Goal: Task Accomplishment & Management: Complete application form

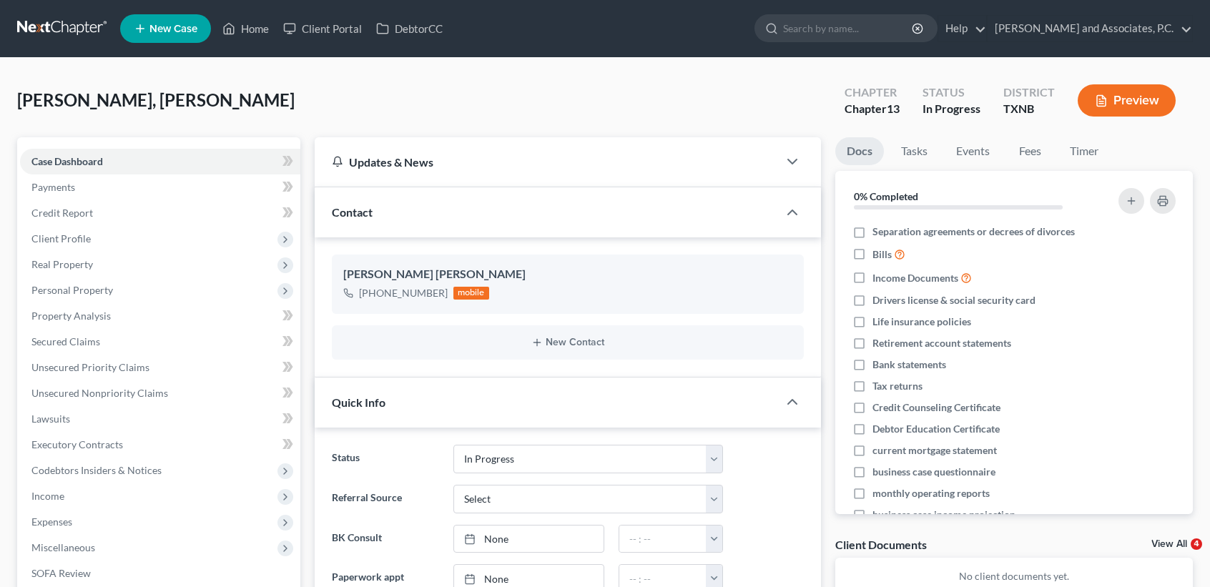
select select "7"
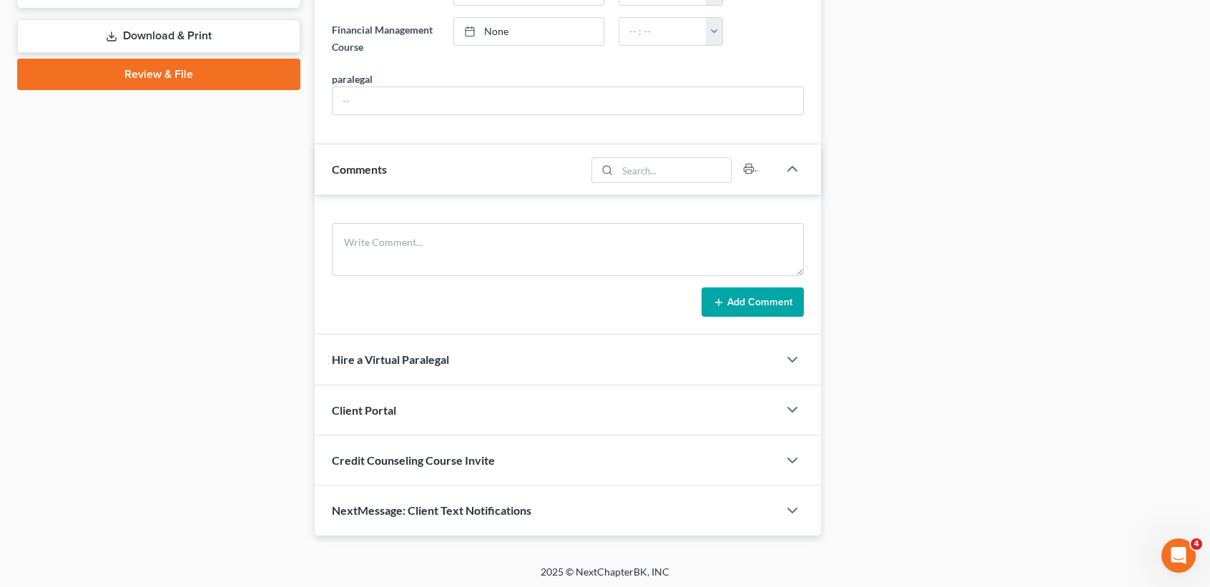
scroll to position [572, 0]
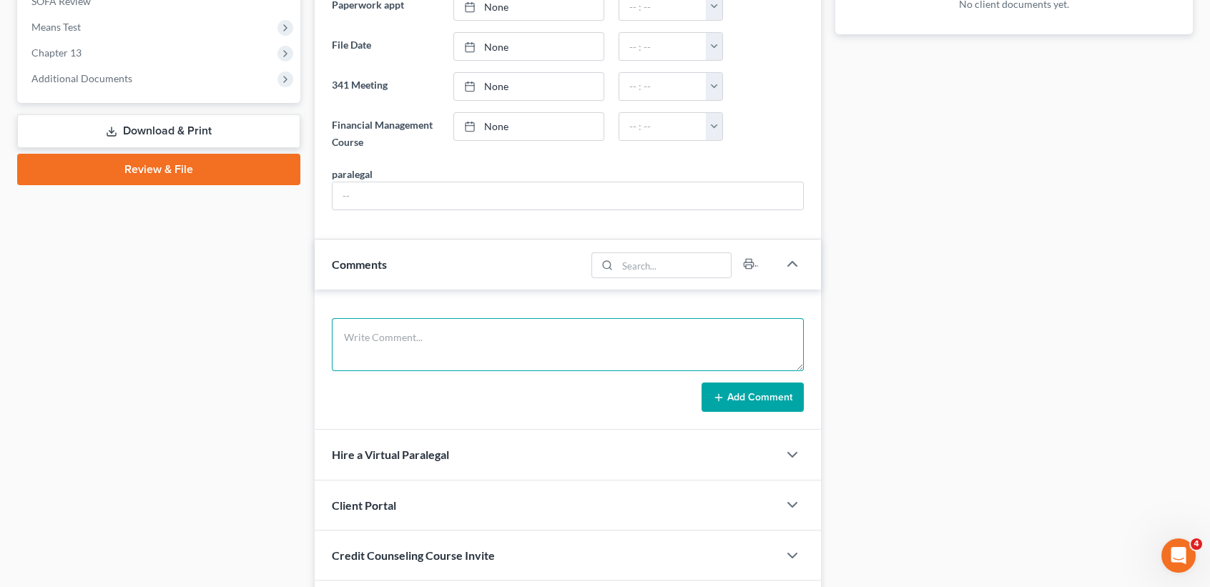
drag, startPoint x: 477, startPoint y: 330, endPoint x: 478, endPoint y: 346, distance: 16.5
click at [475, 343] on textarea at bounding box center [568, 344] width 472 height 53
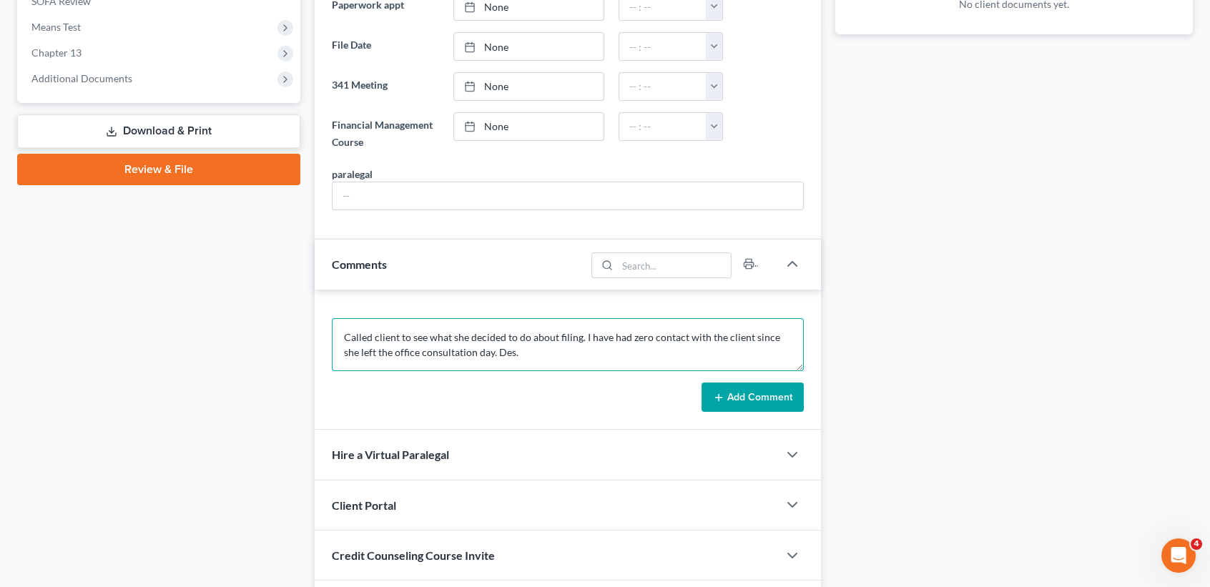
type textarea "Called client to see what she decided to do about filing. I have had zero conta…"
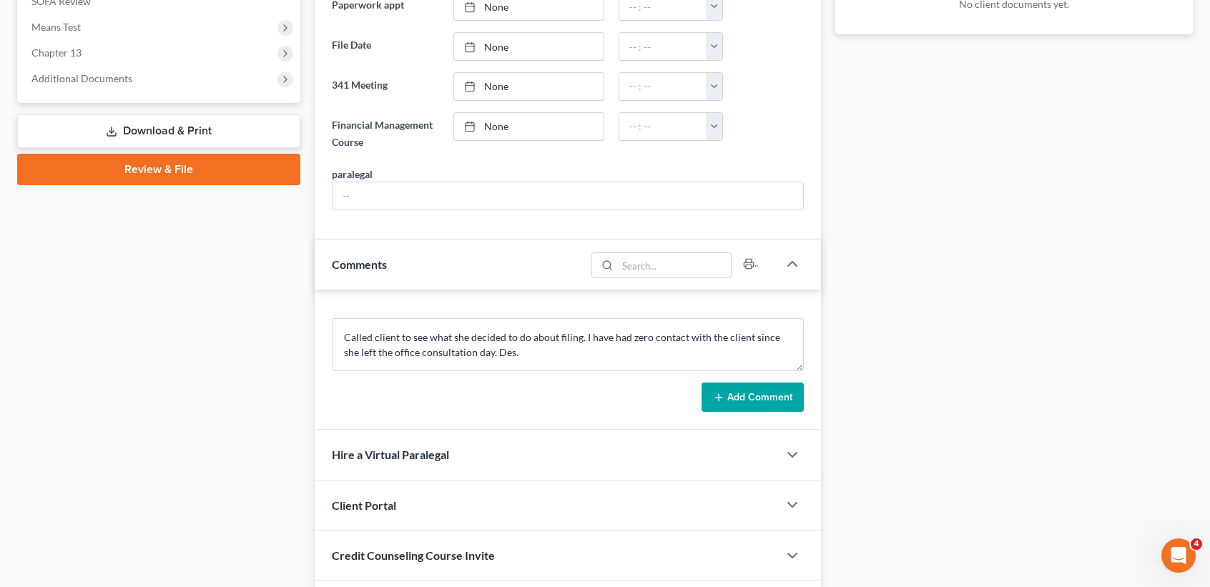
click at [782, 408] on button "Add Comment" at bounding box center [753, 398] width 102 height 30
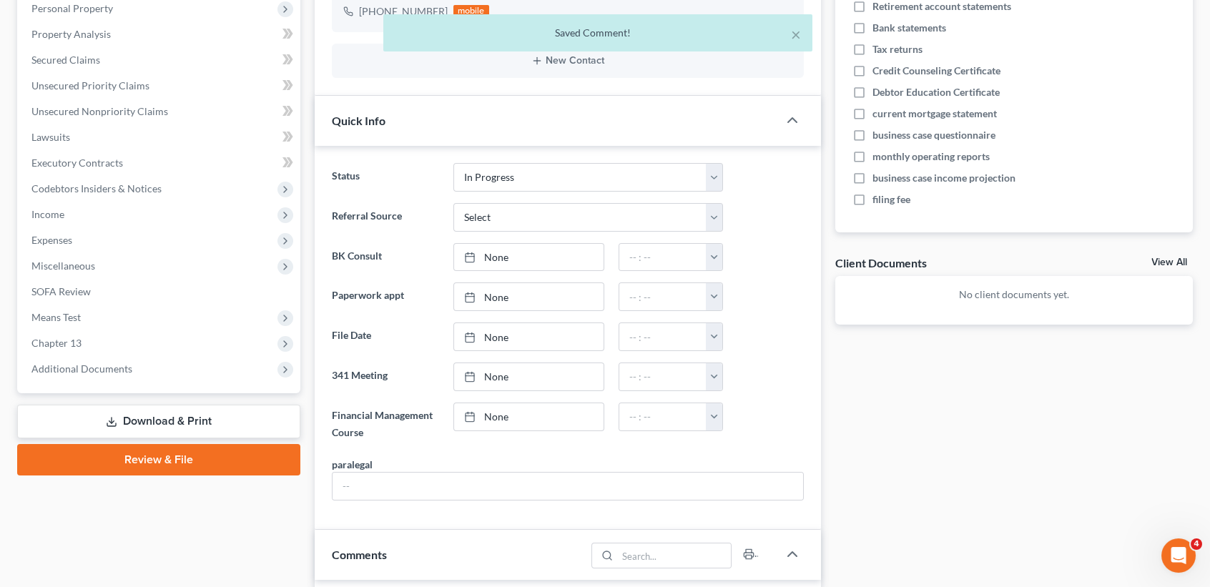
scroll to position [0, 0]
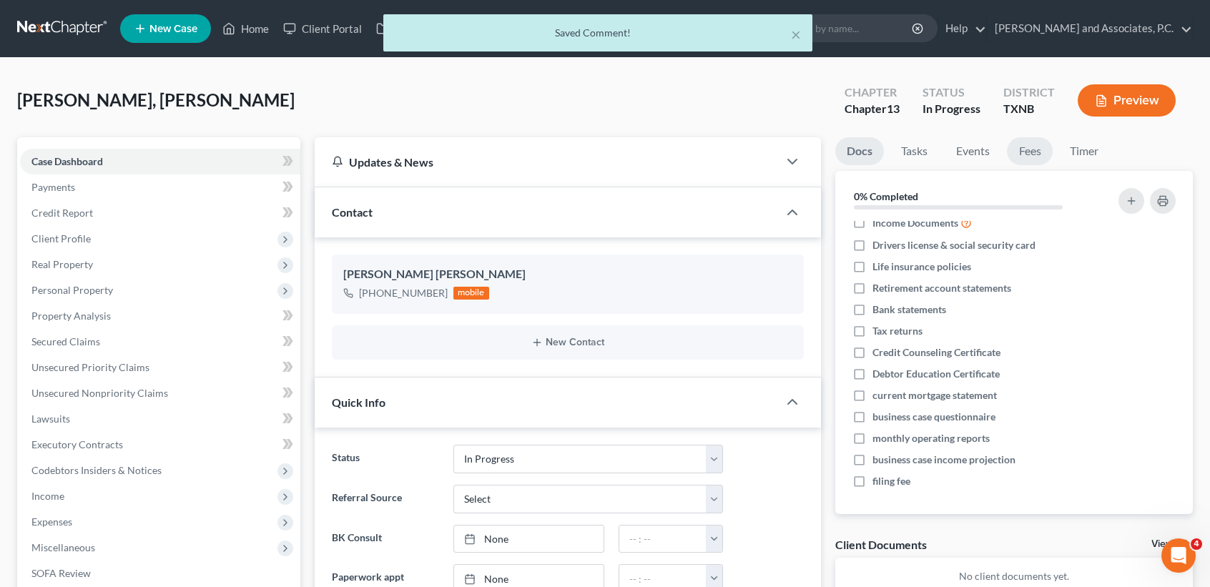
click at [1045, 147] on link "Fees" at bounding box center [1030, 151] width 46 height 28
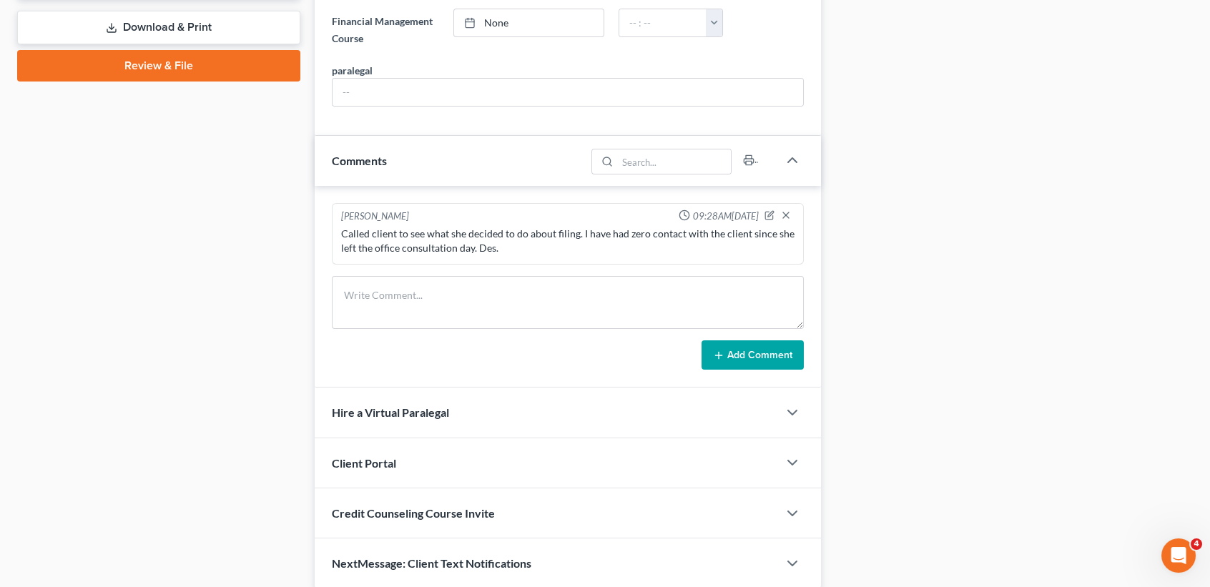
scroll to position [728, 0]
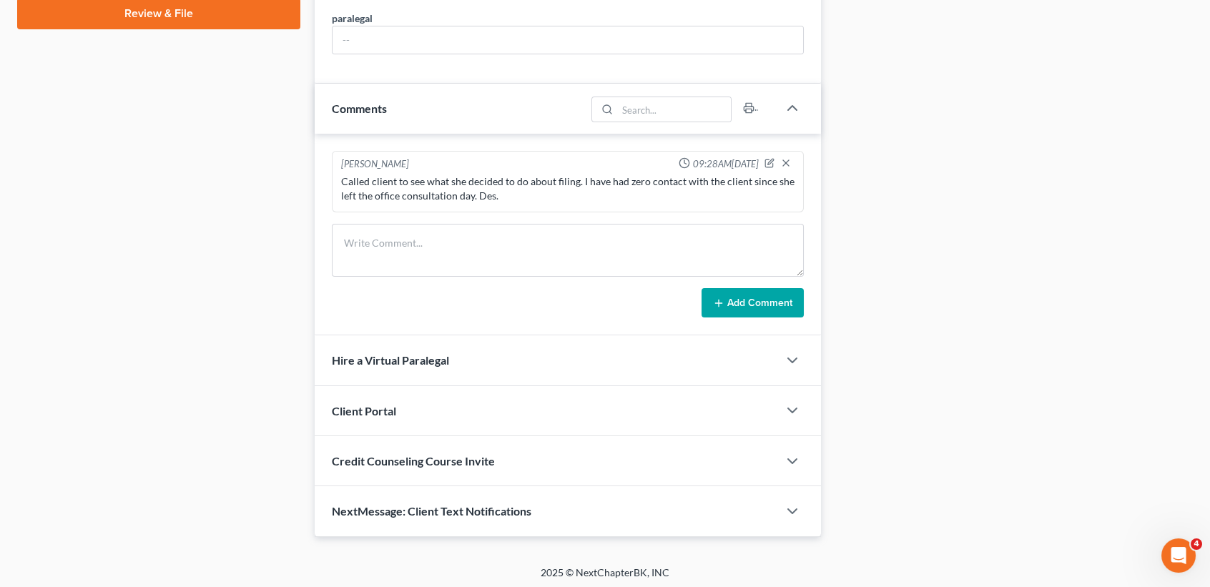
click at [418, 508] on span "NextMessage: Client Text Notifications" at bounding box center [432, 511] width 200 height 14
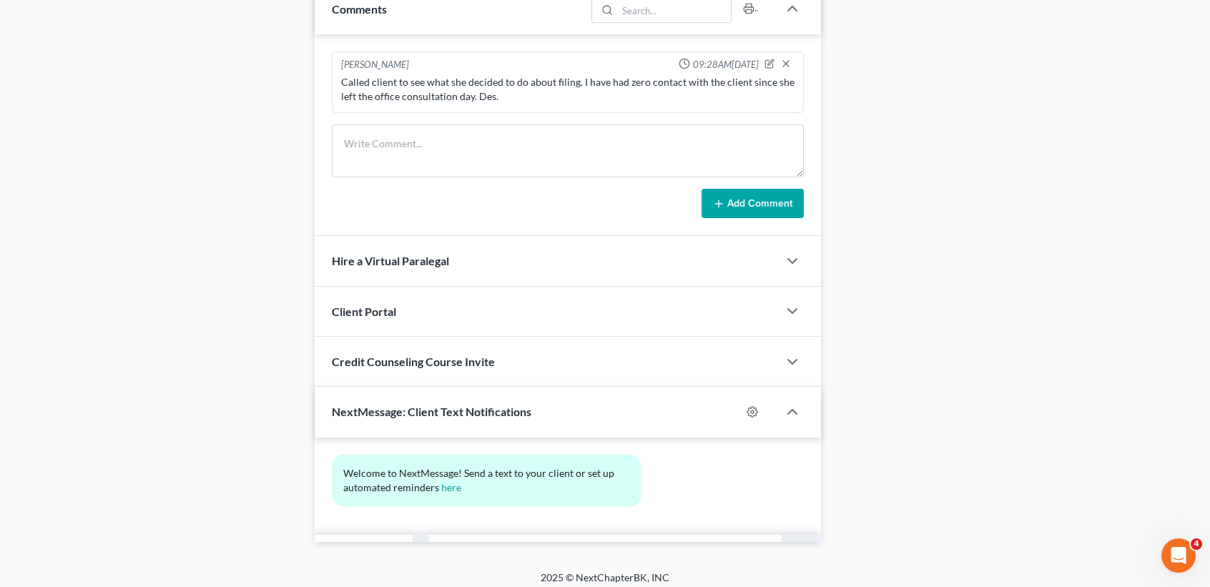
scroll to position [833, 0]
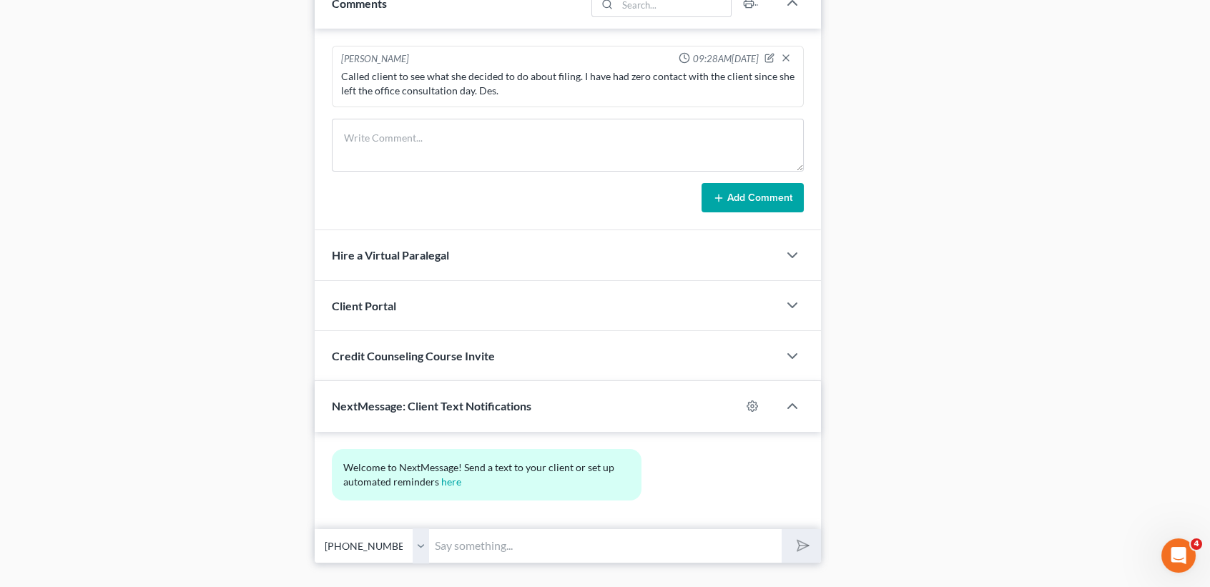
click at [527, 530] on input "text" at bounding box center [605, 546] width 353 height 35
type input "e"
type input "Elizabeth, this is Desiree at Monte White's office. I was calling to see what y…"
click at [782, 529] on button "submit" at bounding box center [801, 546] width 39 height 34
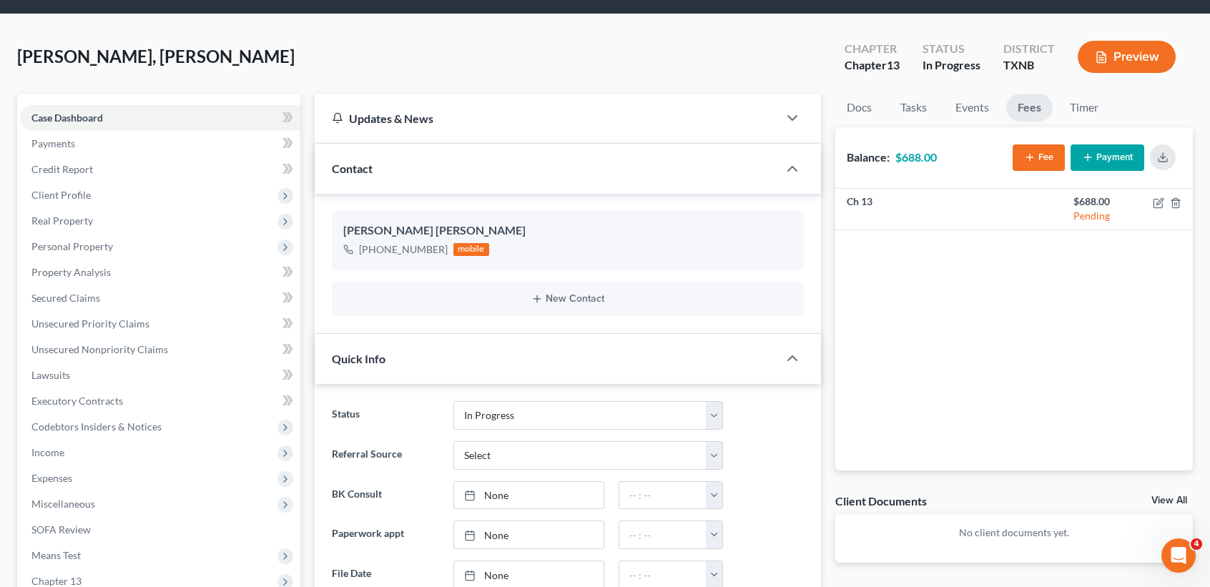
scroll to position [0, 0]
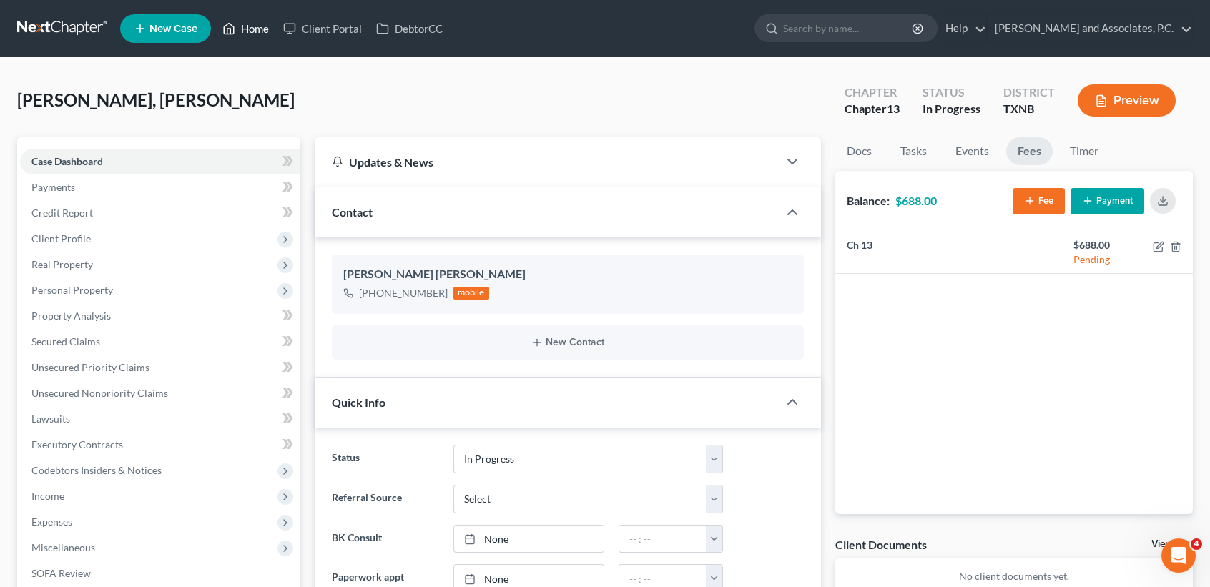
click at [249, 32] on link "Home" at bounding box center [245, 29] width 61 height 26
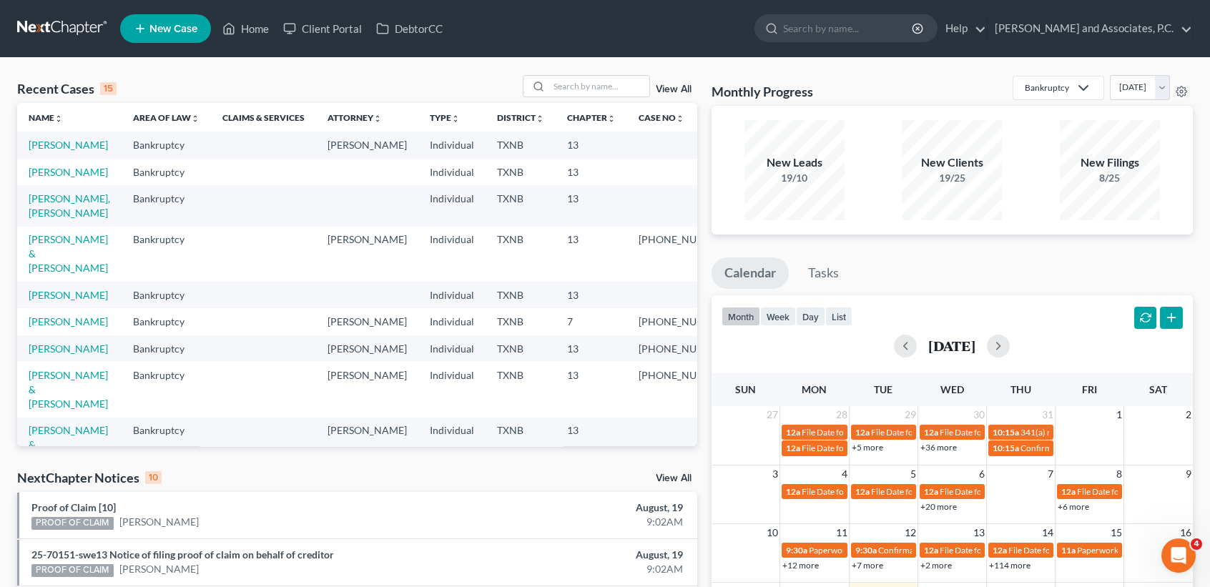
click at [627, 104] on th "Case No unfold_more expand_more expand_less" at bounding box center [683, 117] width 112 height 29
click at [617, 75] on div at bounding box center [586, 86] width 127 height 22
drag, startPoint x: 614, startPoint y: 84, endPoint x: 629, endPoint y: 74, distance: 18.1
click at [624, 78] on input "search" at bounding box center [599, 86] width 100 height 21
type input "hart"
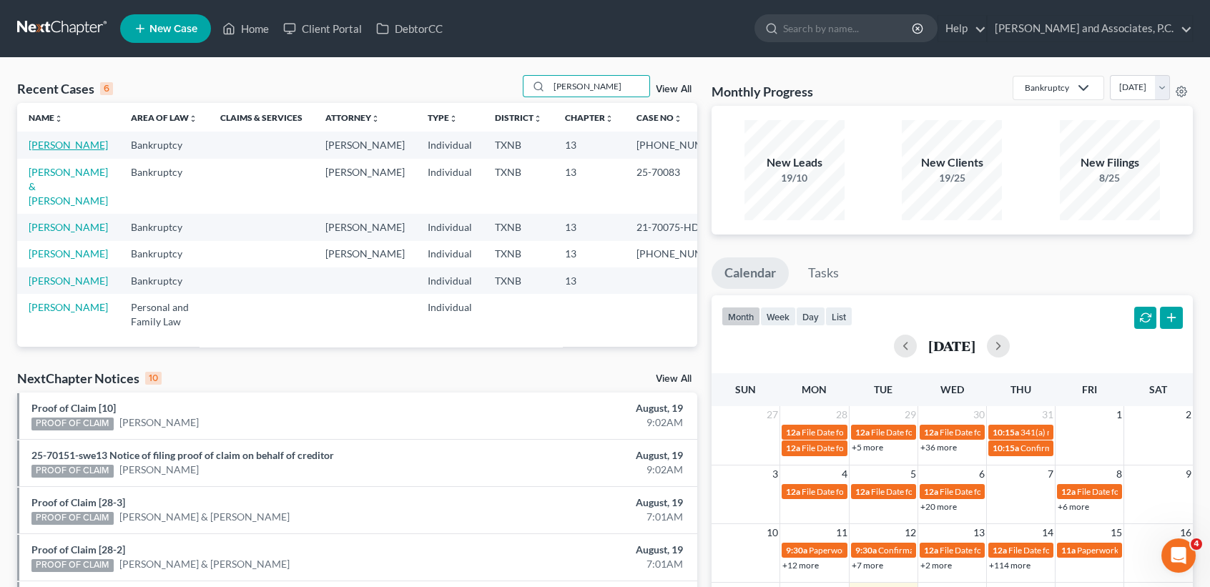
click at [34, 148] on link "Hart, Jeffrey" at bounding box center [68, 145] width 79 height 12
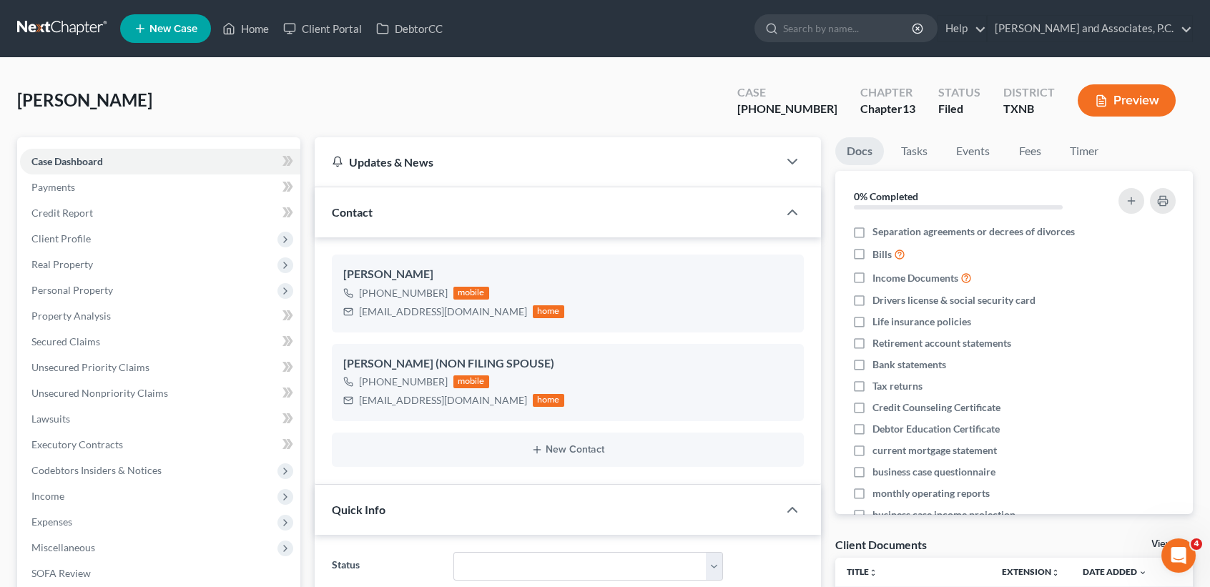
scroll to position [1735, 0]
click at [252, 24] on link "Home" at bounding box center [245, 29] width 61 height 26
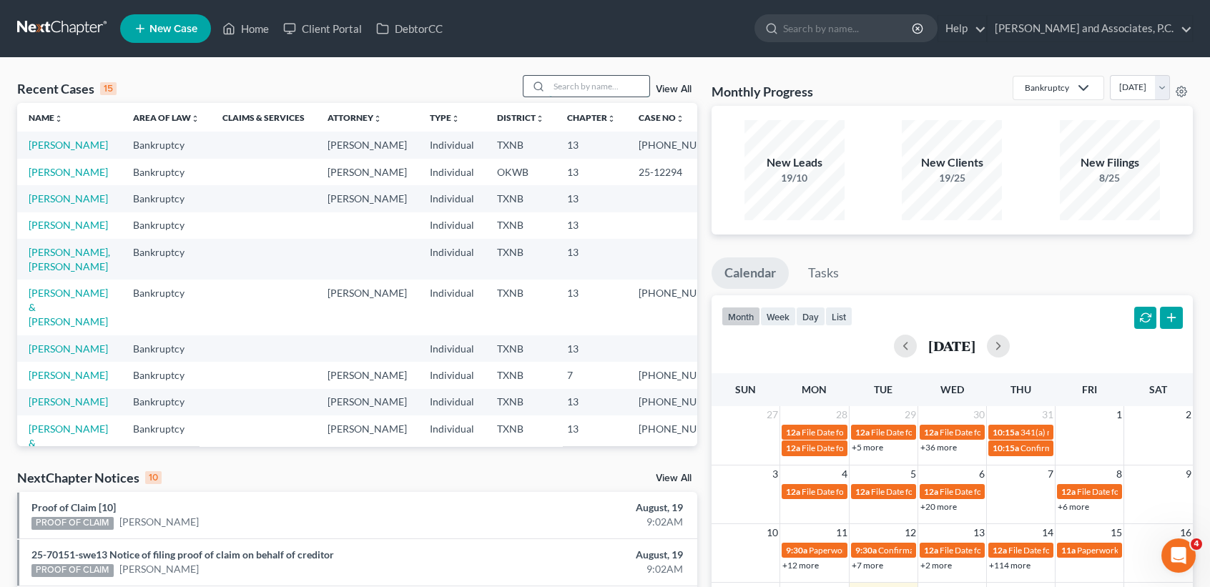
click at [582, 83] on input "search" at bounding box center [599, 86] width 100 height 21
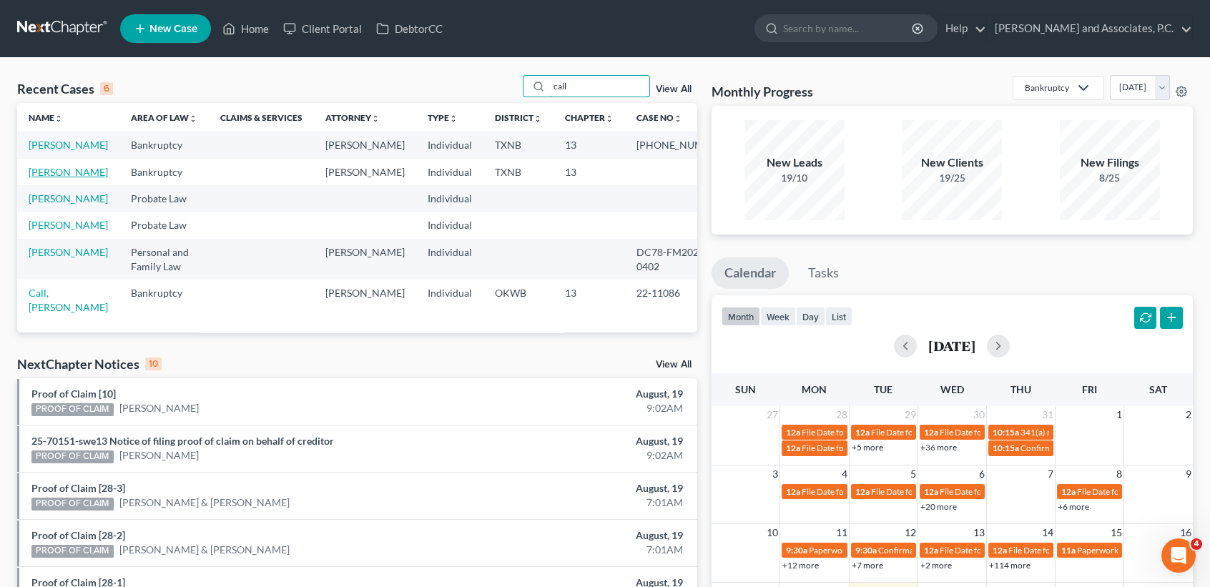
type input "call"
click at [40, 178] on link "Callahan, Roberta" at bounding box center [68, 172] width 79 height 12
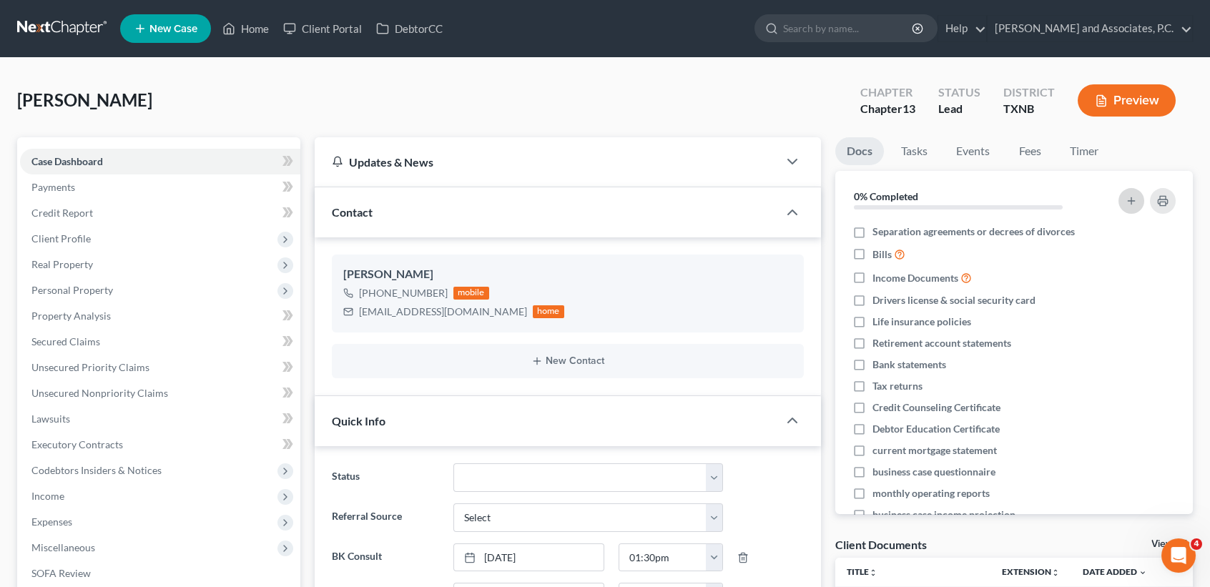
scroll to position [26, 0]
click at [1043, 155] on link "Fees" at bounding box center [1030, 151] width 46 height 28
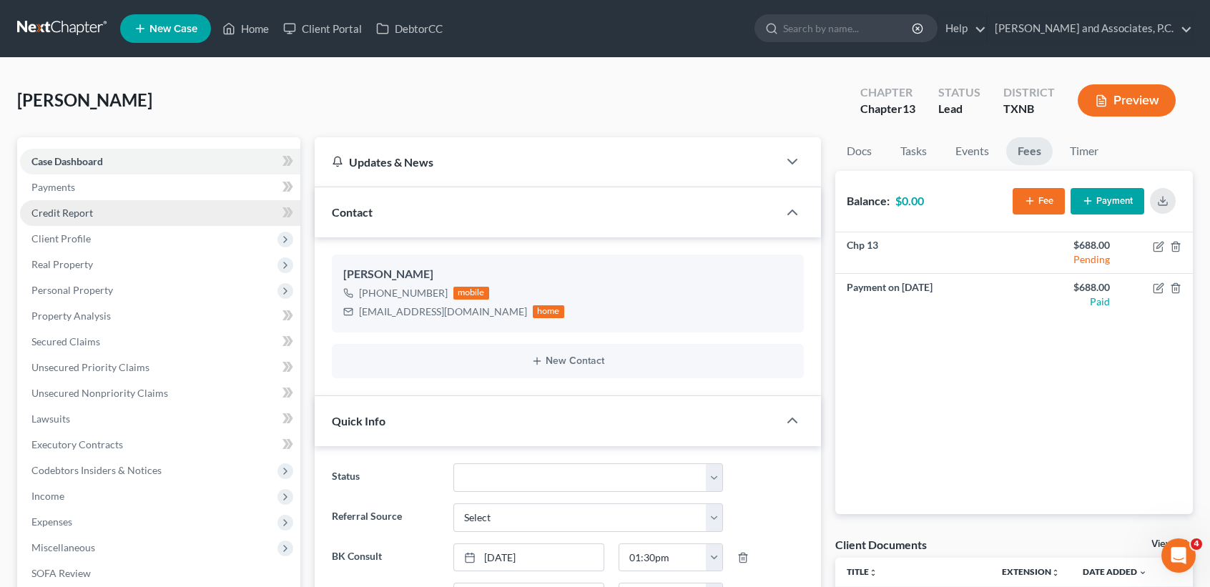
click at [59, 211] on span "Credit Report" at bounding box center [62, 213] width 62 height 12
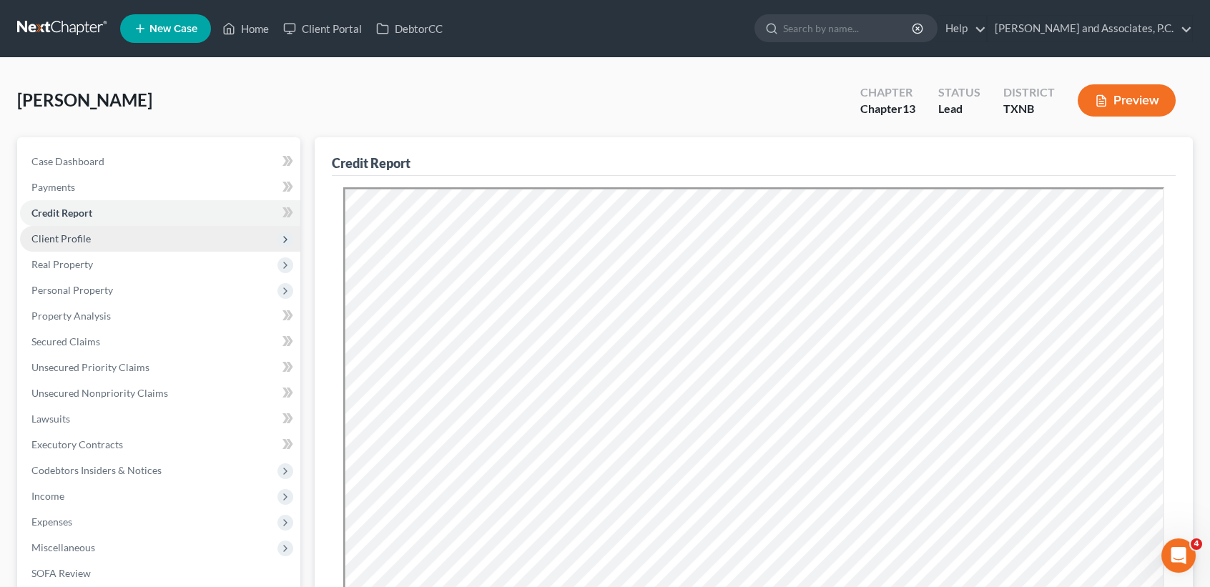
click at [70, 246] on span "Client Profile" at bounding box center [160, 239] width 280 height 26
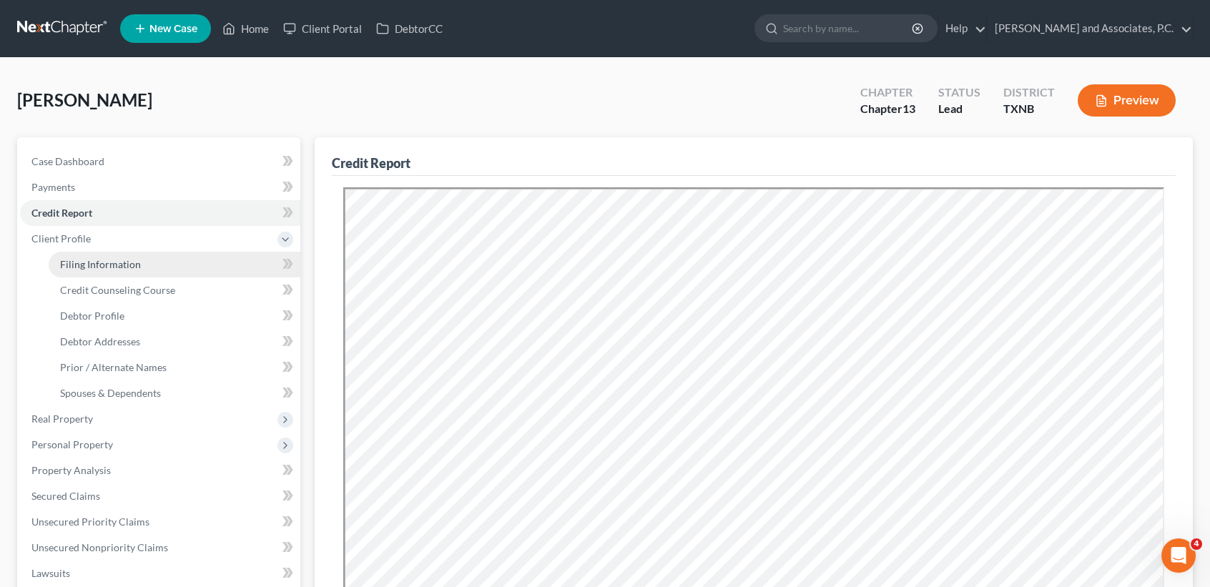
click at [74, 265] on span "Filing Information" at bounding box center [100, 264] width 81 height 12
select select "1"
select select "0"
select select "3"
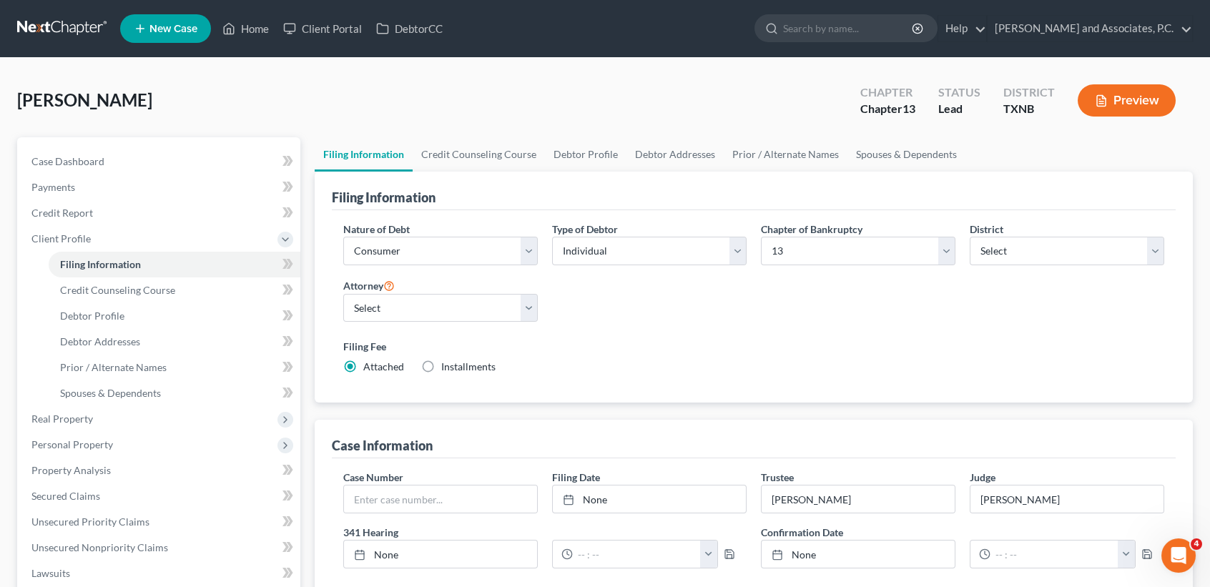
click at [473, 173] on div "Filing Information" at bounding box center [754, 191] width 844 height 39
click at [473, 144] on link "Credit Counseling Course" at bounding box center [479, 154] width 132 height 34
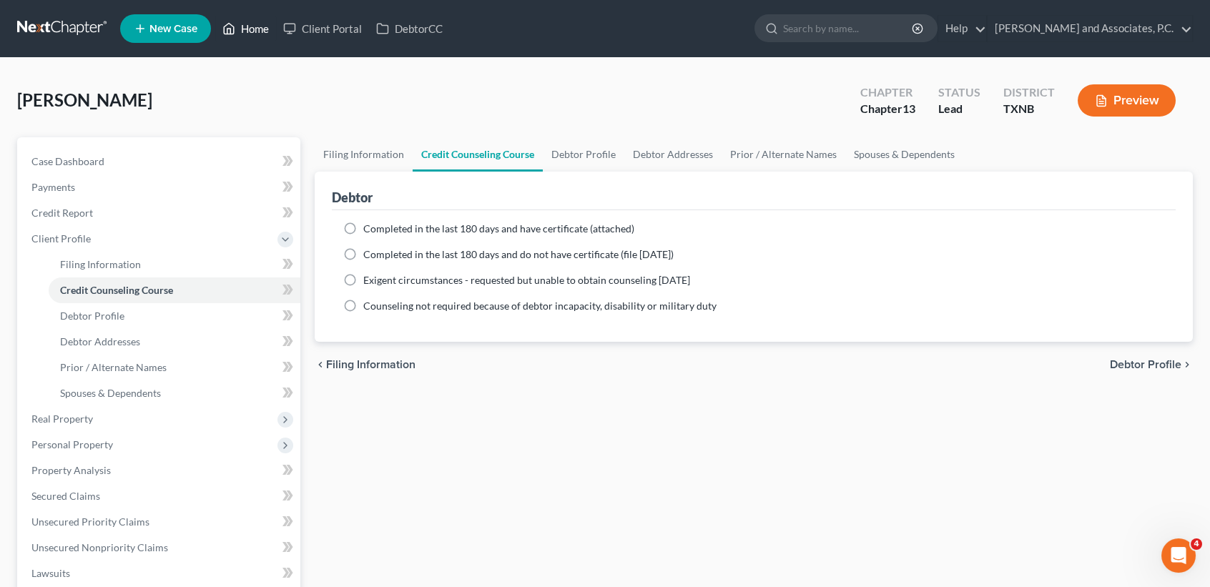
click at [249, 35] on link "Home" at bounding box center [245, 29] width 61 height 26
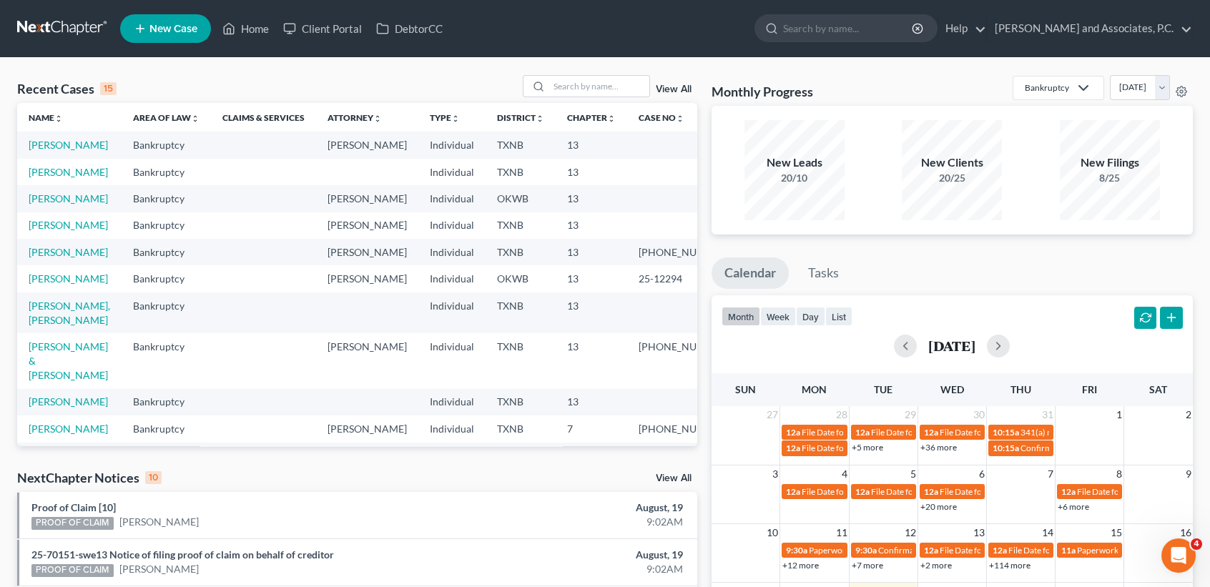
click at [152, 27] on span "New Case" at bounding box center [173, 29] width 48 height 11
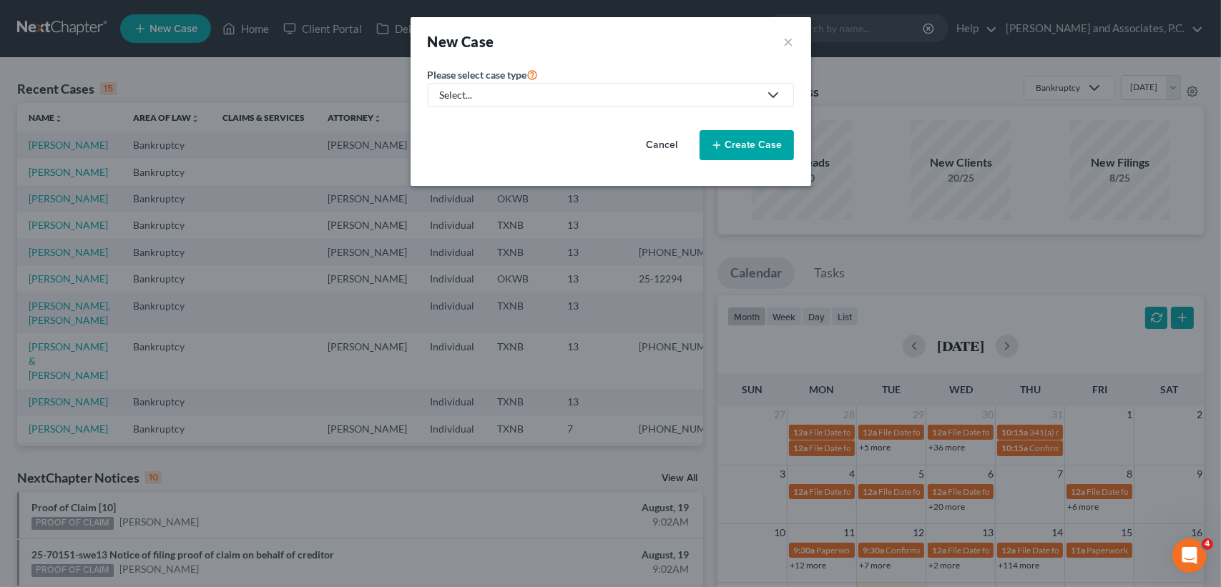
click at [444, 95] on div "Select..." at bounding box center [599, 95] width 319 height 14
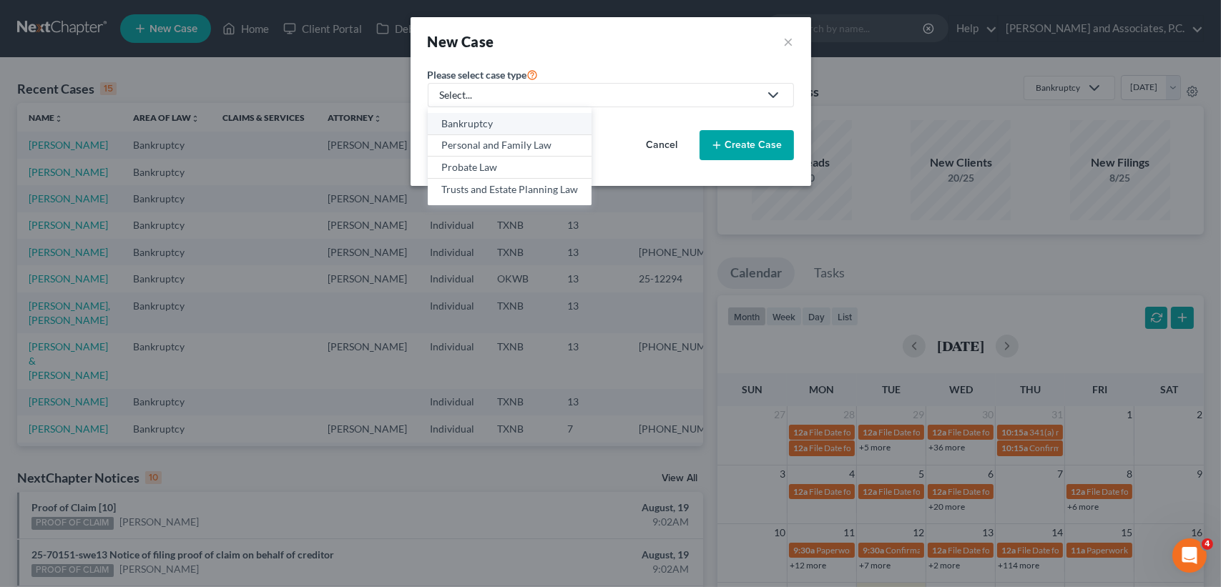
click at [441, 124] on div "Bankruptcy" at bounding box center [509, 124] width 137 height 14
select select "78"
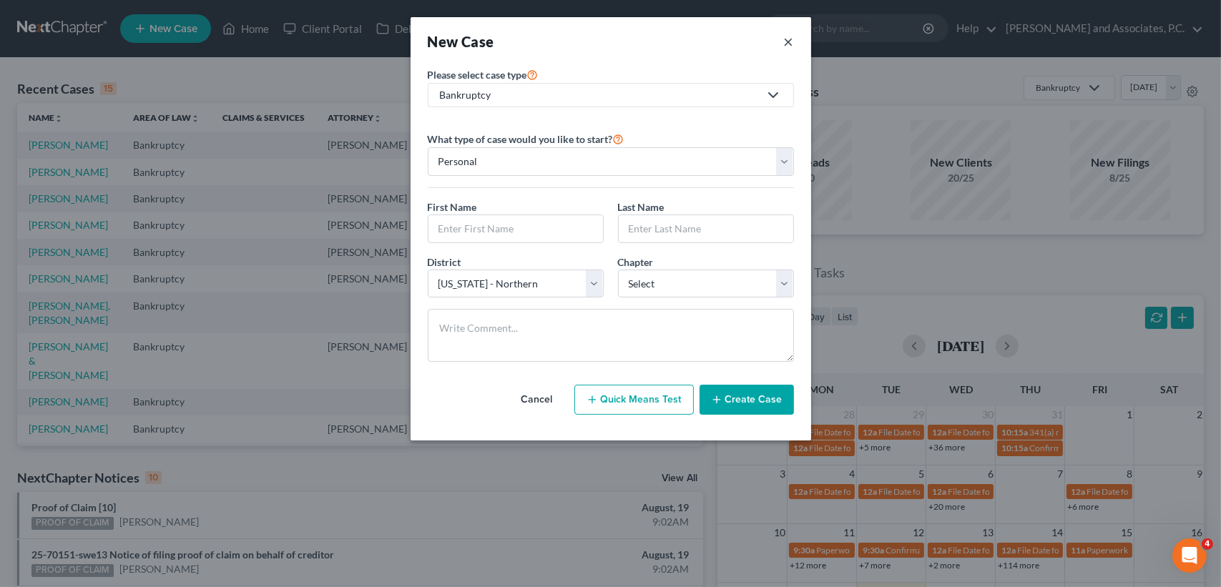
click at [784, 44] on div "New Case ×" at bounding box center [611, 41] width 366 height 20
drag, startPoint x: 796, startPoint y: 36, endPoint x: 787, endPoint y: 40, distance: 10.0
click at [795, 36] on div "New Case ×" at bounding box center [611, 41] width 401 height 49
click at [787, 40] on button "×" at bounding box center [789, 41] width 10 height 20
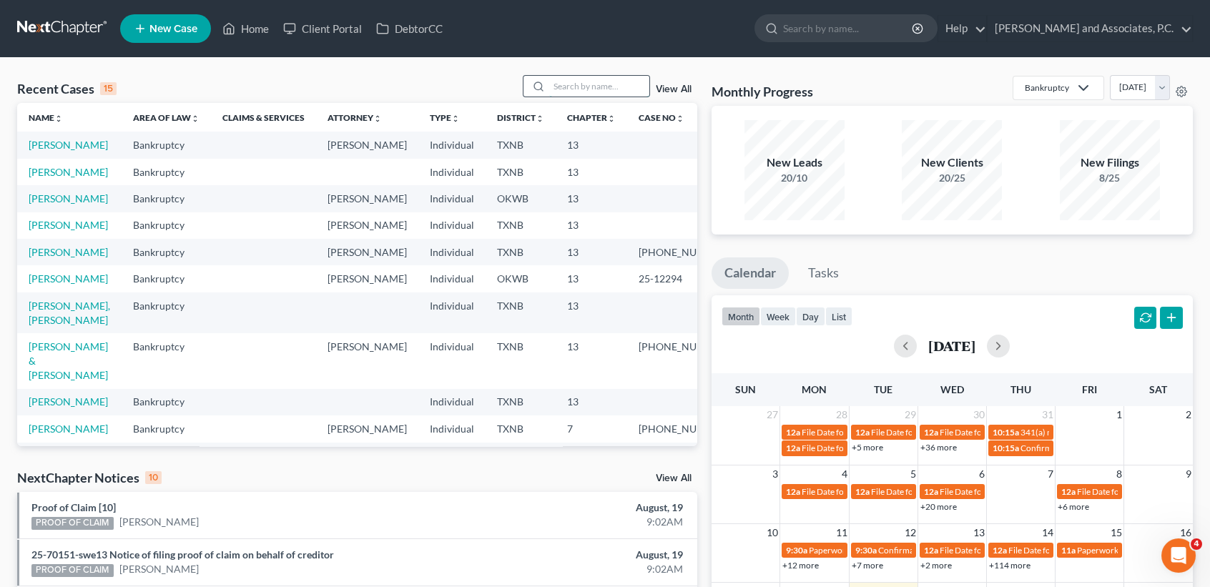
click at [629, 88] on input "search" at bounding box center [599, 86] width 100 height 21
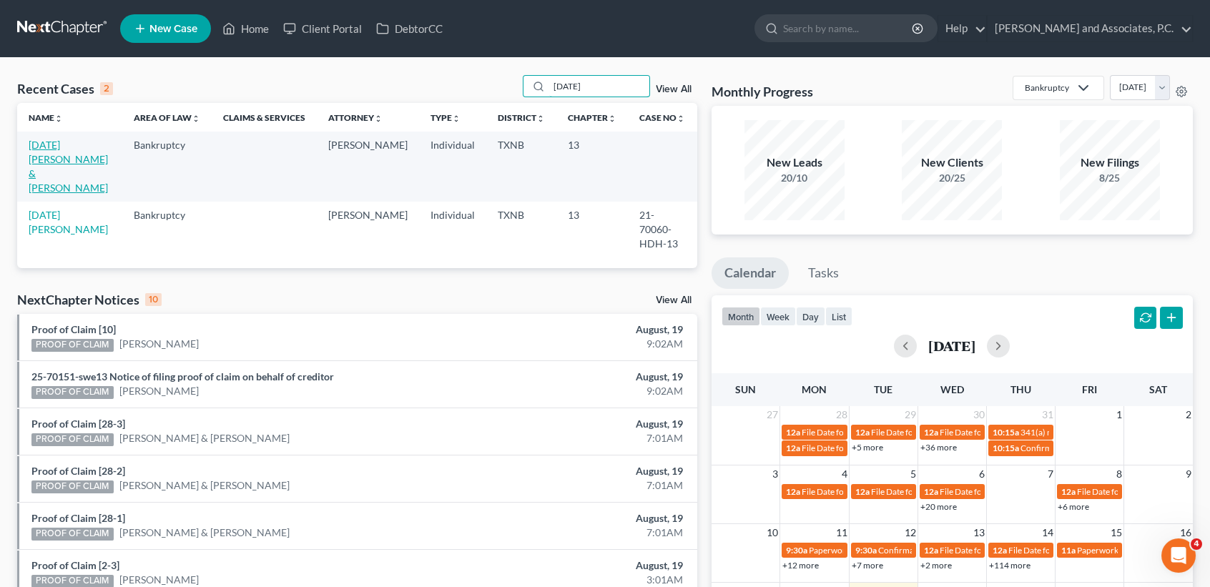
type input "easter"
click at [34, 152] on link "Easter, Krystal & Hiser, Jeffrey" at bounding box center [68, 166] width 79 height 55
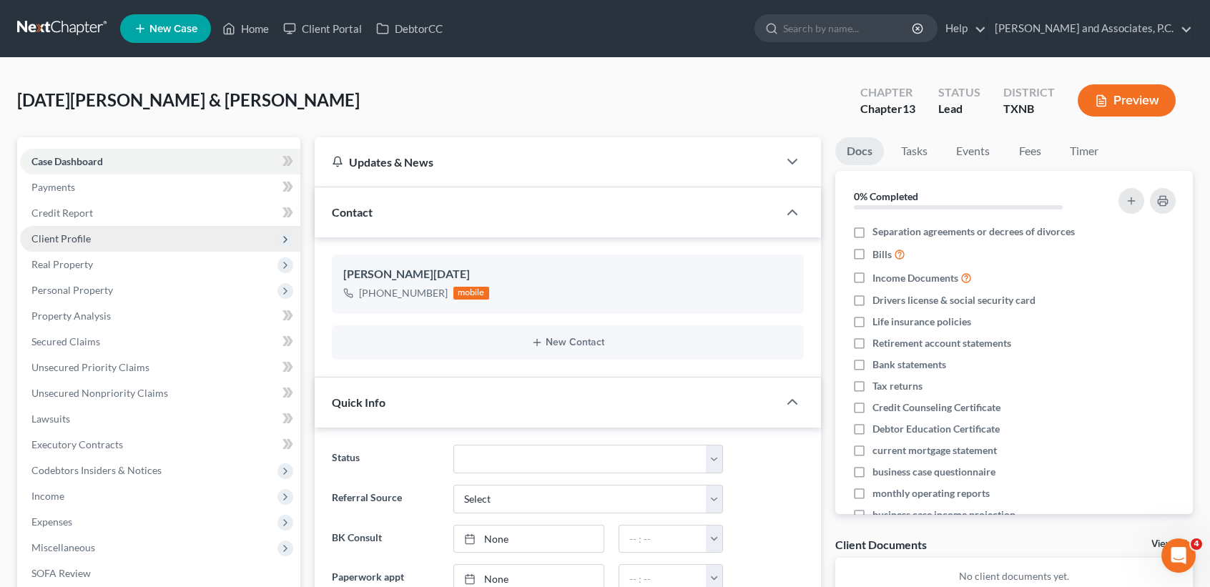
click at [69, 233] on span "Client Profile" at bounding box center [60, 238] width 59 height 12
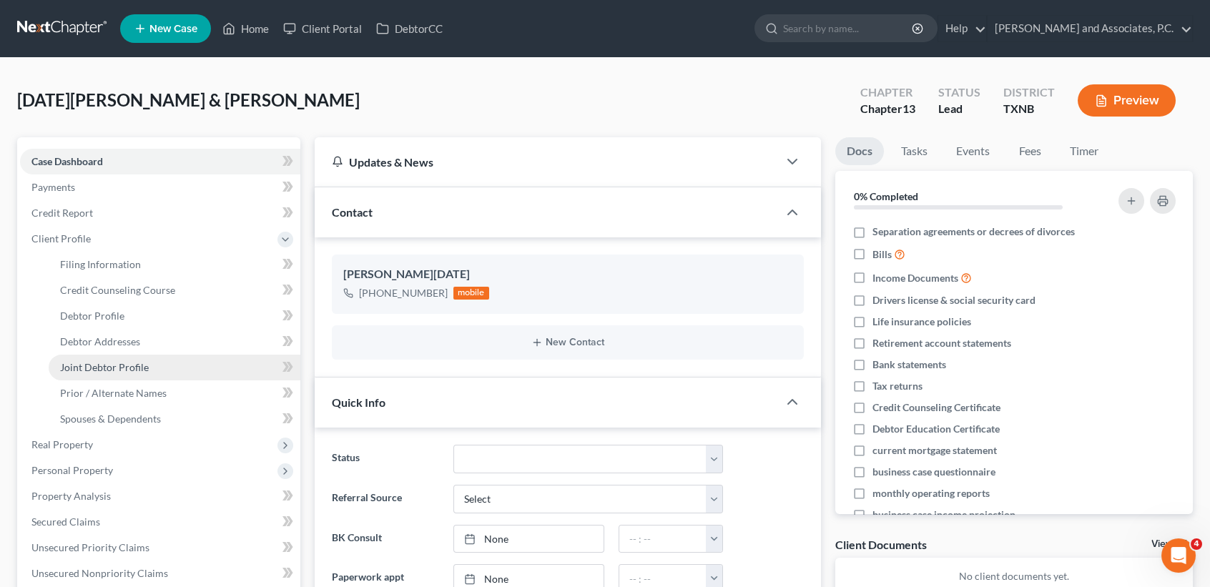
click at [131, 361] on span "Joint Debtor Profile" at bounding box center [104, 367] width 89 height 12
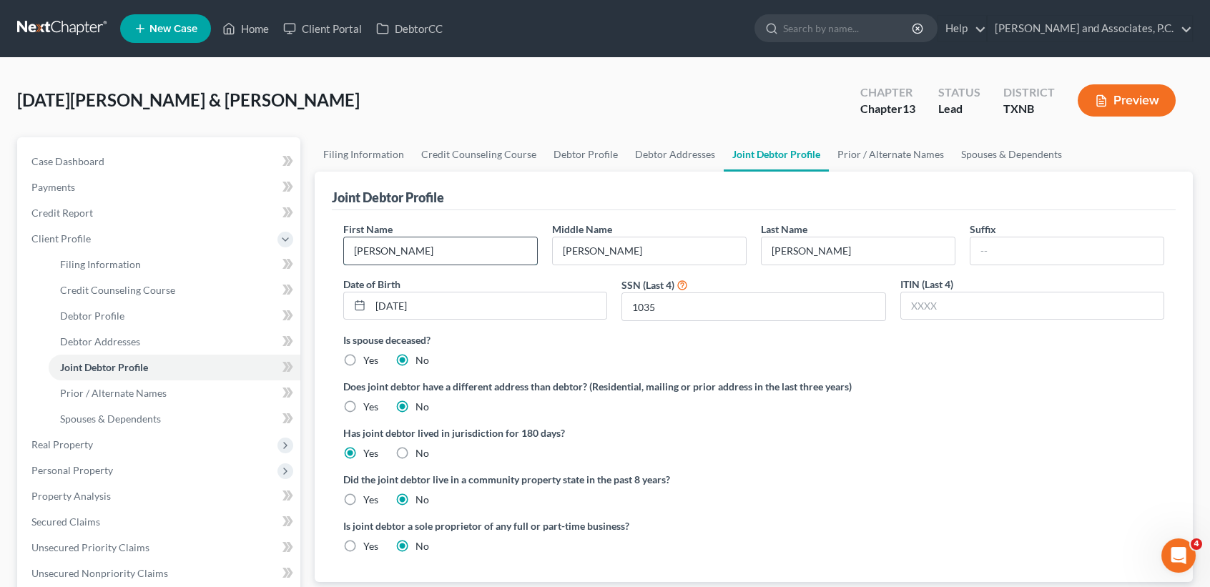
click at [436, 250] on input "Jeffrey" at bounding box center [440, 250] width 193 height 27
type input "J"
type input "[PERSON_NAME]"
type input "Dawn"
type input "Easter"
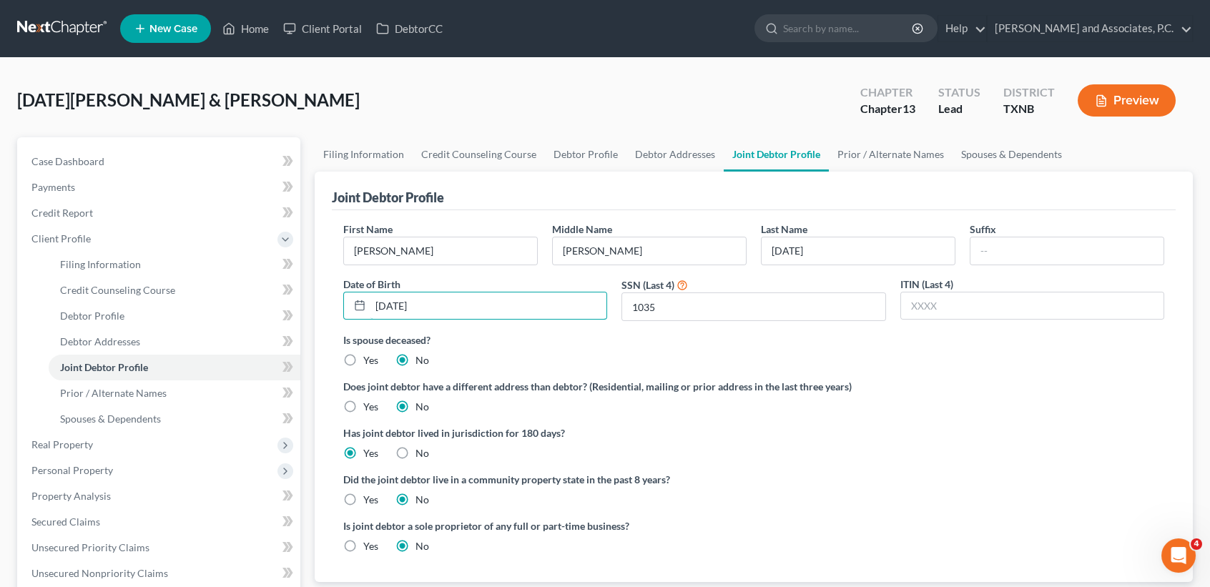
type input "07/05/1985"
drag, startPoint x: 746, startPoint y: 300, endPoint x: 506, endPoint y: 332, distance: 241.7
click at [506, 332] on ng-include "First Name Krystal Middle Name Dawn Last Name Easter Suffix Date of Birth 07/05…" at bounding box center [753, 393] width 821 height 343
type input "1595"
click at [554, 337] on label "Is spouse deceased?" at bounding box center [753, 340] width 821 height 15
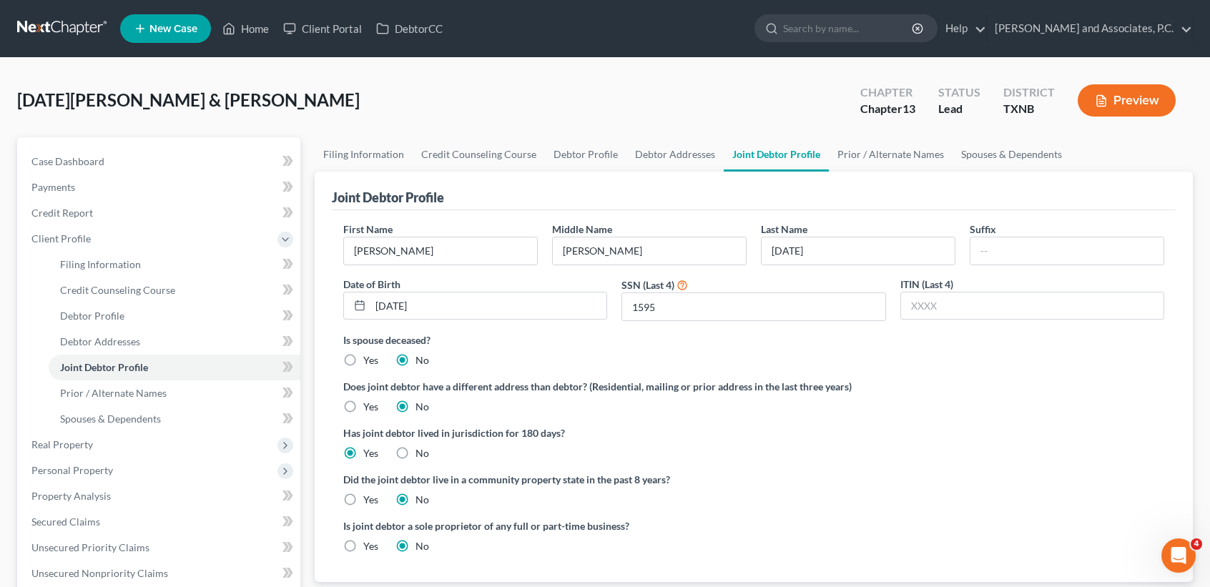
click at [363, 496] on label "Yes" at bounding box center [370, 500] width 15 height 14
click at [369, 496] on input "Yes" at bounding box center [373, 497] width 9 height 9
radio input "true"
radio input "false"
click at [593, 159] on link "Debtor Profile" at bounding box center [586, 154] width 82 height 34
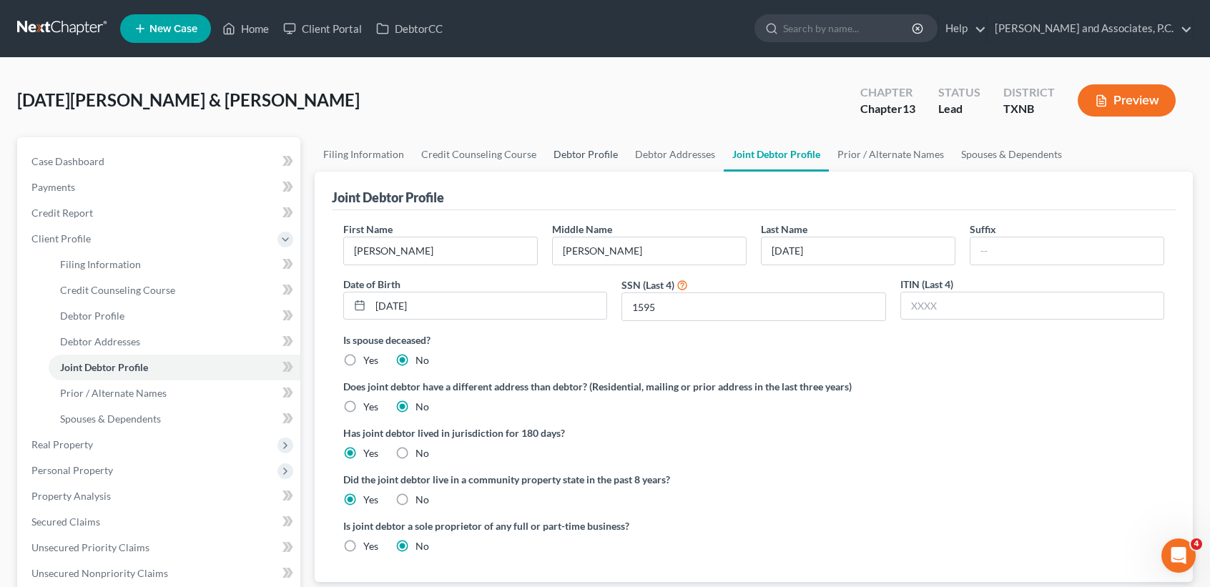
select select "1"
select select "0"
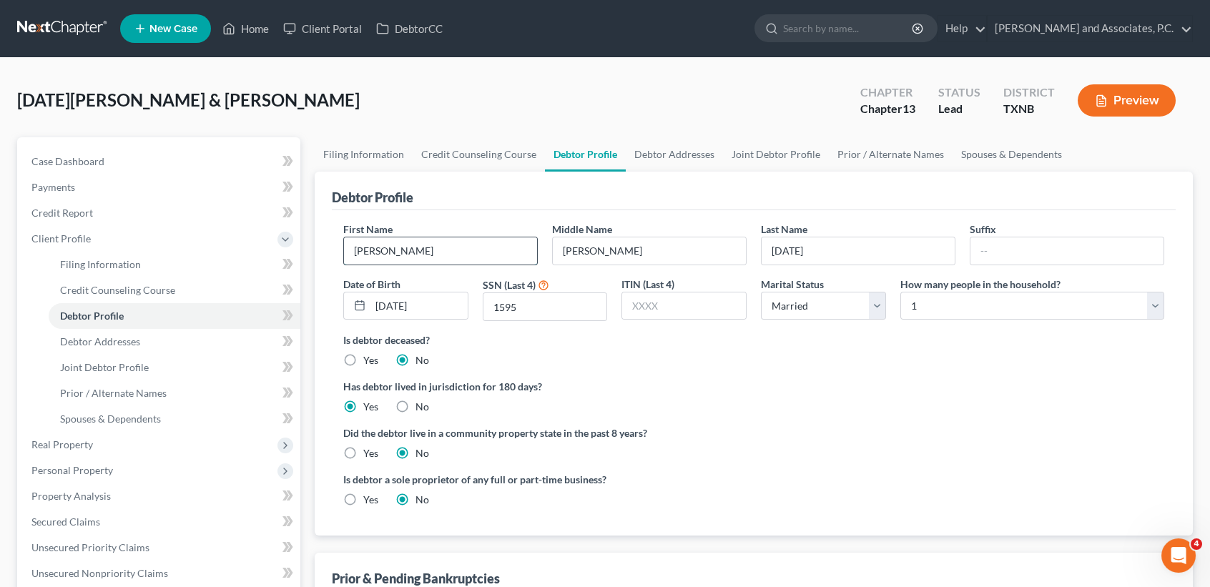
click at [463, 251] on input "[PERSON_NAME]" at bounding box center [440, 250] width 193 height 27
drag, startPoint x: 443, startPoint y: 247, endPoint x: 211, endPoint y: 250, distance: 232.5
click at [211, 251] on div "Petition Navigation Case Dashboard Payments Invoices Payments Payments Credit R…" at bounding box center [605, 537] width 1190 height 800
type input "Jeffrey"
type input "Wayne"
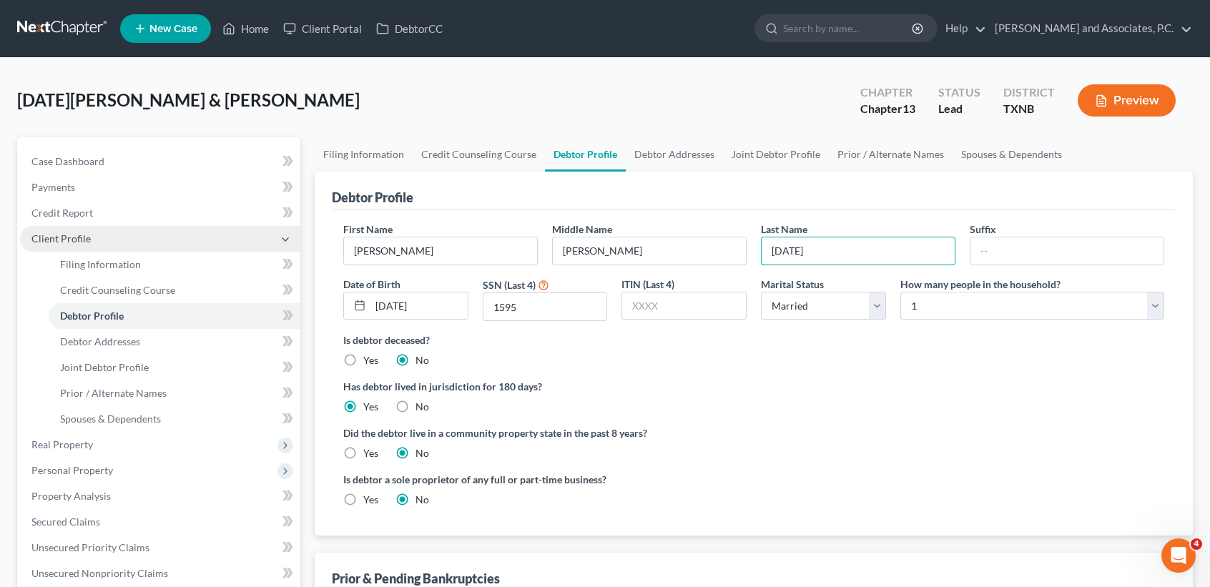
type input "H"
type input "Hiser"
type input "01/13/1983"
type input "1035"
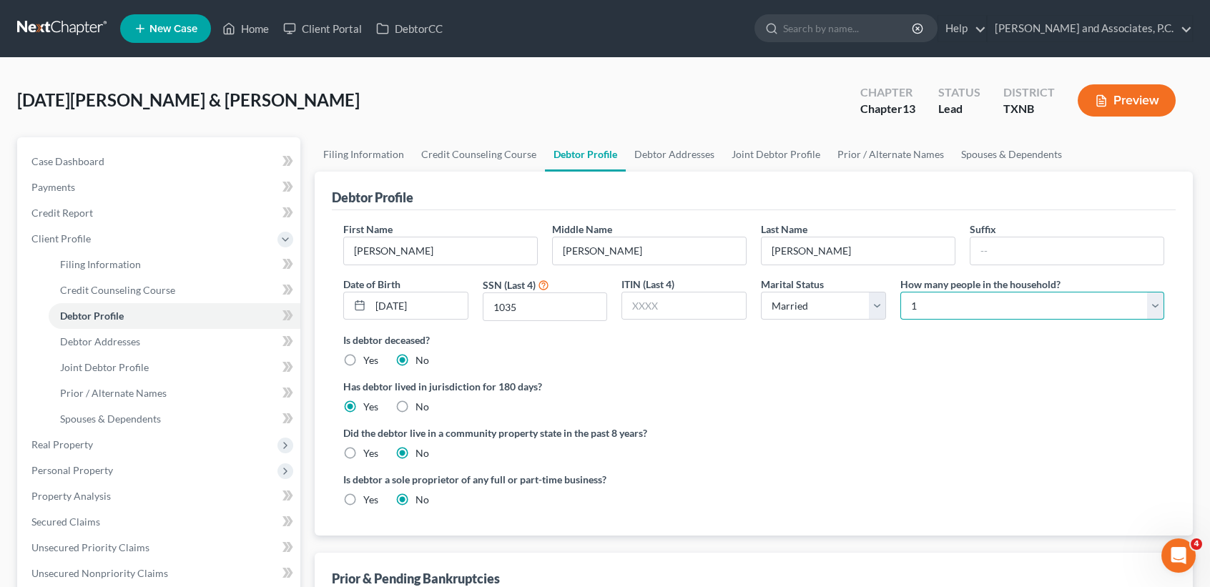
click at [923, 300] on select "Select 1 2 3 4 5 6 7 8 9 10 11 12 13 14 15 16 17 18 19 20" at bounding box center [1032, 306] width 264 height 29
select select "2"
click at [900, 292] on select "Select 1 2 3 4 5 6 7 8 9 10 11 12 13 14 15 16 17 18 19 20" at bounding box center [1032, 306] width 264 height 29
click at [961, 466] on ng-include "First Name Jeffrey Middle Name Wayne Last Name Hiser Suffix Date of Birth 01/13…" at bounding box center [753, 370] width 821 height 297
click at [365, 454] on label "Yes" at bounding box center [370, 453] width 15 height 14
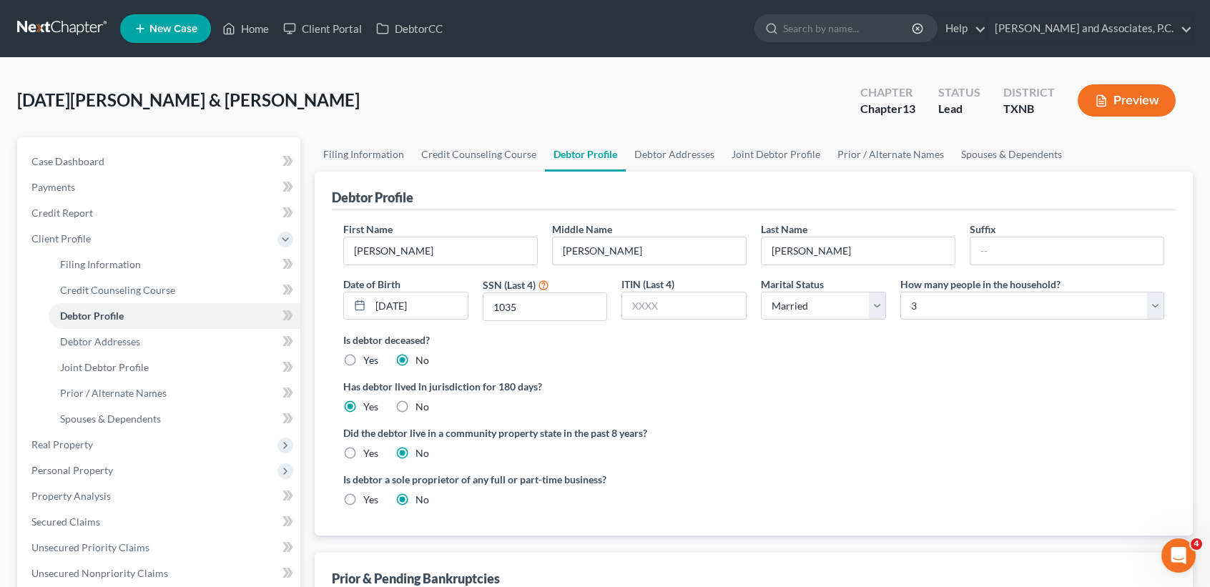
click at [369, 454] on input "Yes" at bounding box center [373, 450] width 9 height 9
radio input "true"
radio input "false"
click at [364, 152] on link "Filing Information" at bounding box center [364, 154] width 98 height 34
select select "1"
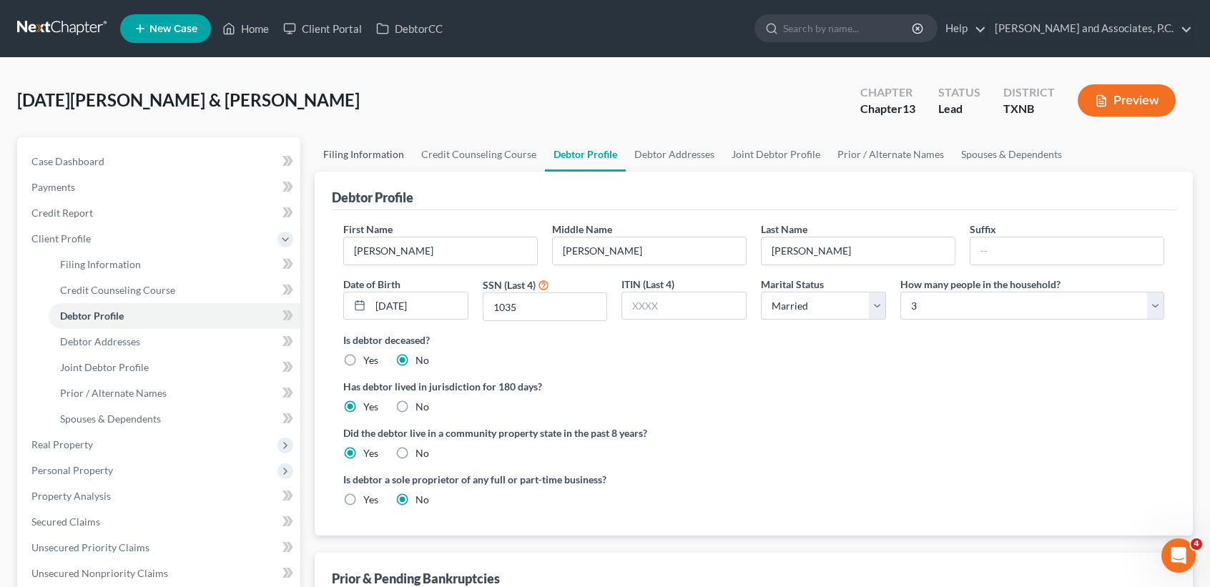
select select "1"
select select "3"
select select "78"
select select "0"
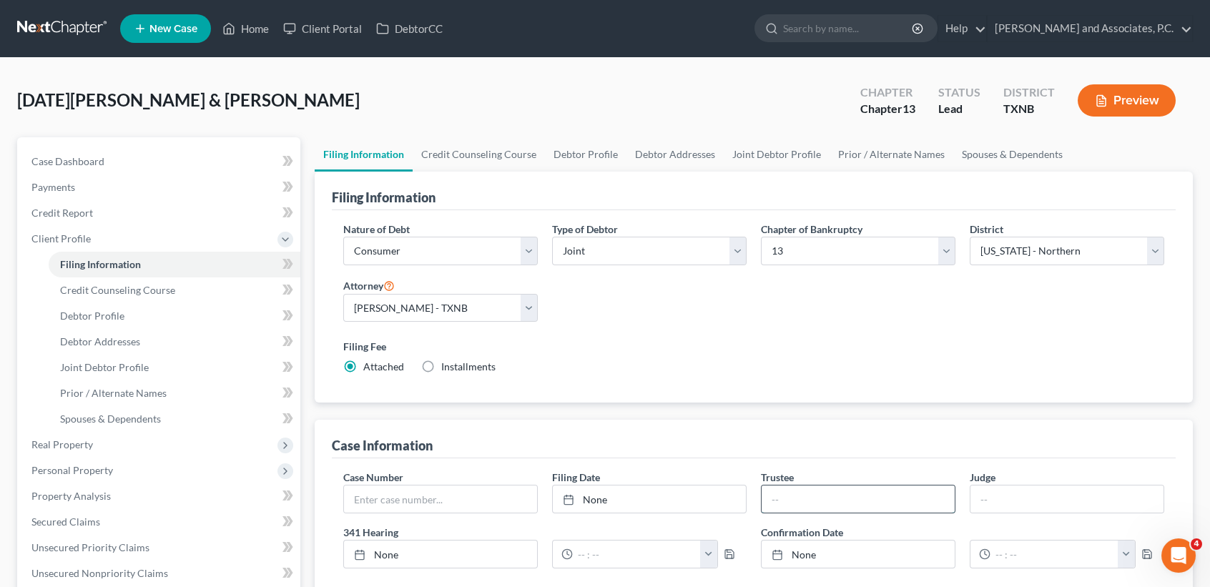
click at [861, 508] on input "text" at bounding box center [858, 499] width 193 height 27
type input "Katherine Davis"
click at [721, 396] on div "Nature of Debt Select Business Consumer Other Nature of Business Select Clearin…" at bounding box center [754, 306] width 844 height 193
click at [503, 161] on link "Credit Counseling Course" at bounding box center [479, 154] width 132 height 34
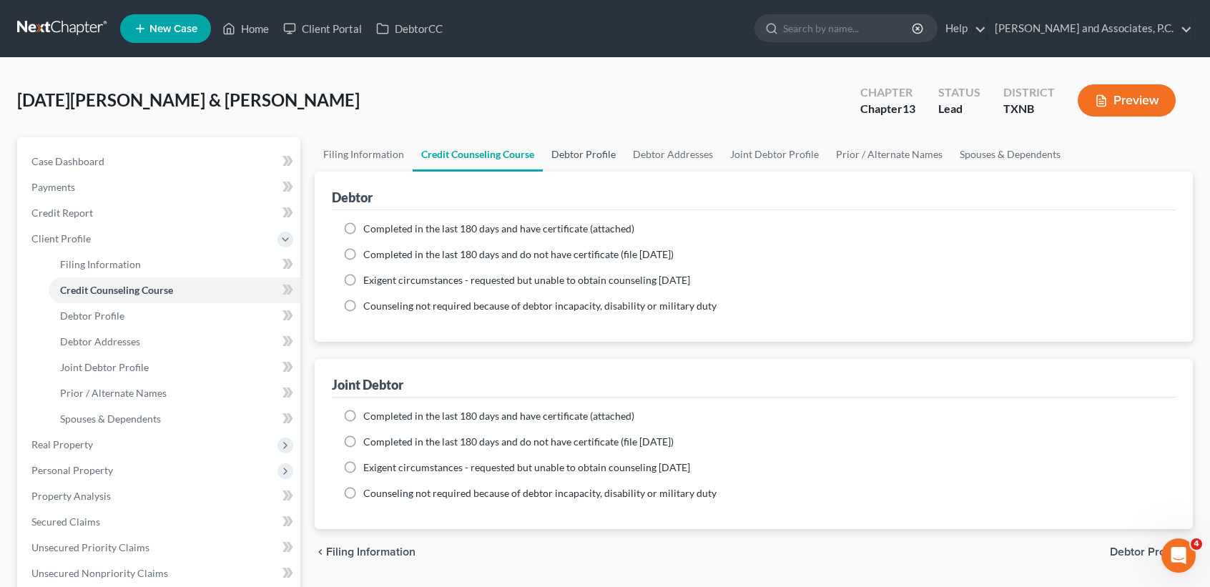
click at [576, 152] on link "Debtor Profile" at bounding box center [584, 154] width 82 height 34
select select "1"
select select "2"
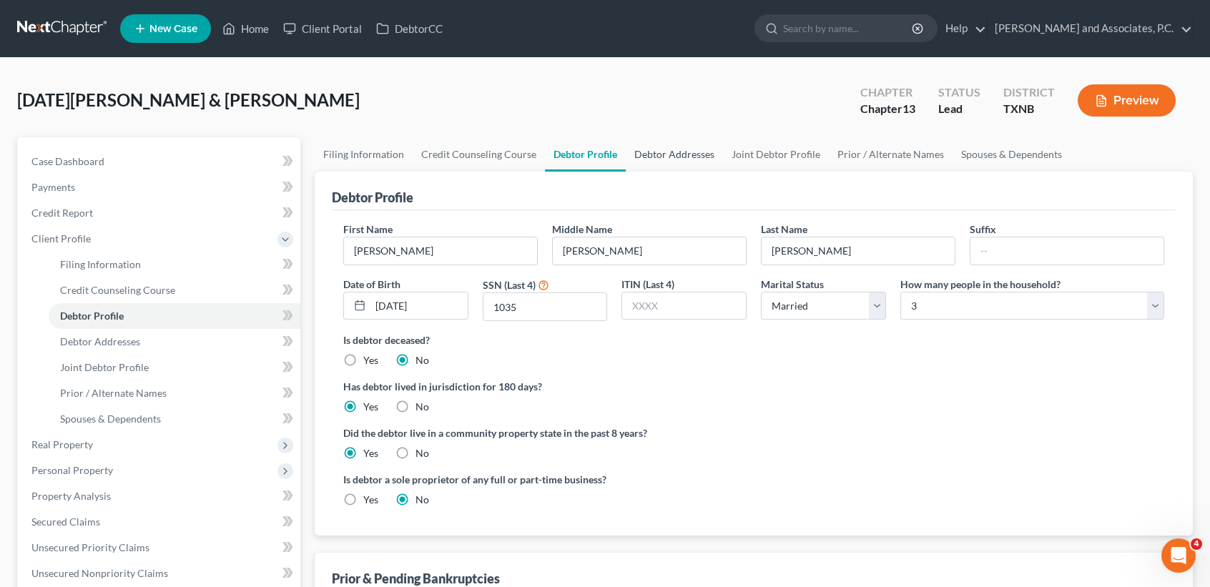
click at [669, 157] on link "Debtor Addresses" at bounding box center [674, 154] width 97 height 34
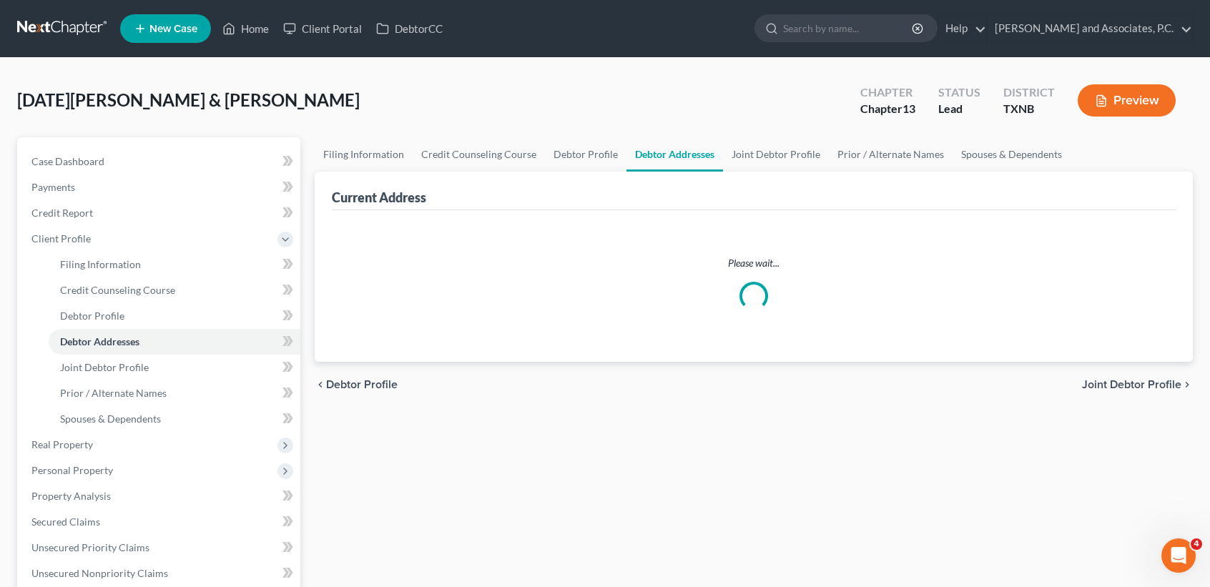
select select "0"
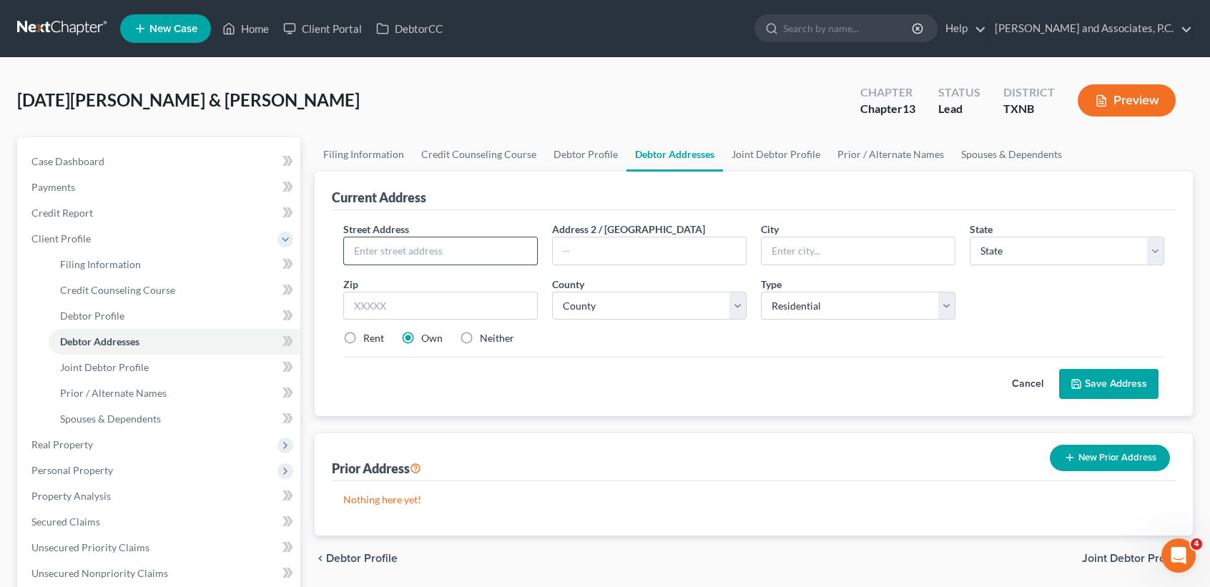
click at [468, 250] on input "text" at bounding box center [440, 250] width 193 height 27
type input "1003 N Wichita St"
type input "76360"
type input "Electra"
select select "45"
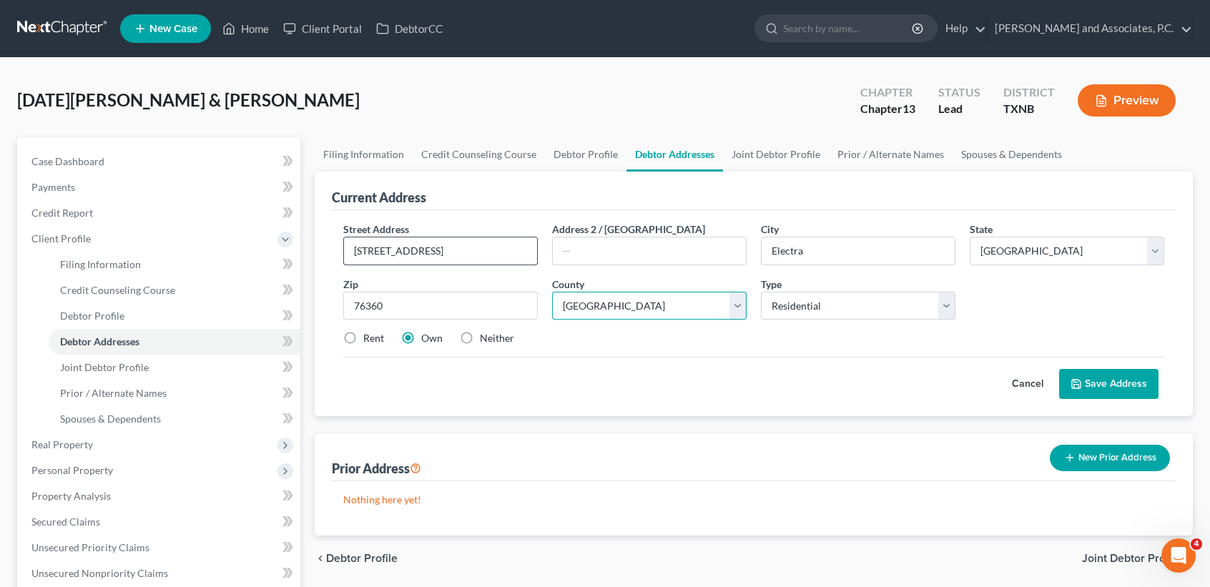
select select "242"
click at [366, 332] on label "Rent" at bounding box center [373, 338] width 21 height 14
click at [363, 332] on label "Rent" at bounding box center [373, 338] width 21 height 14
click at [369, 332] on input "Rent" at bounding box center [373, 335] width 9 height 9
radio input "true"
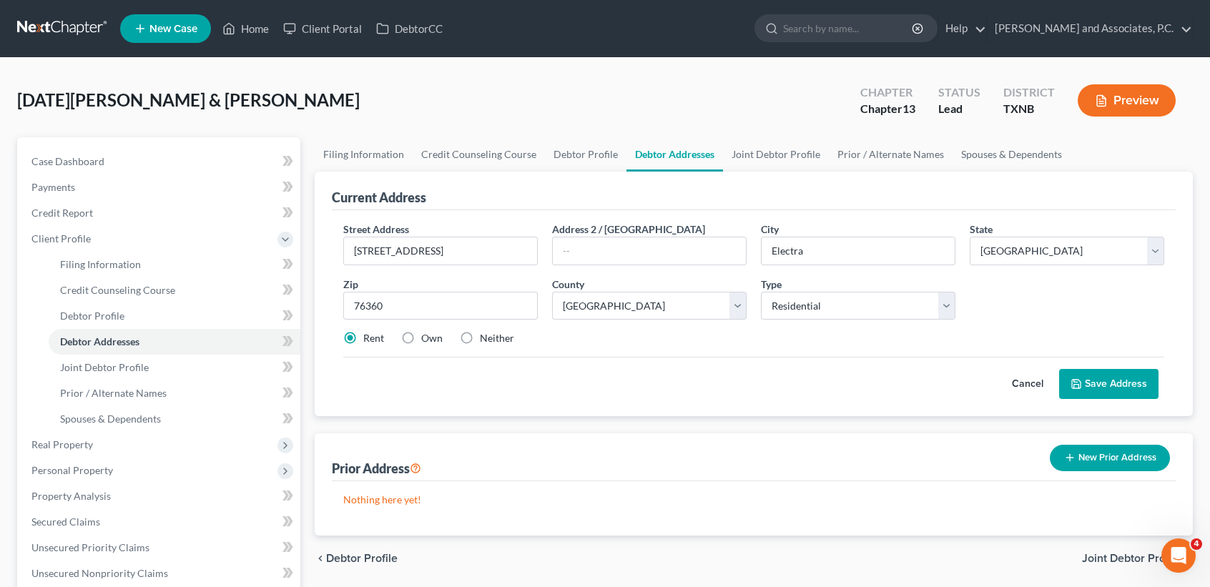
click at [1108, 373] on button "Save Address" at bounding box center [1108, 384] width 99 height 30
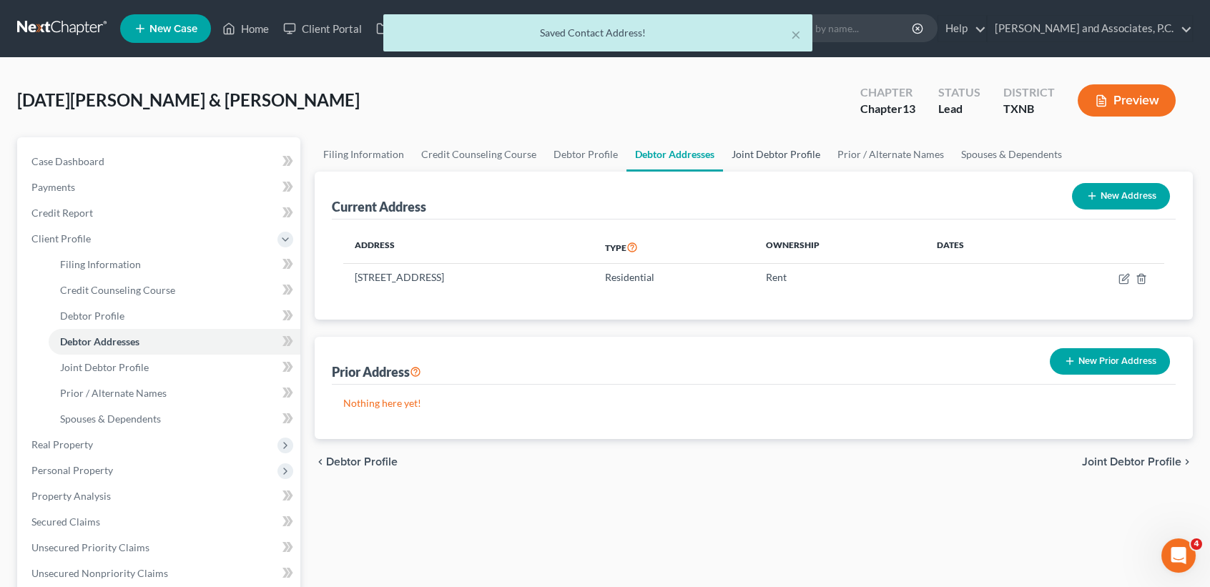
click at [765, 148] on link "Joint Debtor Profile" at bounding box center [776, 154] width 106 height 34
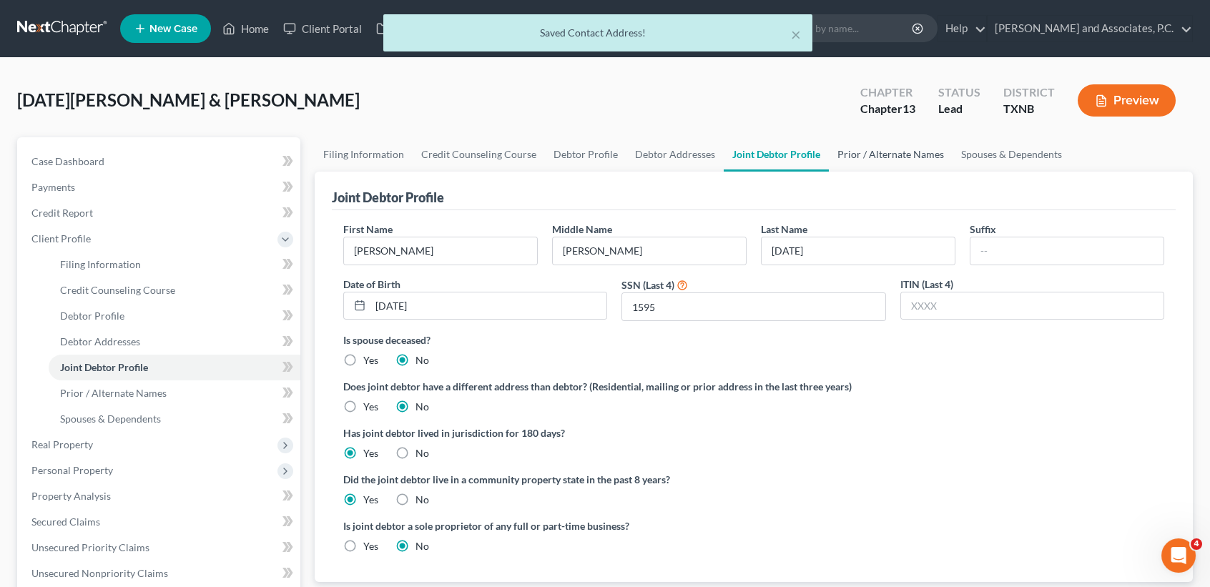
click at [870, 158] on link "Prior / Alternate Names" at bounding box center [891, 154] width 124 height 34
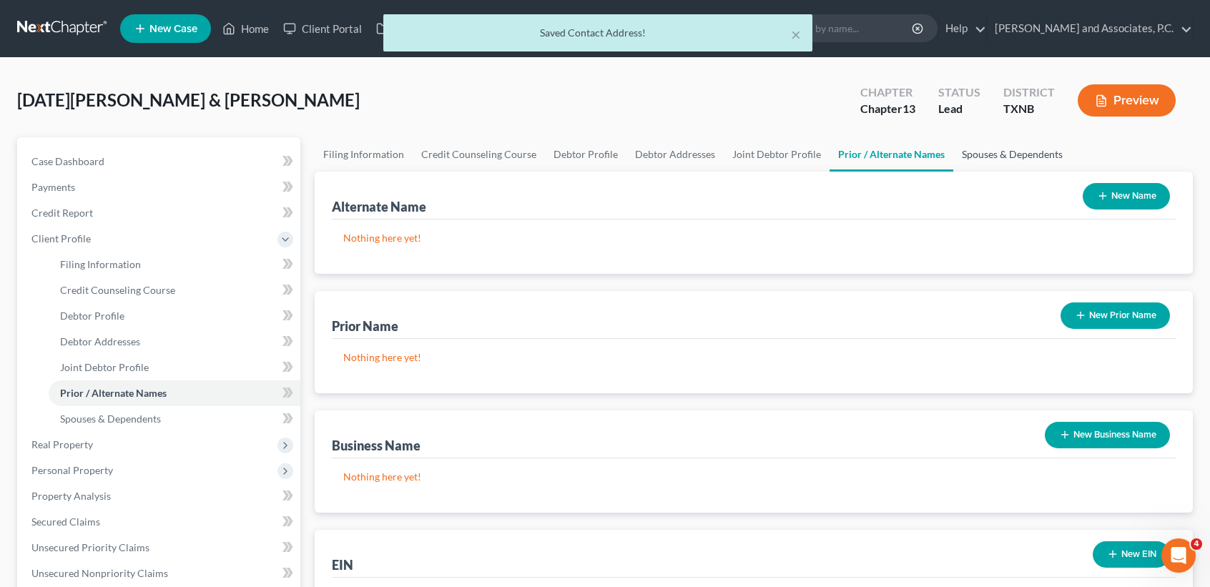
click at [992, 150] on link "Spouses & Dependents" at bounding box center [1012, 154] width 118 height 34
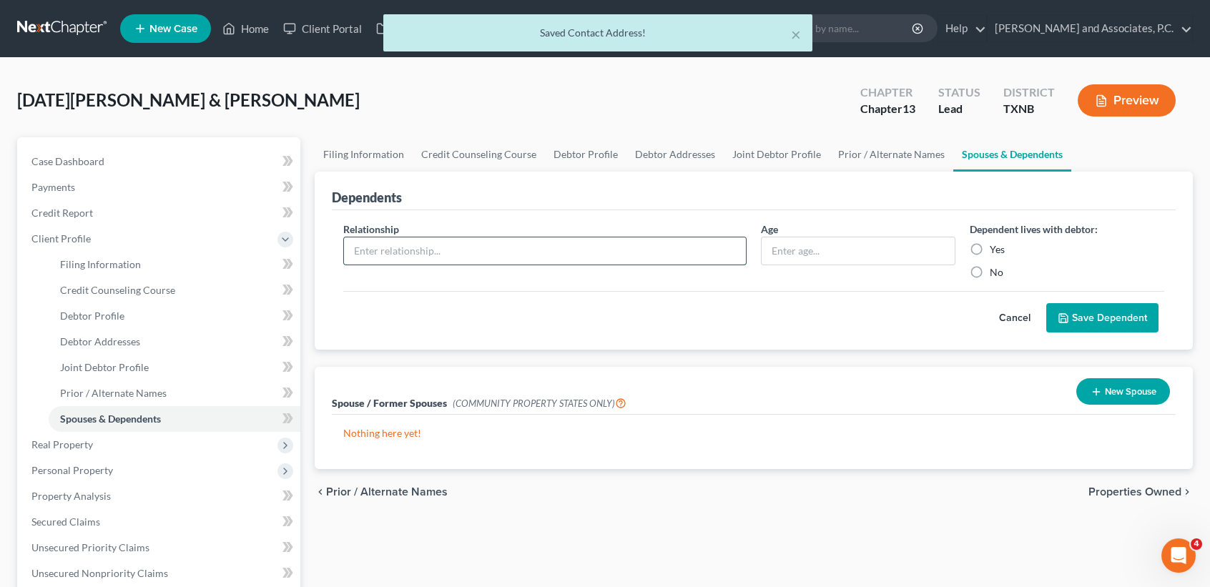
click at [468, 262] on input "text" at bounding box center [545, 250] width 402 height 27
type input "son"
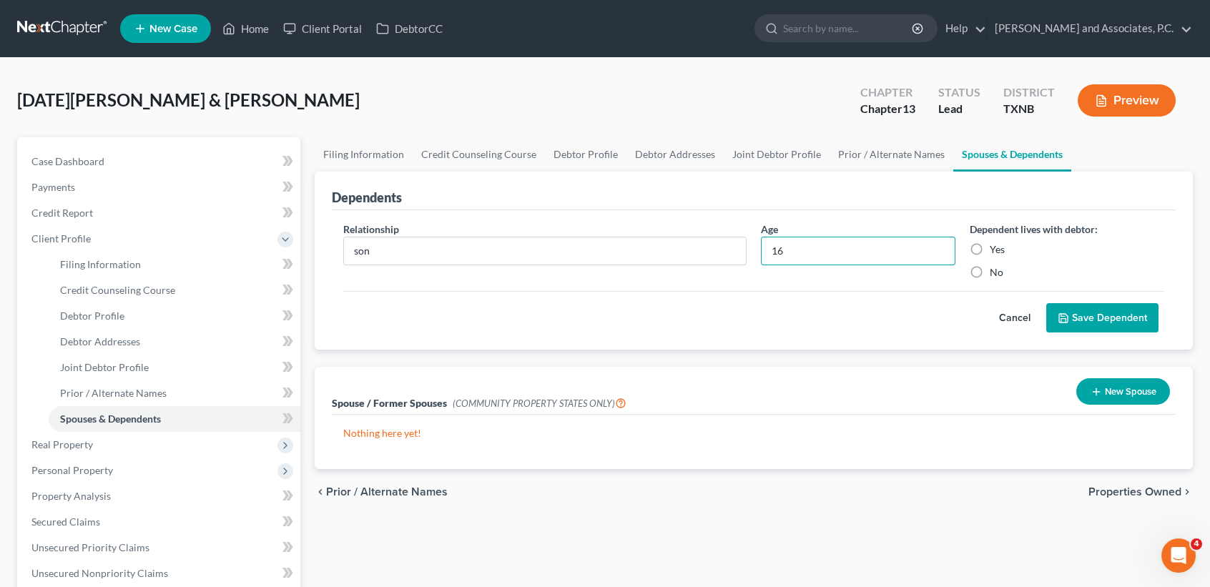
type input "16"
click at [998, 250] on label "Yes" at bounding box center [997, 249] width 15 height 14
click at [998, 250] on input "Yes" at bounding box center [1000, 246] width 9 height 9
radio input "true"
click at [1067, 306] on button "Save Dependent" at bounding box center [1102, 318] width 112 height 30
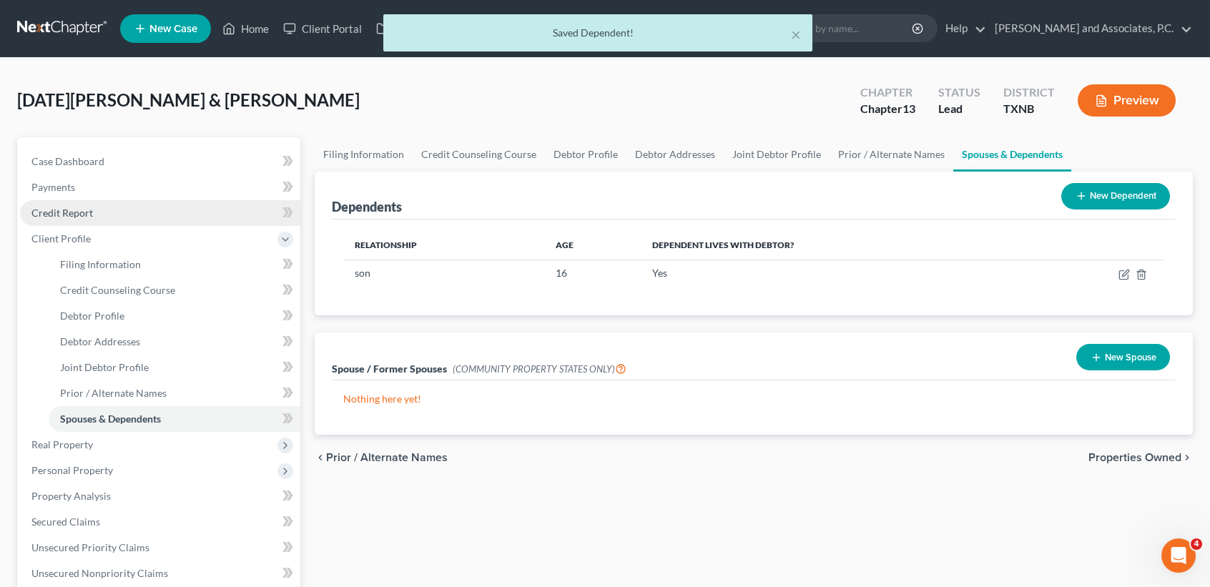
click at [78, 211] on span "Credit Report" at bounding box center [62, 213] width 62 height 12
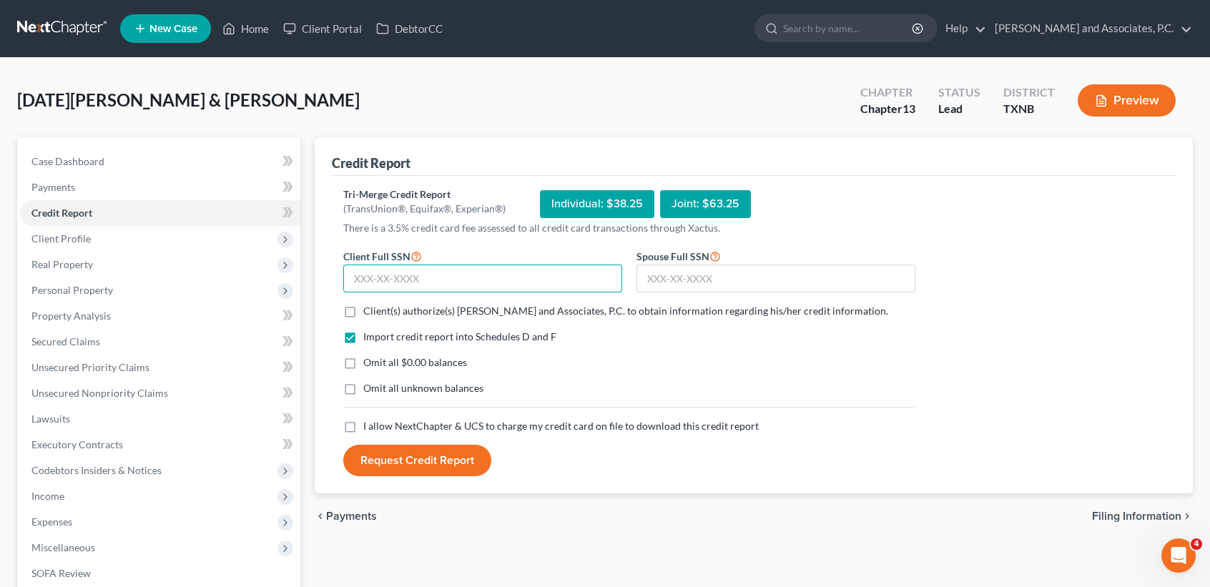
click at [380, 277] on input "text" at bounding box center [482, 279] width 279 height 29
drag, startPoint x: 275, startPoint y: 270, endPoint x: 182, endPoint y: 255, distance: 94.8
click at [182, 258] on div "Petition Navigation Case Dashboard Payments Invoices Payments Payments Credit R…" at bounding box center [605, 447] width 1190 height 620
type input "639-24-1035"
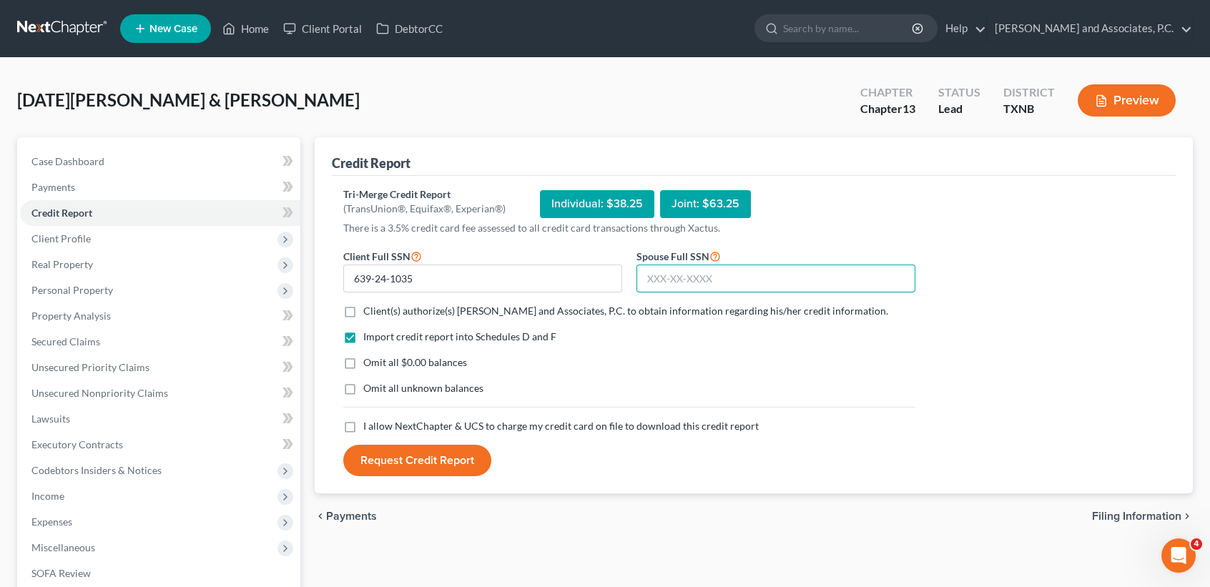
click at [758, 278] on input "text" at bounding box center [776, 279] width 279 height 29
type input "467-79-1595"
click at [363, 313] on label "Client(s) authorize(s) Monte J. White and Associates, P.C. to obtain informatio…" at bounding box center [625, 311] width 525 height 14
click at [369, 313] on input "Client(s) authorize(s) Monte J. White and Associates, P.C. to obtain informatio…" at bounding box center [373, 308] width 9 height 9
checkbox input "true"
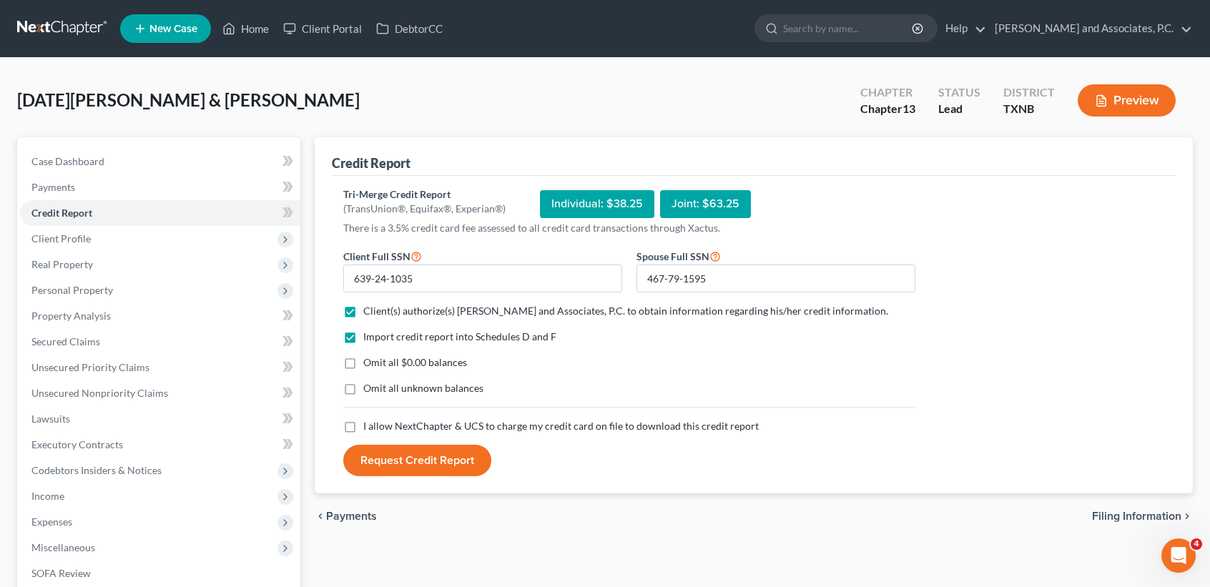
click at [363, 356] on label "Omit all $0.00 balances" at bounding box center [415, 362] width 104 height 14
click at [369, 356] on input "Omit all $0.00 balances" at bounding box center [373, 359] width 9 height 9
checkbox input "true"
click at [363, 426] on label "I allow NextChapter & UCS to charge my credit card on file to download this cre…" at bounding box center [561, 426] width 396 height 14
click at [369, 426] on input "I allow NextChapter & UCS to charge my credit card on file to download this cre…" at bounding box center [373, 423] width 9 height 9
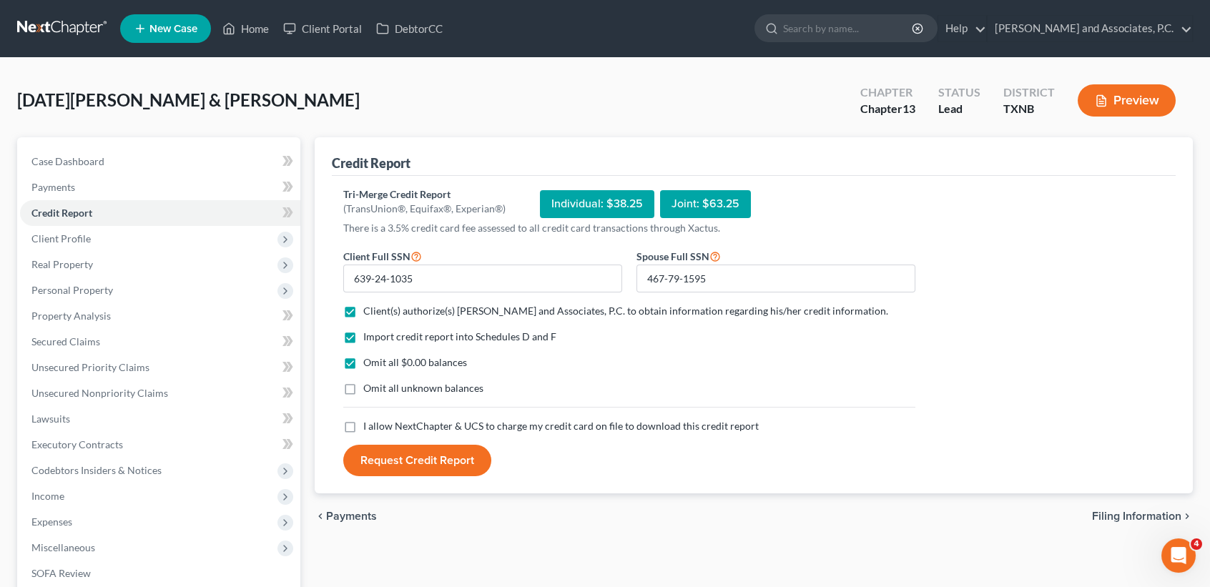
checkbox input "true"
click at [375, 459] on button "Request Credit Report" at bounding box center [417, 460] width 148 height 31
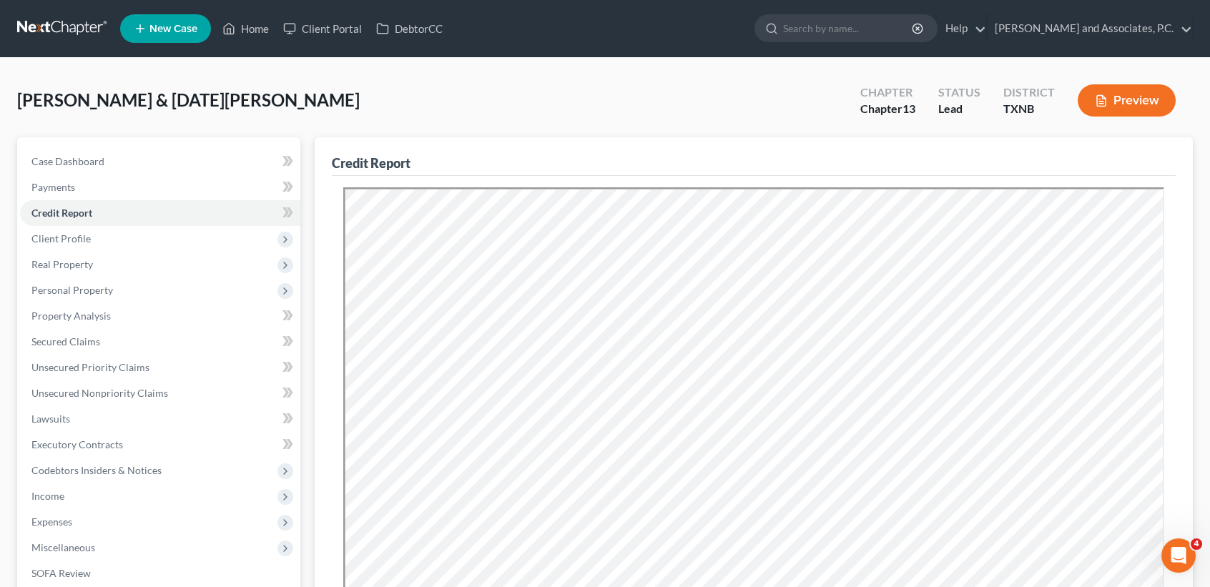
drag, startPoint x: 1159, startPoint y: 143, endPoint x: 1149, endPoint y: 164, distance: 23.4
click at [1159, 143] on div "Credit Report" at bounding box center [754, 156] width 844 height 39
click at [53, 259] on span "Real Property" at bounding box center [62, 264] width 62 height 12
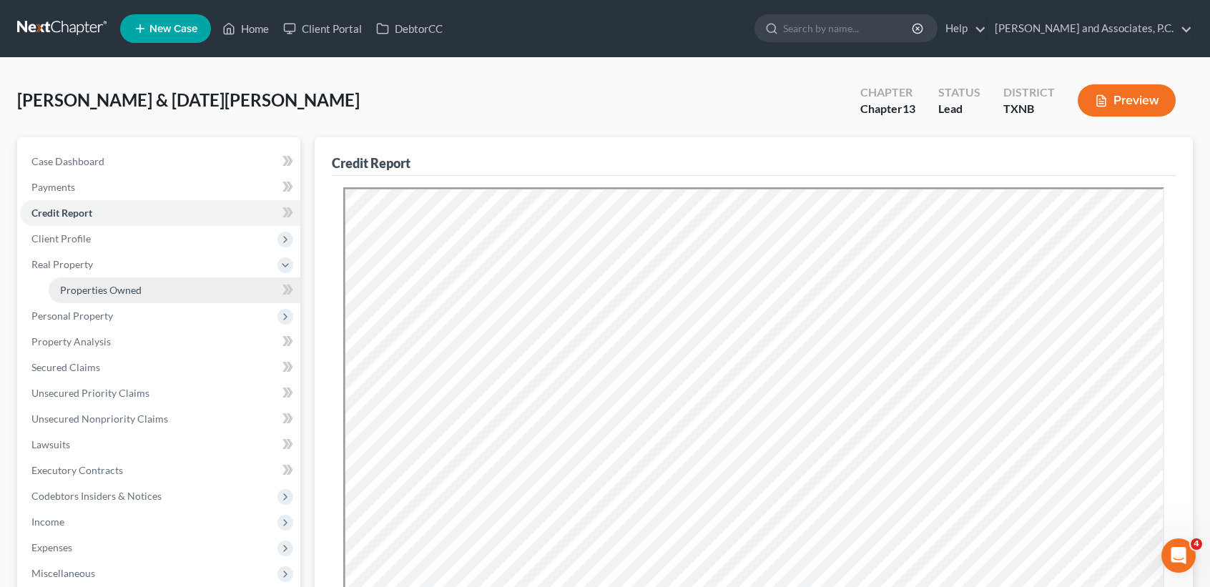
click at [75, 284] on span "Properties Owned" at bounding box center [101, 290] width 82 height 12
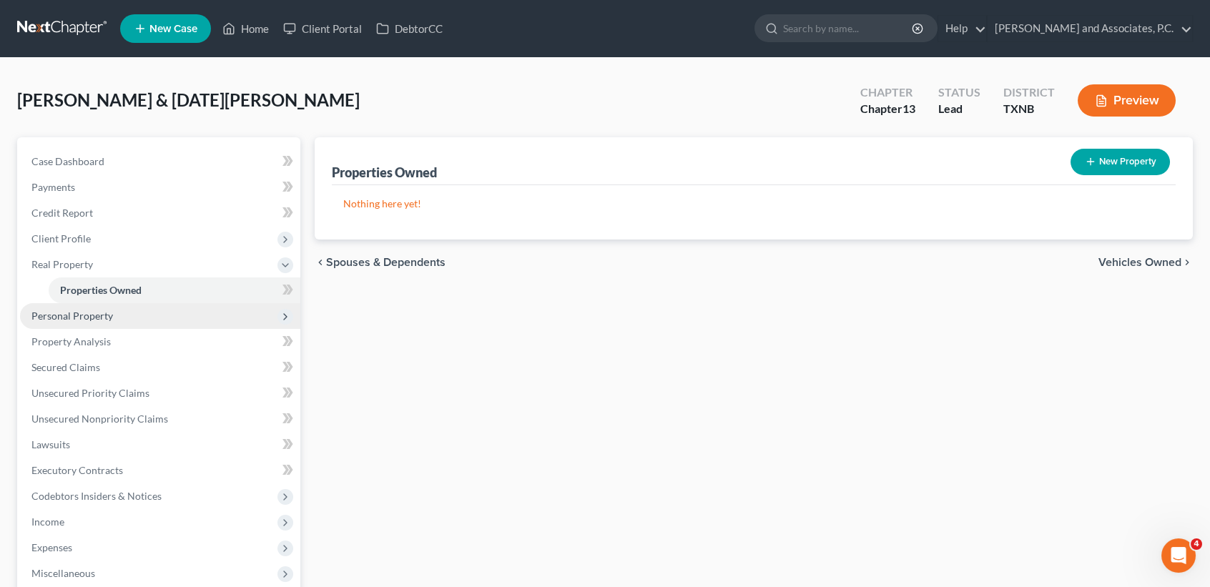
click at [53, 312] on span "Personal Property" at bounding box center [72, 316] width 82 height 12
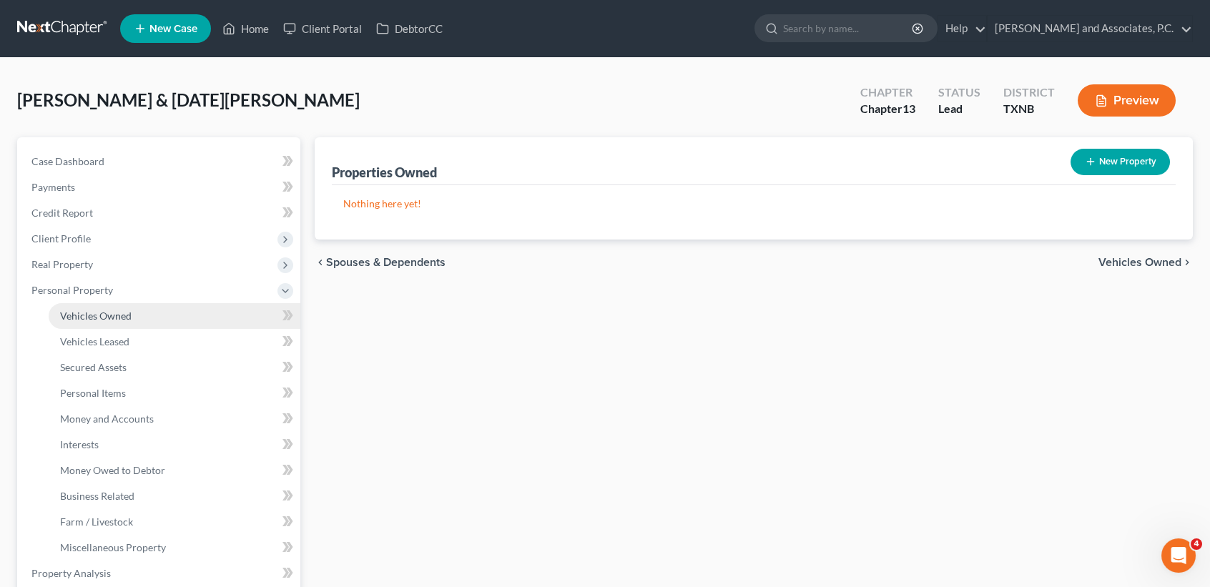
click at [70, 310] on span "Vehicles Owned" at bounding box center [96, 316] width 72 height 12
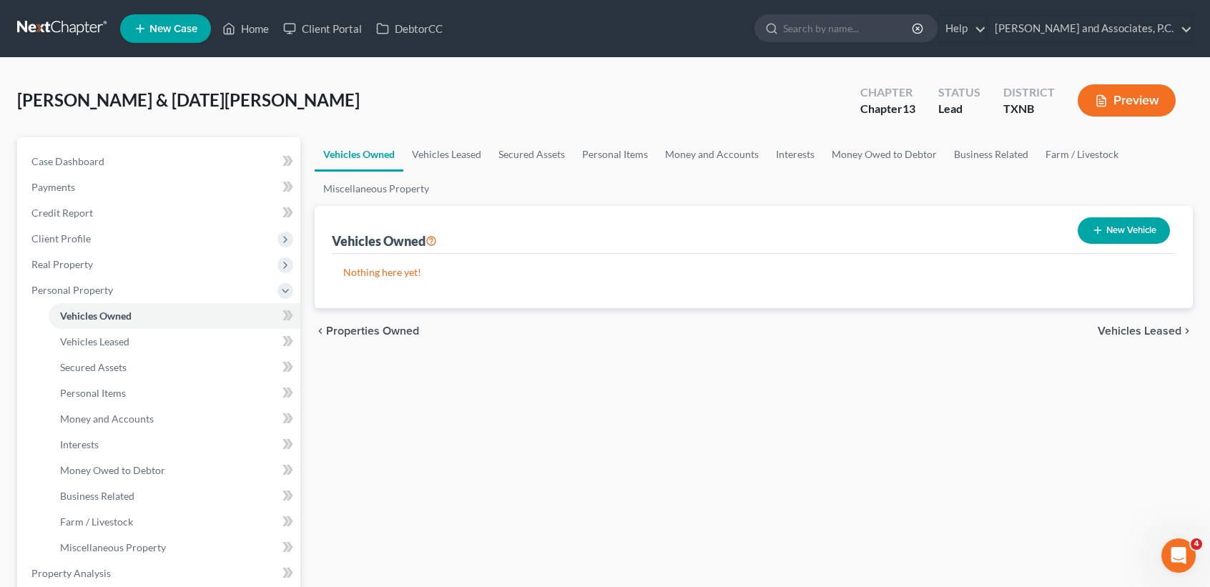
click at [1100, 224] on button "New Vehicle" at bounding box center [1124, 230] width 92 height 26
select select "0"
select select "2"
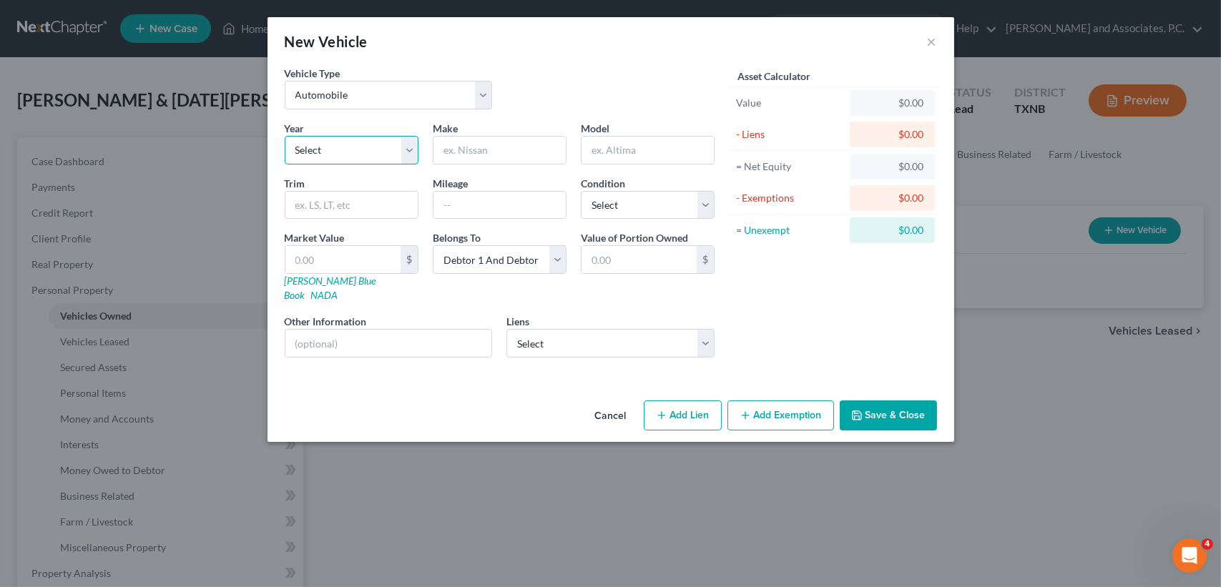
click at [360, 150] on select "Select 2026 2025 2024 2023 2022 2021 2020 2019 2018 2017 2016 2015 2014 2013 20…" at bounding box center [352, 150] width 134 height 29
select select "6"
click at [285, 136] on select "Select 2026 2025 2024 2023 2022 2021 2020 2019 2018 2017 2016 2015 2014 2013 20…" at bounding box center [352, 150] width 134 height 29
click at [478, 164] on div "Year Select 2026 2025 2024 2023 2022 2021 2020 2019 2018 2017 2016 2015 2014 20…" at bounding box center [500, 245] width 444 height 248
click at [481, 158] on input "text" at bounding box center [499, 150] width 132 height 27
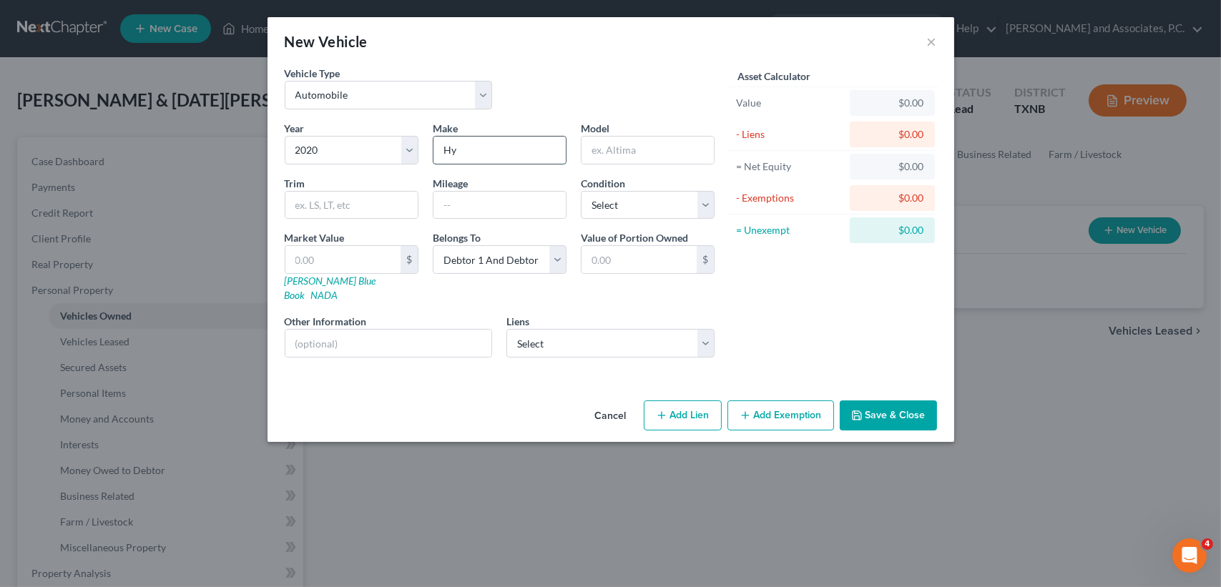
type input "Hyundai"
drag, startPoint x: 653, startPoint y: 152, endPoint x: 480, endPoint y: 153, distance: 173.1
click at [480, 153] on div "Year Select 2026 2025 2024 2023 2022 2021 2020 2019 2018 2017 2016 2015 2014 20…" at bounding box center [500, 245] width 444 height 248
type input "Sonata"
drag, startPoint x: 487, startPoint y: 196, endPoint x: 519, endPoint y: 200, distance: 31.7
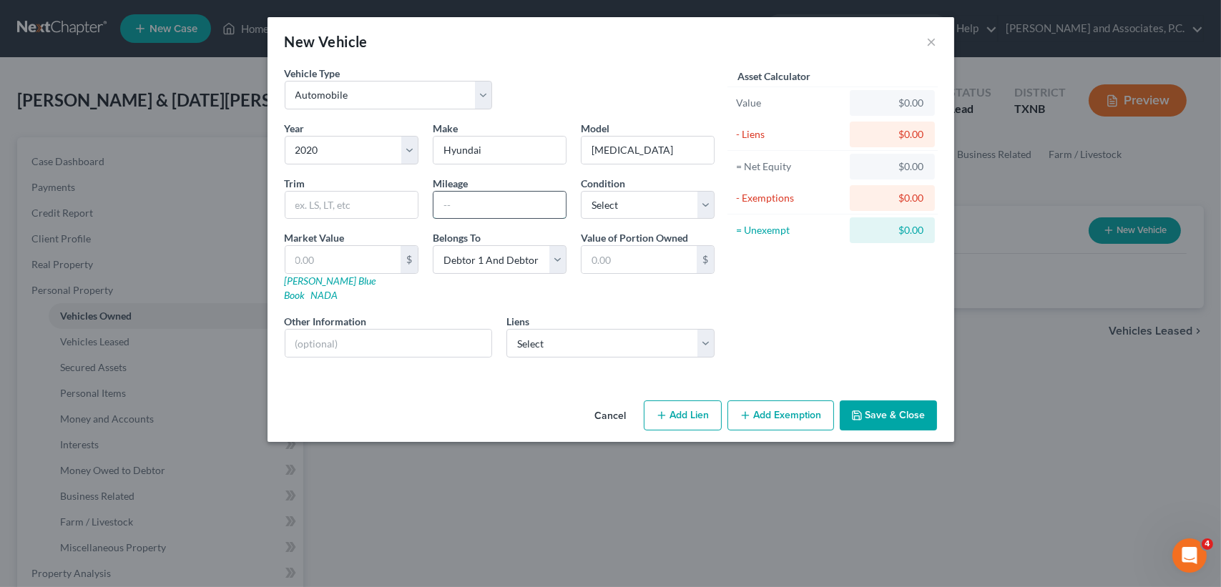
click at [487, 196] on input "text" at bounding box center [499, 205] width 132 height 27
click at [878, 321] on div "Asset Calculator Value $0.00 - Liens $0.00 = Net Equity $0.00 - Exemptions $0.0…" at bounding box center [833, 217] width 222 height 303
click at [892, 401] on button "Save & Close" at bounding box center [888, 416] width 97 height 30
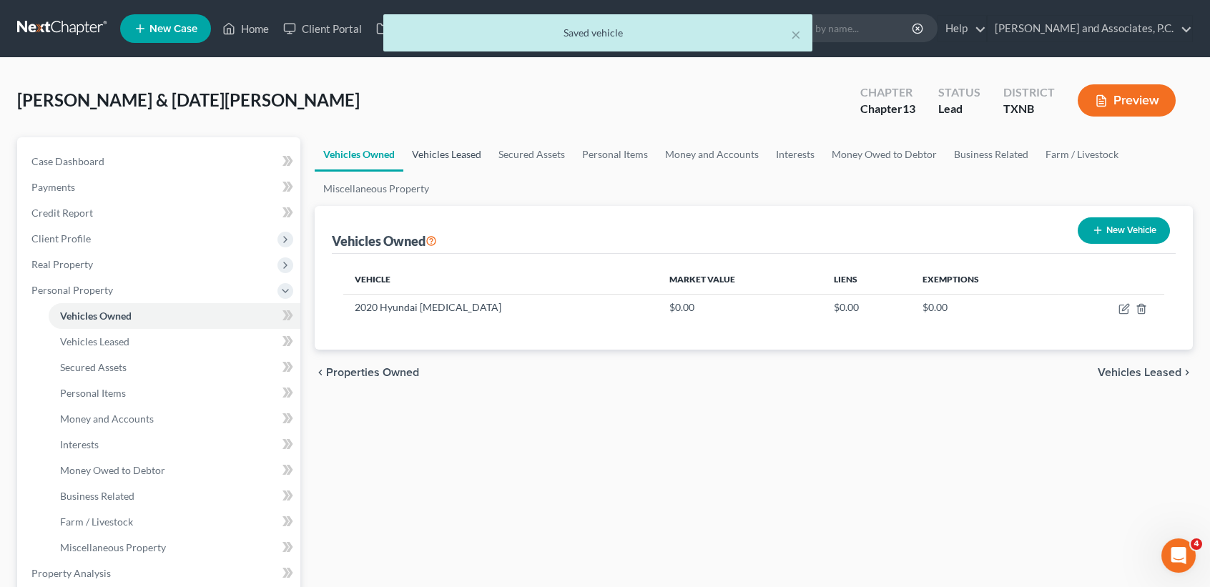
click at [433, 147] on link "Vehicles Leased" at bounding box center [446, 154] width 87 height 34
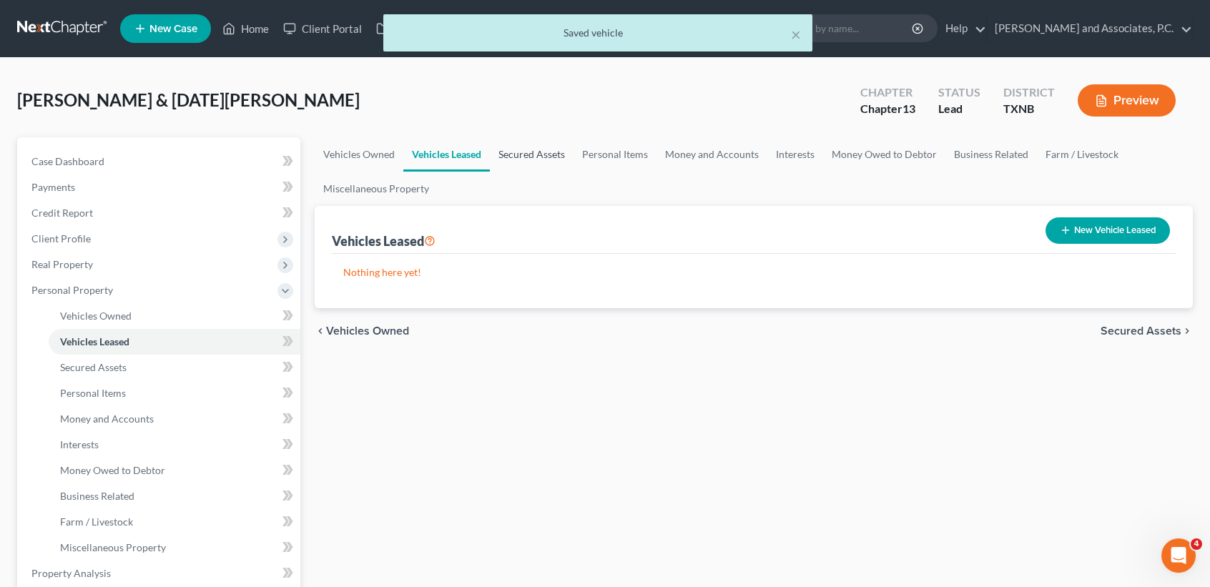
click at [506, 156] on link "Secured Assets" at bounding box center [532, 154] width 84 height 34
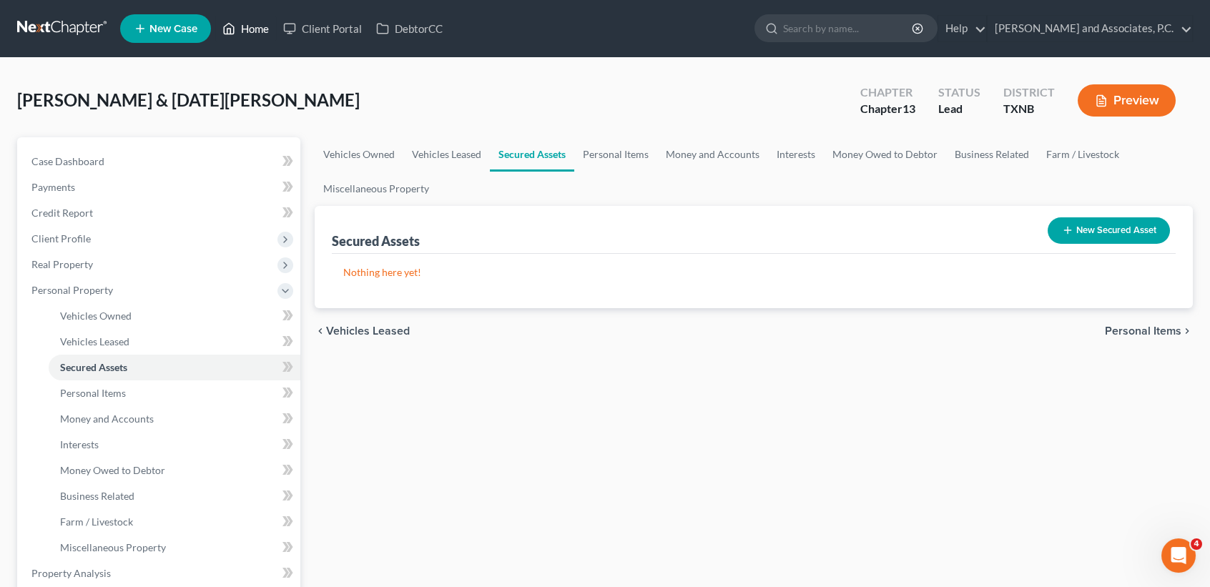
click at [235, 32] on icon at bounding box center [228, 28] width 13 height 17
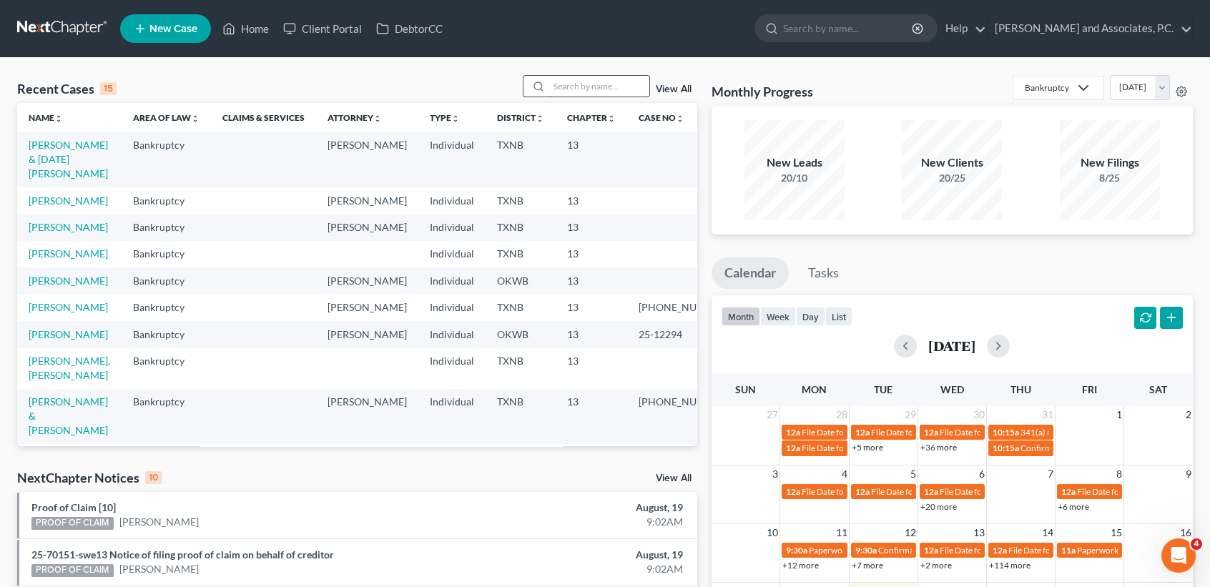
click at [618, 84] on input "search" at bounding box center [599, 86] width 100 height 21
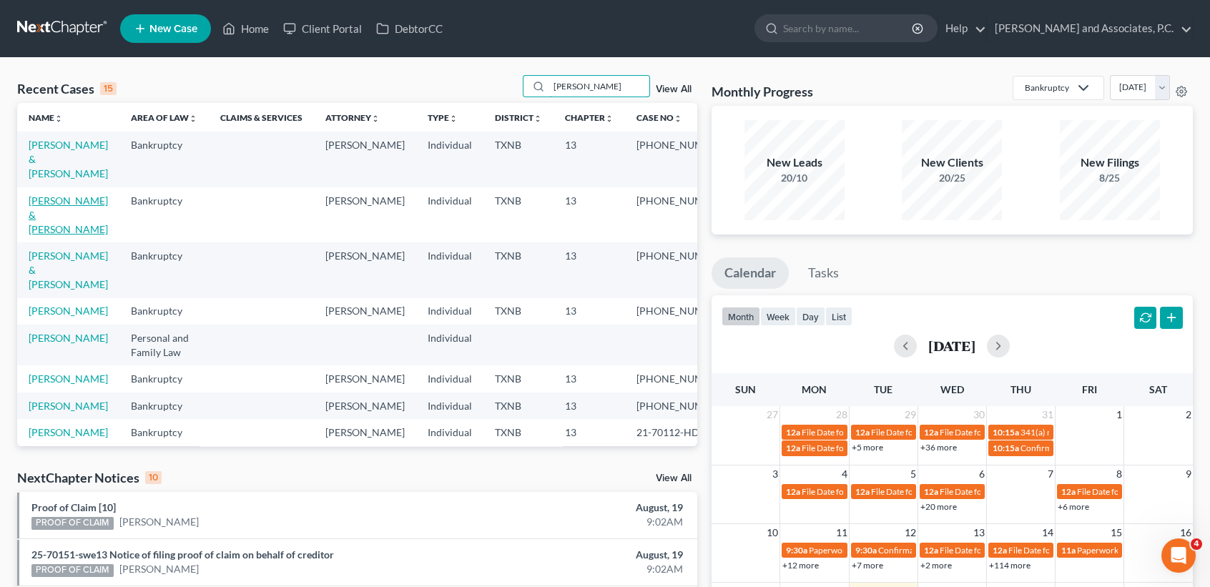
type input "martin"
click at [41, 230] on link "Martin, Ronnie & Susan" at bounding box center [68, 215] width 79 height 41
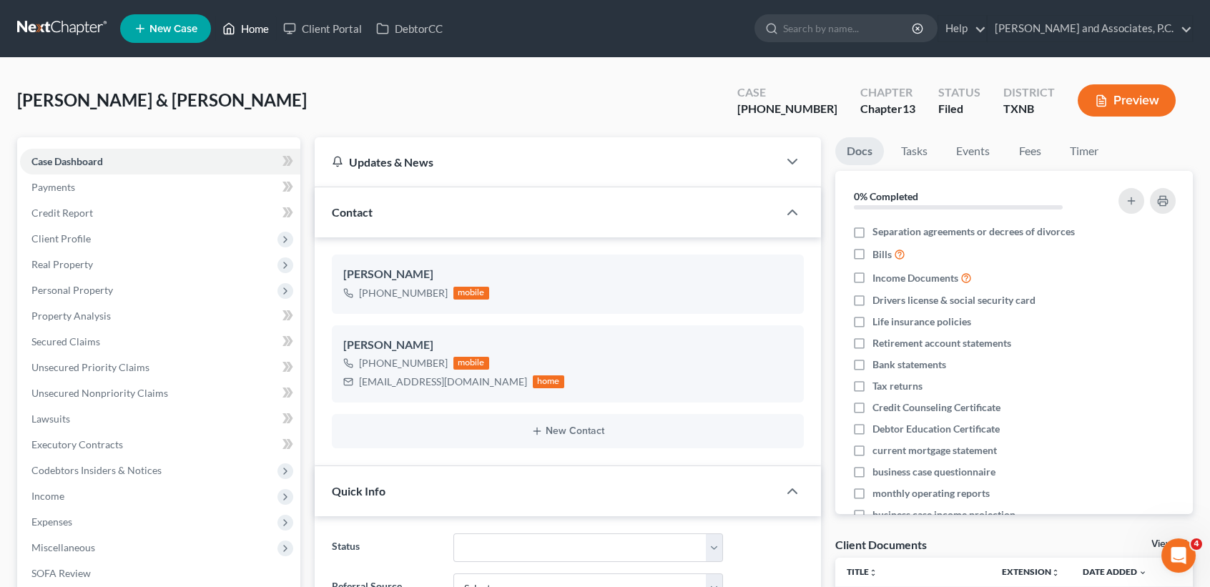
click at [243, 30] on link "Home" at bounding box center [245, 29] width 61 height 26
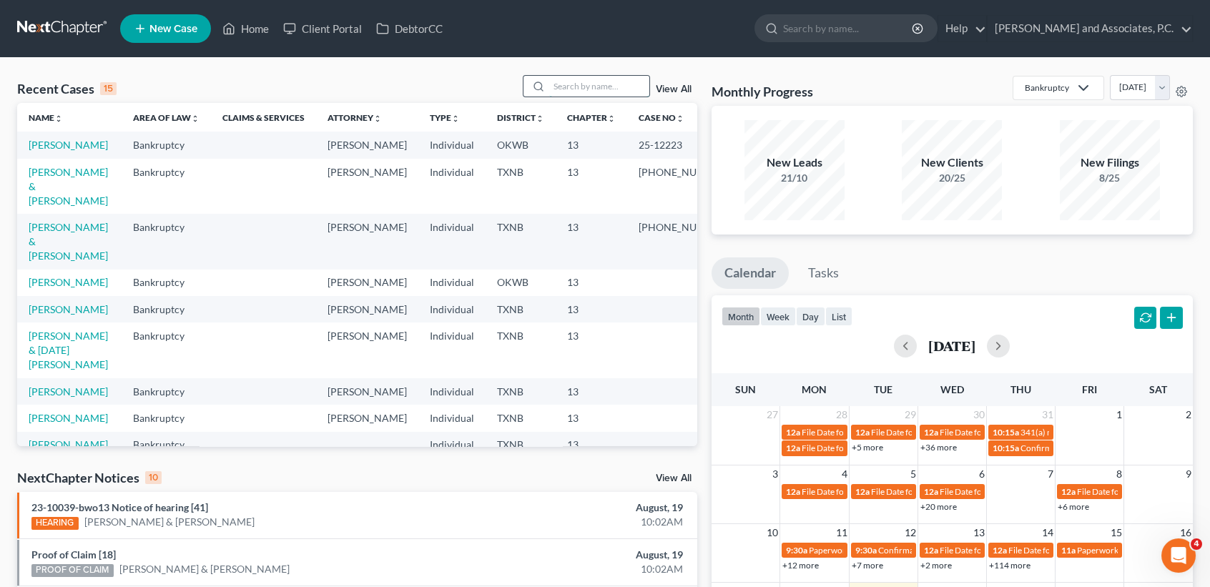
click at [554, 97] on input "search" at bounding box center [599, 86] width 100 height 21
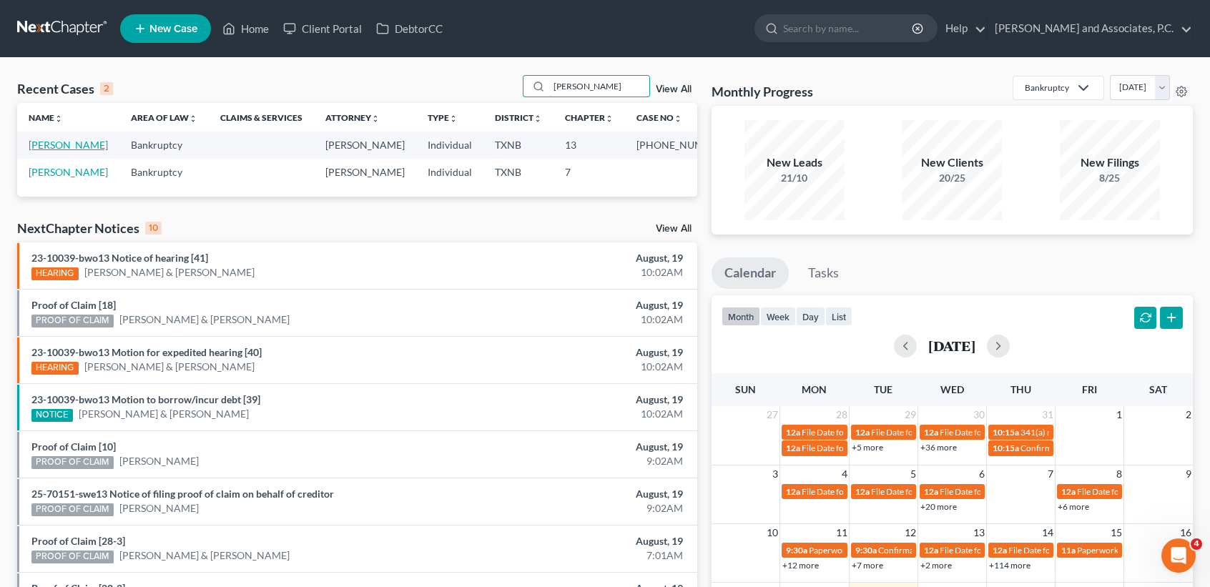
type input "puryear"
click at [57, 147] on link "Puryear, Janice" at bounding box center [68, 145] width 79 height 12
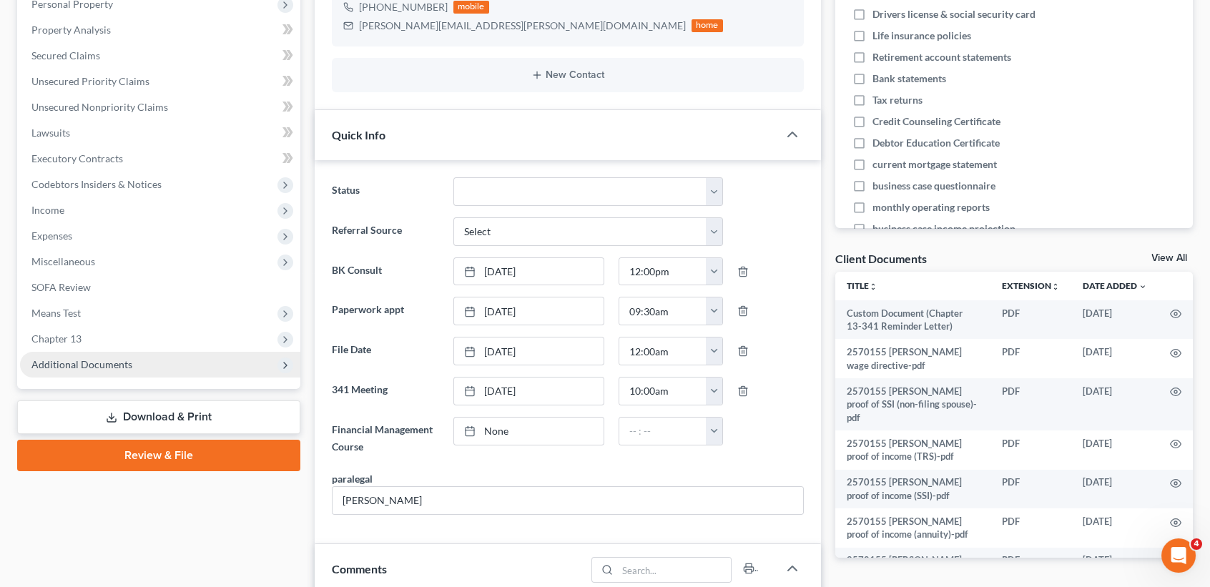
scroll to position [1119, 0]
click at [53, 360] on span "Additional Documents" at bounding box center [81, 364] width 101 height 12
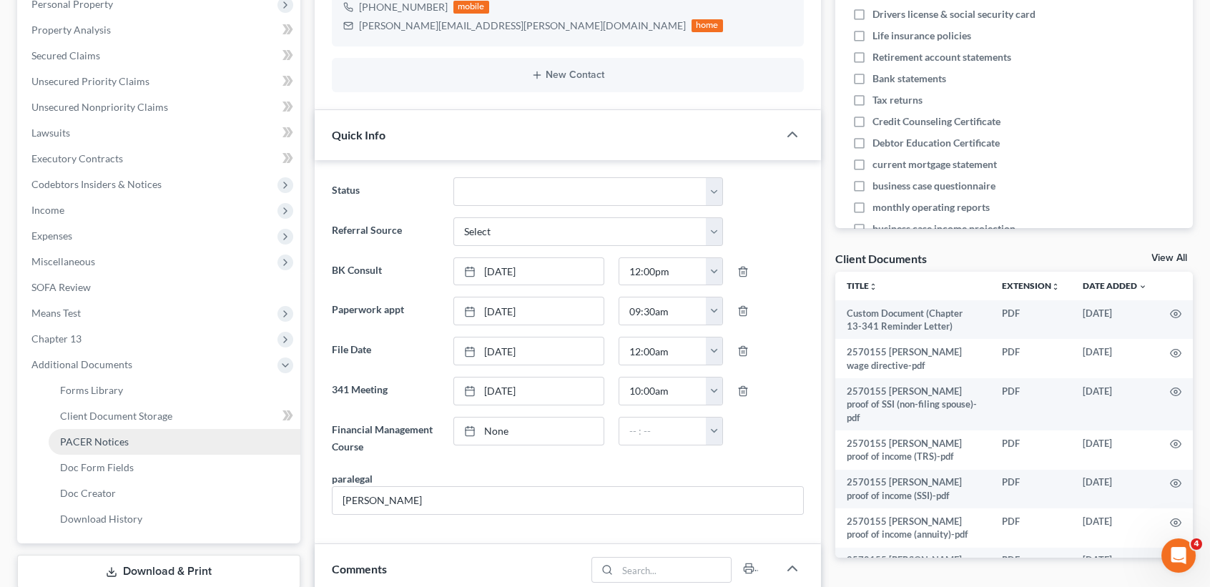
click at [116, 441] on span "PACER Notices" at bounding box center [94, 442] width 69 height 12
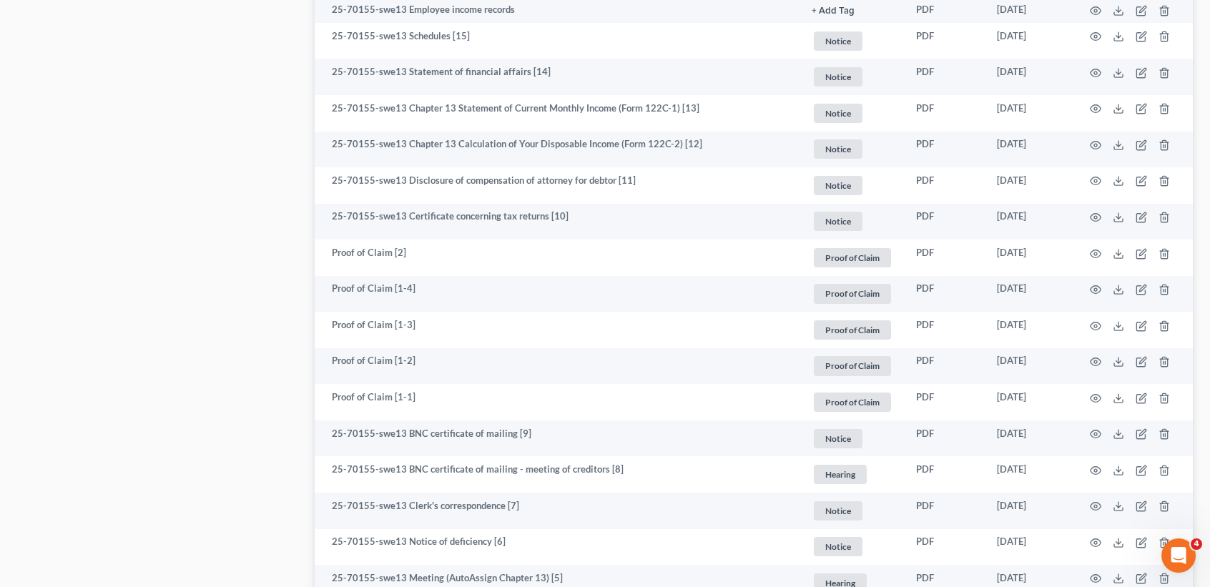
scroll to position [1812, 0]
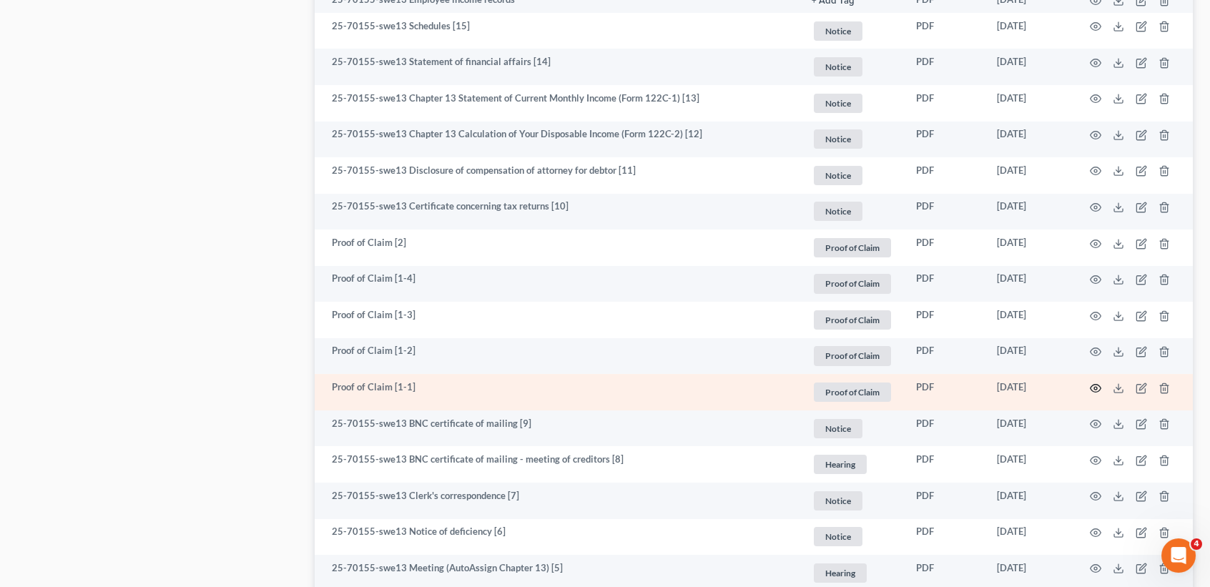
click at [1095, 394] on icon "button" at bounding box center [1095, 388] width 11 height 11
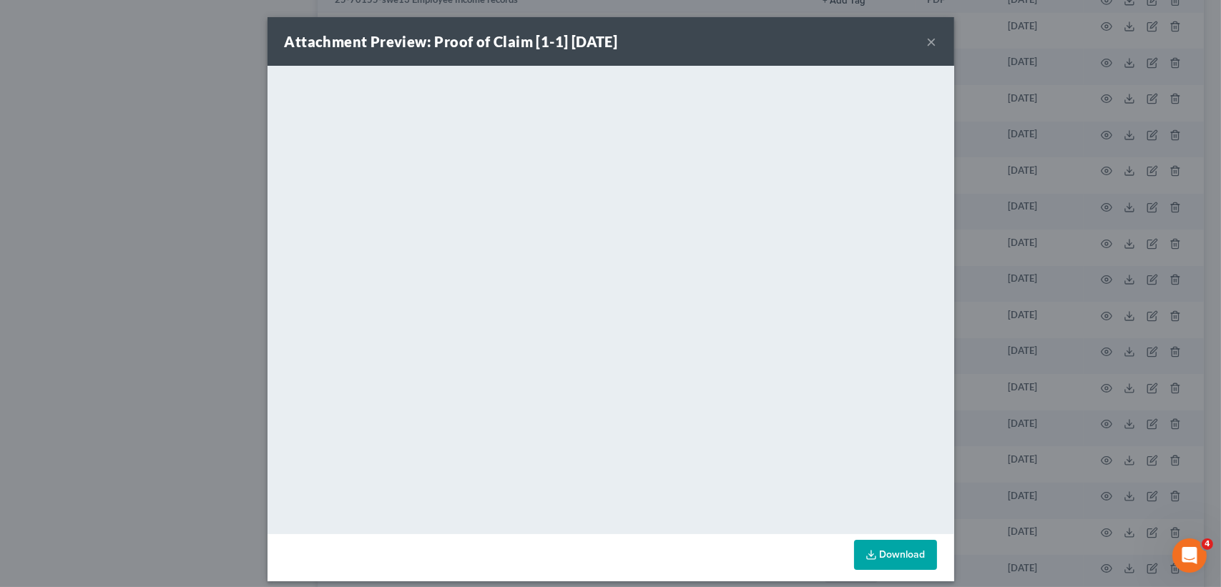
click at [927, 46] on button "×" at bounding box center [932, 41] width 10 height 17
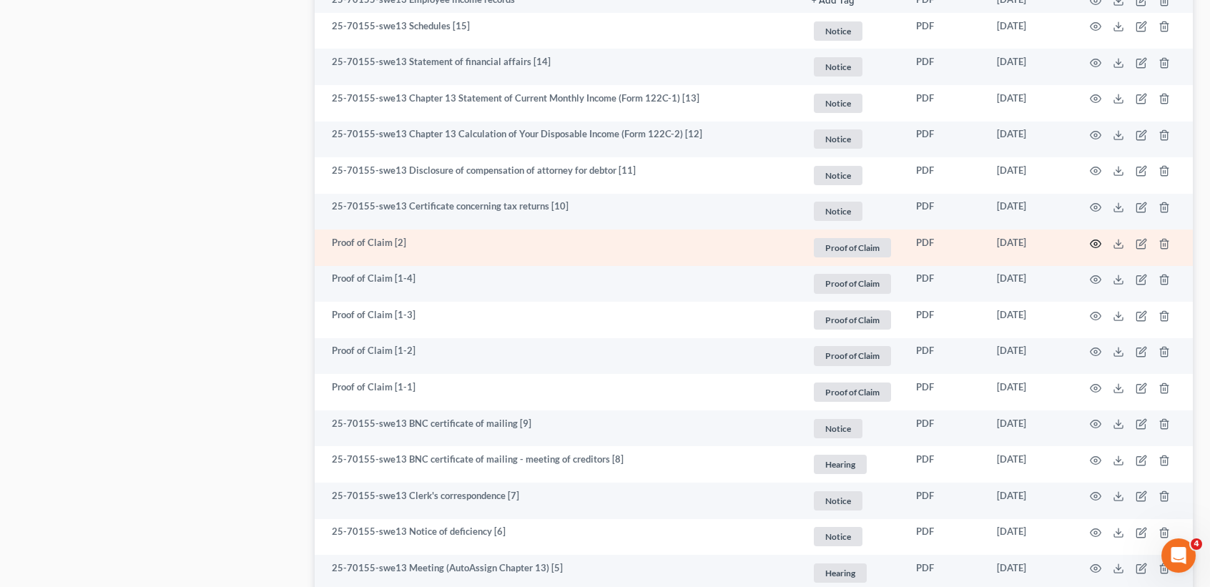
click at [1094, 250] on icon "button" at bounding box center [1095, 243] width 11 height 11
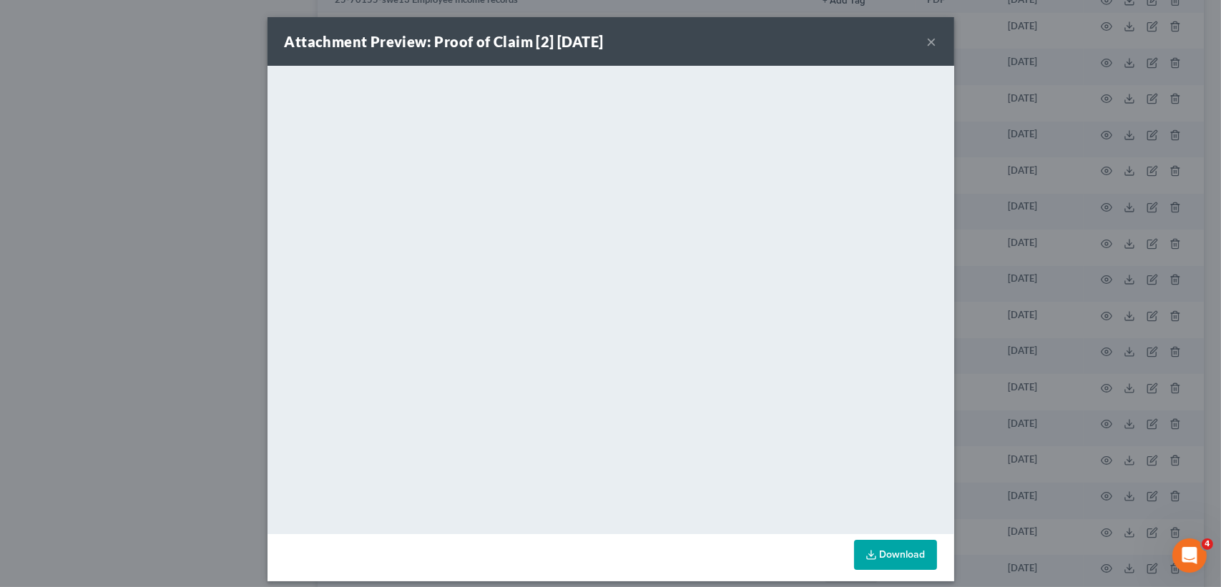
click at [927, 41] on button "×" at bounding box center [932, 41] width 10 height 17
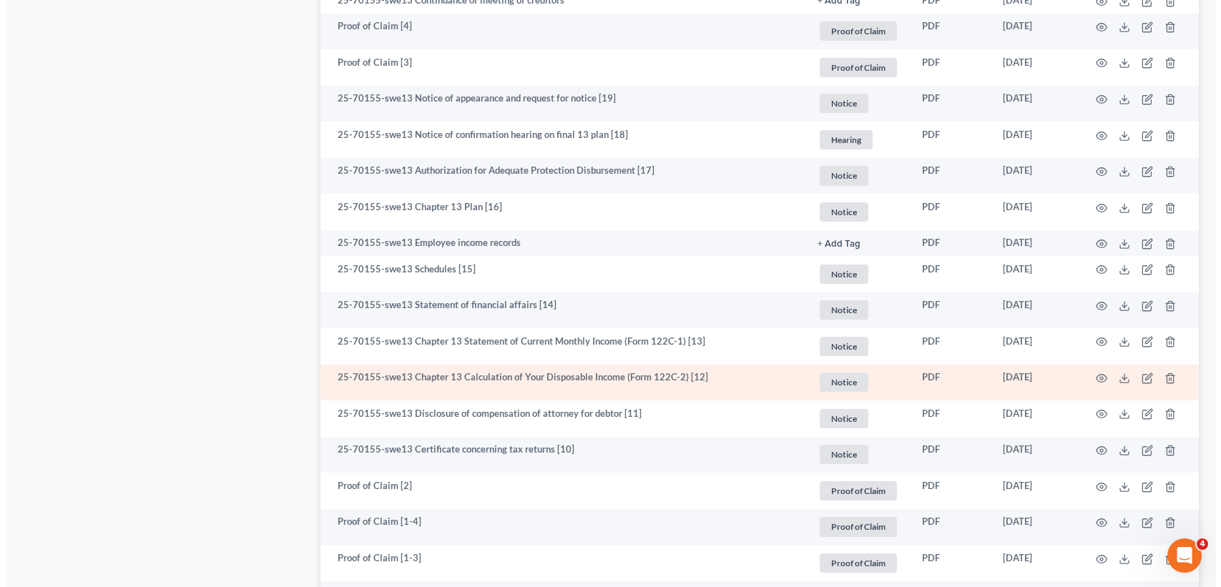
scroll to position [1526, 0]
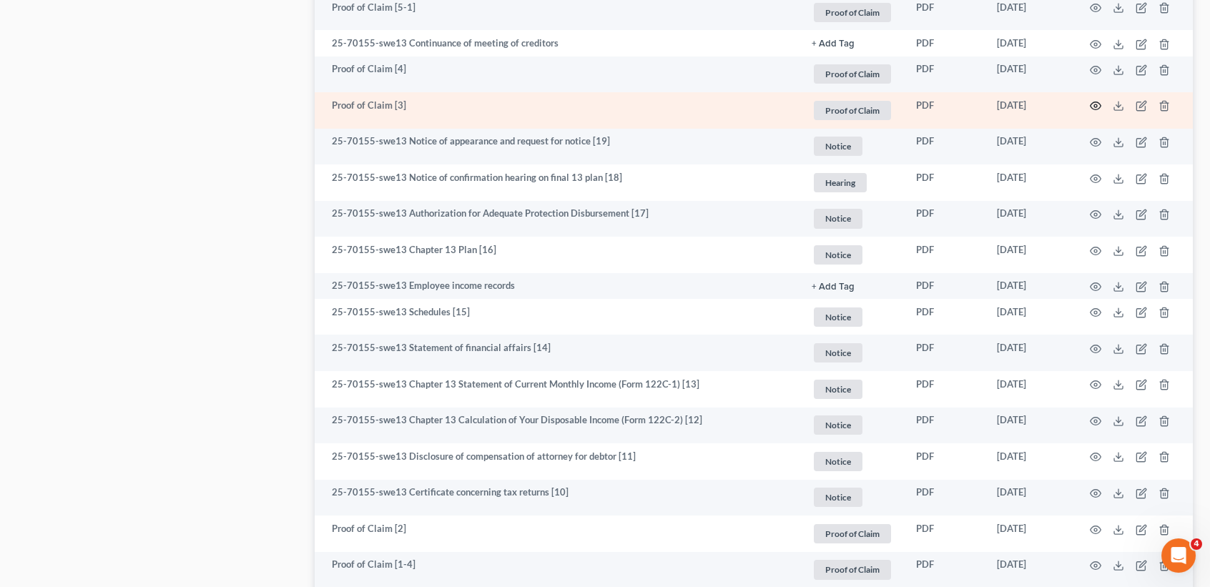
click at [1099, 112] on icon "button" at bounding box center [1095, 105] width 11 height 11
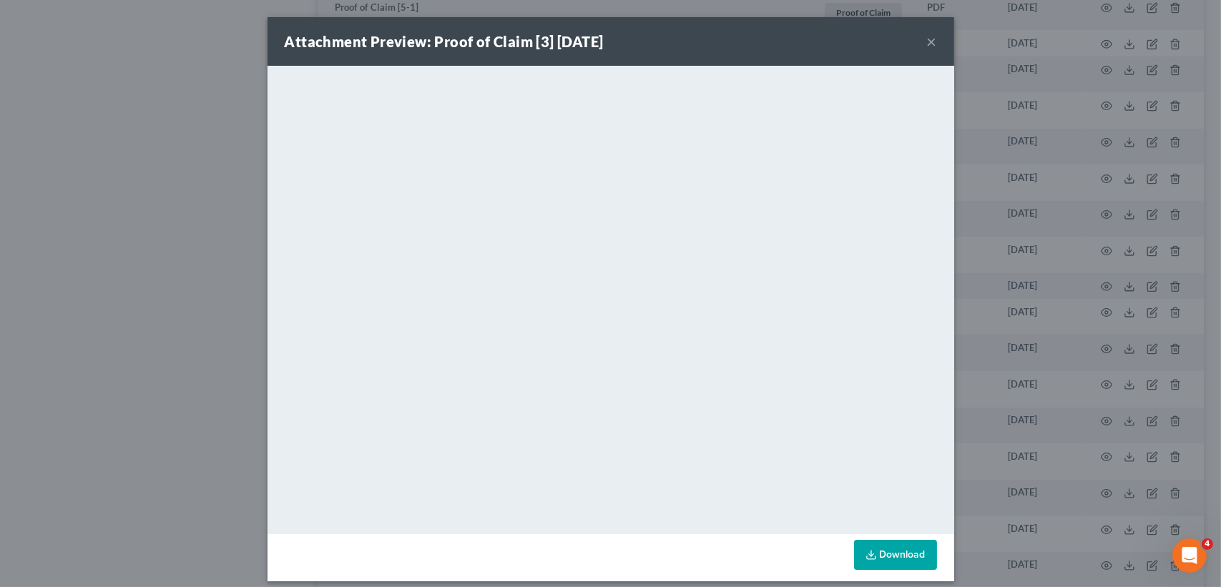
click at [927, 39] on button "×" at bounding box center [932, 41] width 10 height 17
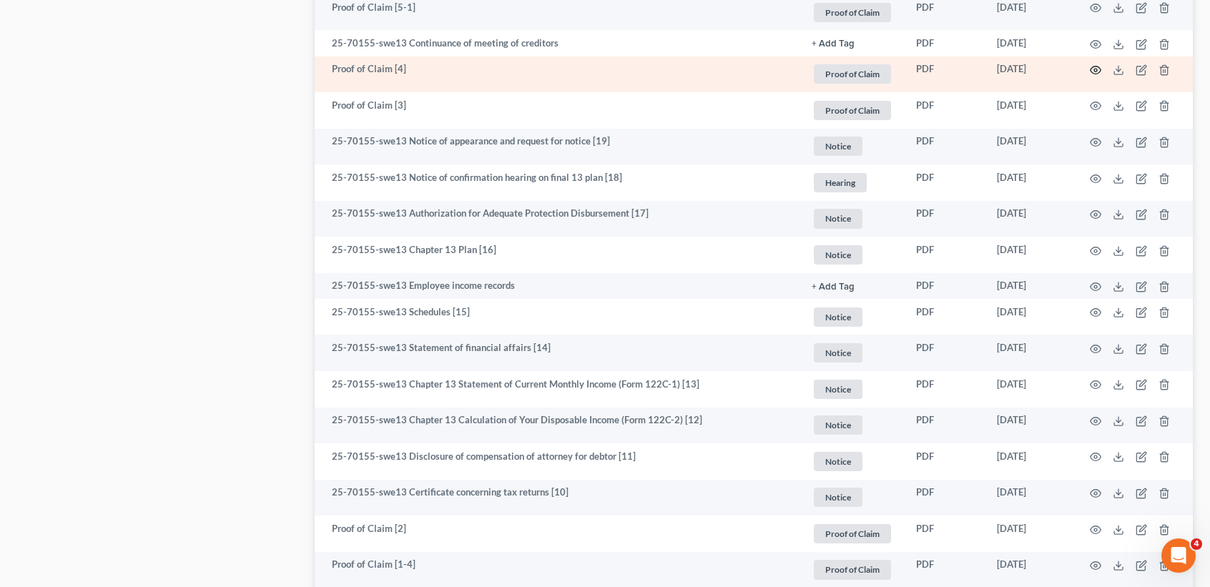
click at [1094, 72] on circle "button" at bounding box center [1095, 70] width 3 height 3
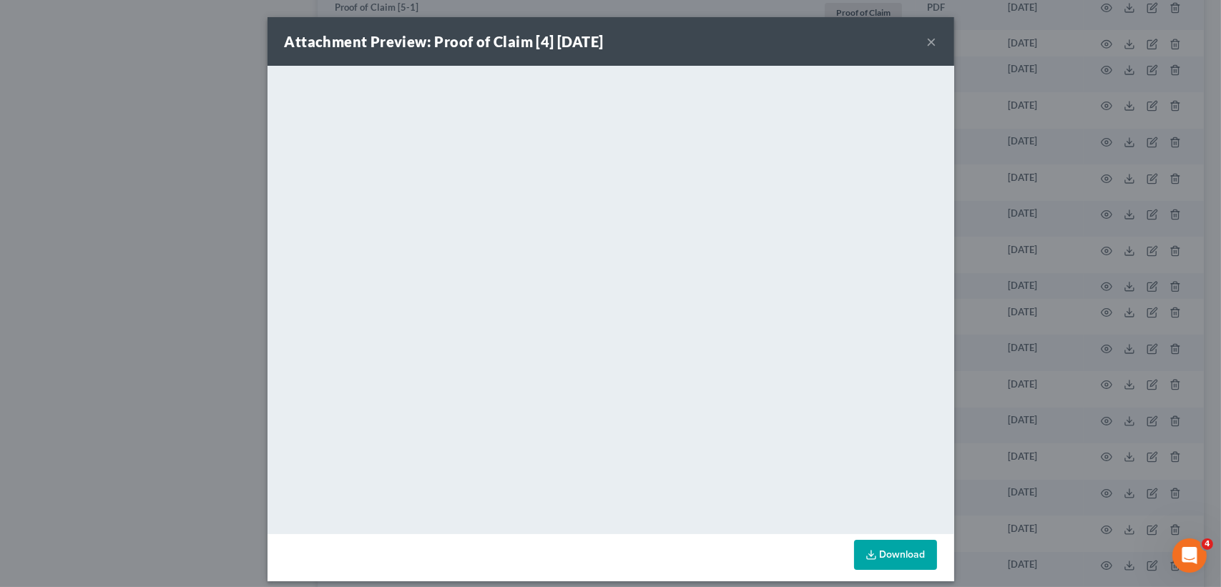
click at [927, 39] on button "×" at bounding box center [932, 41] width 10 height 17
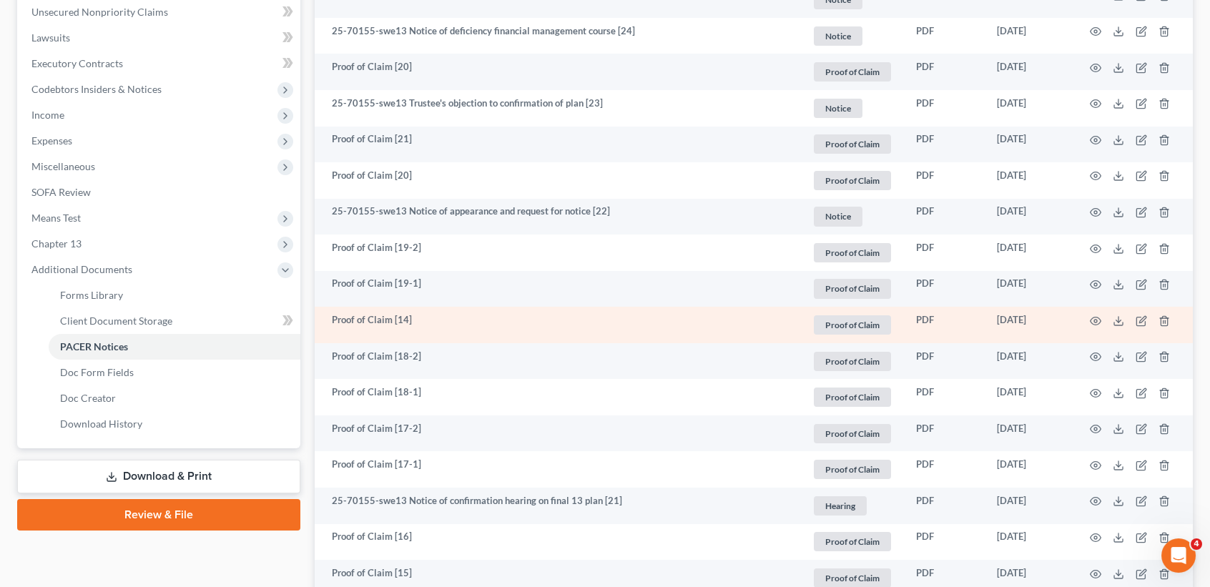
scroll to position [0, 0]
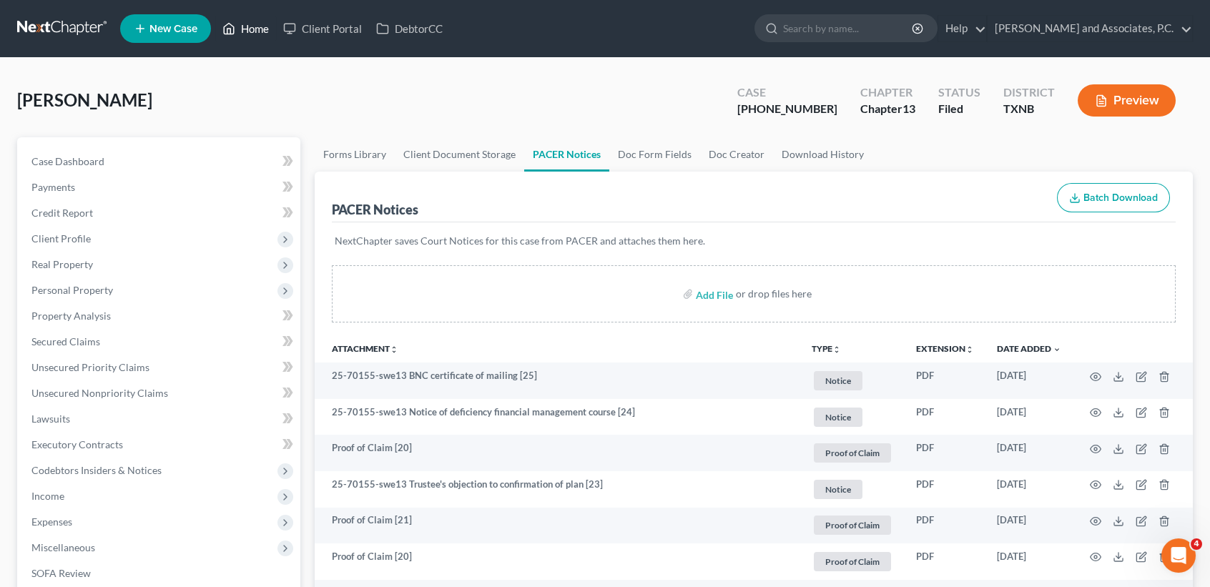
click at [245, 35] on ul "New Case Home Client Portal DebtorCC - No Result - See all results Or Press Ent…" at bounding box center [656, 28] width 1073 height 37
click at [89, 157] on span "Case Dashboard" at bounding box center [67, 161] width 73 height 12
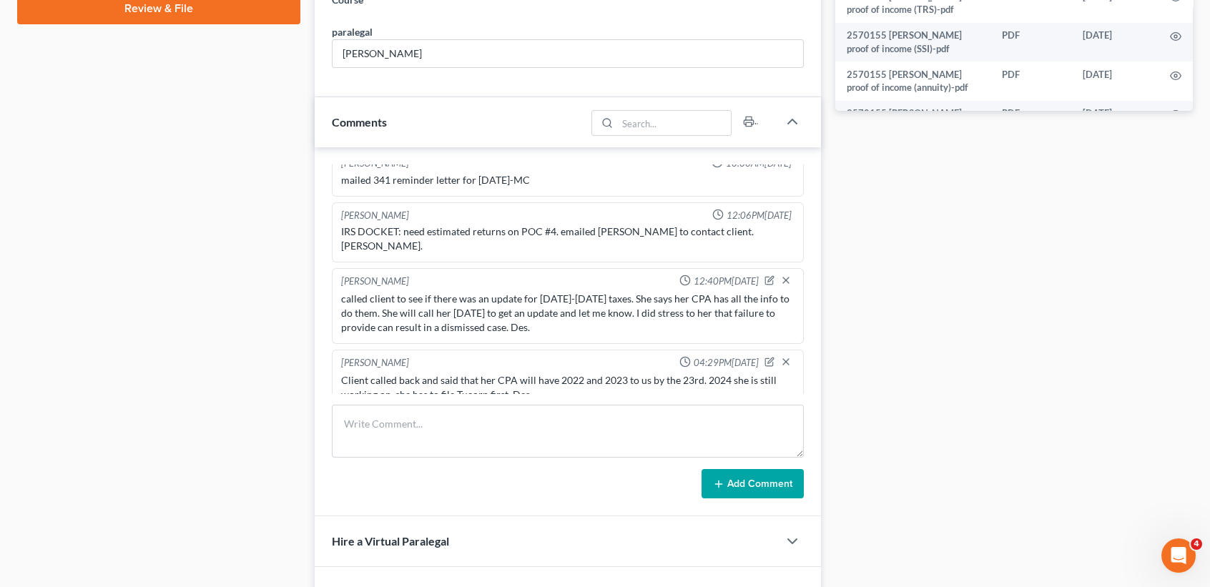
scroll to position [762, 0]
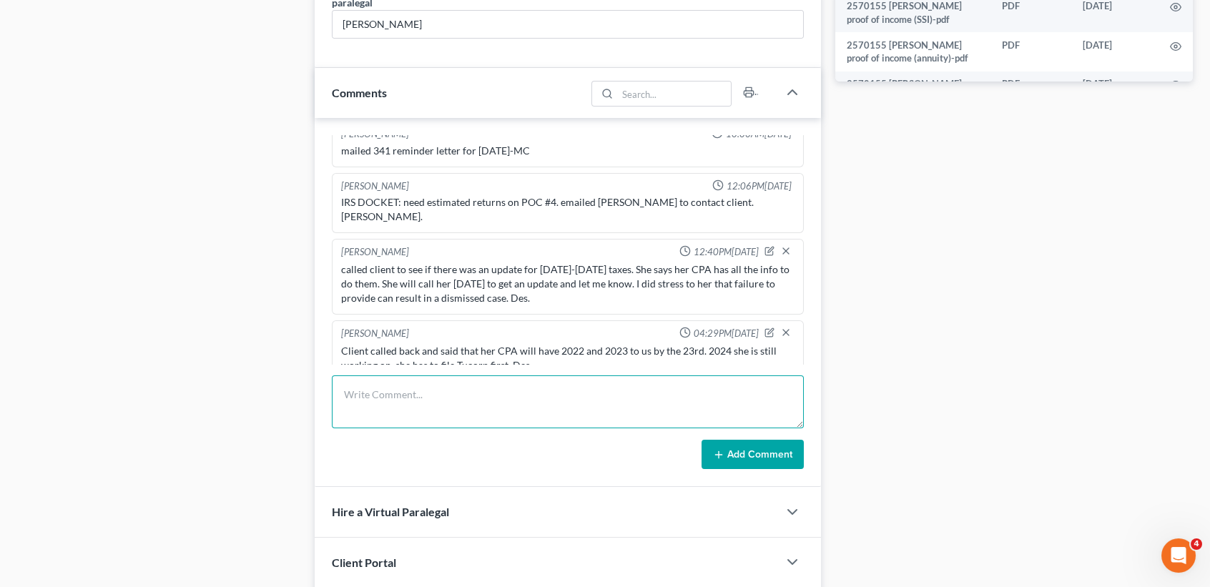
drag, startPoint x: 529, startPoint y: 402, endPoint x: 599, endPoint y: 467, distance: 95.6
click at [528, 402] on textarea at bounding box center [568, 401] width 472 height 53
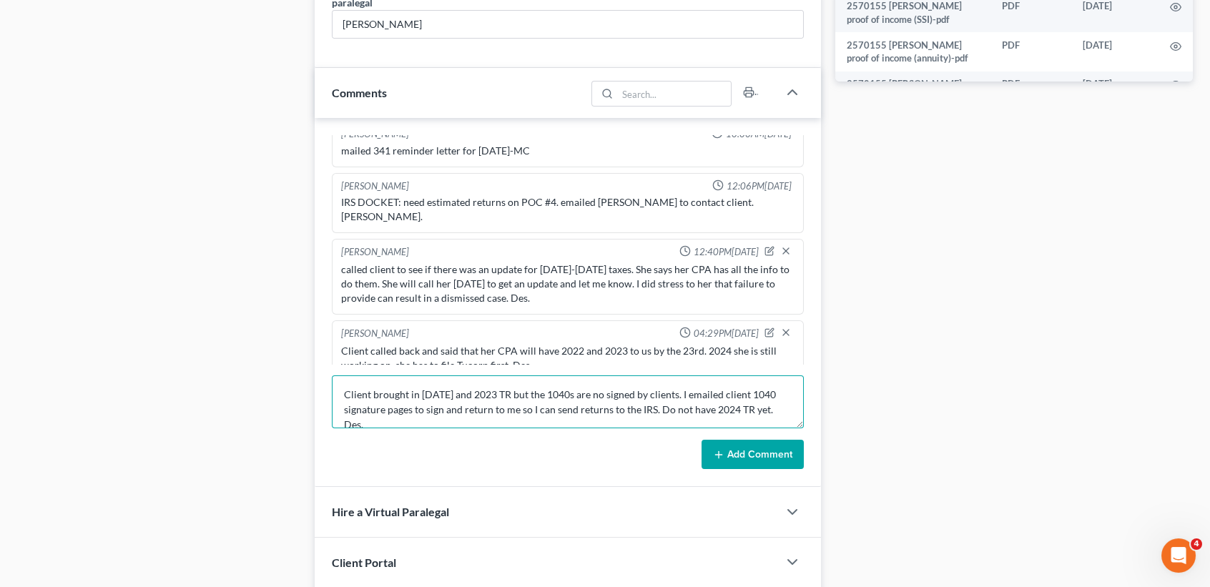
type textarea "Client brought in 2022 and 2023 TR but the 1040s are no signed by clients. I em…"
click at [734, 444] on button "Add Comment" at bounding box center [753, 455] width 102 height 30
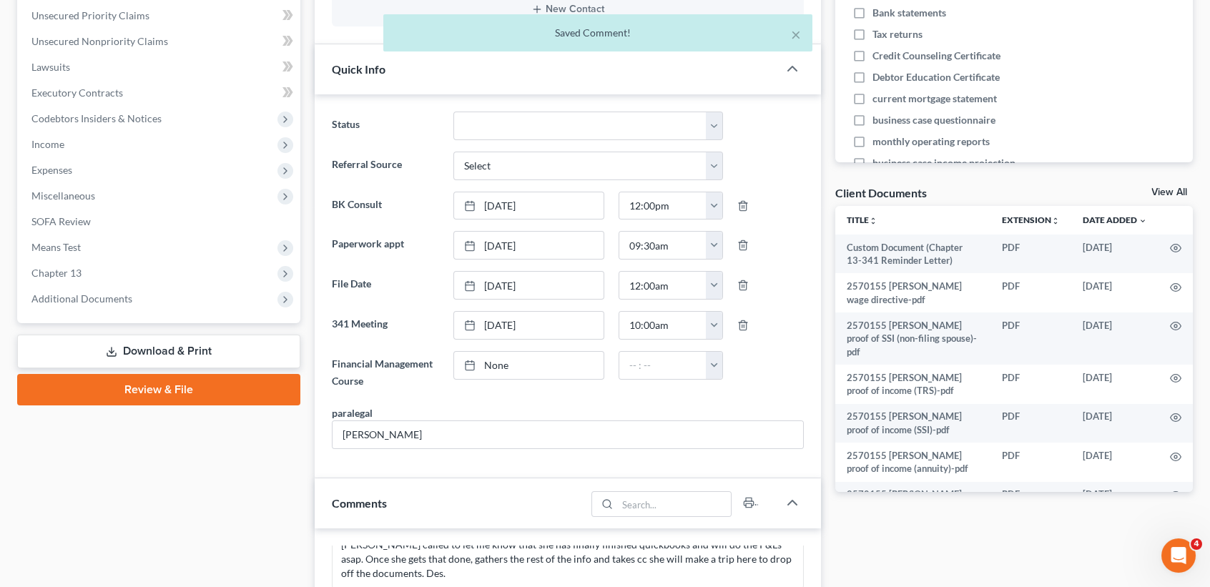
scroll to position [190, 0]
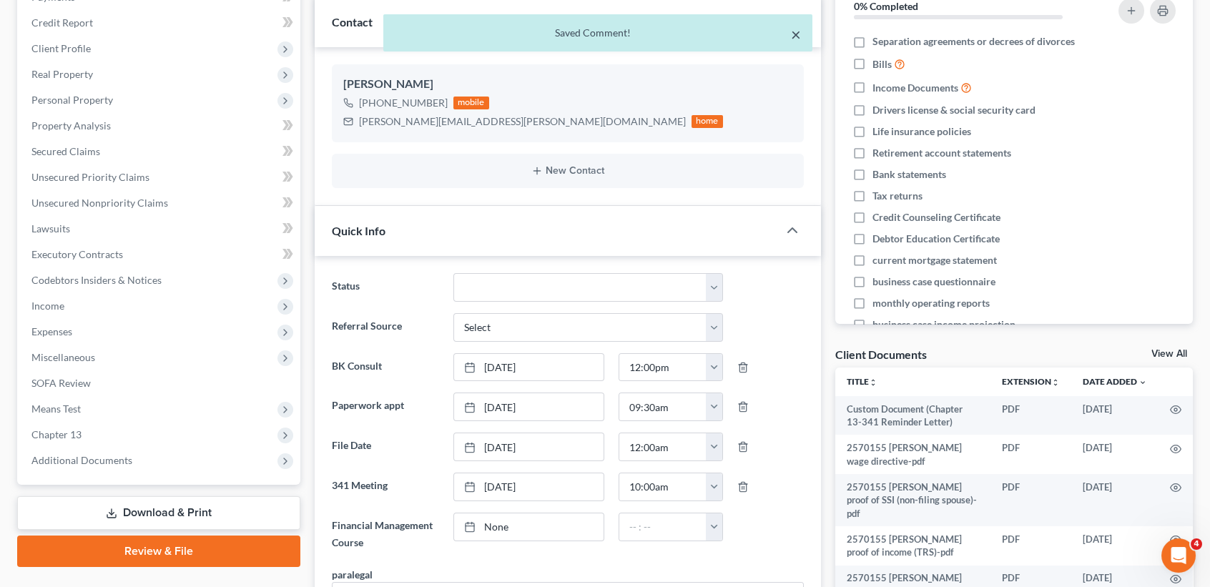
click at [800, 33] on div "× Saved Comment!" at bounding box center [597, 32] width 429 height 37
click at [797, 34] on button "×" at bounding box center [796, 34] width 10 height 17
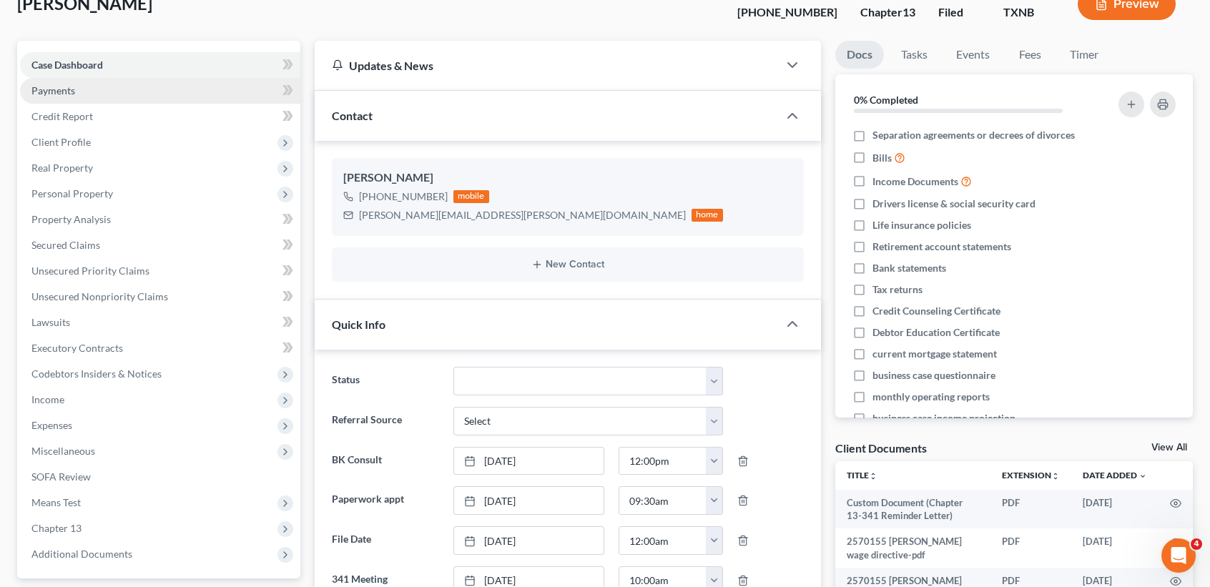
scroll to position [0, 0]
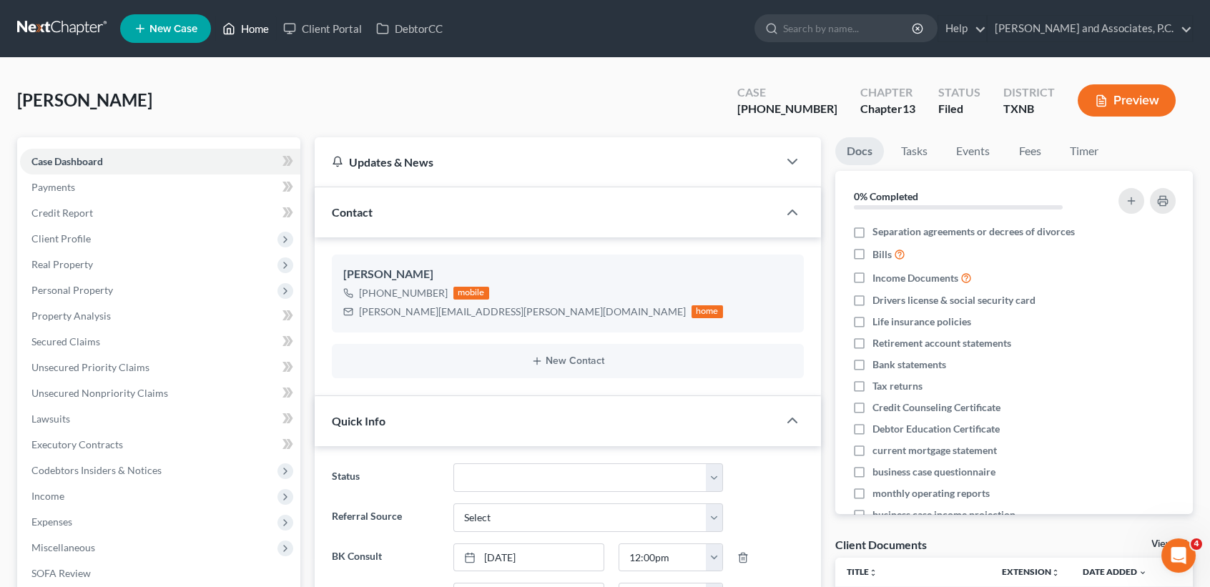
click at [253, 41] on link "Home" at bounding box center [245, 29] width 61 height 26
click at [253, 33] on link "Home" at bounding box center [245, 29] width 61 height 26
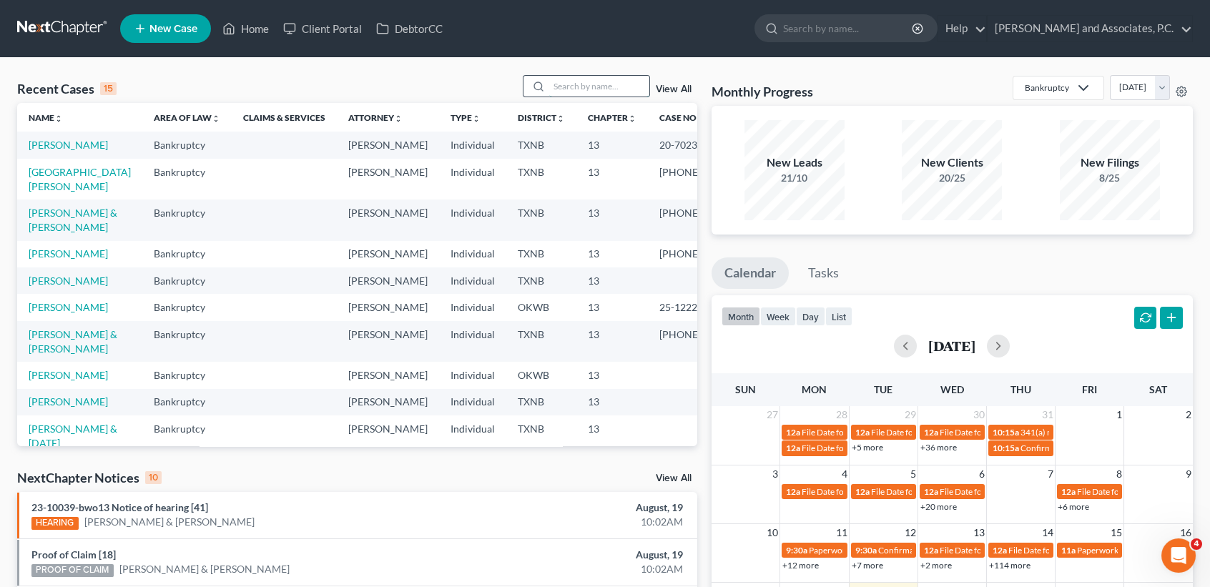
click at [591, 79] on input "search" at bounding box center [599, 86] width 100 height 21
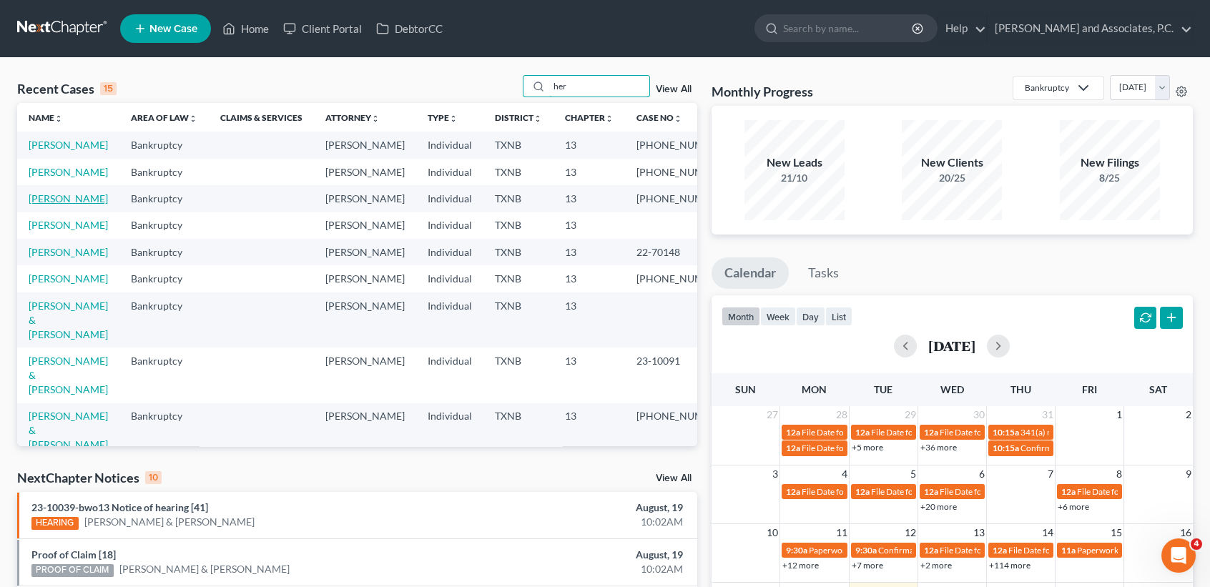
type input "her"
click at [44, 205] on link "Herebia, Richard" at bounding box center [68, 198] width 79 height 12
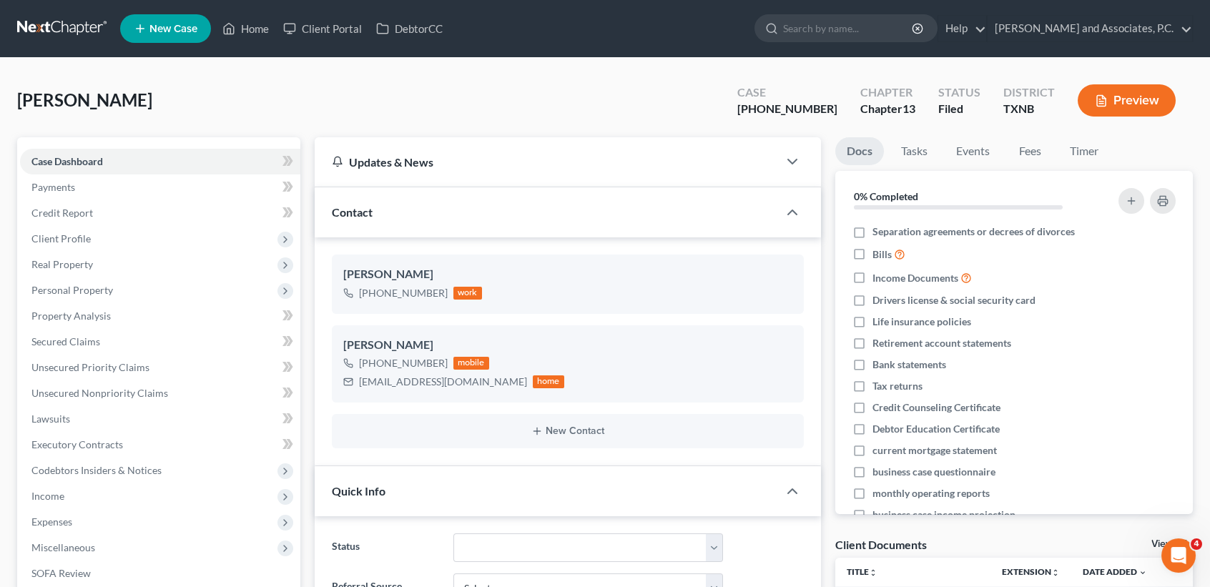
click at [252, 46] on ul "New Case Home Client Portal DebtorCC - No Result - See all results Or Press Ent…" at bounding box center [656, 28] width 1073 height 37
click at [252, 28] on link "Home" at bounding box center [245, 29] width 61 height 26
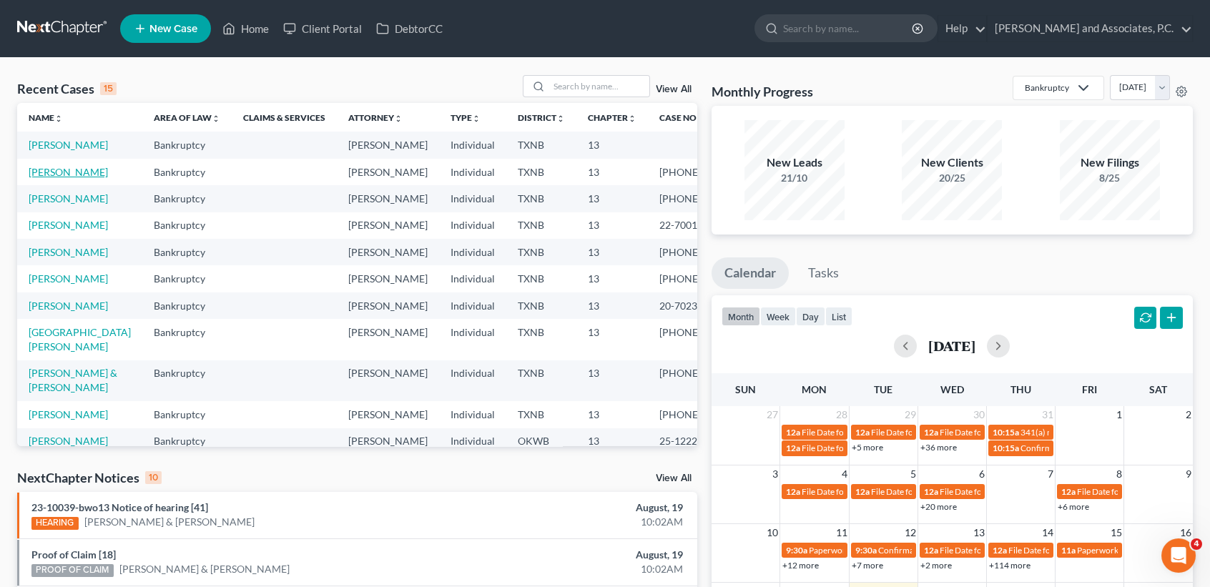
click at [41, 178] on link "Turner, Frances" at bounding box center [68, 172] width 79 height 12
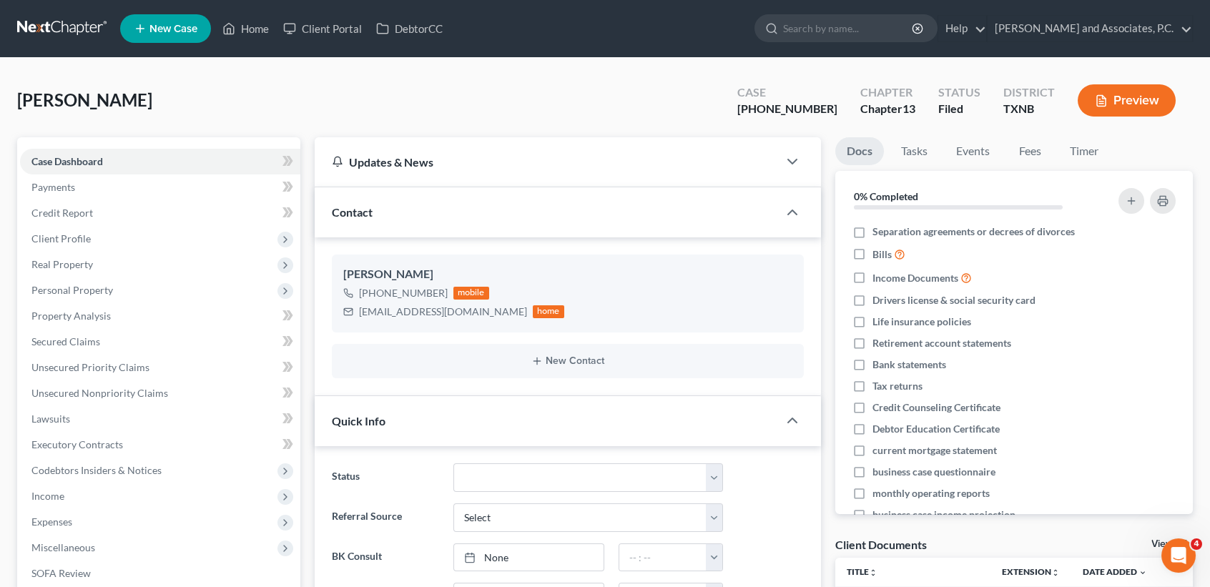
scroll to position [2241, 0]
click at [243, 16] on link "Home" at bounding box center [245, 29] width 61 height 26
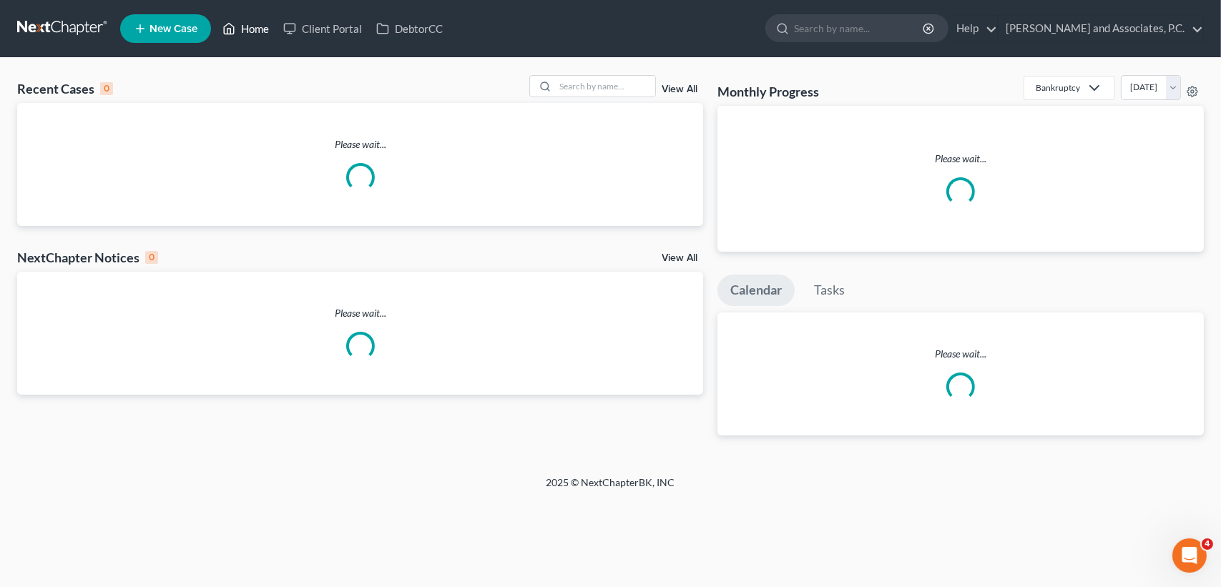
click at [235, 26] on icon at bounding box center [228, 28] width 13 height 17
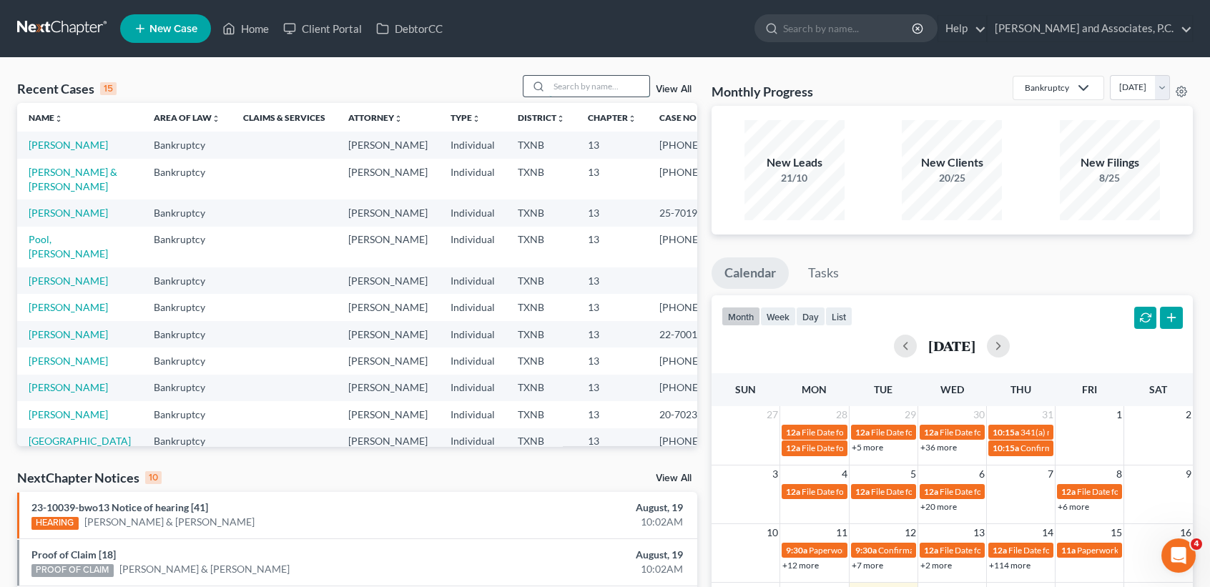
click at [591, 87] on input "search" at bounding box center [599, 86] width 100 height 21
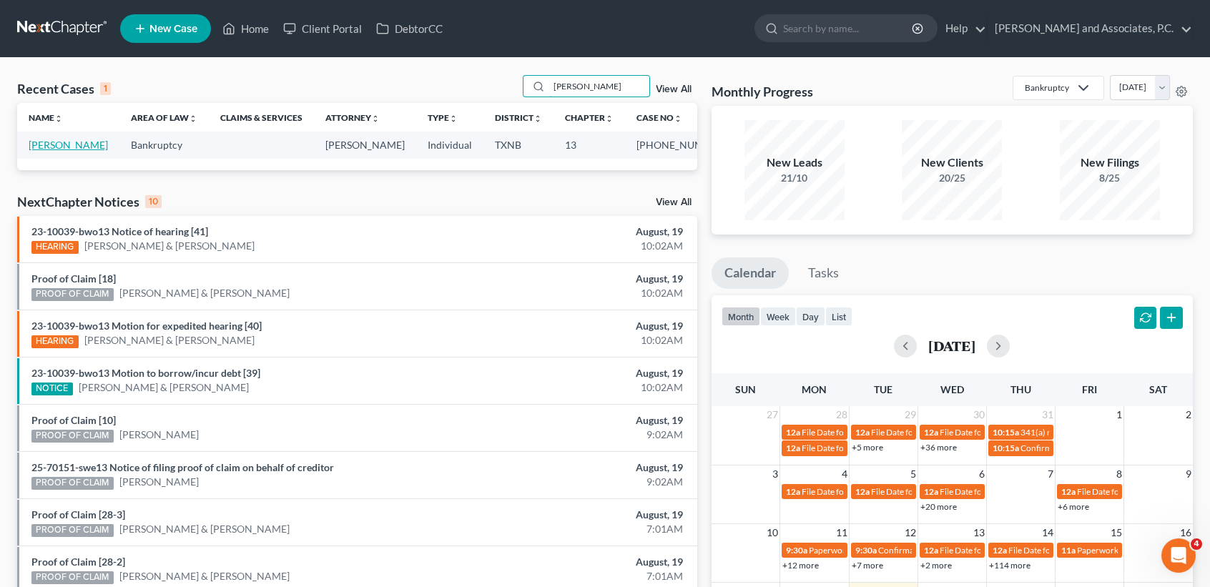
type input "alfaro"
click at [90, 147] on link "Alfaro, Gabriel" at bounding box center [68, 145] width 79 height 12
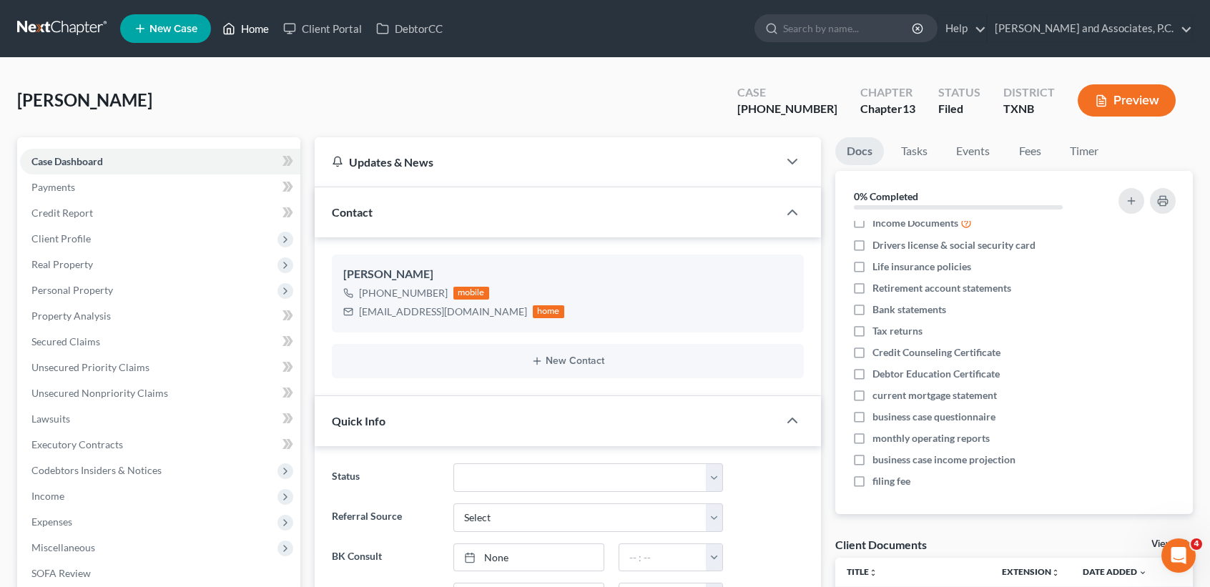
click at [275, 25] on link "Home" at bounding box center [245, 29] width 61 height 26
click at [259, 26] on link "Home" at bounding box center [245, 29] width 61 height 26
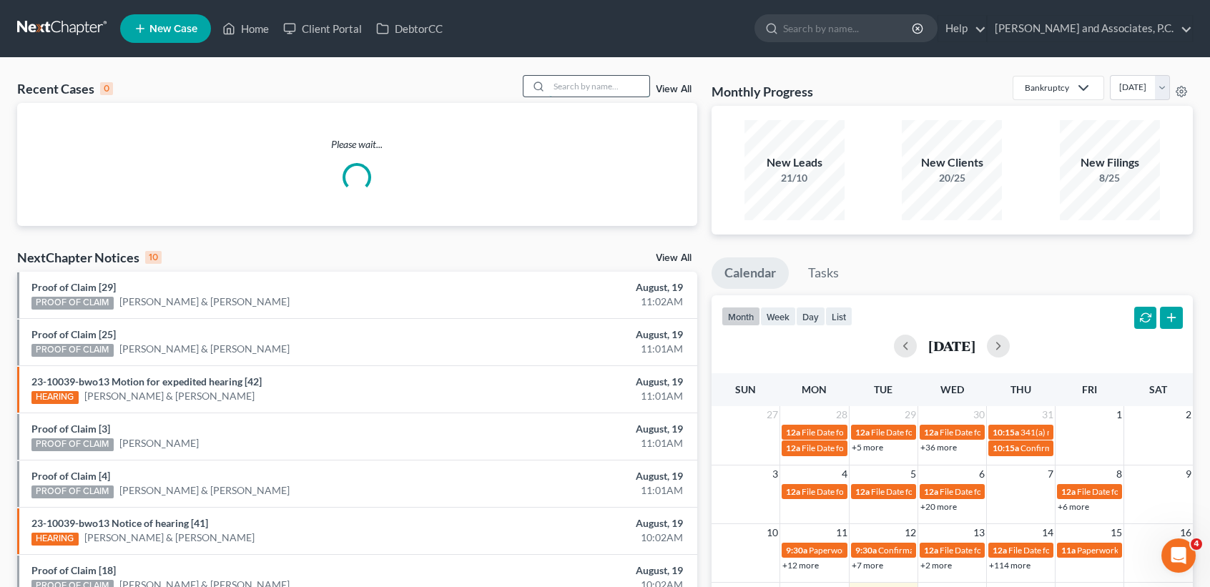
click at [614, 87] on input "search" at bounding box center [599, 86] width 100 height 21
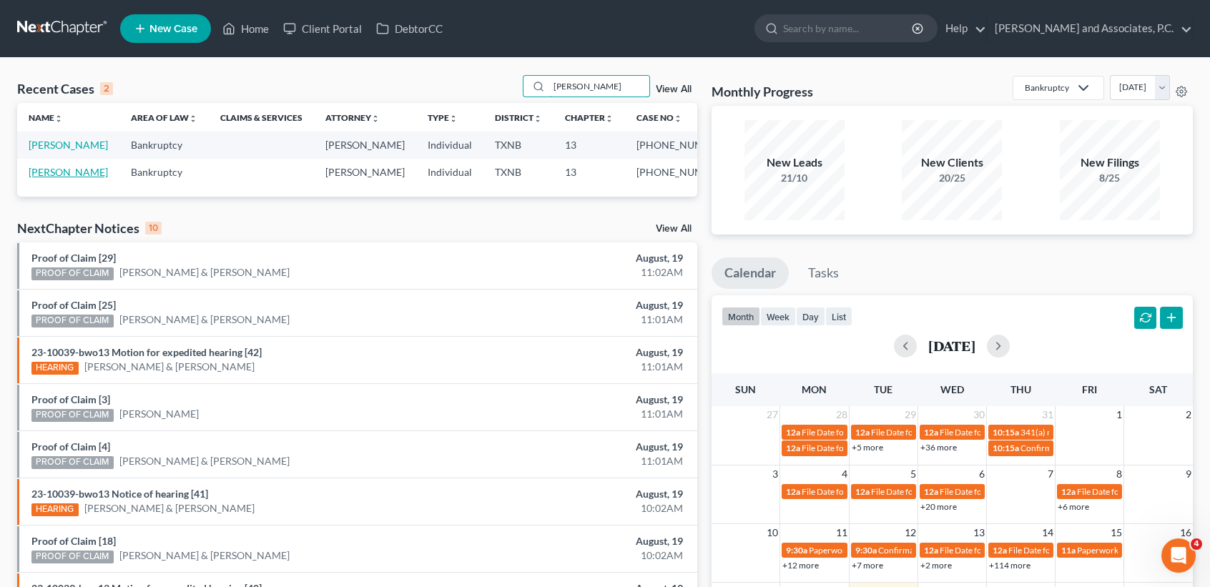
type input "barnett"
click at [45, 170] on link "Barnett, Cody" at bounding box center [68, 172] width 79 height 12
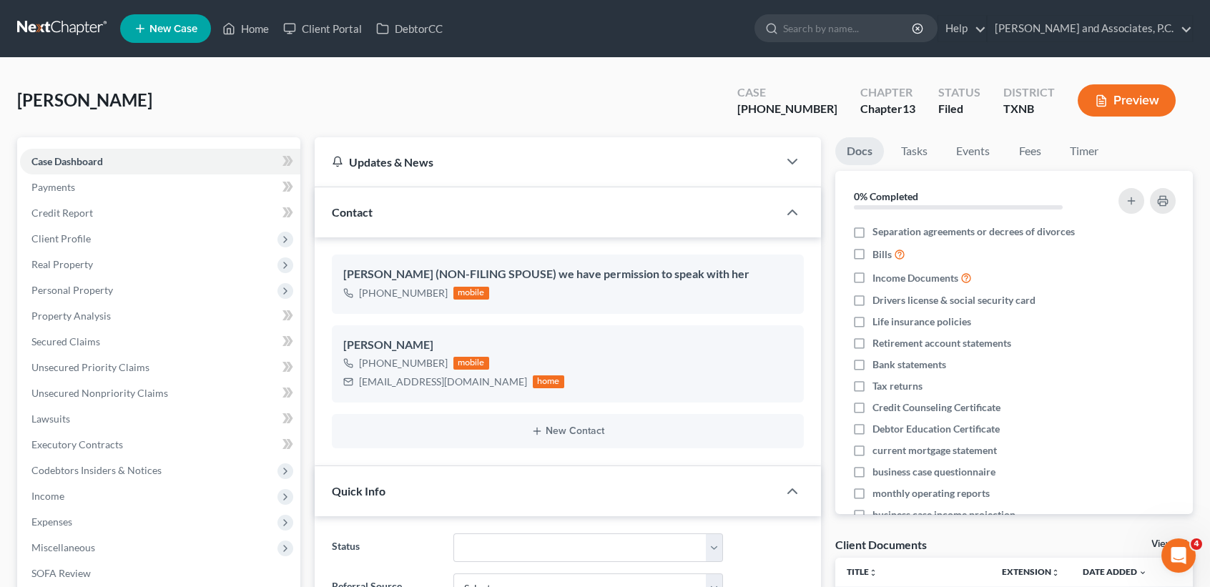
scroll to position [2990, 0]
click at [244, 36] on link "Home" at bounding box center [245, 29] width 61 height 26
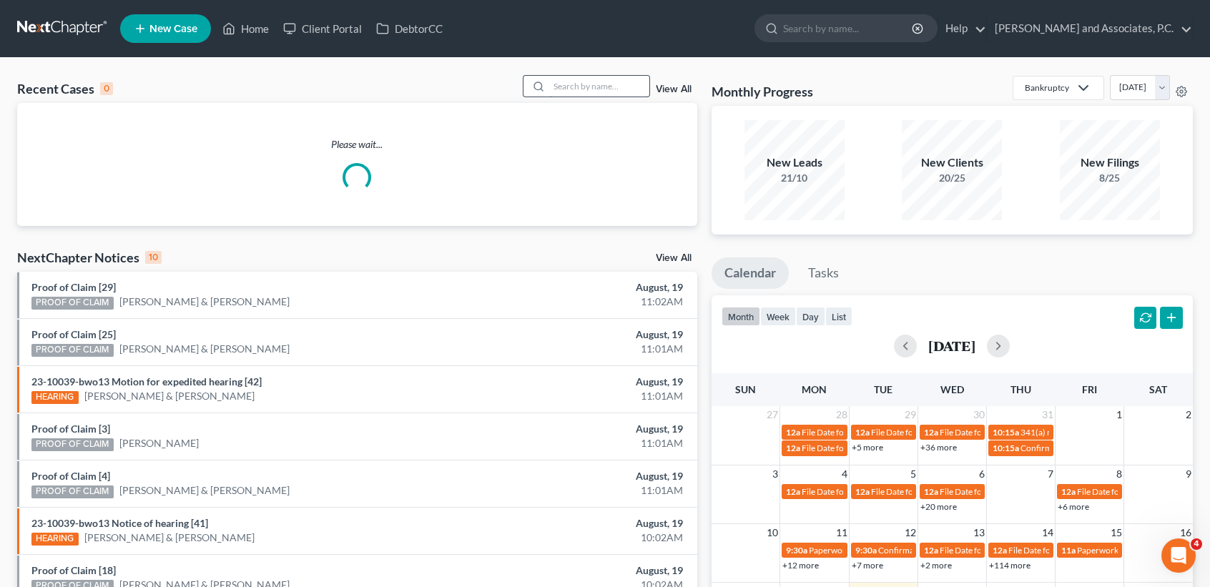
click at [569, 89] on input "search" at bounding box center [599, 86] width 100 height 21
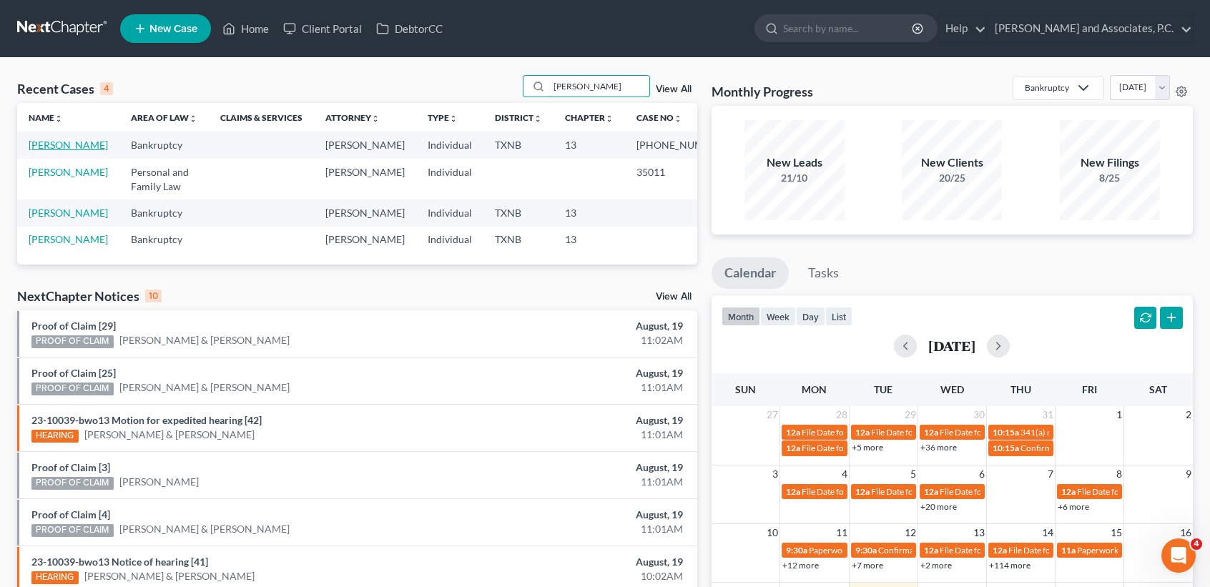
type input "carroll"
click at [36, 151] on link "Carroll, Christopher" at bounding box center [68, 145] width 79 height 12
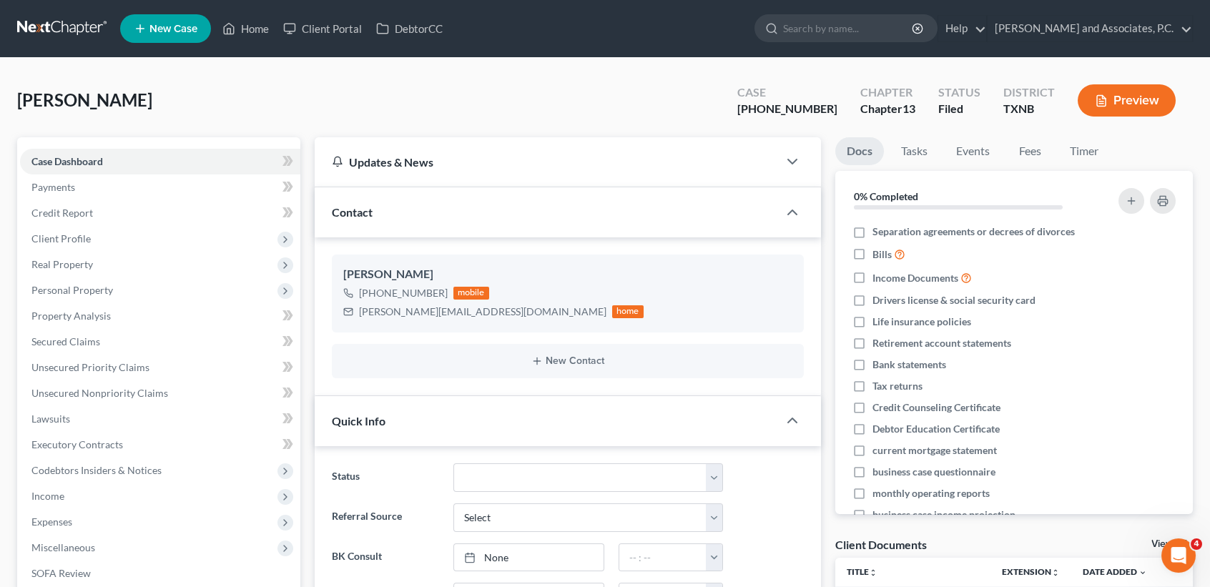
scroll to position [1320, 0]
drag, startPoint x: 252, startPoint y: 14, endPoint x: 244, endPoint y: 21, distance: 10.6
click at [250, 13] on ul "New Case Home Client Portal DebtorCC - No Result - See all results Or Press Ent…" at bounding box center [656, 28] width 1073 height 37
click at [244, 21] on link "Home" at bounding box center [245, 29] width 61 height 26
click at [242, 22] on link "Home" at bounding box center [245, 29] width 61 height 26
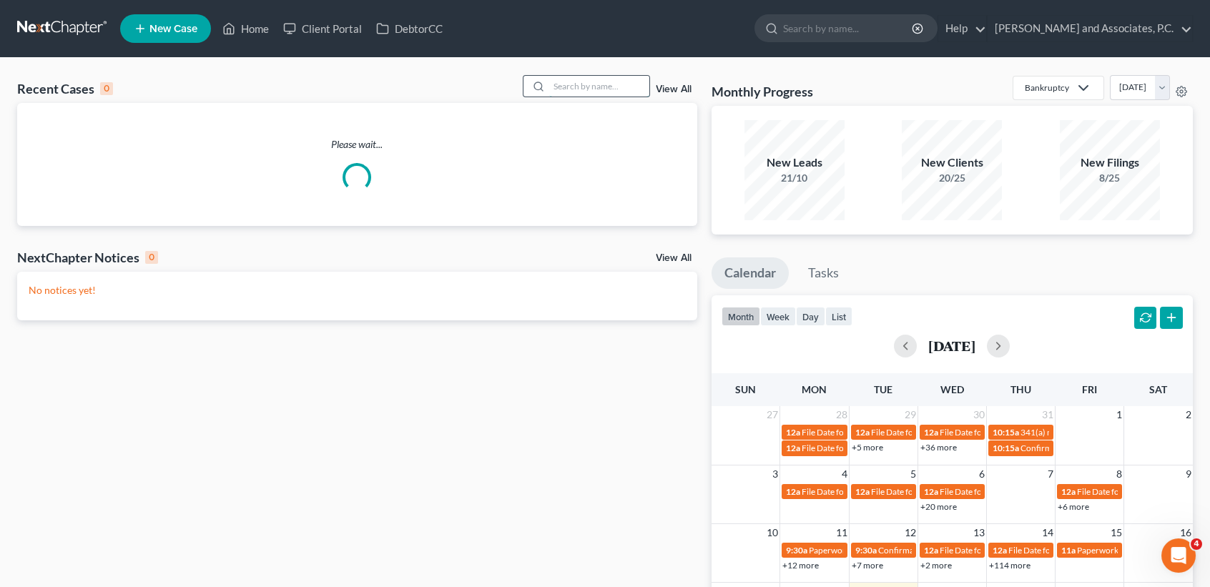
click at [627, 80] on input "search" at bounding box center [599, 86] width 100 height 21
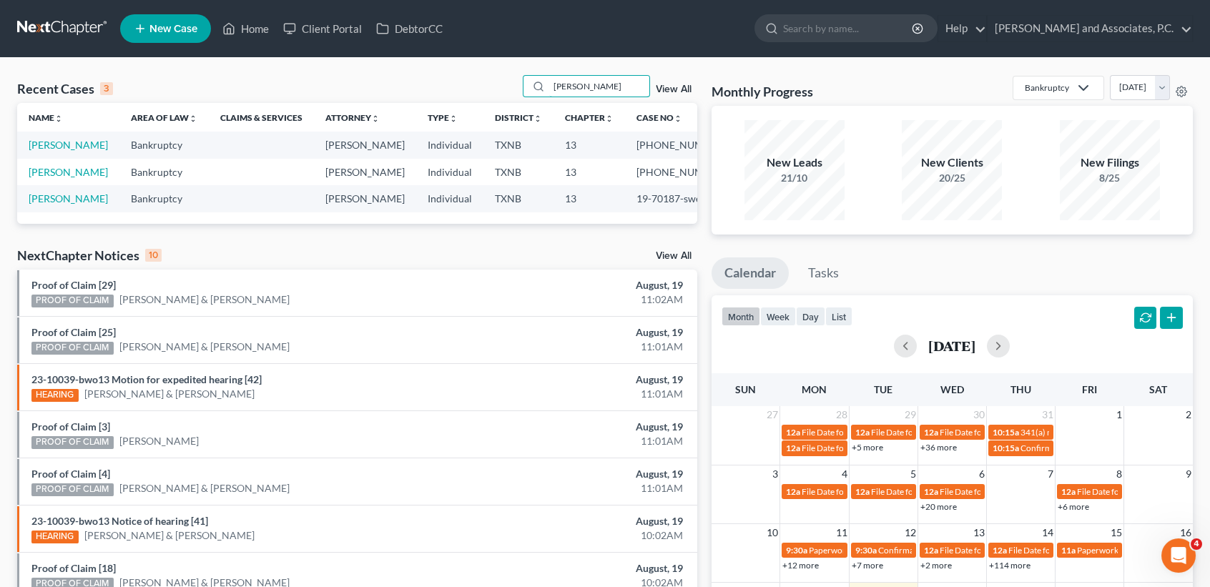
drag, startPoint x: 606, startPoint y: 77, endPoint x: 436, endPoint y: 82, distance: 169.6
click at [414, 106] on div "Recent Cases 3 cummings View All Name unfold_more expand_more expand_less Area …" at bounding box center [357, 149] width 680 height 149
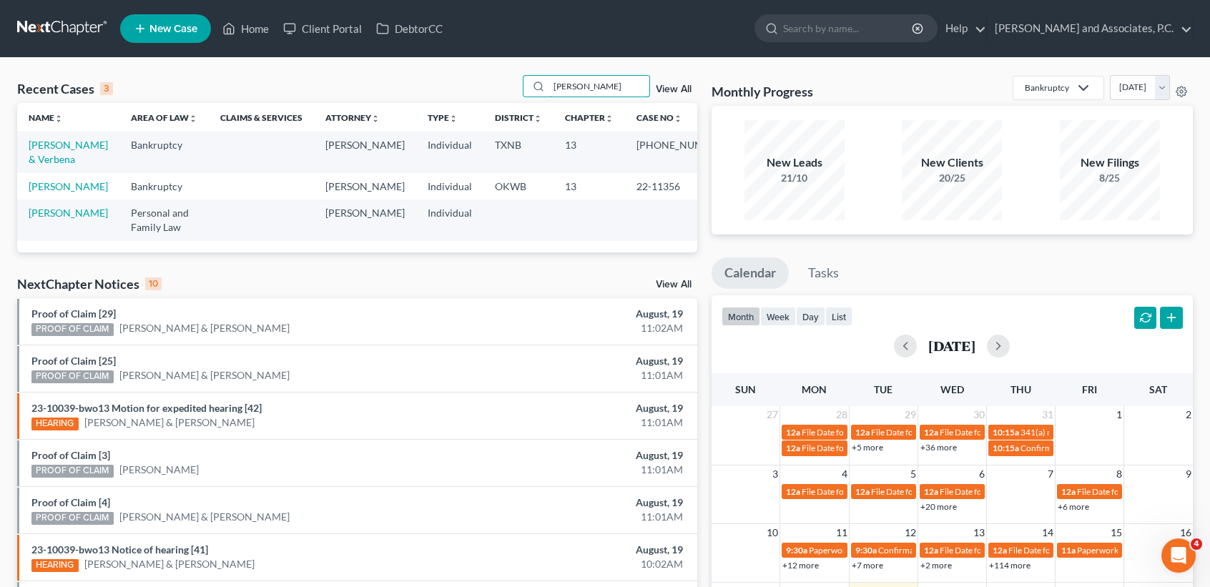
drag, startPoint x: 607, startPoint y: 88, endPoint x: 484, endPoint y: 86, distance: 122.3
click at [484, 87] on div "Recent Cases 3 disbrow View All" at bounding box center [357, 89] width 680 height 28
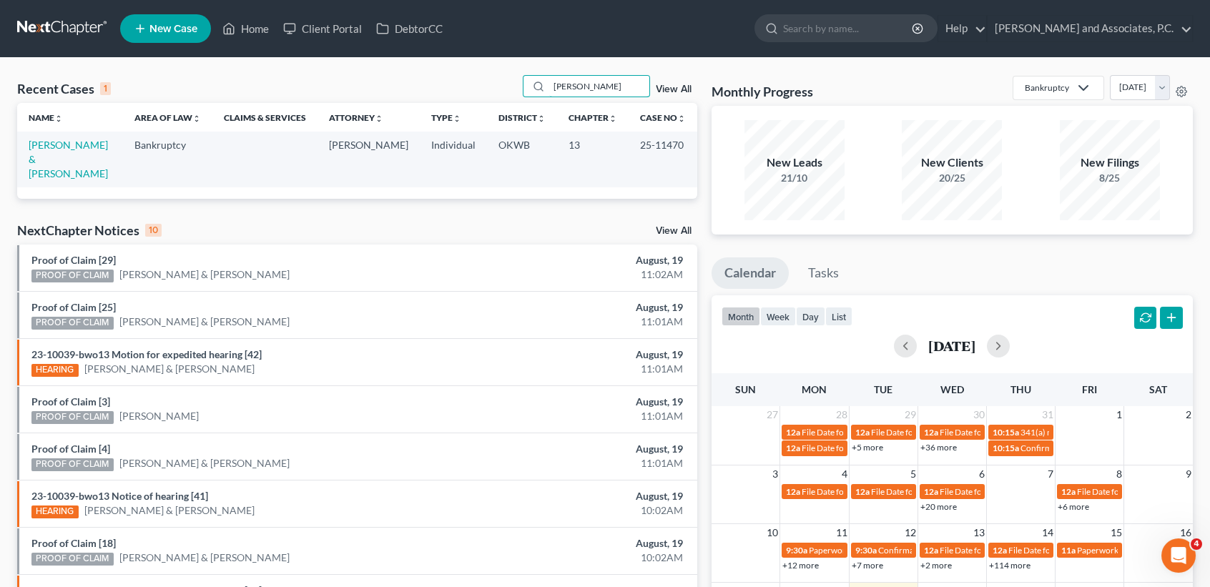
drag, startPoint x: 591, startPoint y: 89, endPoint x: 388, endPoint y: 78, distance: 203.4
click at [388, 78] on div "Recent Cases 1 dryden View All" at bounding box center [357, 89] width 680 height 28
type input "darnall"
click at [52, 167] on link "Darnall, Raymond & Vickie" at bounding box center [68, 159] width 79 height 41
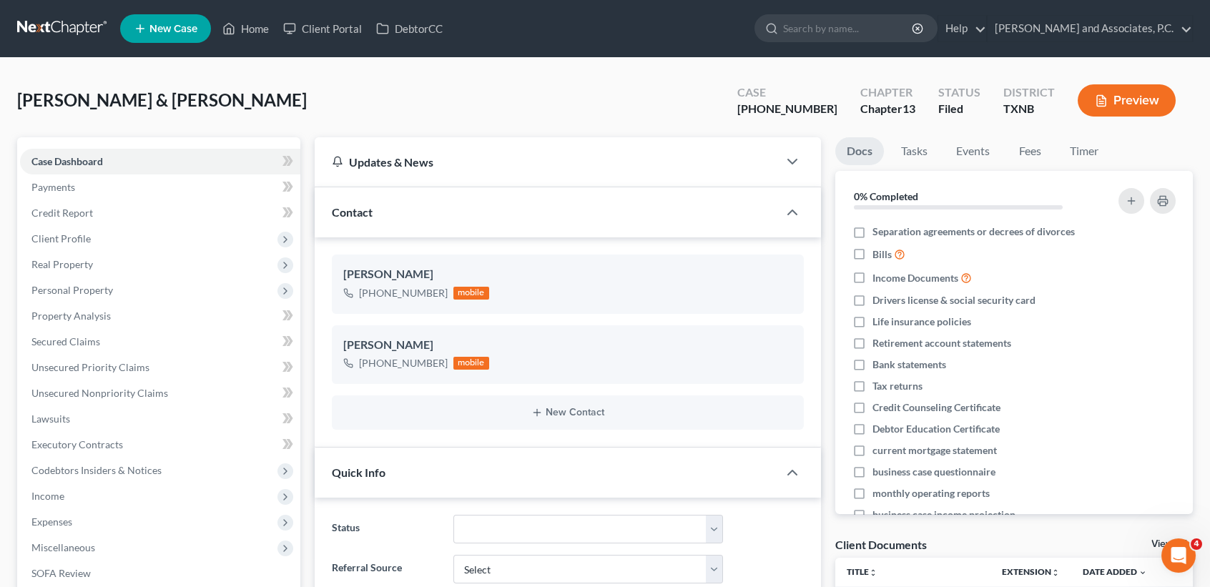
scroll to position [541, 0]
drag, startPoint x: 237, startPoint y: 25, endPoint x: 503, endPoint y: 125, distance: 284.3
click at [237, 25] on link "Home" at bounding box center [245, 29] width 61 height 26
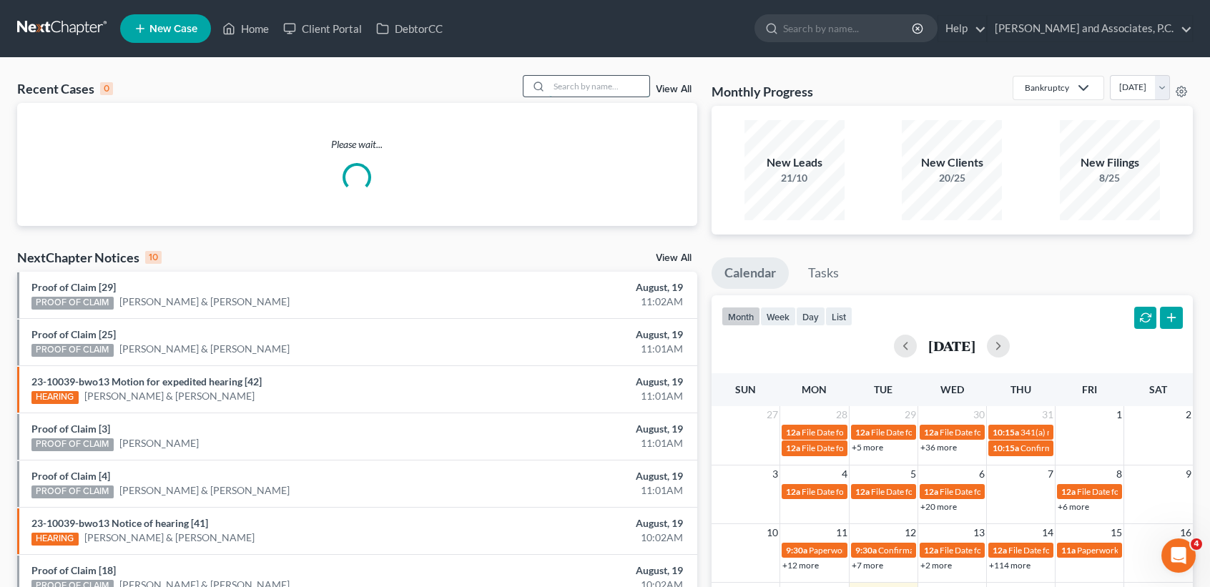
drag, startPoint x: 599, startPoint y: 94, endPoint x: 603, endPoint y: 85, distance: 10.2
click at [600, 87] on div "Recent Cases 0 View All" at bounding box center [357, 89] width 680 height 28
click at [603, 85] on input "search" at bounding box center [599, 86] width 100 height 21
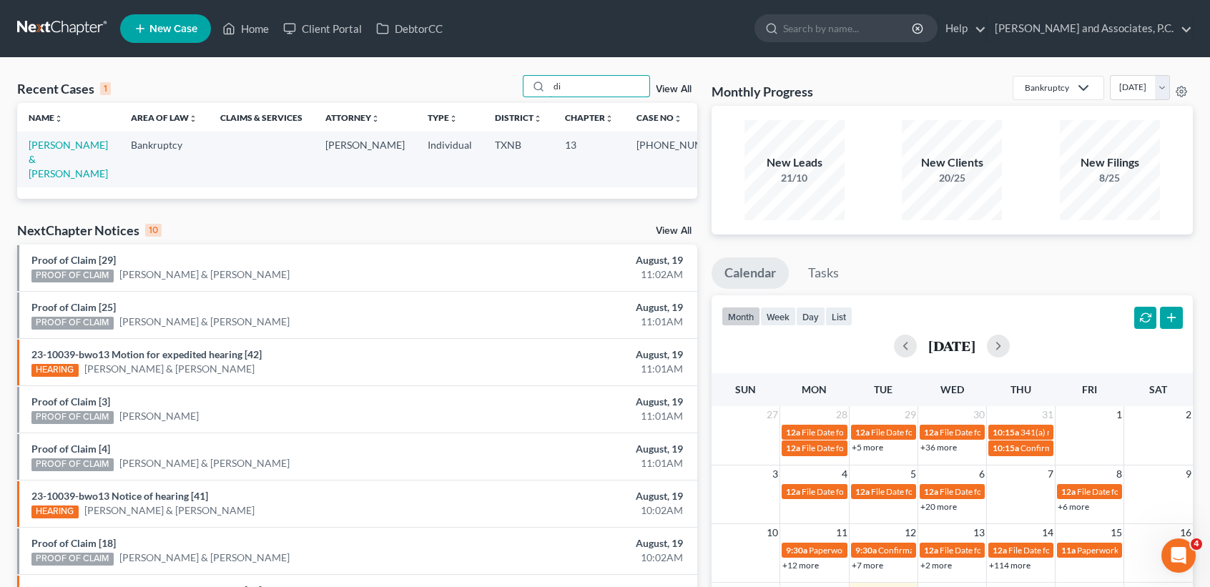
type input "d"
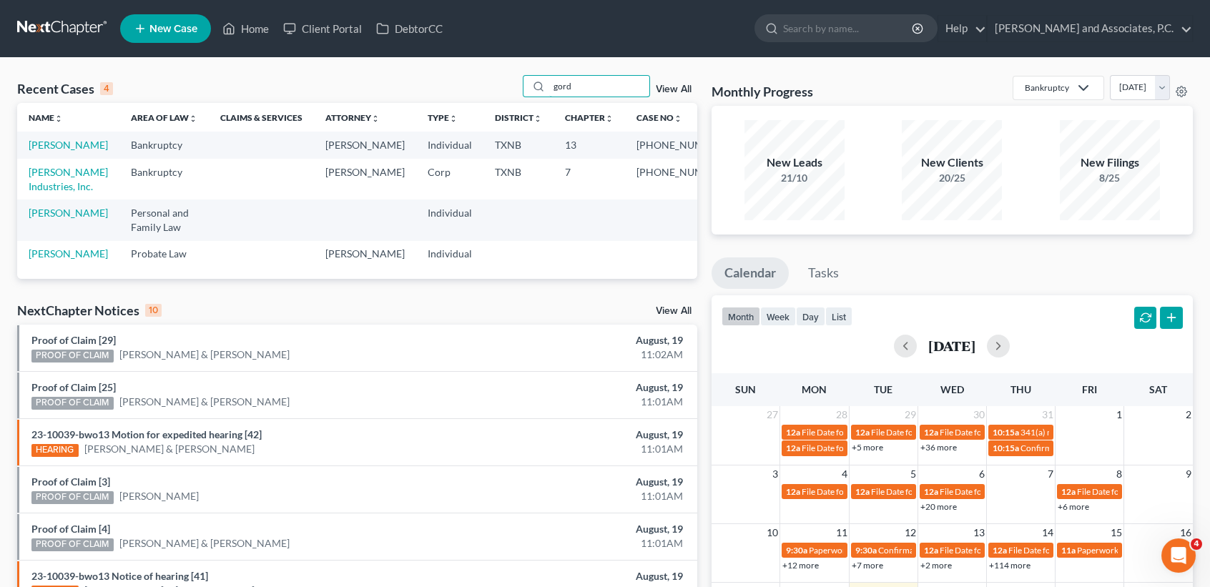
drag, startPoint x: 552, startPoint y: 87, endPoint x: 418, endPoint y: 62, distance: 136.1
click at [436, 82] on div "Recent Cases 4 gord View All" at bounding box center [357, 89] width 680 height 28
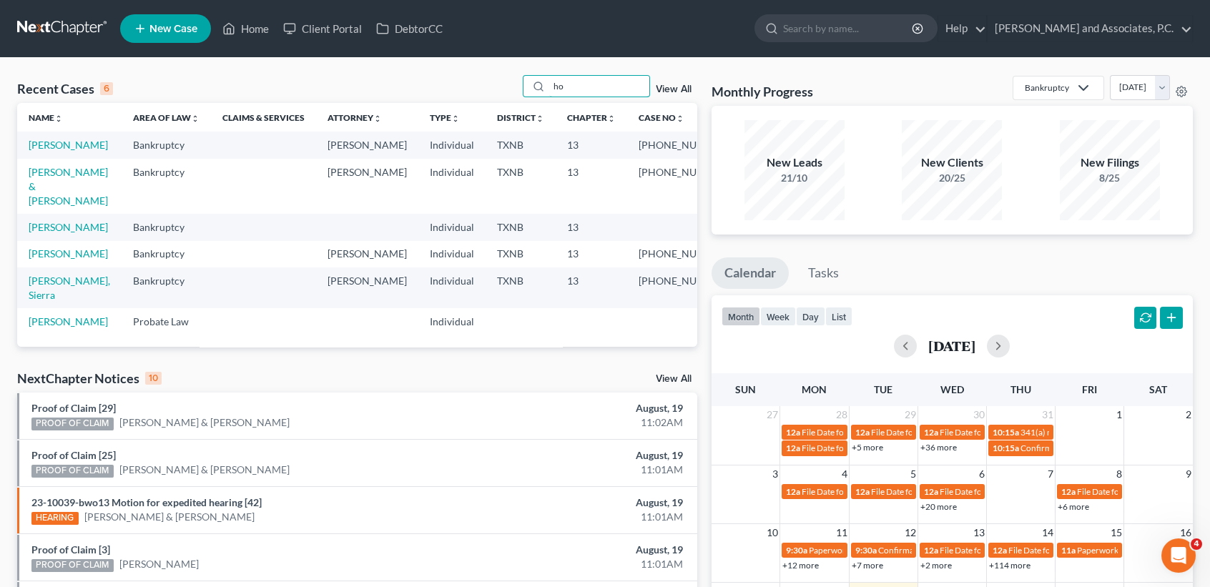
type input "h"
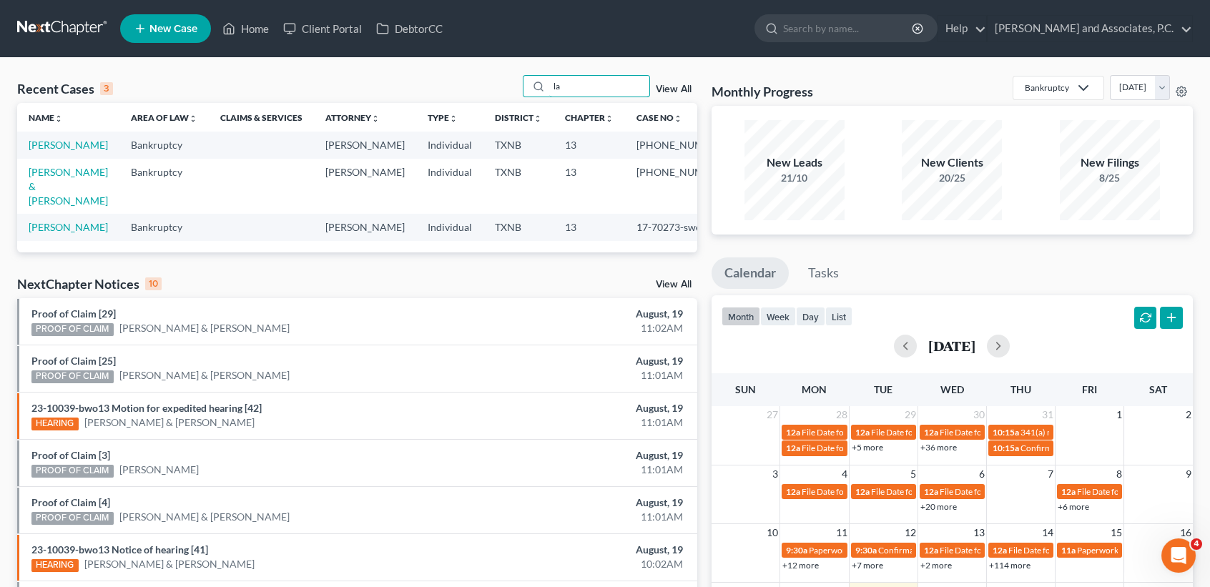
type input "l"
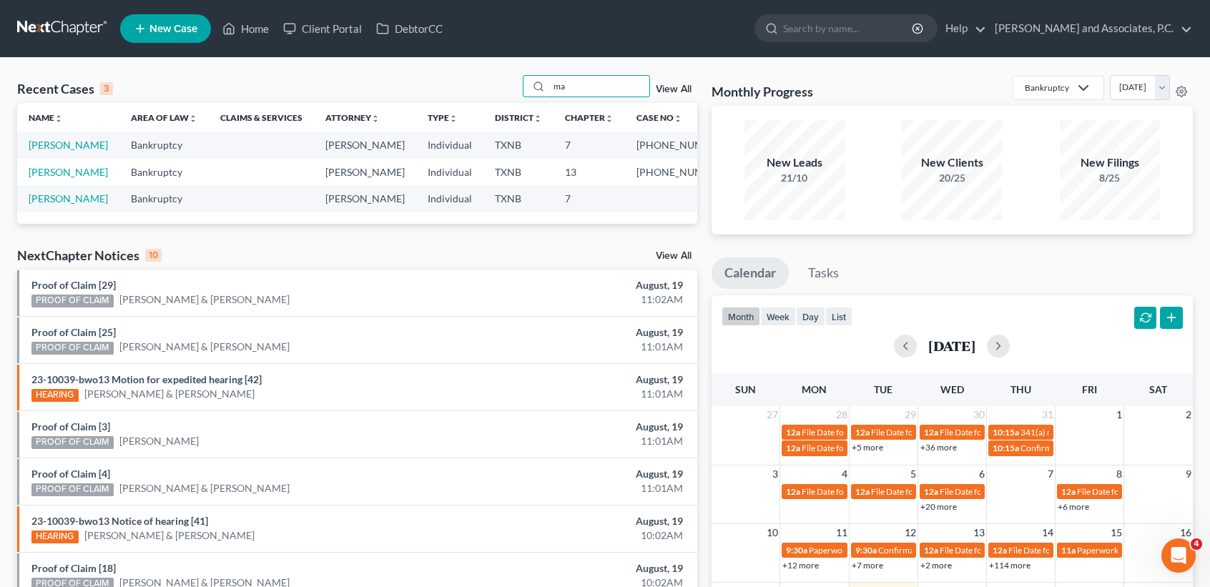
type input "m"
type input "i"
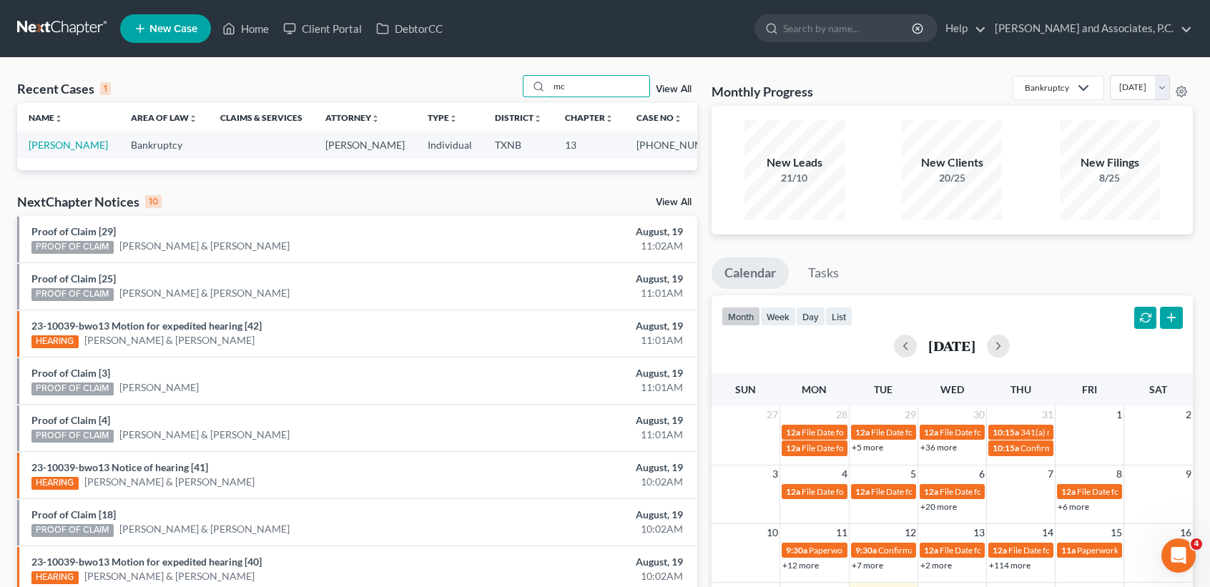
type input "m"
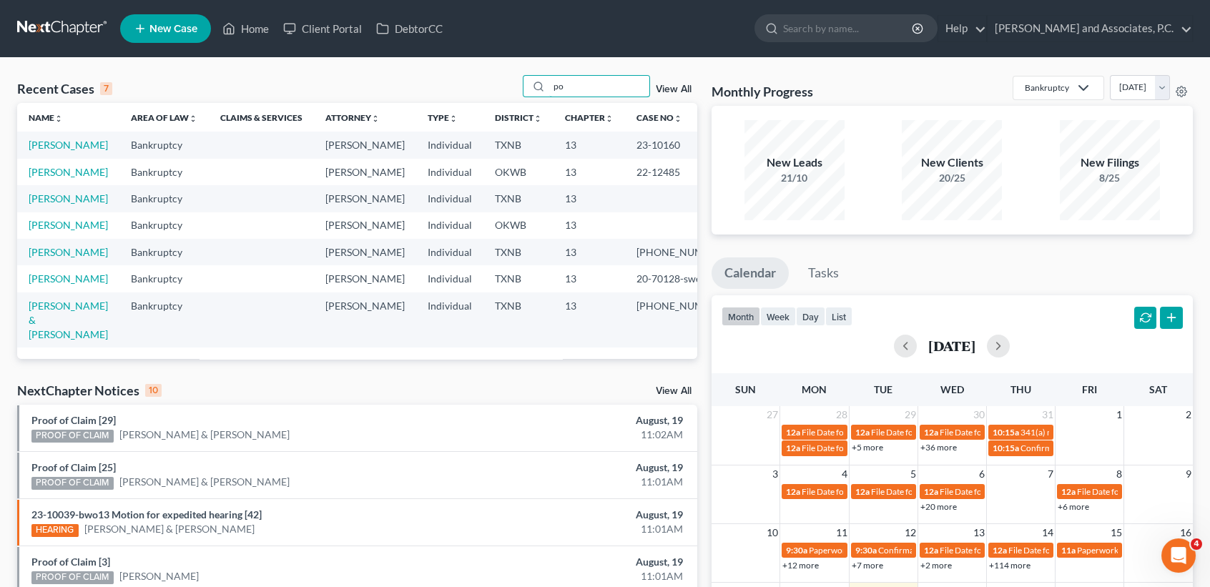
type input "p"
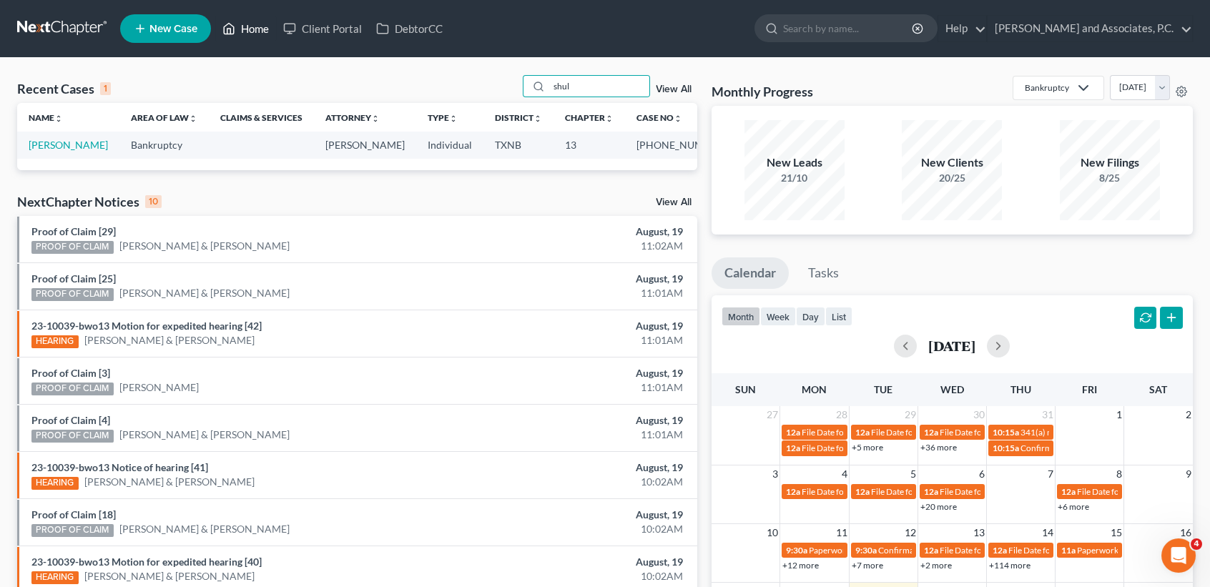
click at [253, 22] on link "Home" at bounding box center [245, 29] width 61 height 26
click at [260, 21] on link "Home" at bounding box center [245, 29] width 61 height 26
click at [247, 30] on link "Home" at bounding box center [245, 29] width 61 height 26
click at [340, 86] on div "Recent Cases 1 shul View All" at bounding box center [357, 89] width 680 height 28
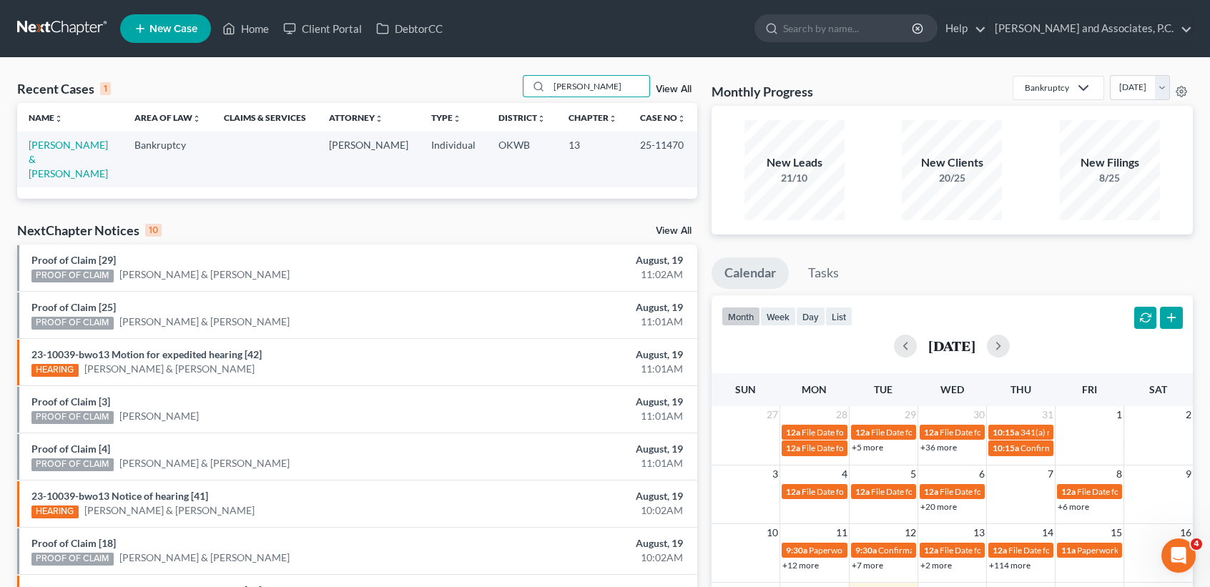
type input "dryden"
drag, startPoint x: 34, startPoint y: 157, endPoint x: 56, endPoint y: 152, distance: 22.2
click at [56, 152] on link "Dryden, Kristopher & Traci" at bounding box center [68, 159] width 79 height 41
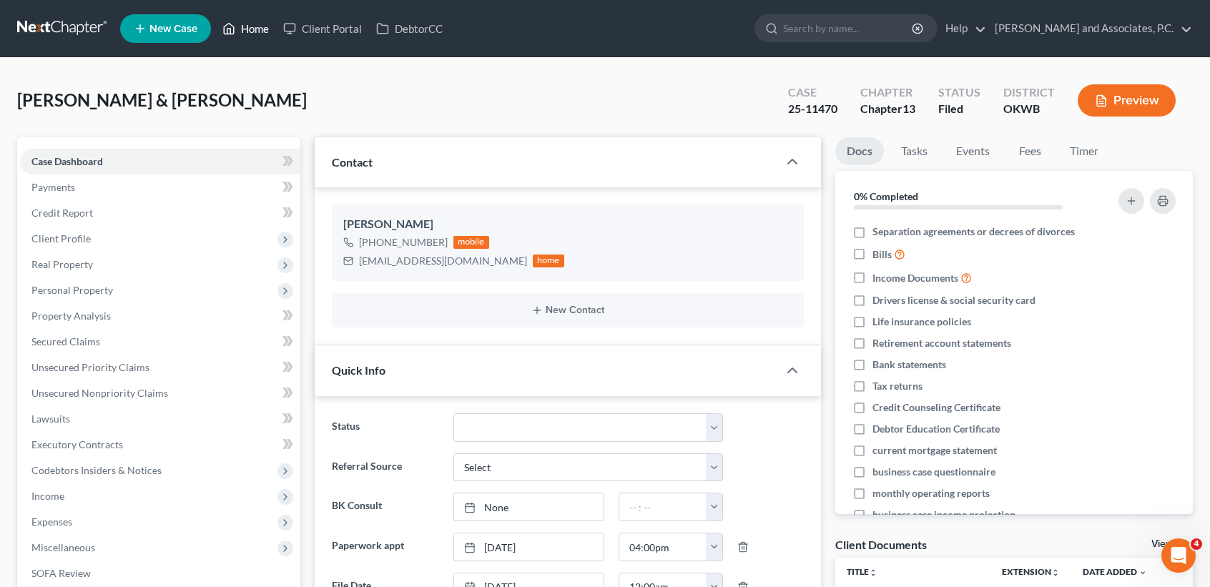
click at [255, 33] on link "Home" at bounding box center [245, 29] width 61 height 26
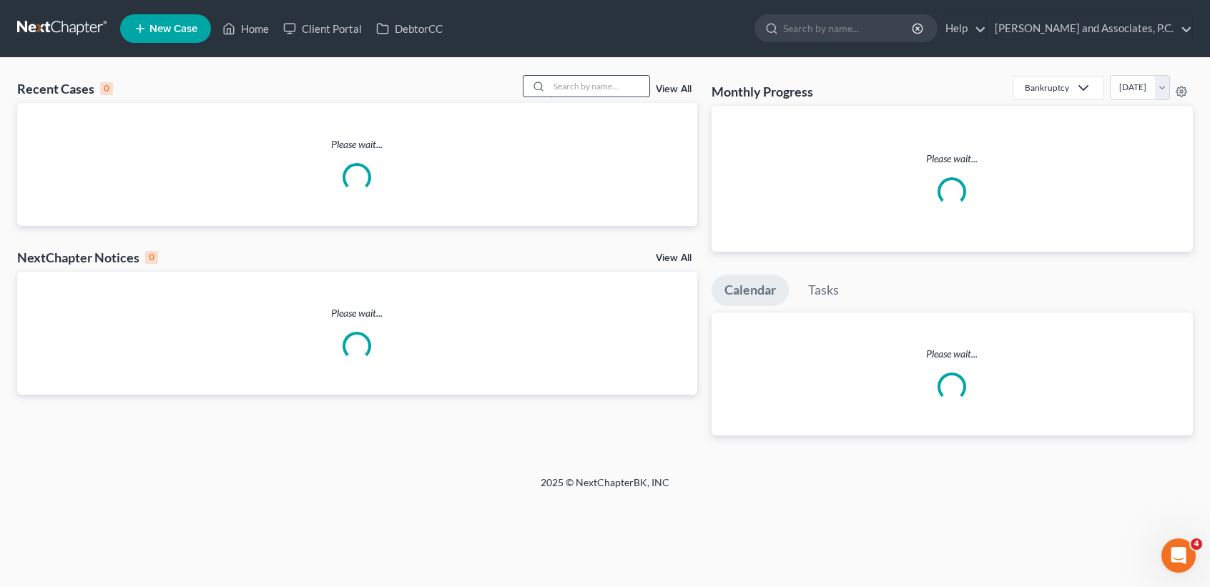
click at [599, 92] on input "search" at bounding box center [599, 86] width 100 height 21
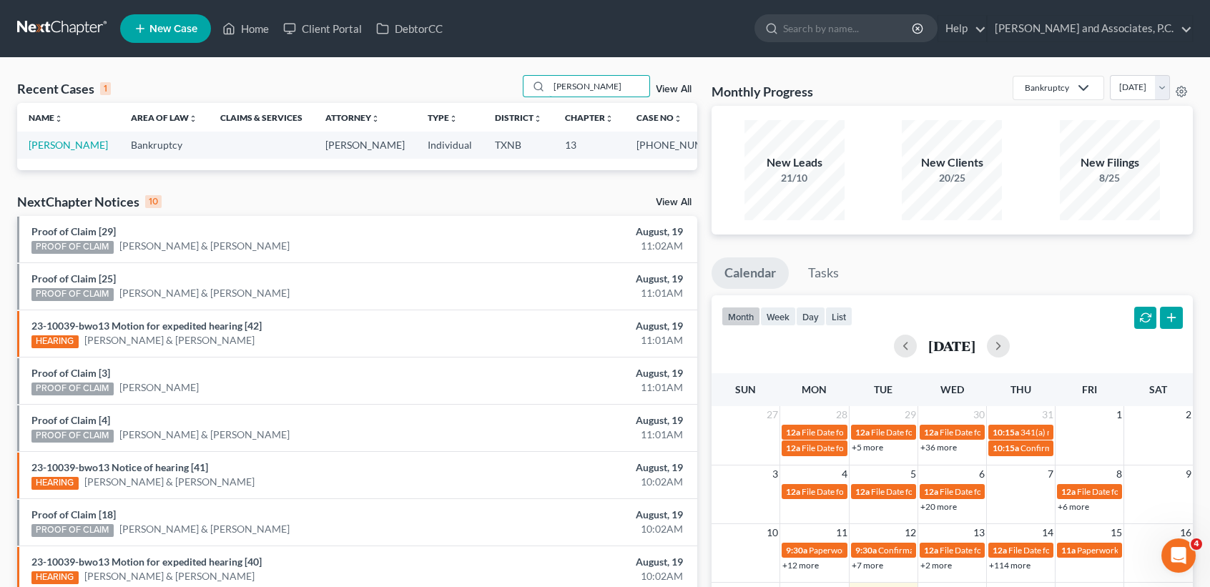
type input "humpert"
click at [53, 155] on td "Humpert, Gary" at bounding box center [68, 145] width 102 height 26
click at [53, 149] on link "Humpert, Gary" at bounding box center [68, 145] width 79 height 12
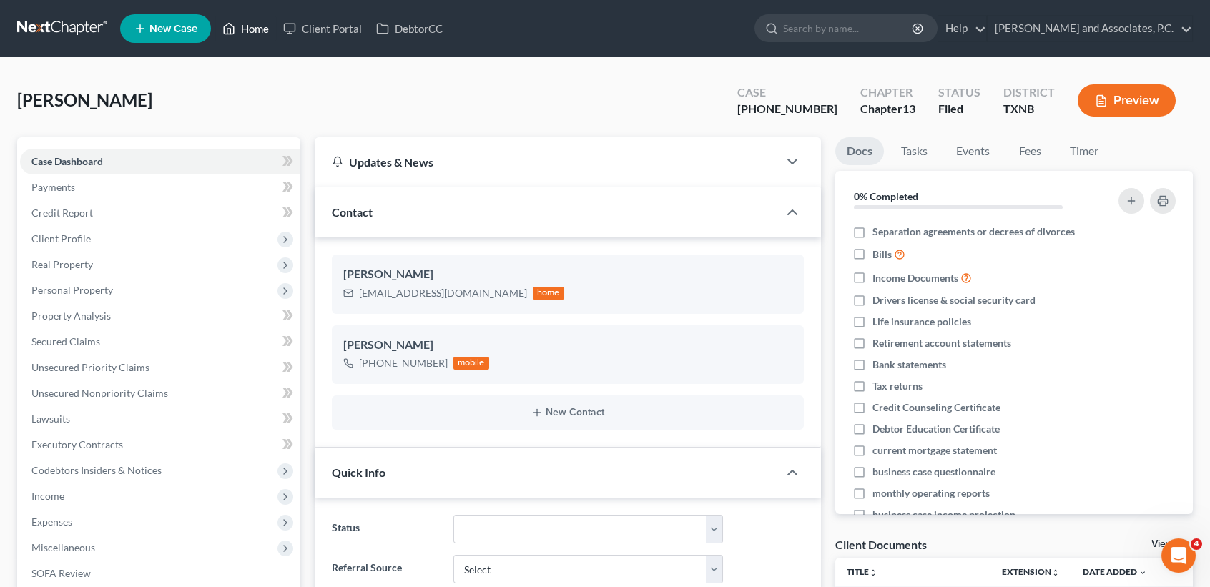
drag, startPoint x: 255, startPoint y: 24, endPoint x: 262, endPoint y: 21, distance: 7.5
click at [255, 24] on link "Home" at bounding box center [245, 29] width 61 height 26
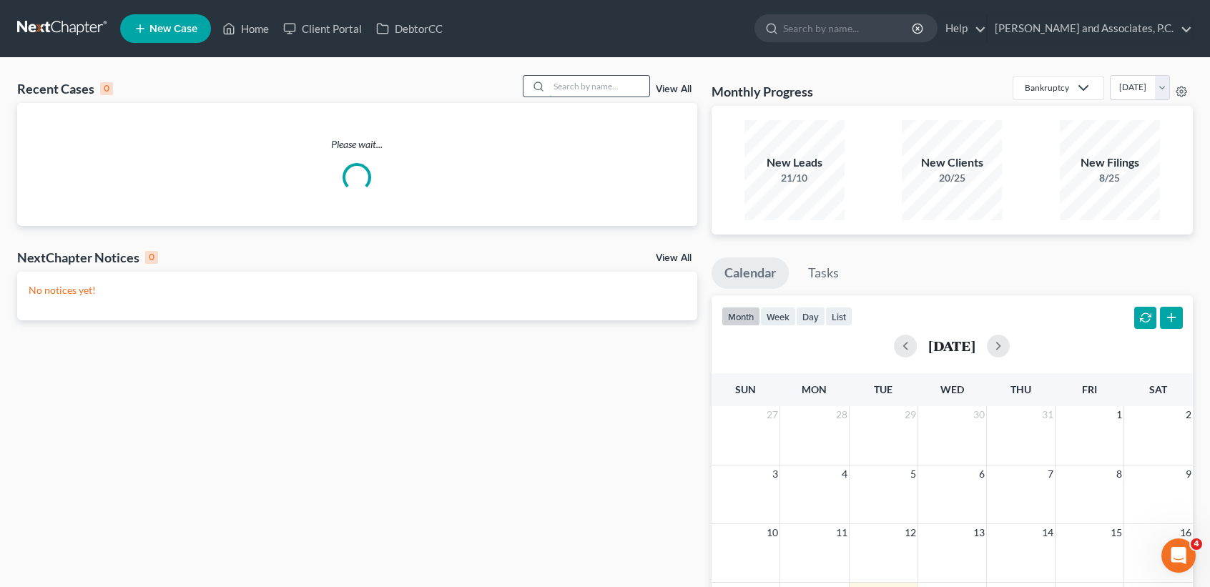
click at [581, 77] on input "search" at bounding box center [599, 86] width 100 height 21
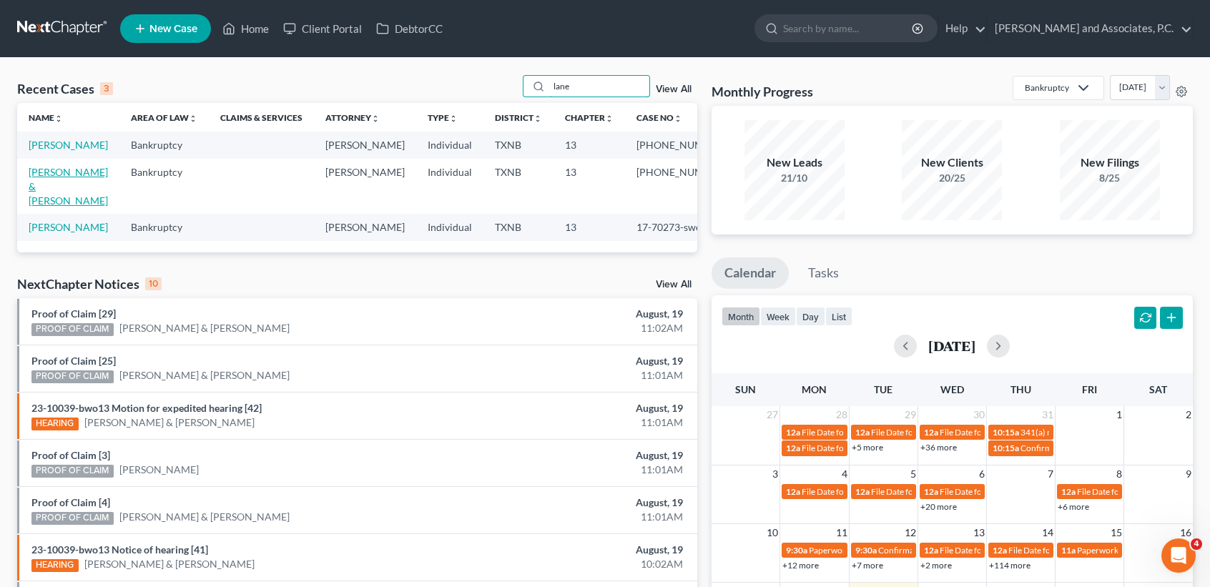
type input "lane"
click at [57, 192] on link "Lane, James & Debbie" at bounding box center [68, 186] width 79 height 41
select select "1"
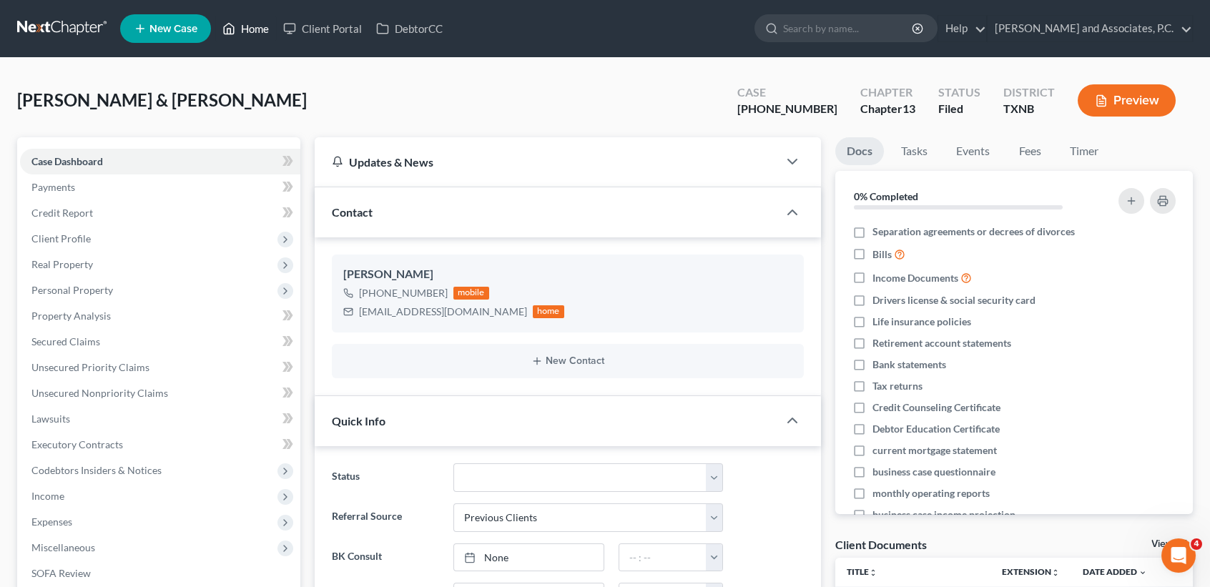
click at [256, 31] on link "Home" at bounding box center [245, 29] width 61 height 26
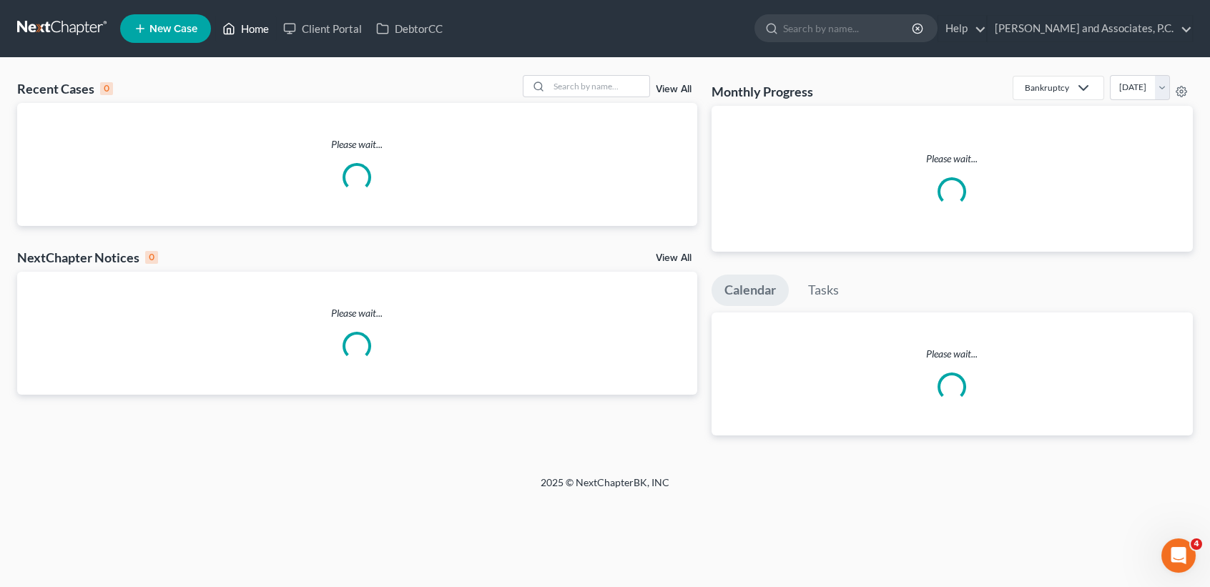
click at [247, 29] on link "Home" at bounding box center [245, 29] width 61 height 26
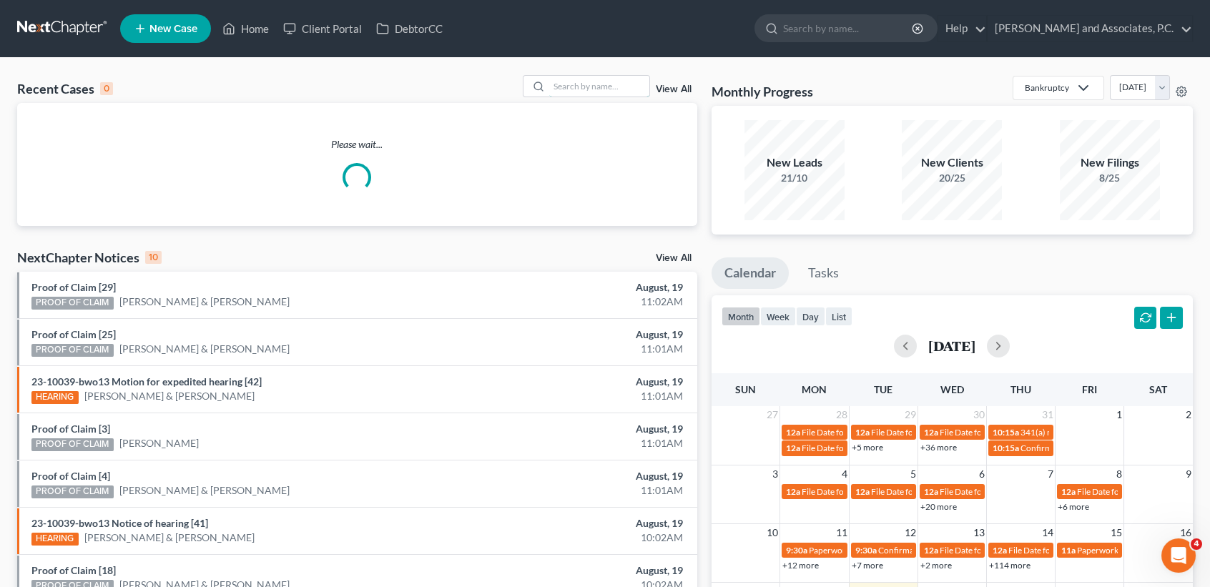
click at [555, 86] on input "search" at bounding box center [599, 86] width 100 height 21
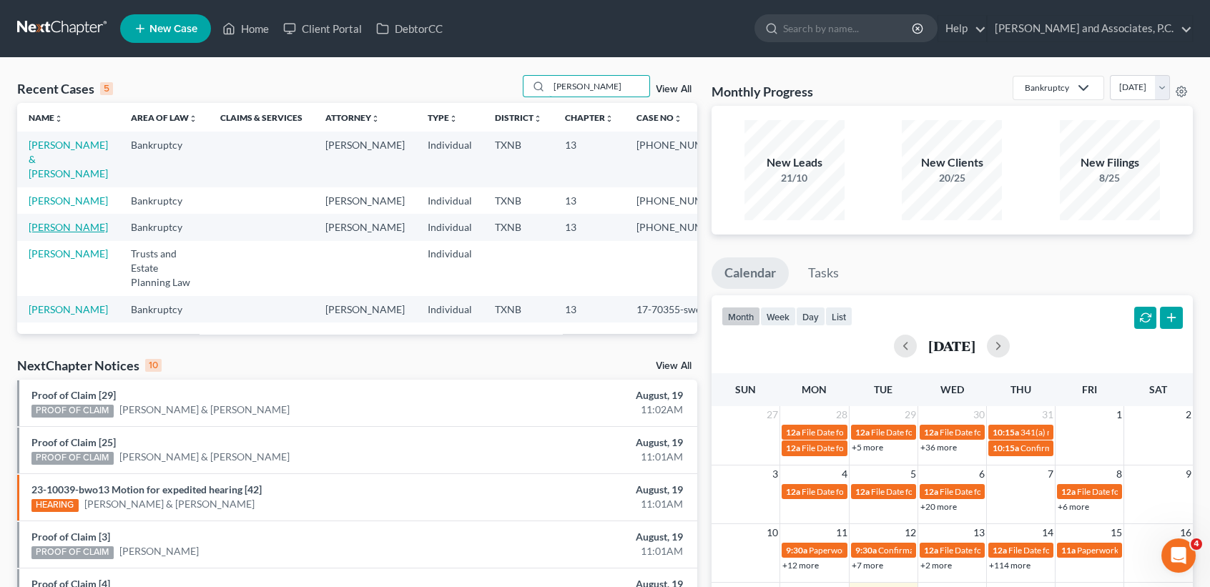
type input "miller"
click at [44, 233] on link "Miller, Amanda" at bounding box center [68, 227] width 79 height 12
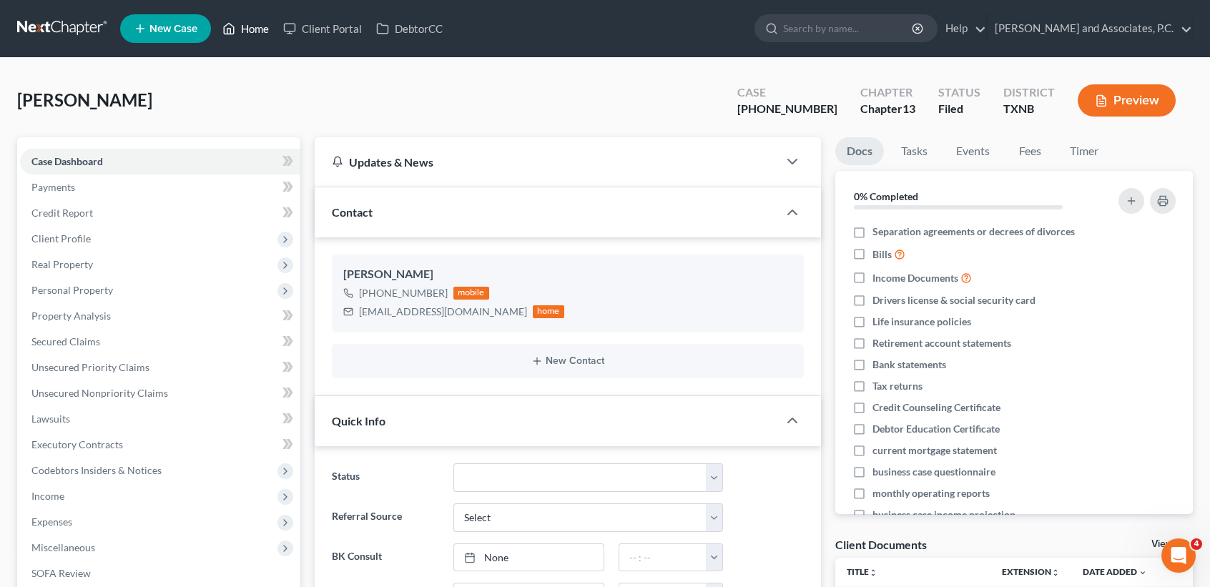
click at [248, 26] on link "Home" at bounding box center [245, 29] width 61 height 26
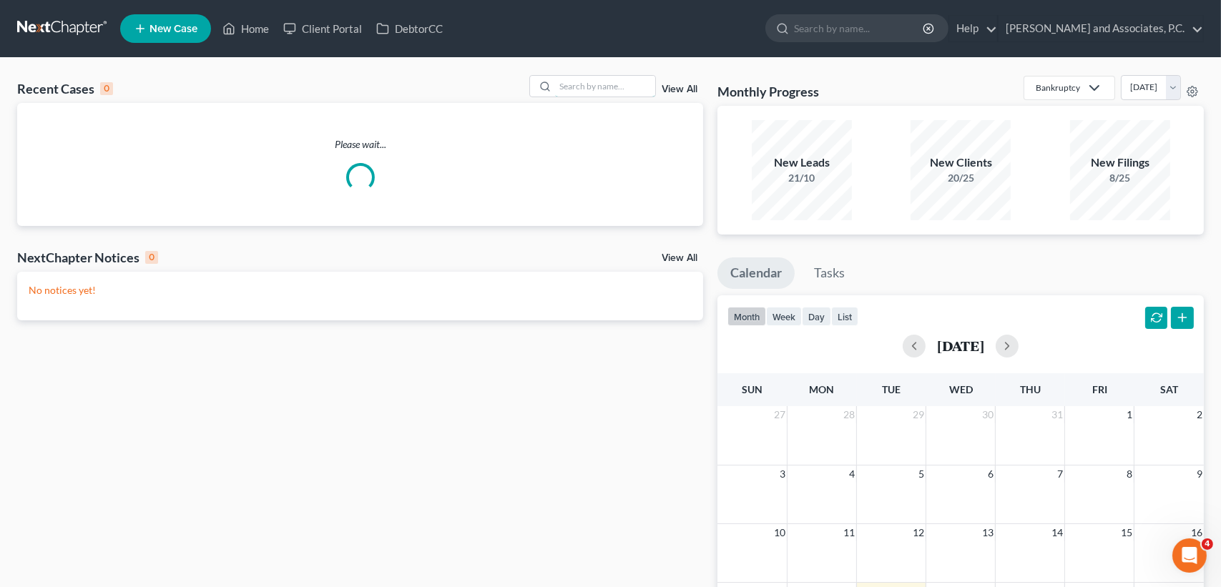
click at [555, 86] on input "search" at bounding box center [605, 86] width 100 height 21
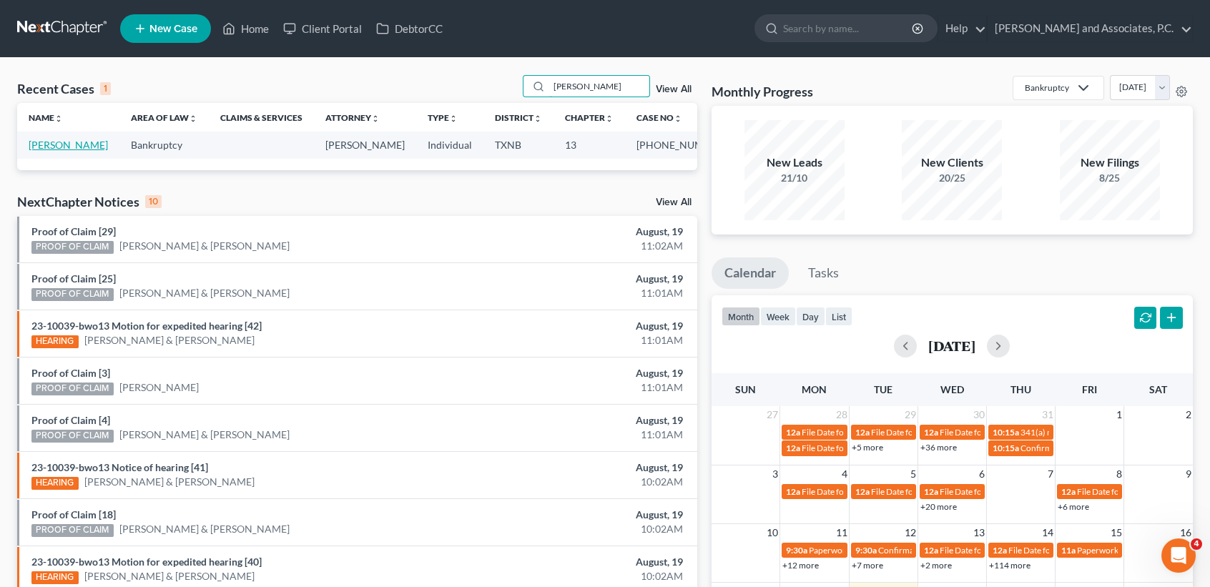
type input "mcnew"
click at [54, 151] on link "McNew, Wendlyn" at bounding box center [68, 145] width 79 height 12
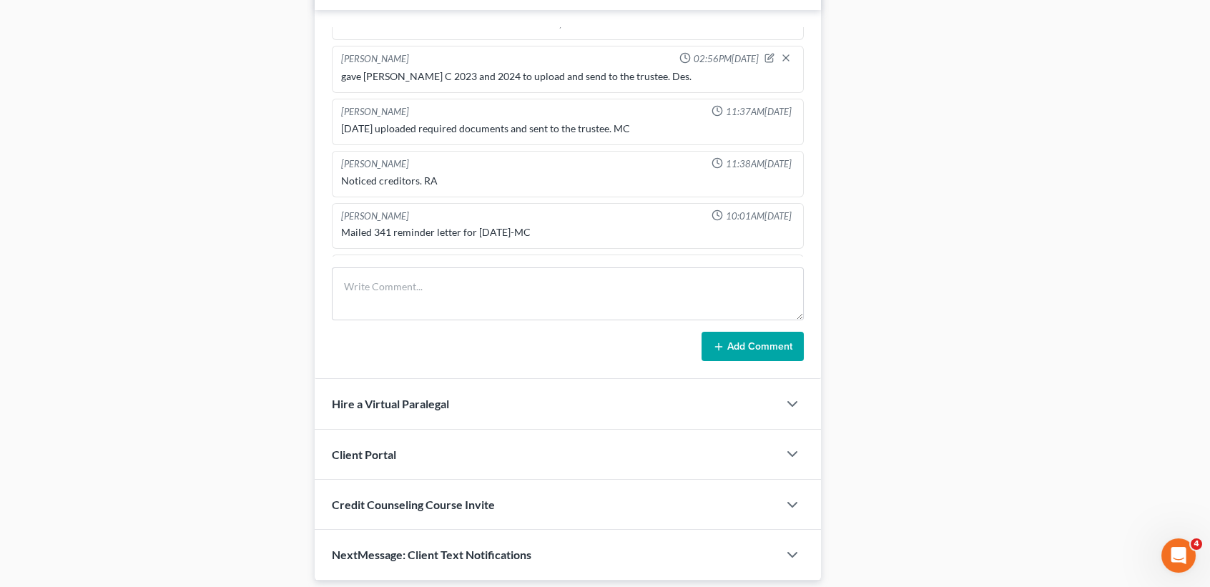
scroll to position [915, 0]
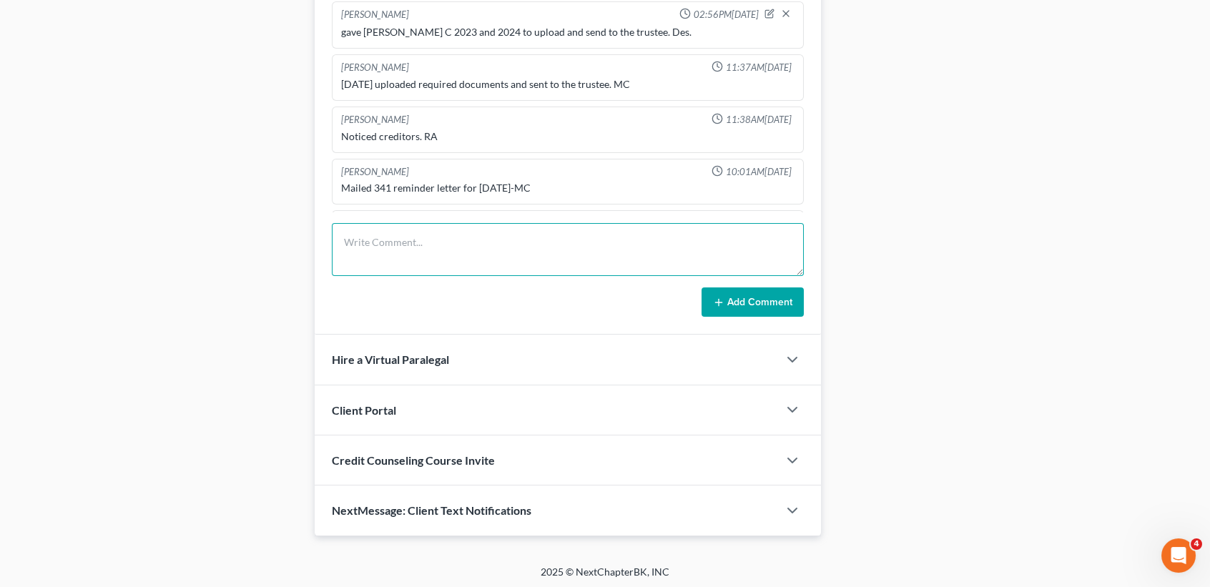
click at [498, 267] on textarea at bounding box center [568, 249] width 472 height 53
drag, startPoint x: 604, startPoint y: 235, endPoint x: 394, endPoint y: 241, distance: 209.7
type textarea "emailed updated tax statement to file to Amy. Des."
click at [740, 300] on button "Add Comment" at bounding box center [753, 303] width 102 height 30
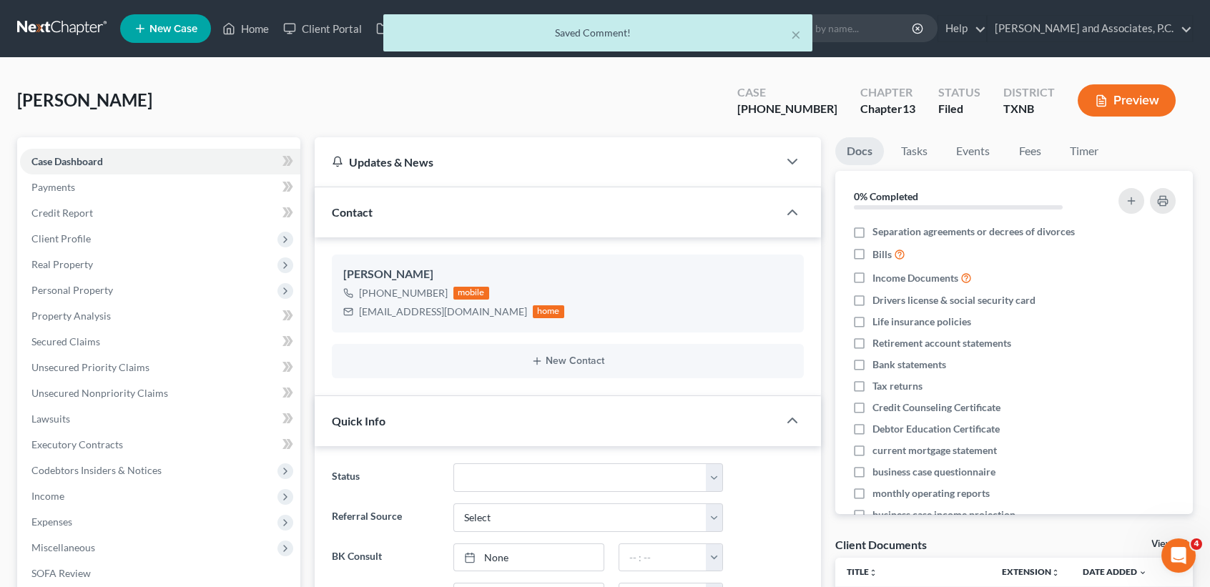
scroll to position [286, 0]
click at [237, 33] on div "× Saved Comment!" at bounding box center [598, 36] width 1210 height 44
click at [797, 33] on button "×" at bounding box center [796, 34] width 10 height 17
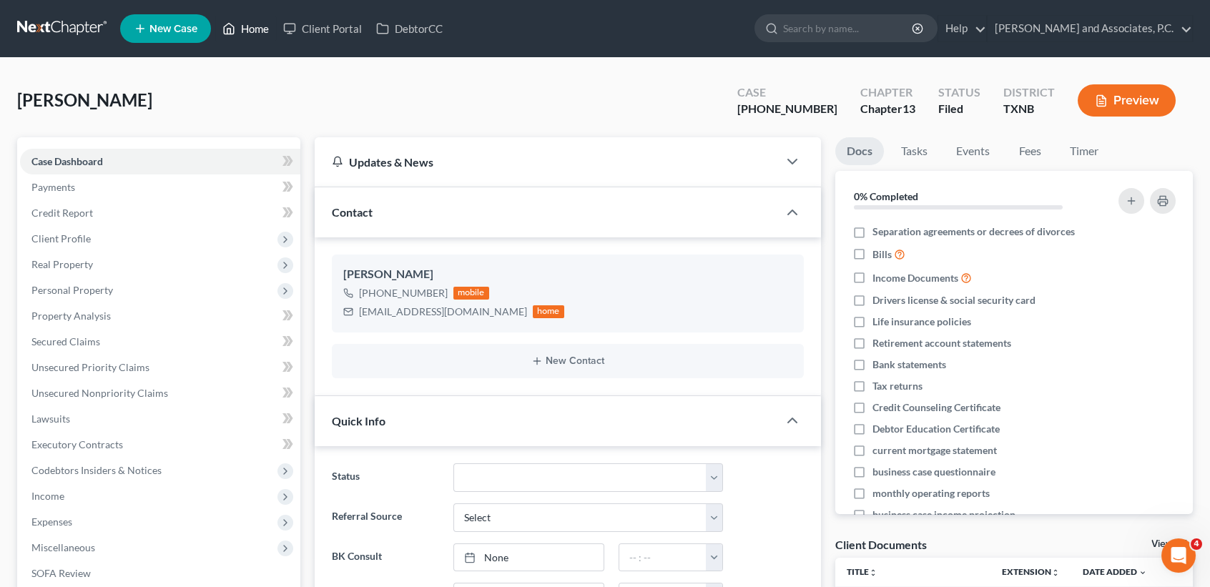
click at [256, 39] on link "Home" at bounding box center [245, 29] width 61 height 26
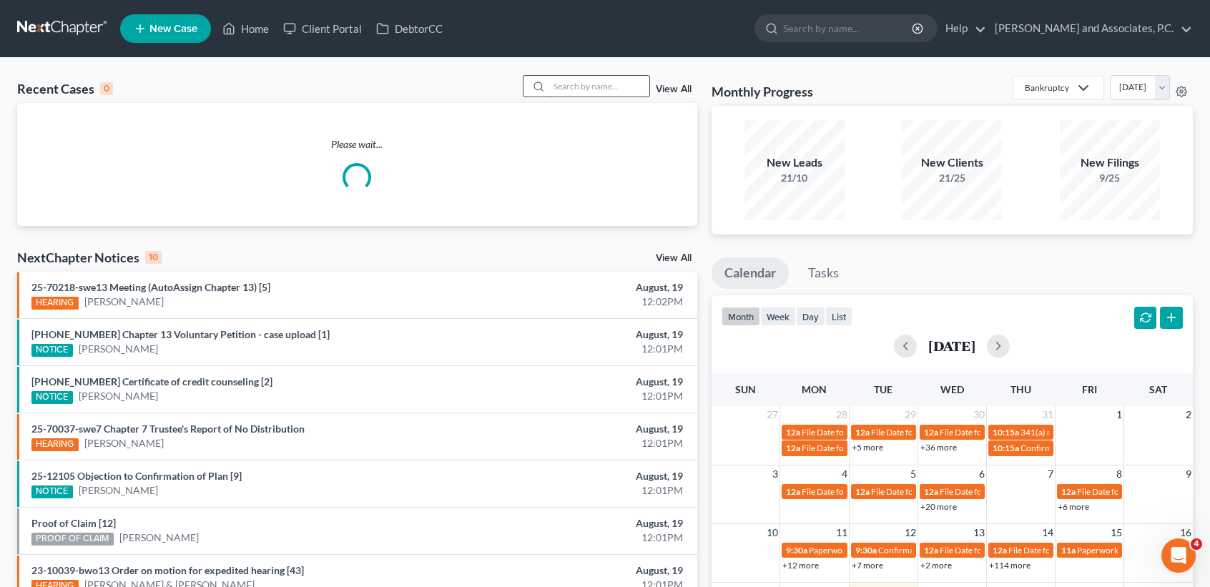
click at [617, 87] on input "search" at bounding box center [599, 86] width 100 height 21
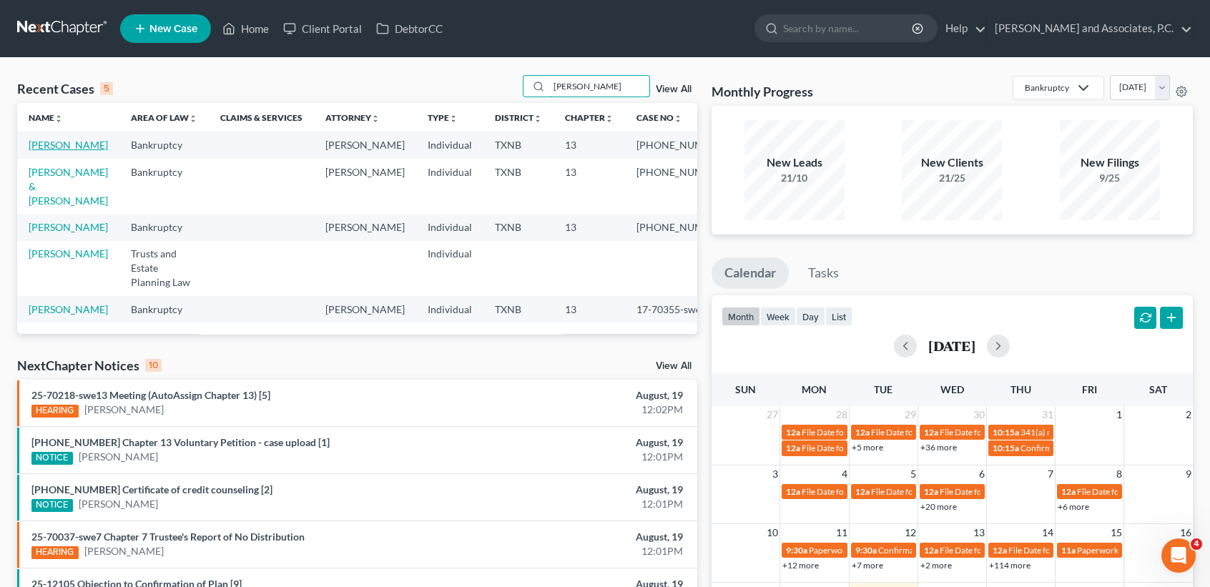
type input "miller"
click at [49, 151] on link "Miller, Amanda" at bounding box center [68, 145] width 79 height 12
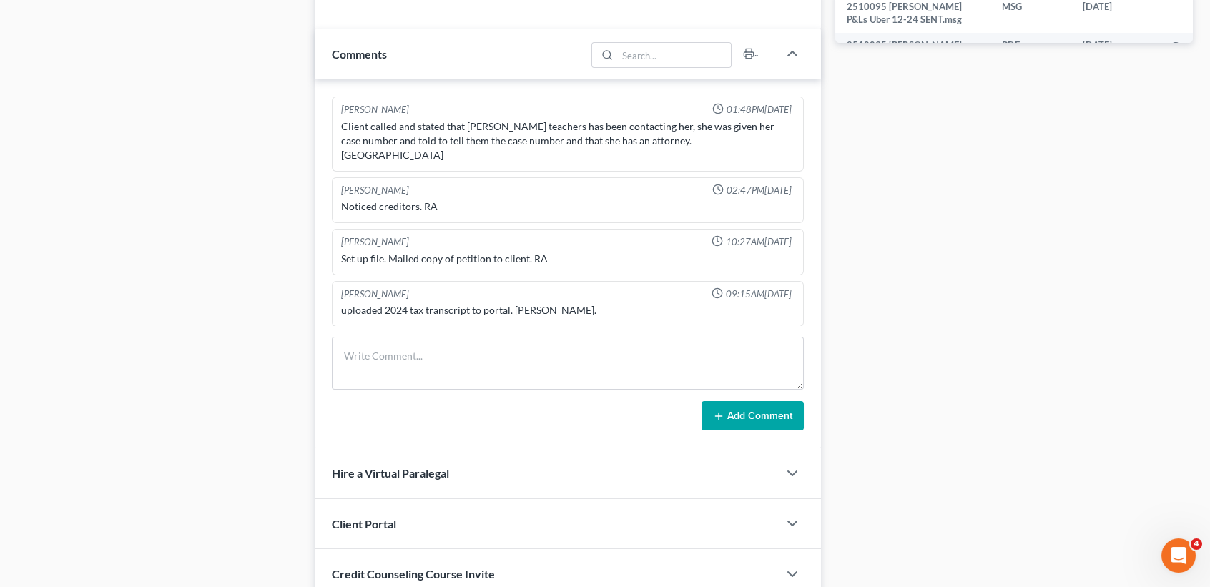
scroll to position [953, 0]
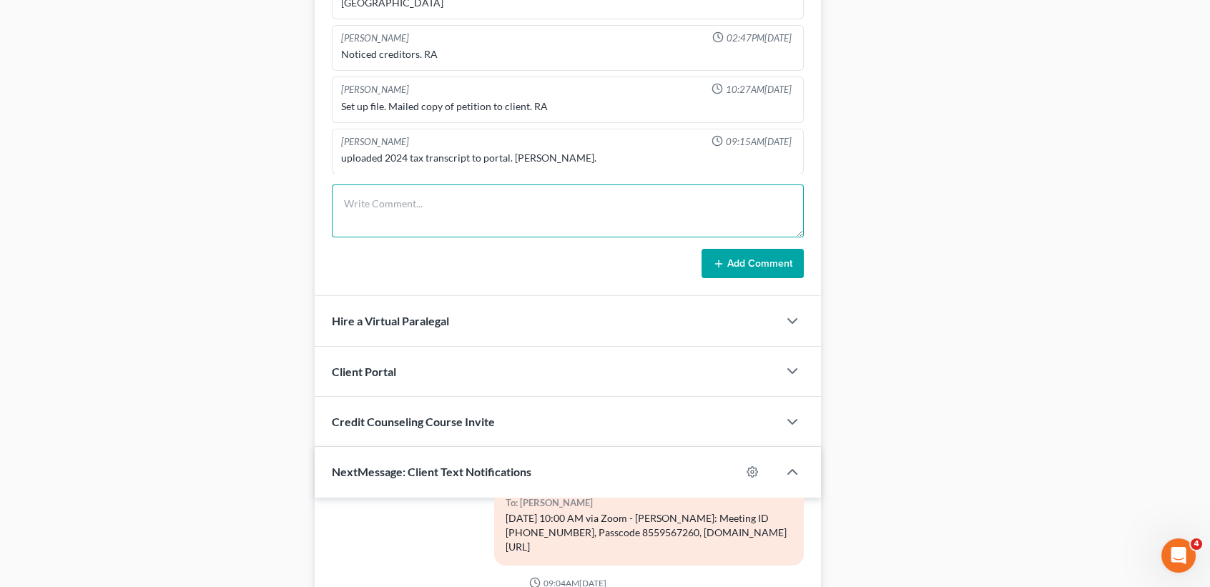
click at [402, 185] on textarea at bounding box center [568, 211] width 472 height 53
paste textarea "emailed updated tax statement to file to Amy. Des."
type textarea "emailed updated tax statement to file to Amy. Des."
click at [771, 265] on button "Add Comment" at bounding box center [753, 264] width 102 height 30
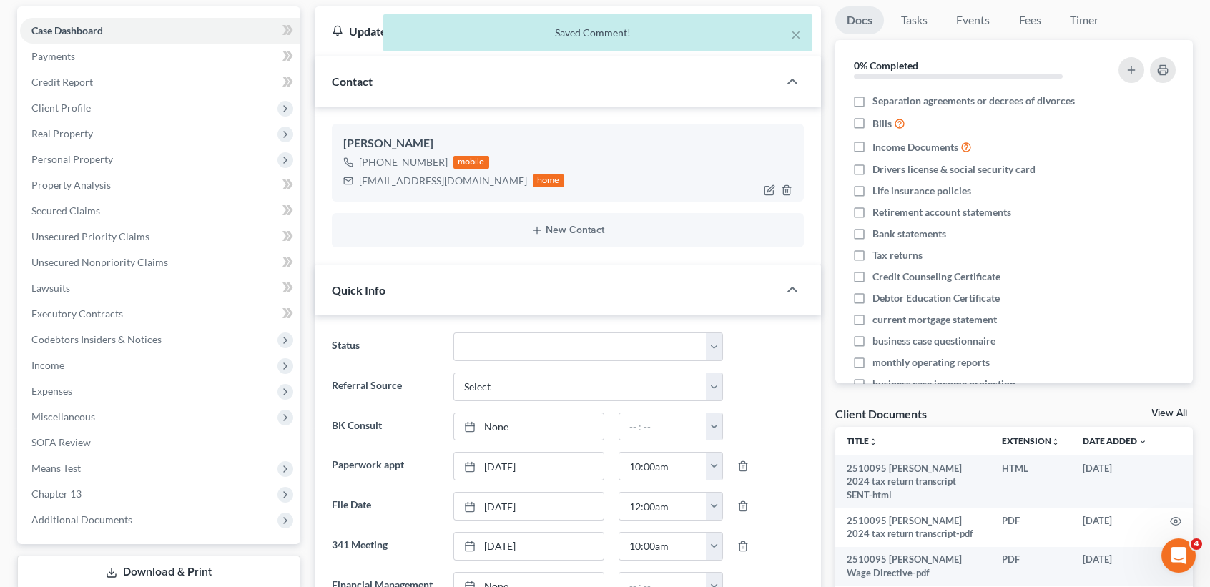
scroll to position [0, 0]
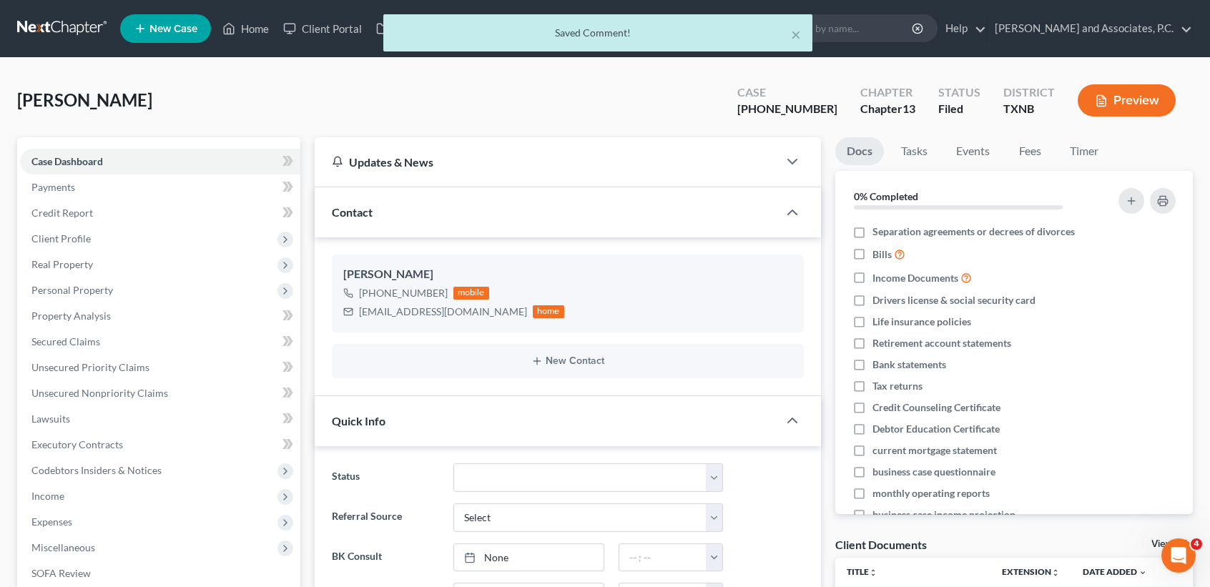
click at [236, 33] on div "× Saved Comment!" at bounding box center [598, 36] width 1210 height 44
click at [253, 33] on div "× Saved Comment!" at bounding box center [598, 36] width 1210 height 44
click at [794, 39] on button "×" at bounding box center [796, 34] width 10 height 17
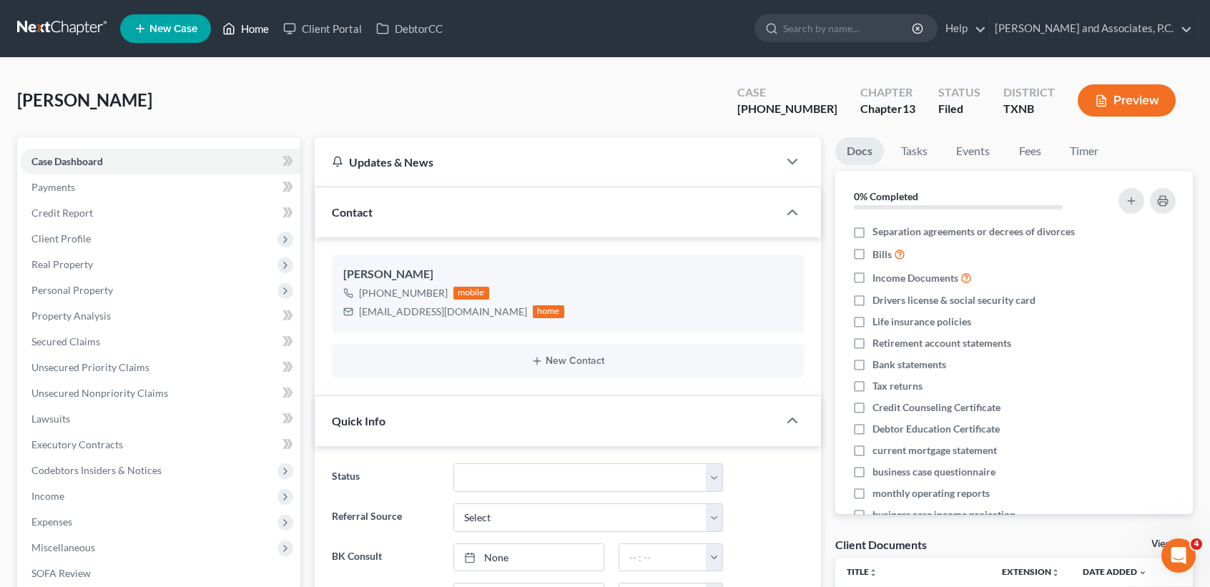
click at [256, 33] on link "Home" at bounding box center [245, 29] width 61 height 26
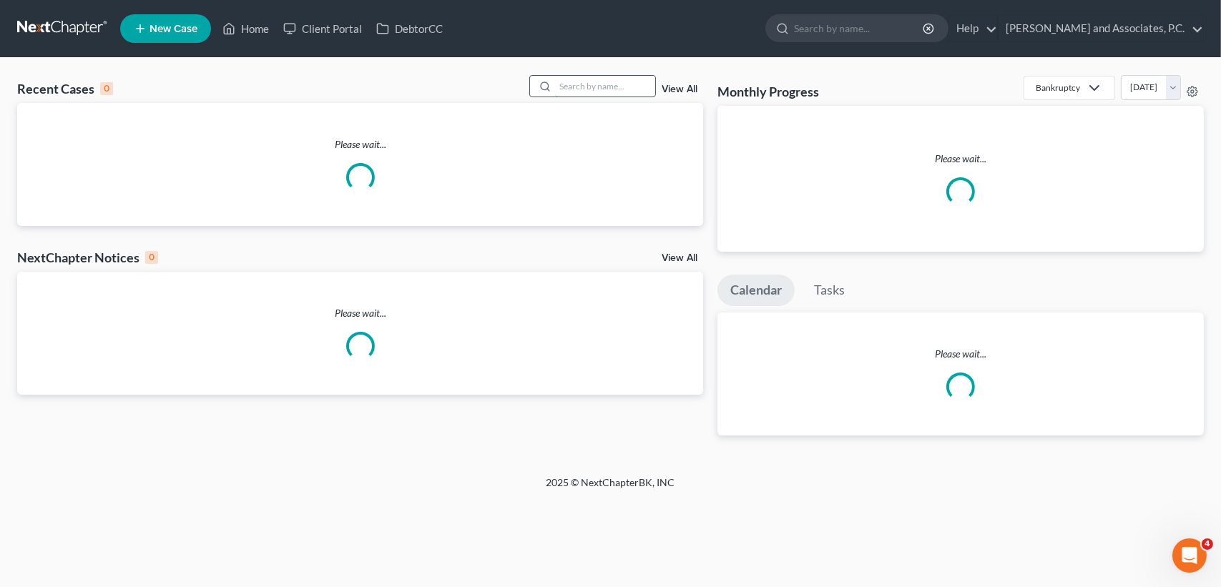
click at [619, 90] on input "search" at bounding box center [605, 86] width 100 height 21
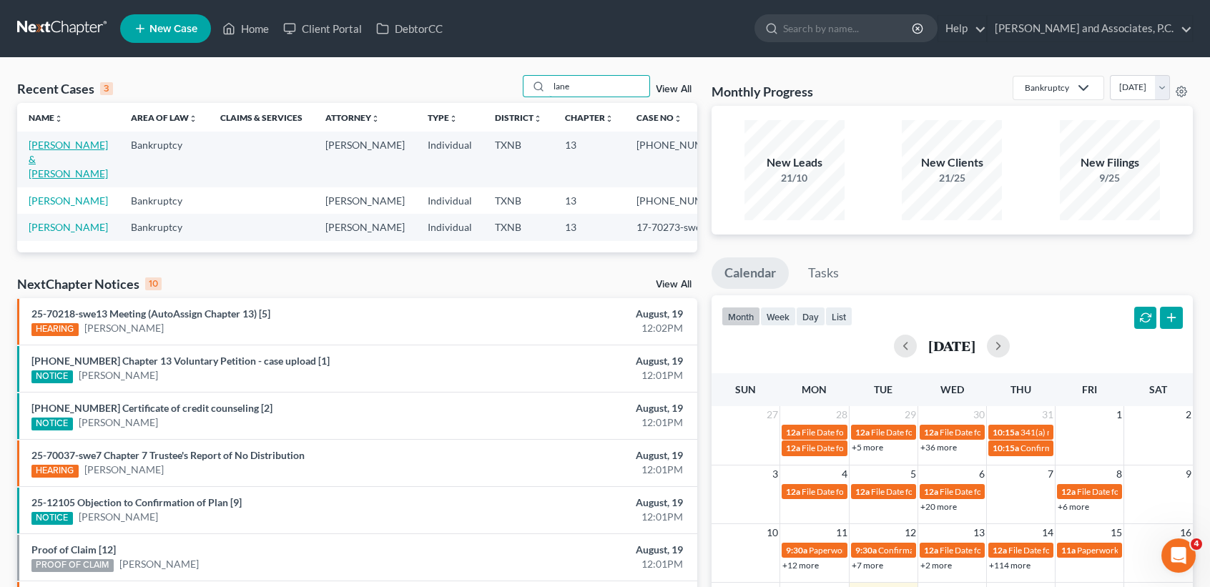
type input "lane"
click at [45, 156] on link "Lane, James & Debbie" at bounding box center [68, 159] width 79 height 41
select select "1"
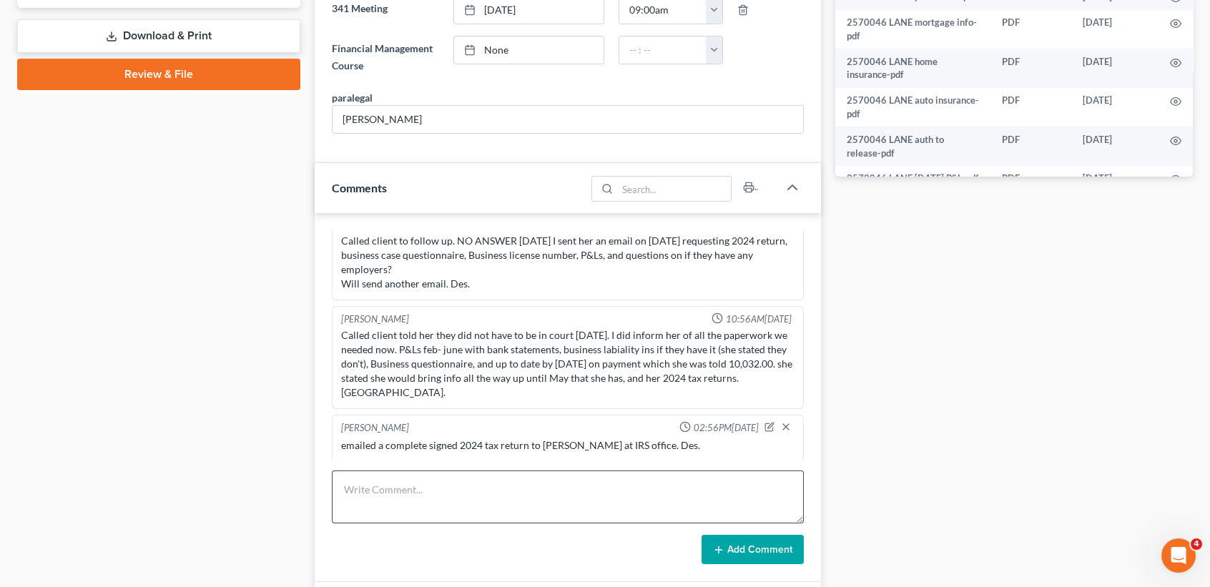
scroll to position [5810, 0]
paste textarea "emailed updated tax statement to file to Amy. Des."
type textarea "emailed updated tax statement to file to Amy. Des."
click at [740, 551] on button "Add Comment" at bounding box center [753, 550] width 102 height 30
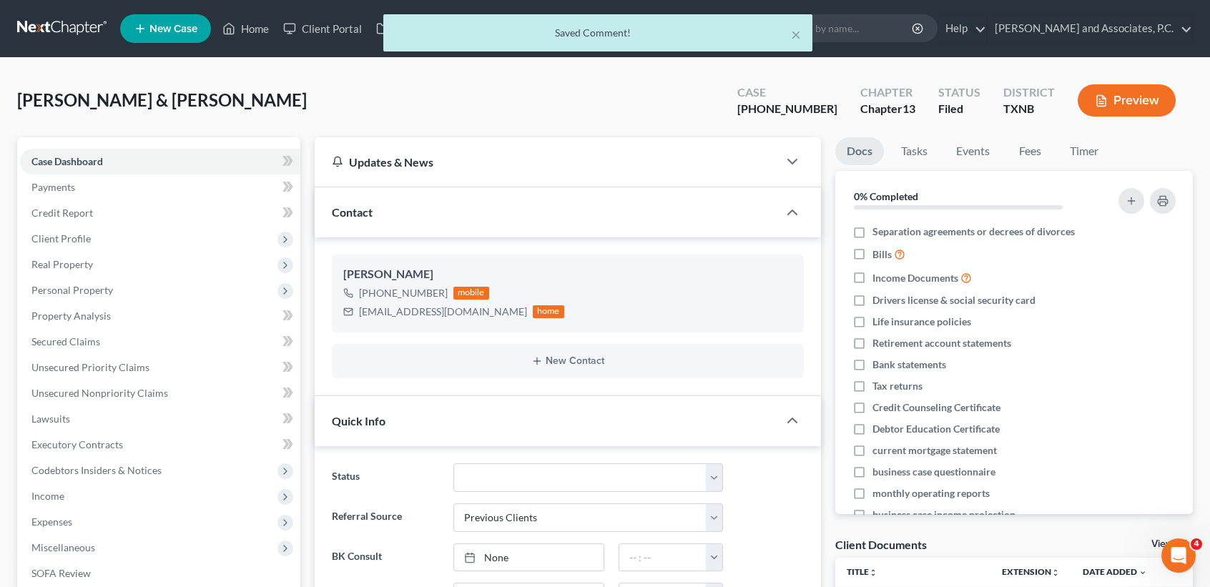
scroll to position [782, 0]
click at [794, 34] on button "×" at bounding box center [796, 34] width 10 height 17
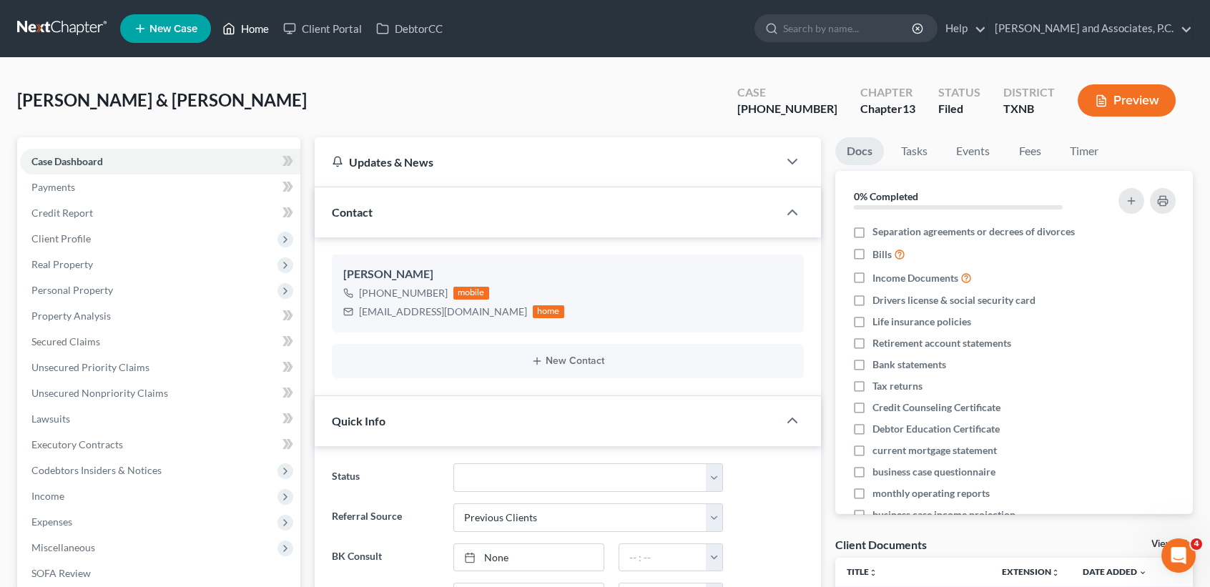
click at [237, 33] on link "Home" at bounding box center [245, 29] width 61 height 26
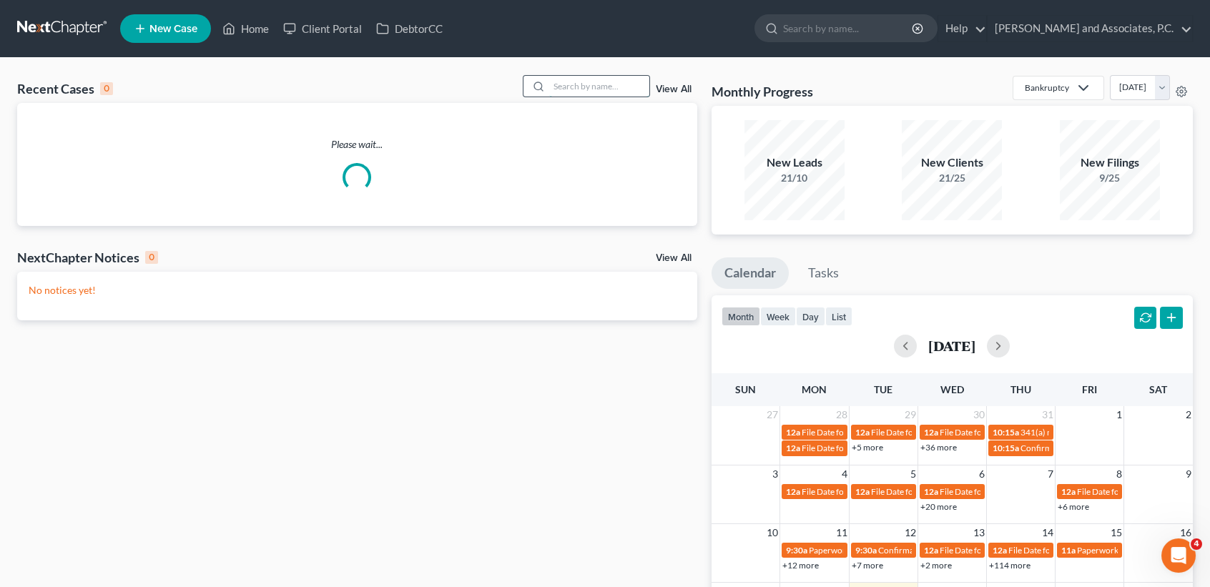
click at [635, 92] on input "search" at bounding box center [599, 86] width 100 height 21
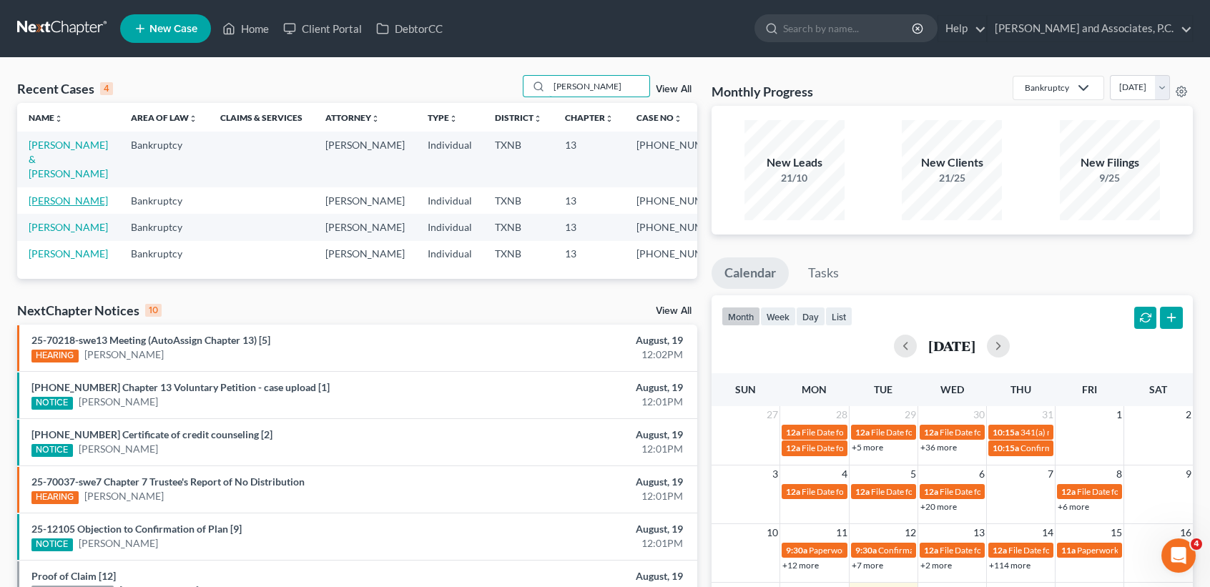
type input "gonzales"
click at [63, 195] on link "Gonzales, Kecia" at bounding box center [68, 201] width 79 height 12
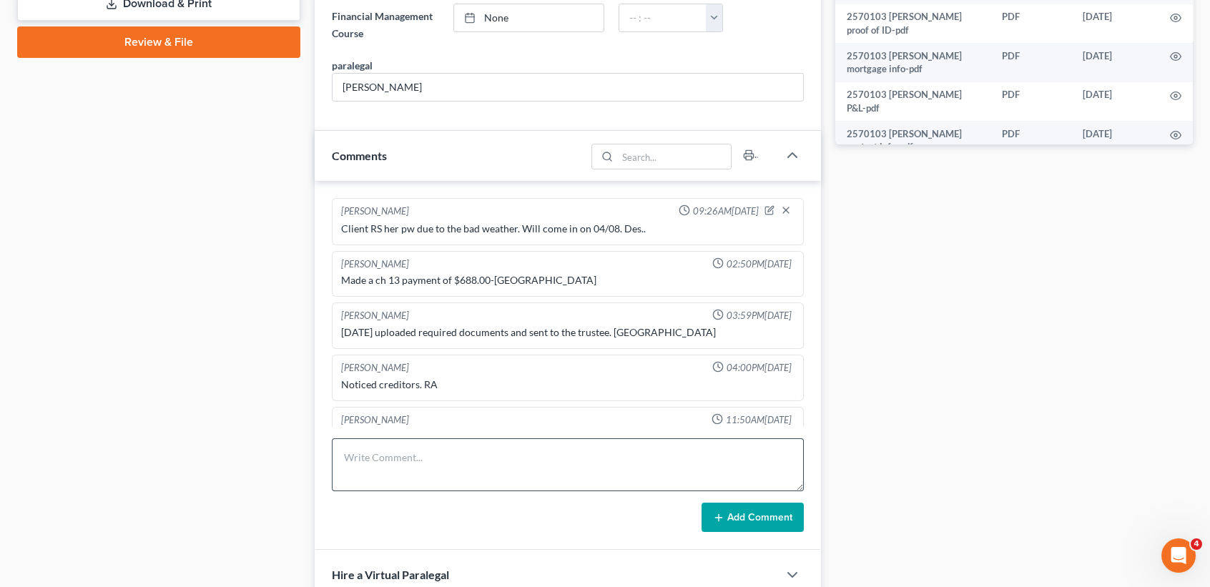
scroll to position [552, 0]
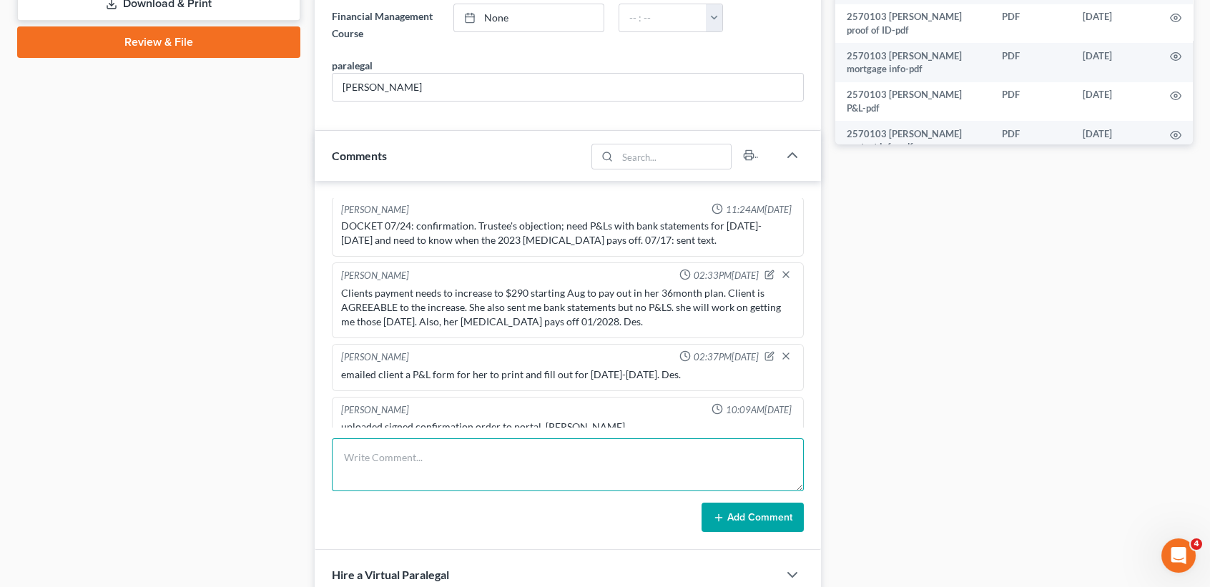
click at [426, 458] on textarea at bounding box center [568, 464] width 472 height 53
paste textarea "emailed updated tax statement to file to Amy. Des."
type textarea "emailed updated tax statement to file to Amy. Des."
drag, startPoint x: 735, startPoint y: 506, endPoint x: 719, endPoint y: 517, distance: 19.6
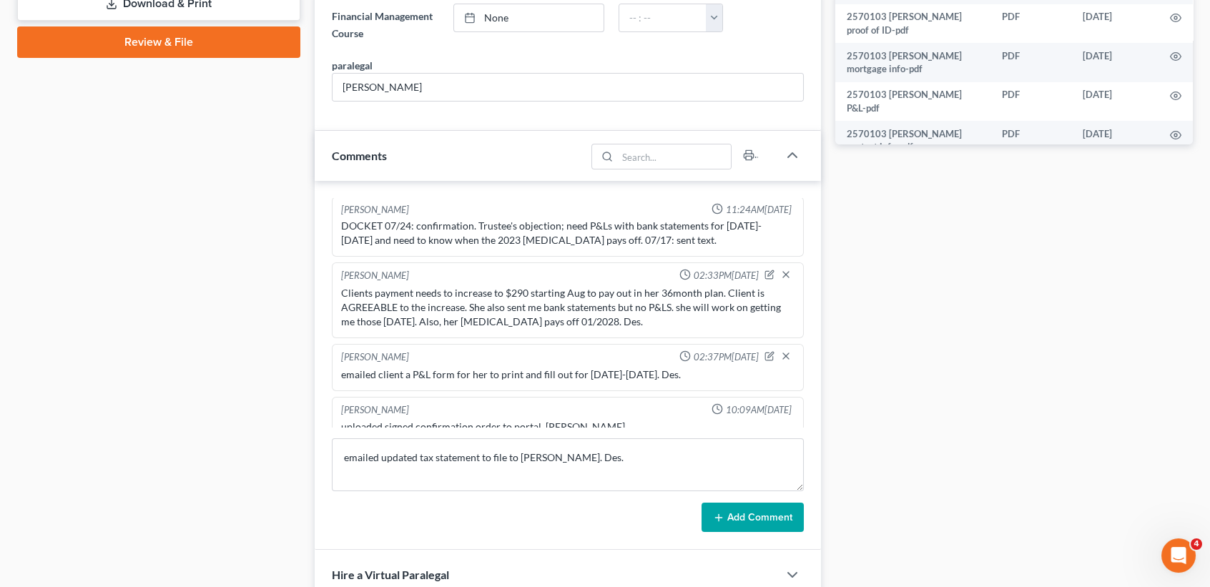
click at [735, 506] on button "Add Comment" at bounding box center [753, 518] width 102 height 30
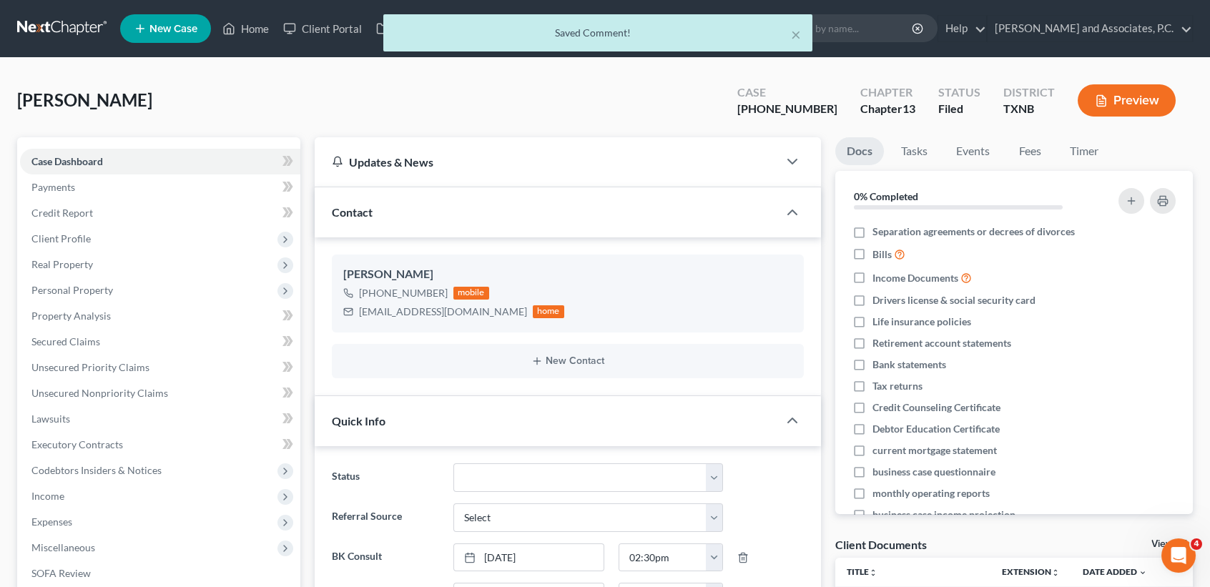
scroll to position [604, 0]
click at [800, 33] on button "×" at bounding box center [796, 34] width 10 height 17
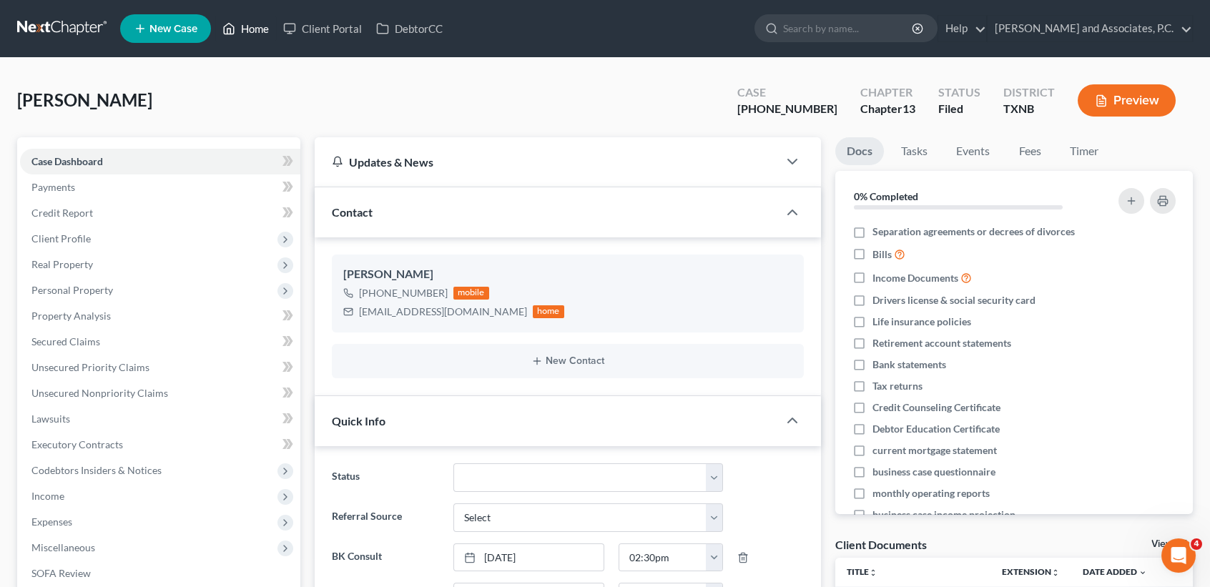
drag, startPoint x: 254, startPoint y: 37, endPoint x: 235, endPoint y: 64, distance: 32.9
click at [254, 36] on link "Home" at bounding box center [245, 29] width 61 height 26
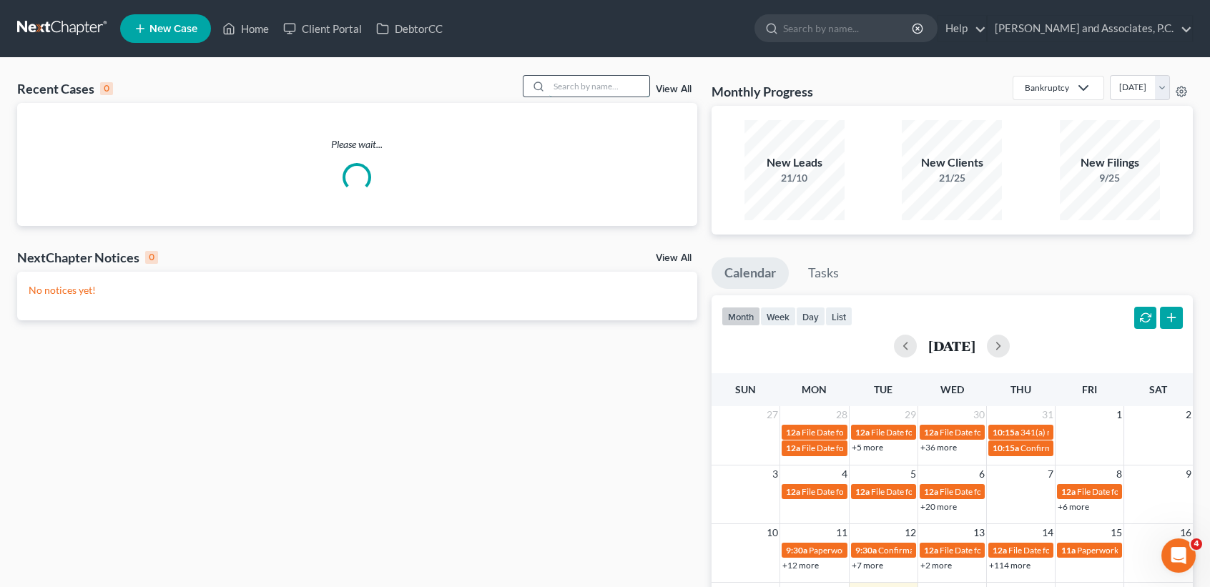
click at [574, 89] on input "search" at bounding box center [599, 86] width 100 height 21
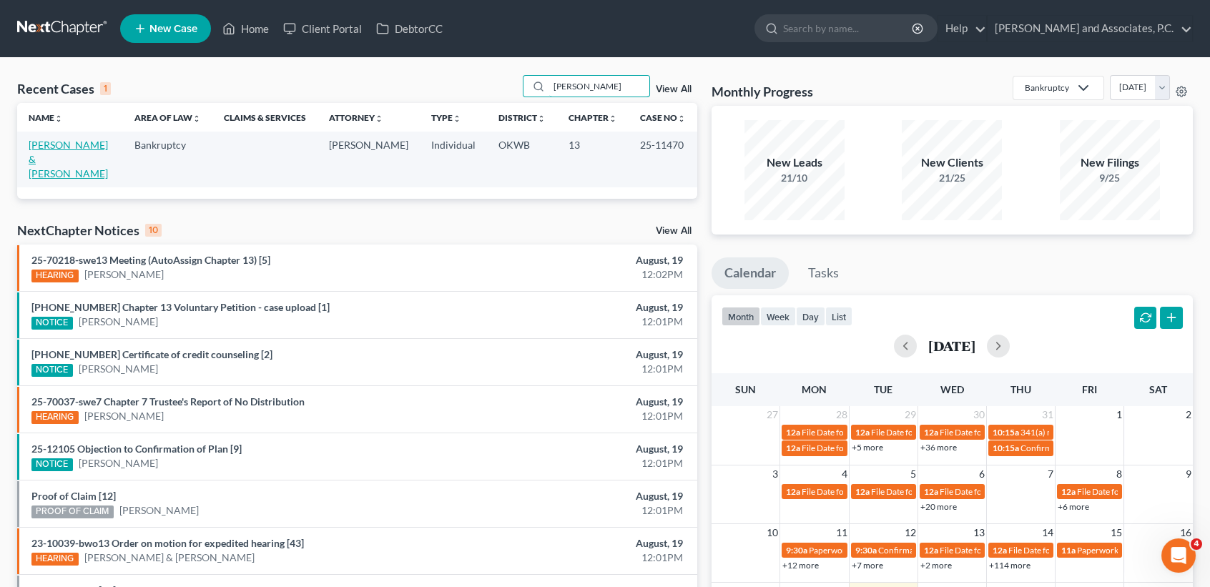
type input "dryden"
click at [46, 157] on link "Dryden, Kristopher & Traci" at bounding box center [68, 159] width 79 height 41
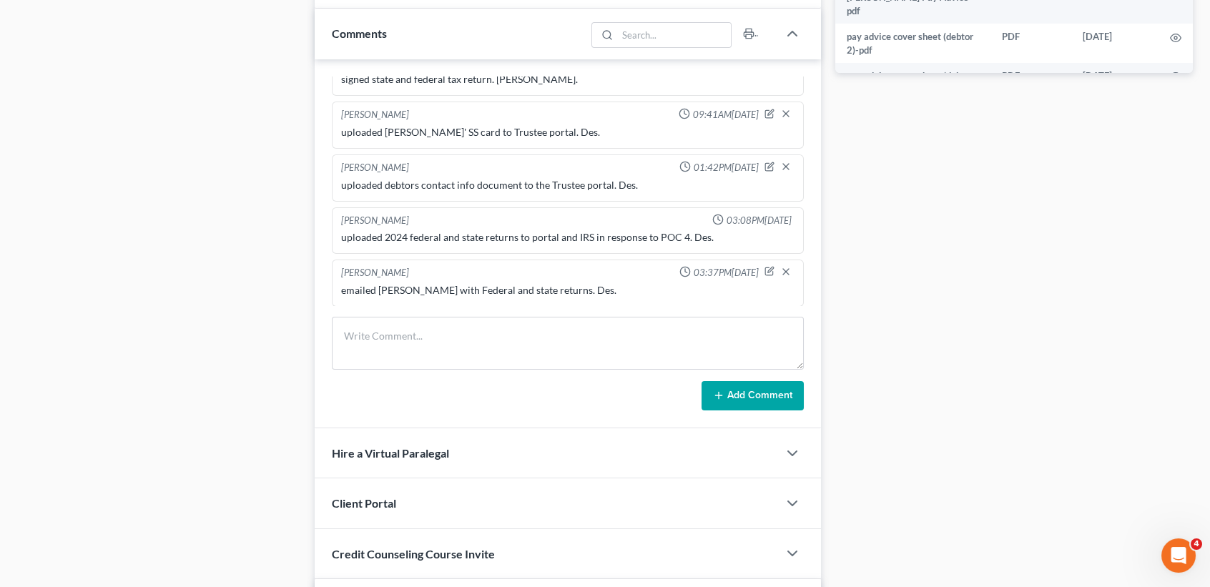
scroll to position [858, 0]
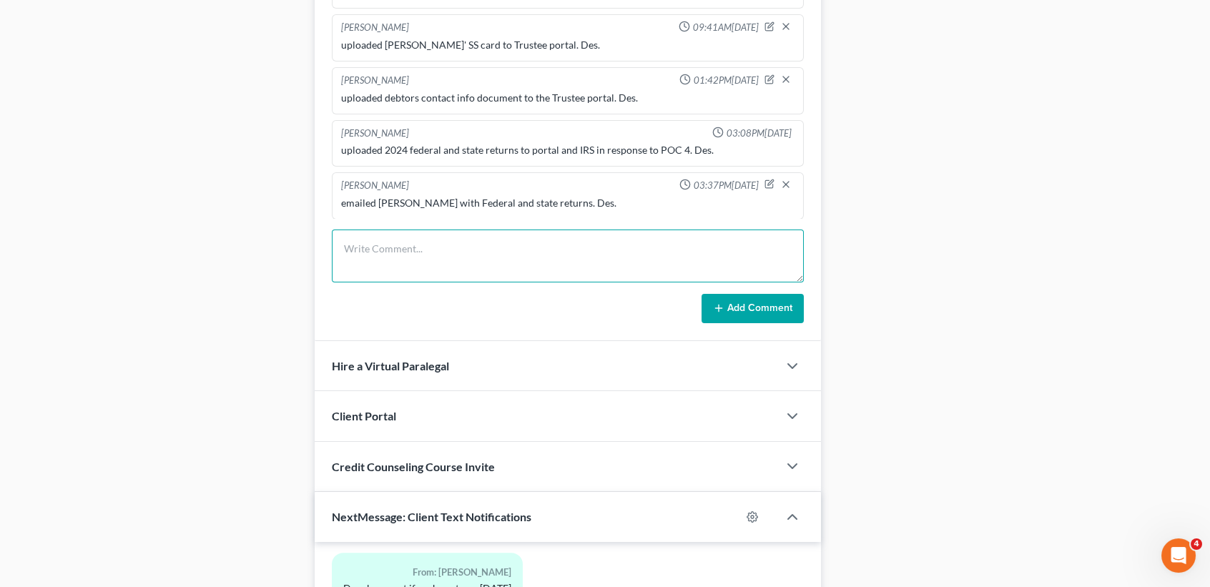
click at [383, 259] on textarea at bounding box center [568, 256] width 472 height 53
paste textarea "emailed updated tax statement to file to Amy. Des."
type textarea "emailed updated tax statement to file to Amy. Des."
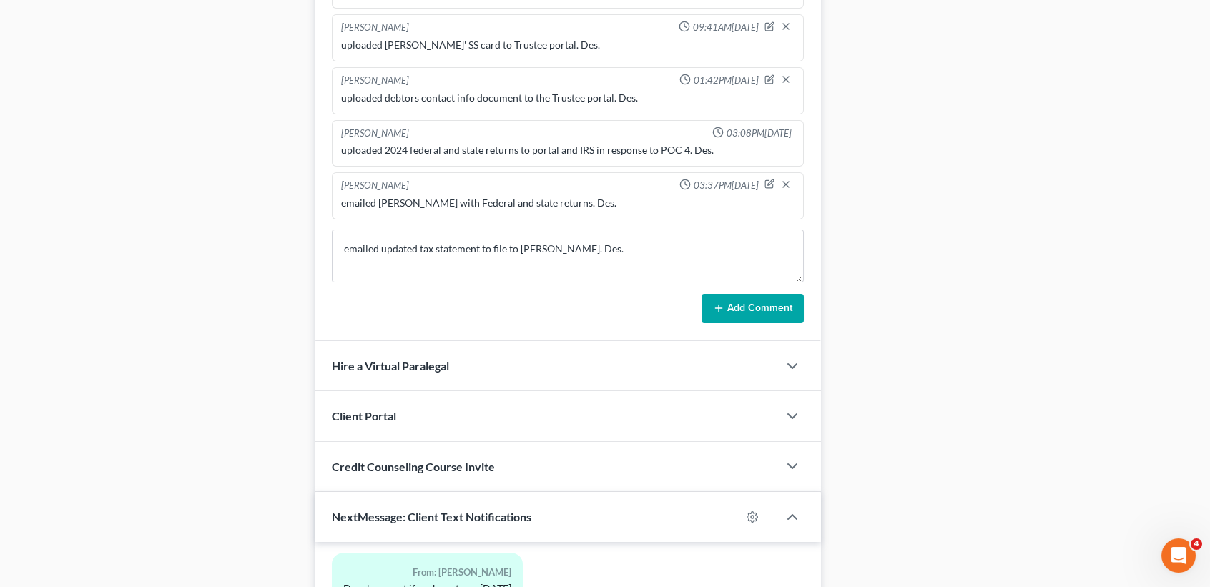
click at [764, 306] on button "Add Comment" at bounding box center [753, 309] width 102 height 30
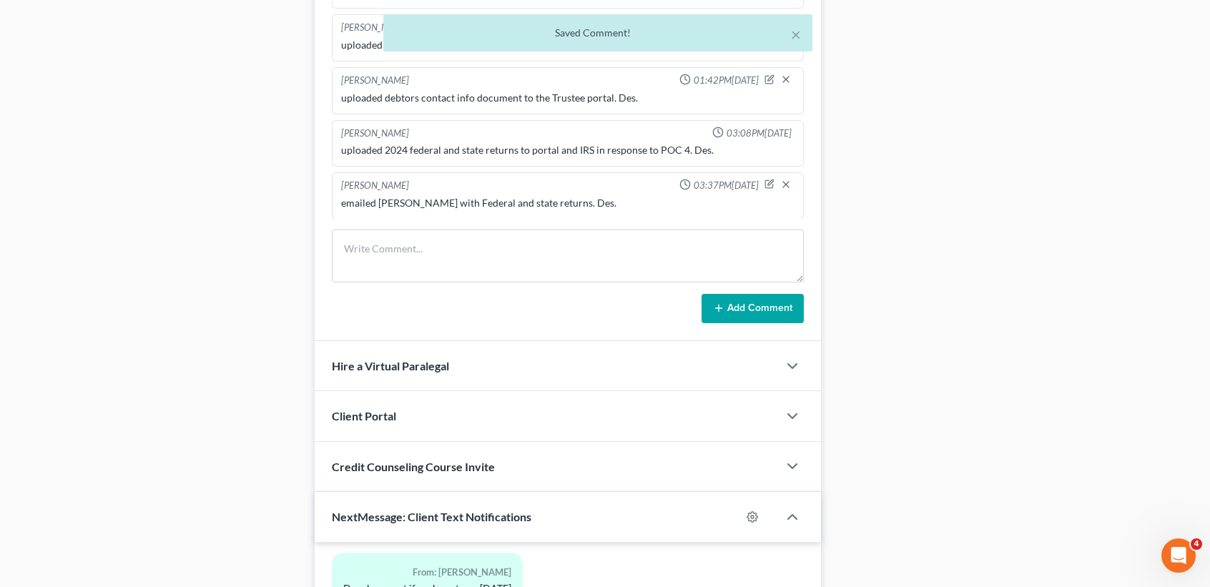
scroll to position [0, 0]
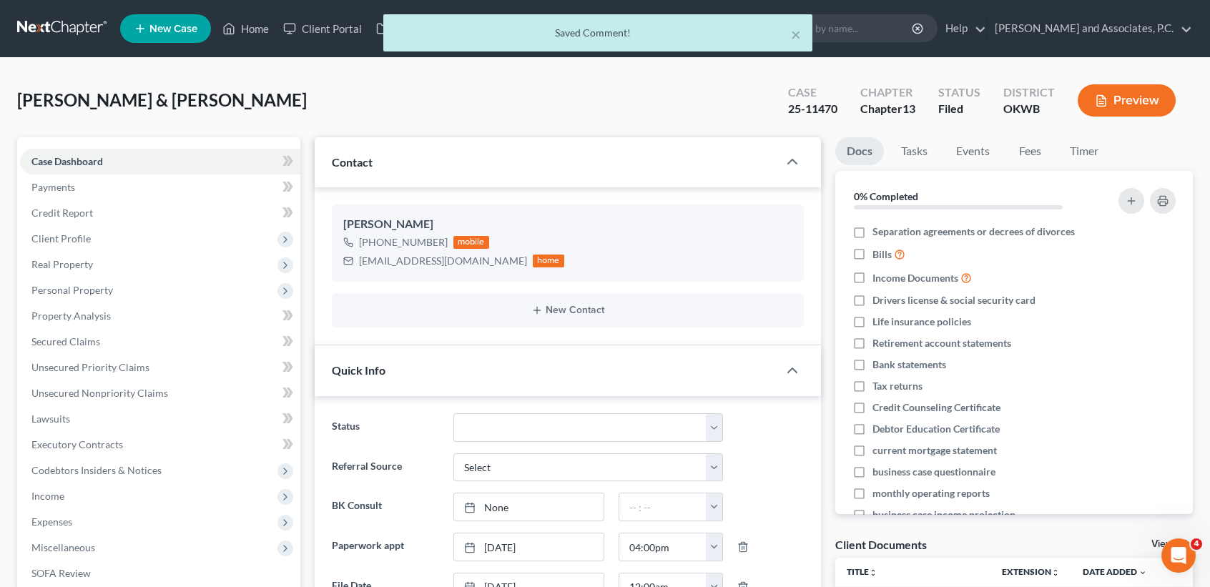
click at [246, 29] on div "× Saved Comment!" at bounding box center [598, 36] width 1210 height 44
click at [794, 33] on button "×" at bounding box center [796, 34] width 10 height 17
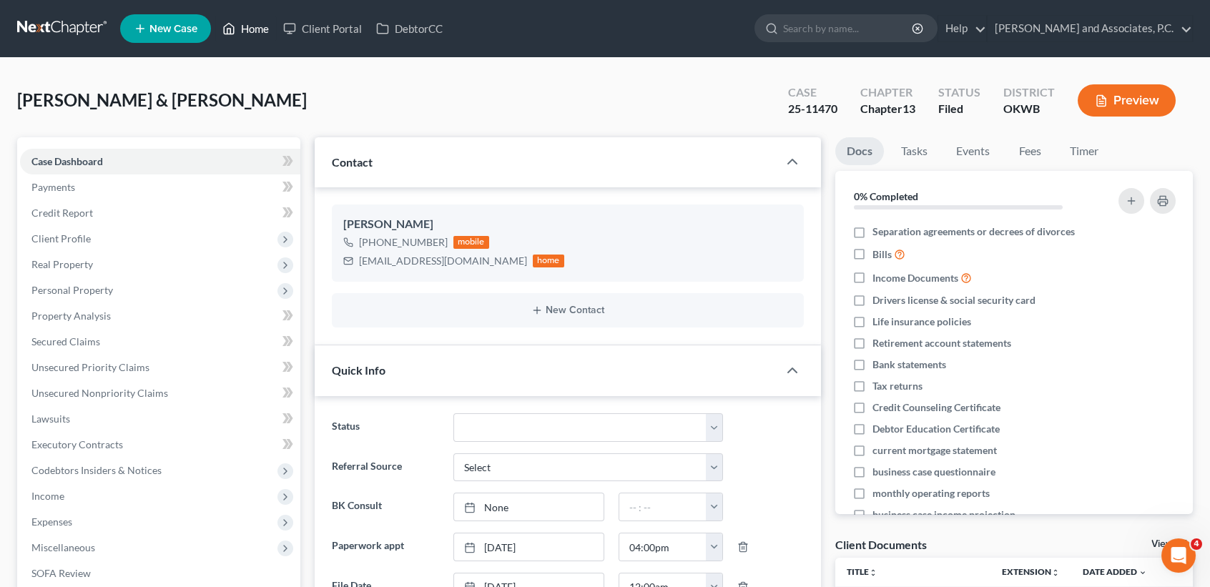
drag, startPoint x: 252, startPoint y: 27, endPoint x: 243, endPoint y: 44, distance: 19.2
click at [252, 27] on link "Home" at bounding box center [245, 29] width 61 height 26
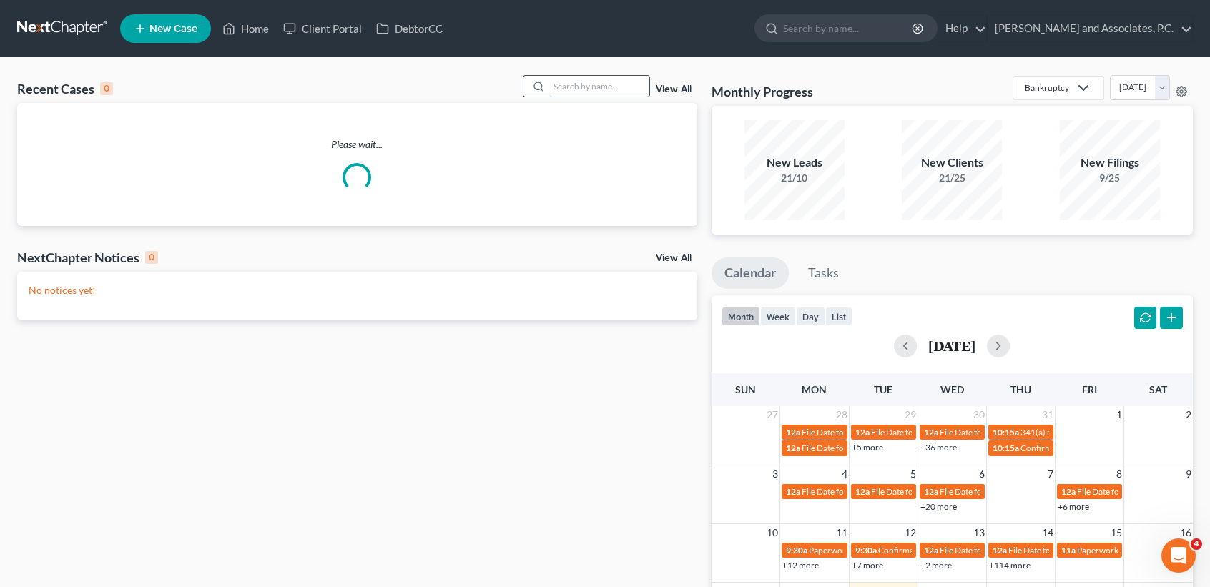
click at [594, 91] on input "search" at bounding box center [599, 86] width 100 height 21
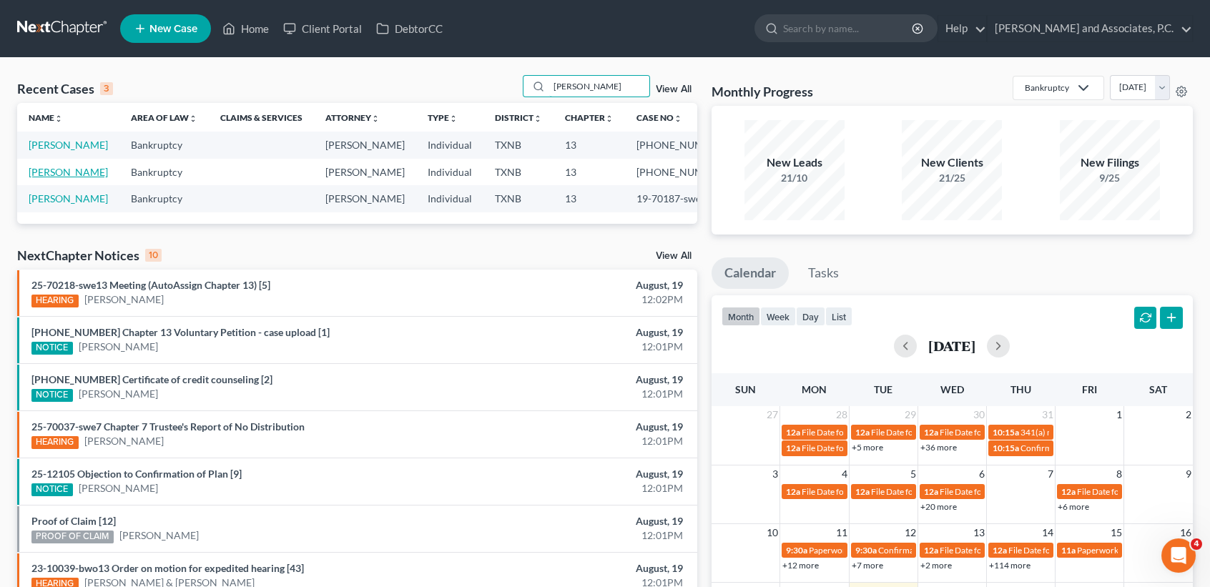
type input "cummings"
click at [41, 178] on link "Cummings, James" at bounding box center [68, 172] width 79 height 12
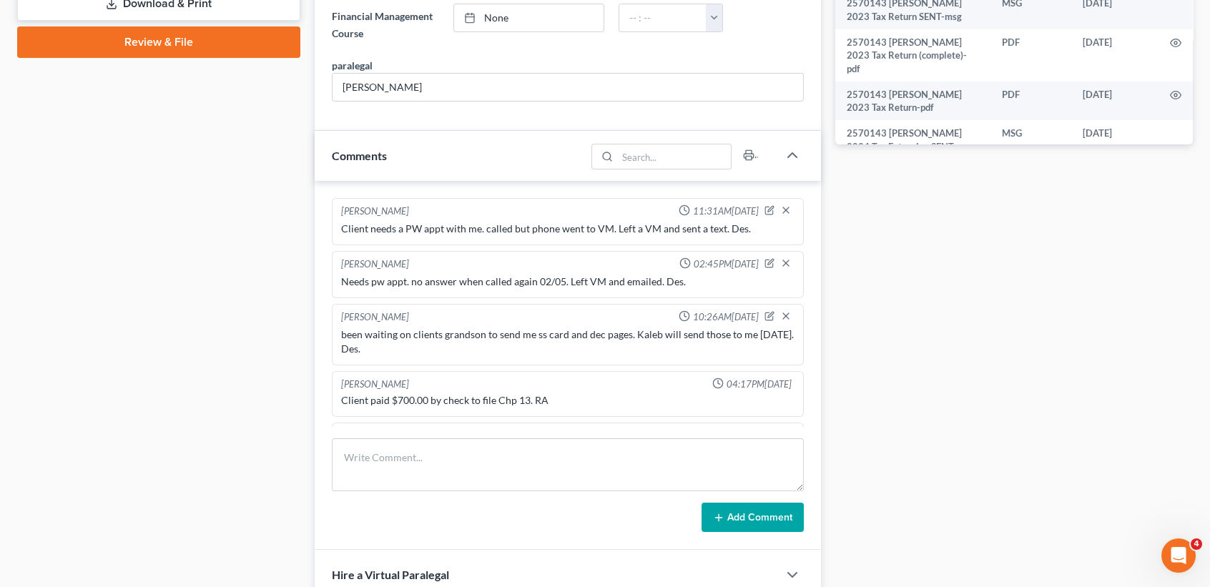
scroll to position [1038, 0]
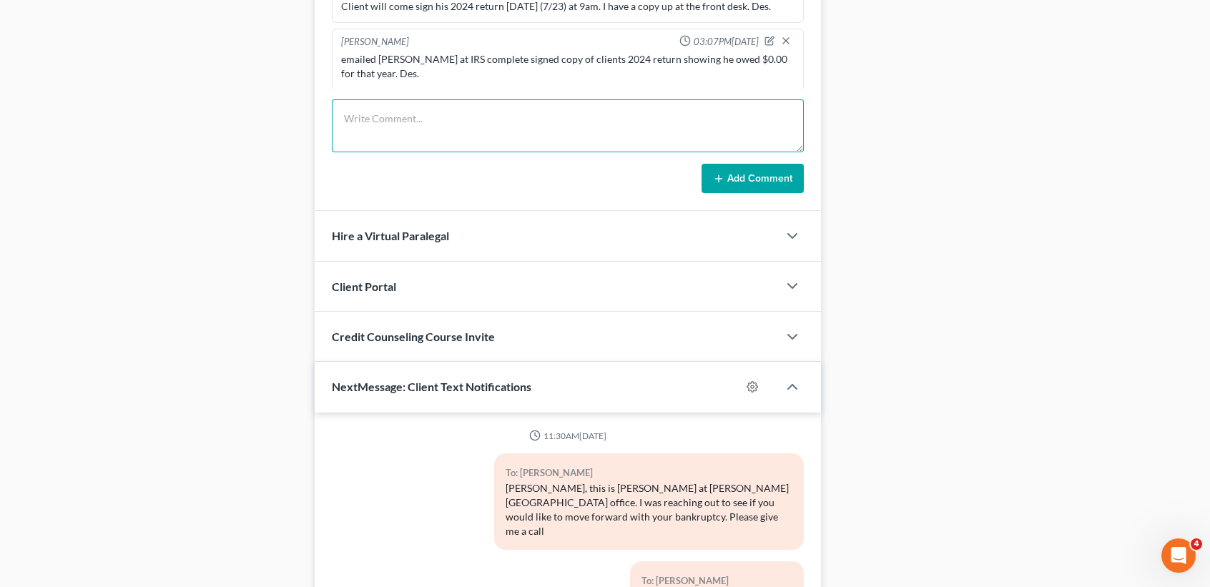
click at [455, 106] on textarea at bounding box center [568, 125] width 472 height 53
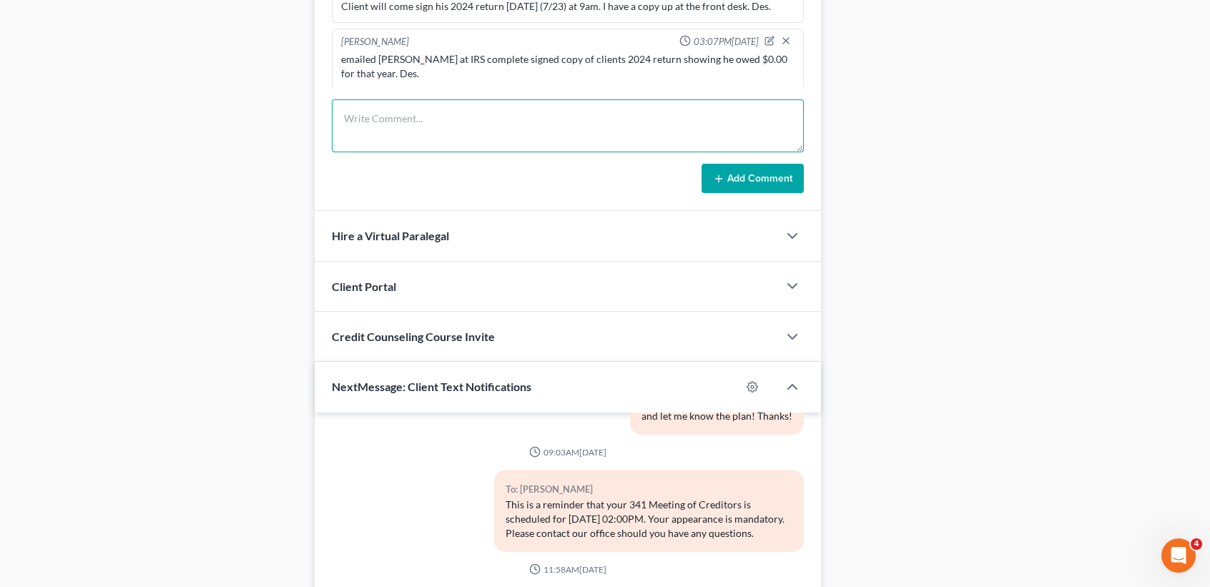
paste textarea "emailed updated tax statement to file to Amy. Des."
type textarea "emailed updated tax statement to file to Amy. Des."
click at [753, 176] on button "Add Comment" at bounding box center [753, 179] width 102 height 30
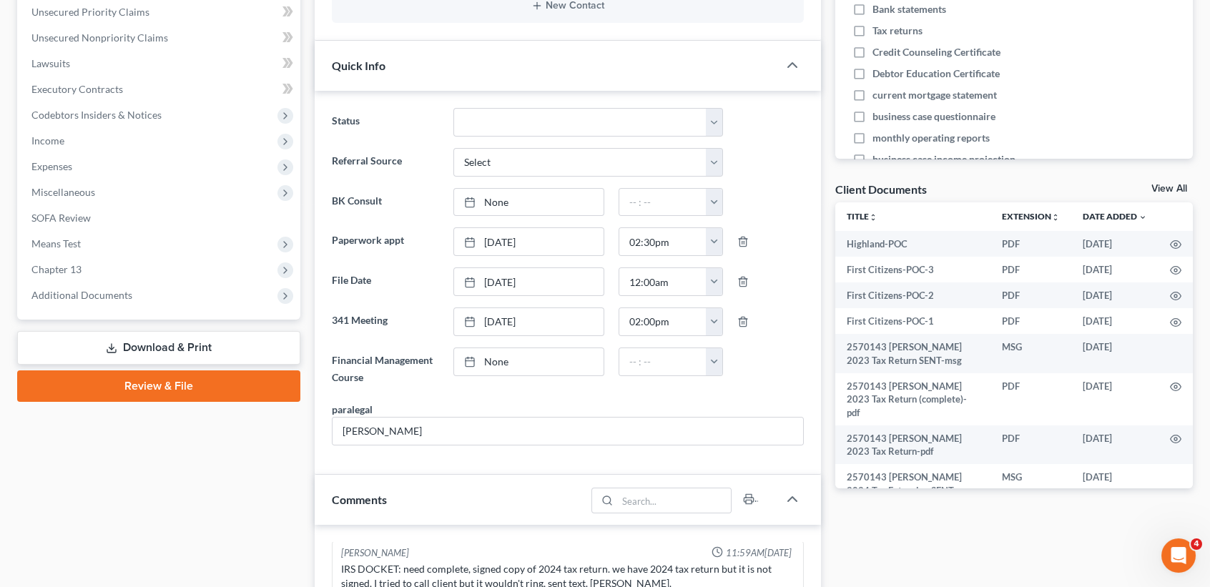
scroll to position [0, 0]
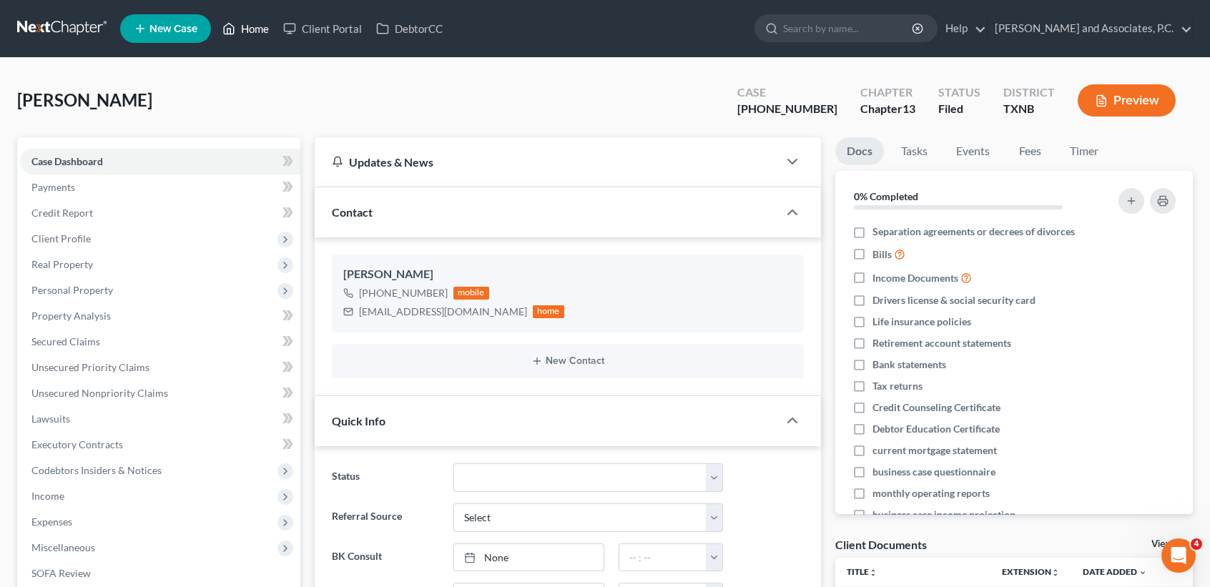
click at [235, 35] on icon at bounding box center [228, 28] width 13 height 17
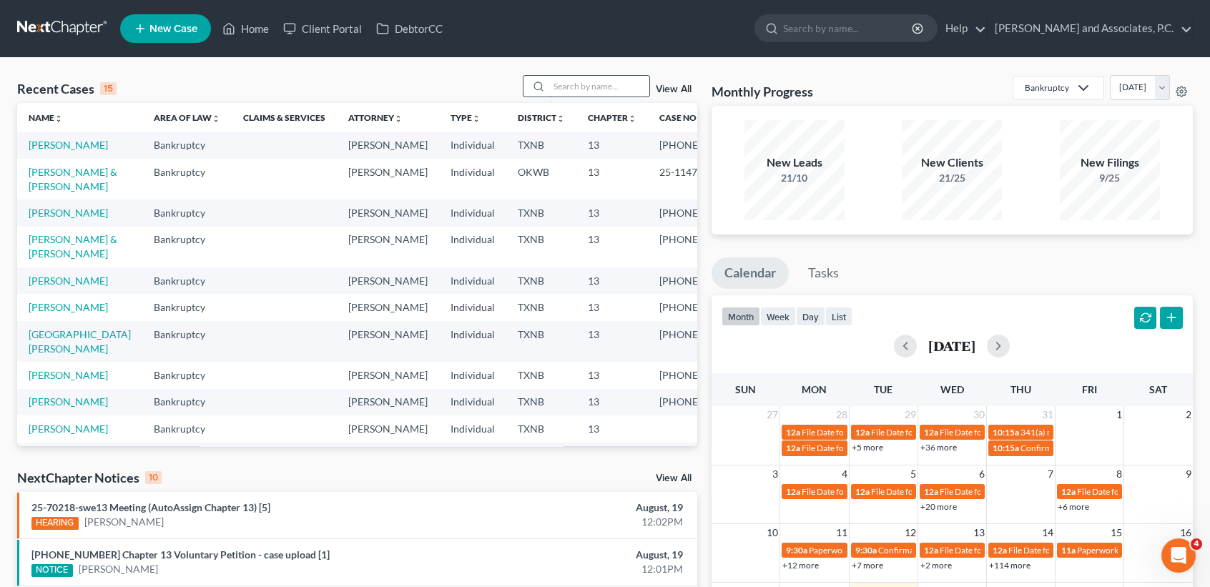
click at [601, 90] on input "search" at bounding box center [599, 86] width 100 height 21
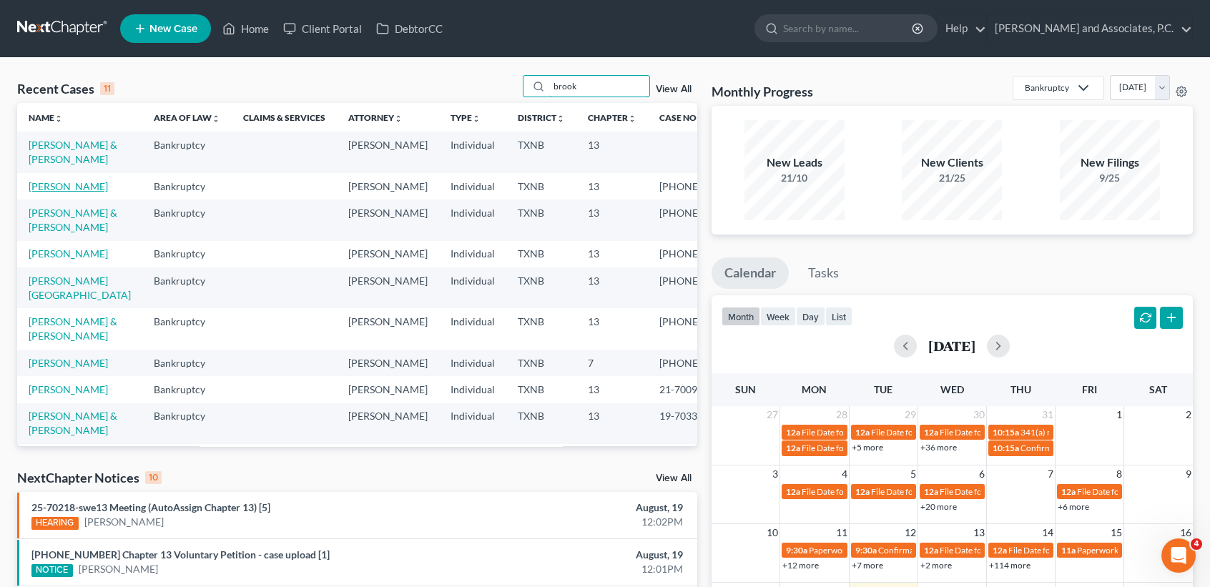
type input "brook"
click at [43, 192] on link "[PERSON_NAME]" at bounding box center [68, 186] width 79 height 12
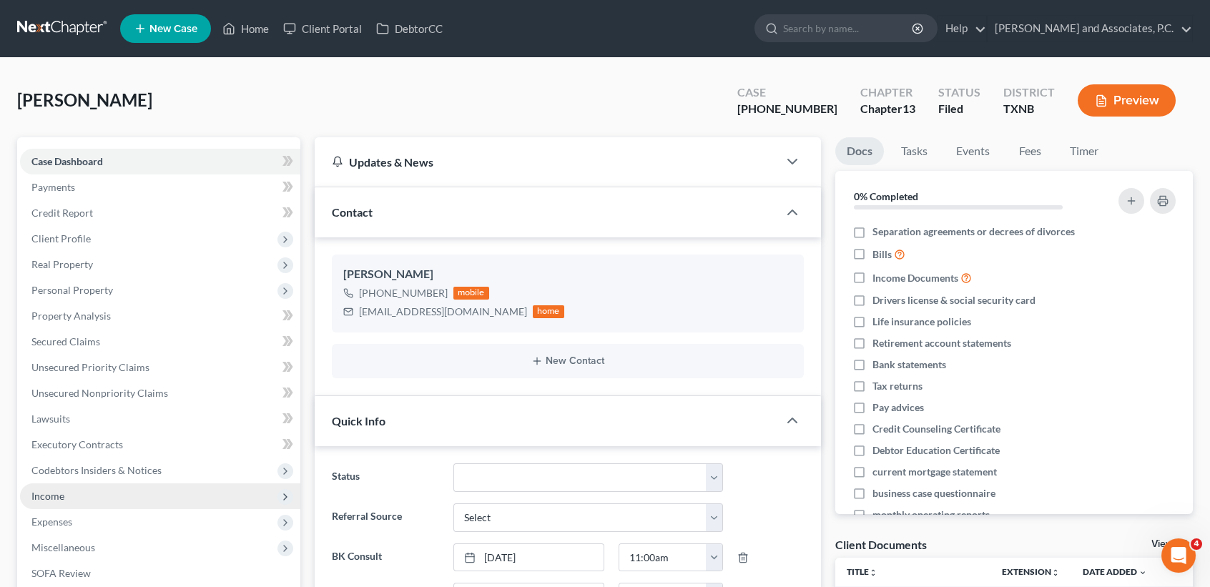
click at [64, 498] on span "Income" at bounding box center [160, 496] width 280 height 26
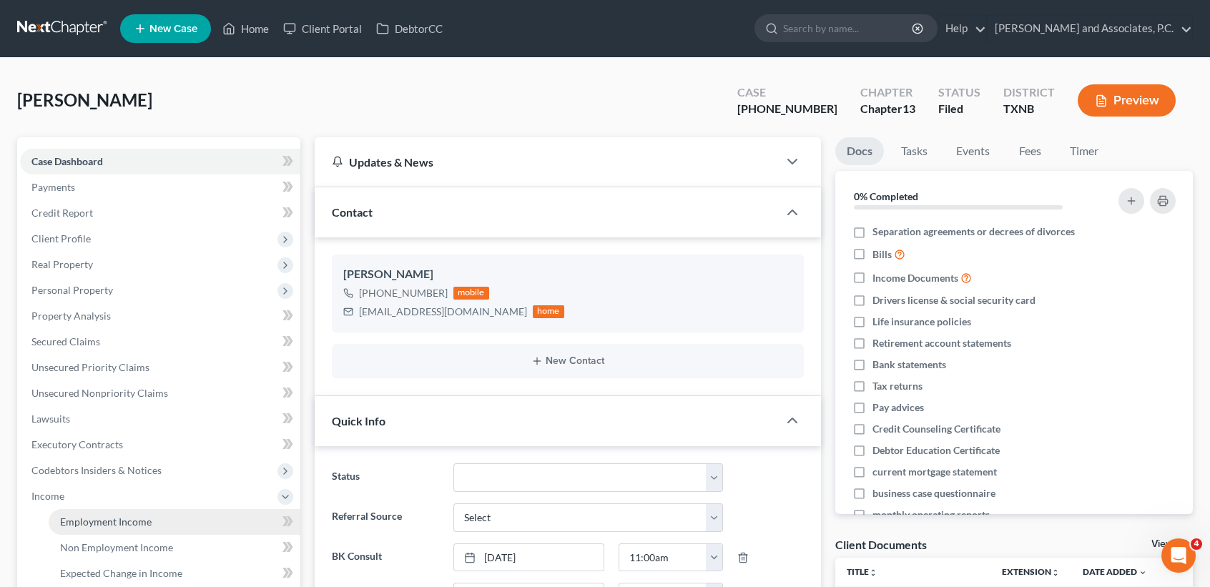
click at [88, 527] on link "Employment Income" at bounding box center [175, 522] width 252 height 26
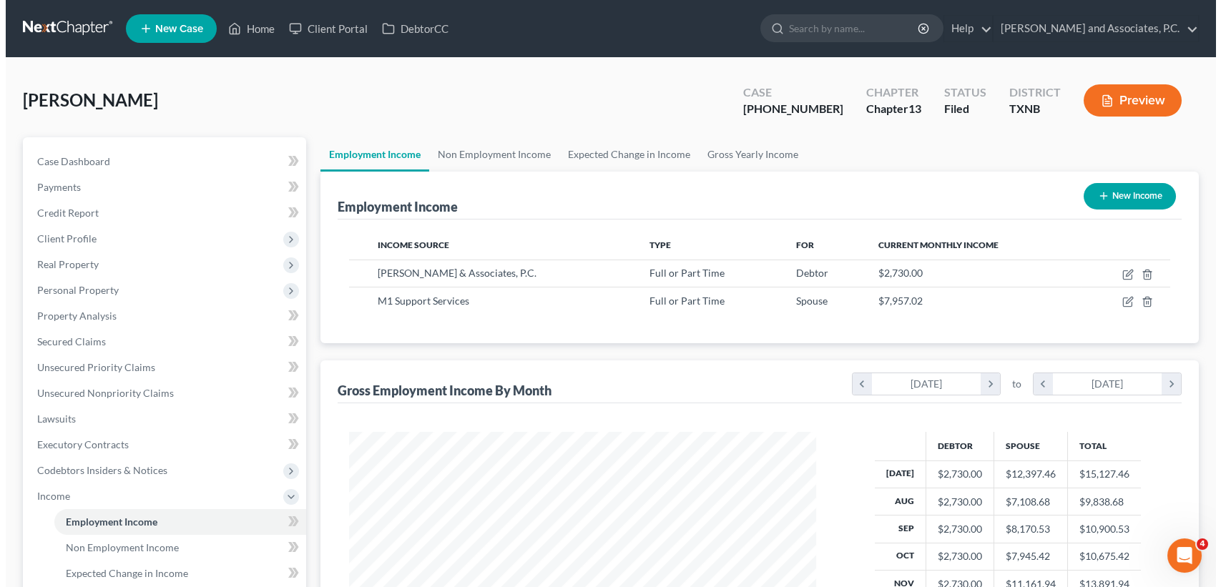
scroll to position [256, 495]
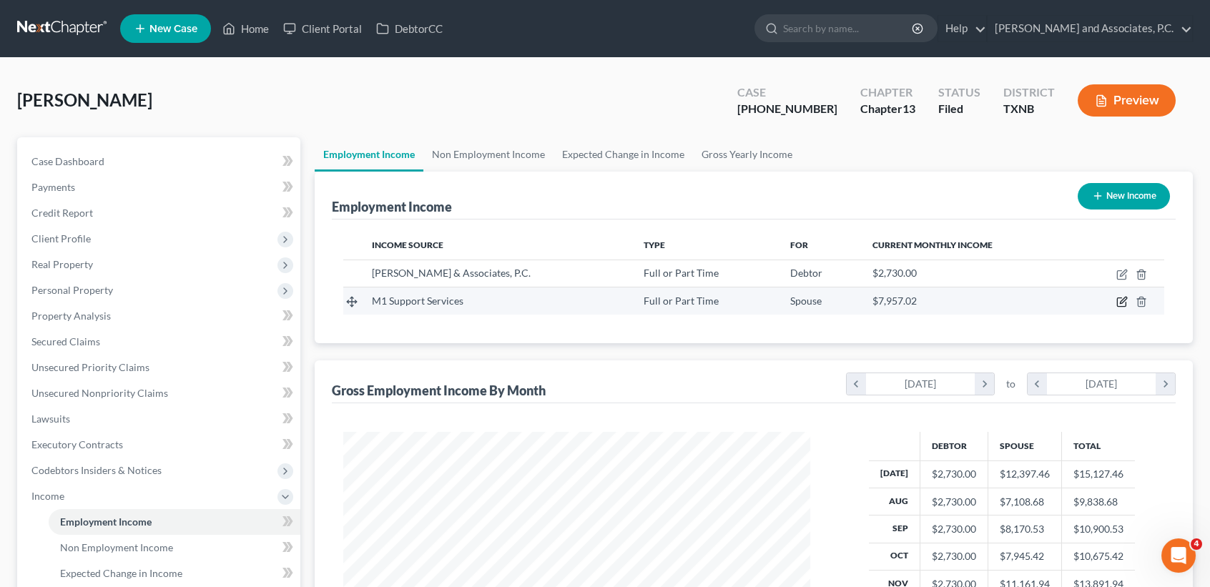
click at [1121, 300] on icon "button" at bounding box center [1121, 301] width 11 height 11
select select "0"
select select "2"
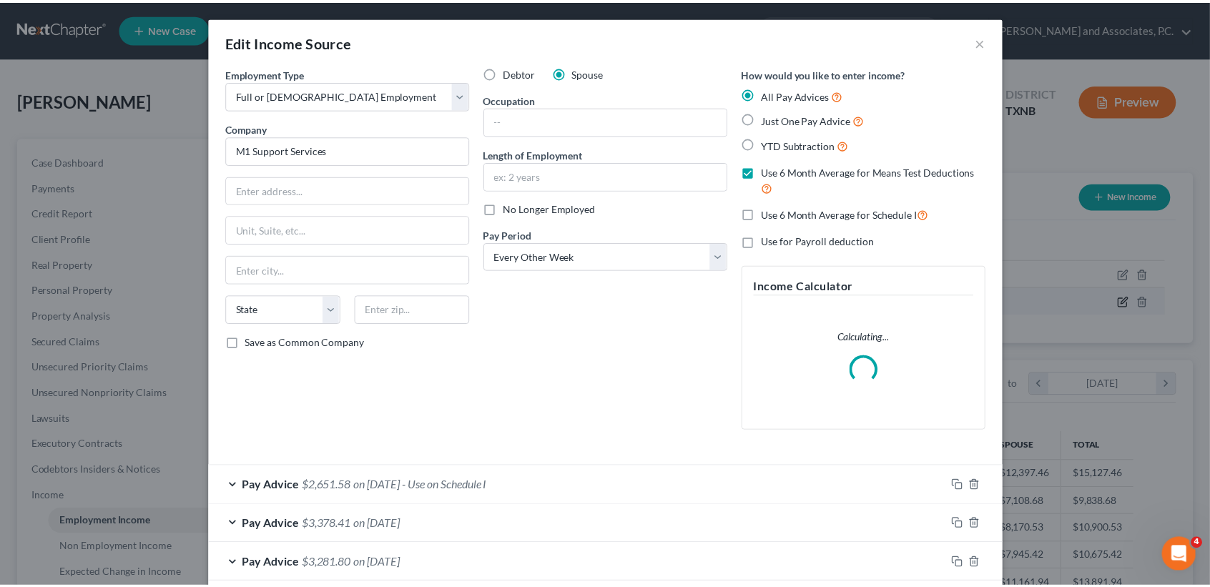
scroll to position [256, 500]
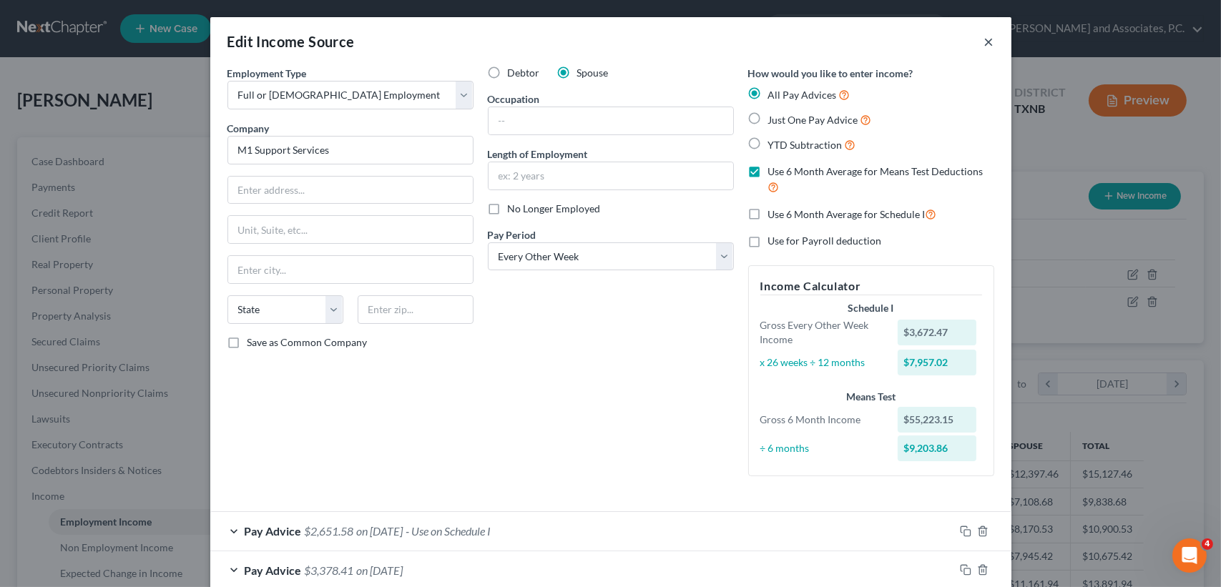
click at [986, 45] on button "×" at bounding box center [989, 41] width 10 height 17
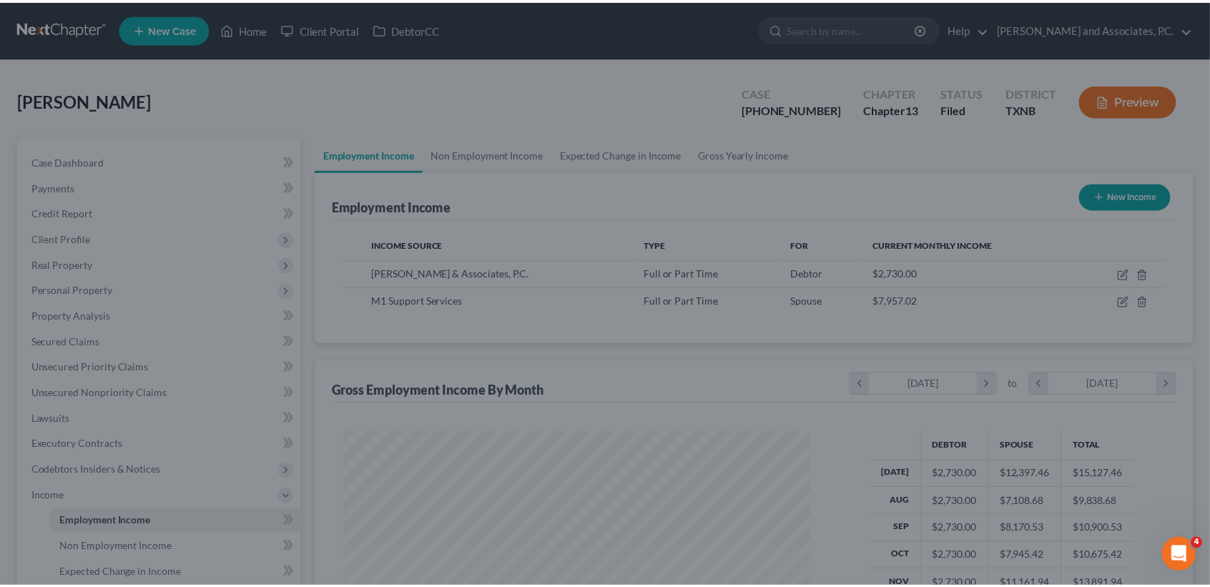
scroll to position [714959, 714720]
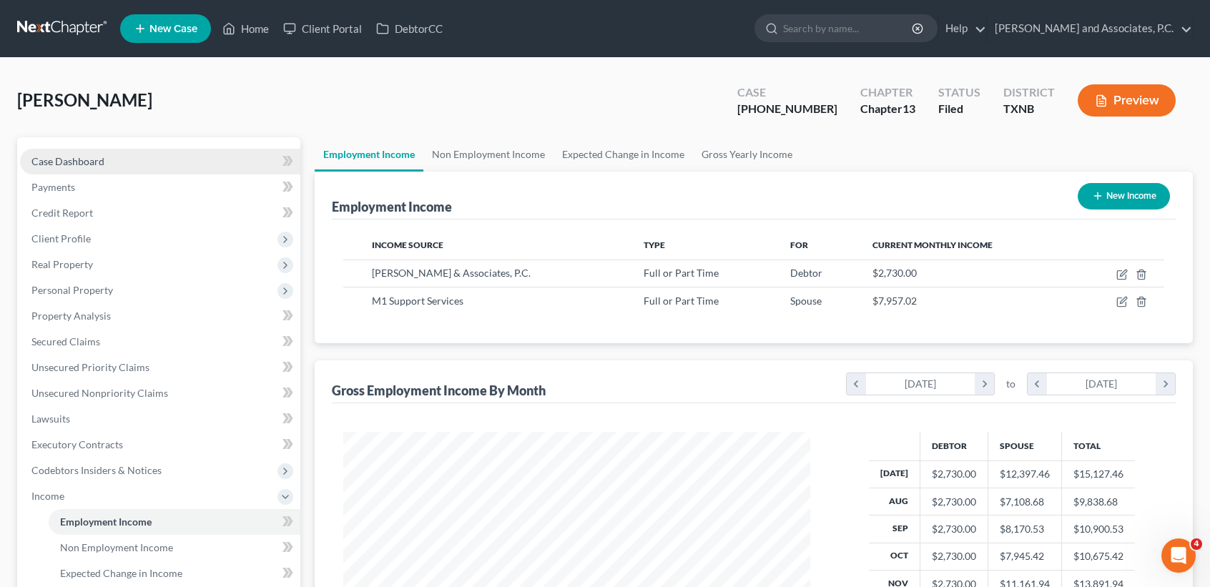
click at [104, 171] on link "Case Dashboard" at bounding box center [160, 162] width 280 height 26
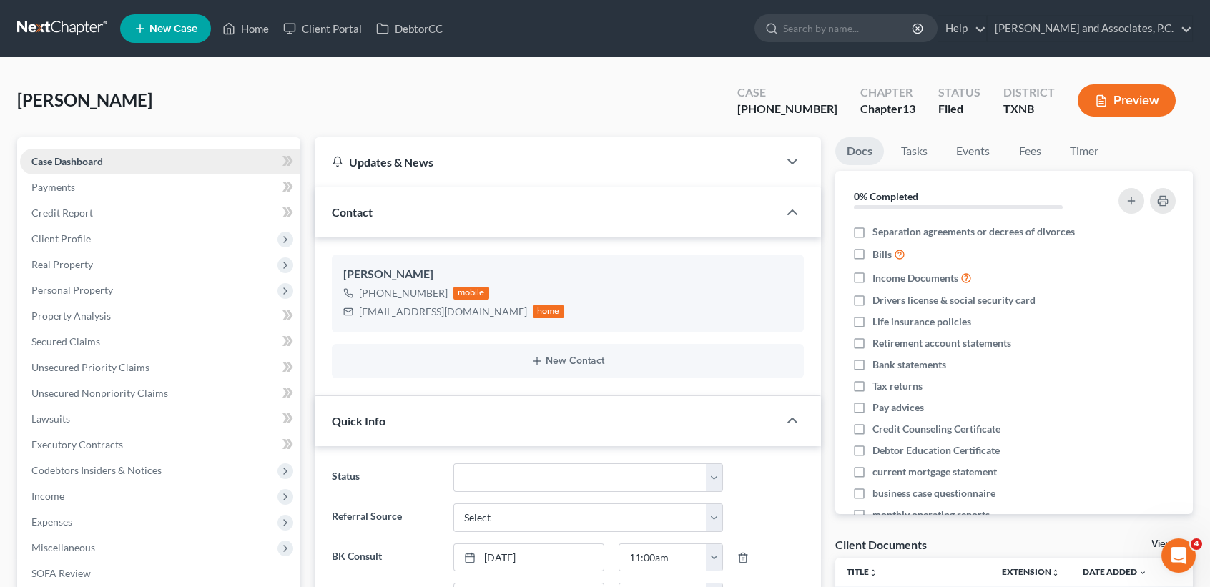
scroll to position [881, 0]
click at [250, 32] on link "Home" at bounding box center [245, 29] width 61 height 26
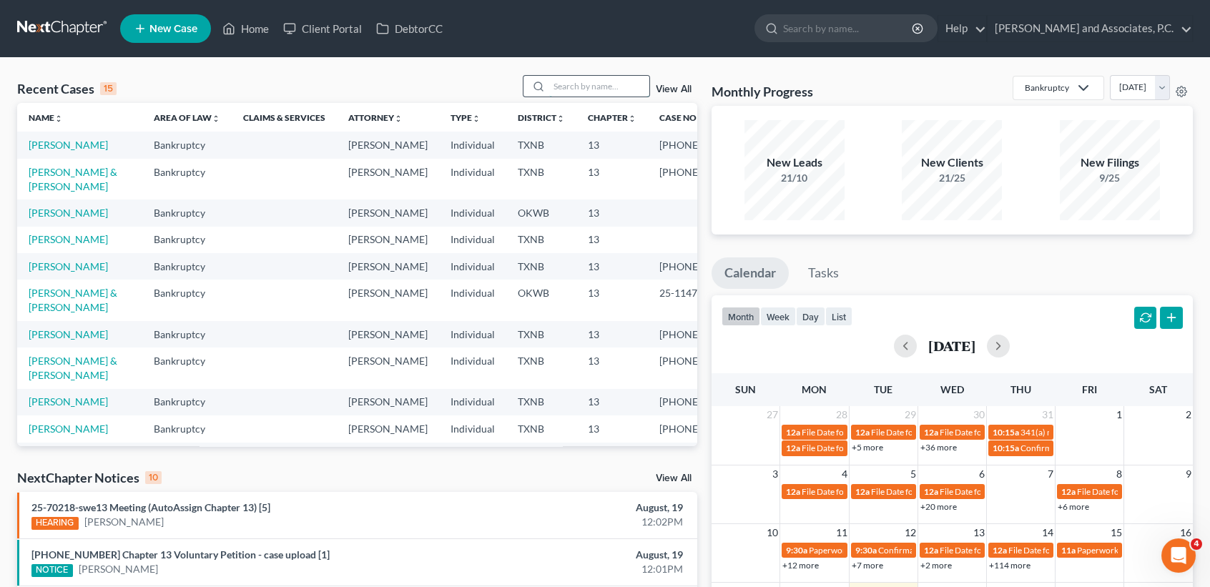
click at [611, 89] on input "search" at bounding box center [599, 86] width 100 height 21
click at [574, 87] on input "search" at bounding box center [599, 86] width 100 height 21
type input "j"
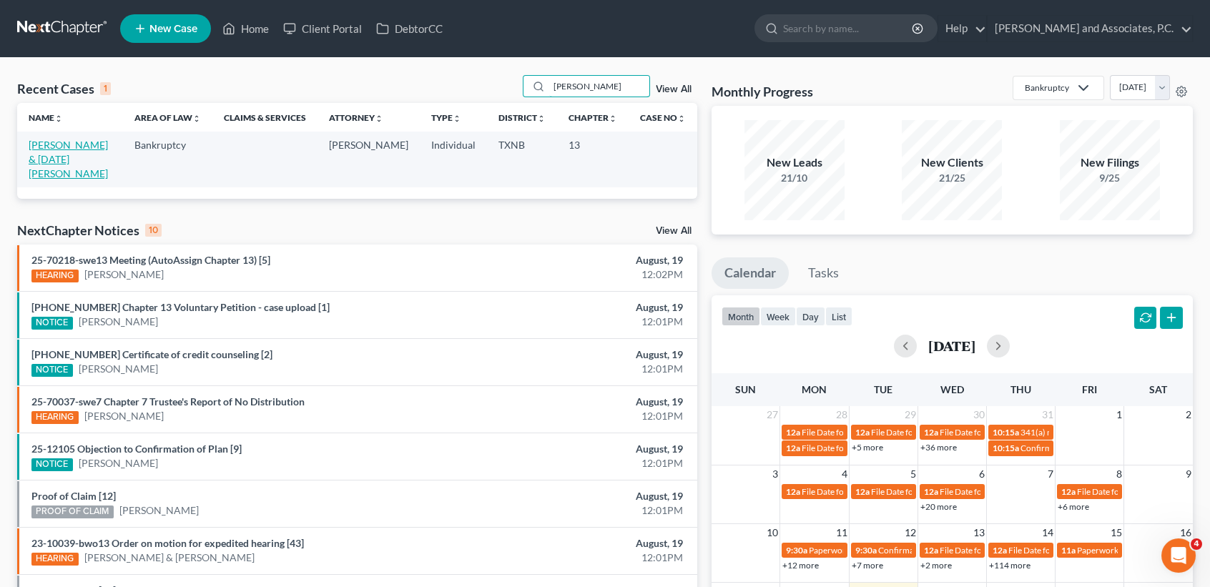
type input "hiser"
click at [72, 164] on link "[PERSON_NAME] & [DATE][PERSON_NAME]" at bounding box center [68, 159] width 79 height 41
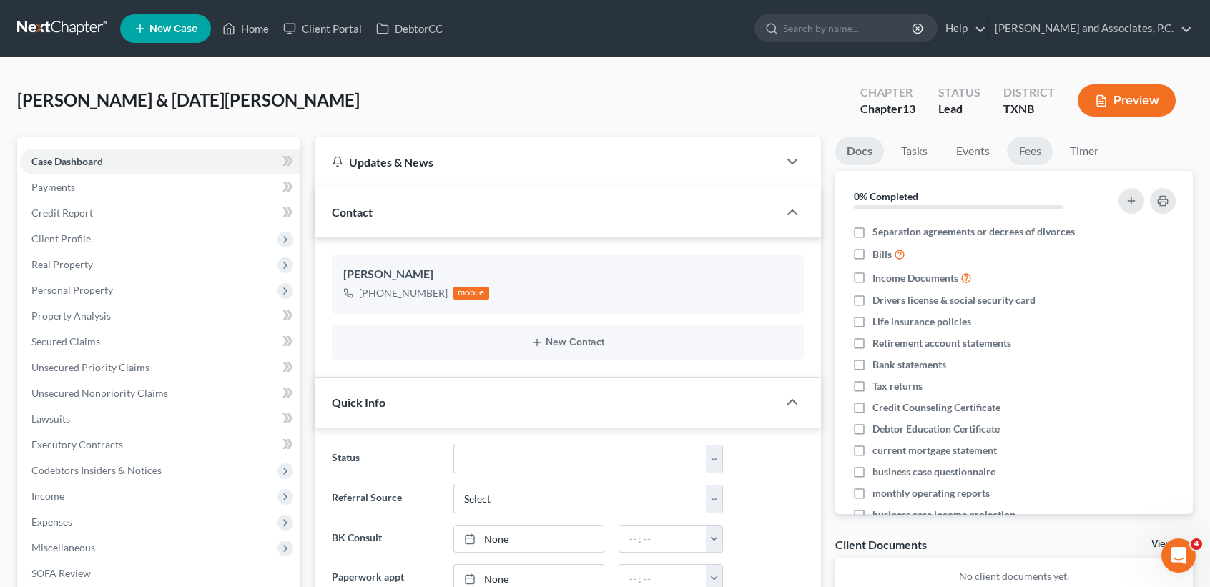
drag, startPoint x: 1022, startPoint y: 153, endPoint x: 1020, endPoint y: 137, distance: 15.9
click at [1022, 152] on link "Fees" at bounding box center [1030, 151] width 46 height 28
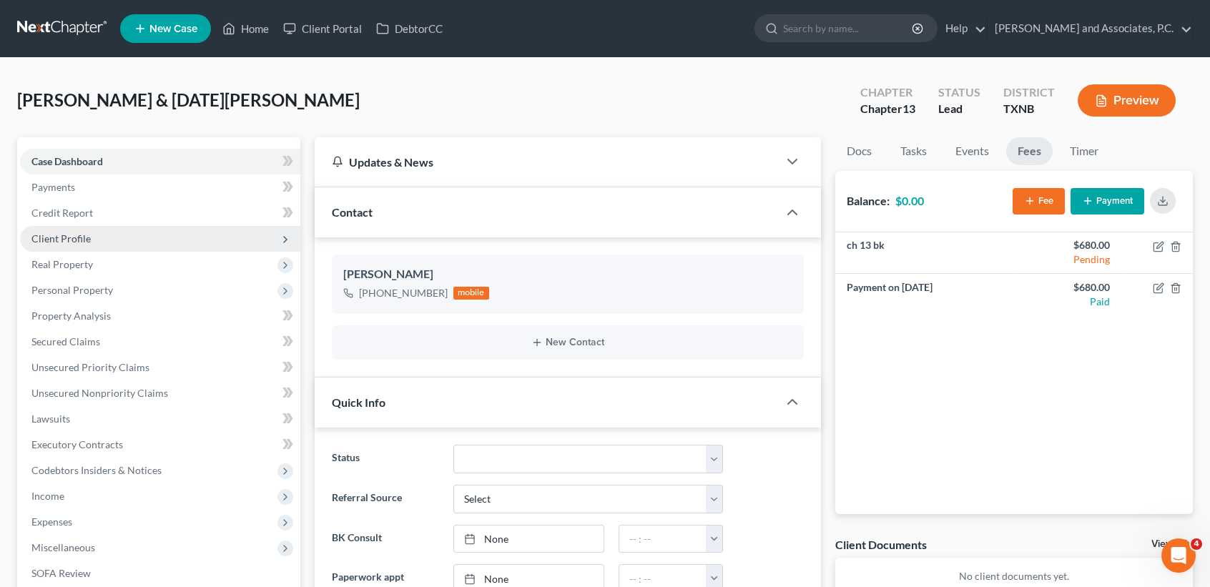
click at [49, 236] on span "Client Profile" at bounding box center [60, 238] width 59 height 12
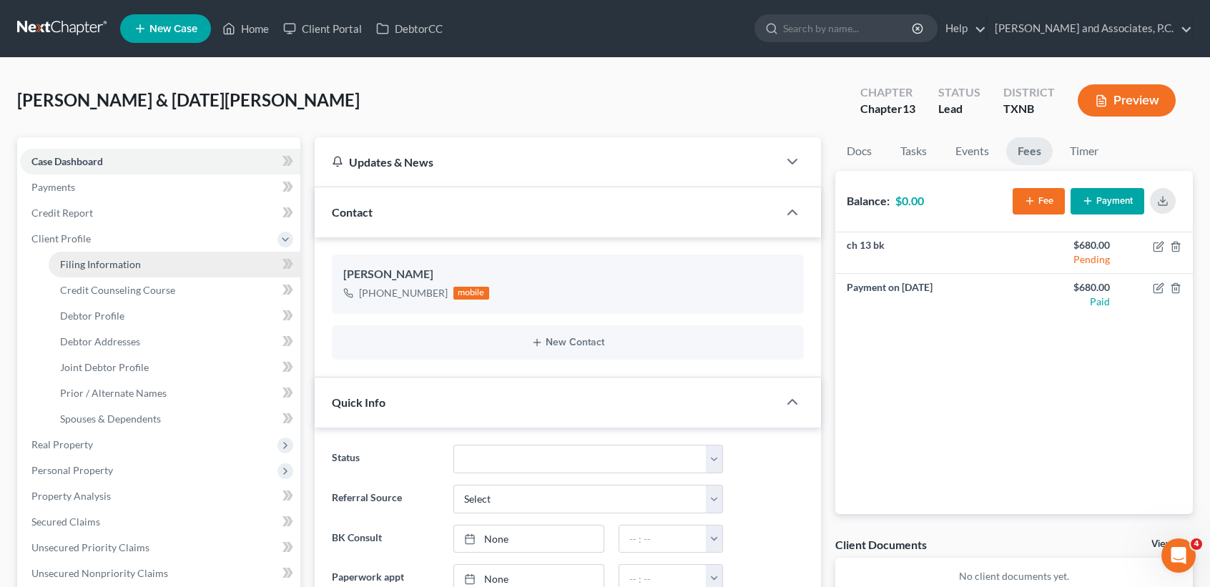
click at [55, 260] on link "Filing Information" at bounding box center [175, 265] width 252 height 26
select select "1"
select select "3"
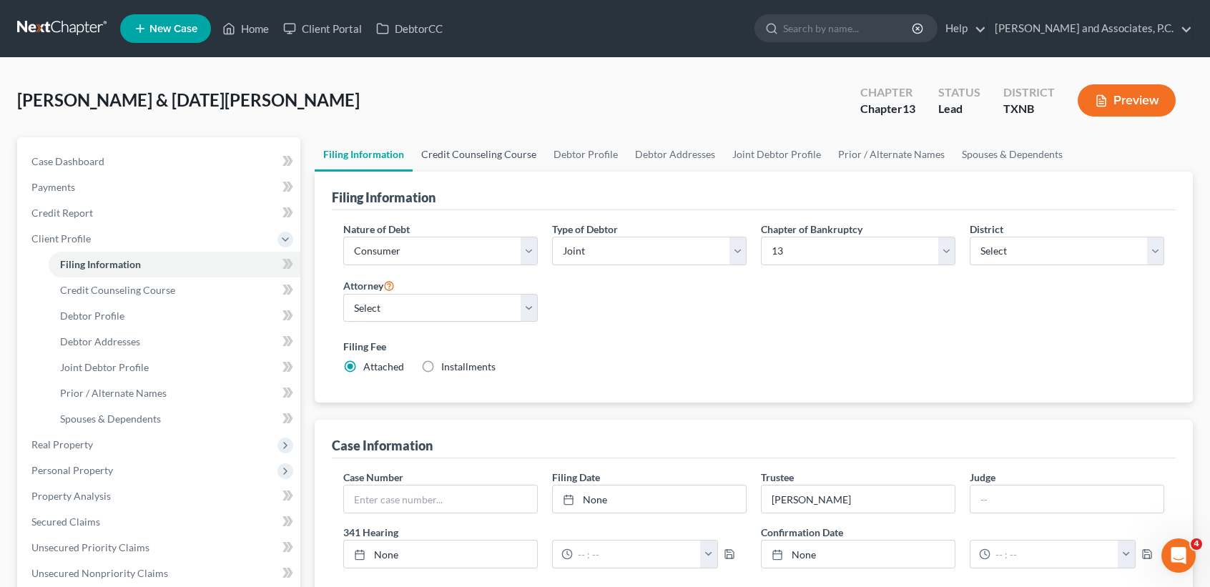
click at [481, 147] on link "Credit Counseling Course" at bounding box center [479, 154] width 132 height 34
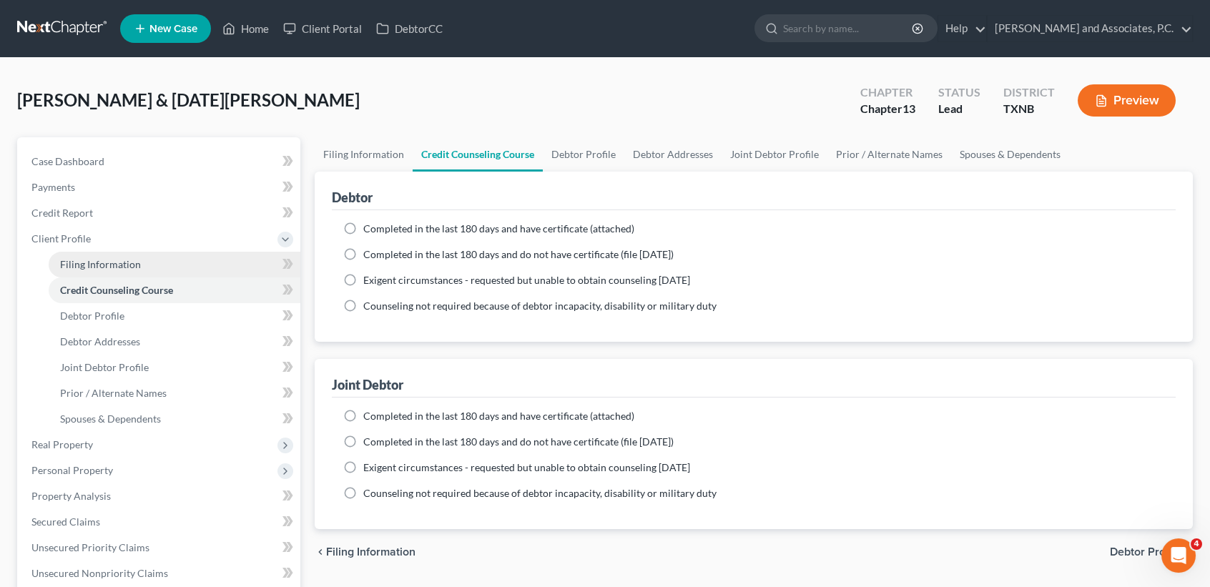
click at [116, 265] on span "Filing Information" at bounding box center [100, 264] width 81 height 12
select select "1"
select select "3"
select select "78"
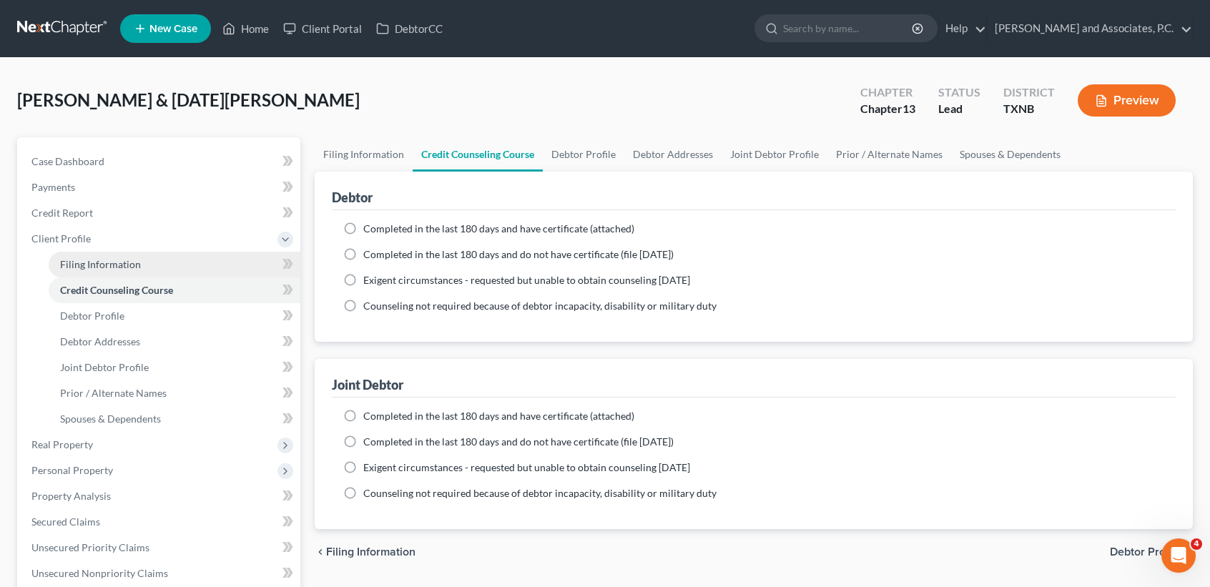
select select "0"
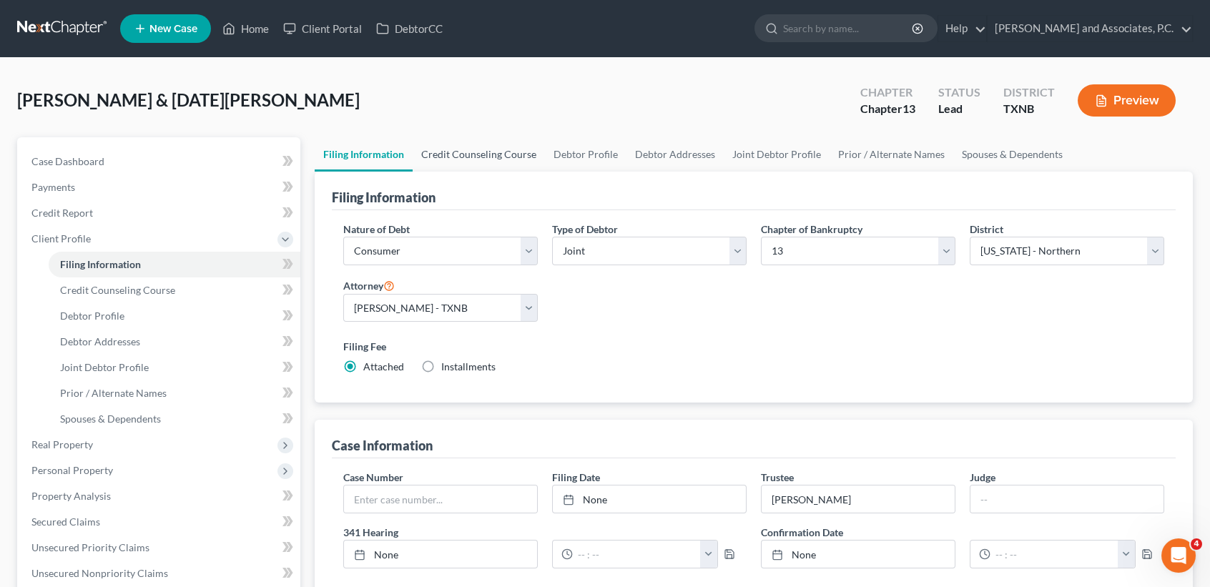
click at [450, 160] on link "Credit Counseling Course" at bounding box center [479, 154] width 132 height 34
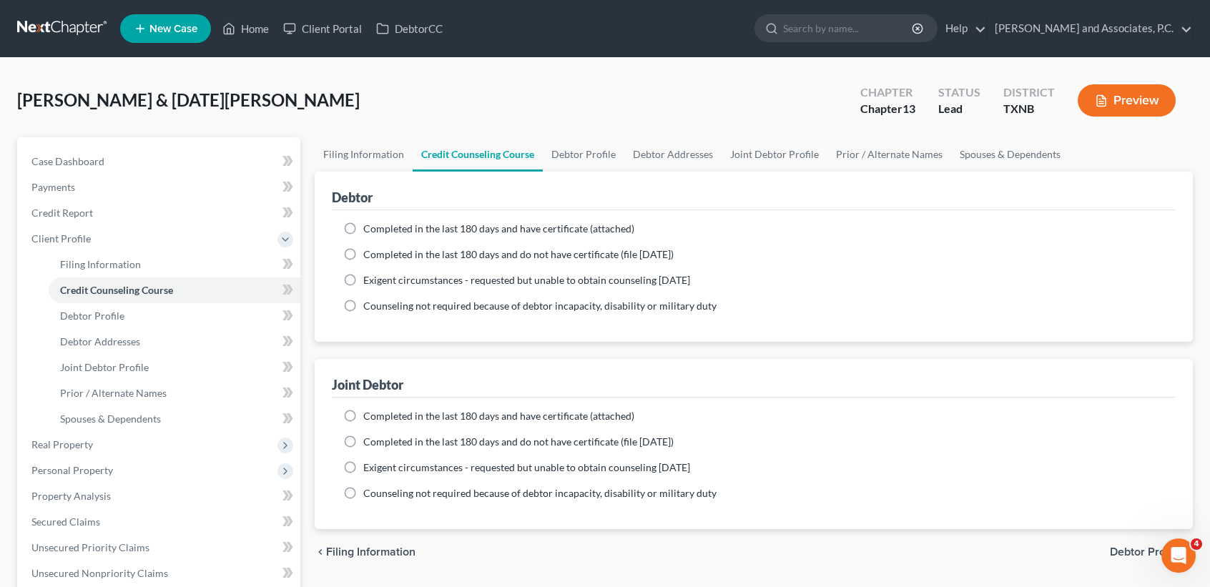
click at [504, 154] on link "Credit Counseling Course" at bounding box center [478, 154] width 130 height 34
click at [357, 156] on link "Filing Information" at bounding box center [364, 154] width 98 height 34
select select "1"
select select "3"
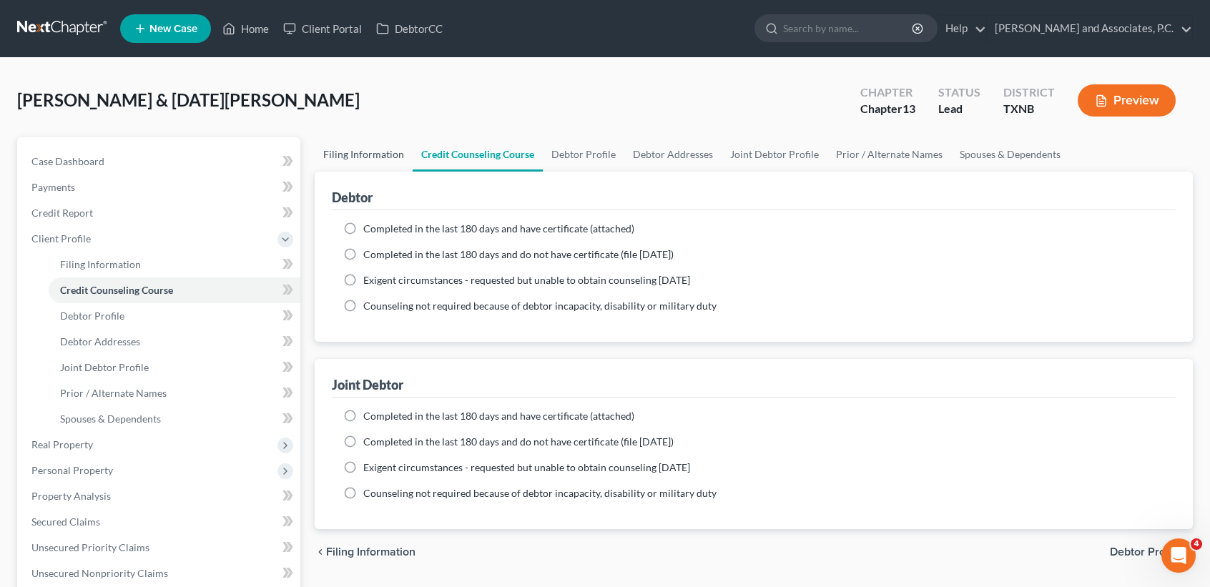
select select "78"
select select "0"
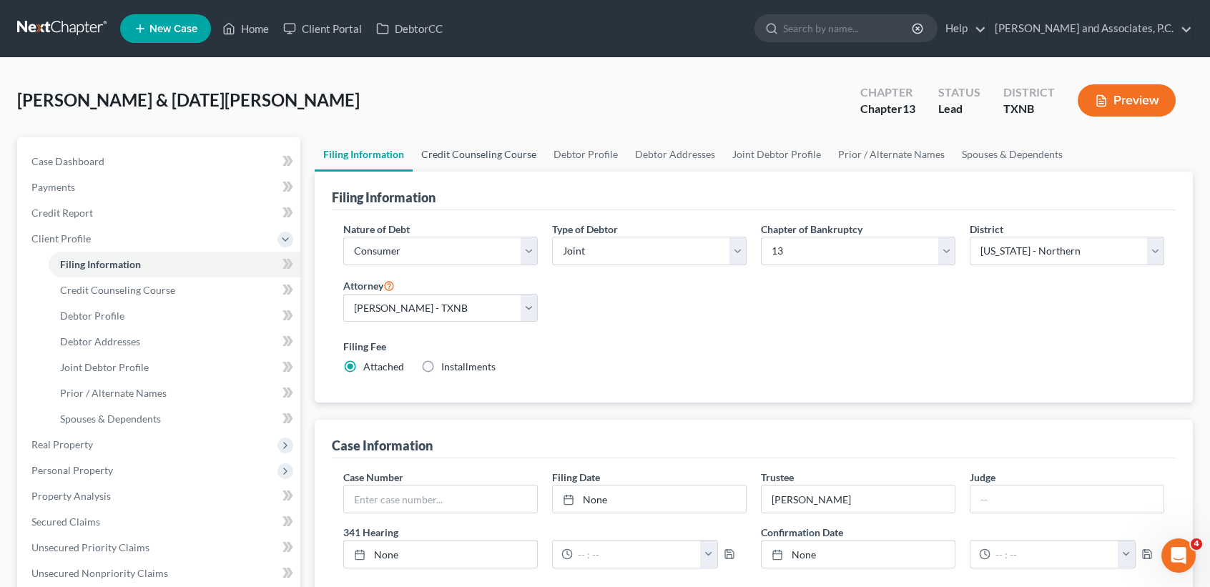
click at [443, 157] on link "Credit Counseling Course" at bounding box center [479, 154] width 132 height 34
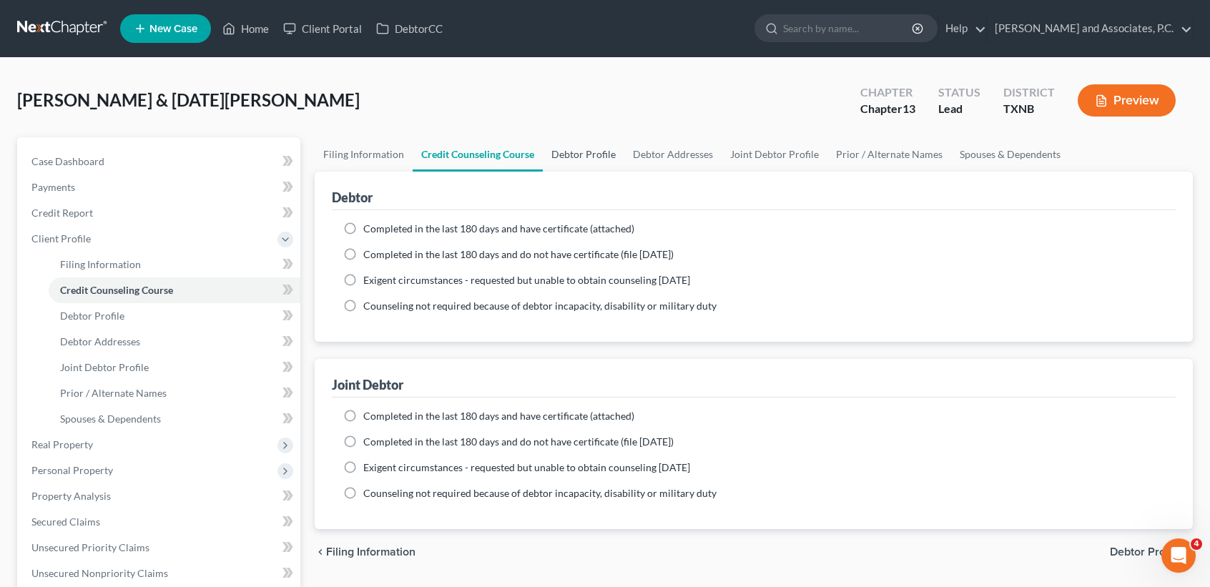
click at [567, 152] on link "Debtor Profile" at bounding box center [584, 154] width 82 height 34
select select "1"
select select "2"
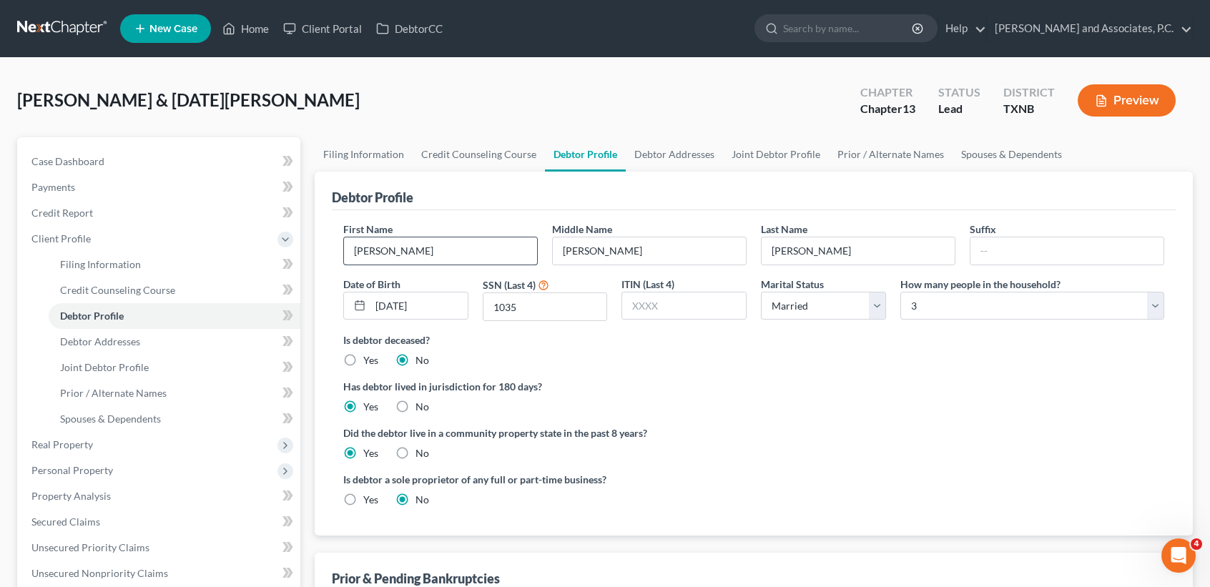
click at [480, 249] on input "Jeffrey" at bounding box center [440, 250] width 193 height 27
click at [476, 110] on div "Hiser, Jeffrey & Easter, Krystal Upgraded Chapter Chapter 13 Status Lead Distri…" at bounding box center [605, 106] width 1176 height 62
click at [561, 300] on input "1035" at bounding box center [545, 306] width 124 height 27
drag, startPoint x: 893, startPoint y: 363, endPoint x: 920, endPoint y: 320, distance: 51.4
click at [893, 360] on div "Is debtor deceased? Yes No" at bounding box center [753, 350] width 821 height 35
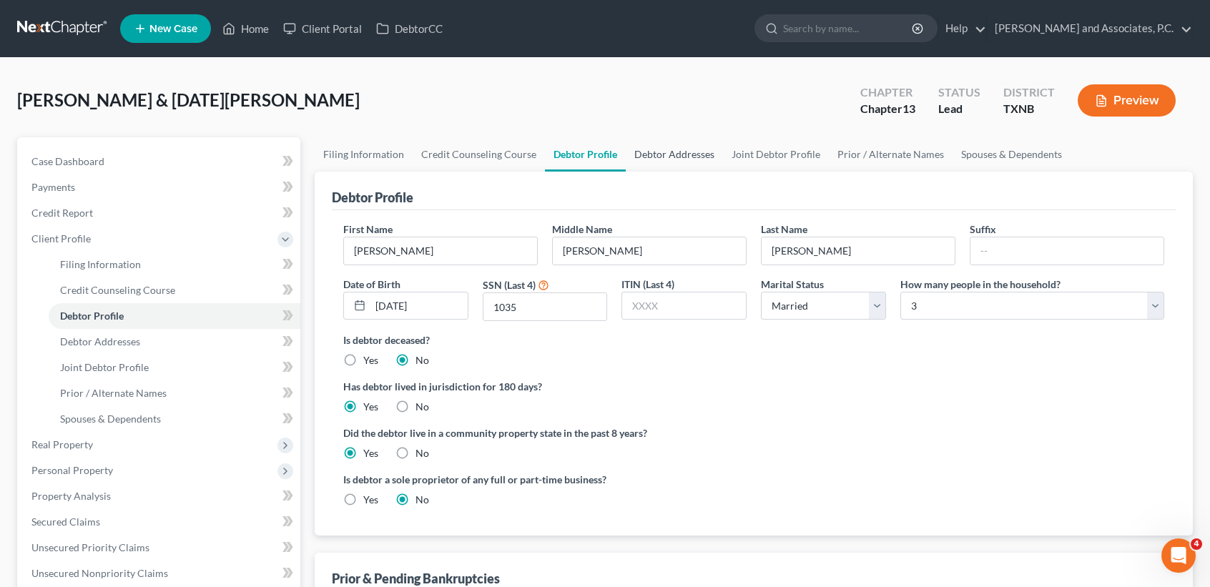
click at [704, 159] on link "Debtor Addresses" at bounding box center [674, 154] width 97 height 34
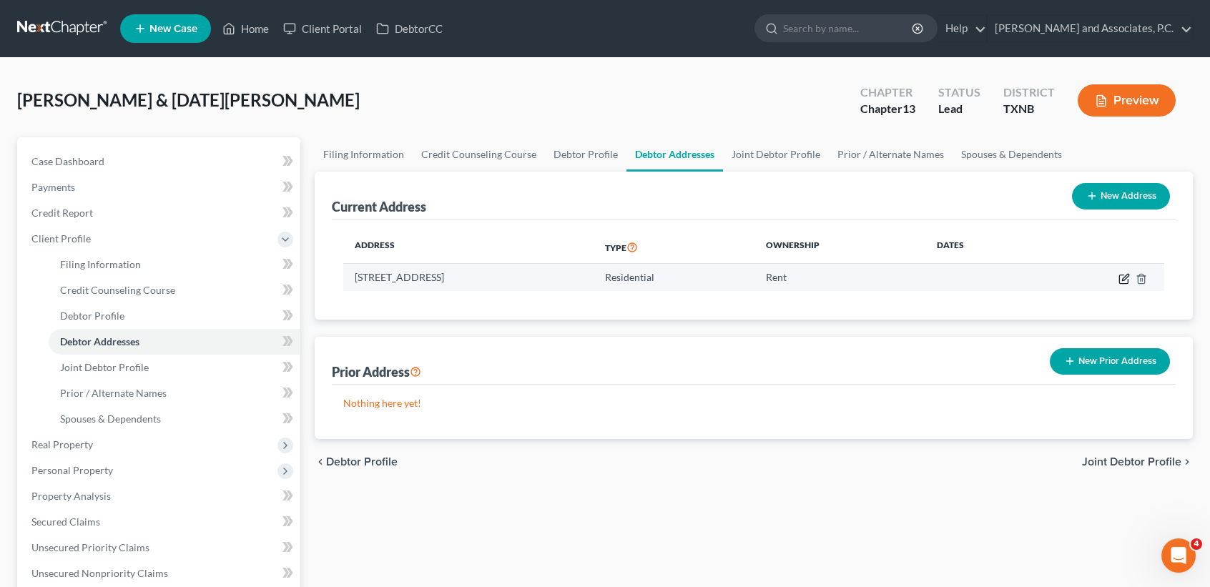
click at [1122, 276] on icon "button" at bounding box center [1124, 278] width 11 height 11
select select "45"
select select "0"
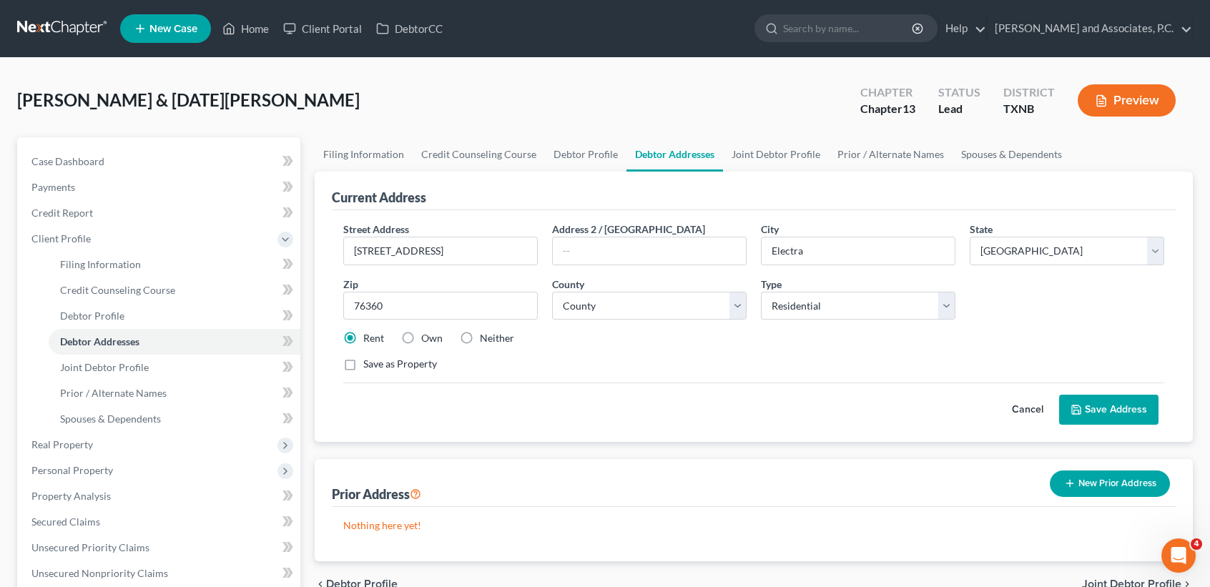
click at [1084, 407] on button "Save Address" at bounding box center [1108, 410] width 99 height 30
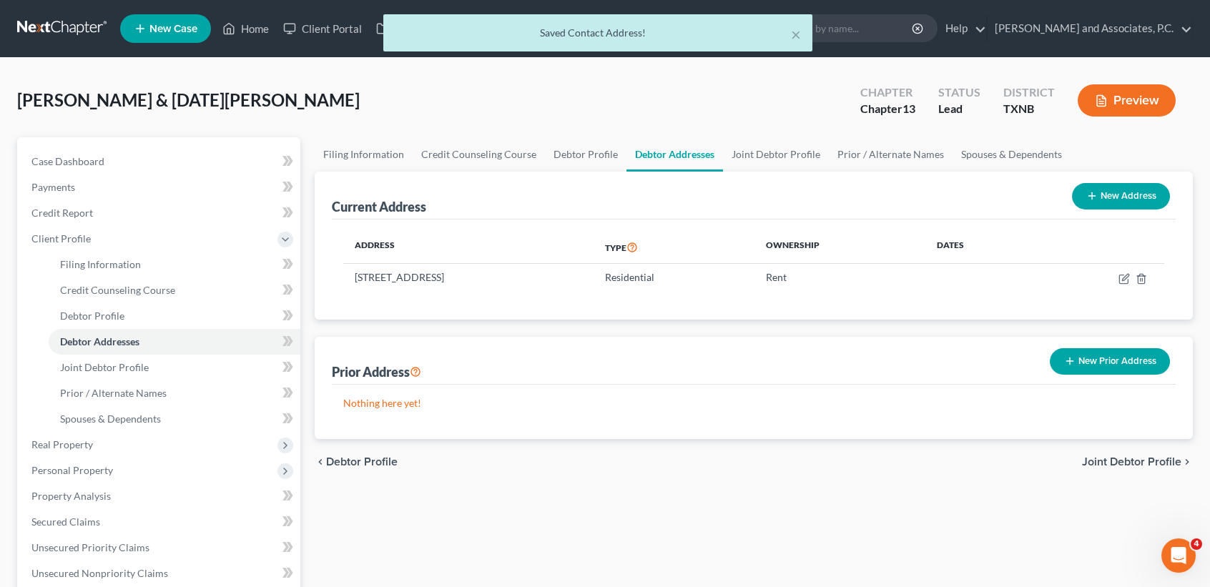
click at [1076, 200] on button "New Address" at bounding box center [1121, 196] width 98 height 26
select select "0"
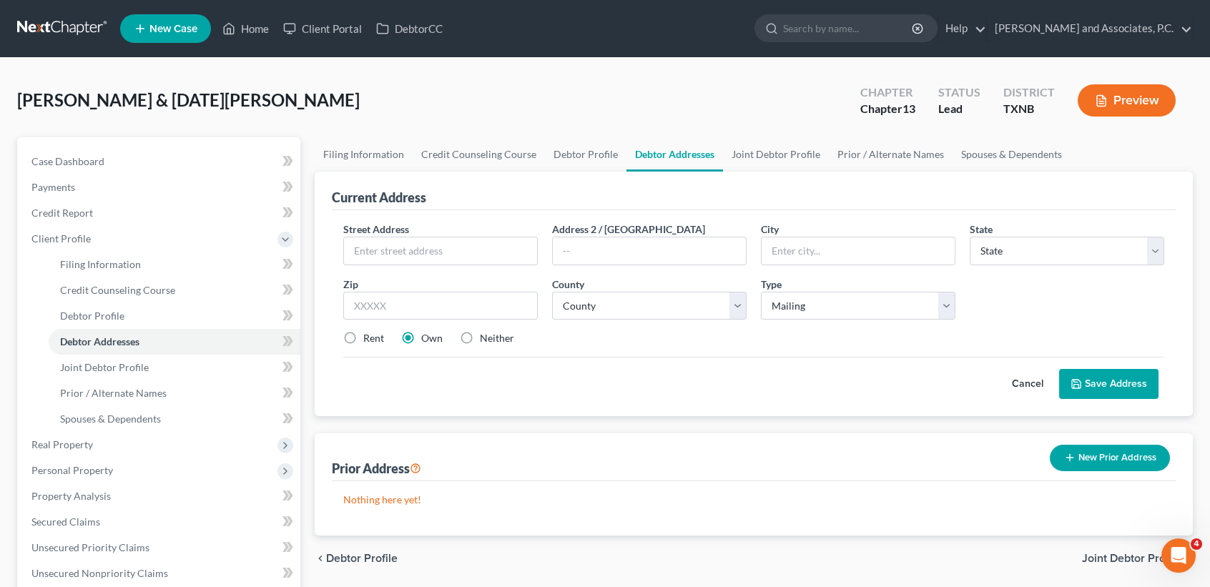
click at [496, 337] on label "Neither" at bounding box center [497, 338] width 34 height 14
click at [495, 337] on input "Neither" at bounding box center [490, 335] width 9 height 9
radio input "true"
click at [1134, 373] on button "Save Address" at bounding box center [1108, 384] width 99 height 30
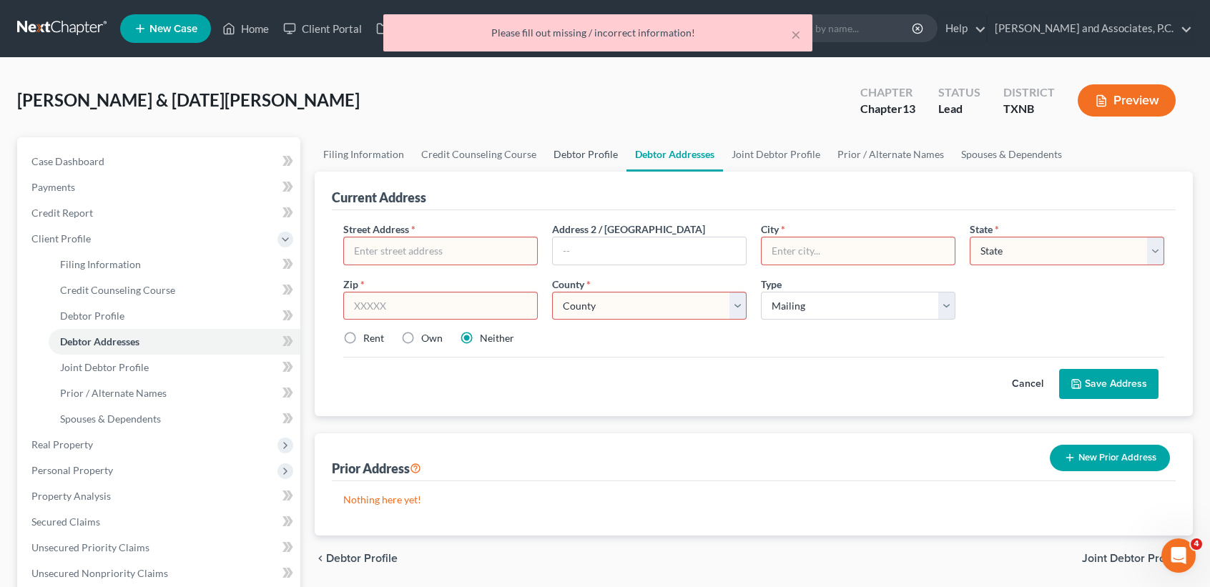
click at [599, 162] on link "Debtor Profile" at bounding box center [586, 154] width 82 height 34
select select "1"
select select "2"
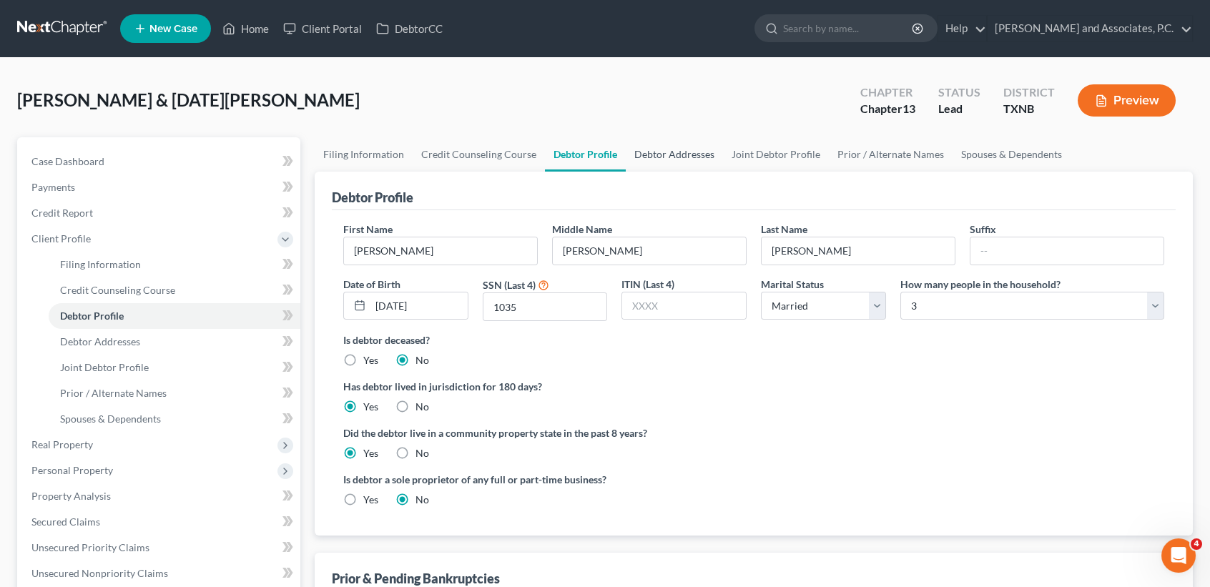
click at [647, 156] on link "Debtor Addresses" at bounding box center [674, 154] width 97 height 34
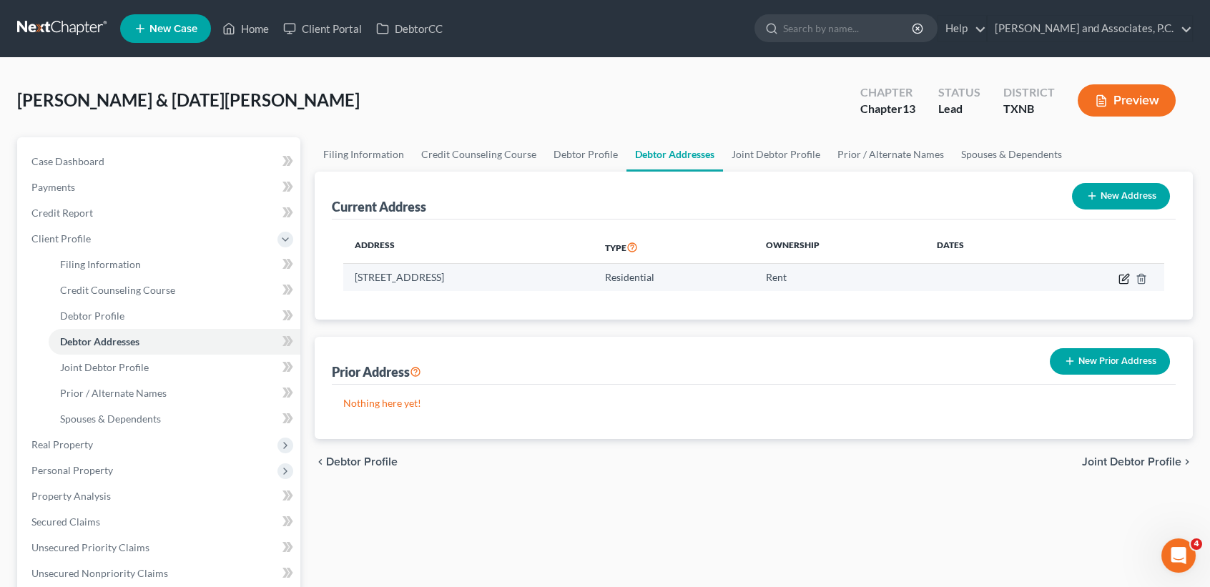
click at [1126, 273] on icon "button" at bounding box center [1124, 278] width 11 height 11
select select "45"
select select "242"
select select "0"
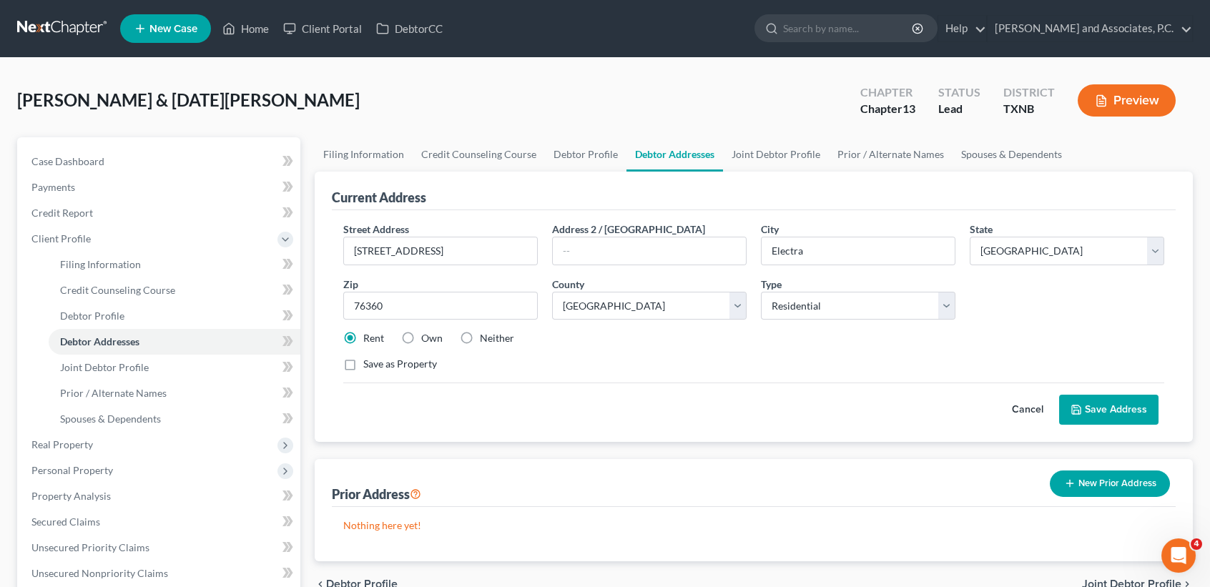
click at [480, 337] on label "Neither" at bounding box center [497, 338] width 34 height 14
click at [486, 337] on input "Neither" at bounding box center [490, 335] width 9 height 9
radio input "true"
click at [1109, 406] on button "Save Address" at bounding box center [1108, 410] width 99 height 30
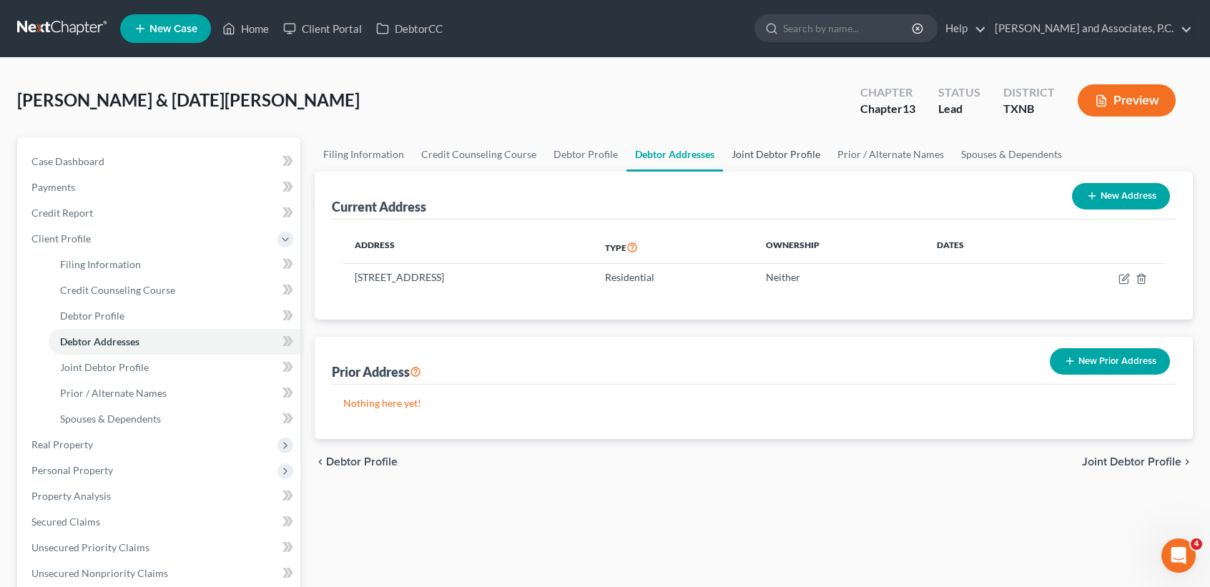
drag, startPoint x: 773, startPoint y: 173, endPoint x: 772, endPoint y: 149, distance: 24.4
click at [773, 172] on div "Current Address New Address" at bounding box center [754, 196] width 844 height 48
click at [770, 149] on link "Joint Debtor Profile" at bounding box center [776, 154] width 106 height 34
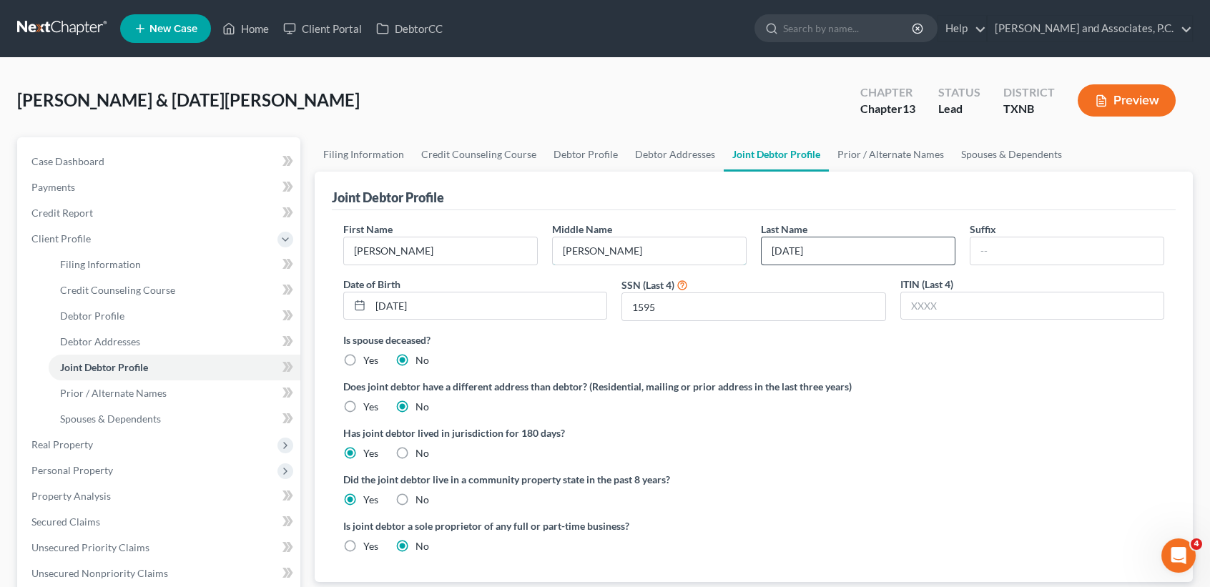
drag, startPoint x: 633, startPoint y: 255, endPoint x: 838, endPoint y: 261, distance: 204.6
click at [633, 255] on input "Dawn" at bounding box center [649, 250] width 193 height 27
click at [843, 255] on input "Easter" at bounding box center [858, 250] width 193 height 27
drag, startPoint x: 549, startPoint y: 252, endPoint x: 468, endPoint y: 252, distance: 80.1
click at [549, 252] on div "Middle Name Dawn" at bounding box center [649, 244] width 209 height 44
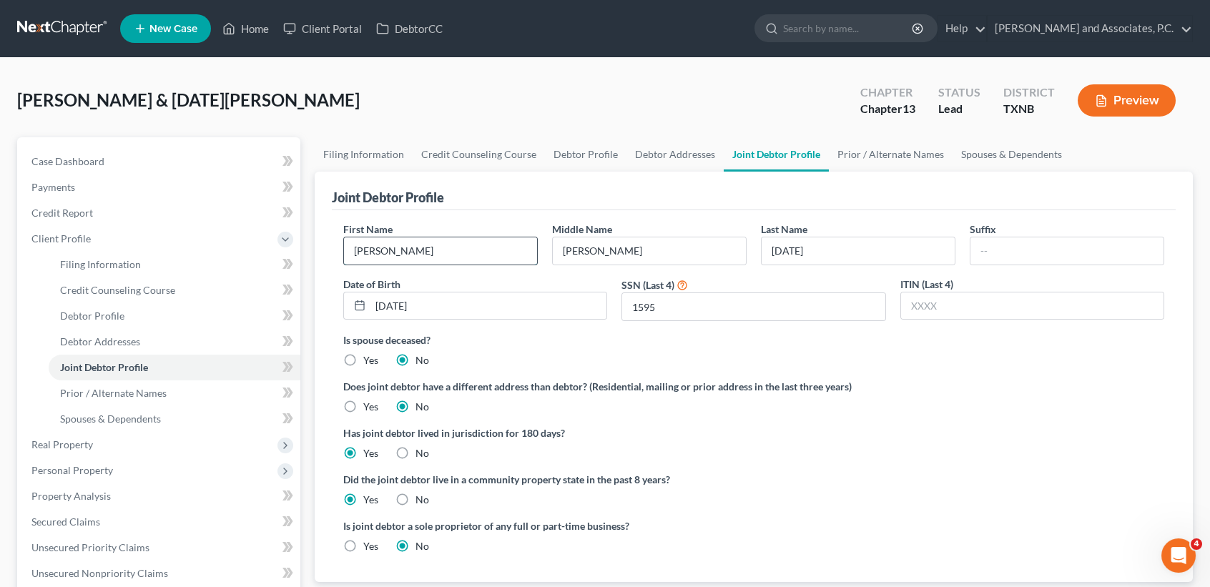
click at [468, 252] on input "Krystal" at bounding box center [440, 250] width 193 height 27
drag, startPoint x: 968, startPoint y: 401, endPoint x: 878, endPoint y: 383, distance: 92.4
click at [968, 401] on div "Does joint debtor have a different address than debtor? (Residential, mailing o…" at bounding box center [753, 396] width 821 height 35
click at [478, 313] on input "07/05/1985" at bounding box center [488, 306] width 236 height 27
click at [840, 158] on link "Prior / Alternate Names" at bounding box center [891, 154] width 124 height 34
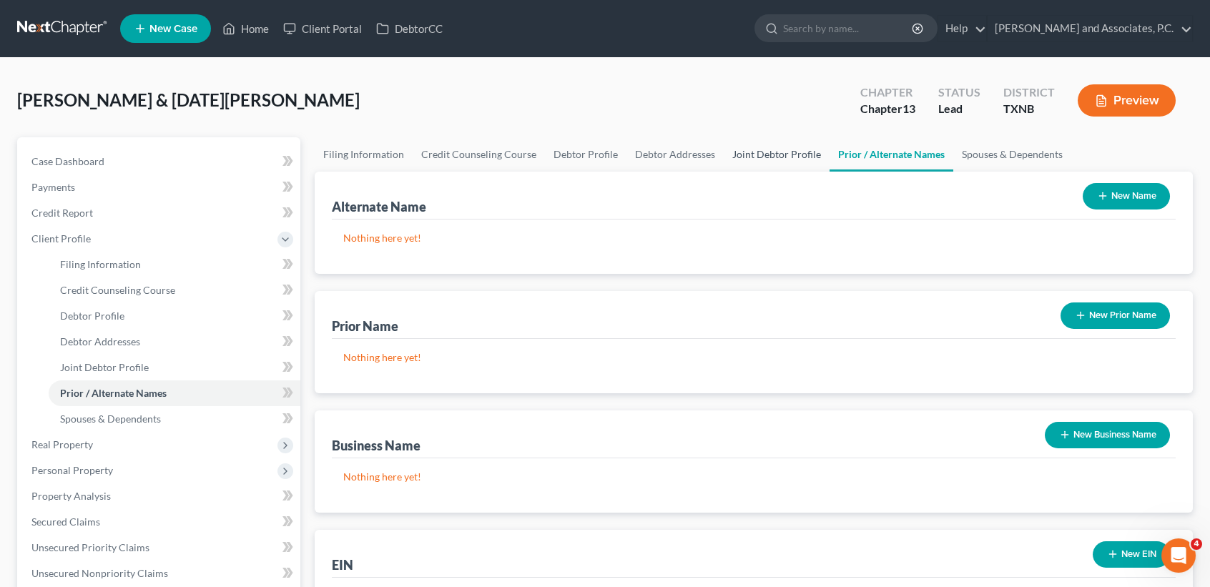
click at [742, 158] on link "Joint Debtor Profile" at bounding box center [777, 154] width 106 height 34
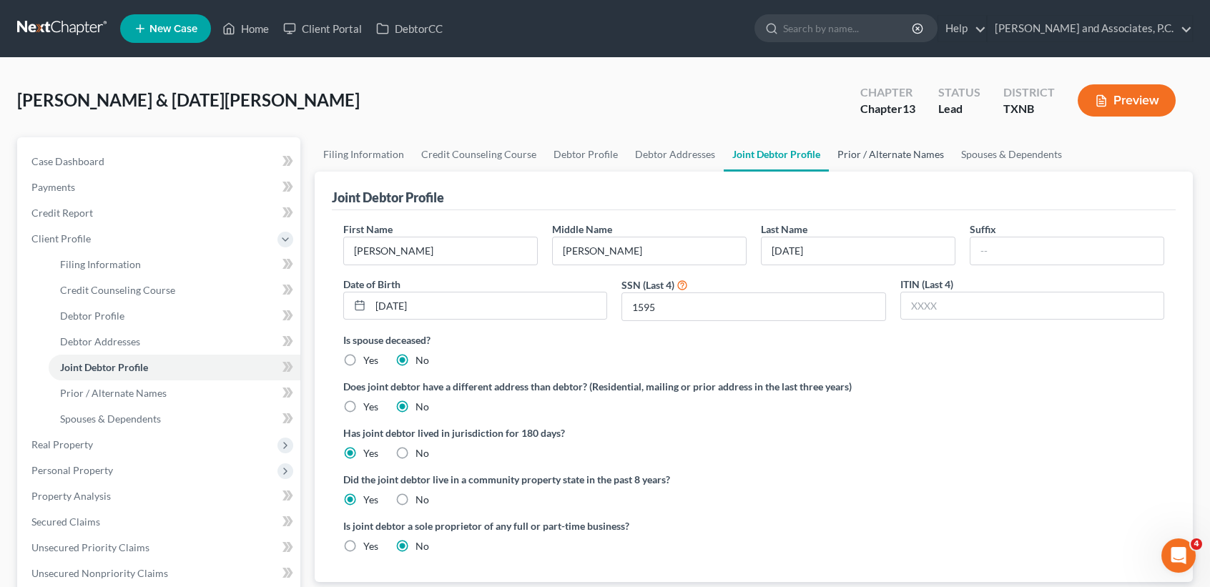
click at [902, 151] on link "Prior / Alternate Names" at bounding box center [891, 154] width 124 height 34
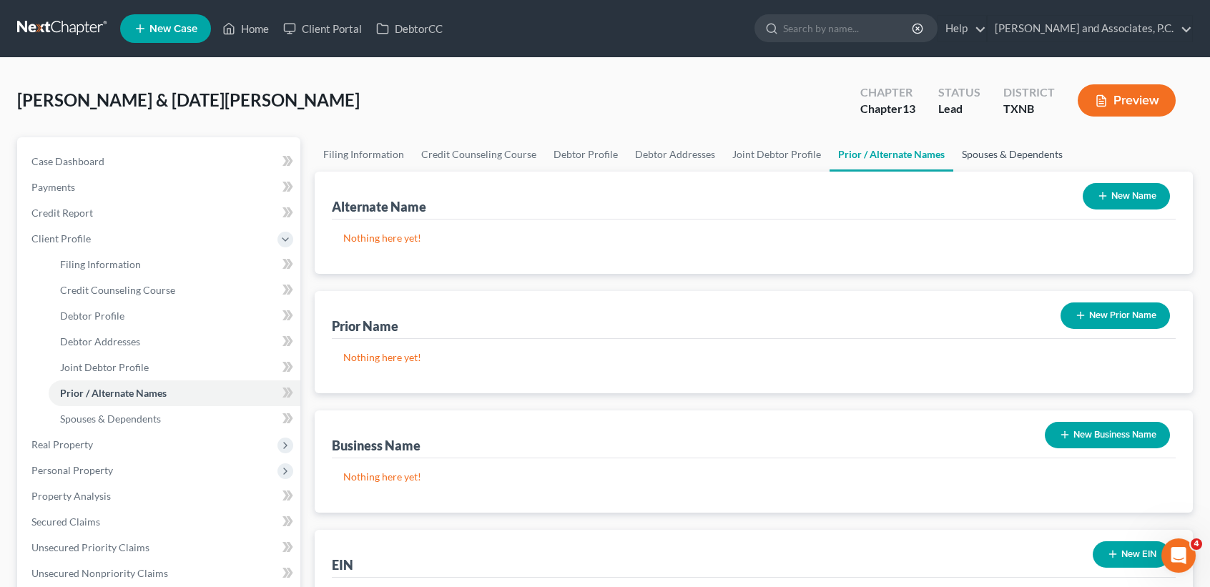
click at [972, 153] on link "Spouses & Dependents" at bounding box center [1012, 154] width 118 height 34
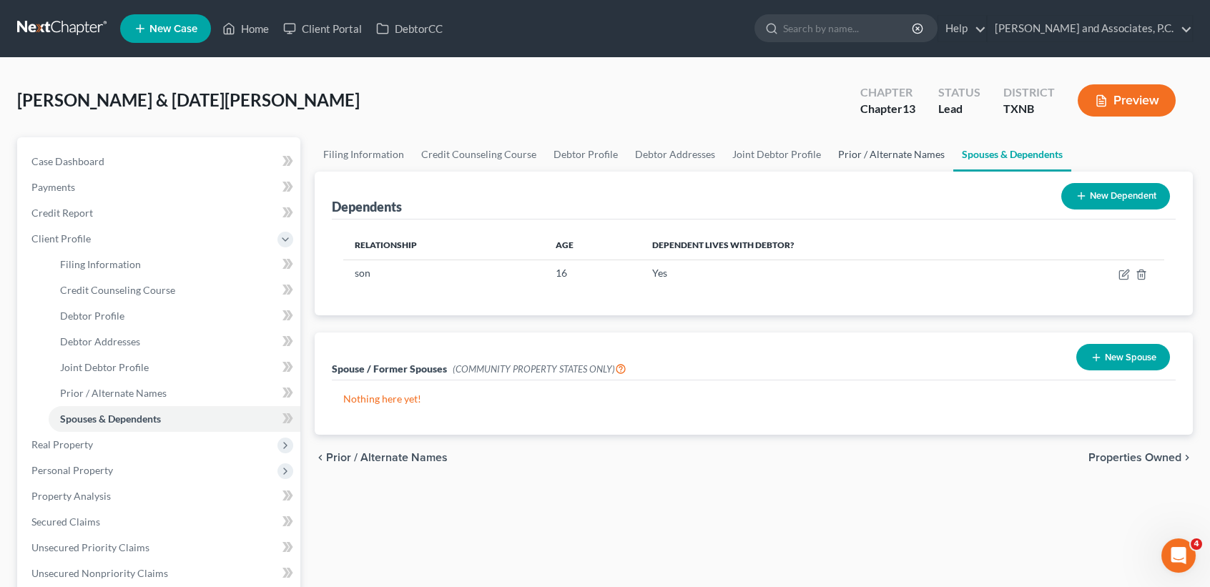
click at [862, 152] on link "Prior / Alternate Names" at bounding box center [892, 154] width 124 height 34
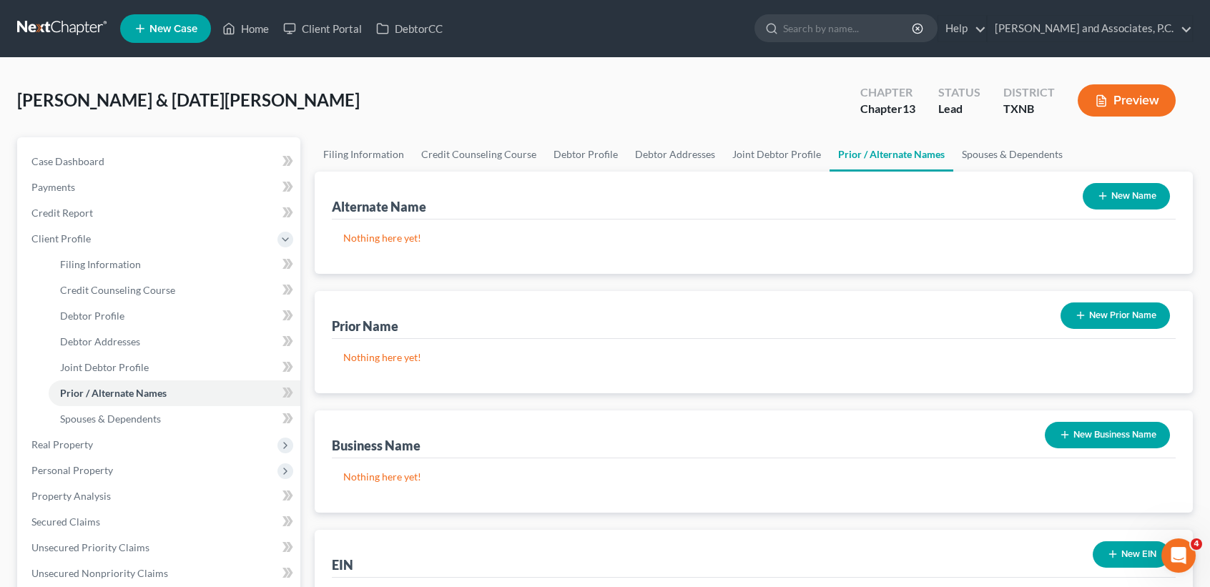
click at [896, 162] on link "Prior / Alternate Names" at bounding box center [892, 154] width 124 height 34
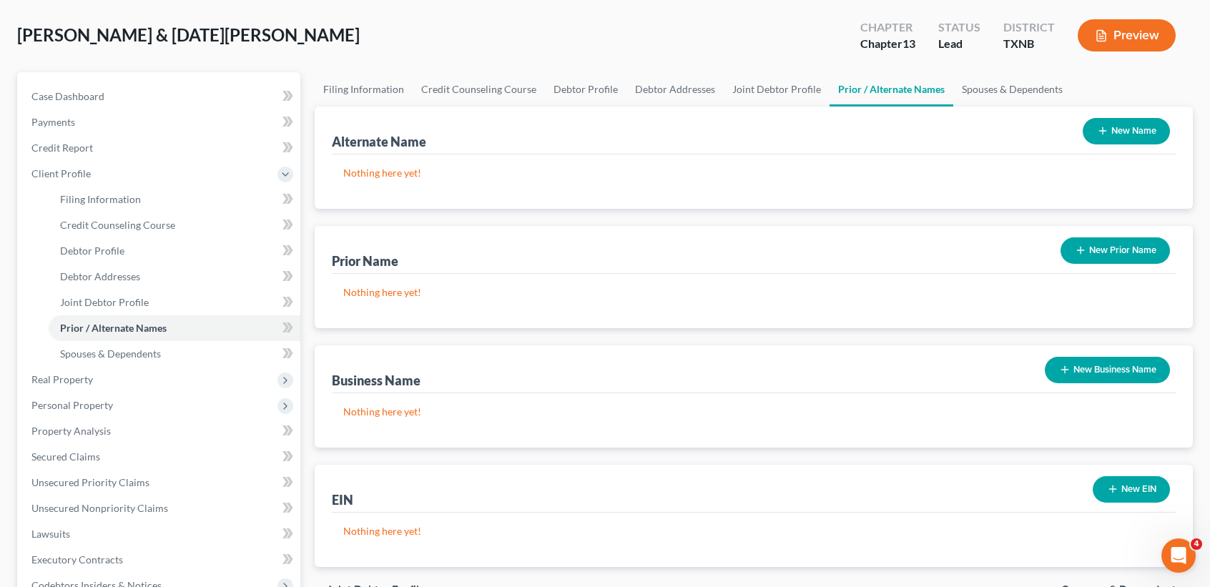
scroll to position [95, 0]
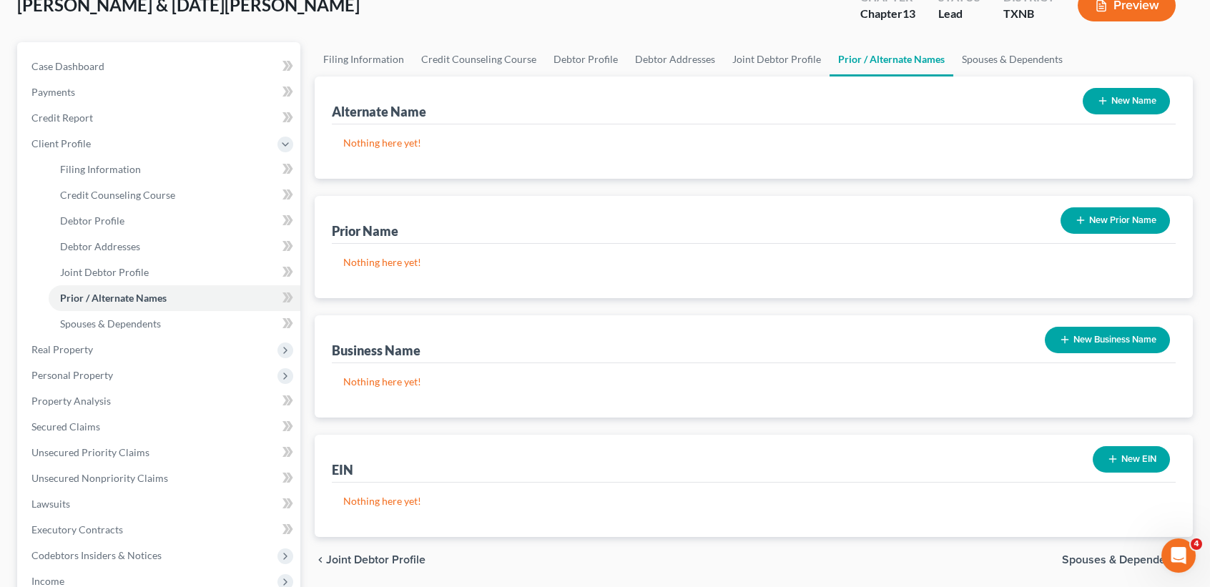
click at [1073, 345] on button "New Business Name" at bounding box center [1107, 340] width 125 height 26
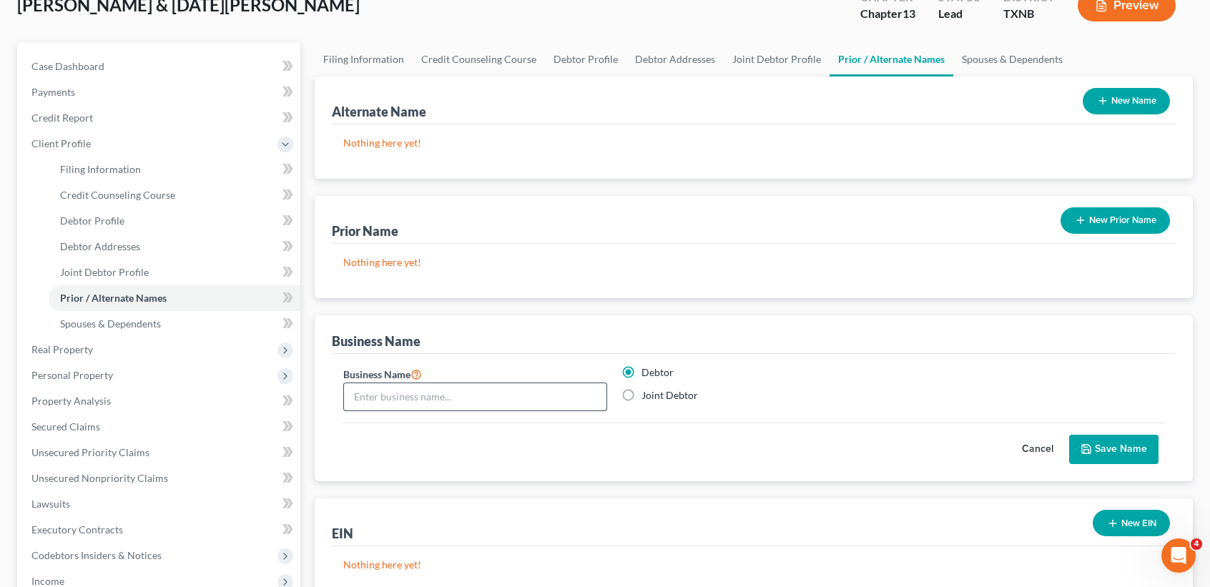
click at [426, 396] on input "text" at bounding box center [475, 396] width 262 height 27
type input "Circle 81 Logistics, LLC"
click at [1135, 448] on button "Save Name" at bounding box center [1113, 450] width 89 height 30
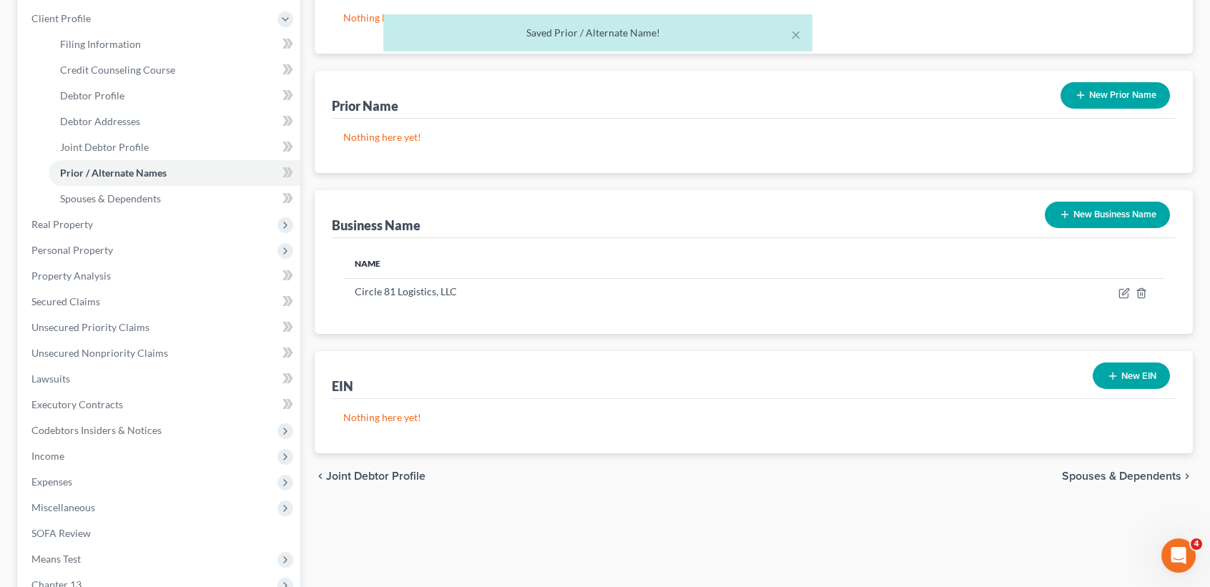
scroll to position [190, 0]
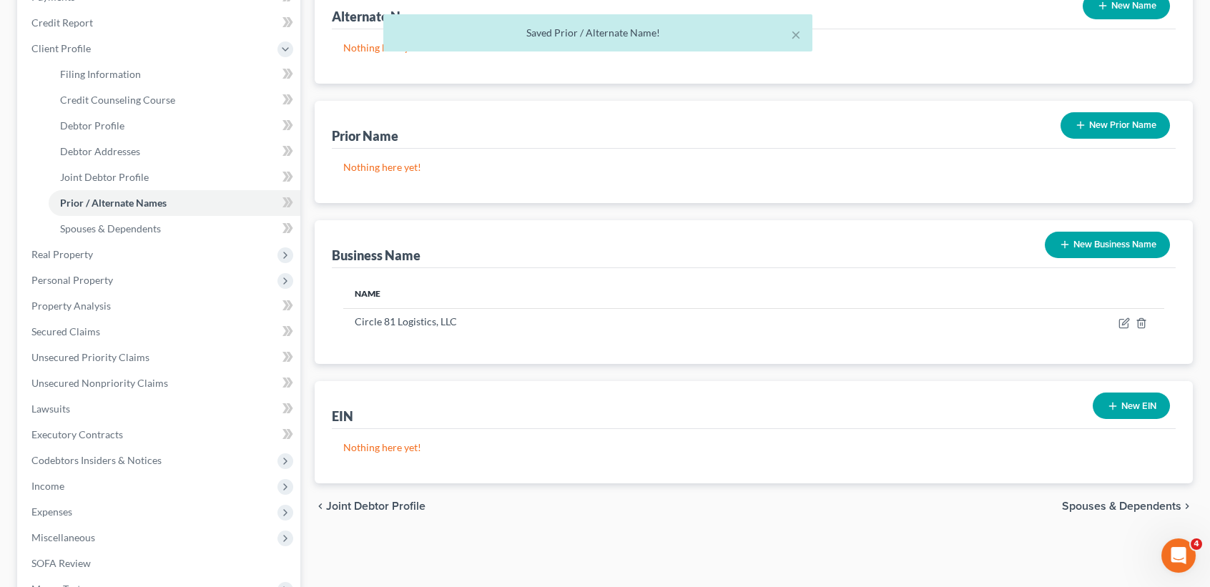
click at [1126, 403] on button "New EIN" at bounding box center [1131, 406] width 77 height 26
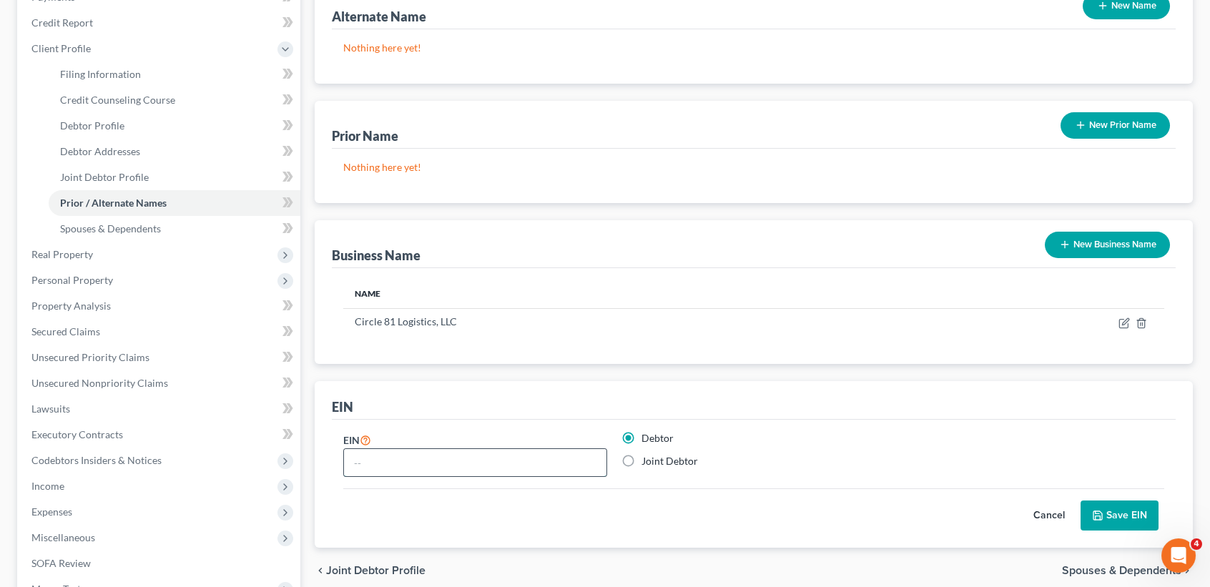
click at [401, 462] on input "text" at bounding box center [475, 462] width 262 height 27
click at [1043, 516] on button "Cancel" at bounding box center [1049, 515] width 63 height 29
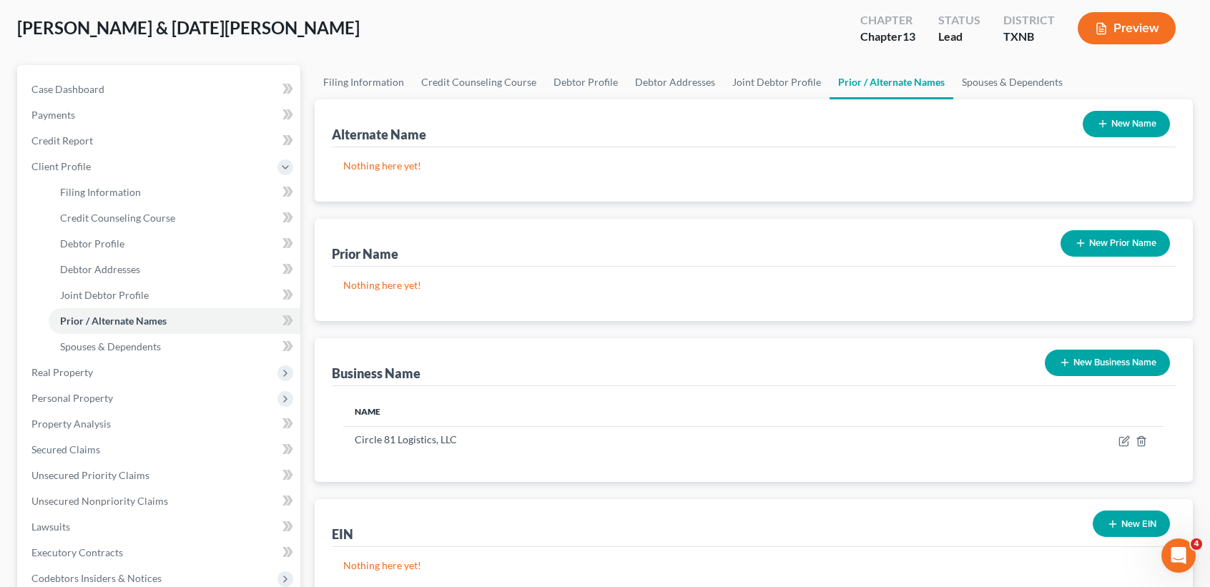
scroll to position [0, 0]
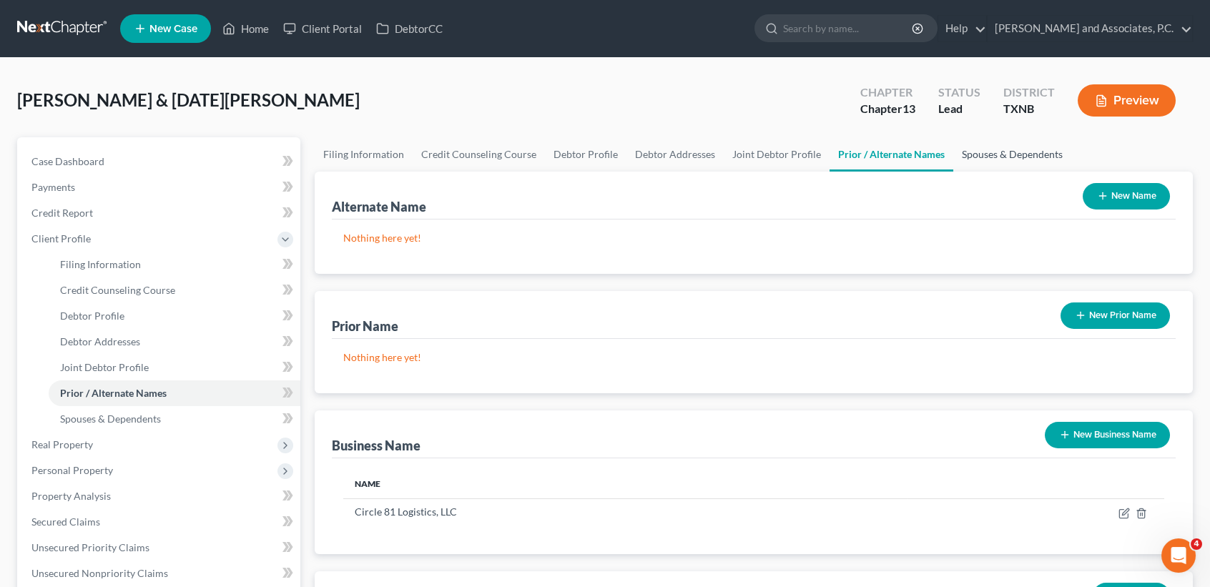
click at [963, 152] on link "Spouses & Dependents" at bounding box center [1012, 154] width 118 height 34
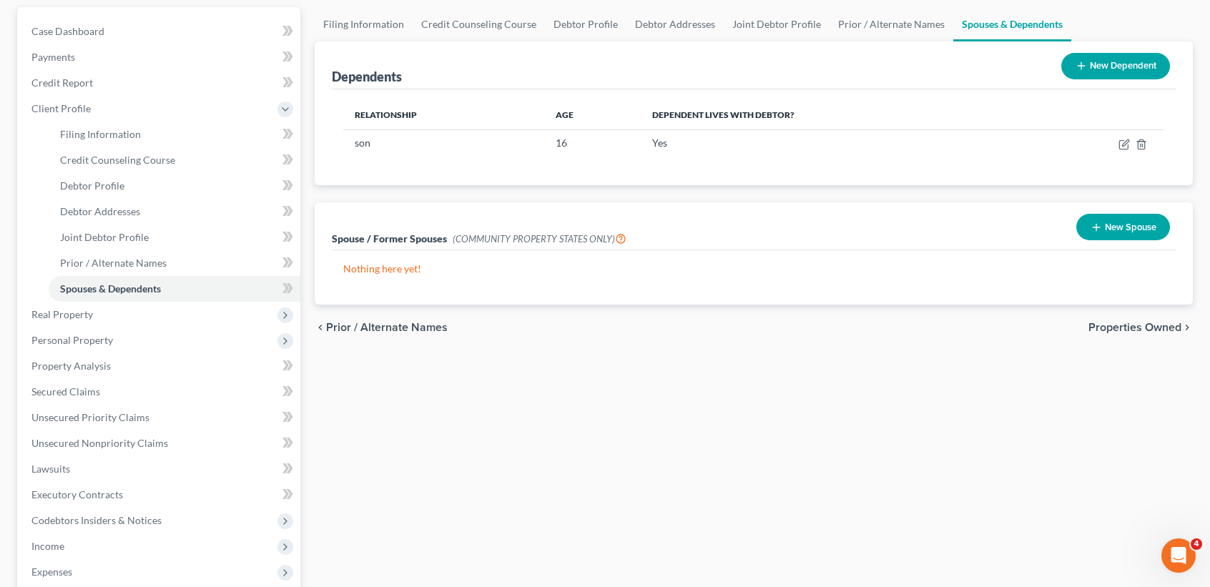
scroll to position [190, 0]
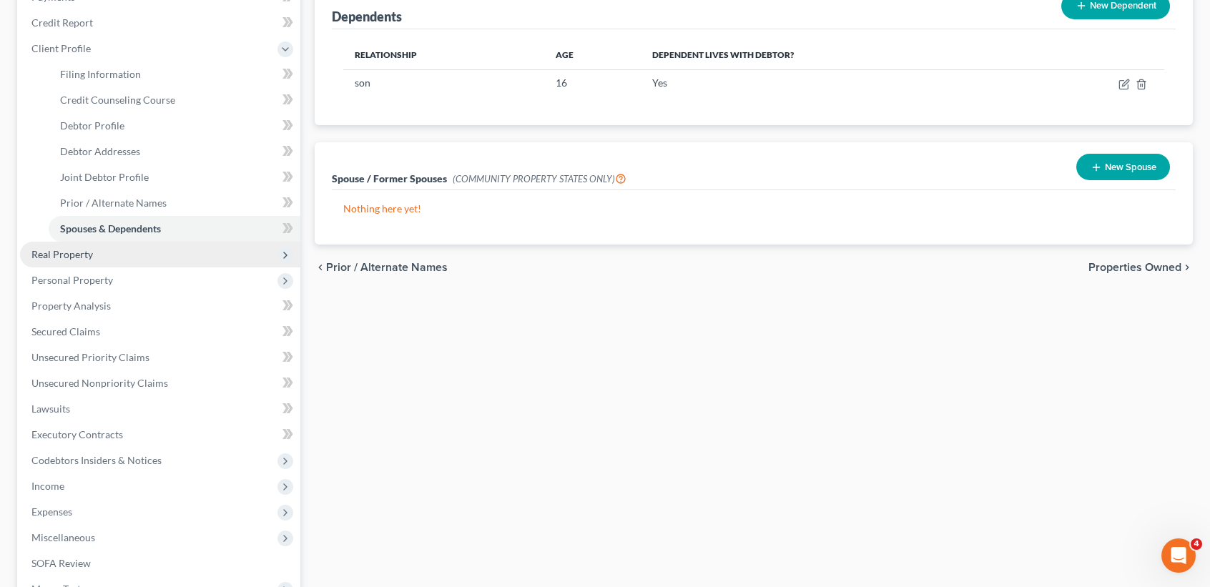
click at [155, 253] on span "Real Property" at bounding box center [160, 255] width 280 height 26
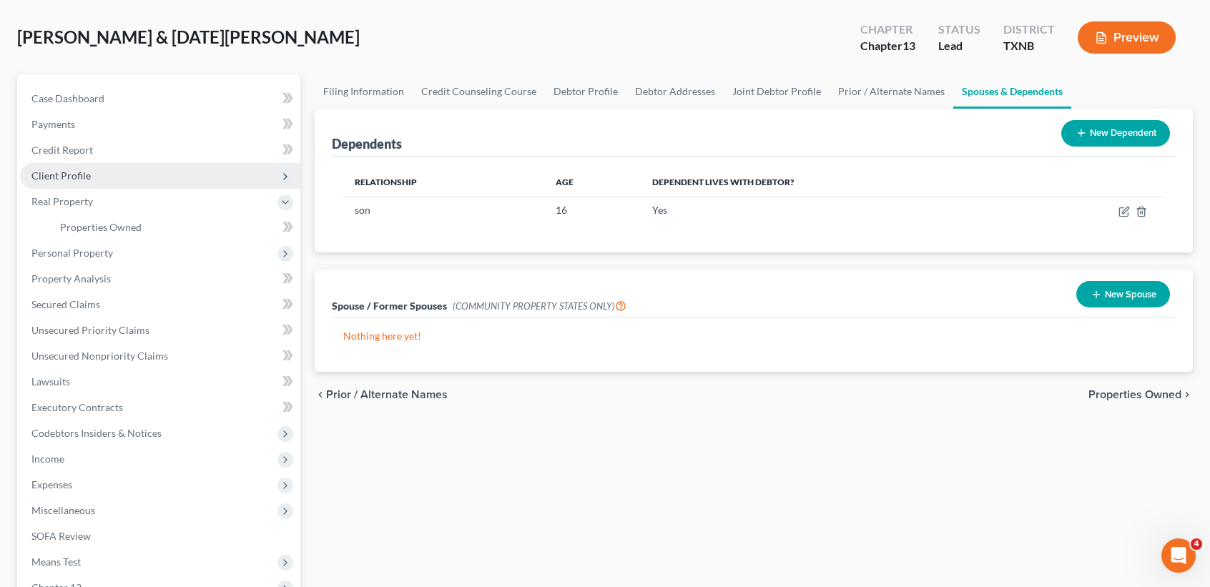
scroll to position [0, 0]
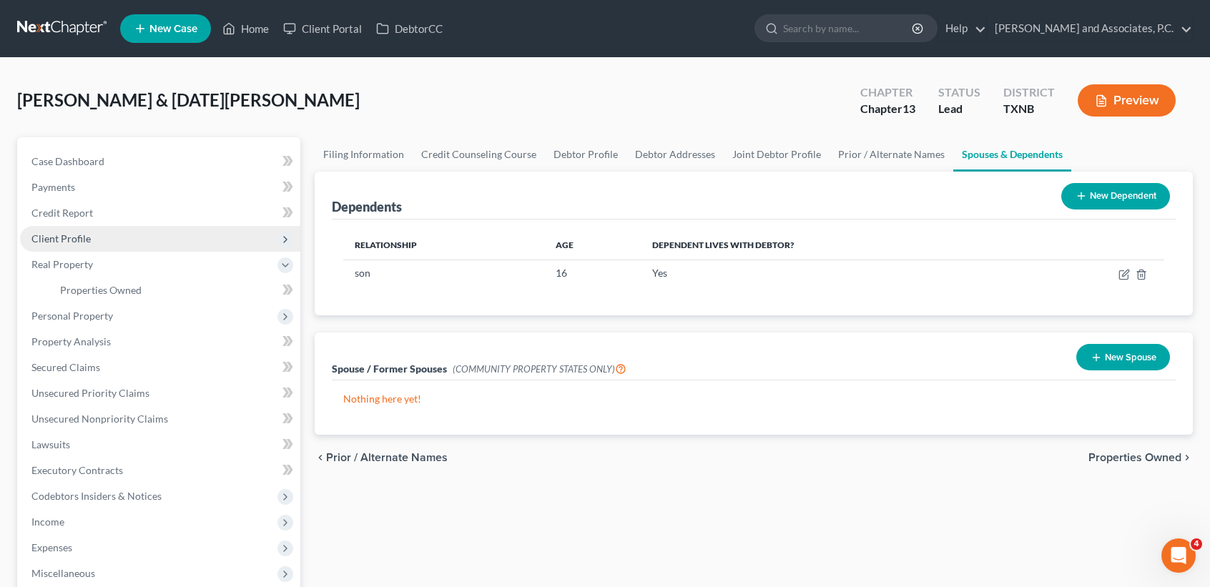
click at [77, 229] on span "Client Profile" at bounding box center [160, 239] width 280 height 26
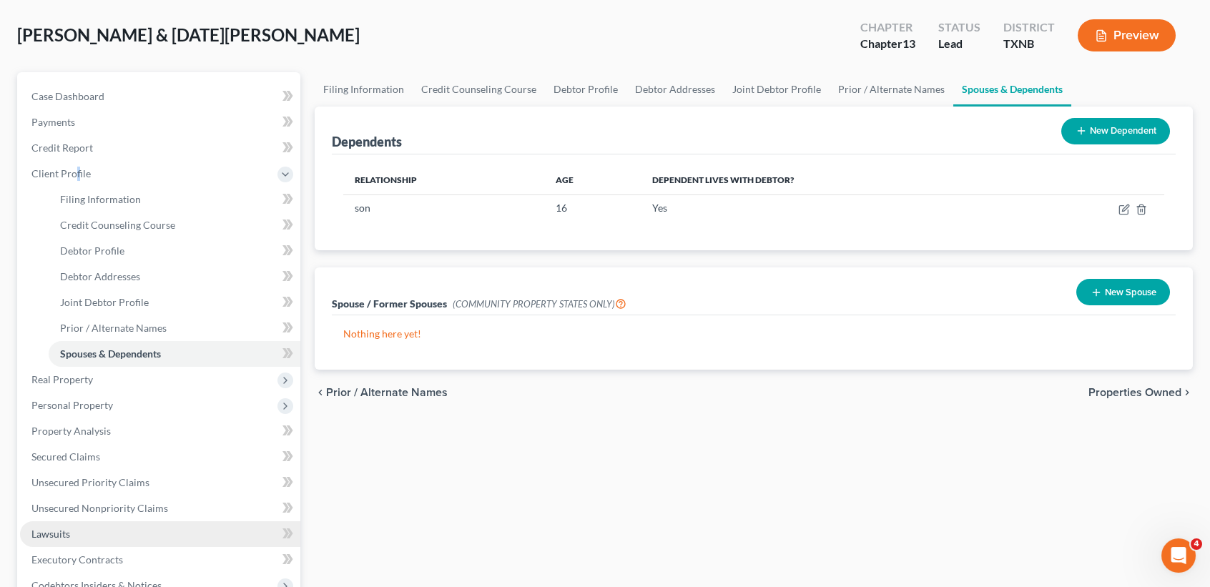
scroll to position [95, 0]
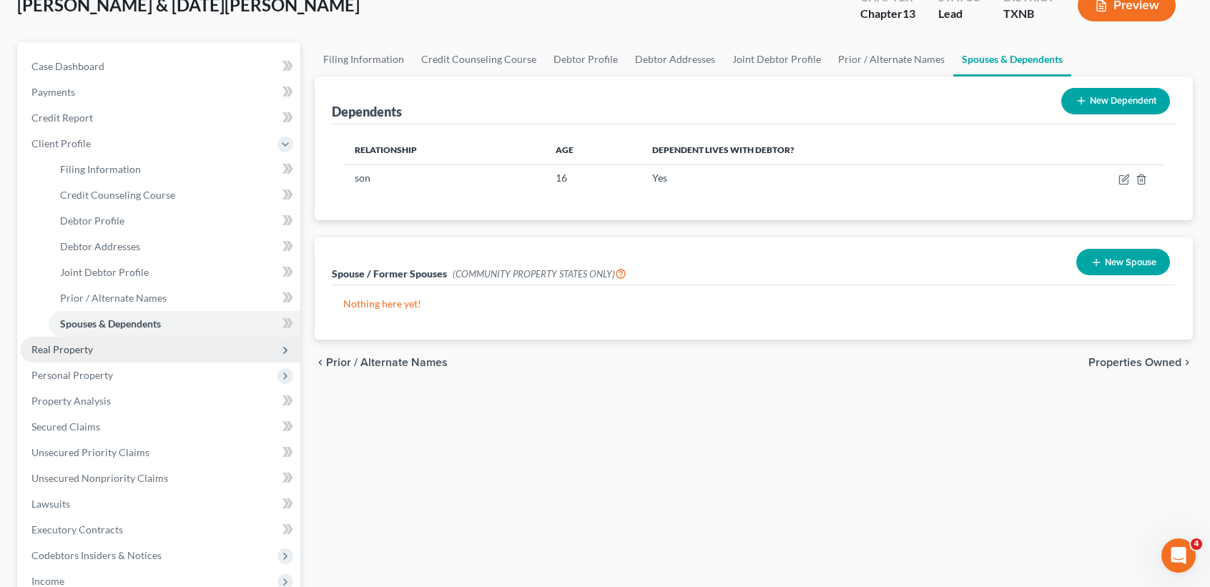
click at [57, 347] on span "Real Property" at bounding box center [62, 349] width 62 height 12
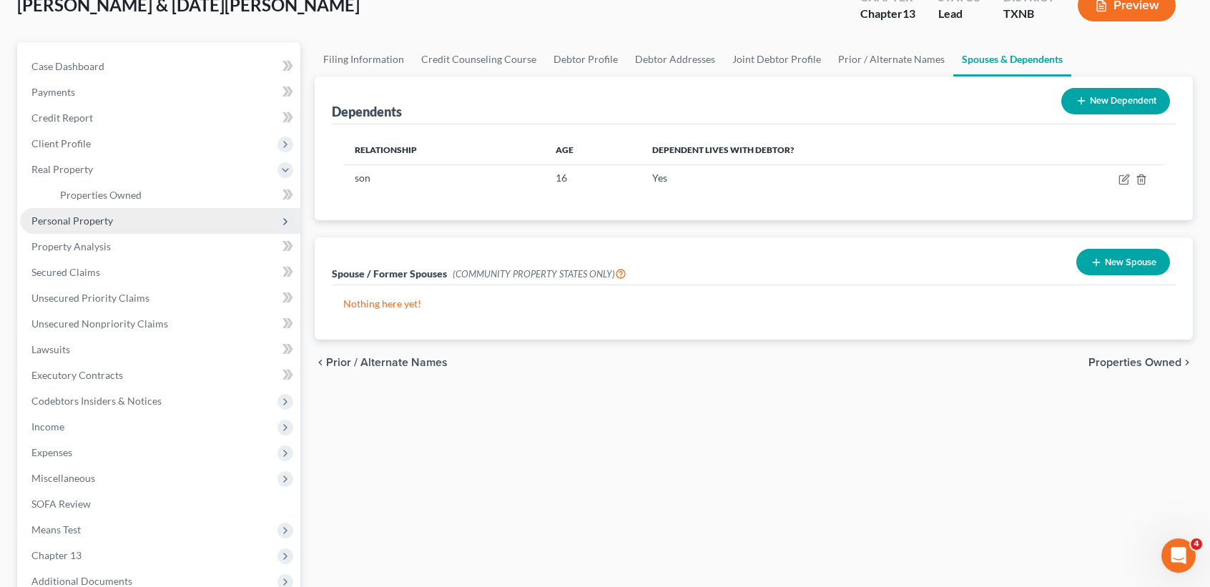
click at [75, 215] on span "Personal Property" at bounding box center [72, 221] width 82 height 12
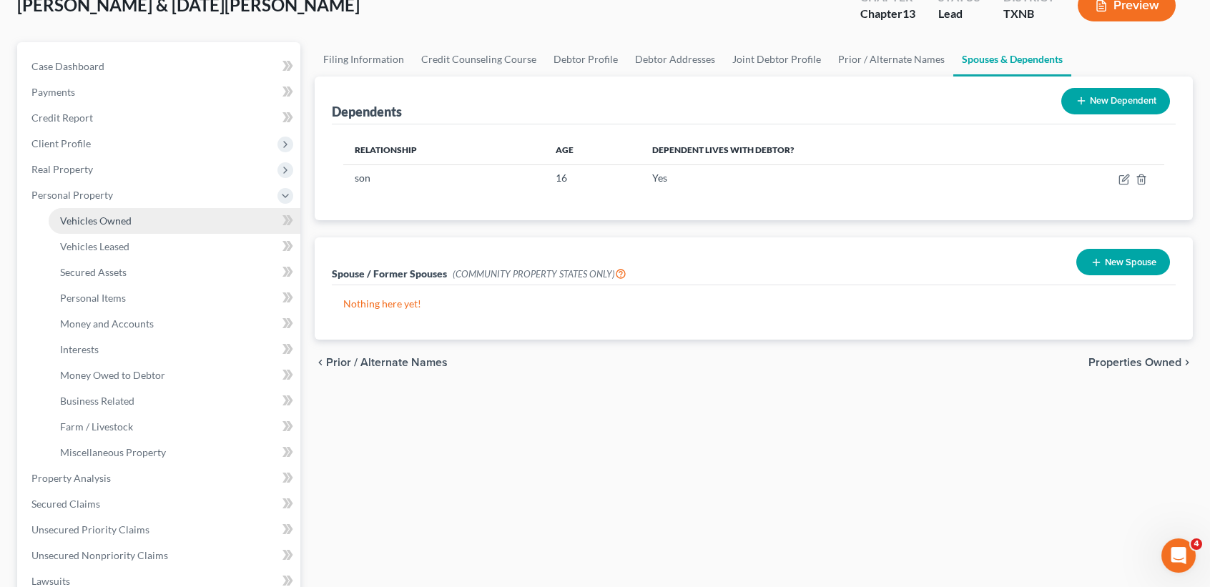
click at [73, 220] on span "Vehicles Owned" at bounding box center [96, 221] width 72 height 12
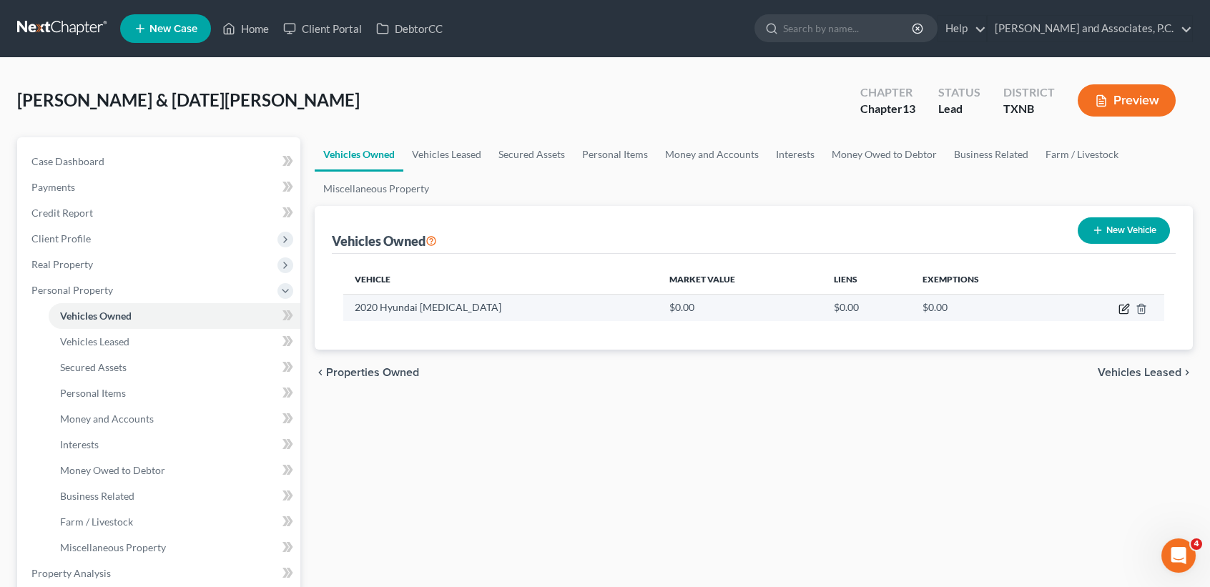
click at [1121, 308] on icon "button" at bounding box center [1124, 308] width 11 height 11
select select "0"
select select "6"
select select "2"
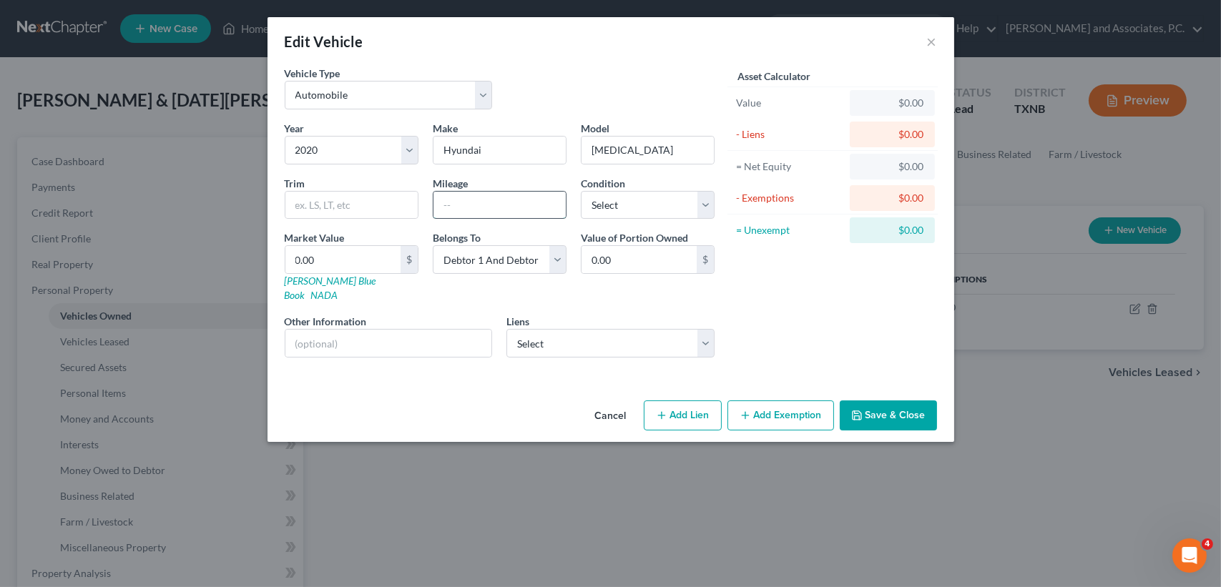
drag, startPoint x: 539, startPoint y: 209, endPoint x: 545, endPoint y: 200, distance: 10.9
click at [539, 209] on input "text" at bounding box center [499, 205] width 132 height 27
type input "143,000"
click at [596, 192] on select "Select Excellent Very Good Good Fair Poor" at bounding box center [648, 205] width 134 height 29
select select "2"
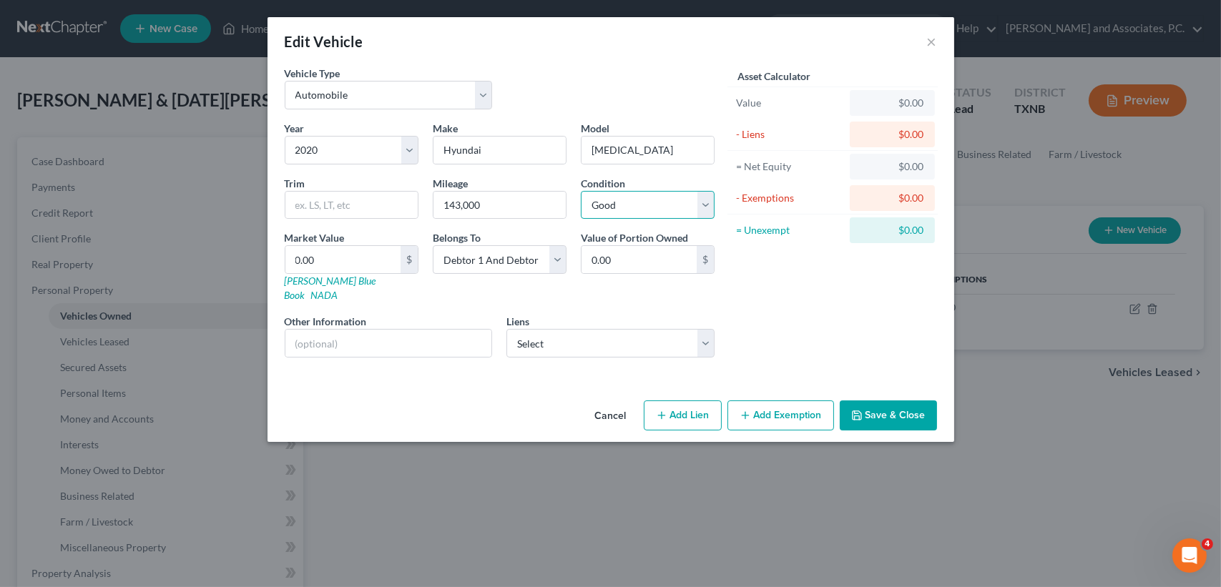
click at [581, 191] on select "Select Excellent Very Good Good Fair Poor" at bounding box center [648, 205] width 134 height 29
drag, startPoint x: 977, startPoint y: 373, endPoint x: 876, endPoint y: 403, distance: 105.2
click at [975, 373] on div "Edit Vehicle × Vehicle Type Select Automobile Truck Trailer Watercraft Aircraft…" at bounding box center [610, 293] width 1221 height 587
click at [820, 338] on div "Asset Calculator Value $0.00 - Liens $0.00 = Net Equity $0.00 - Exemptions $0.0…" at bounding box center [833, 217] width 222 height 303
click at [876, 403] on button "Save & Close" at bounding box center [888, 416] width 97 height 30
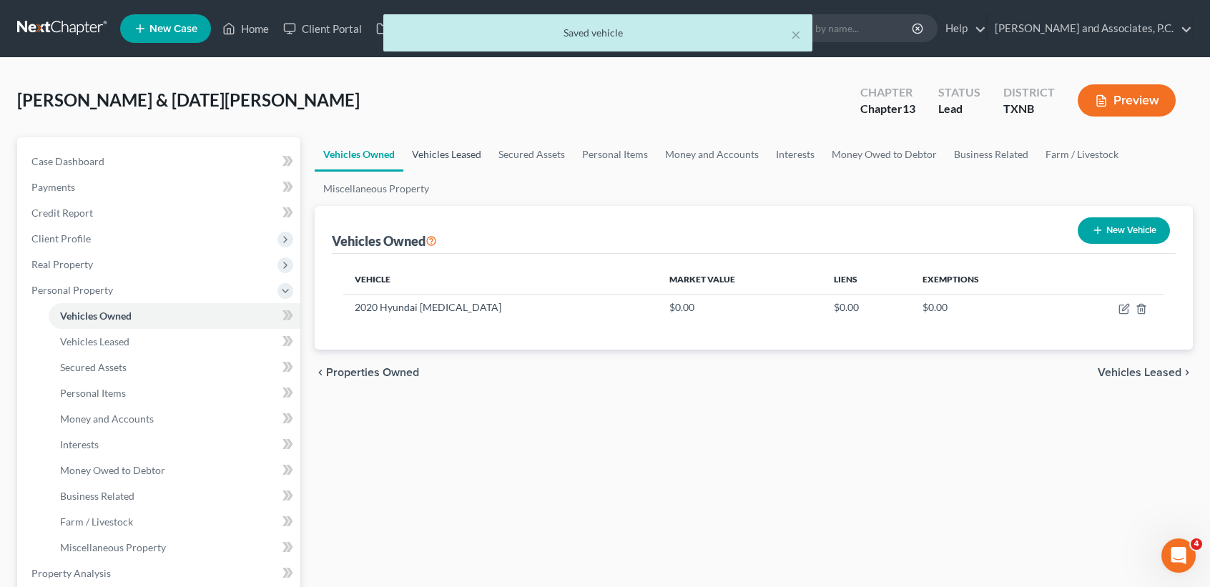
click at [453, 153] on link "Vehicles Leased" at bounding box center [446, 154] width 87 height 34
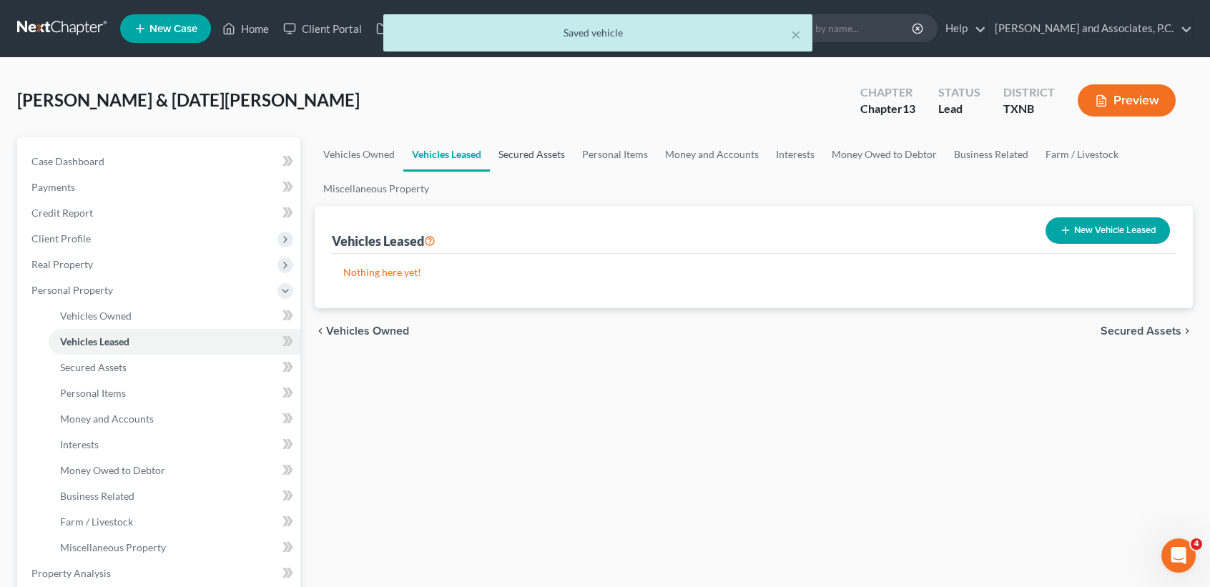
click at [529, 154] on link "Secured Assets" at bounding box center [532, 154] width 84 height 34
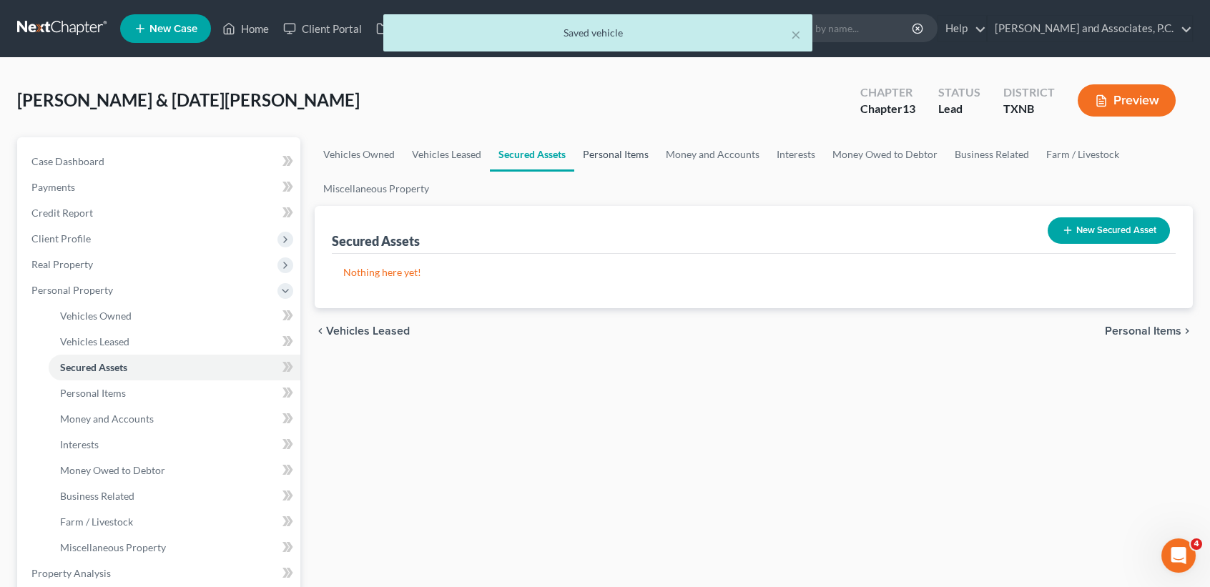
click at [595, 144] on link "Personal Items" at bounding box center [615, 154] width 83 height 34
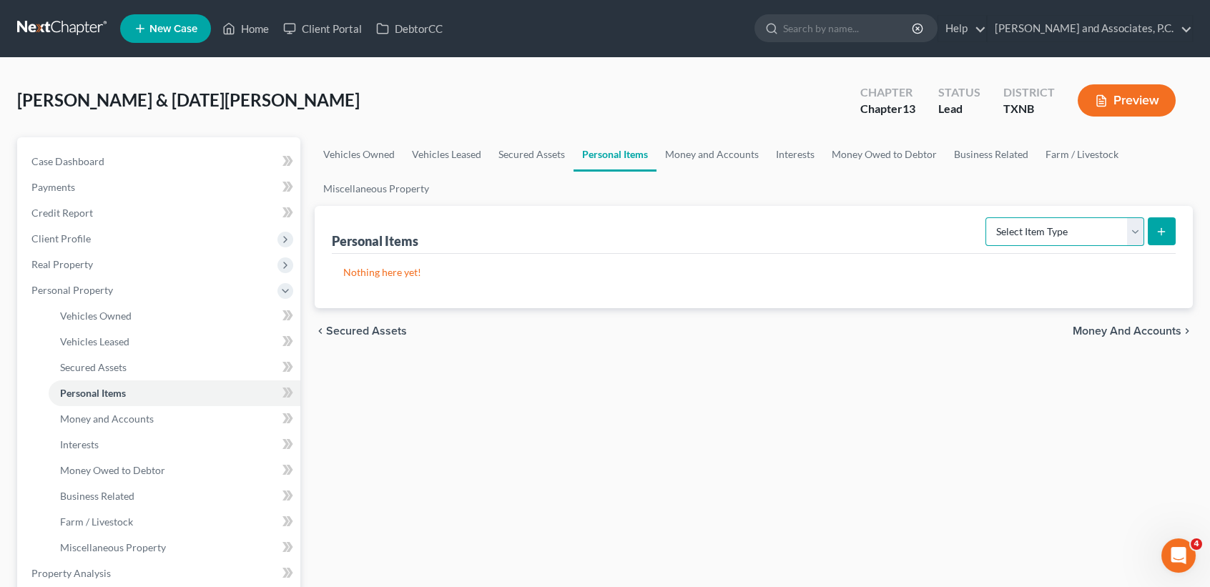
drag, startPoint x: 1033, startPoint y: 237, endPoint x: 1025, endPoint y: 245, distance: 11.6
click at [1033, 237] on select "Select Item Type Clothing Collectibles Of Value Electronics Firearms Household …" at bounding box center [1065, 231] width 159 height 29
click at [987, 217] on select "Select Item Type Clothing Collectibles Of Value Electronics Firearms Household …" at bounding box center [1065, 231] width 159 height 29
drag, startPoint x: 1041, startPoint y: 228, endPoint x: 1023, endPoint y: 246, distance: 25.3
click at [1041, 227] on select "Select Item Type Clothing Collectibles Of Value Electronics Firearms Household …" at bounding box center [1065, 231] width 159 height 29
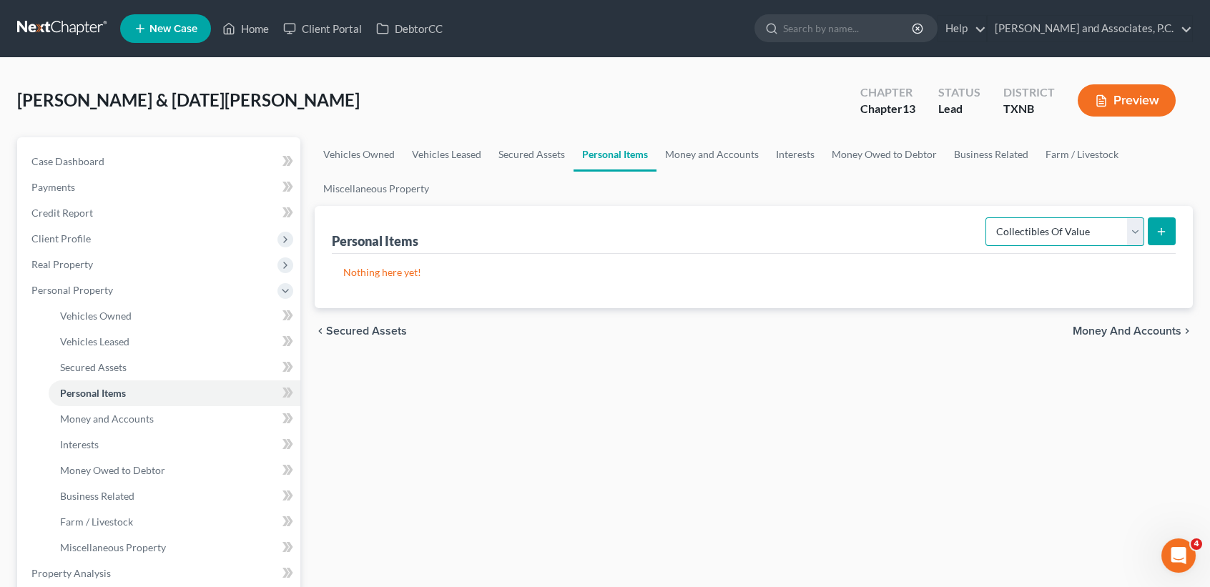
select select "clothing"
click at [987, 217] on select "Select Item Type Clothing Collectibles Of Value Electronics Firearms Household …" at bounding box center [1065, 231] width 159 height 29
click at [1167, 232] on button "submit" at bounding box center [1162, 231] width 28 height 28
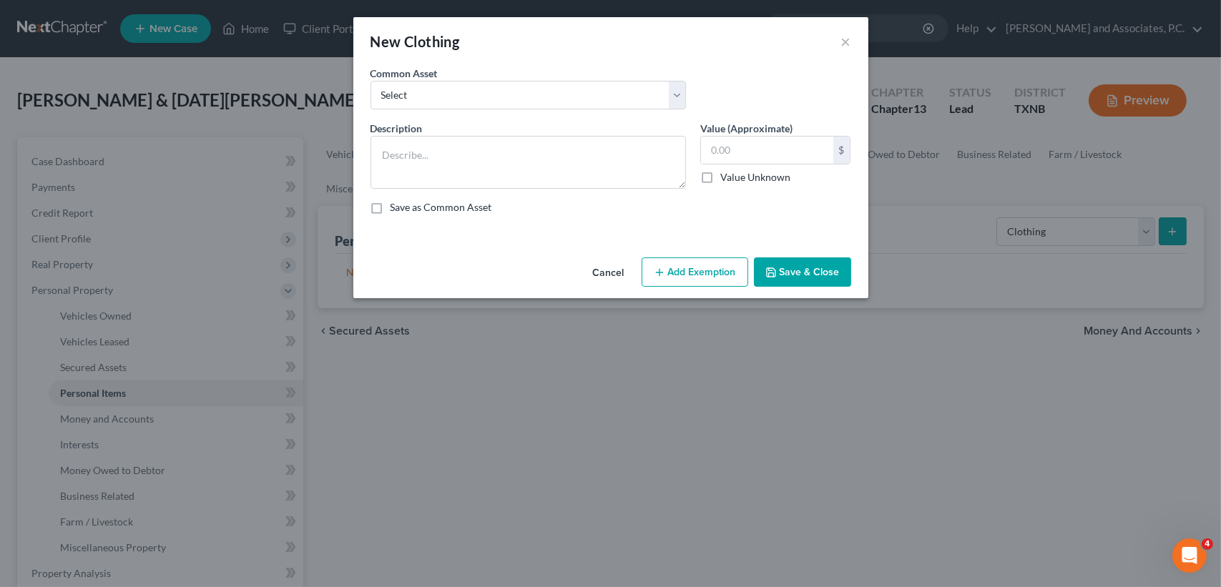
click at [478, 114] on div "Common Asset Select personal clothing personal clothing personal clothing" at bounding box center [610, 93] width 495 height 55
click at [469, 99] on select "Select personal clothing personal clothing personal clothing" at bounding box center [527, 95] width 315 height 29
select select "1"
click at [370, 81] on select "Select personal clothing personal clothing personal clothing" at bounding box center [527, 95] width 315 height 29
type textarea "personal clothing"
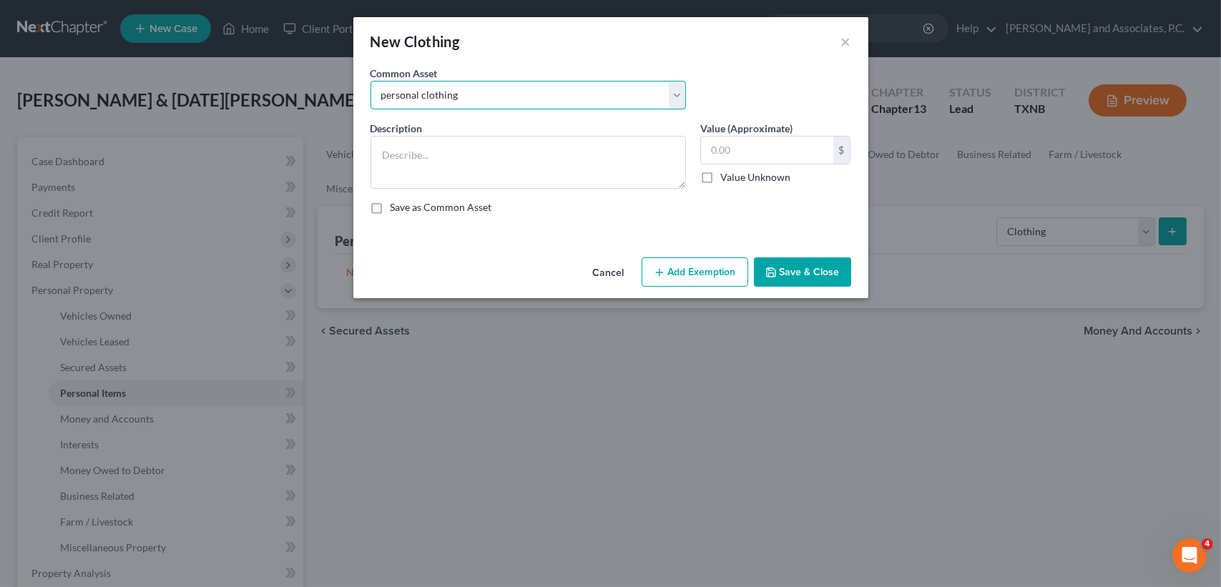
type input "500.00"
click at [791, 264] on button "Save & Close" at bounding box center [802, 272] width 97 height 30
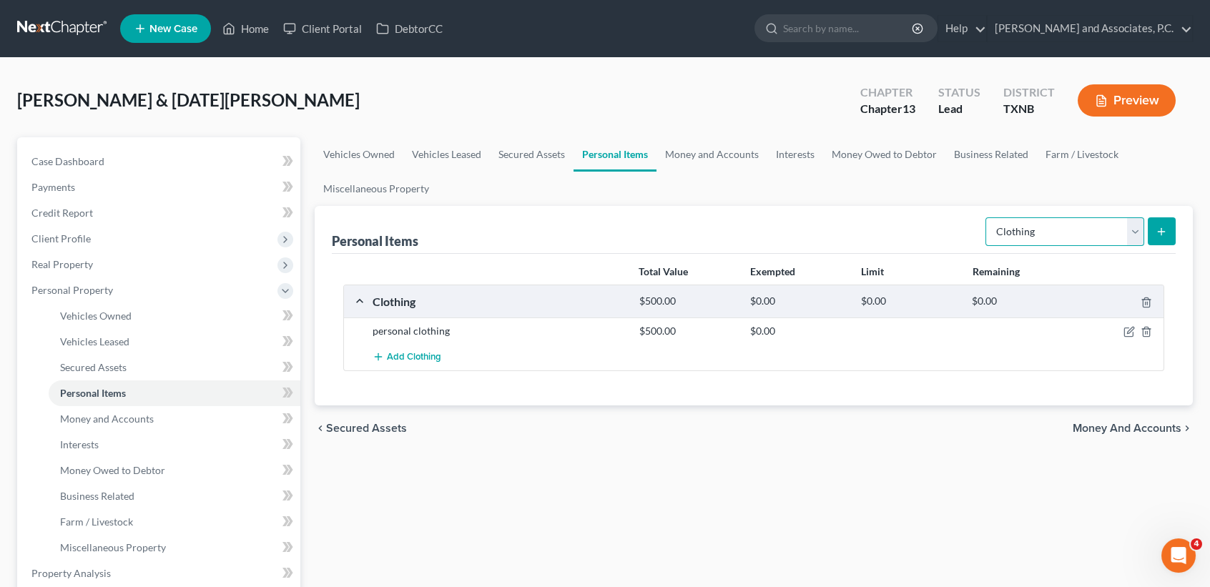
click at [1056, 238] on select "Select Item Type Clothing Collectibles Of Value Electronics Firearms Household …" at bounding box center [1065, 231] width 159 height 29
select select "household_goods"
click at [987, 217] on select "Select Item Type Clothing Collectibles Of Value Electronics Firearms Household …" at bounding box center [1065, 231] width 159 height 29
click at [1173, 231] on button "submit" at bounding box center [1162, 231] width 28 height 28
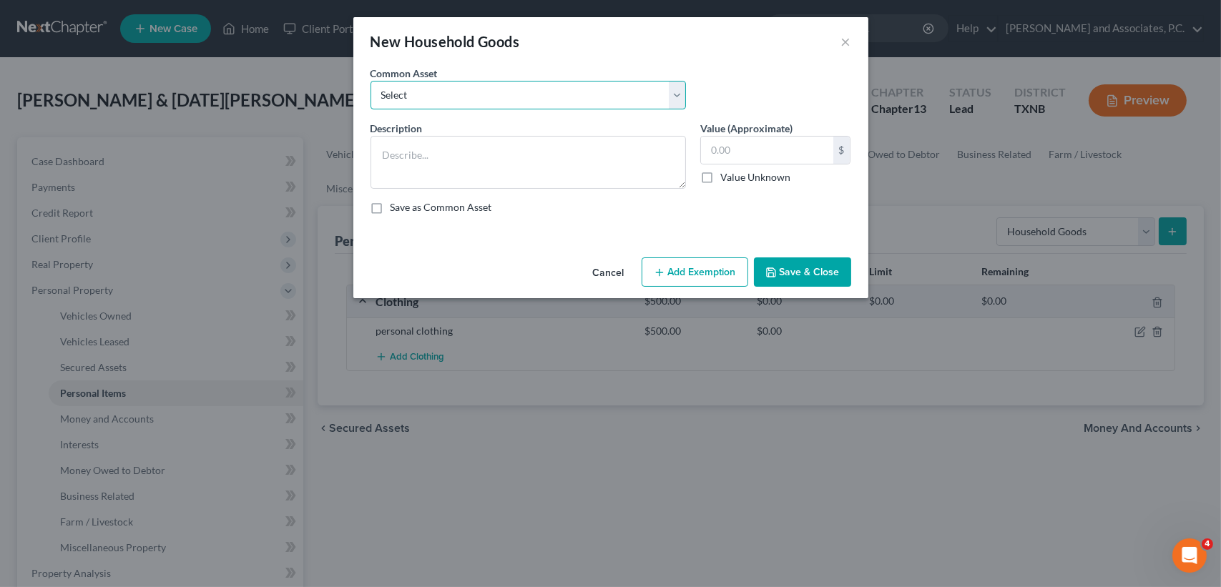
click at [482, 101] on select "Select household goods & furnishings household goods & furnishings" at bounding box center [527, 95] width 315 height 29
select select "0"
click at [370, 81] on select "Select household goods & furnishings household goods & furnishings" at bounding box center [527, 95] width 315 height 29
type textarea "household goods & furnishings"
type input "4,000.00"
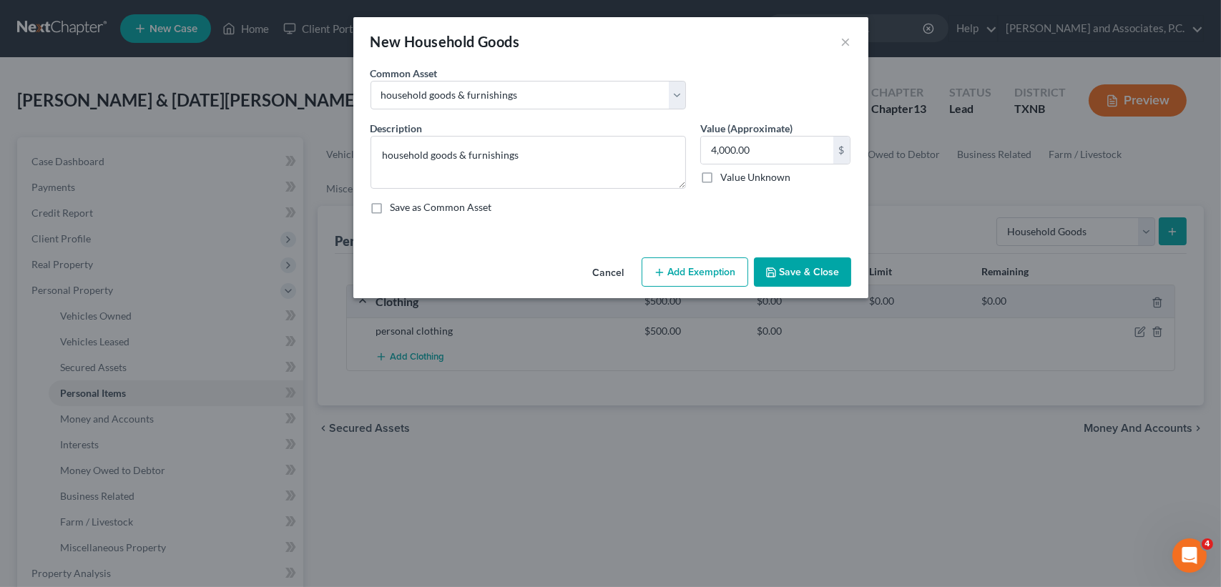
click at [777, 261] on button "Save & Close" at bounding box center [802, 272] width 97 height 30
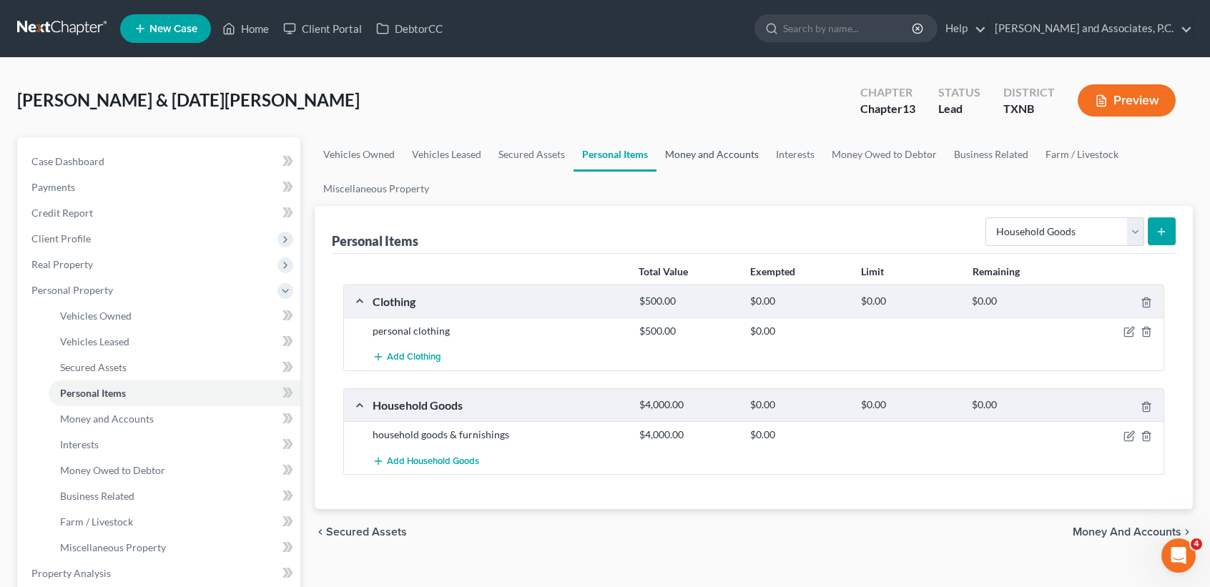
click at [734, 154] on link "Money and Accounts" at bounding box center [712, 154] width 111 height 34
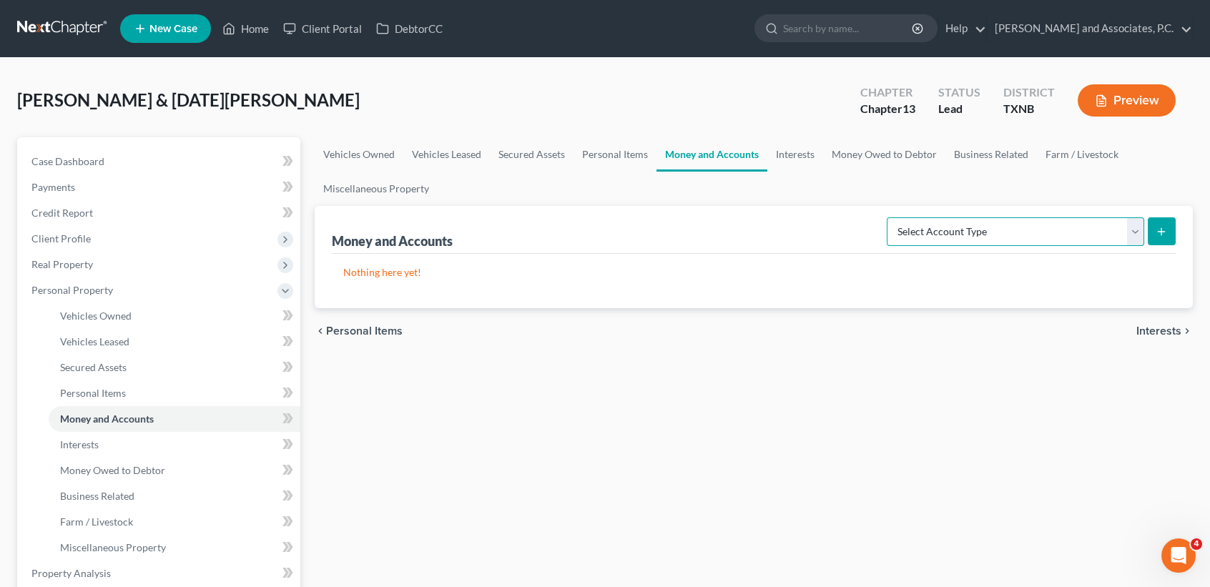
click at [968, 225] on select "Select Account Type Brokerage Cash on Hand Certificates of Deposit Checking Acc…" at bounding box center [1015, 231] width 257 height 29
select select "checking"
click at [890, 217] on select "Select Account Type Brokerage Cash on Hand Certificates of Deposit Checking Acc…" at bounding box center [1015, 231] width 257 height 29
click at [1153, 227] on button "submit" at bounding box center [1162, 231] width 28 height 28
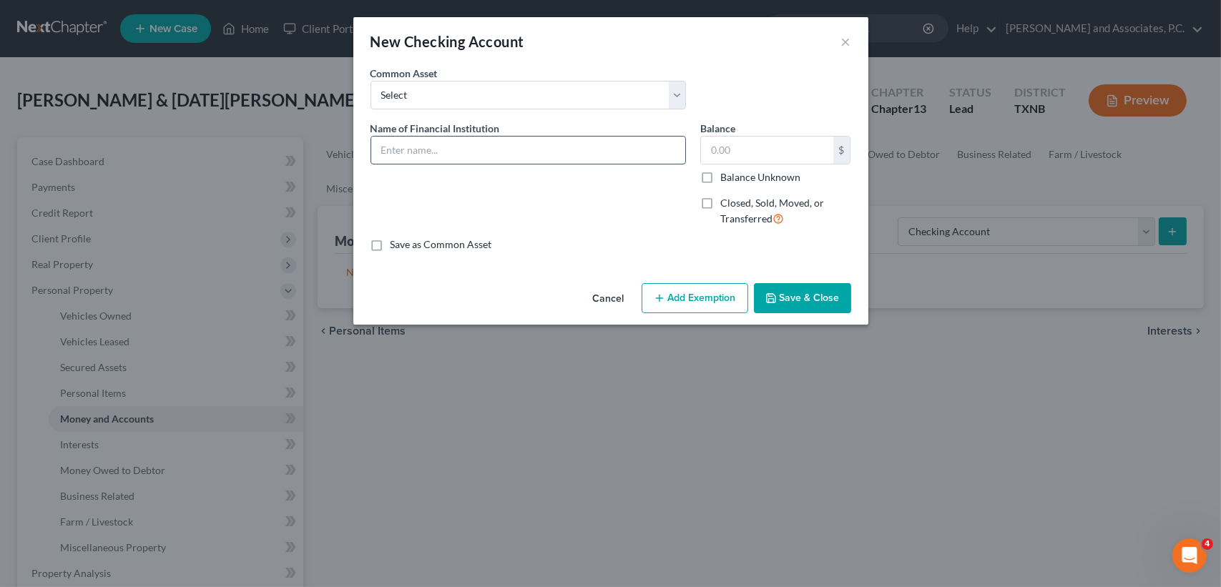
click at [436, 137] on input "text" at bounding box center [528, 150] width 314 height 27
type input "Texoma CCU"
type input "0.00"
click at [782, 307] on button "Save & Close" at bounding box center [802, 298] width 97 height 30
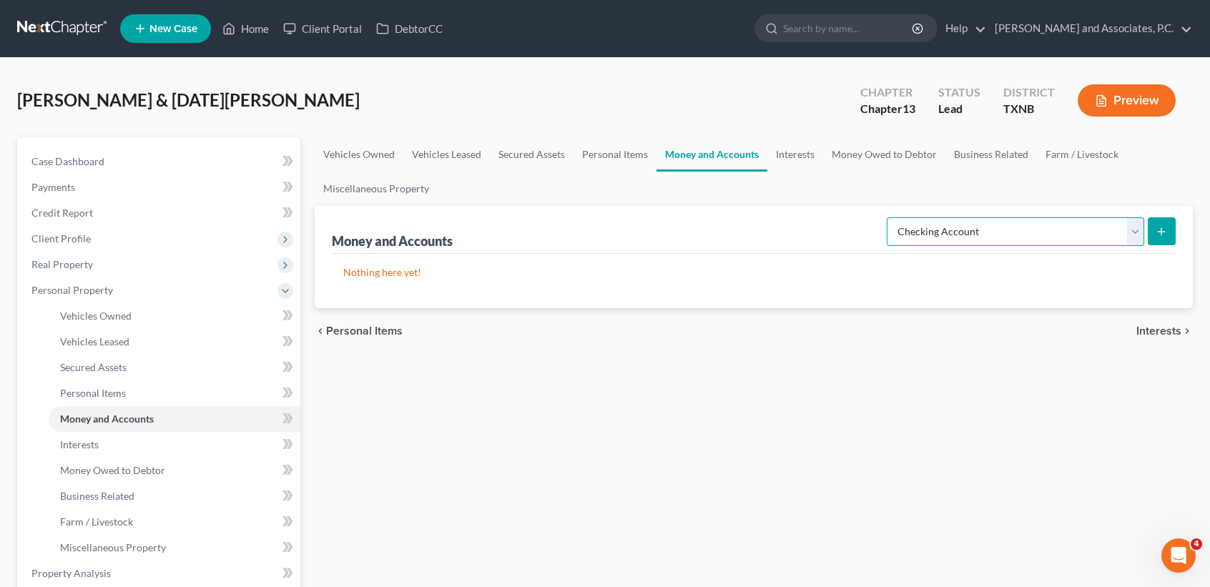
click at [1131, 240] on select "Select Account Type Brokerage Cash on Hand Certificates of Deposit Checking Acc…" at bounding box center [1015, 231] width 257 height 29
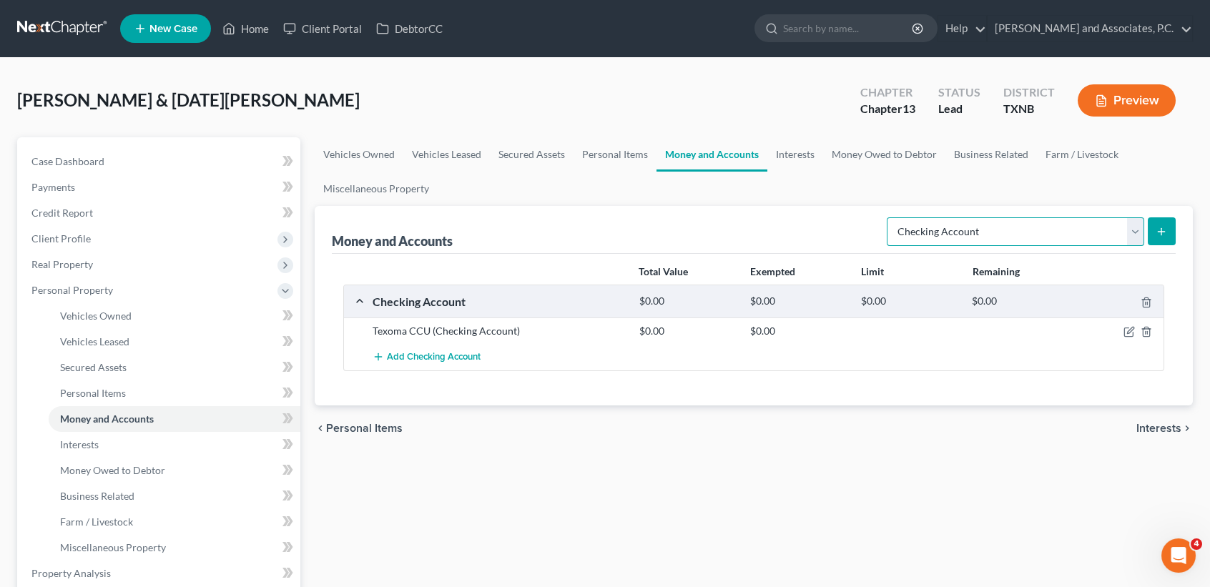
select select "savings"
click at [890, 217] on select "Select Account Type Brokerage Cash on Hand Certificates of Deposit Checking Acc…" at bounding box center [1015, 231] width 257 height 29
click at [1169, 227] on button "submit" at bounding box center [1162, 231] width 28 height 28
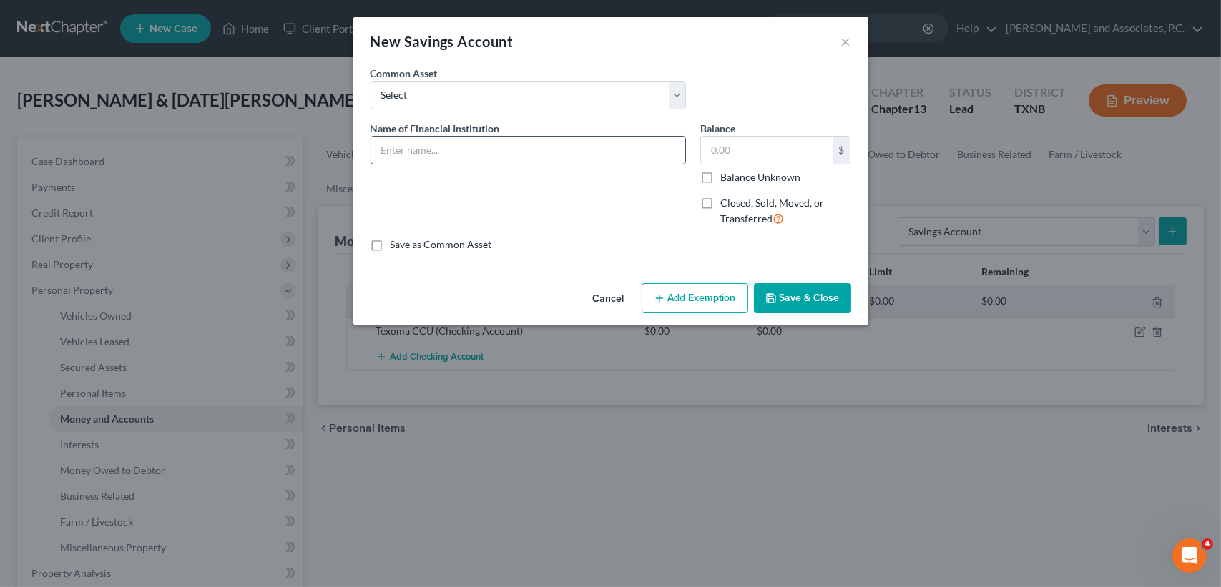
click at [473, 142] on input "text" at bounding box center [528, 150] width 314 height 27
type input "Texoma CCU"
type input "0"
type input "25.00"
drag, startPoint x: 789, startPoint y: 317, endPoint x: 794, endPoint y: 309, distance: 9.3
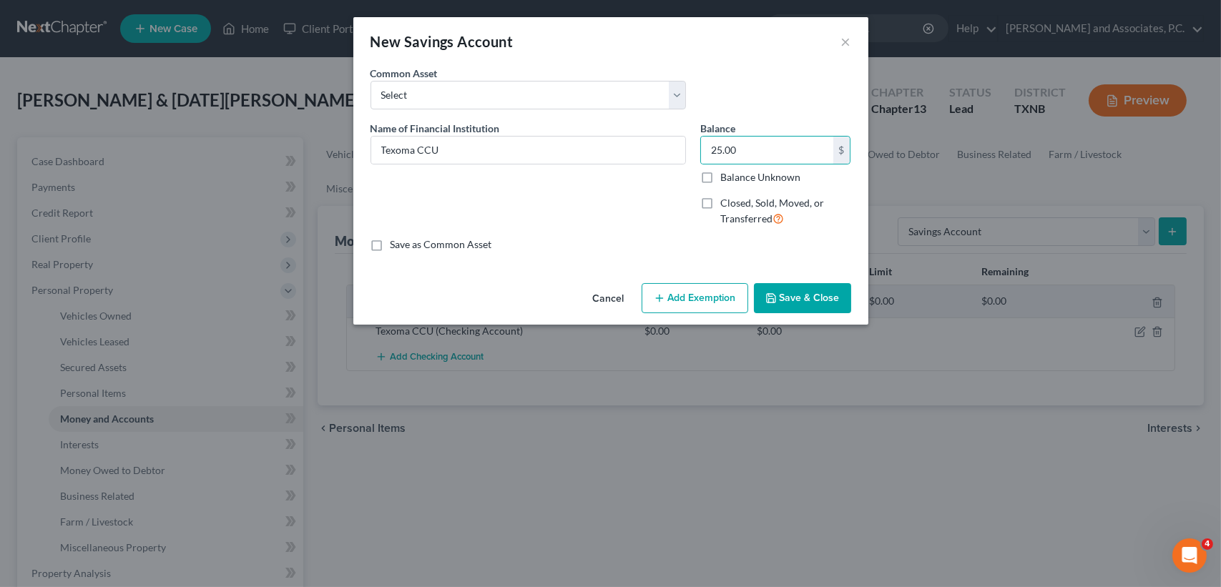
click at [789, 316] on div "Cancel Add Exemption Save & Close" at bounding box center [610, 301] width 515 height 47
drag, startPoint x: 794, startPoint y: 309, endPoint x: 800, endPoint y: 305, distance: 7.7
click at [799, 306] on button "Save & Close" at bounding box center [802, 298] width 97 height 30
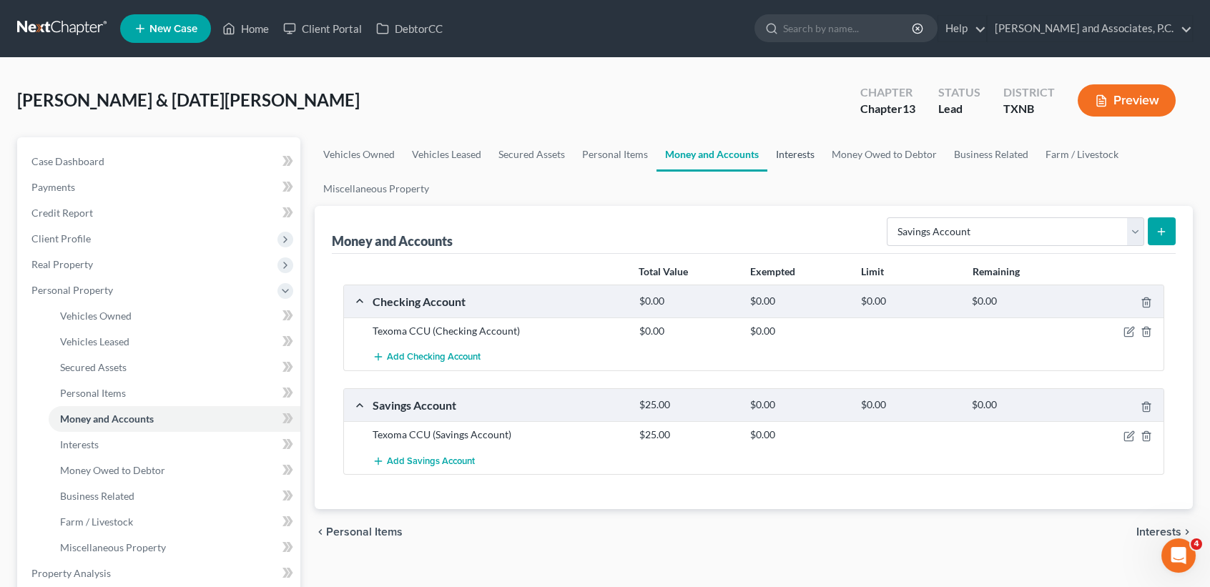
click at [782, 154] on link "Interests" at bounding box center [795, 154] width 56 height 34
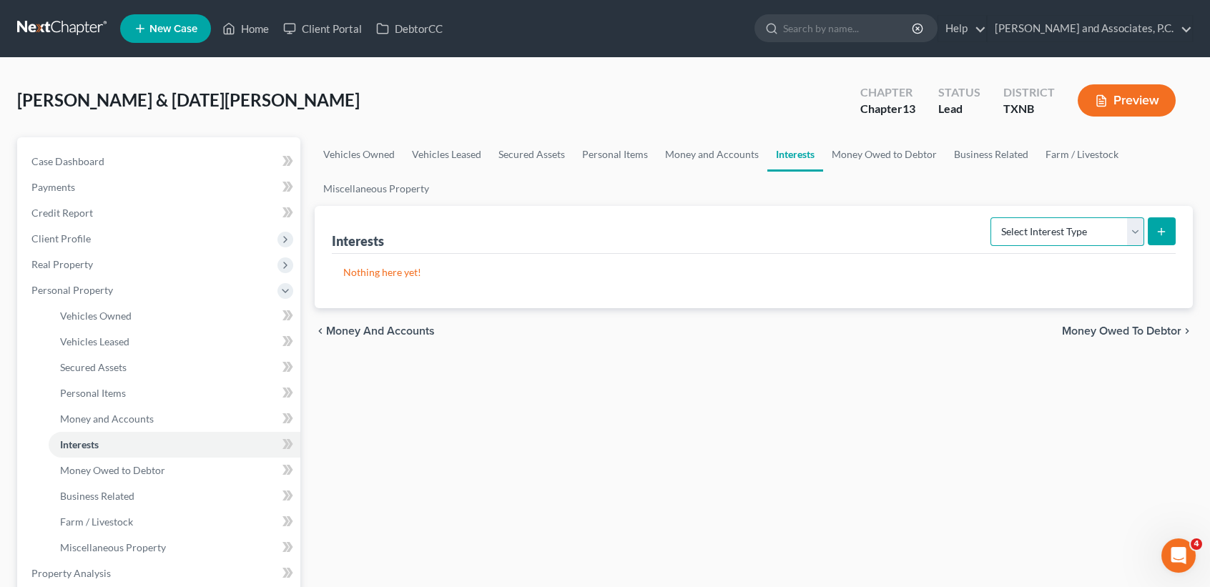
click at [1024, 229] on select "Select Interest Type 401K Annuity Bond Education IRA Government Bond Government…" at bounding box center [1068, 231] width 154 height 29
select select "whole_life_insurance"
click at [992, 217] on select "Select Interest Type 401K Annuity Bond Education IRA Government Bond Government…" at bounding box center [1068, 231] width 154 height 29
click at [1150, 227] on button "submit" at bounding box center [1162, 231] width 28 height 28
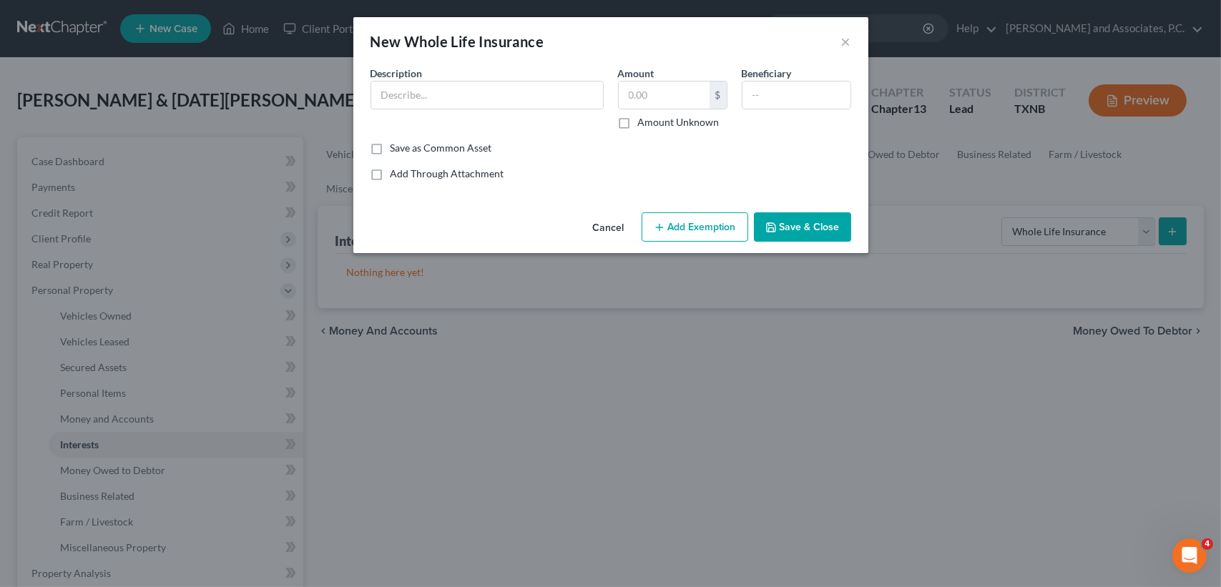
click at [470, 75] on div "Description *" at bounding box center [486, 98] width 247 height 64
click at [476, 95] on input "text" at bounding box center [487, 95] width 232 height 27
type input "through employer (debtor 1)"
click at [688, 110] on div "Amount $ Amount Unknown" at bounding box center [673, 98] width 124 height 64
click at [680, 92] on input "text" at bounding box center [664, 95] width 91 height 27
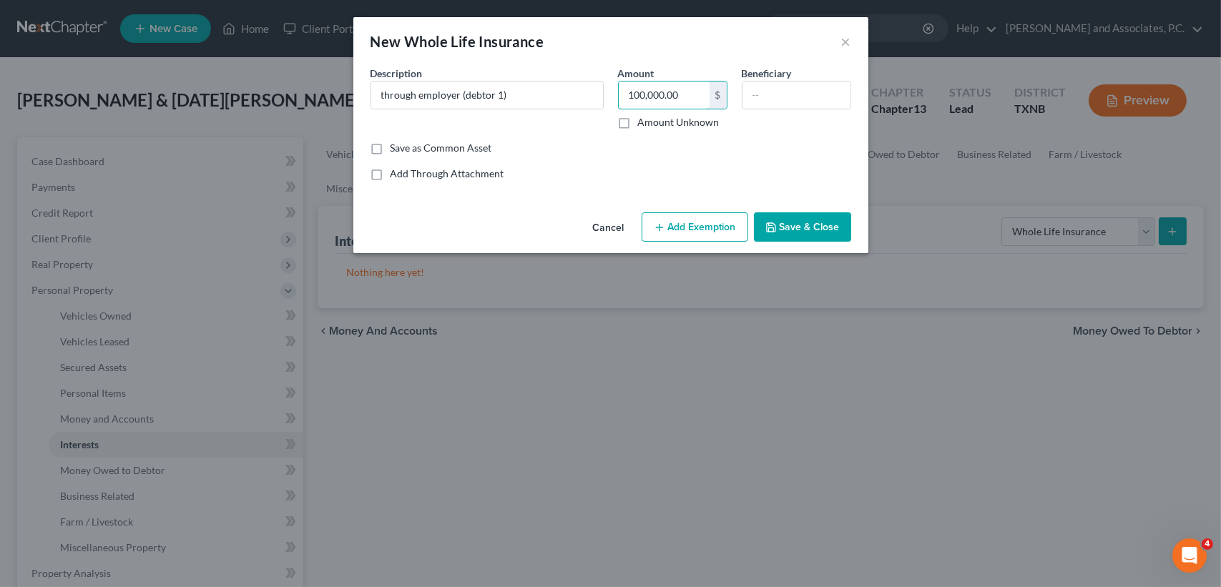
type input "100,000.00"
click at [804, 245] on div "Cancel Add Exemption Save & Close" at bounding box center [610, 230] width 515 height 47
click at [811, 230] on button "Save & Close" at bounding box center [802, 227] width 97 height 30
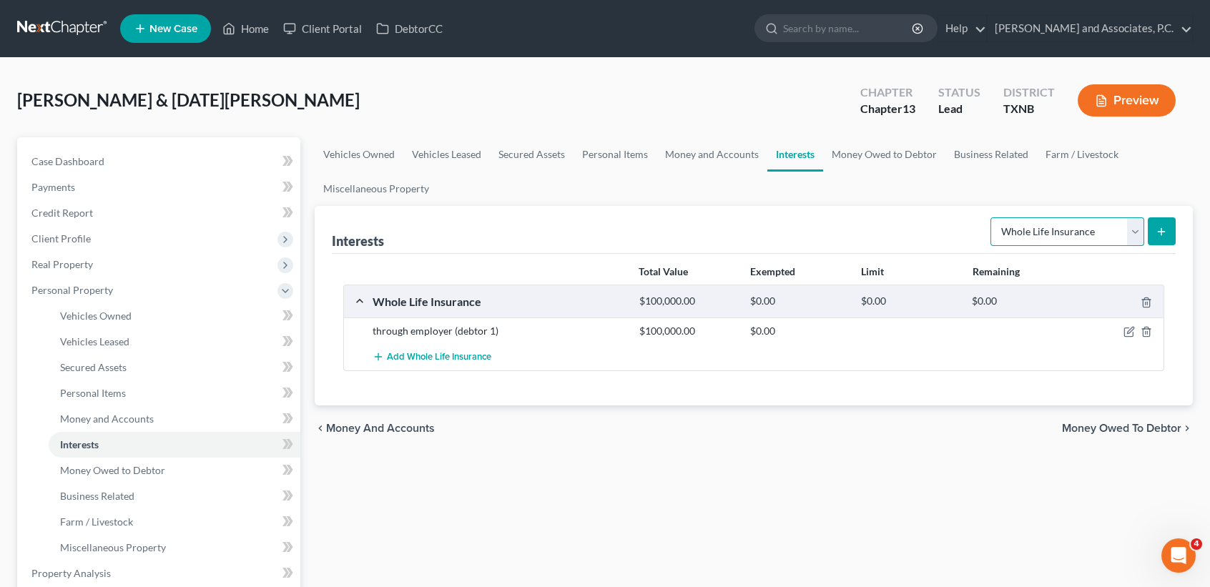
click at [1085, 229] on select "Select Interest Type 401K Annuity Bond Education IRA Government Bond Government…" at bounding box center [1068, 231] width 154 height 29
select select "401k"
click at [992, 217] on select "Select Interest Type 401K Annuity Bond Education IRA Government Bond Government…" at bounding box center [1068, 231] width 154 height 29
click at [1162, 230] on line "submit" at bounding box center [1162, 231] width 0 height 6
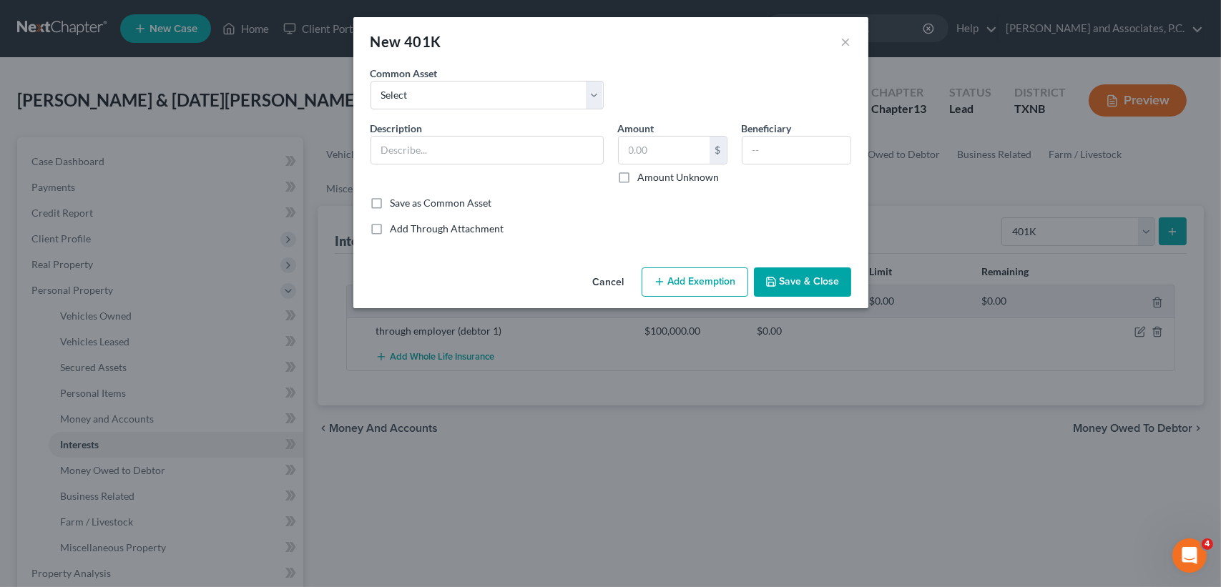
click at [514, 134] on div "Description *" at bounding box center [486, 153] width 247 height 64
click at [499, 150] on input "text" at bounding box center [487, 150] width 232 height 27
type input "through employer"
click at [677, 143] on input "text" at bounding box center [664, 150] width 91 height 27
type input "1,000.00"
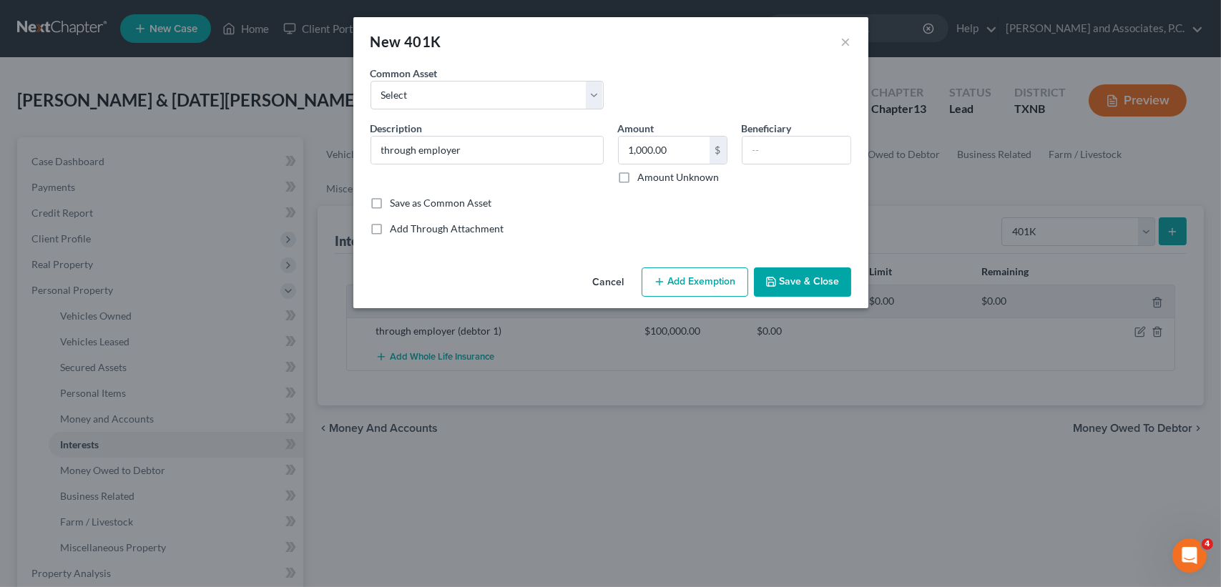
click at [792, 287] on button "Save & Close" at bounding box center [802, 282] width 97 height 30
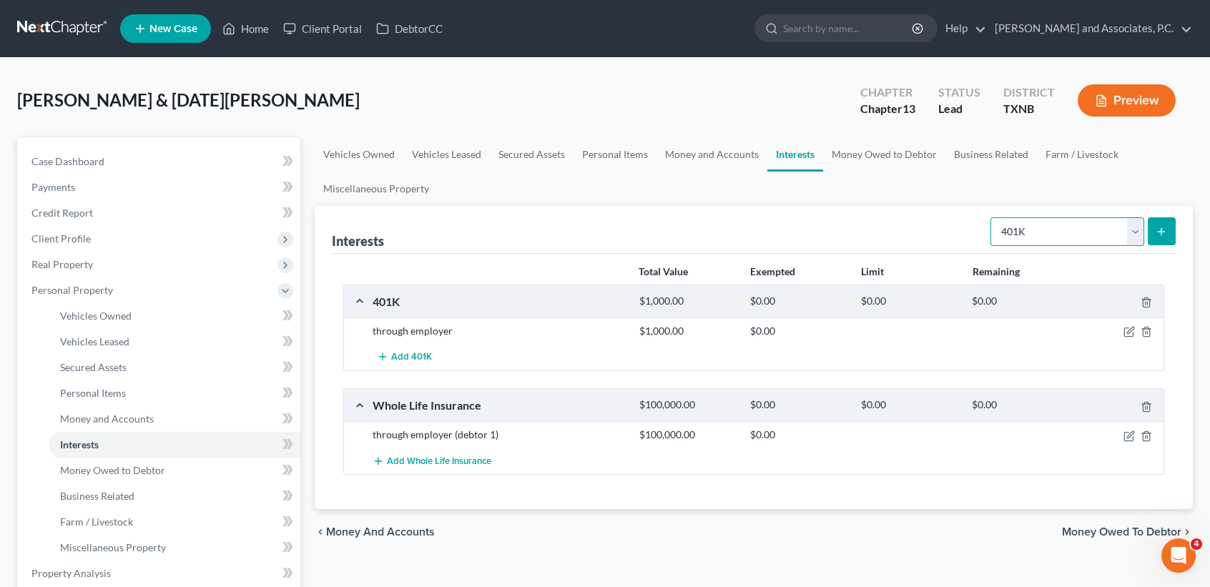
click at [1102, 226] on select "Select Interest Type 401K Annuity Bond Education IRA Government Bond Government…" at bounding box center [1068, 231] width 154 height 29
drag, startPoint x: 795, startPoint y: 206, endPoint x: 855, endPoint y: 175, distance: 67.2
click at [800, 206] on div "Interests Select Interest Type 401K Annuity Bond Education IRA Government Bond …" at bounding box center [754, 230] width 844 height 48
drag, startPoint x: 1045, startPoint y: 247, endPoint x: 1046, endPoint y: 239, distance: 8.6
click at [1045, 247] on div "Select Interest Type 401K Annuity Bond Education IRA Government Bond Government…" at bounding box center [1080, 231] width 191 height 38
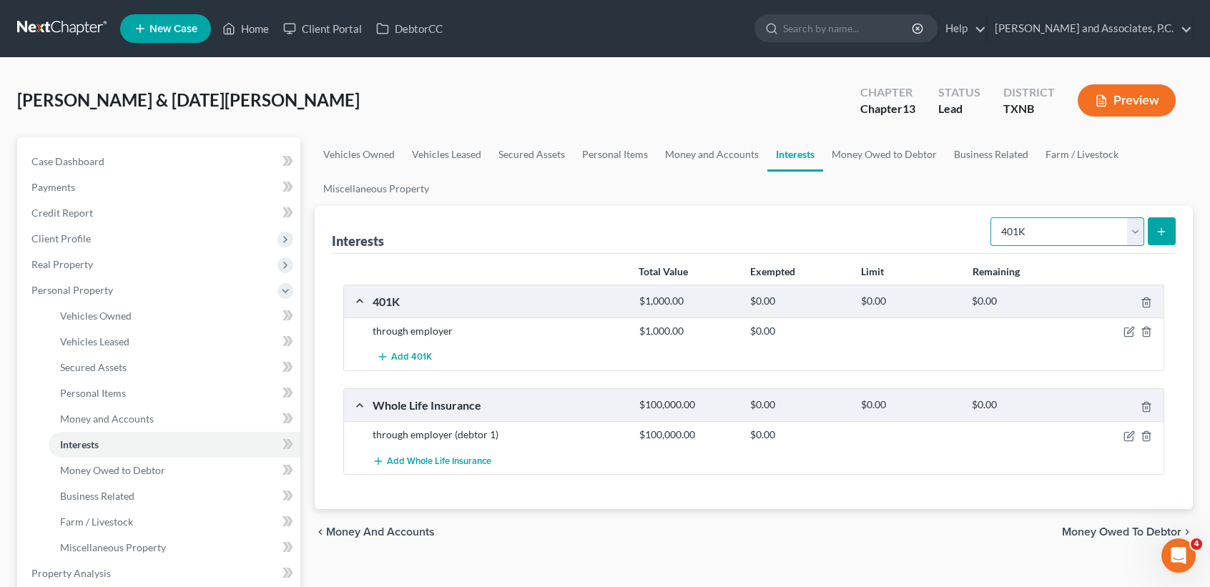
click at [1046, 239] on select "Select Interest Type 401K Annuity Bond Education IRA Government Bond Government…" at bounding box center [1068, 231] width 154 height 29
select select "stock"
click at [992, 217] on select "Select Interest Type 401K Annuity Bond Education IRA Government Bond Government…" at bounding box center [1068, 231] width 154 height 29
click at [1158, 232] on icon "submit" at bounding box center [1161, 231] width 11 height 11
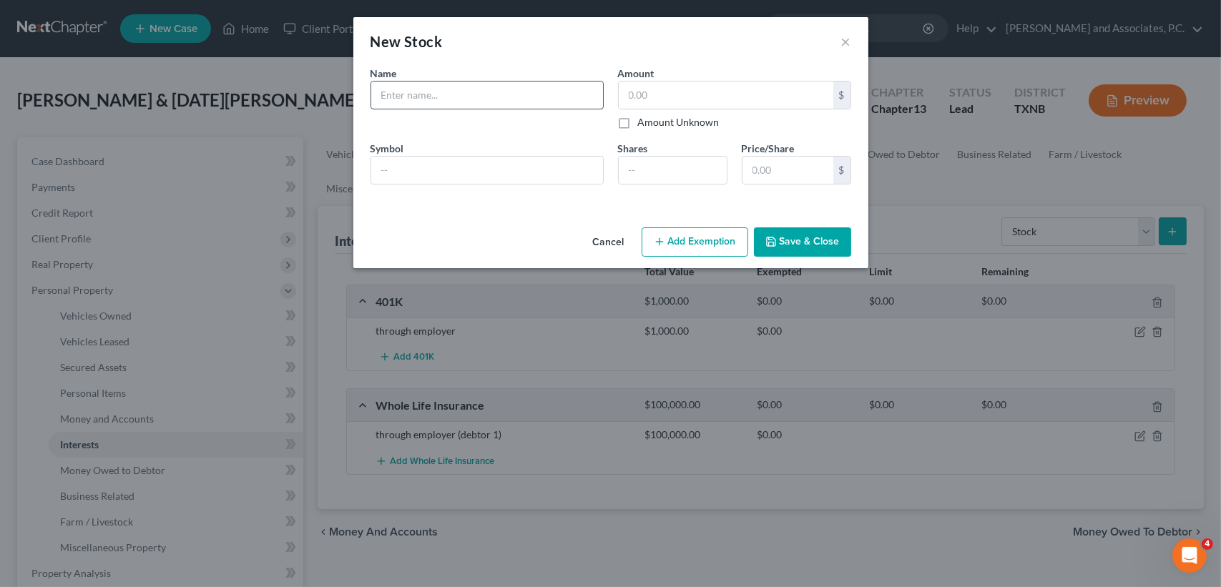
click at [426, 95] on input "text" at bounding box center [487, 95] width 232 height 27
type input "NVIDIA"
type input "19.40"
click at [808, 227] on button "Save & Close" at bounding box center [802, 242] width 97 height 30
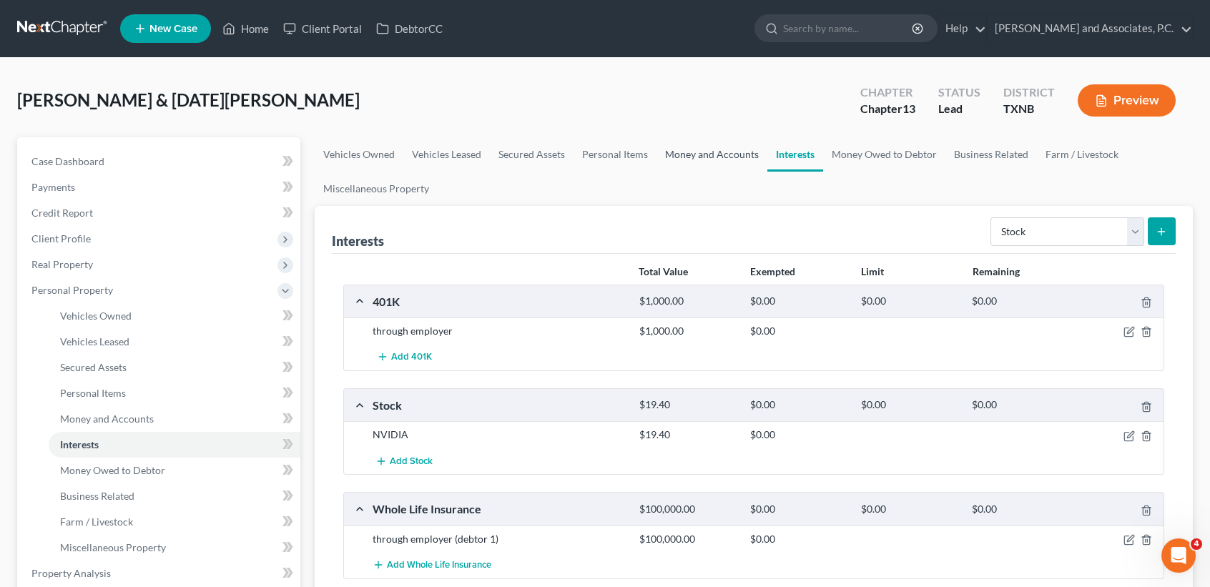
click at [699, 157] on link "Money and Accounts" at bounding box center [712, 154] width 111 height 34
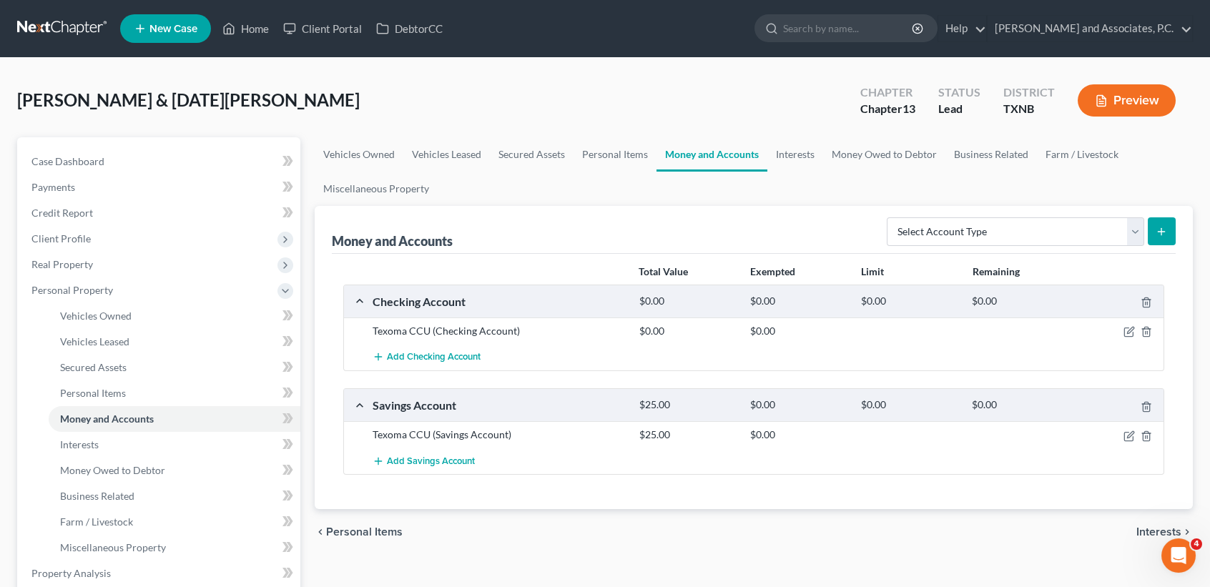
click at [973, 215] on div "Select Account Type Brokerage Cash on Hand Certificates of Deposit Checking Acc…" at bounding box center [1028, 231] width 295 height 38
click at [953, 226] on select "Select Account Type Brokerage Cash on Hand Certificates of Deposit Checking Acc…" at bounding box center [1015, 231] width 257 height 29
select select "checking"
click at [890, 217] on select "Select Account Type Brokerage Cash on Hand Certificates of Deposit Checking Acc…" at bounding box center [1015, 231] width 257 height 29
click at [1161, 237] on button "submit" at bounding box center [1162, 231] width 28 height 28
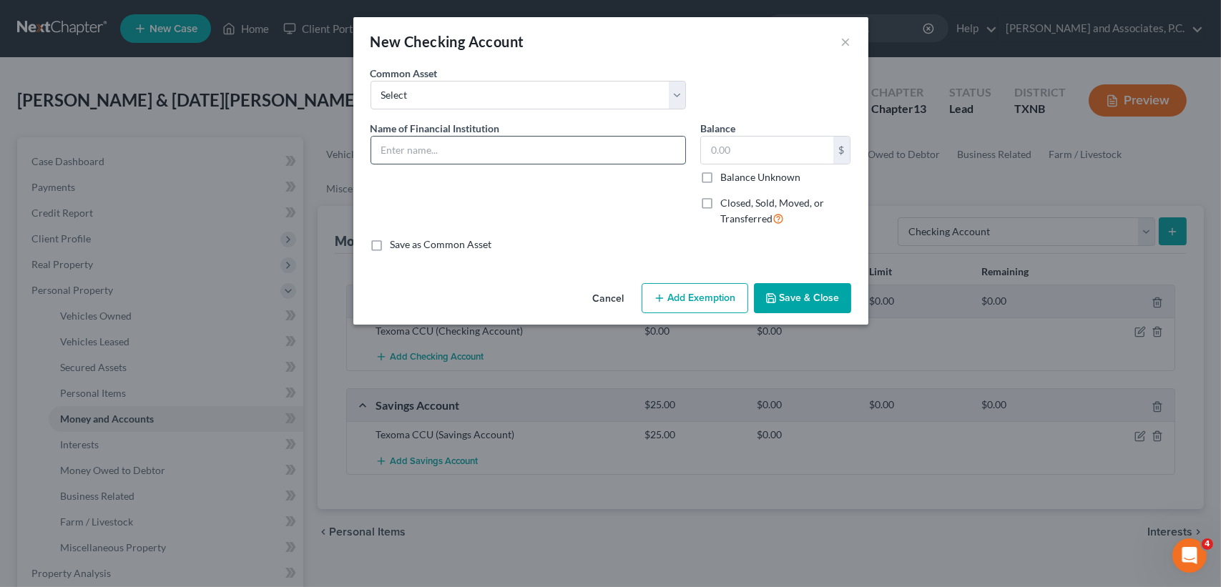
click at [433, 156] on input "text" at bounding box center [528, 150] width 314 height 27
type input "Cashapp"
type input "1.17"
type input "Cashapp (debtor 2)"
click at [793, 311] on button "Save & Close" at bounding box center [802, 298] width 97 height 30
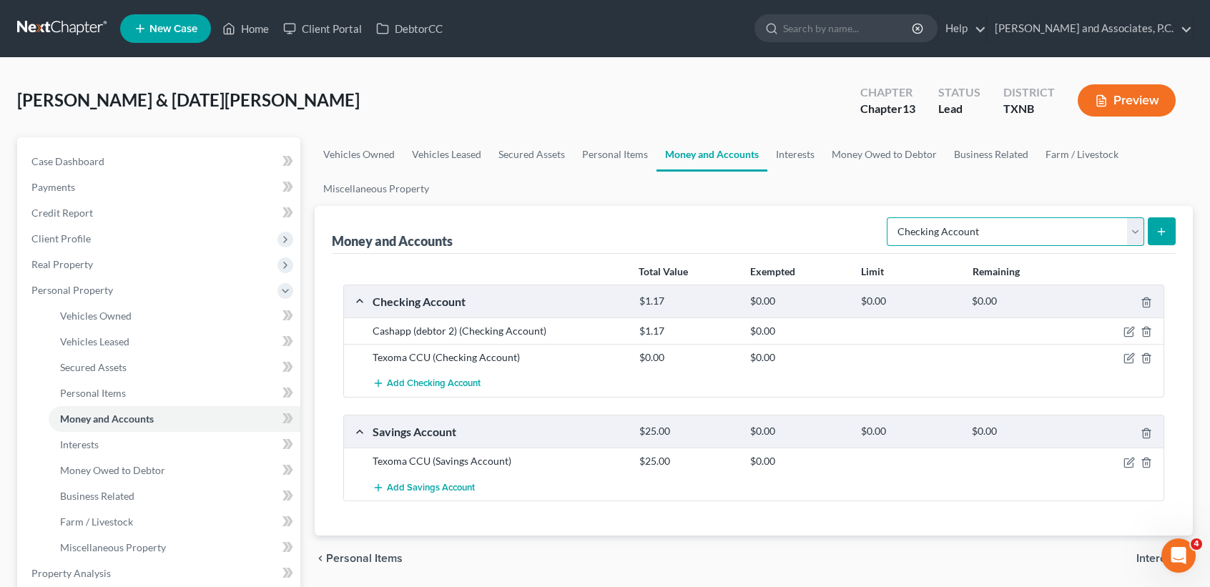
drag, startPoint x: 1049, startPoint y: 238, endPoint x: 1039, endPoint y: 245, distance: 11.7
click at [1049, 238] on select "Select Account Type Brokerage Cash on Hand Certificates of Deposit Checking Acc…" at bounding box center [1015, 231] width 257 height 29
select select "savings"
click at [890, 217] on select "Select Account Type Brokerage Cash on Hand Certificates of Deposit Checking Acc…" at bounding box center [1015, 231] width 257 height 29
click at [1160, 238] on button "submit" at bounding box center [1162, 231] width 28 height 28
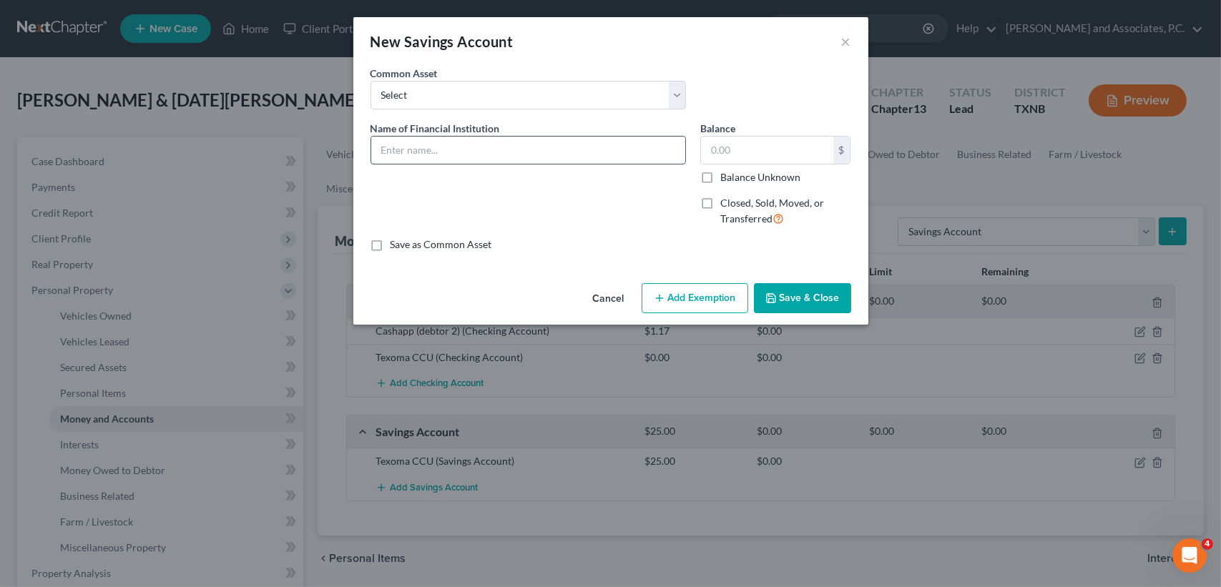
click at [448, 144] on input "text" at bounding box center [528, 150] width 314 height 27
type input "Cashapp (debtor 2)"
type input "9"
type input "0.95"
click at [786, 300] on button "Save & Close" at bounding box center [802, 298] width 97 height 30
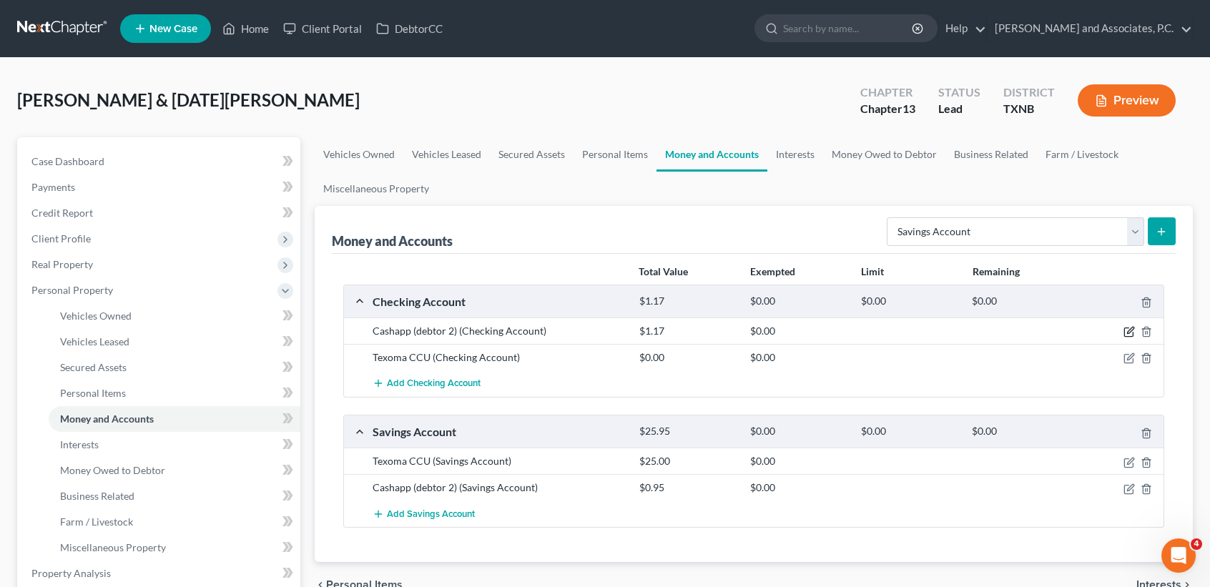
click at [1126, 330] on icon "button" at bounding box center [1129, 331] width 11 height 11
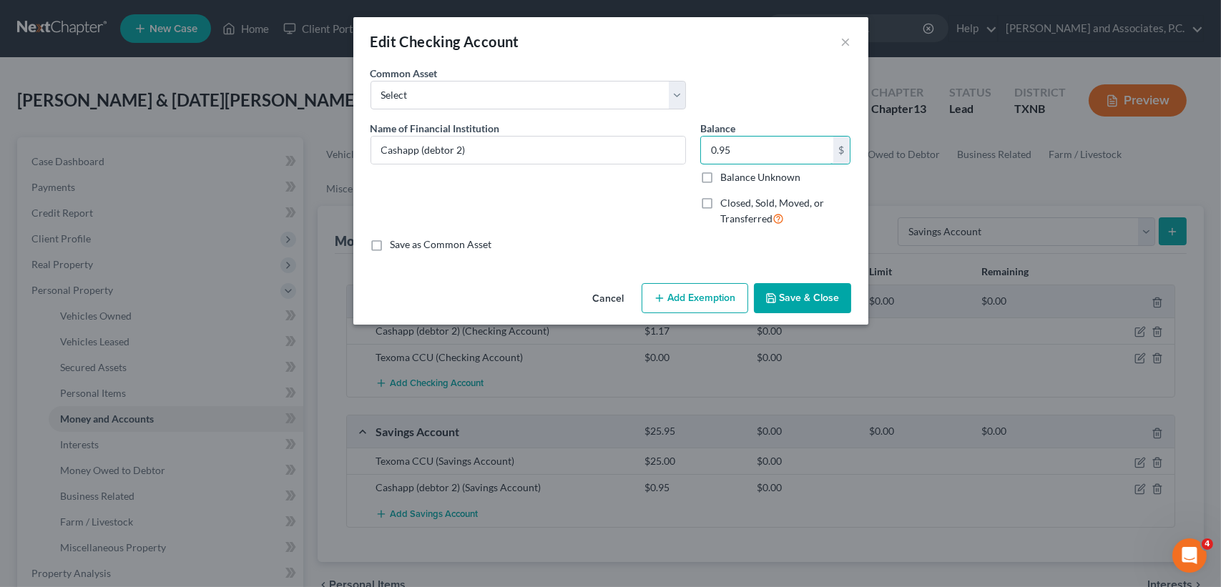
type input "0.95"
click at [800, 308] on button "Save & Close" at bounding box center [802, 298] width 97 height 30
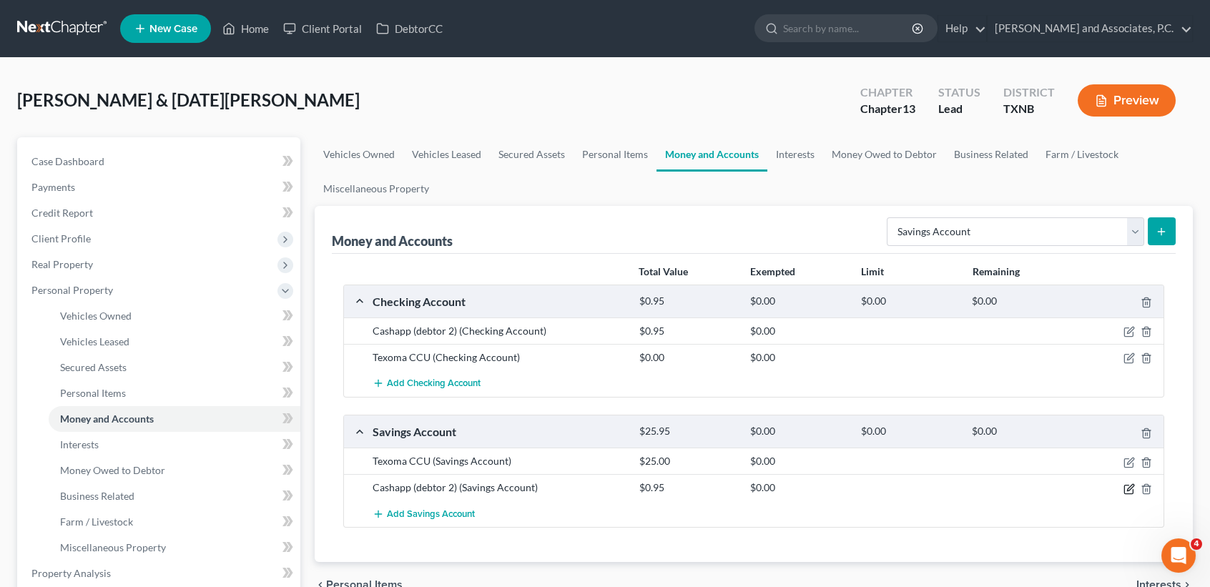
click at [1131, 484] on icon "button" at bounding box center [1130, 487] width 6 height 6
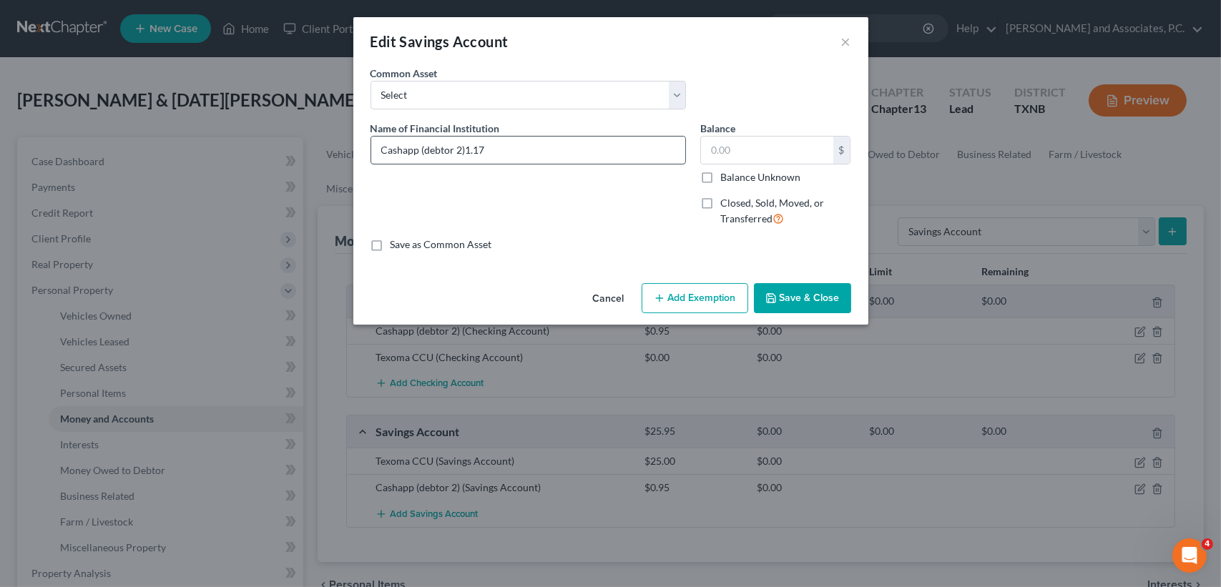
click at [561, 155] on input "Cashapp (debtor 2)1.17" at bounding box center [528, 150] width 314 height 27
type input "Cashapp (debtor 2)"
drag, startPoint x: 777, startPoint y: 152, endPoint x: 707, endPoint y: 301, distance: 165.4
click at [784, 152] on input "text" at bounding box center [767, 150] width 132 height 27
type input "1.17"
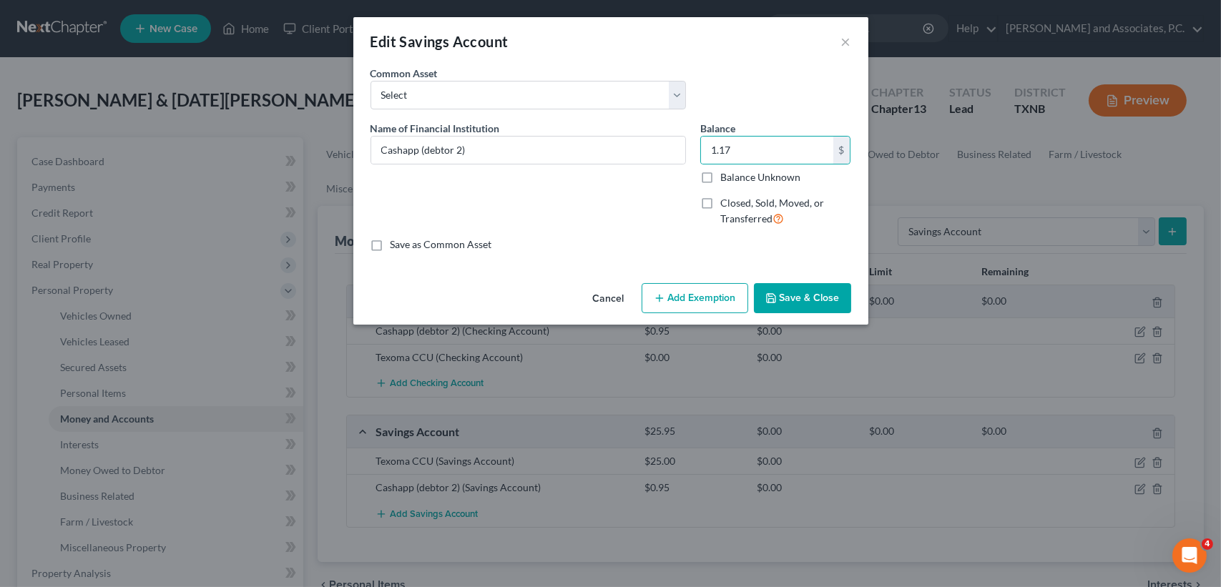
click at [770, 285] on button "Save & Close" at bounding box center [802, 298] width 97 height 30
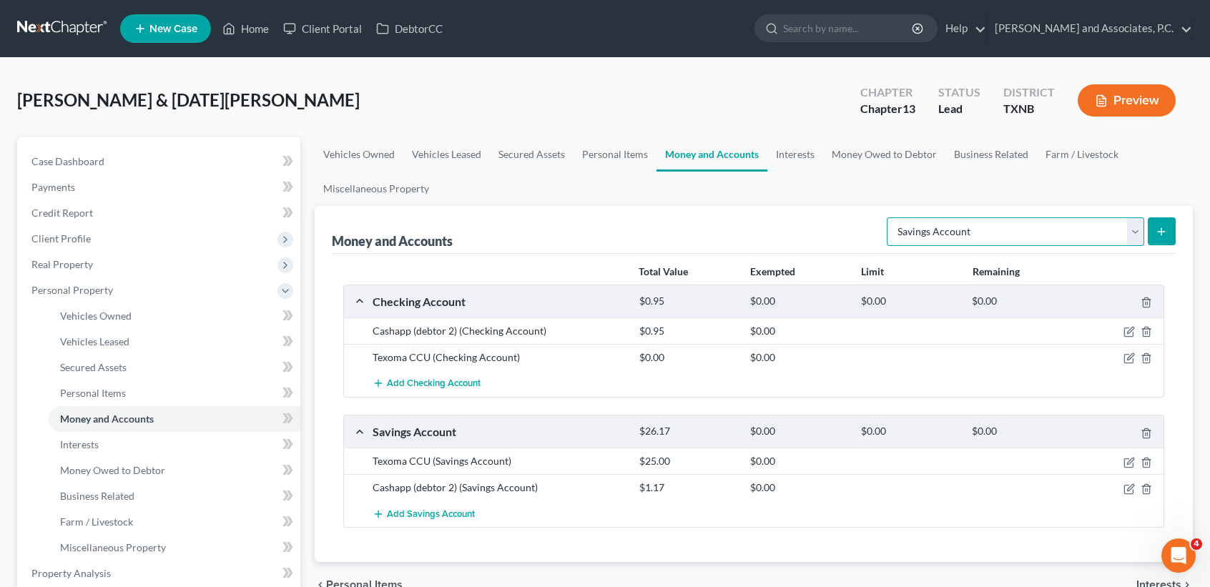
click at [961, 232] on select "Select Account Type Brokerage Cash on Hand Certificates of Deposit Checking Acc…" at bounding box center [1015, 231] width 257 height 29
select select "checking"
click at [890, 217] on select "Select Account Type Brokerage Cash on Hand Certificates of Deposit Checking Acc…" at bounding box center [1015, 231] width 257 height 29
click at [1169, 234] on button "submit" at bounding box center [1162, 231] width 28 height 28
click at [1159, 233] on icon "submit" at bounding box center [1161, 231] width 11 height 11
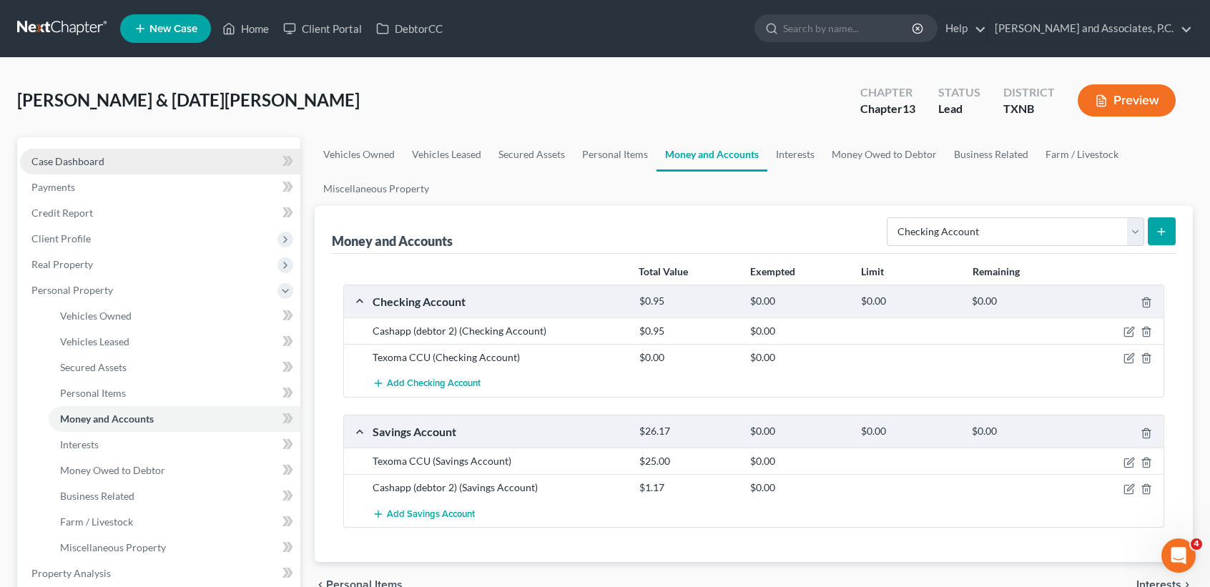
click at [97, 162] on span "Case Dashboard" at bounding box center [67, 161] width 73 height 12
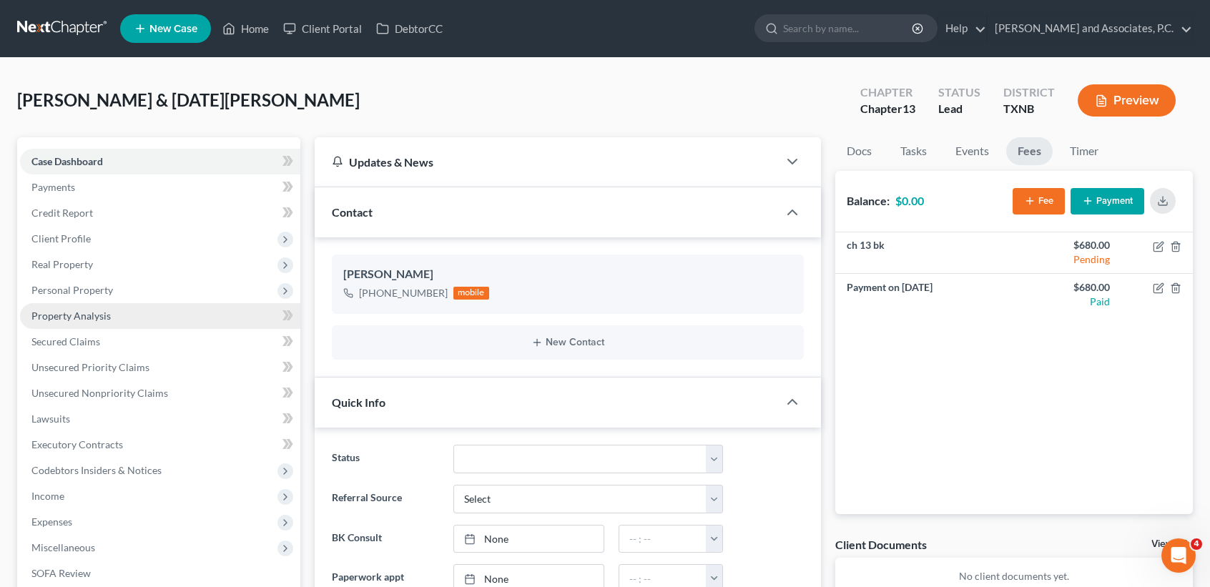
drag, startPoint x: 74, startPoint y: 293, endPoint x: 77, endPoint y: 306, distance: 13.1
click at [74, 293] on span "Personal Property" at bounding box center [72, 290] width 82 height 12
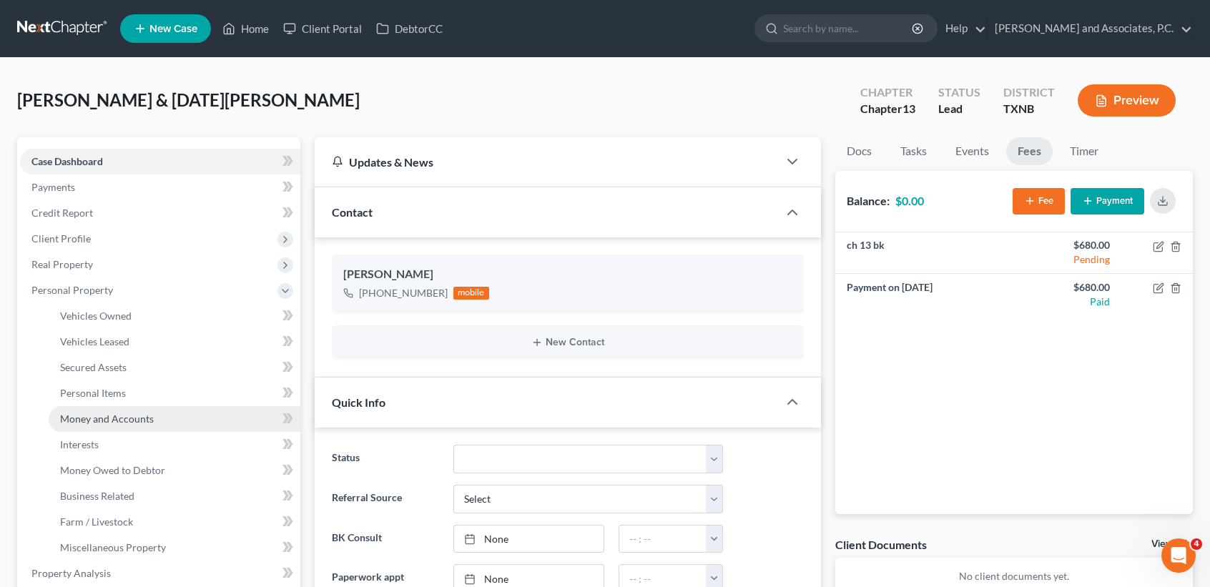
click at [110, 417] on span "Money and Accounts" at bounding box center [107, 419] width 94 height 12
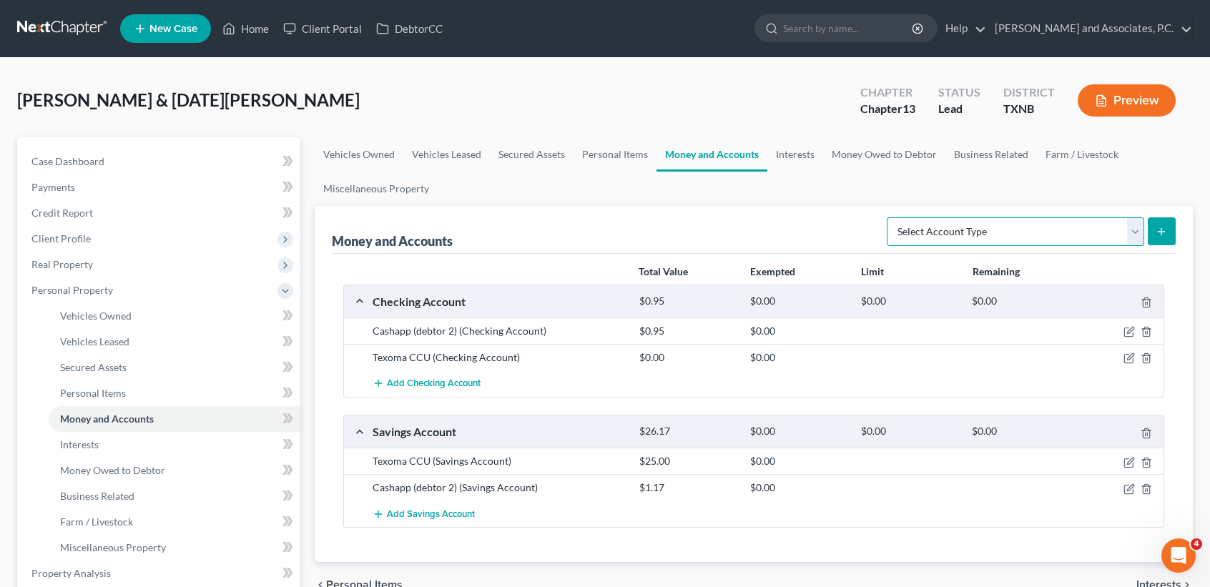
drag, startPoint x: 929, startPoint y: 225, endPoint x: 931, endPoint y: 242, distance: 17.3
click at [929, 225] on select "Select Account Type Brokerage Cash on Hand Certificates of Deposit Checking Acc…" at bounding box center [1015, 231] width 257 height 29
select select "checking"
click at [890, 217] on select "Select Account Type Brokerage Cash on Hand Certificates of Deposit Checking Acc…" at bounding box center [1015, 231] width 257 height 29
click at [1170, 225] on button "submit" at bounding box center [1162, 231] width 28 height 28
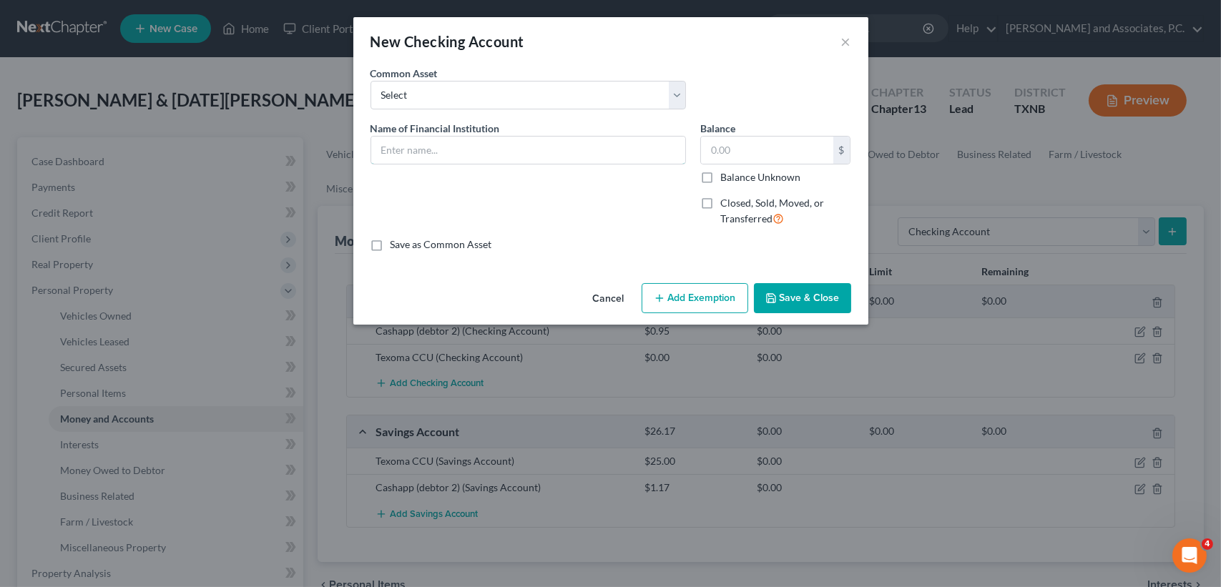
drag, startPoint x: 488, startPoint y: 156, endPoint x: 506, endPoint y: 132, distance: 30.0
click at [488, 155] on input "text" at bounding box center [528, 150] width 314 height 27
type input "Cashapp (debtor 1)"
type input "1.51"
click at [804, 301] on button "Save & Close" at bounding box center [802, 298] width 97 height 30
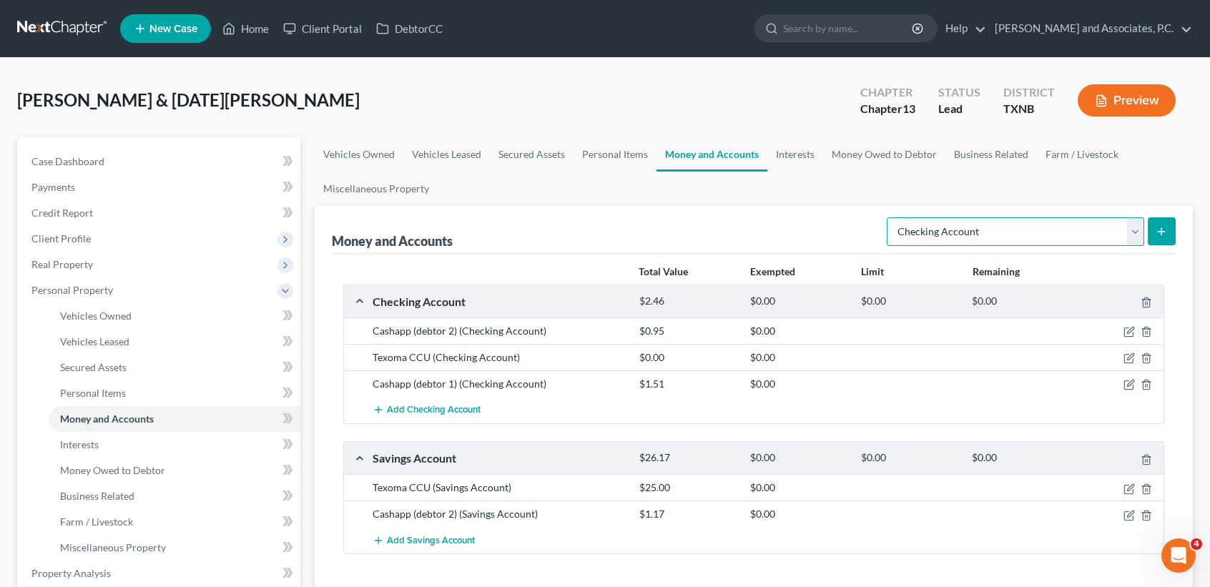
click at [915, 230] on select "Select Account Type Brokerage Cash on Hand Certificates of Deposit Checking Acc…" at bounding box center [1015, 231] width 257 height 29
select select "savings"
click at [890, 217] on select "Select Account Type Brokerage Cash on Hand Certificates of Deposit Checking Acc…" at bounding box center [1015, 231] width 257 height 29
click at [1157, 219] on button "submit" at bounding box center [1162, 231] width 28 height 28
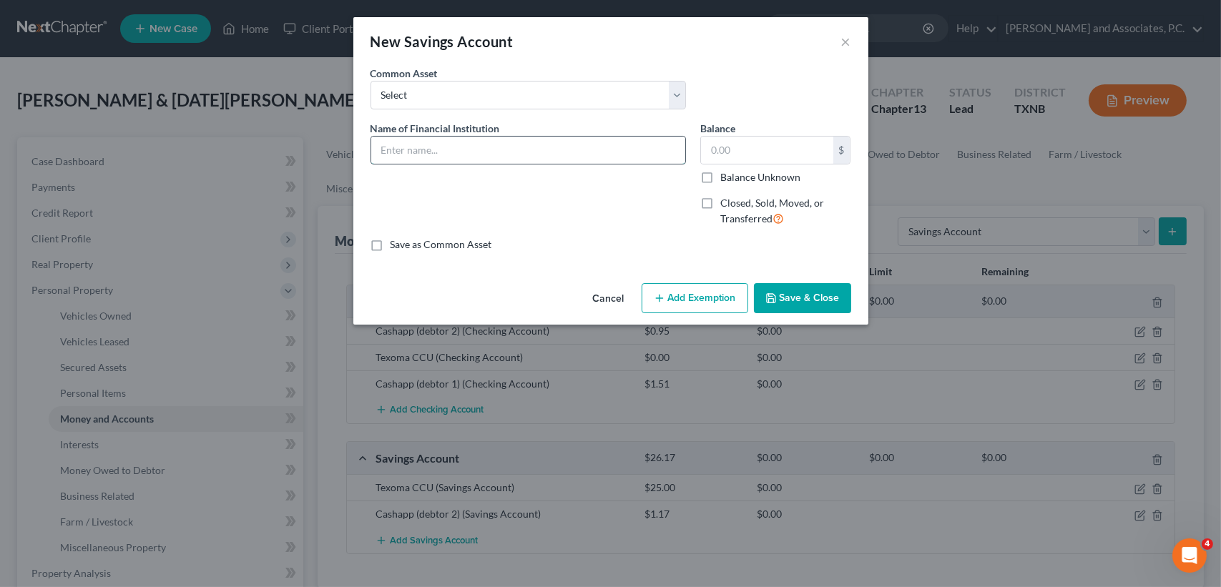
click at [384, 144] on input "text" at bounding box center [528, 150] width 314 height 27
type input "Cashapp (debtor 1)"
type input "9"
type input "0.98"
click at [833, 285] on button "Save & Close" at bounding box center [802, 298] width 97 height 30
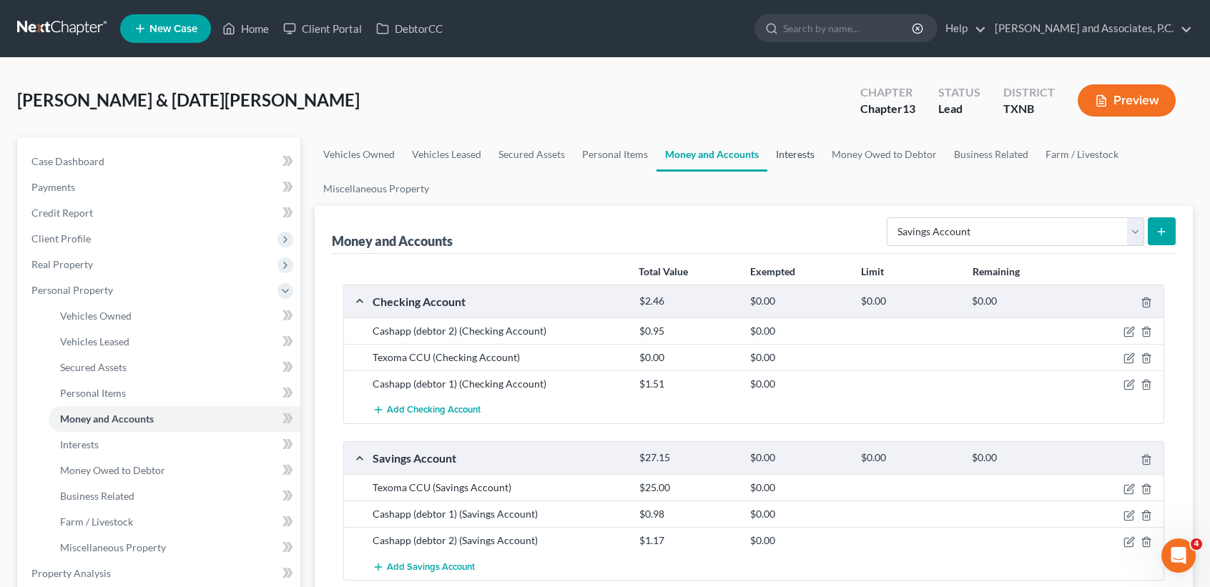
click at [790, 162] on link "Interests" at bounding box center [795, 154] width 56 height 34
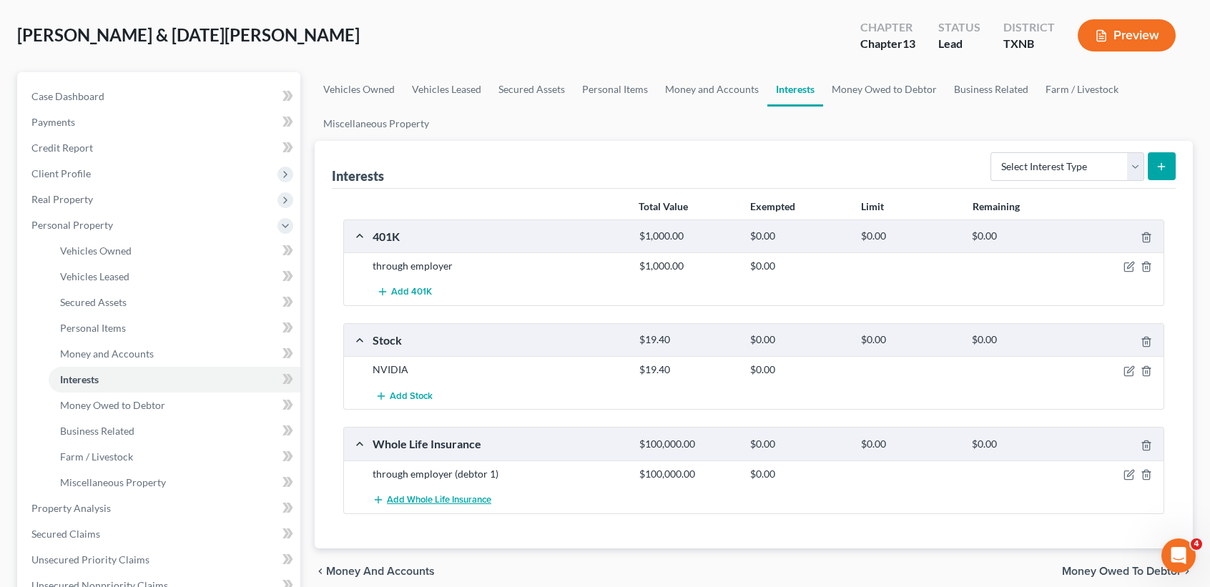
scroll to position [95, 0]
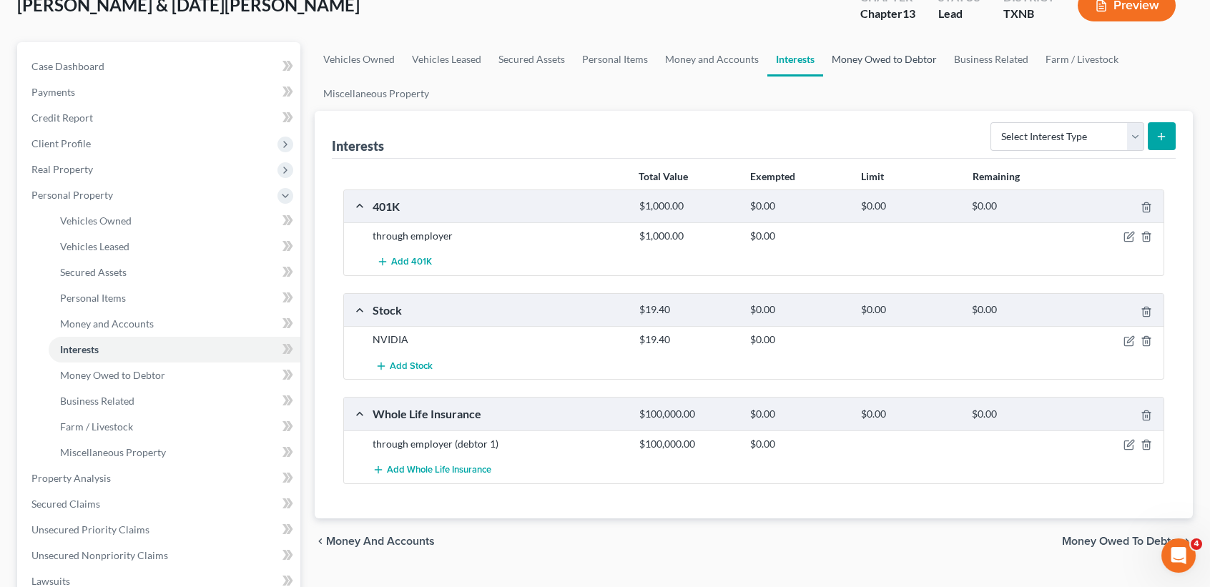
click at [890, 68] on link "Money Owed to Debtor" at bounding box center [884, 59] width 122 height 34
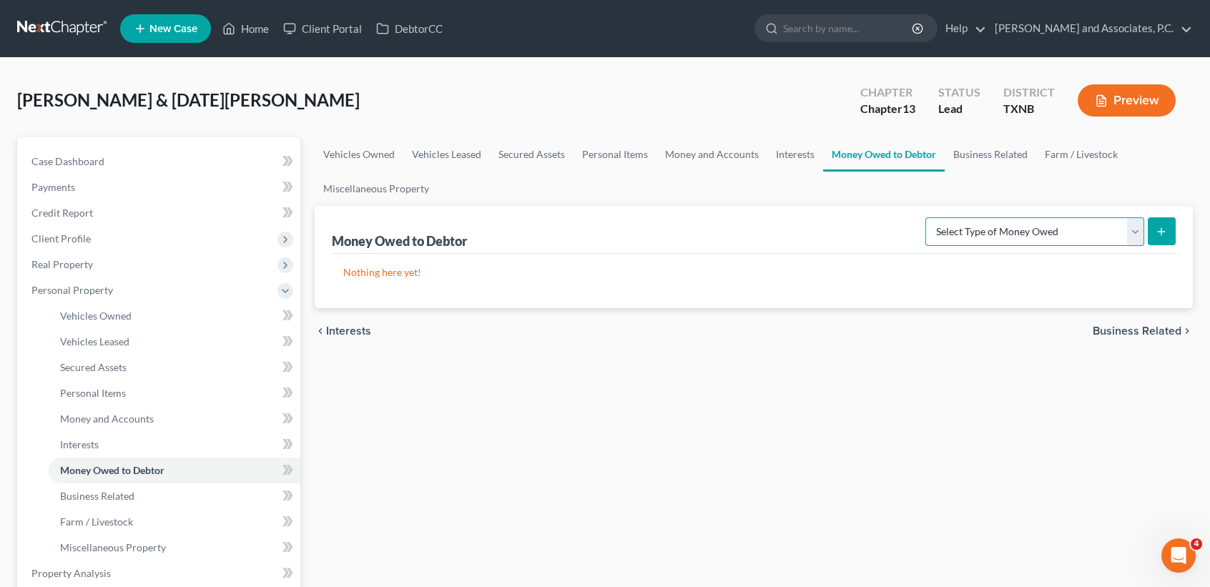
click at [981, 225] on select "Select Type of Money Owed Accounts Receivable Alimony Child Support Claims Agai…" at bounding box center [1034, 231] width 219 height 29
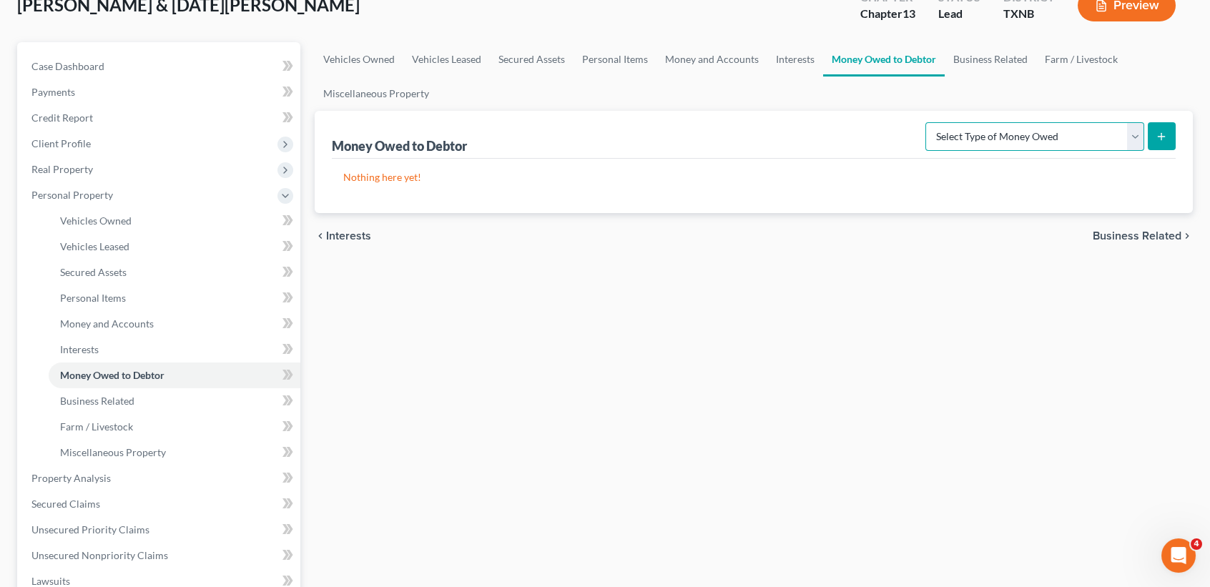
click at [974, 134] on select "Select Type of Money Owed Accounts Receivable Alimony Child Support Claims Agai…" at bounding box center [1034, 136] width 219 height 29
click at [725, 446] on div "Vehicles Owned Vehicles Leased Secured Assets Personal Items Money and Accounts…" at bounding box center [754, 481] width 893 height 878
click at [971, 55] on link "Business Related" at bounding box center [991, 59] width 92 height 34
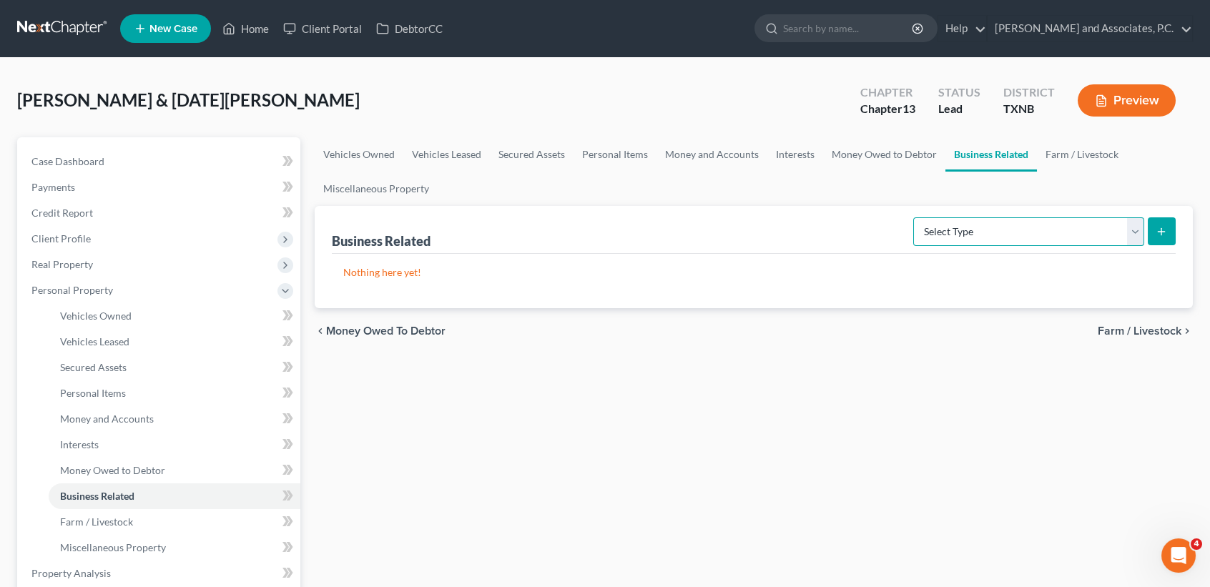
click at [1038, 235] on select "Select Type Customer Lists Franchises Inventory Licenses Machinery Office Equip…" at bounding box center [1028, 231] width 231 height 29
click at [944, 466] on div "Vehicles Owned Vehicles Leased Secured Assets Personal Items Money and Accounts…" at bounding box center [754, 576] width 893 height 878
click at [1061, 159] on link "Farm / Livestock" at bounding box center [1082, 154] width 90 height 34
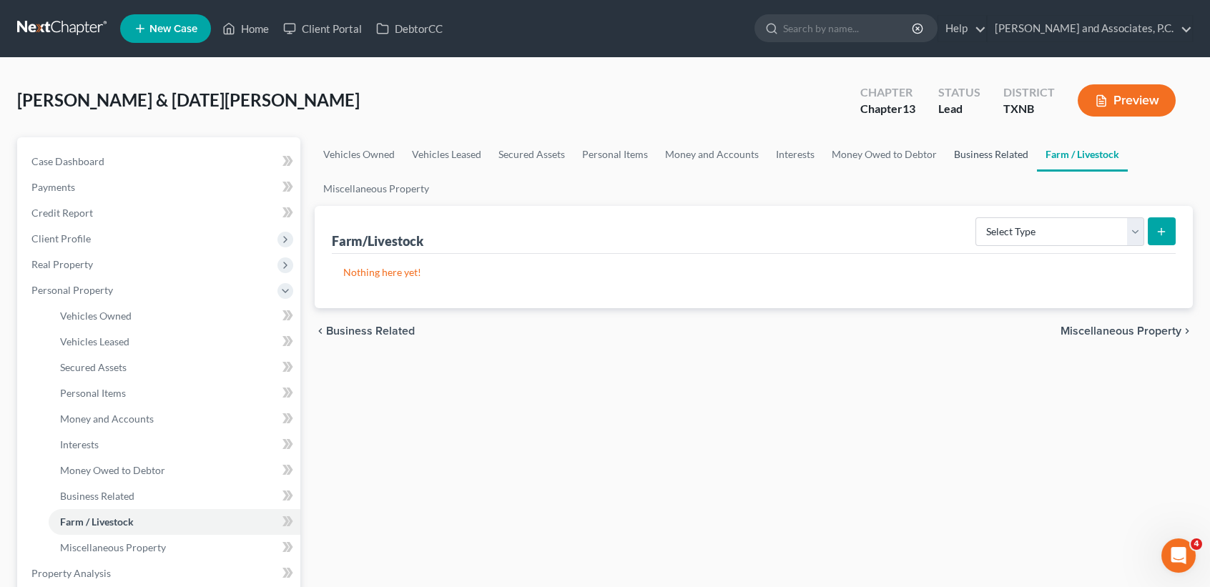
click at [1016, 152] on link "Business Related" at bounding box center [992, 154] width 92 height 34
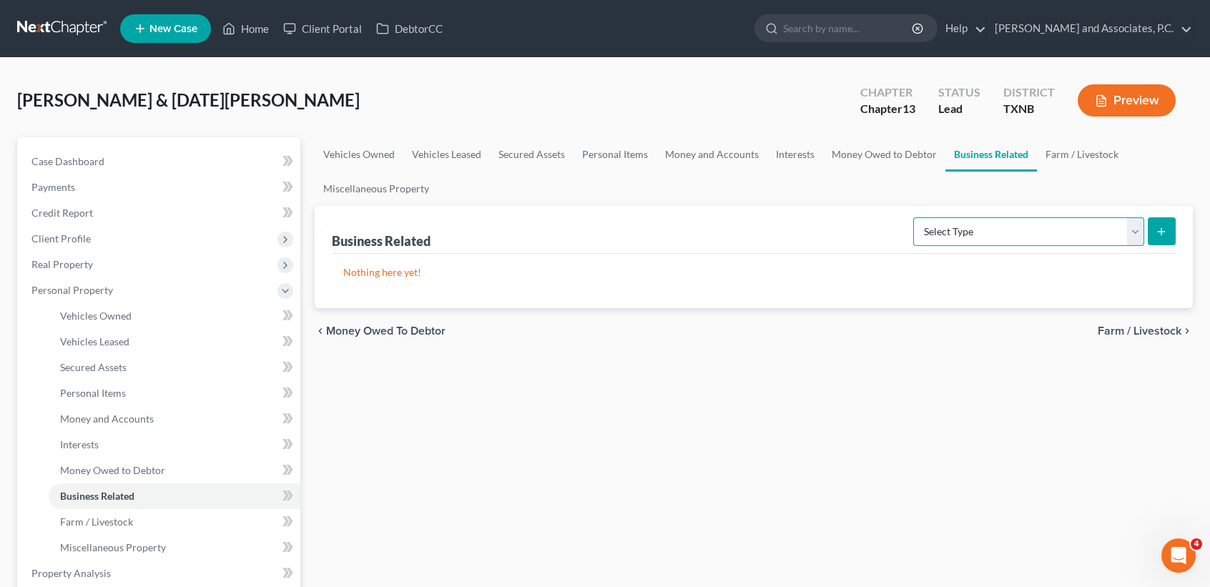
click at [1001, 232] on select "Select Type Customer Lists Franchises Inventory Licenses Machinery Office Equip…" at bounding box center [1028, 231] width 231 height 29
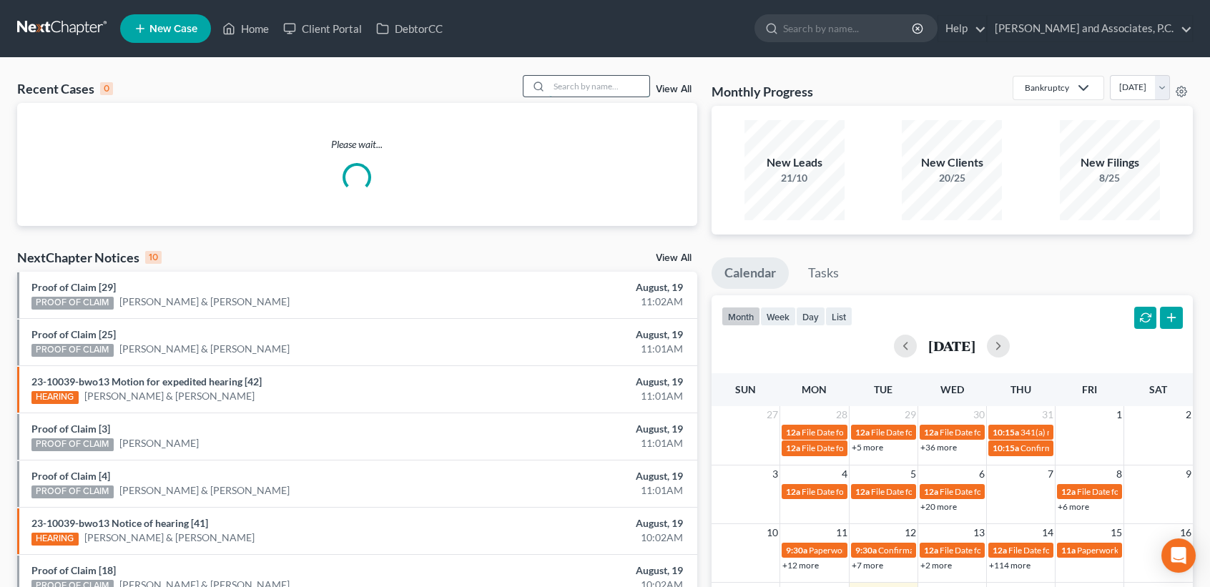
click at [563, 87] on input "search" at bounding box center [599, 86] width 100 height 21
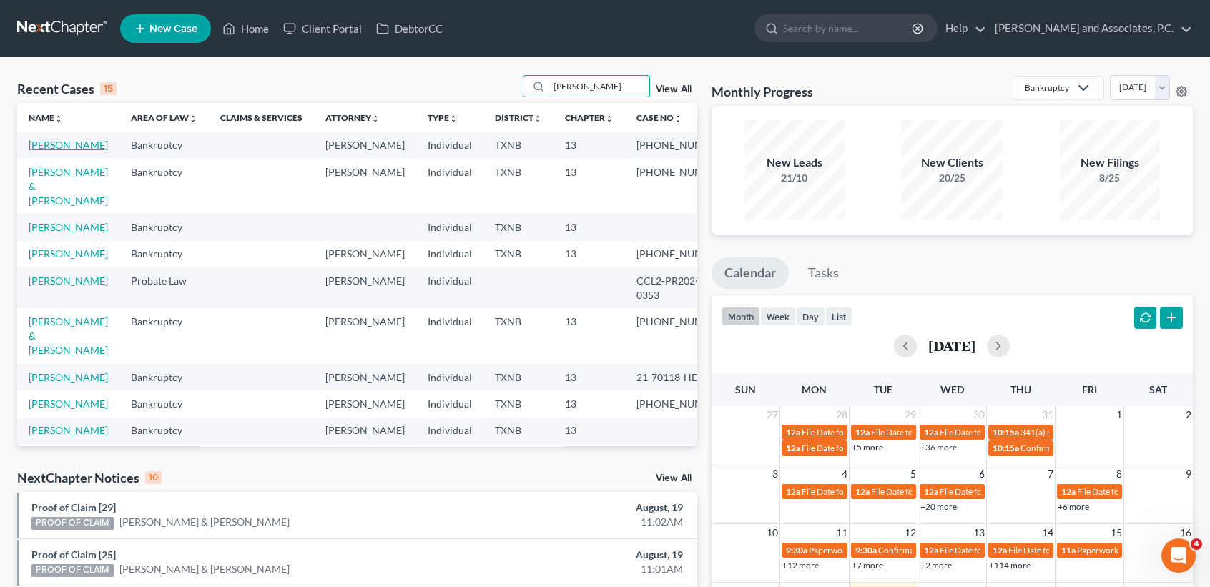
type input "perez"
click at [44, 151] on link "Perez, Cynthia" at bounding box center [68, 145] width 79 height 12
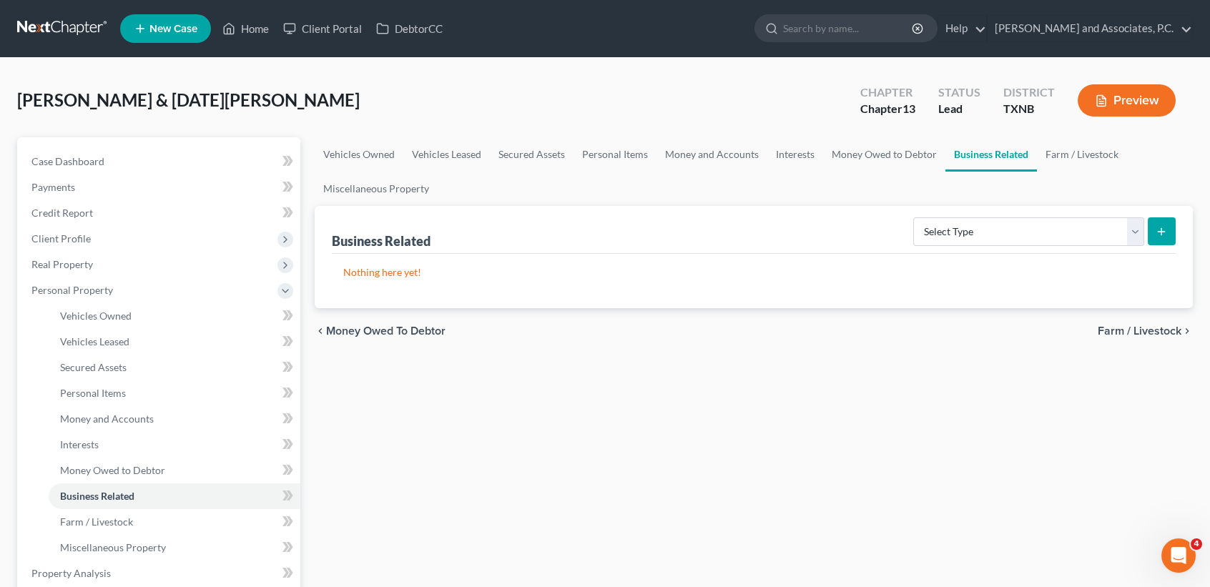
click at [982, 428] on div "Vehicles Owned Vehicles Leased Secured Assets Personal Items Money and Accounts…" at bounding box center [754, 576] width 893 height 878
click at [1074, 154] on link "Farm / Livestock" at bounding box center [1082, 154] width 90 height 34
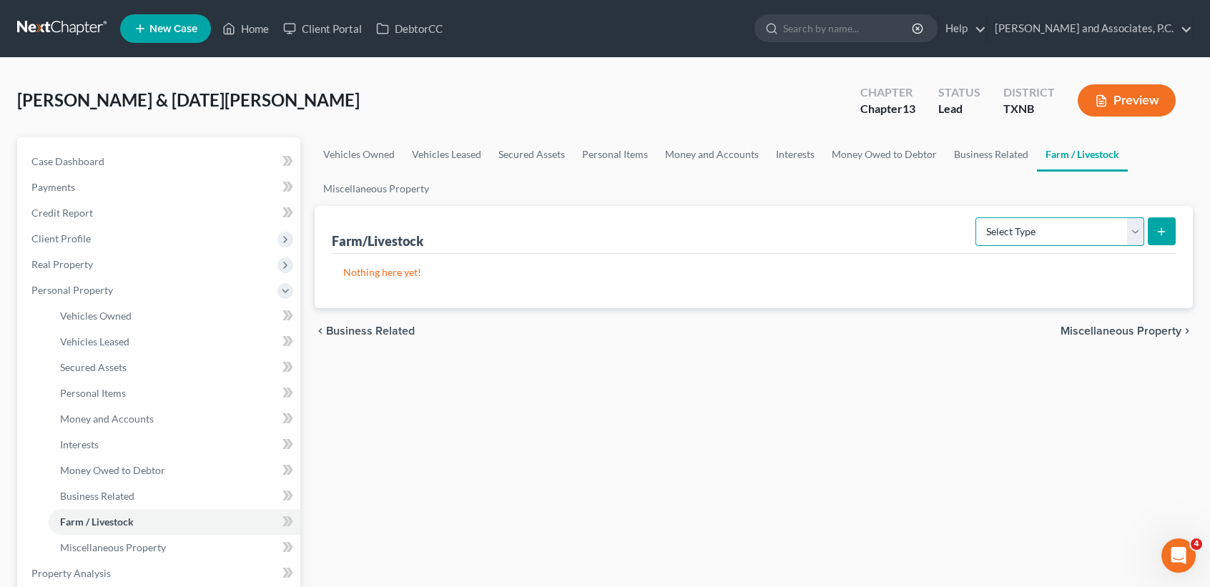
click at [1054, 232] on select "Select Type Animals & Livestock Crops: Growing or Harvested Farming Equipment F…" at bounding box center [1060, 231] width 169 height 29
click at [996, 156] on link "Business Related" at bounding box center [992, 154] width 92 height 34
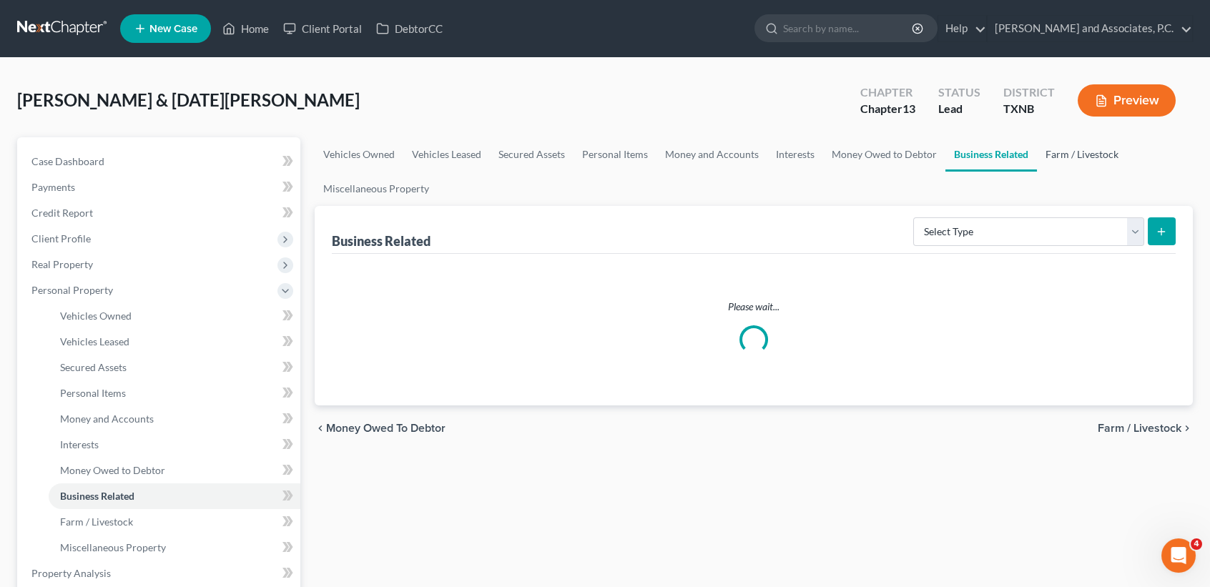
click at [1089, 166] on link "Farm / Livestock" at bounding box center [1082, 154] width 90 height 34
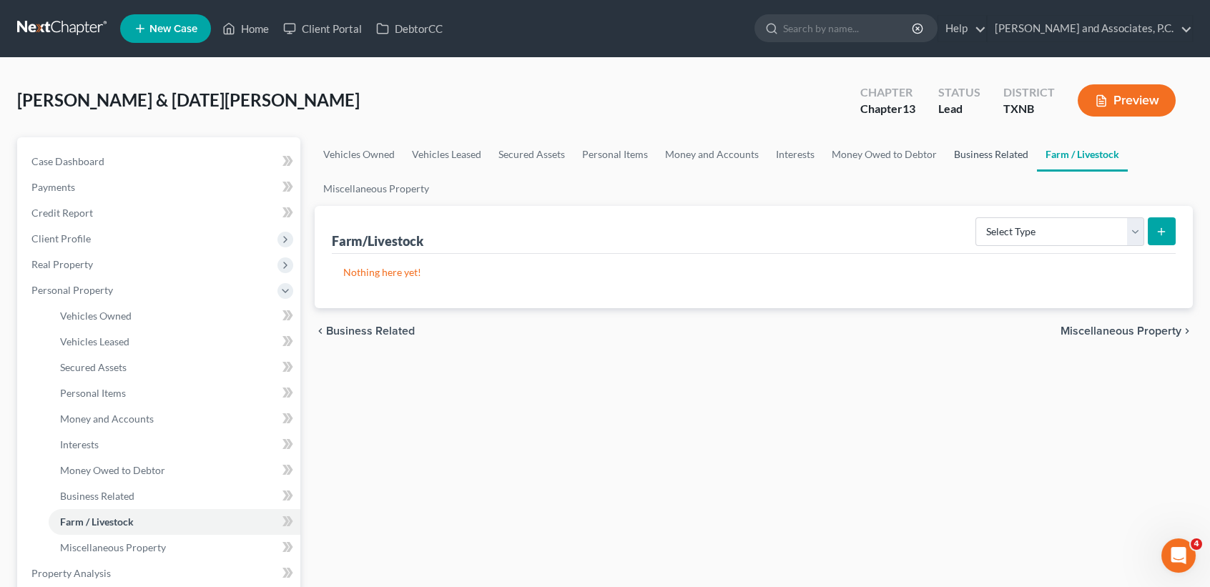
click at [981, 149] on link "Business Related" at bounding box center [992, 154] width 92 height 34
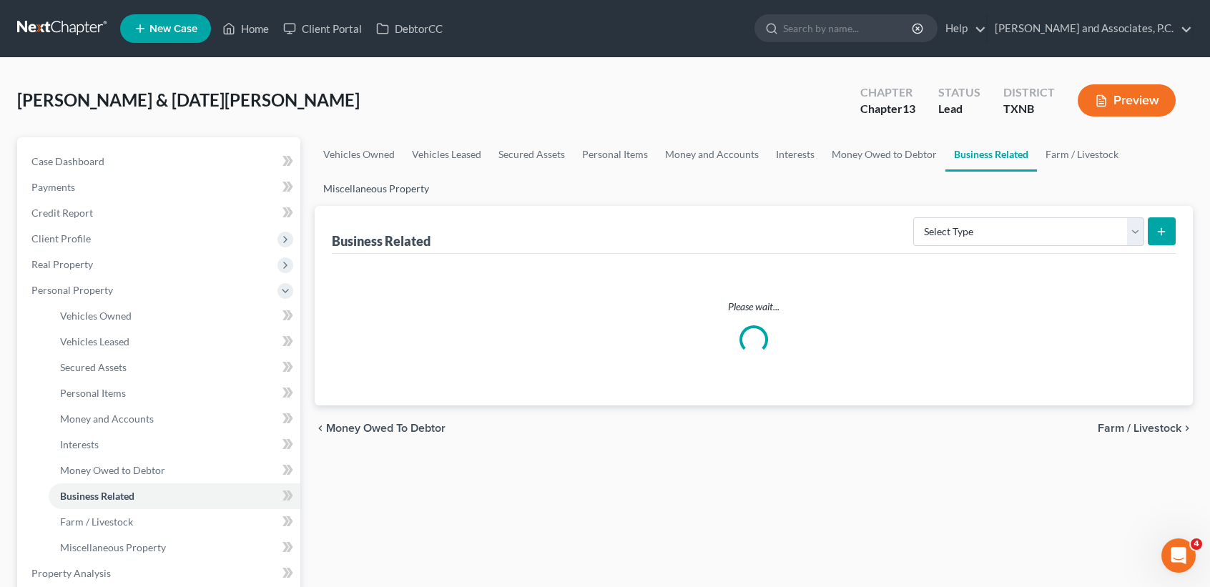
click at [377, 196] on link "Miscellaneous Property" at bounding box center [376, 189] width 123 height 34
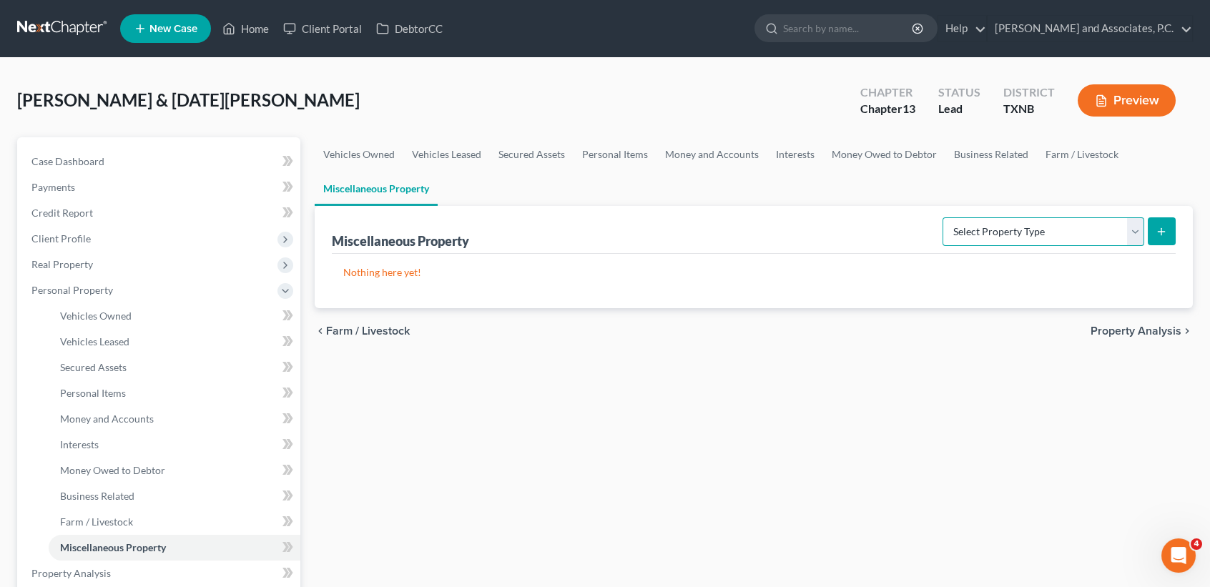
click at [1081, 230] on select "Select Property Type Assigned for Creditor Benefit Within 1 Year Holding for An…" at bounding box center [1044, 231] width 202 height 29
select select "transferred"
click at [943, 217] on select "Select Property Type Assigned for Creditor Benefit Within 1 Year Holding for An…" at bounding box center [1044, 231] width 202 height 29
click at [1171, 235] on button "submit" at bounding box center [1162, 231] width 28 height 28
select select "Ordinary (within 2 years)"
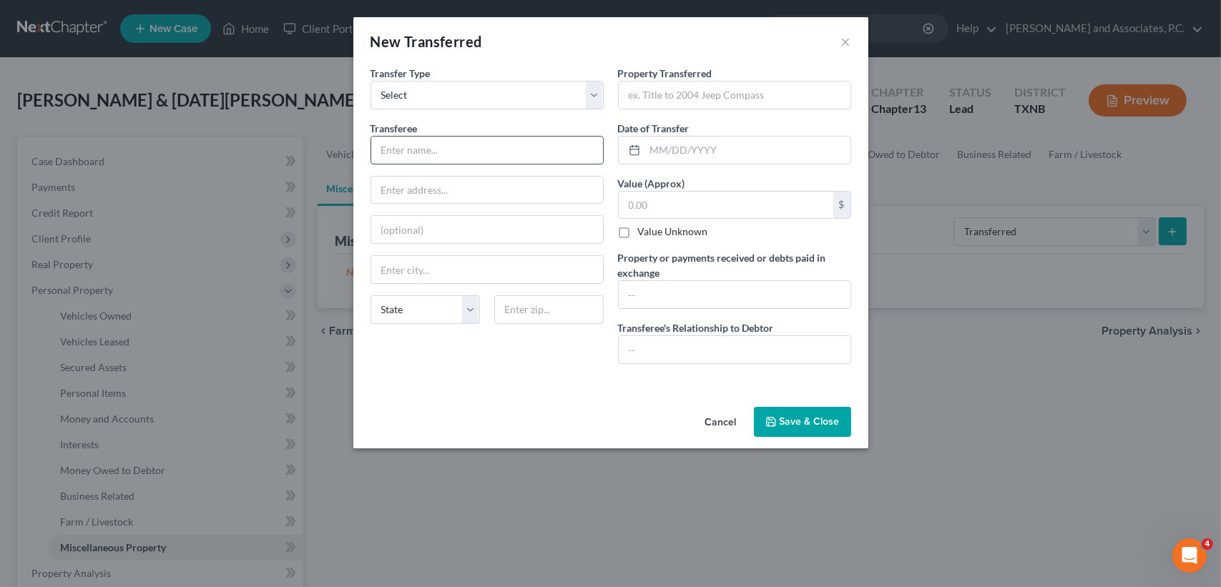
click at [458, 146] on input "text" at bounding box center [487, 150] width 232 height 27
paste input "Shamrock Jewelry&Loan"
type input "Shamrock Jewelry&Loan"
paste input "1911 9th St"
type input "1911 9th St"
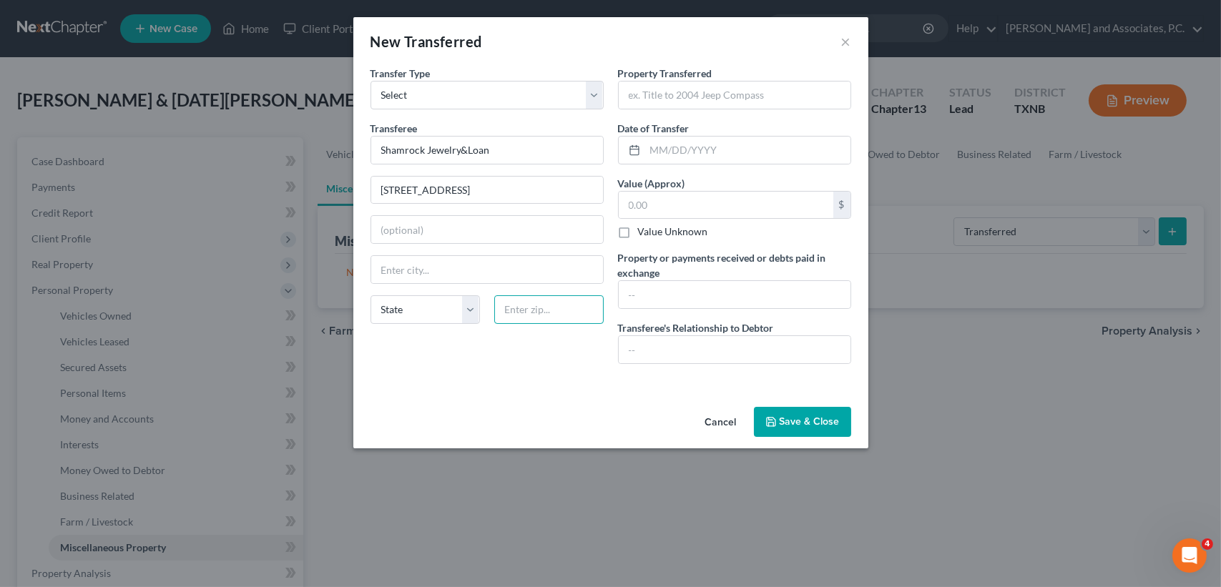
click at [563, 306] on input "text" at bounding box center [548, 309] width 109 height 29
type input "76301"
type input "Wichita Falls"
click at [653, 98] on input "text" at bounding box center [735, 95] width 232 height 27
type input "C"
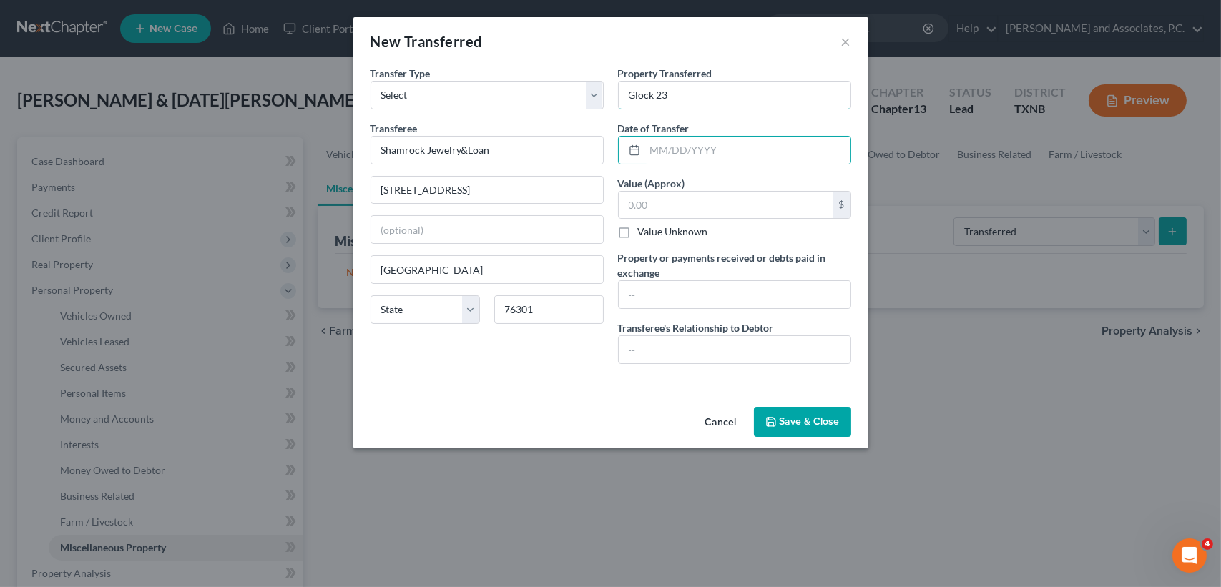
click at [784, 90] on input "Glock 23" at bounding box center [735, 95] width 232 height 27
type input "Glock 23 firearm"
type input "02/01/2024"
click at [654, 295] on input "text" at bounding box center [735, 294] width 232 height 27
type input "$300.00"
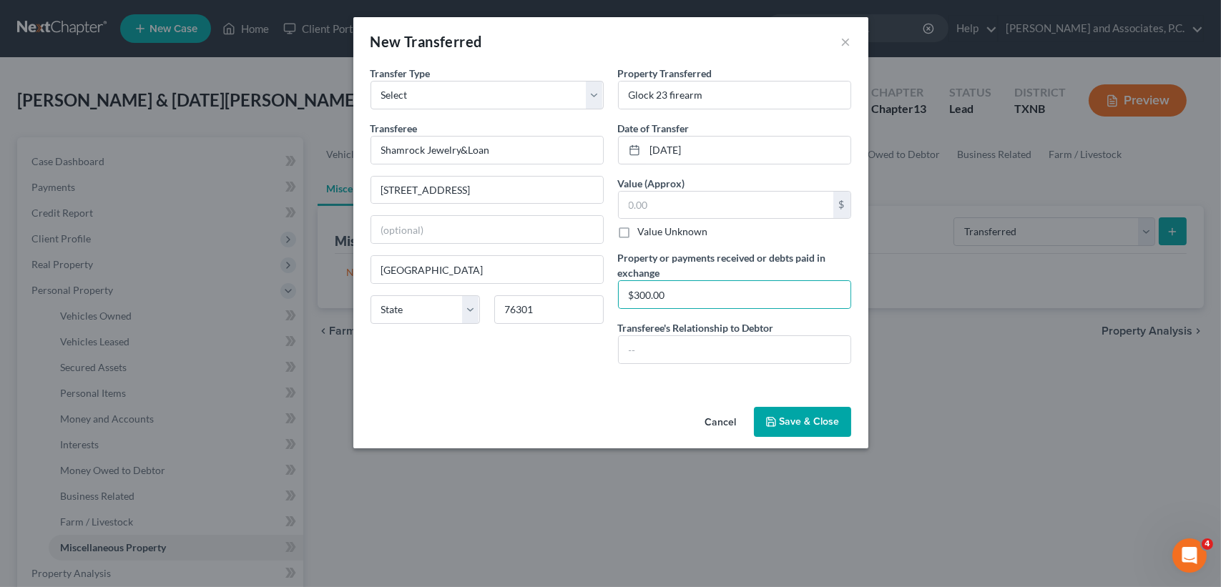
click at [840, 436] on div "Cancel Save & Close" at bounding box center [610, 424] width 515 height 47
click at [828, 419] on button "Save & Close" at bounding box center [802, 422] width 97 height 30
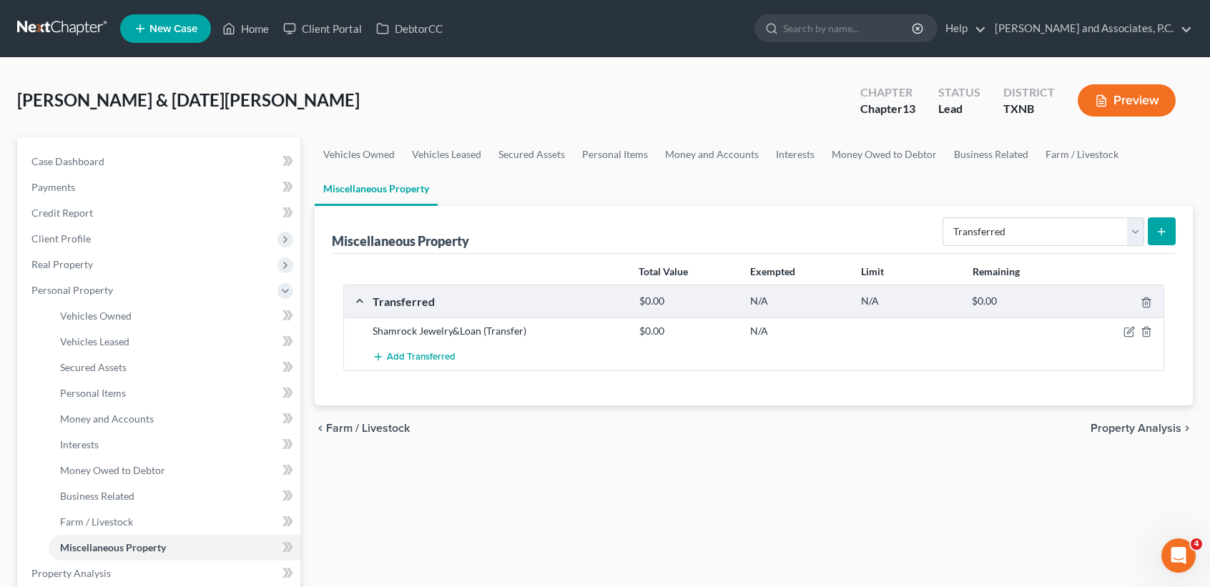
click at [1155, 230] on button "submit" at bounding box center [1162, 231] width 28 height 28
select select "Ordinary (within 2 years)"
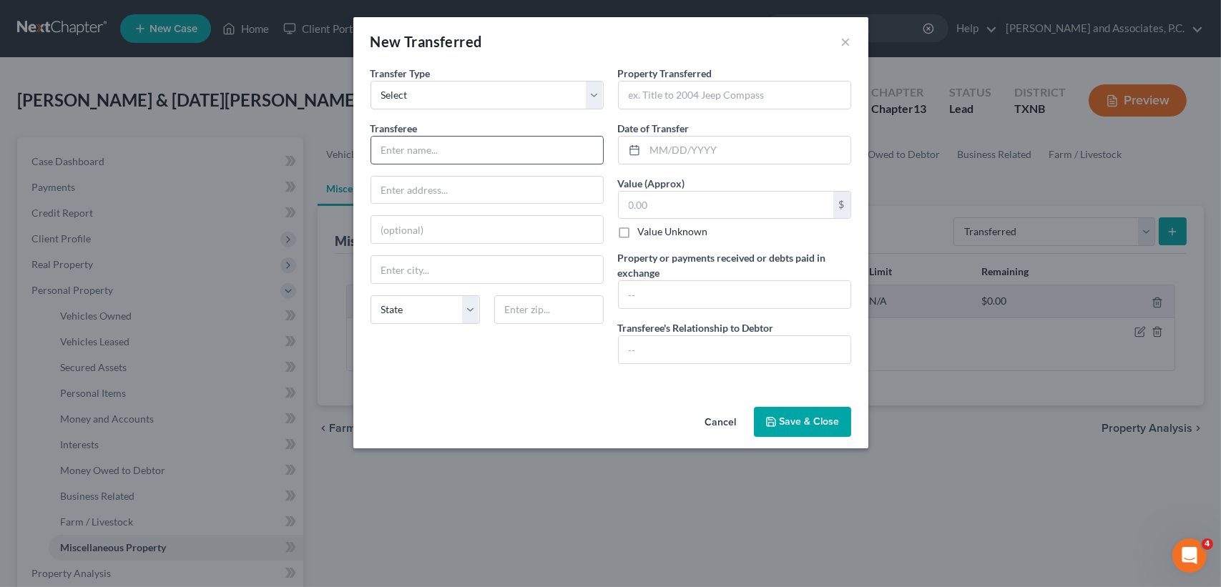
click at [422, 154] on input "text" at bounding box center [487, 150] width 232 height 27
paste input "First Cash Pawn"
type input "First Cash Pawn"
paste input "4521 Kemp Blvd"
type input "4521 Kemp Blvd"
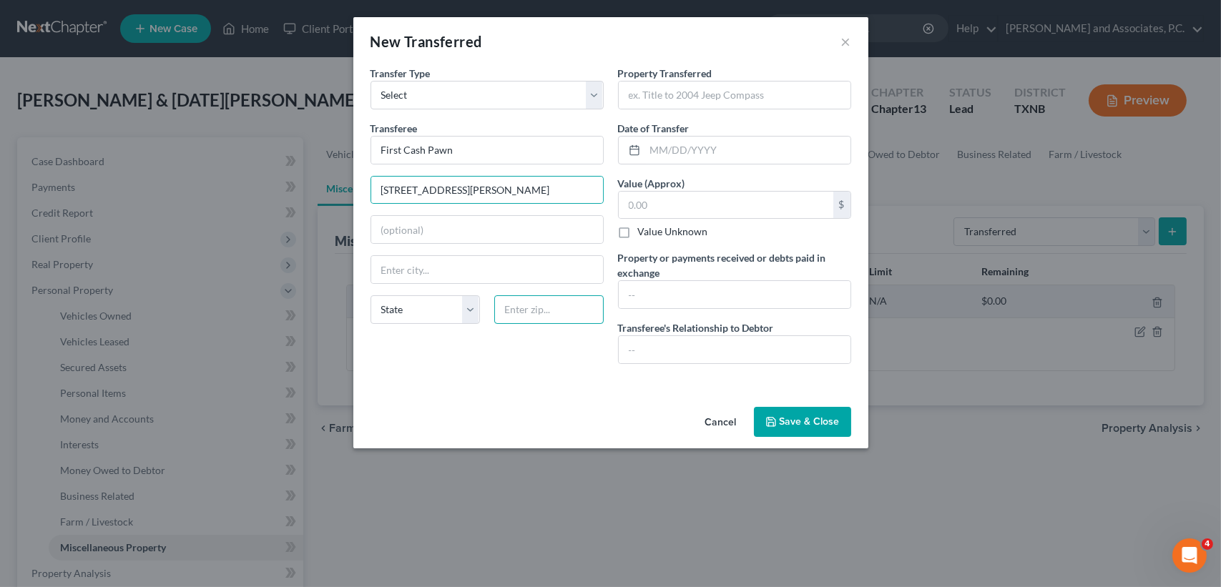
drag, startPoint x: 550, startPoint y: 309, endPoint x: 365, endPoint y: 105, distance: 275.4
click at [550, 309] on input "text" at bounding box center [548, 309] width 109 height 29
click at [544, 301] on input "763080" at bounding box center [548, 309] width 109 height 29
type input "76308"
type input "Wichita Falls"
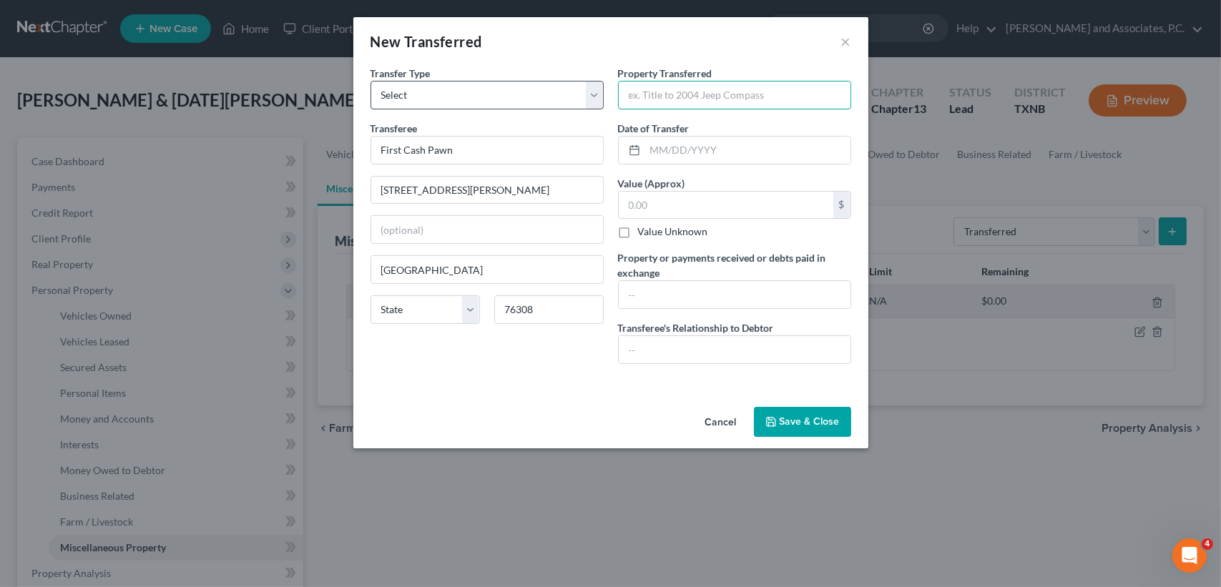
type input "C"
type input "Glock 19 X"
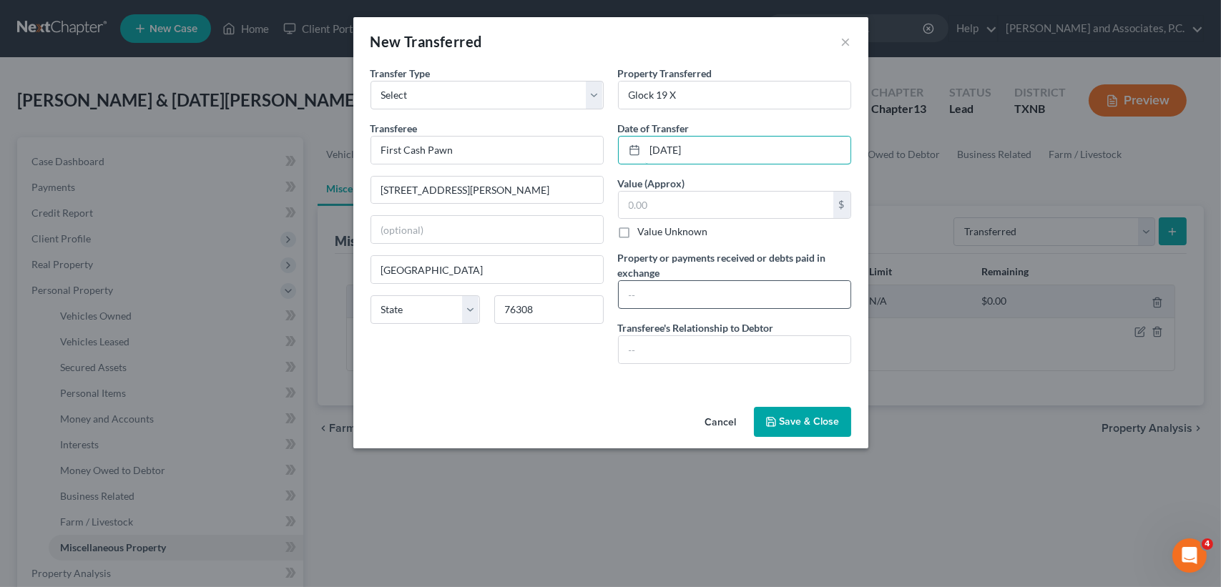
type input "11/01/2023"
click at [643, 290] on input "text" at bounding box center [735, 294] width 232 height 27
type input "500.00"
click at [806, 144] on input "11/01/2023" at bounding box center [747, 150] width 205 height 27
type input "11/01/2024"
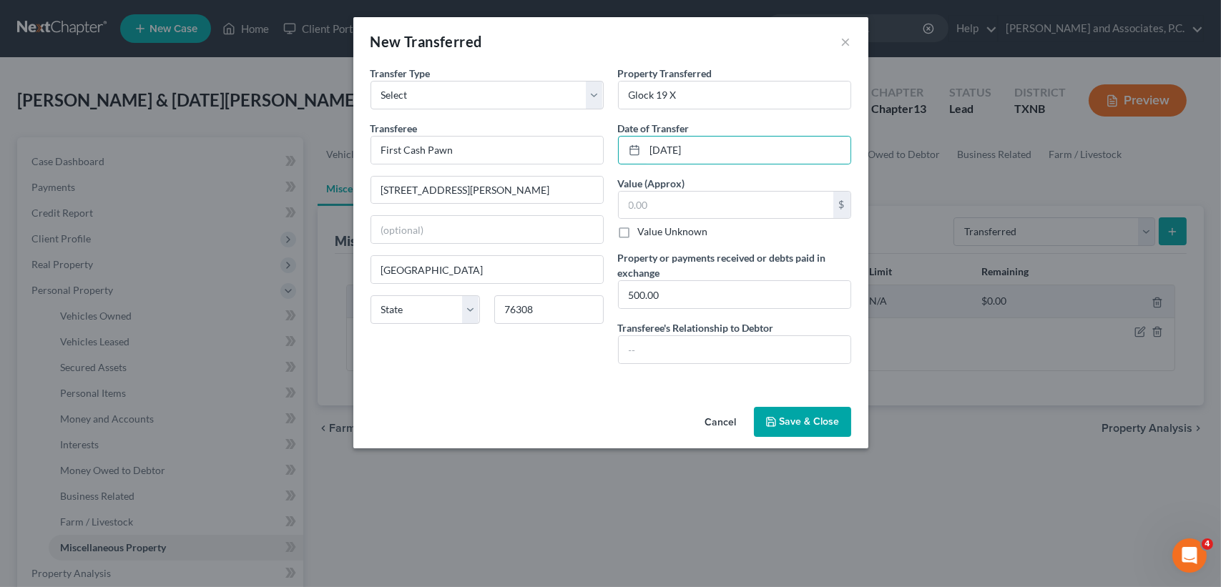
click at [795, 431] on button "Save & Close" at bounding box center [802, 422] width 97 height 30
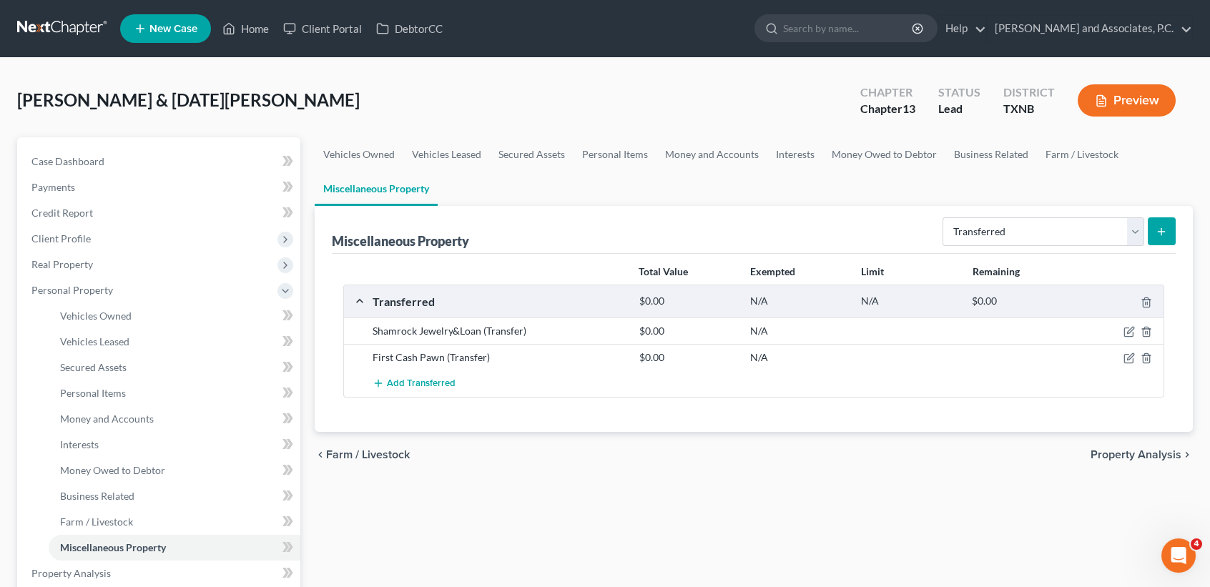
click at [1156, 235] on icon "submit" at bounding box center [1161, 231] width 11 height 11
select select "Ordinary (within 2 years)"
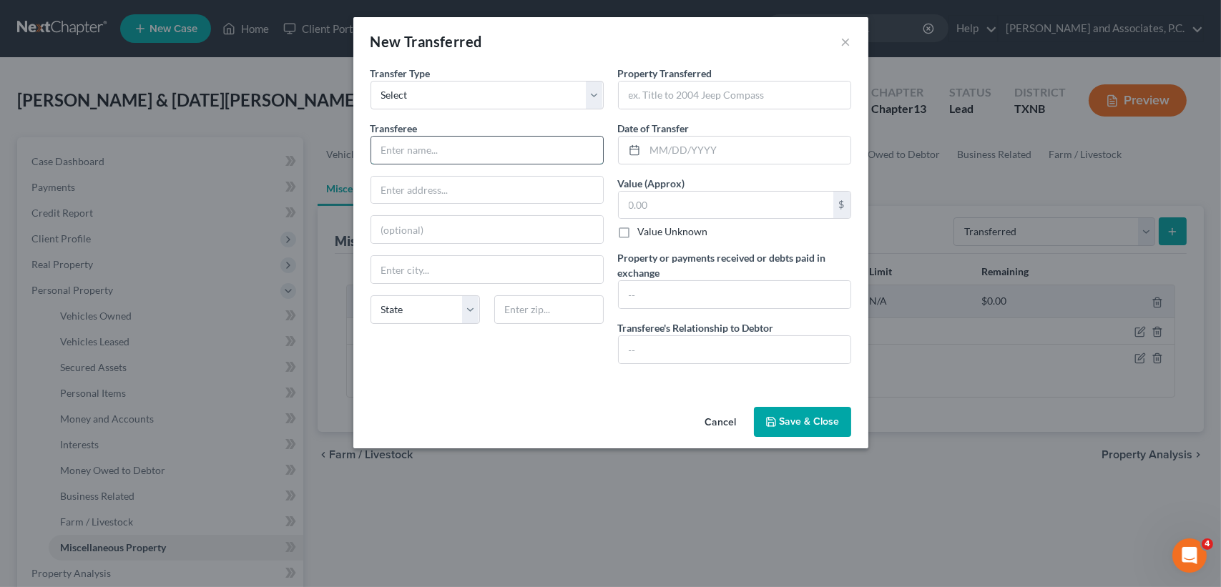
paste input "Double Tap Firearms Texas Inc"
type input "Double Tap Firearms Texas Inc"
paste input "14420 AUSTIN Rd"
type input "14420 AUSTIN Rd"
drag, startPoint x: 539, startPoint y: 316, endPoint x: 542, endPoint y: 152, distance: 164.5
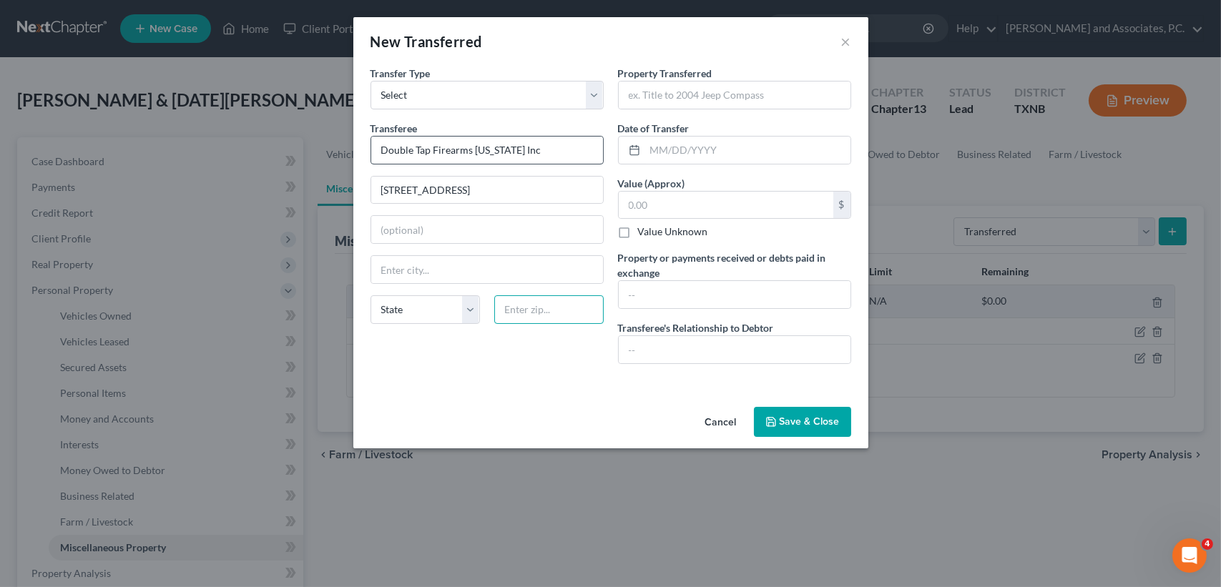
click at [539, 316] on input "text" at bounding box center [548, 309] width 109 height 29
type input "76360"
type input "Electra"
click at [659, 92] on input "text" at bounding box center [735, 95] width 232 height 27
type input "Glock 19 & Ruger Mini 14 Rifle"
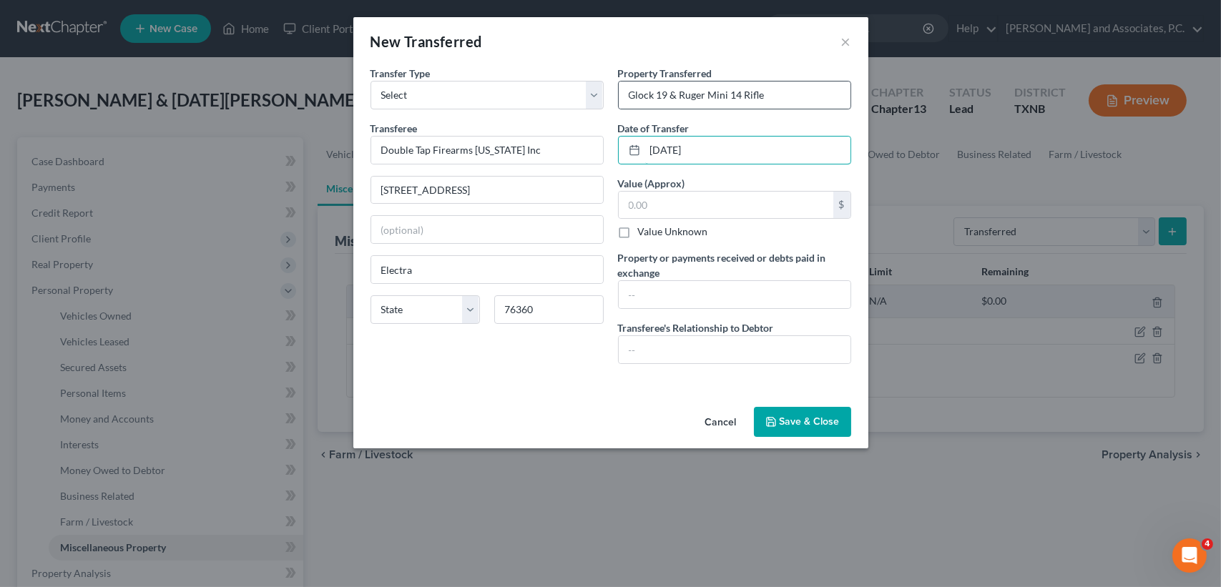
type input "01/01/2025"
type input "1"
drag, startPoint x: 704, startPoint y: 291, endPoint x: 699, endPoint y: 283, distance: 9.7
click at [706, 293] on input "text" at bounding box center [735, 294] width 232 height 27
type input "1350.00"
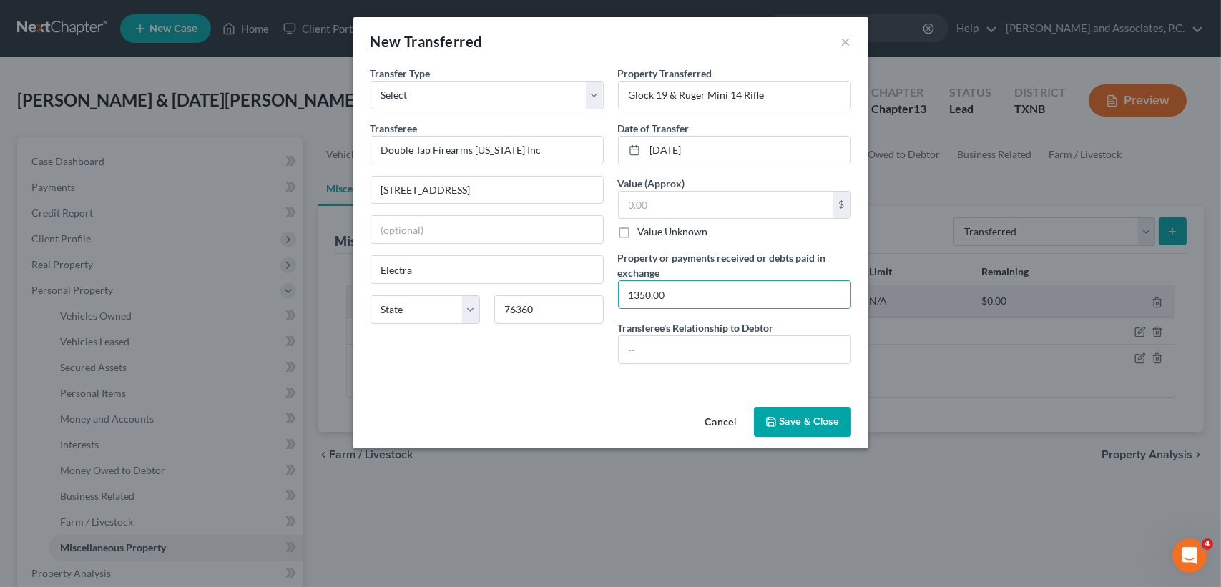
click at [805, 411] on button "Save & Close" at bounding box center [802, 422] width 97 height 30
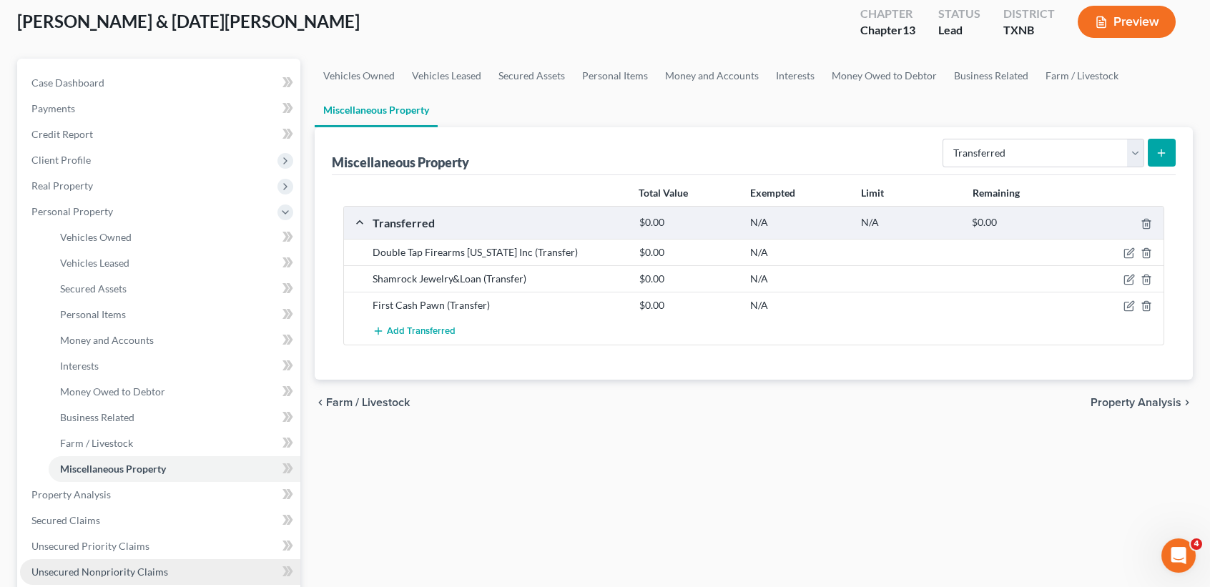
scroll to position [190, 0]
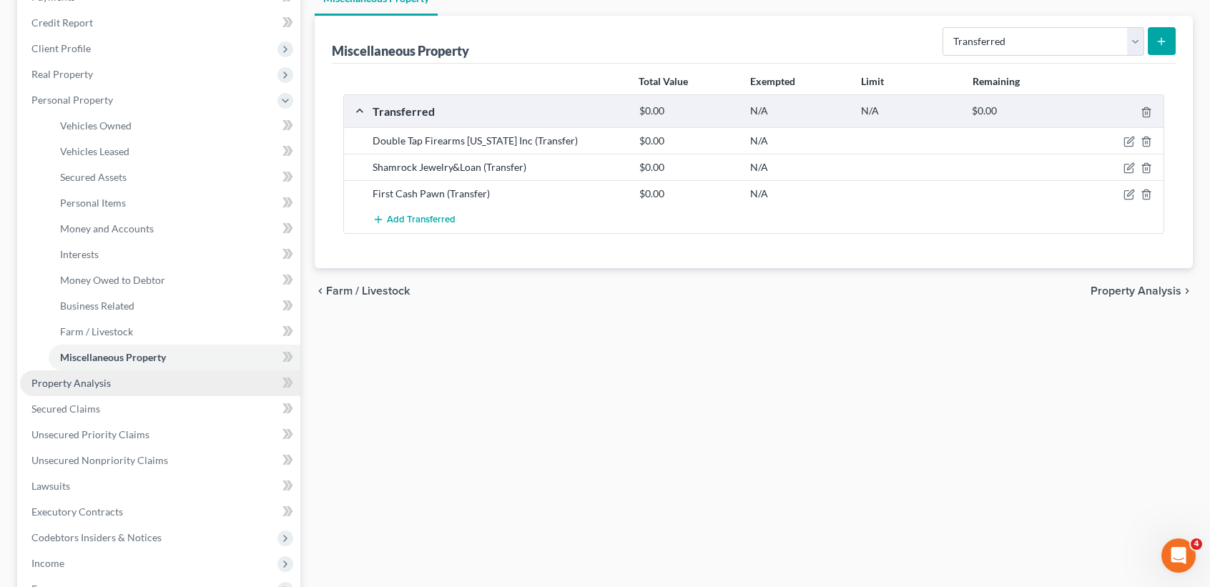
click at [44, 386] on span "Property Analysis" at bounding box center [70, 383] width 79 height 12
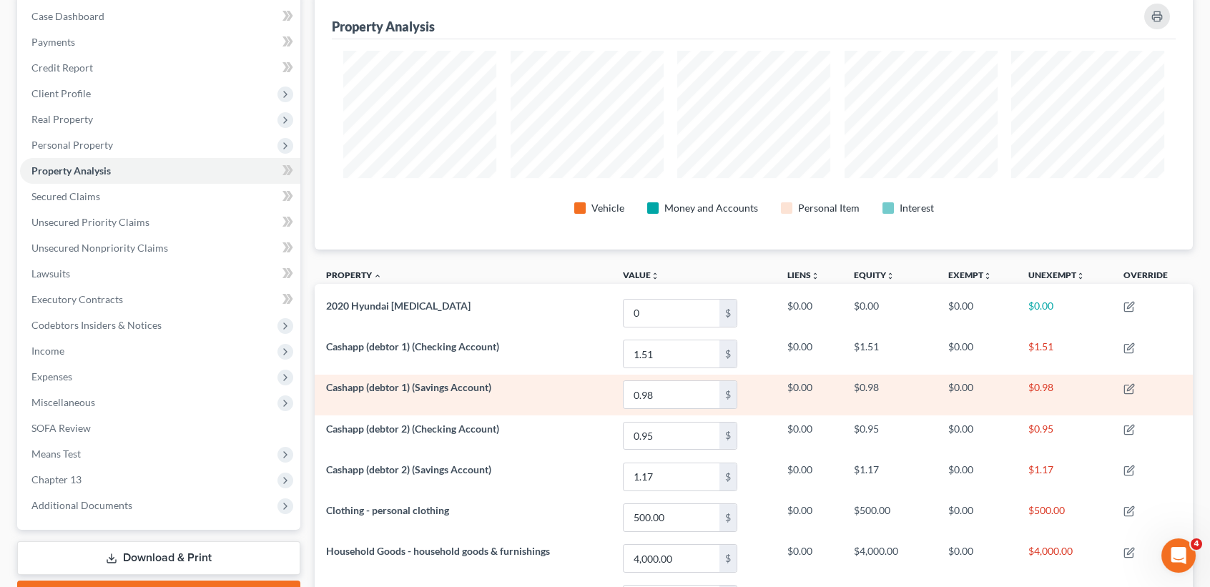
scroll to position [190, 0]
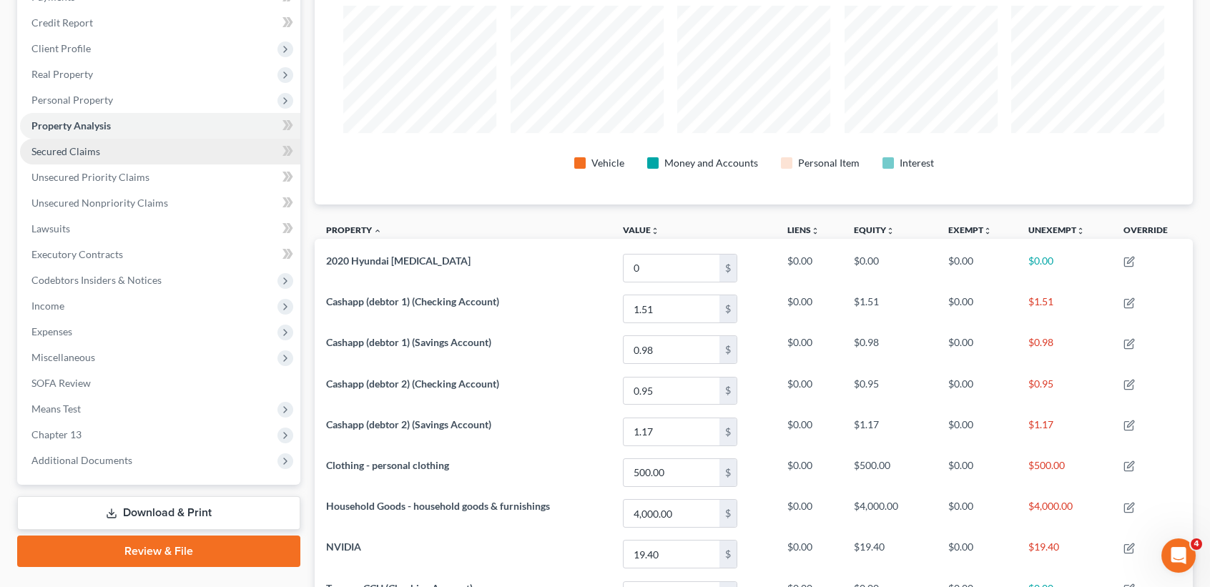
click at [48, 157] on link "Secured Claims" at bounding box center [160, 152] width 280 height 26
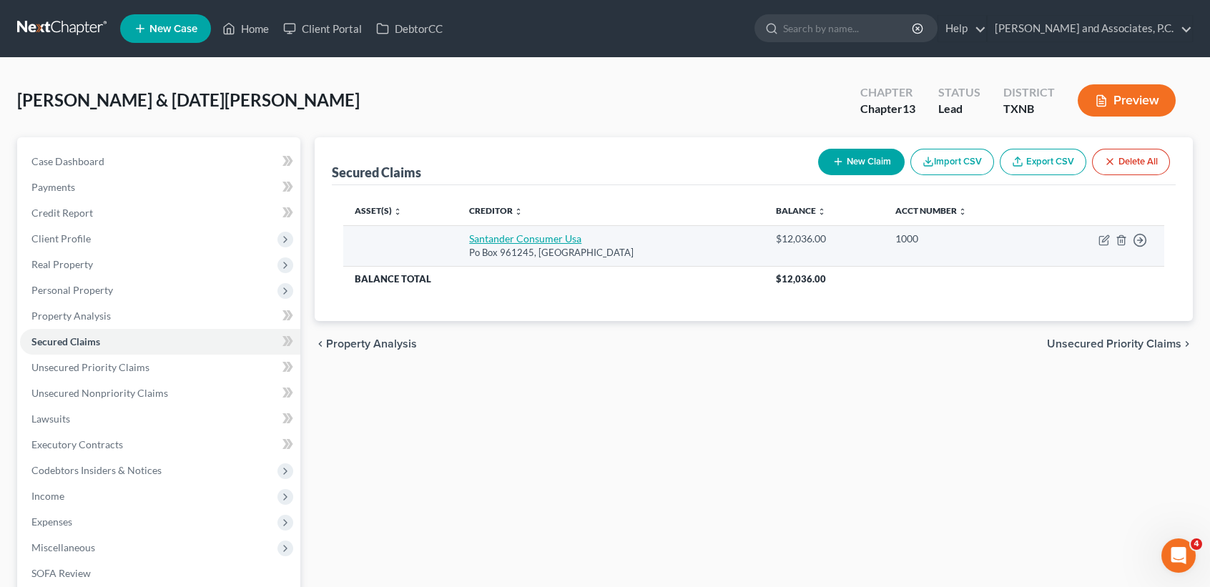
click at [524, 242] on link "Santander Consumer Usa" at bounding box center [525, 238] width 112 height 12
select select "45"
select select "2"
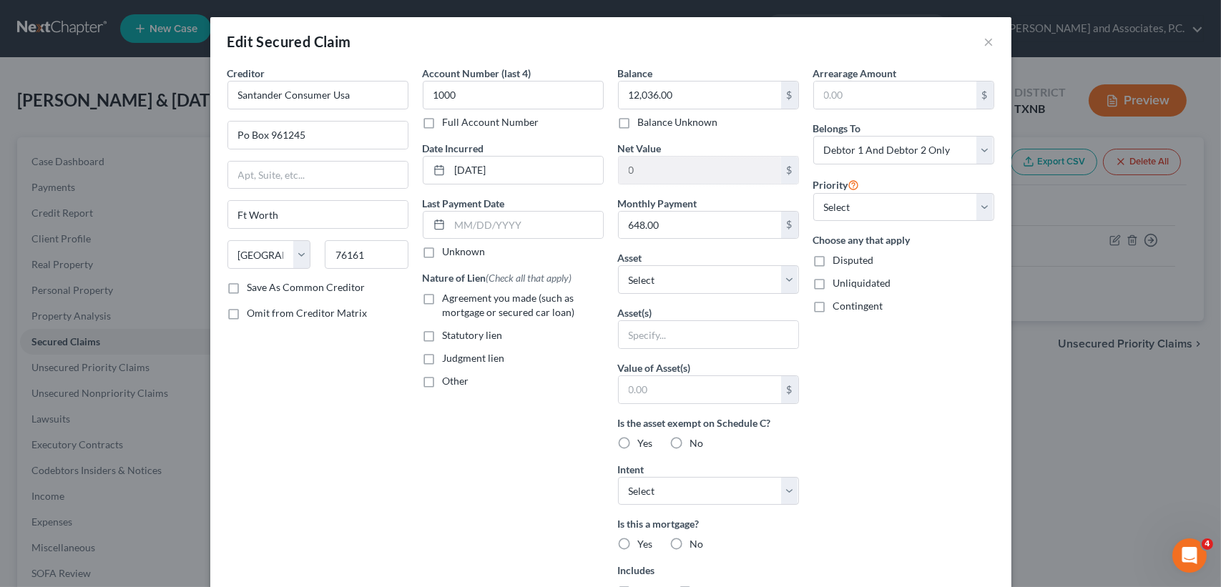
click at [663, 295] on div "Balance 12,036.00 $ Balance Unknown Balance Undetermined 12,036.00 $ Balance Un…" at bounding box center [708, 385] width 195 height 638
click at [675, 268] on select "Select Other Multiple Assets 2020 Hyundai Sonata - $0.0 Texoma CCU (Savings Acc…" at bounding box center [708, 279] width 181 height 29
select select "2"
click at [618, 265] on select "Select Other Multiple Assets 2020 Hyundai Sonata - $0.0 Texoma CCU (Savings Acc…" at bounding box center [708, 279] width 181 height 29
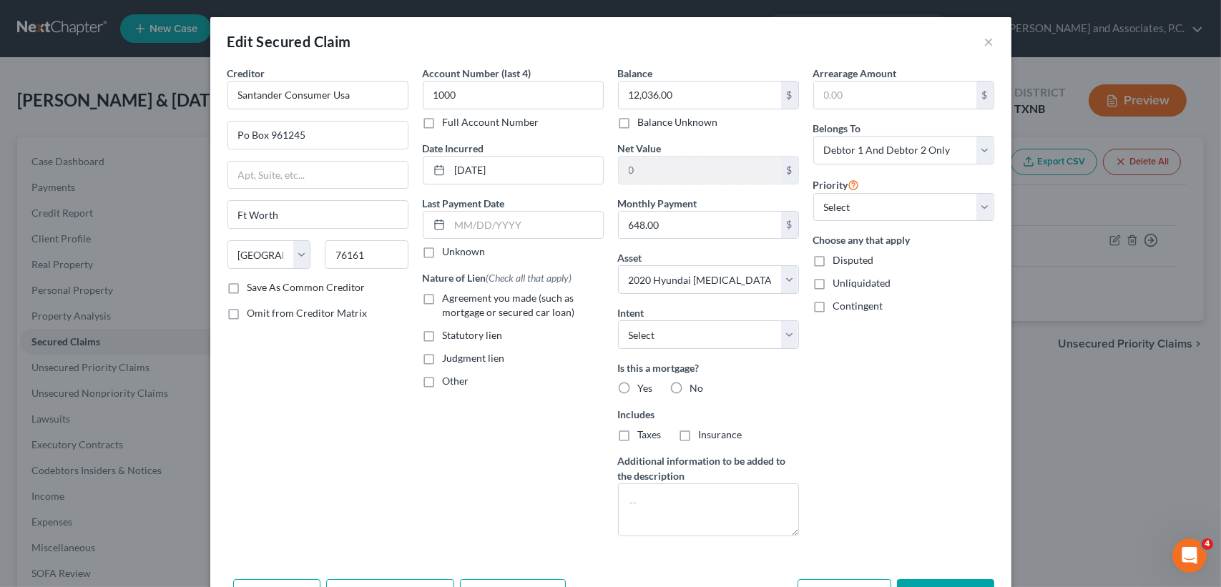
click at [843, 458] on div "Arrearage Amount $ Belongs To * Select Debtor 1 Only Debtor 2 Only Debtor 1 And…" at bounding box center [903, 307] width 195 height 482
click at [896, 433] on div "Arrearage Amount $ Belongs To * Select Debtor 1 Only Debtor 2 Only Debtor 1 And…" at bounding box center [903, 307] width 195 height 482
click at [690, 384] on label "No" at bounding box center [697, 388] width 14 height 14
click at [696, 384] on input "No" at bounding box center [700, 385] width 9 height 9
radio input "true"
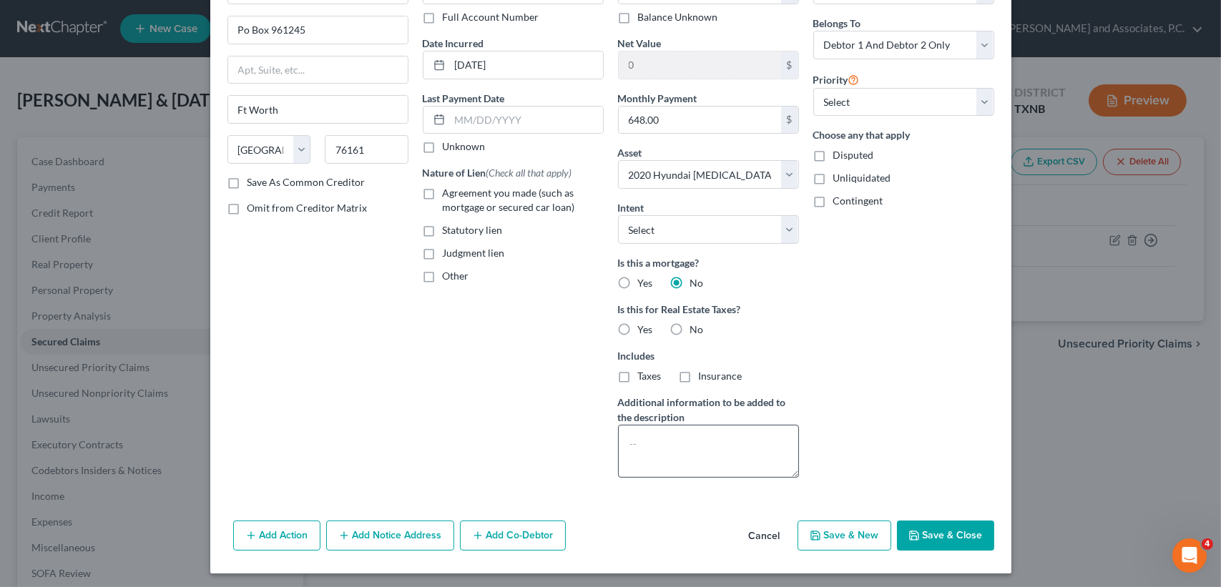
scroll to position [107, 0]
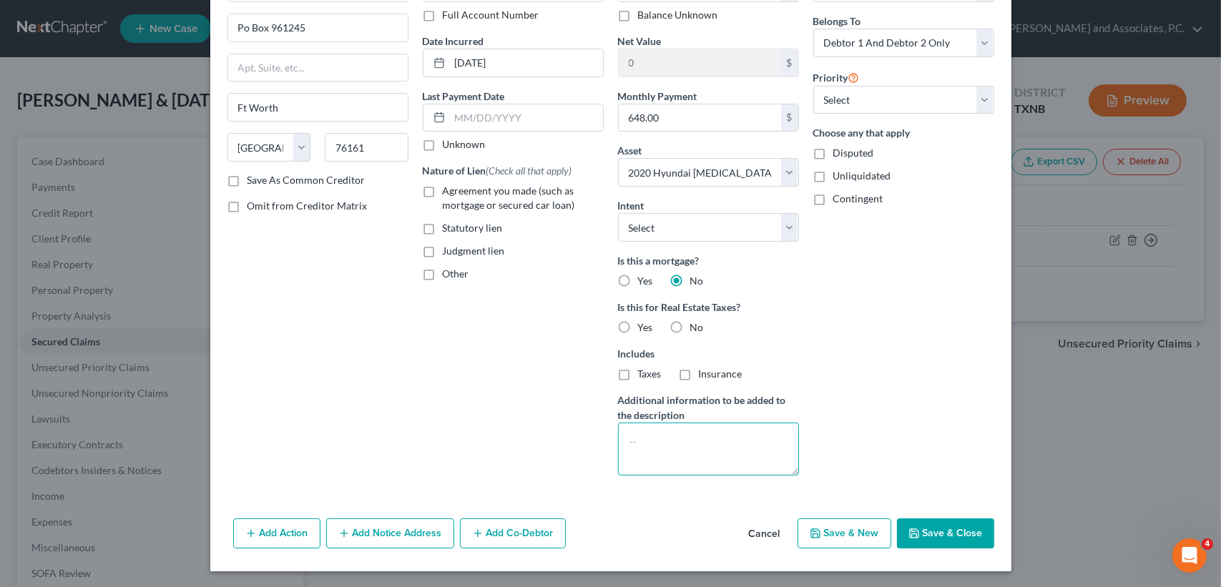
click at [723, 466] on textarea at bounding box center [708, 449] width 181 height 53
type textarea "plan"
click at [939, 534] on button "Save & Close" at bounding box center [945, 534] width 97 height 30
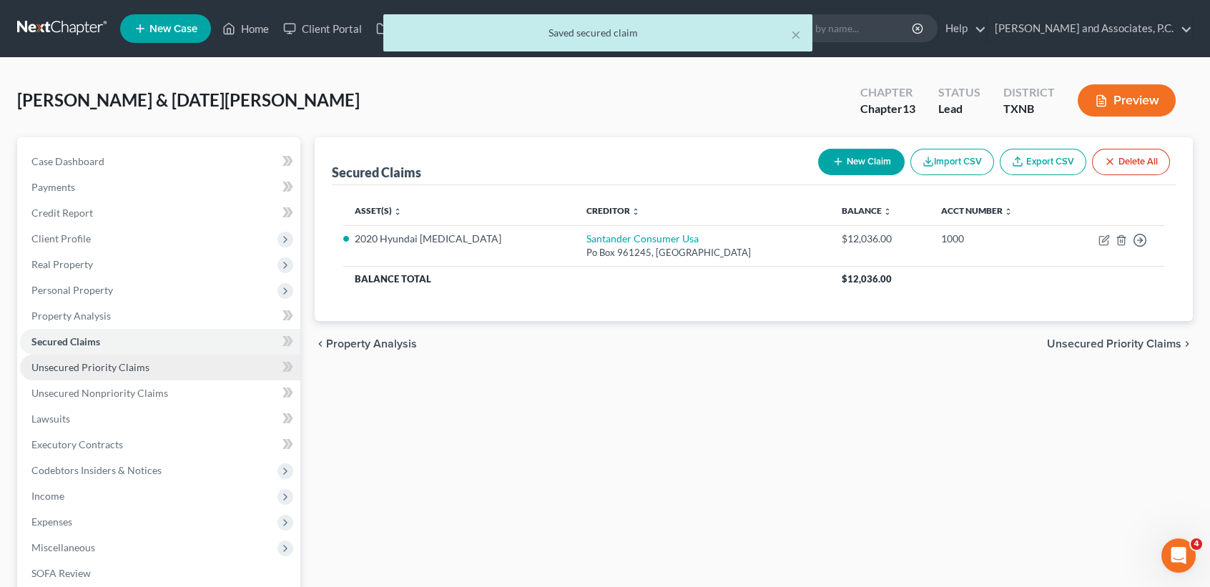
click at [145, 370] on span "Unsecured Priority Claims" at bounding box center [90, 367] width 118 height 12
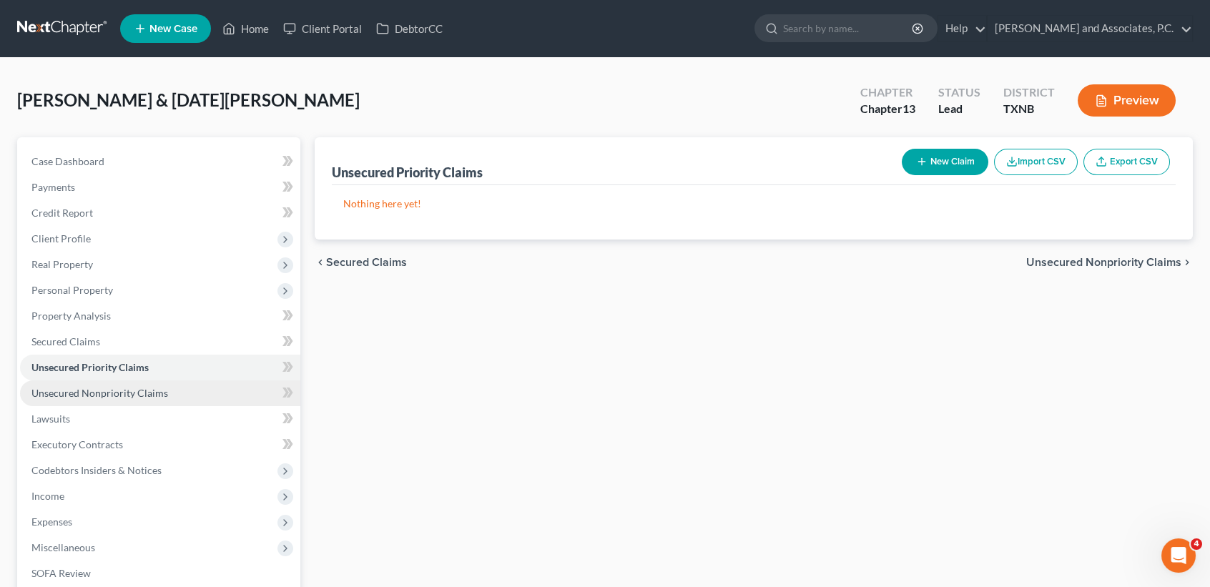
click at [121, 388] on span "Unsecured Nonpriority Claims" at bounding box center [99, 393] width 137 height 12
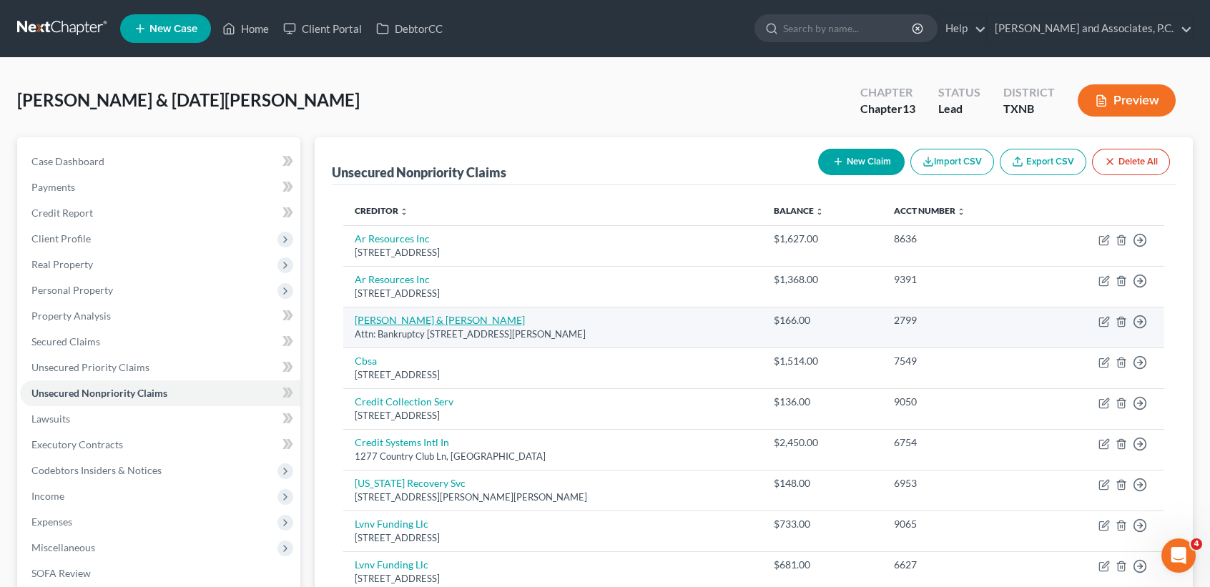
click at [396, 323] on link "Caine & Weiner" at bounding box center [440, 320] width 170 height 12
select select "4"
select select "1"
select select "0"
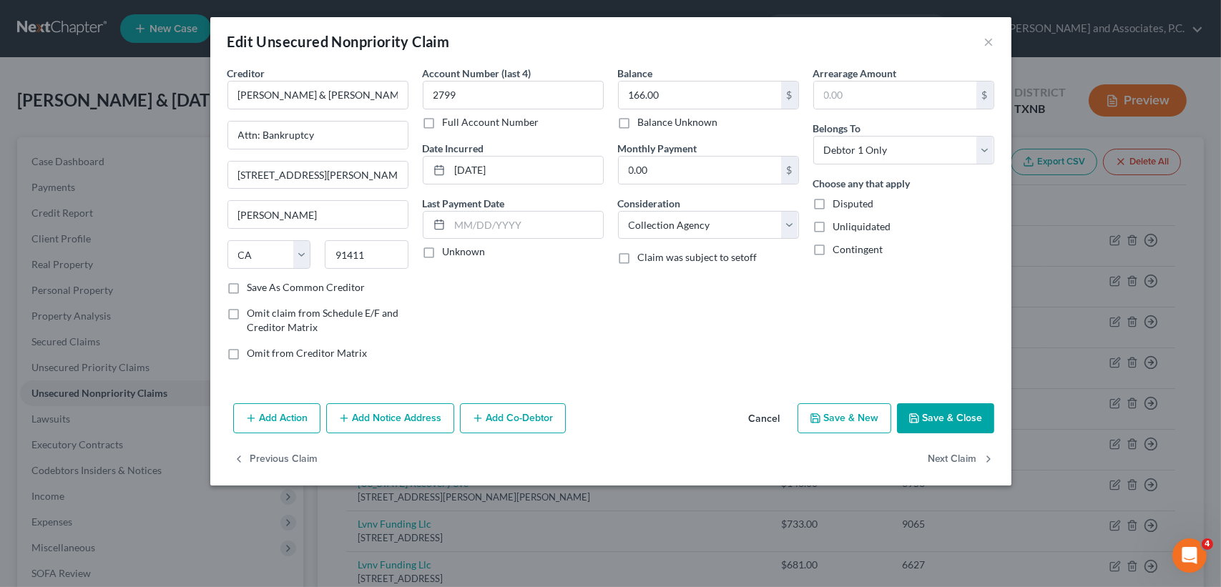
click at [978, 417] on button "Save & Close" at bounding box center [945, 418] width 97 height 30
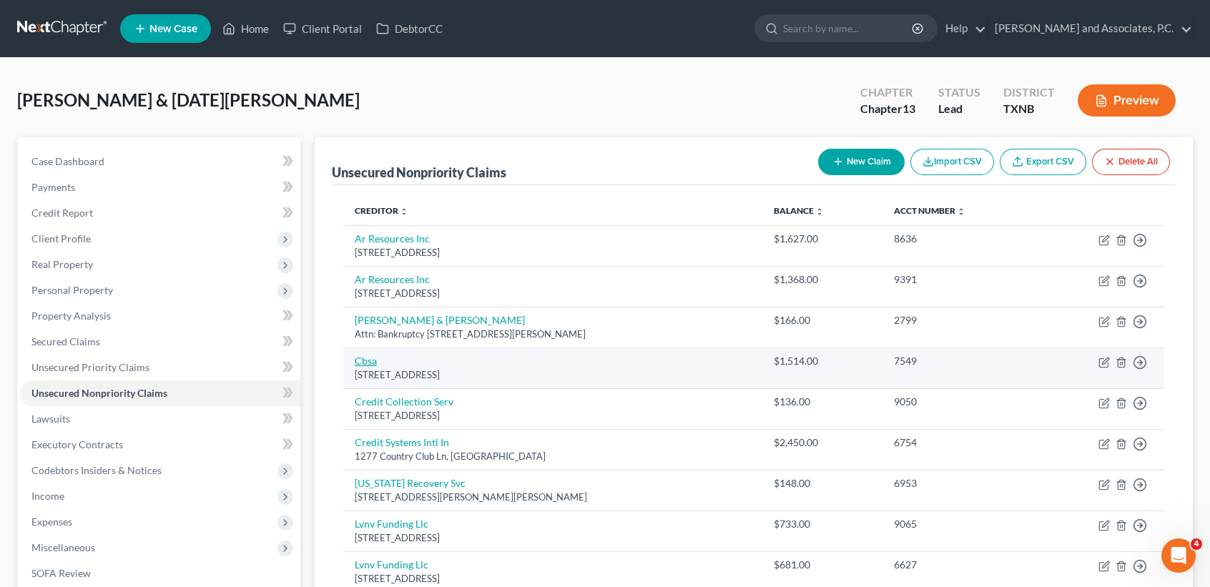
click at [362, 363] on link "Cbsa" at bounding box center [366, 361] width 22 height 12
select select "37"
select select "1"
select select "0"
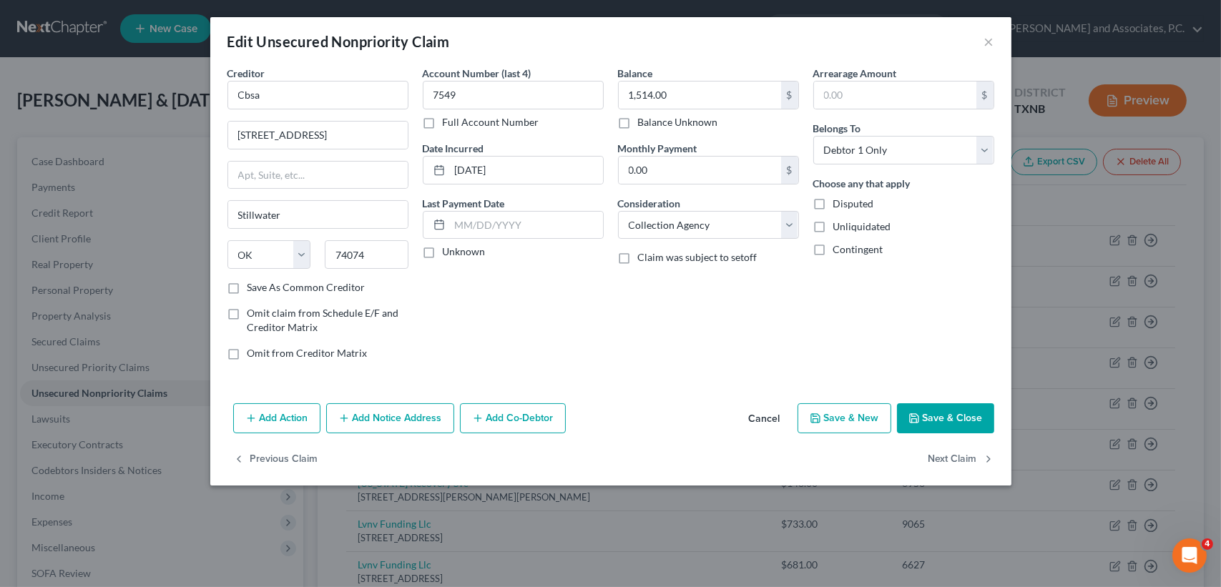
click at [952, 407] on button "Save & Close" at bounding box center [945, 418] width 97 height 30
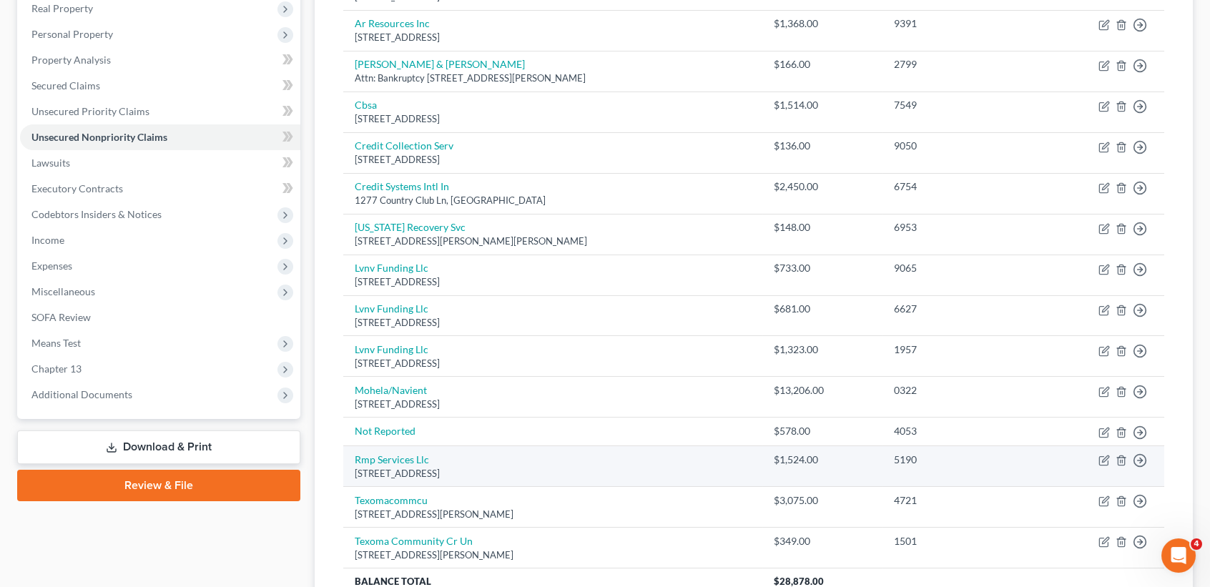
scroll to position [286, 0]
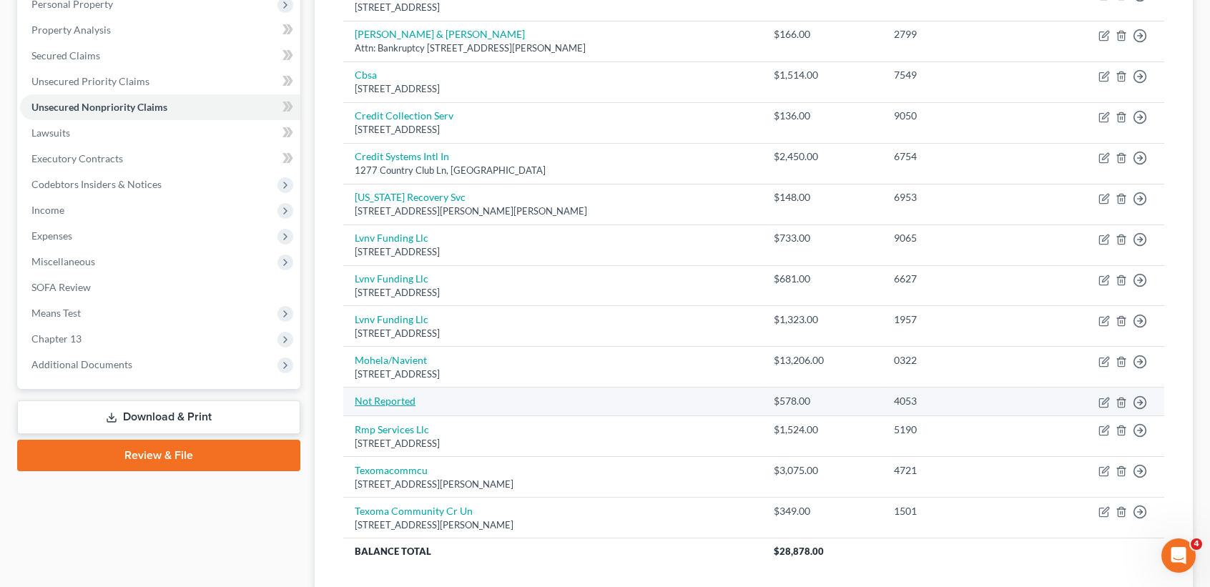
click at [400, 398] on link "Not Reported" at bounding box center [385, 401] width 61 height 12
select select "9"
select select "1"
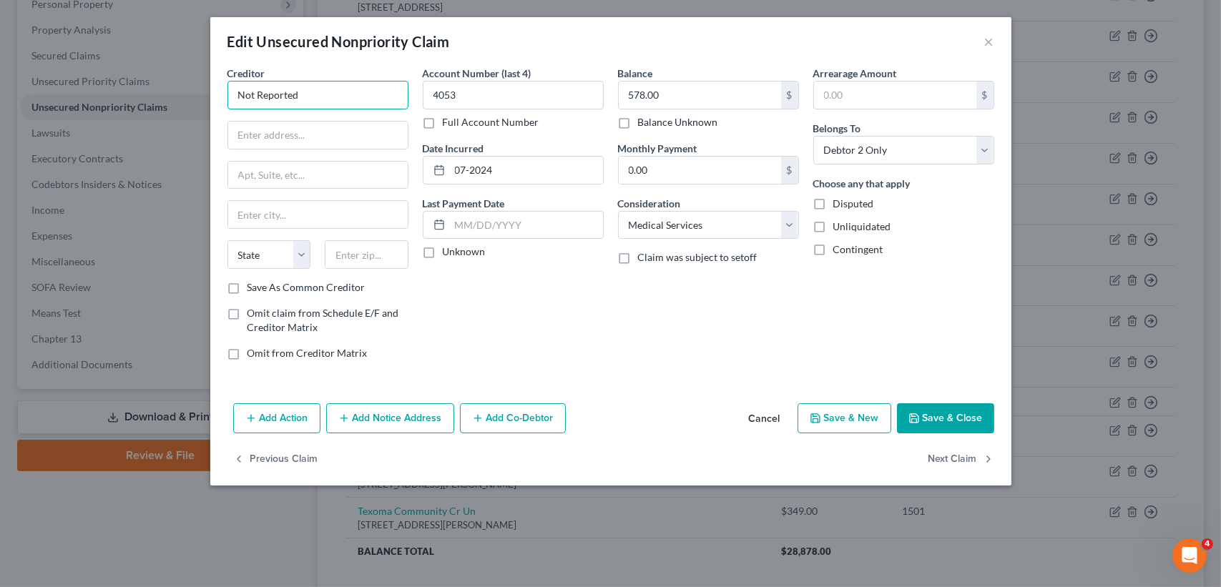
click at [323, 96] on input "Not Reported" at bounding box center [317, 95] width 181 height 29
click at [642, 338] on div "Balance 578.00 $ Balance Unknown Balance Undetermined 578.00 $ Balance Unknown …" at bounding box center [708, 219] width 195 height 306
click at [969, 414] on button "Save & Close" at bounding box center [945, 418] width 97 height 30
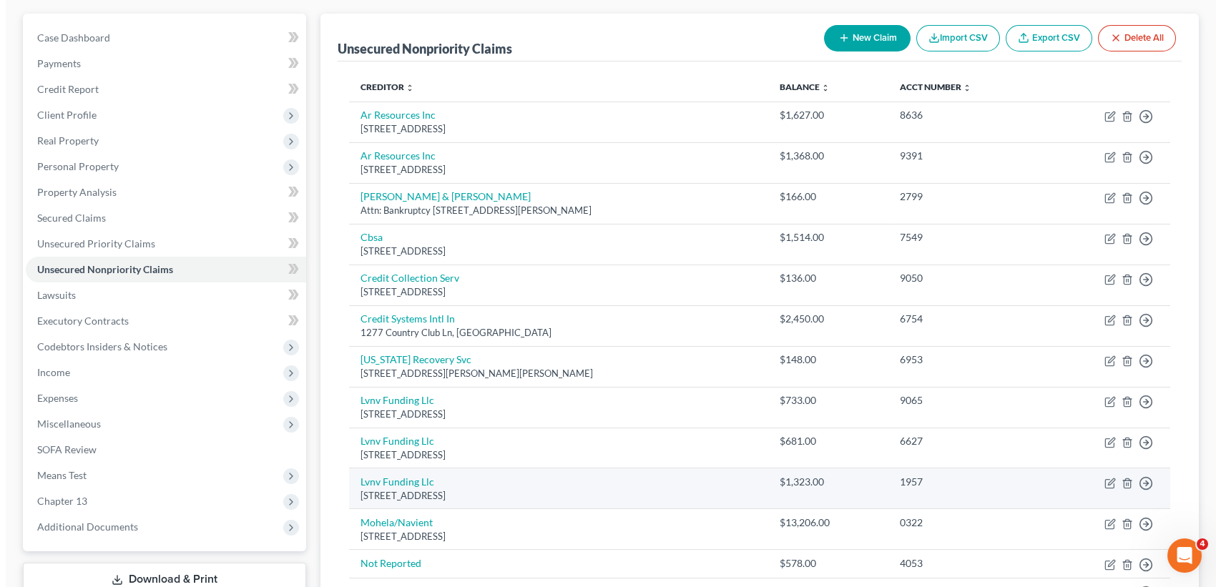
scroll to position [95, 0]
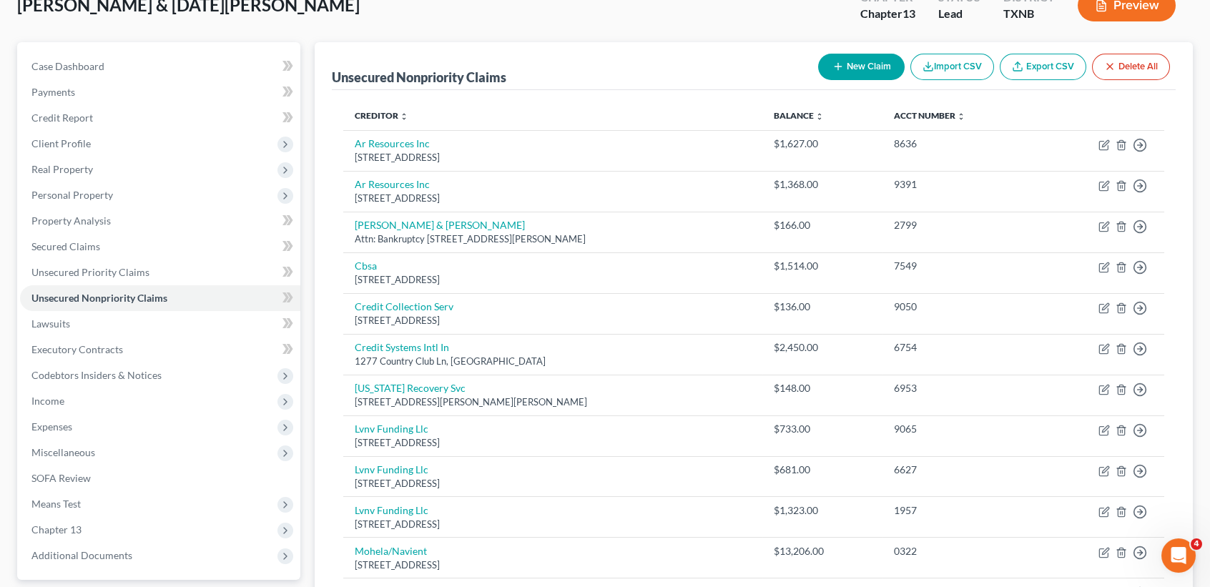
click at [849, 59] on button "New Claim" at bounding box center [861, 67] width 87 height 26
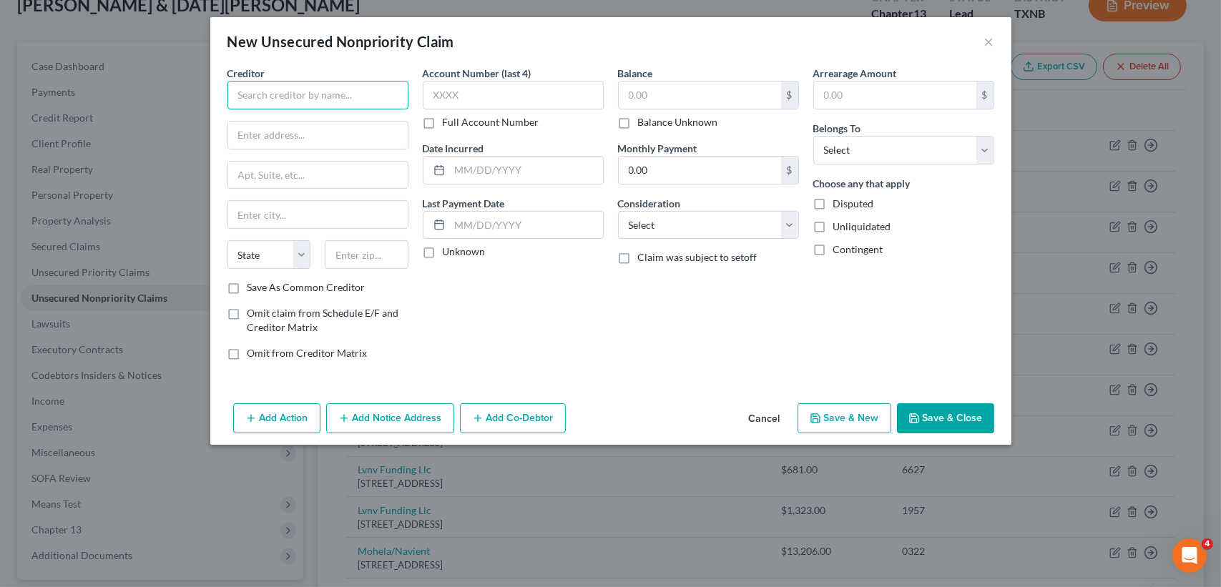
click at [341, 104] on input "text" at bounding box center [317, 95] width 181 height 29
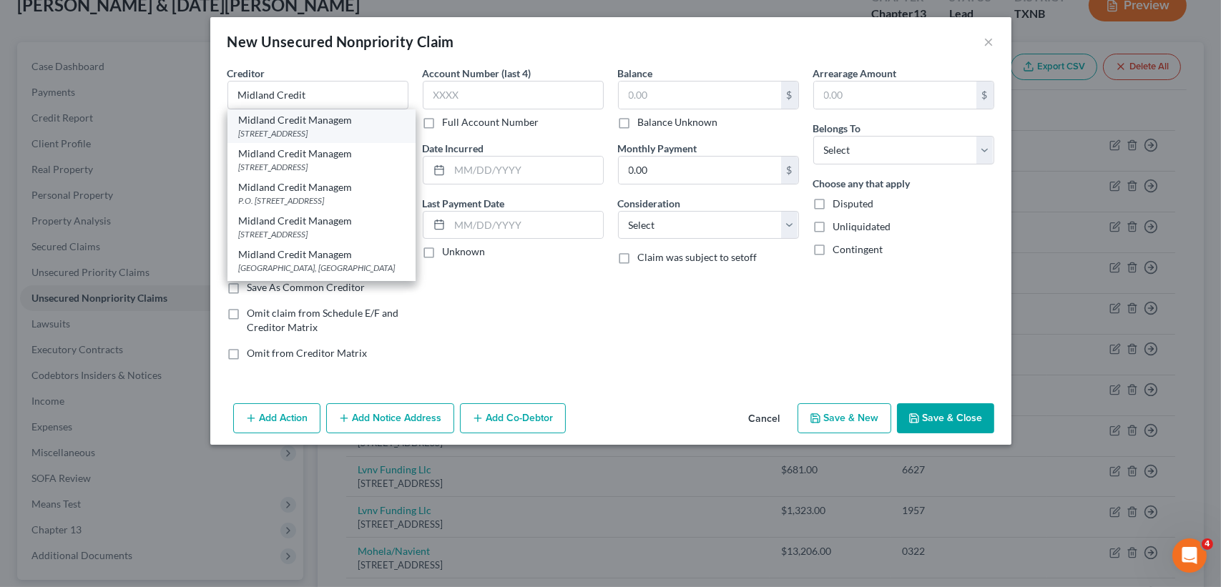
click at [311, 130] on div "350 Camino De La Reina Ste 100, San Diego, CA 92106" at bounding box center [321, 133] width 165 height 12
type input "Midland Credit Managem"
type input "350 Camino De La Reina Ste 100"
type input "San Diego"
select select "4"
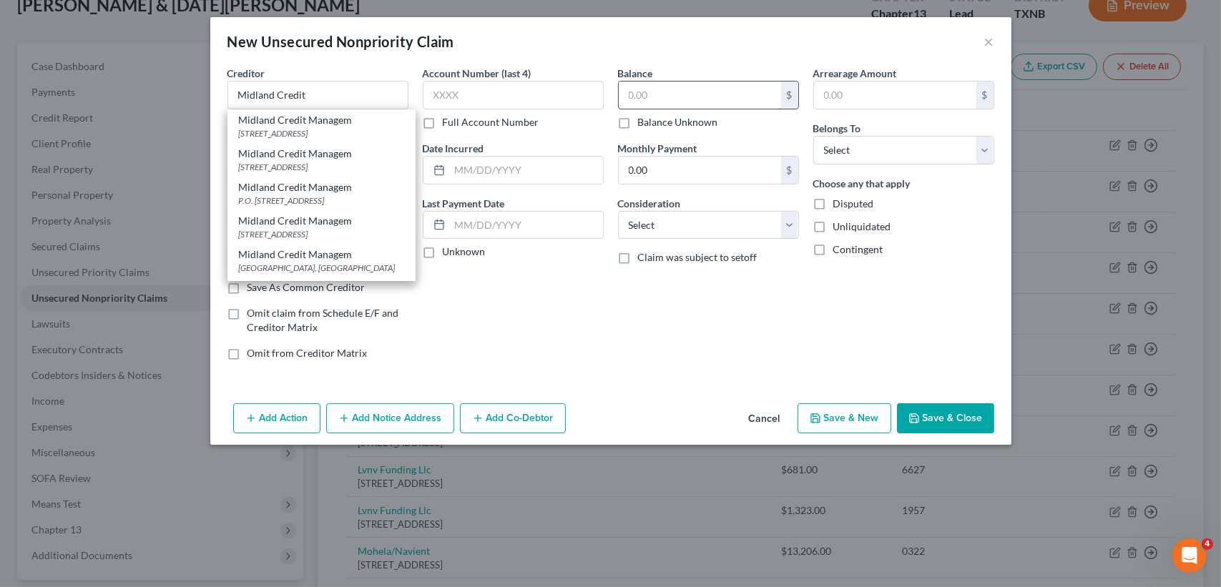
type input "92106"
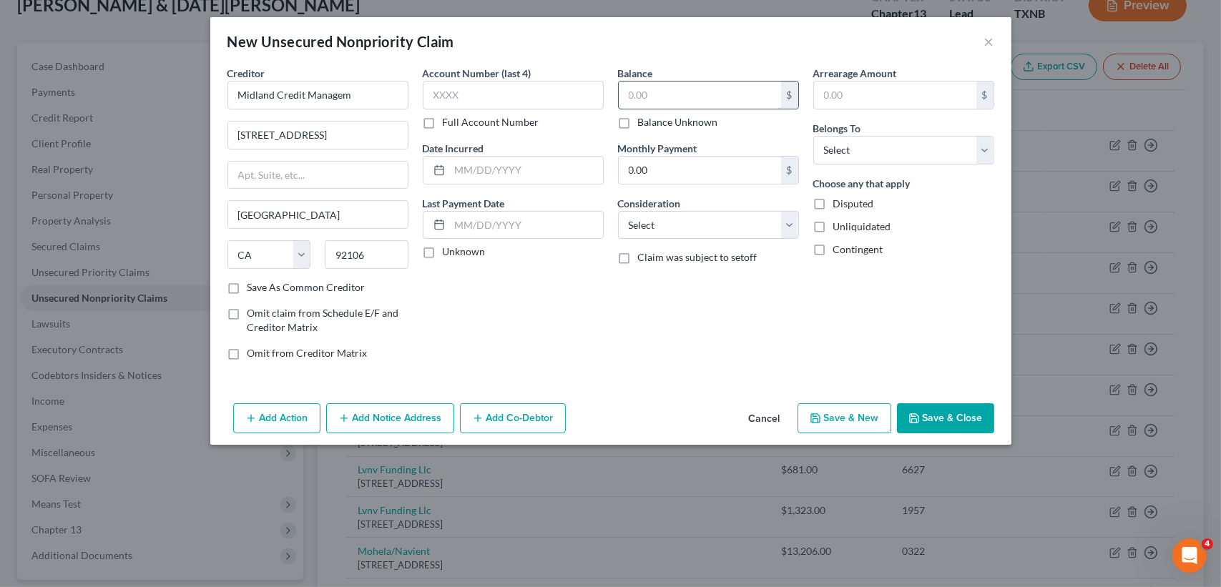
click at [737, 93] on input "text" at bounding box center [700, 95] width 162 height 27
type input "2,000.00"
click at [908, 152] on select "Select Debtor 1 Only Debtor 2 Only Debtor 1 And Debtor 2 Only At Least One Of T…" at bounding box center [903, 150] width 181 height 29
select select "0"
click at [813, 136] on select "Select Debtor 1 Only Debtor 2 Only Debtor 1 And Debtor 2 Only At Least One Of T…" at bounding box center [903, 150] width 181 height 29
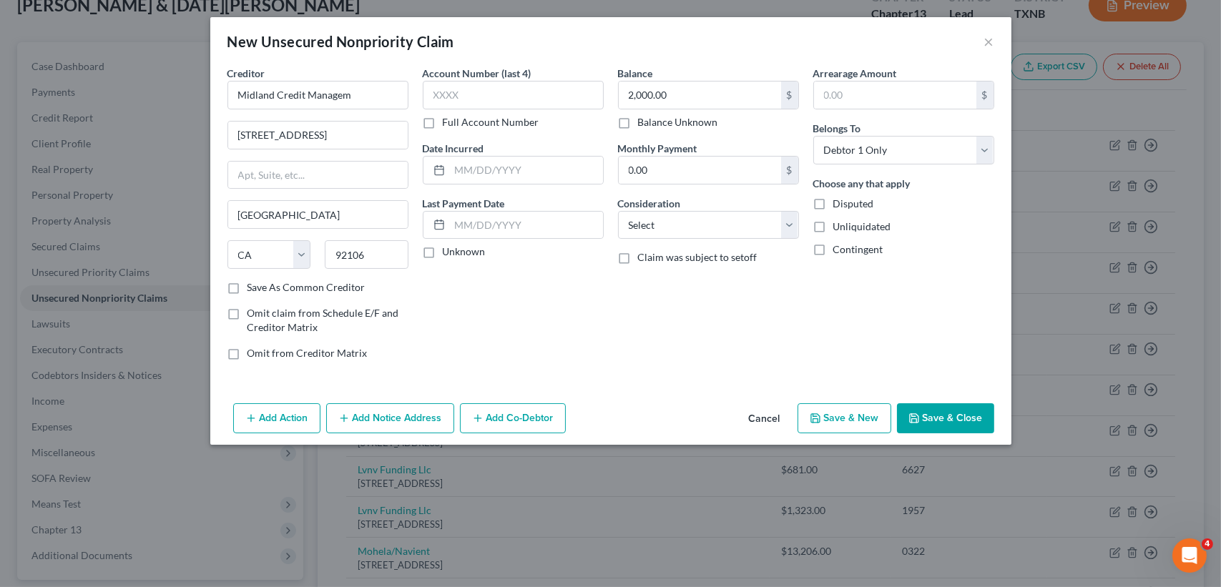
drag, startPoint x: 932, startPoint y: 411, endPoint x: 933, endPoint y: 274, distance: 136.6
click at [932, 408] on button "Save & Close" at bounding box center [945, 418] width 97 height 30
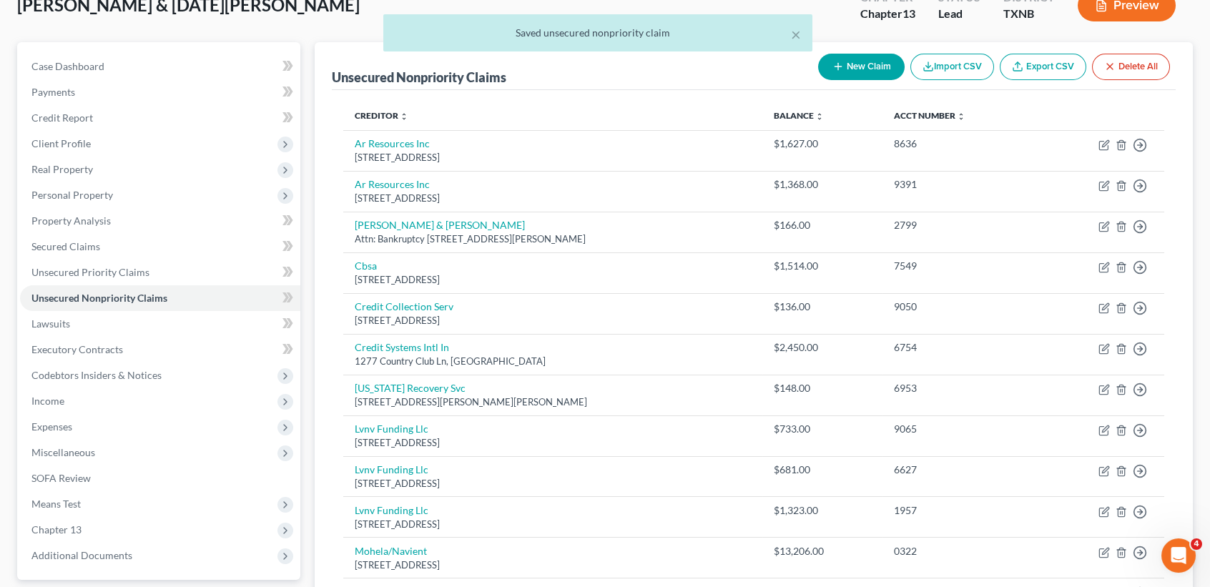
click at [847, 69] on button "New Claim" at bounding box center [861, 67] width 87 height 26
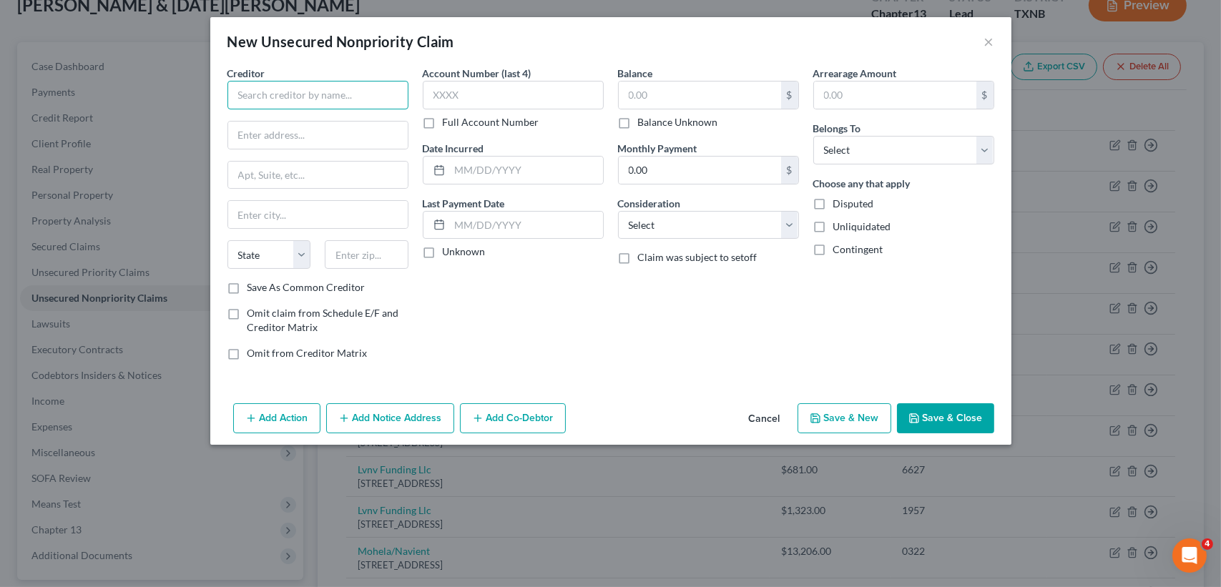
drag, startPoint x: 264, startPoint y: 98, endPoint x: 339, endPoint y: 36, distance: 97.5
click at [264, 97] on input "text" at bounding box center [317, 95] width 181 height 29
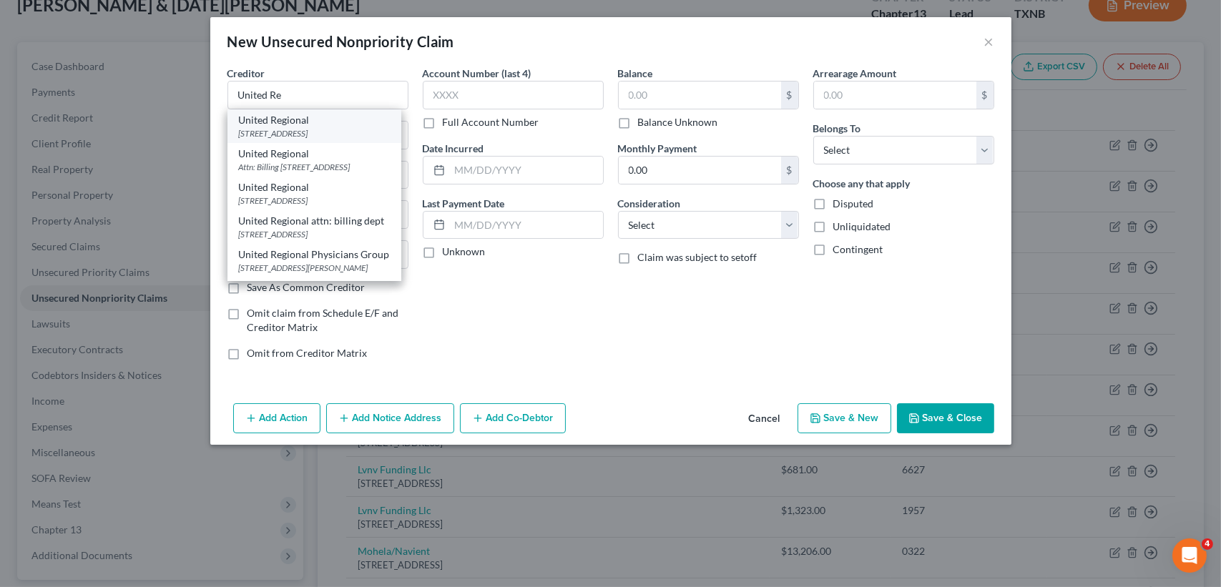
click at [329, 134] on div "1600 Eleventh St, Wichita Falls, TX 76301" at bounding box center [314, 133] width 151 height 12
type input "United Regional"
type input "1600 Eleventh St"
type input "Wichita Falls"
select select "45"
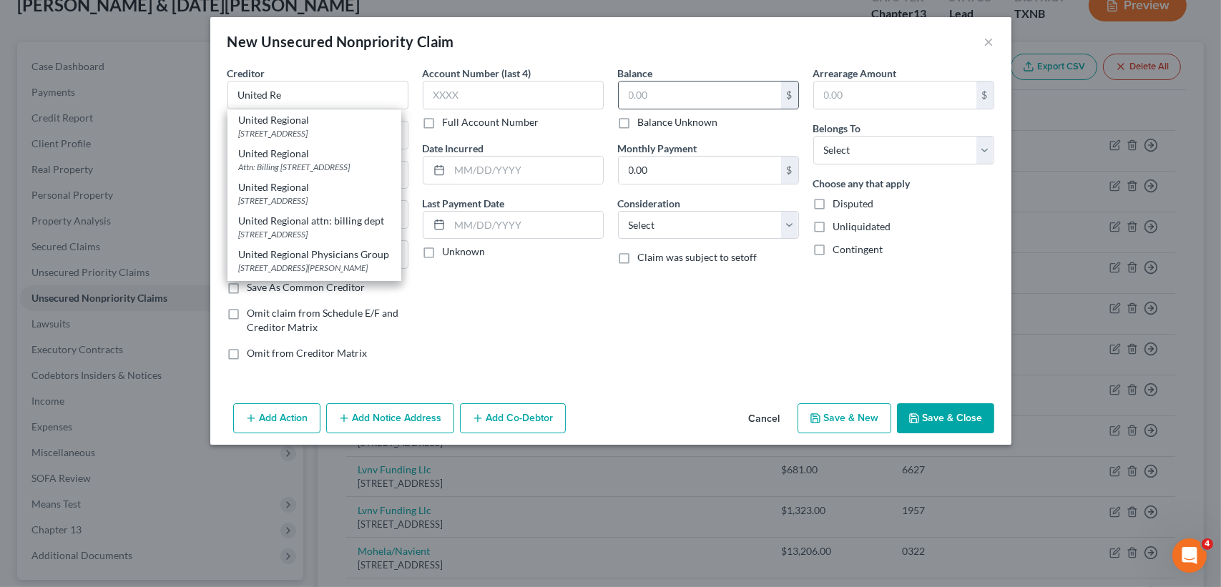
type input "76301"
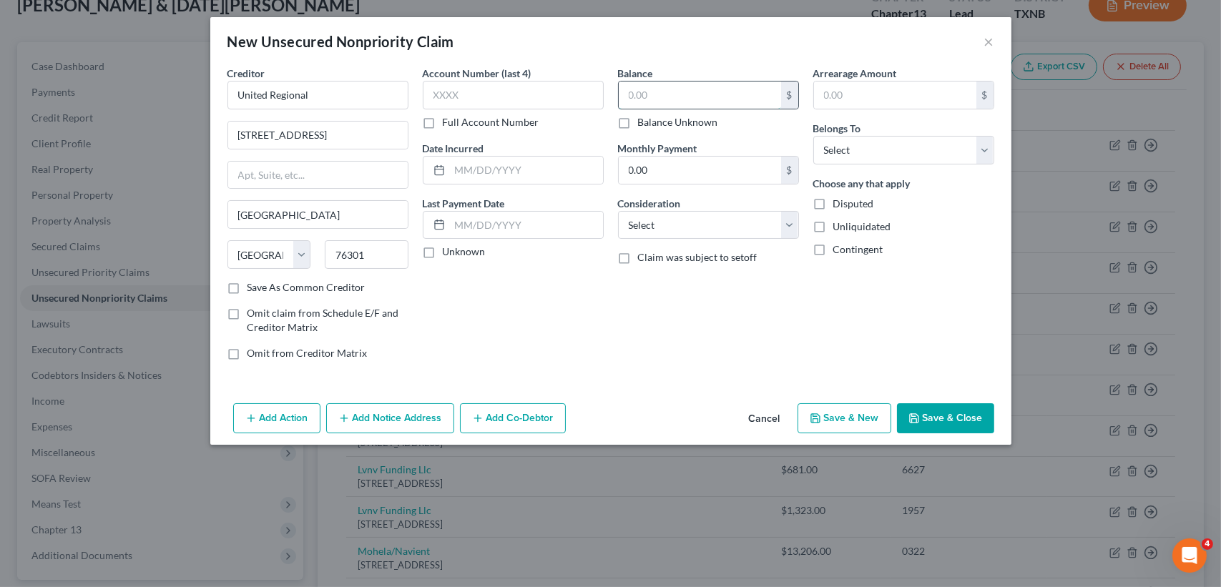
click at [667, 97] on input "text" at bounding box center [700, 95] width 162 height 27
type input "4,536.00"
click at [844, 149] on select "Select Debtor 1 Only Debtor 2 Only Debtor 1 And Debtor 2 Only At Least One Of T…" at bounding box center [903, 150] width 181 height 29
select select "1"
click at [813, 136] on select "Select Debtor 1 Only Debtor 2 Only Debtor 1 And Debtor 2 Only At Least One Of T…" at bounding box center [903, 150] width 181 height 29
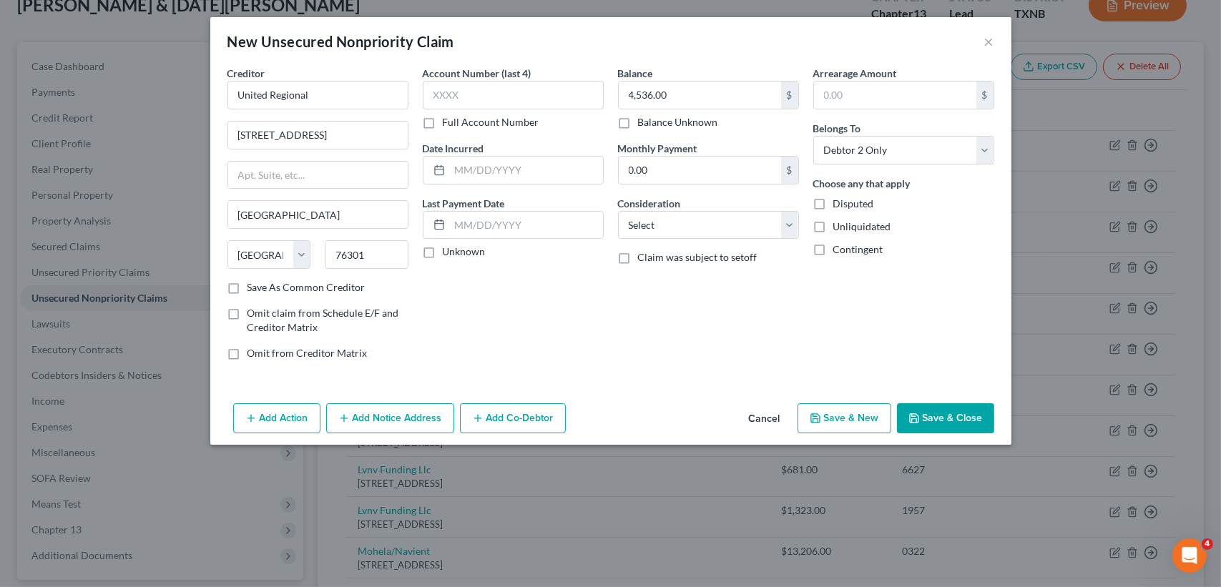
click at [925, 409] on button "Save & Close" at bounding box center [945, 418] width 97 height 30
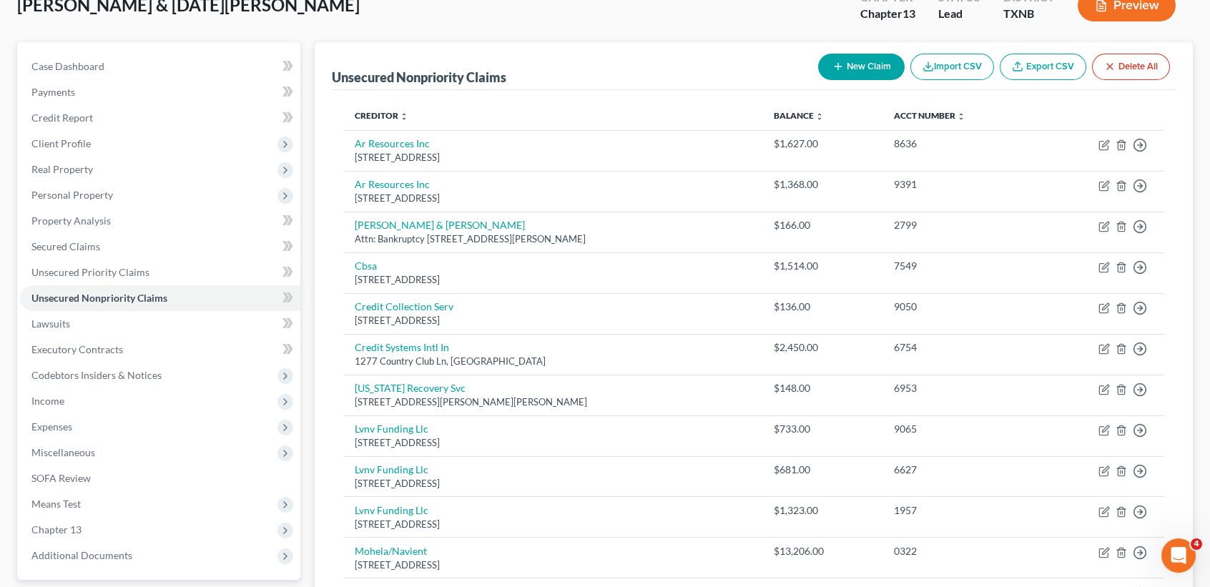
click at [868, 63] on button "New Claim" at bounding box center [861, 67] width 87 height 26
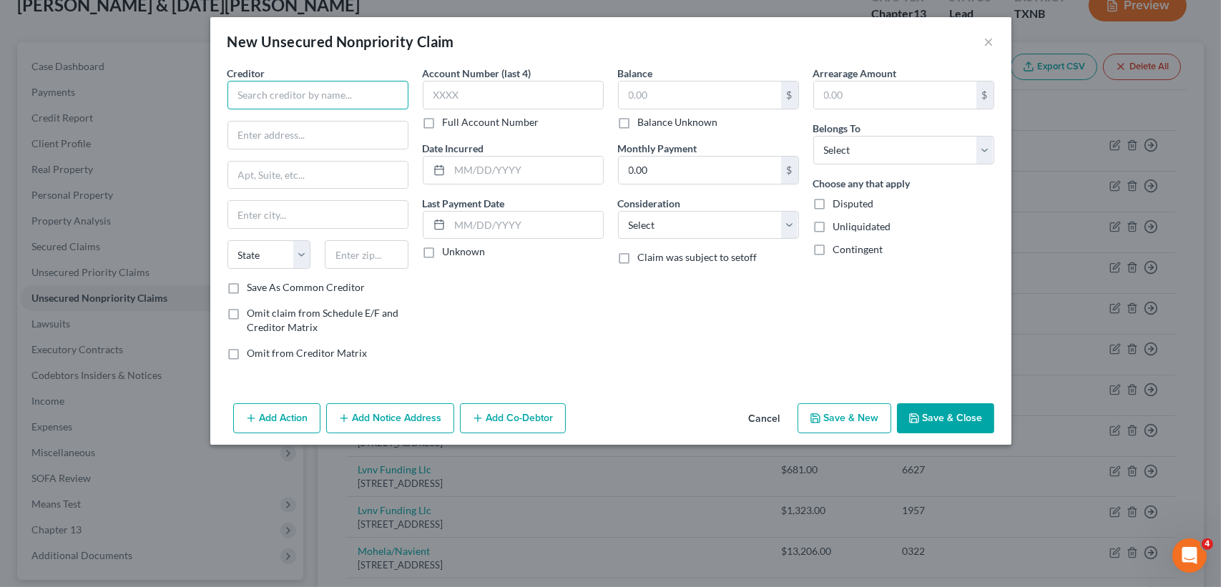
click at [358, 104] on input "text" at bounding box center [317, 95] width 181 height 29
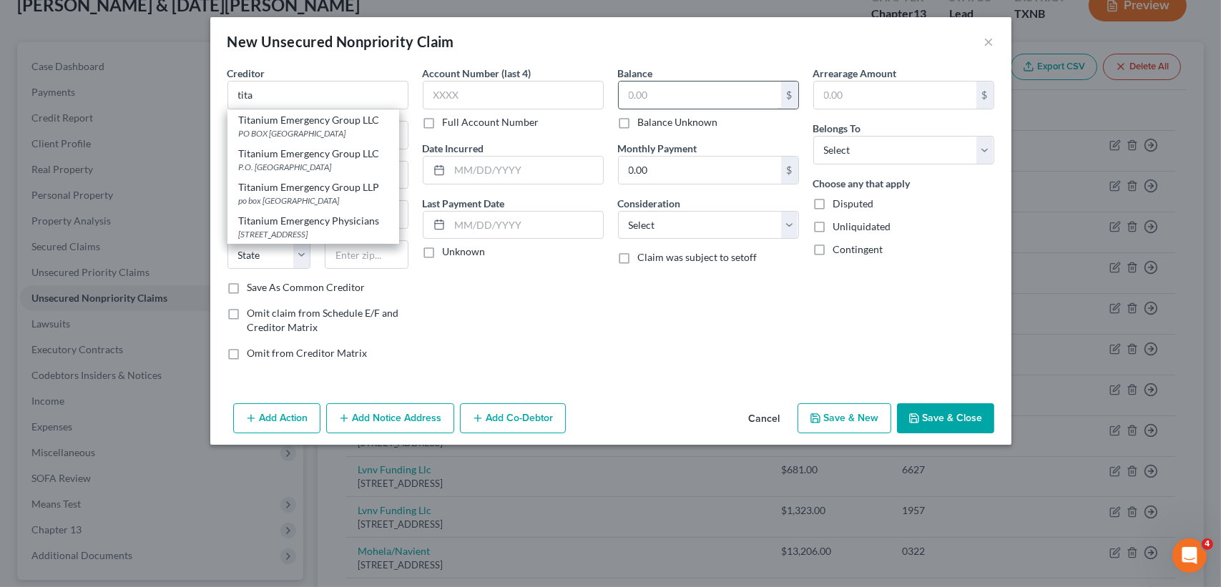
drag, startPoint x: 290, startPoint y: 131, endPoint x: 720, endPoint y: 94, distance: 431.4
click at [292, 134] on div "PO BOX 23419, Jacksonville, FL 32241" at bounding box center [313, 133] width 149 height 12
type input "Titanium Emergency Group LLC"
type input "PO BOX 23419"
type input "Jacksonville"
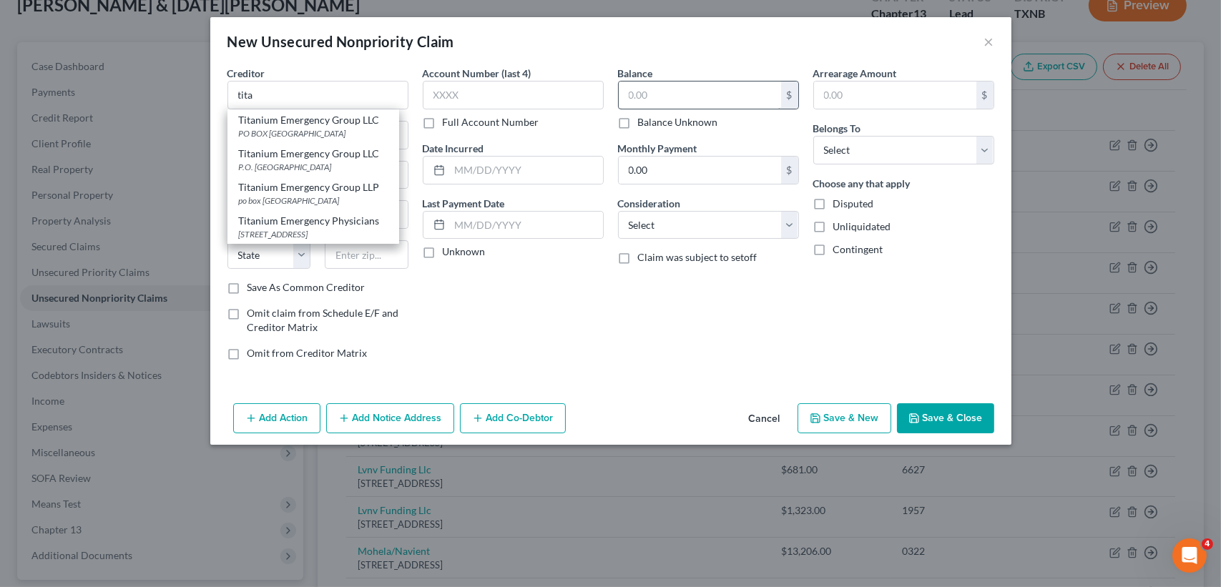
select select "9"
type input "32241"
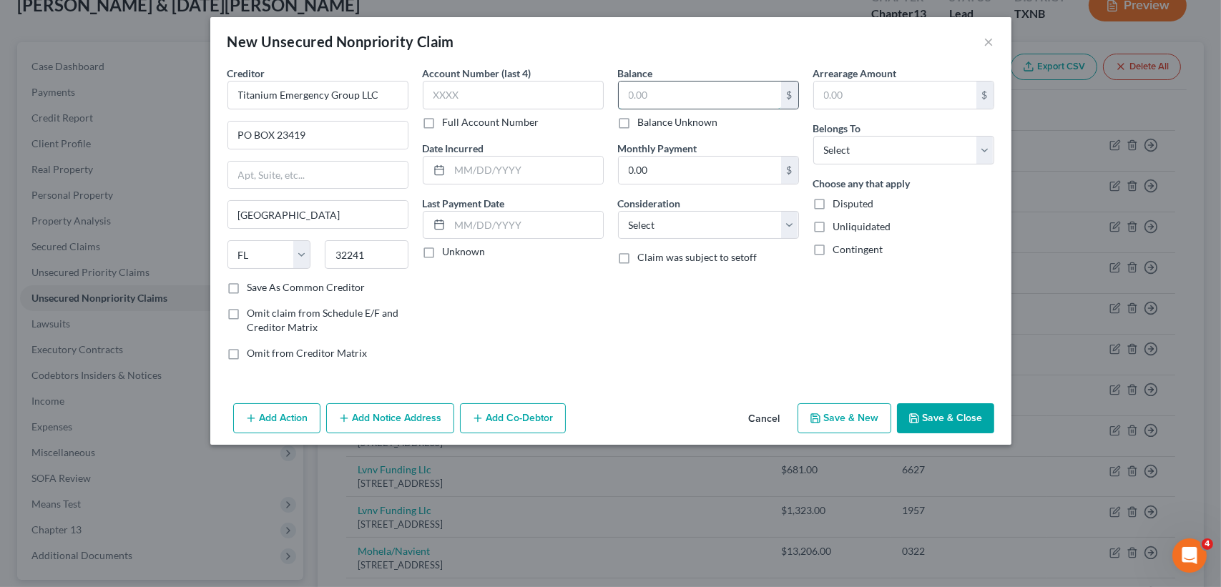
click at [718, 88] on input "text" at bounding box center [700, 95] width 162 height 27
type input "1.00"
click at [825, 151] on select "Select Debtor 1 Only Debtor 2 Only Debtor 1 And Debtor 2 Only At Least One Of T…" at bounding box center [903, 150] width 181 height 29
select select "0"
click at [813, 136] on select "Select Debtor 1 Only Debtor 2 Only Debtor 1 And Debtor 2 Only At Least One Of T…" at bounding box center [903, 150] width 181 height 29
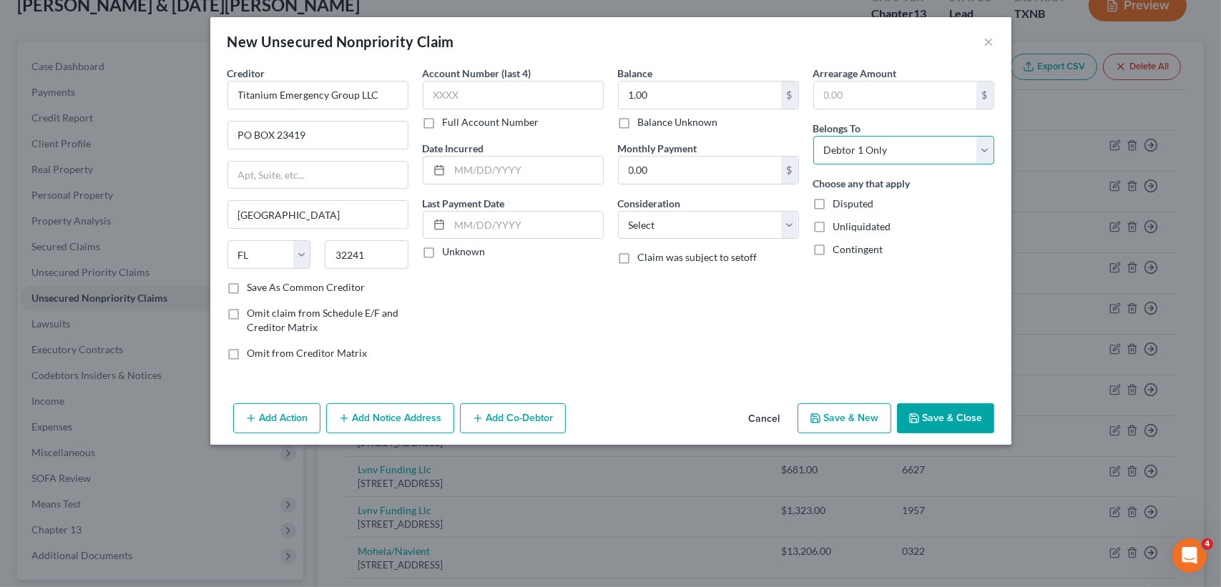
drag, startPoint x: 832, startPoint y: 143, endPoint x: 932, endPoint y: 414, distance: 289.0
click at [832, 143] on select "Select Debtor 1 Only Debtor 2 Only Debtor 1 And Debtor 2 Only At Least One Of T…" at bounding box center [903, 150] width 181 height 29
click at [936, 414] on button "Save & Close" at bounding box center [945, 418] width 97 height 30
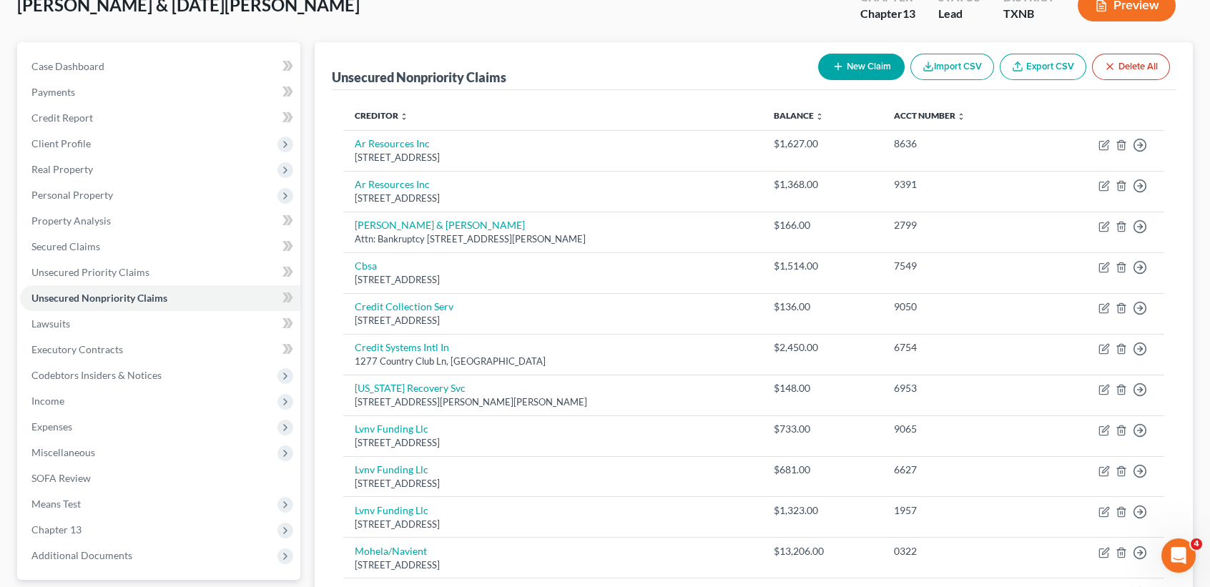
drag, startPoint x: 599, startPoint y: 154, endPoint x: 880, endPoint y: 26, distance: 309.2
click at [599, 154] on div "1777 Sentry Pkwy W, Blue Bell, PA 19422" at bounding box center [553, 158] width 396 height 14
click at [873, 67] on button "New Claim" at bounding box center [861, 67] width 87 height 26
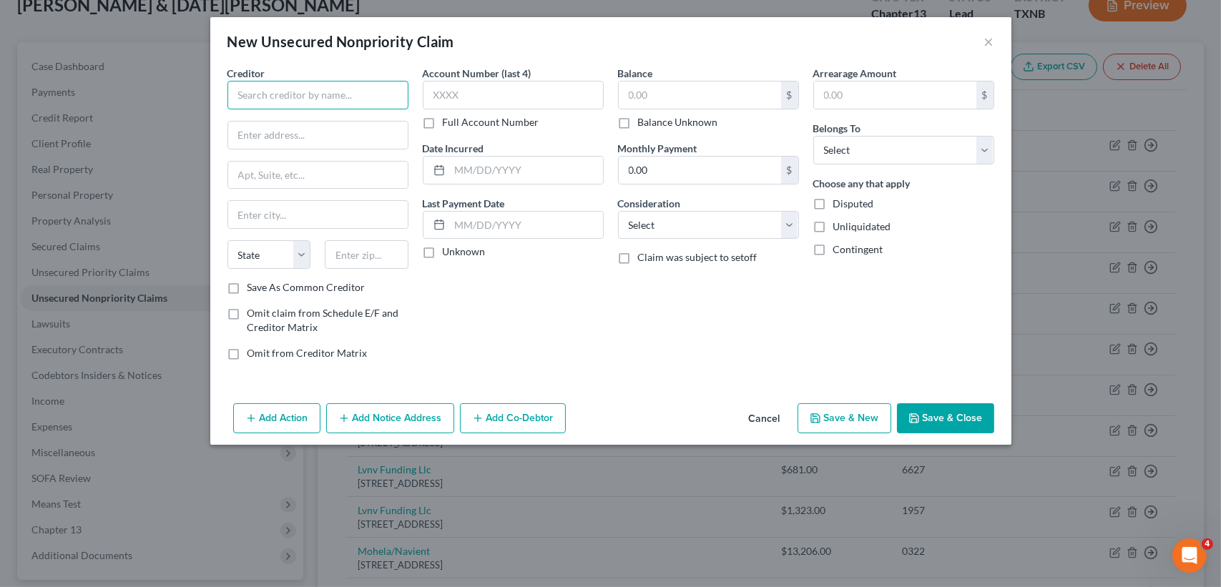
click at [341, 97] on input "text" at bounding box center [317, 95] width 181 height 29
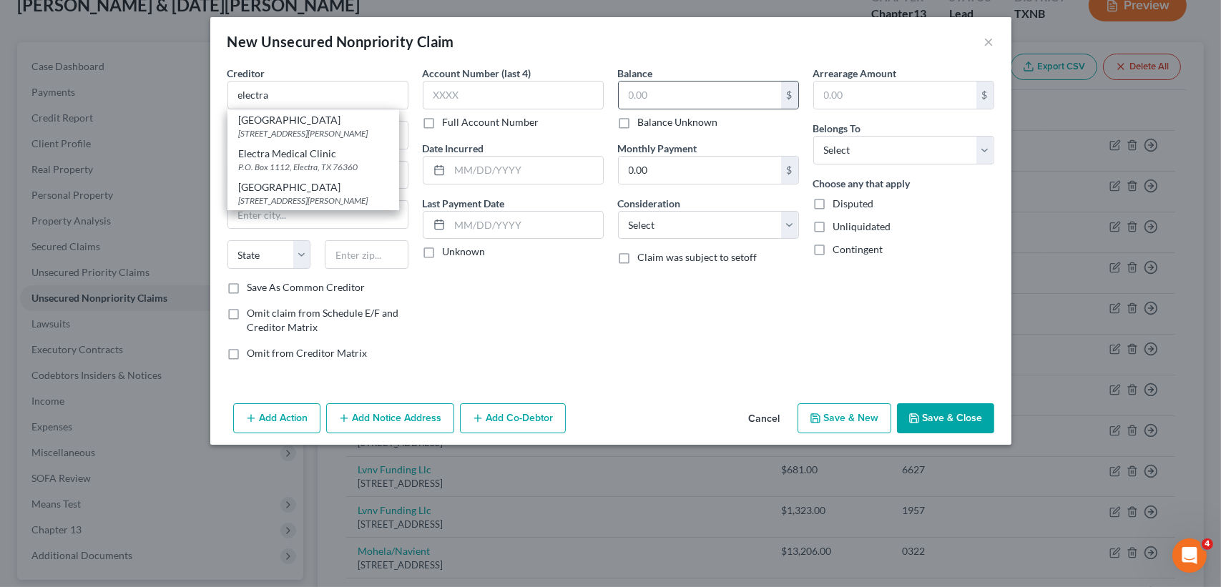
click at [311, 195] on div "Electra Memorial Hospital" at bounding box center [313, 187] width 149 height 14
type input "Electra Memorial Hospital"
type input "1207 S Bailey St"
type input "Electra"
select select "45"
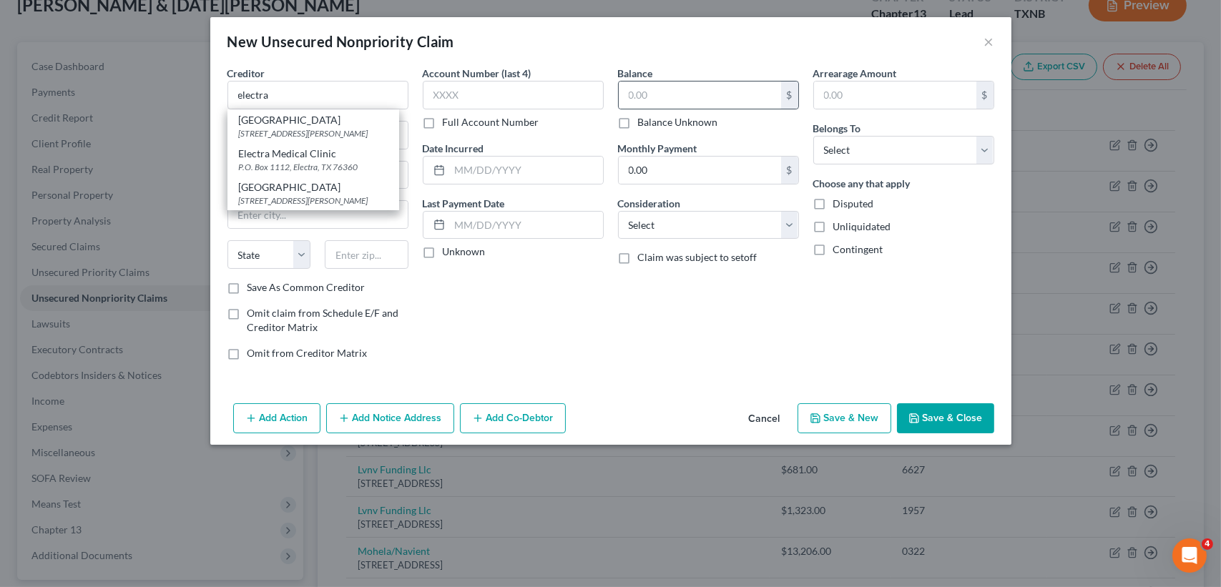
type input "76360"
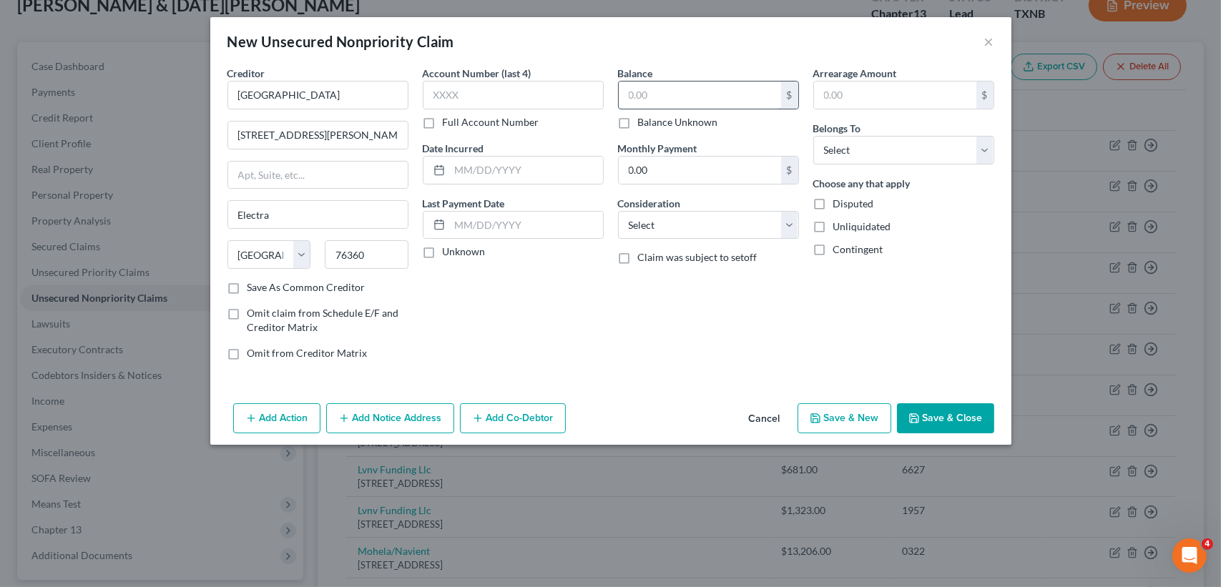
click at [670, 104] on input "text" at bounding box center [700, 95] width 162 height 27
type input "1.00"
drag, startPoint x: 866, startPoint y: 152, endPoint x: 862, endPoint y: 164, distance: 12.9
click at [866, 152] on select "Select Debtor 1 Only Debtor 2 Only Debtor 1 And Debtor 2 Only At Least One Of T…" at bounding box center [903, 150] width 181 height 29
select select "0"
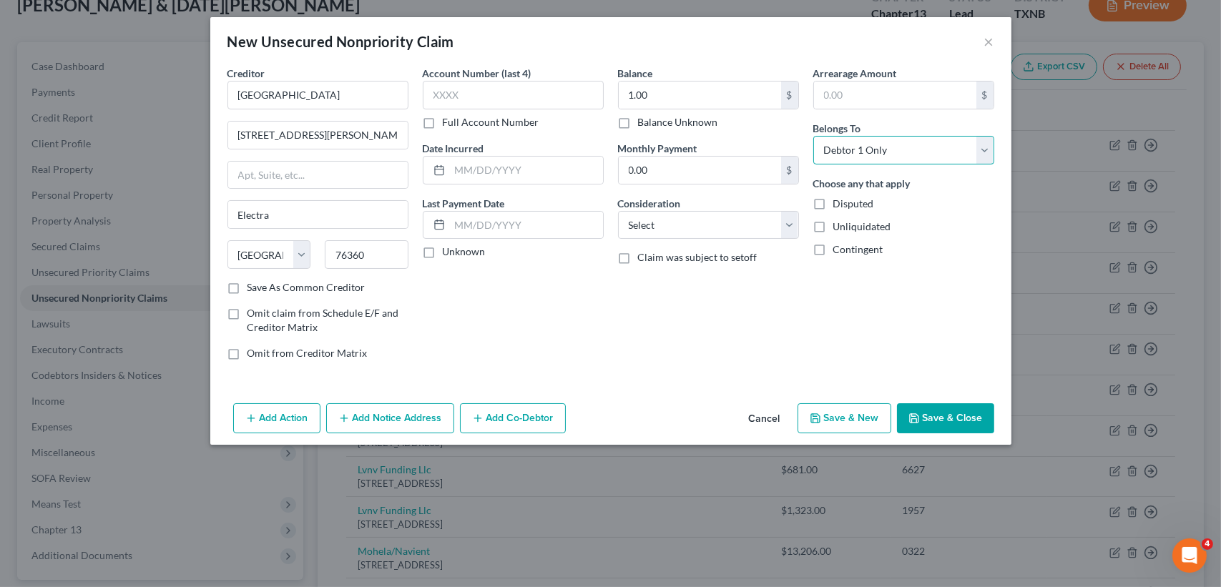
click at [813, 136] on select "Select Debtor 1 Only Debtor 2 Only Debtor 1 And Debtor 2 Only At Least One Of T…" at bounding box center [903, 150] width 181 height 29
drag, startPoint x: 935, startPoint y: 408, endPoint x: 933, endPoint y: 171, distance: 237.5
click at [925, 403] on button "Save & Close" at bounding box center [945, 418] width 97 height 30
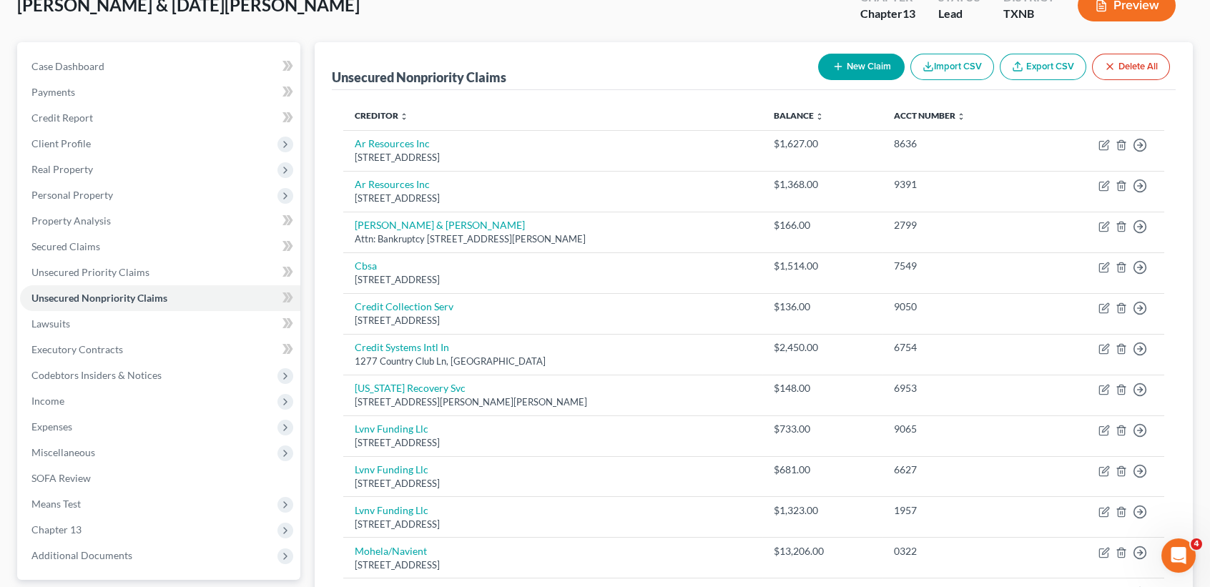
click at [829, 74] on button "New Claim" at bounding box center [861, 67] width 87 height 26
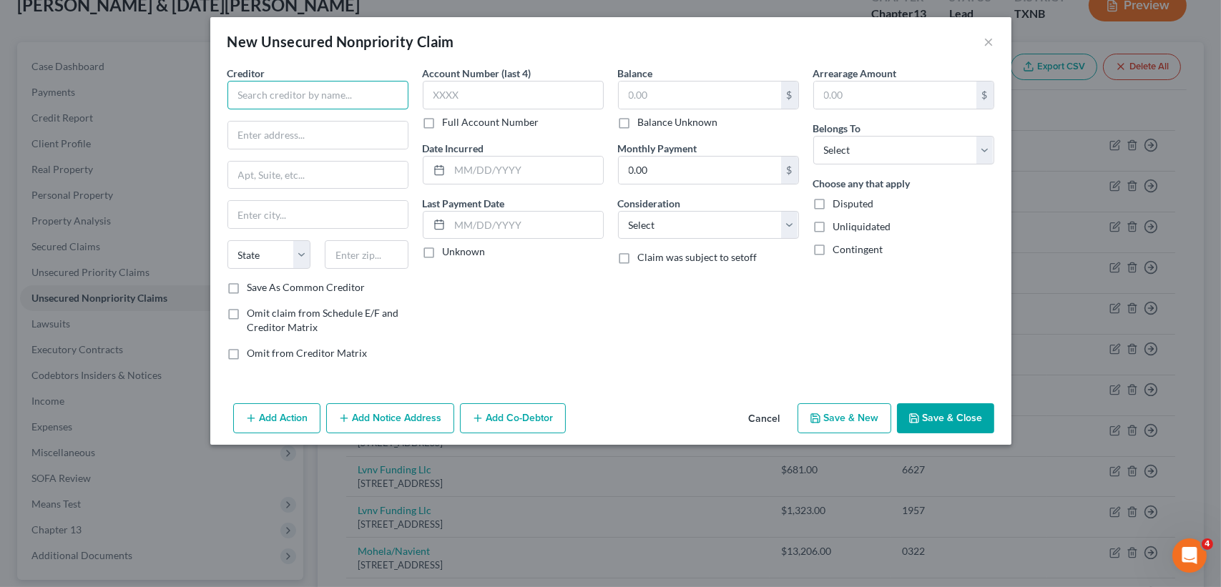
click at [380, 94] on input "text" at bounding box center [317, 95] width 181 height 29
type input "D"
type input "d"
type input "I"
type input "Diane Cooper"
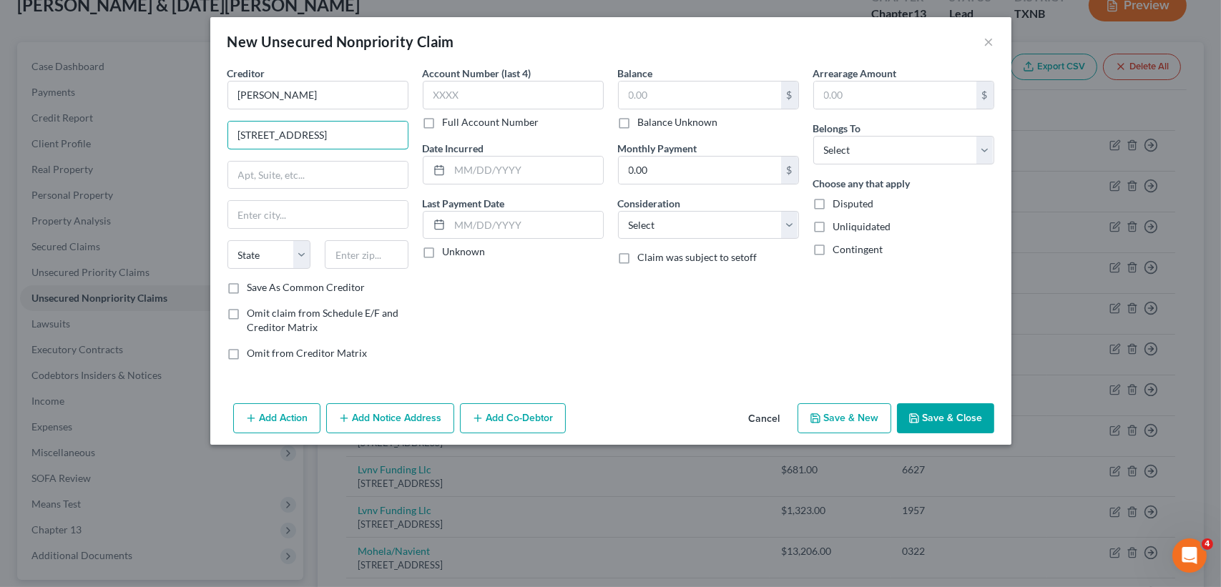
type input "4412 Kell West Blvd"
drag, startPoint x: 398, startPoint y: 245, endPoint x: 366, endPoint y: 575, distance: 331.3
click at [391, 248] on input "text" at bounding box center [367, 254] width 84 height 29
type input "76309"
type input "Wichita Falls"
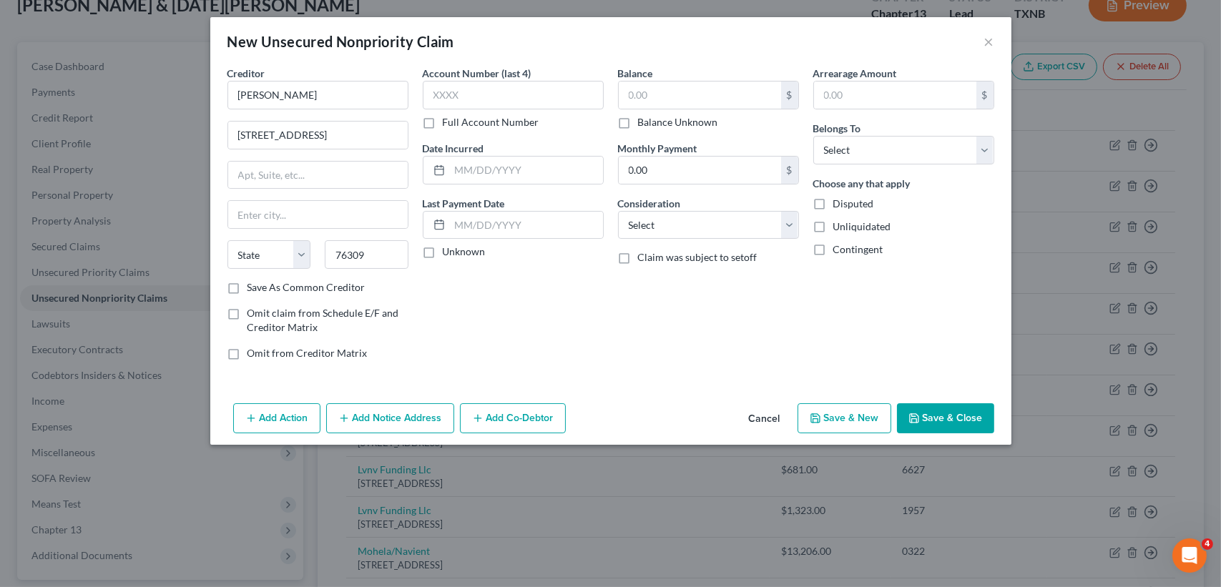
select select "45"
drag, startPoint x: 697, startPoint y: 89, endPoint x: 699, endPoint y: 69, distance: 20.9
click at [698, 89] on input "text" at bounding box center [700, 95] width 162 height 27
type input "1.00"
drag, startPoint x: 858, startPoint y: 146, endPoint x: 853, endPoint y: 165, distance: 19.8
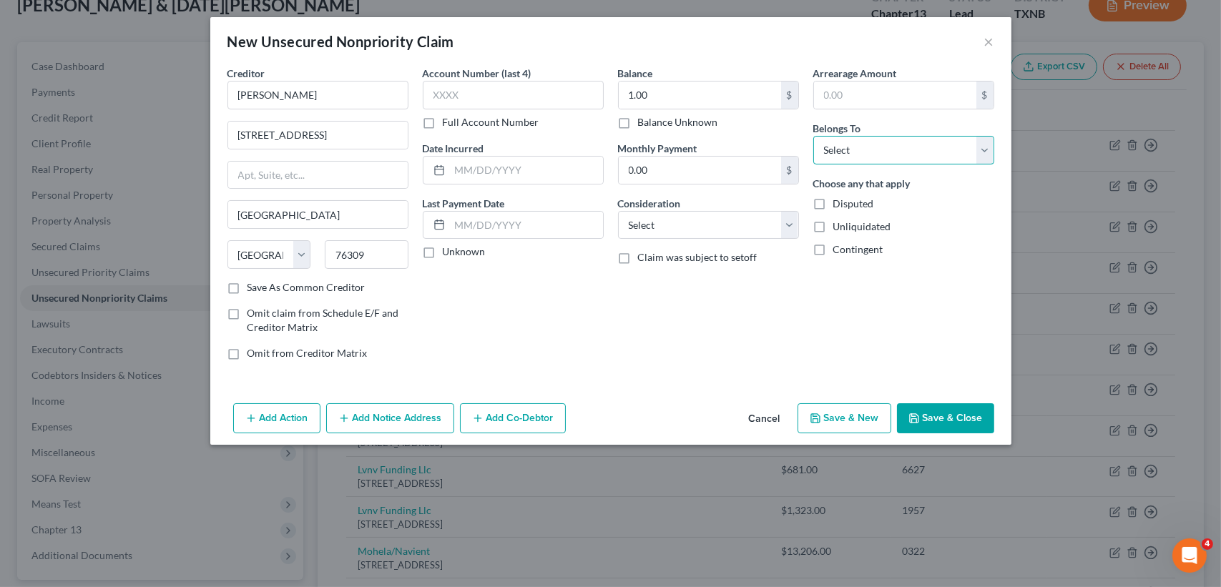
click at [858, 146] on select "Select Debtor 1 Only Debtor 2 Only Debtor 1 And Debtor 2 Only At Least One Of T…" at bounding box center [903, 150] width 181 height 29
select select "0"
click at [813, 136] on select "Select Debtor 1 Only Debtor 2 Only Debtor 1 And Debtor 2 Only At Least One Of T…" at bounding box center [903, 150] width 181 height 29
click at [964, 416] on button "Save & Close" at bounding box center [945, 418] width 97 height 30
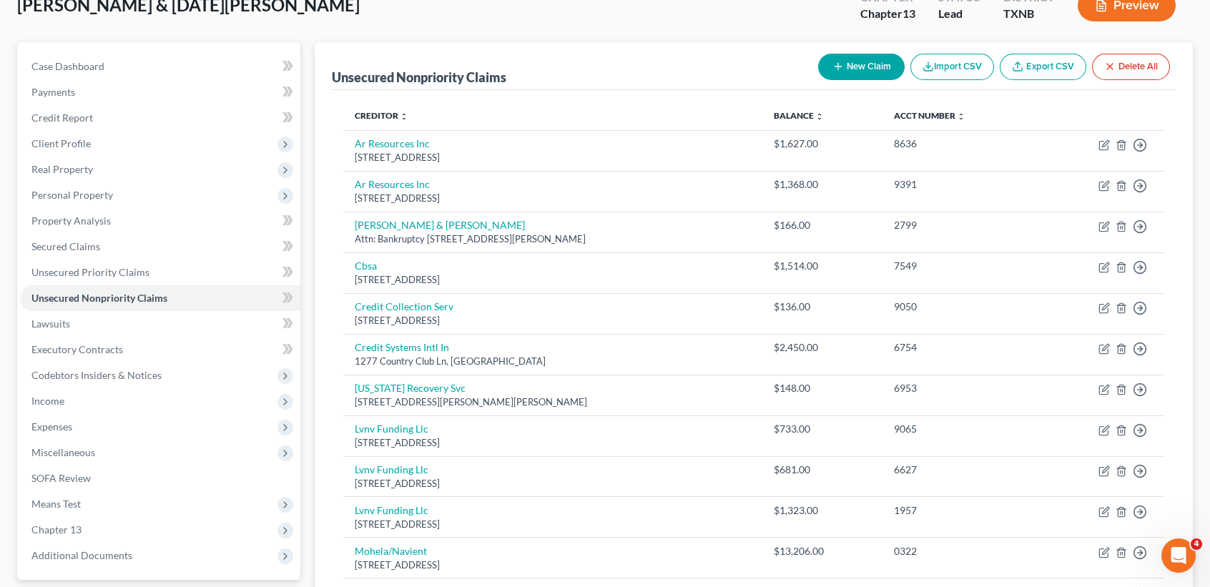
click at [845, 68] on button "New Claim" at bounding box center [861, 67] width 87 height 26
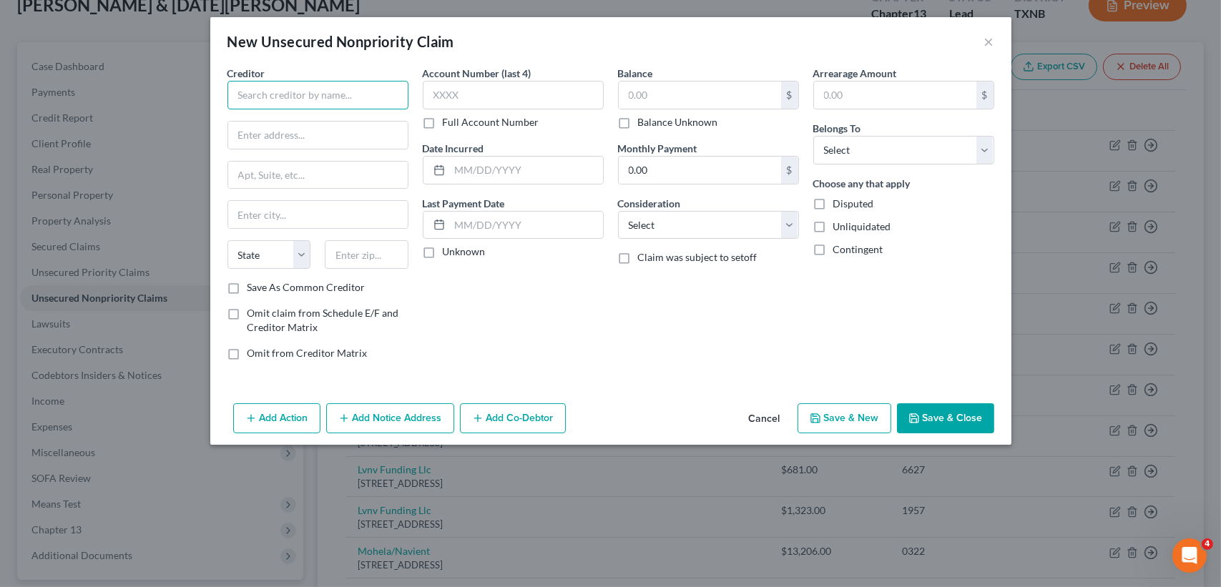
paste input "Clinical Pathology Laboratories (CPL)-[GEOGRAPHIC_DATA]"
type input "Clinical Pathology Laboratories (CPL)-[GEOGRAPHIC_DATA]"
click at [360, 131] on input "text" at bounding box center [318, 135] width 180 height 27
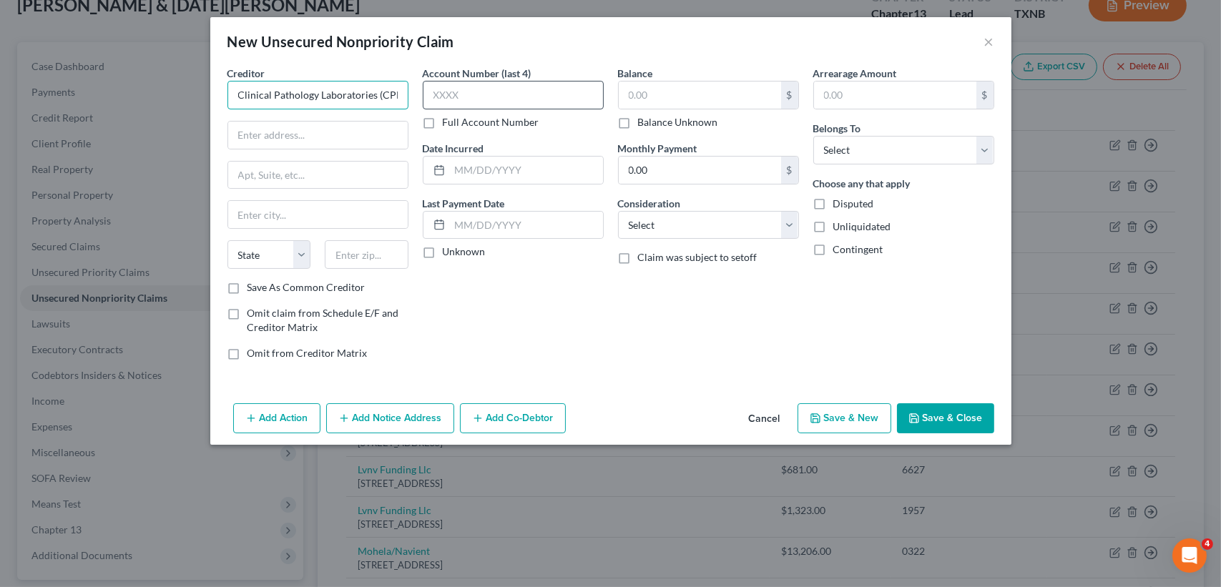
scroll to position [0, 48]
drag, startPoint x: 231, startPoint y: 90, endPoint x: 527, endPoint y: 84, distance: 296.2
click at [527, 84] on div "Creditor * Clinical Pathology Laboratories (CPL)-Kell West State AL AK AR AZ CA…" at bounding box center [610, 219] width 781 height 306
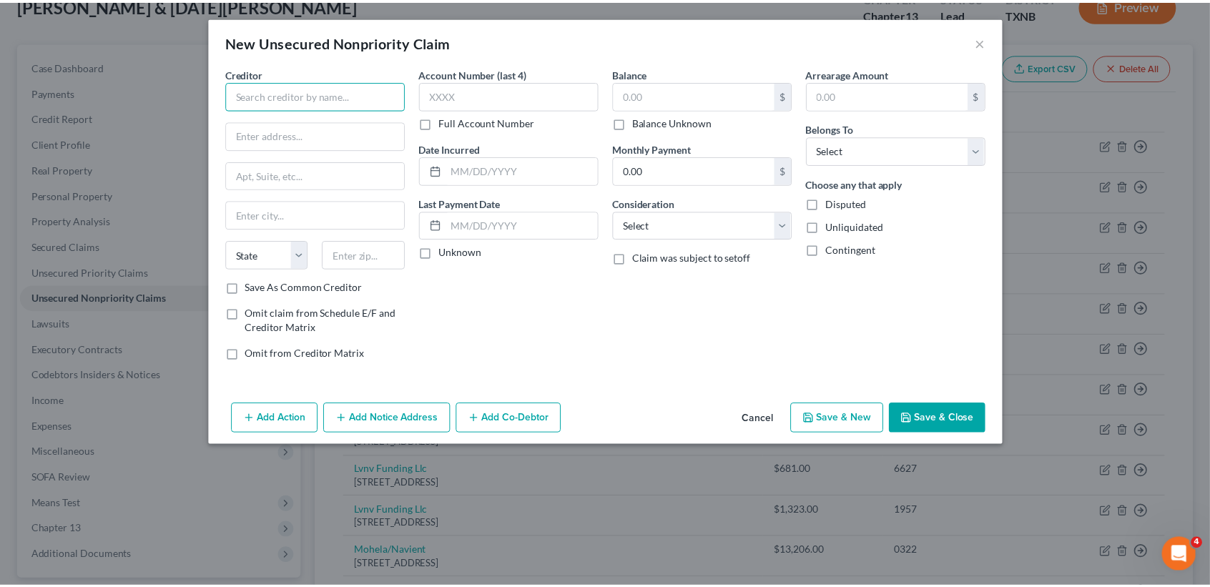
scroll to position [0, 0]
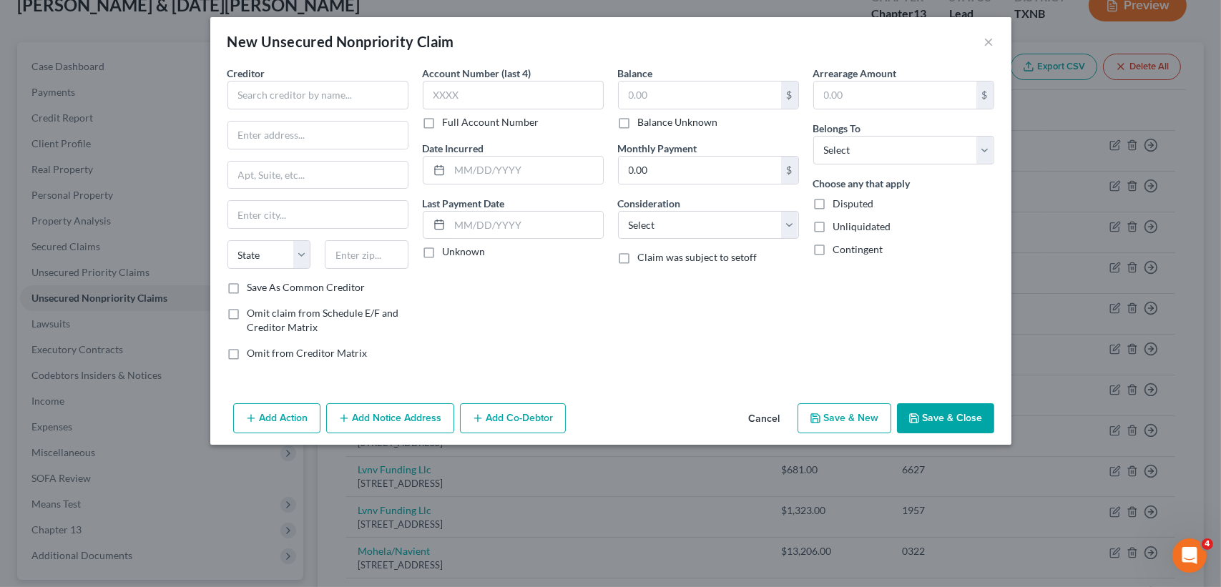
click at [766, 413] on button "Cancel" at bounding box center [764, 419] width 54 height 29
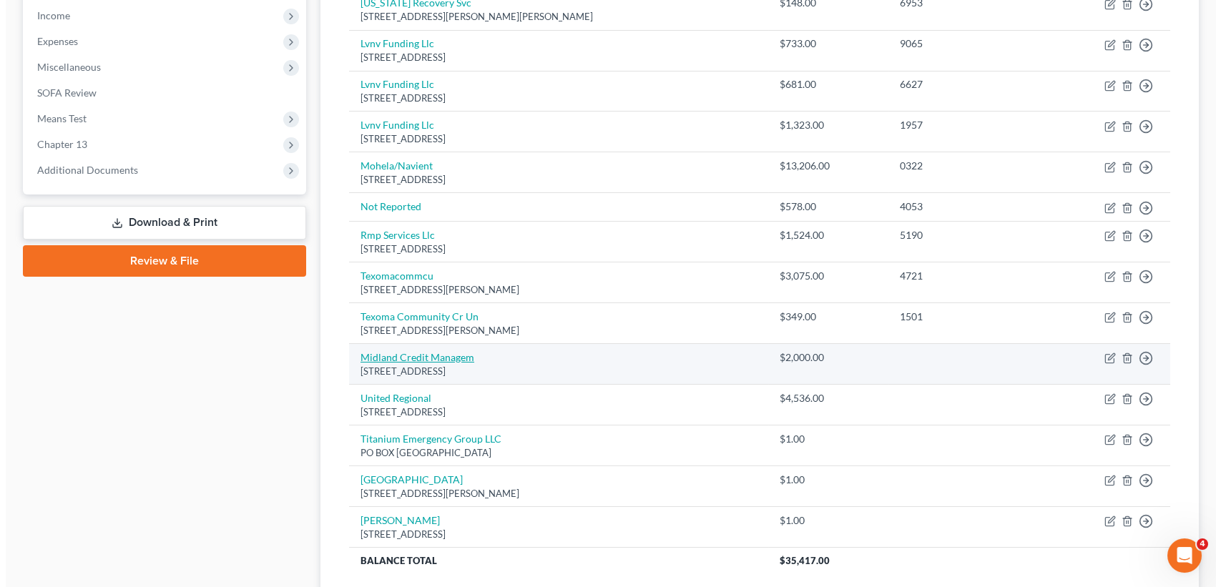
scroll to position [594, 0]
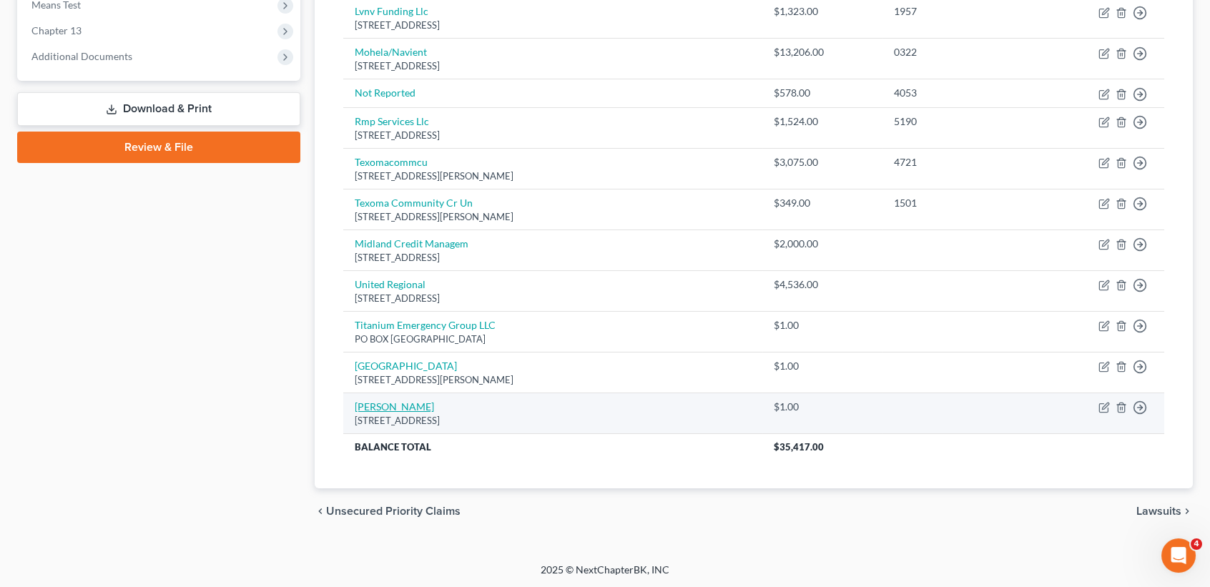
drag, startPoint x: 384, startPoint y: 411, endPoint x: 388, endPoint y: 402, distance: 10.0
click at [384, 411] on td "[PERSON_NAME] [STREET_ADDRESS][PERSON_NAME]" at bounding box center [552, 413] width 419 height 41
click at [388, 402] on link "Diane Cooper" at bounding box center [394, 407] width 79 height 12
select select "45"
select select "0"
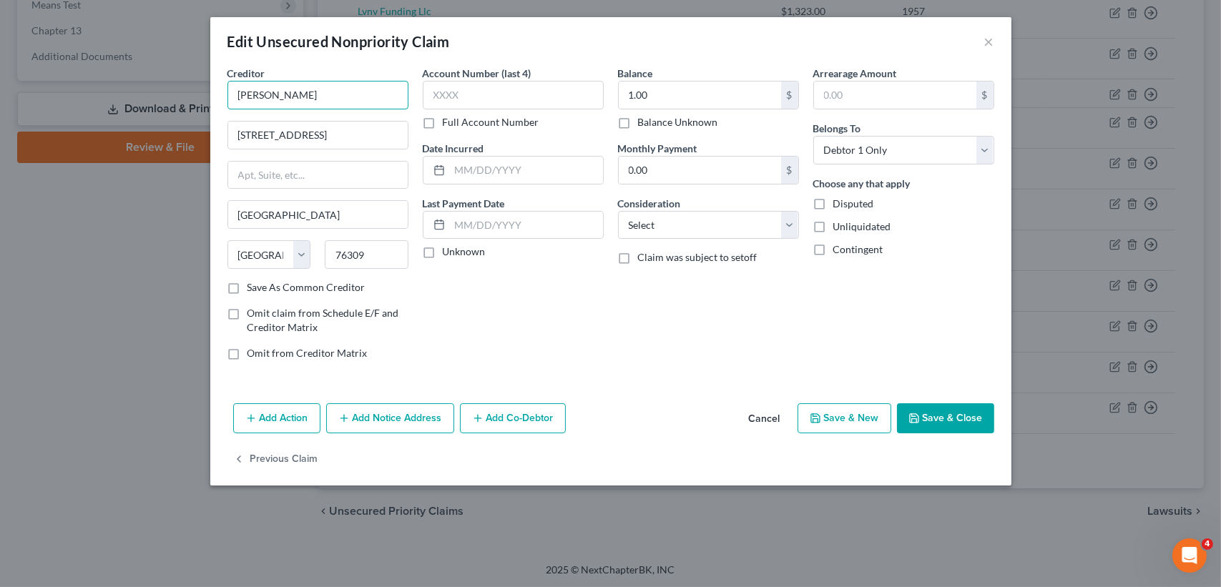
drag, startPoint x: 326, startPoint y: 98, endPoint x: 285, endPoint y: 91, distance: 42.1
click at [207, 98] on div "Edit Unsecured Nonpriority Claim × Creditor * Diane Cooper 4412 Kell West Blvd …" at bounding box center [610, 293] width 1221 height 587
paste input "Clinical Pathology Laboratories (CPL)-[GEOGRAPHIC_DATA]"
type input "Clinical Pathology Laboratories (CPL)-[GEOGRAPHIC_DATA]"
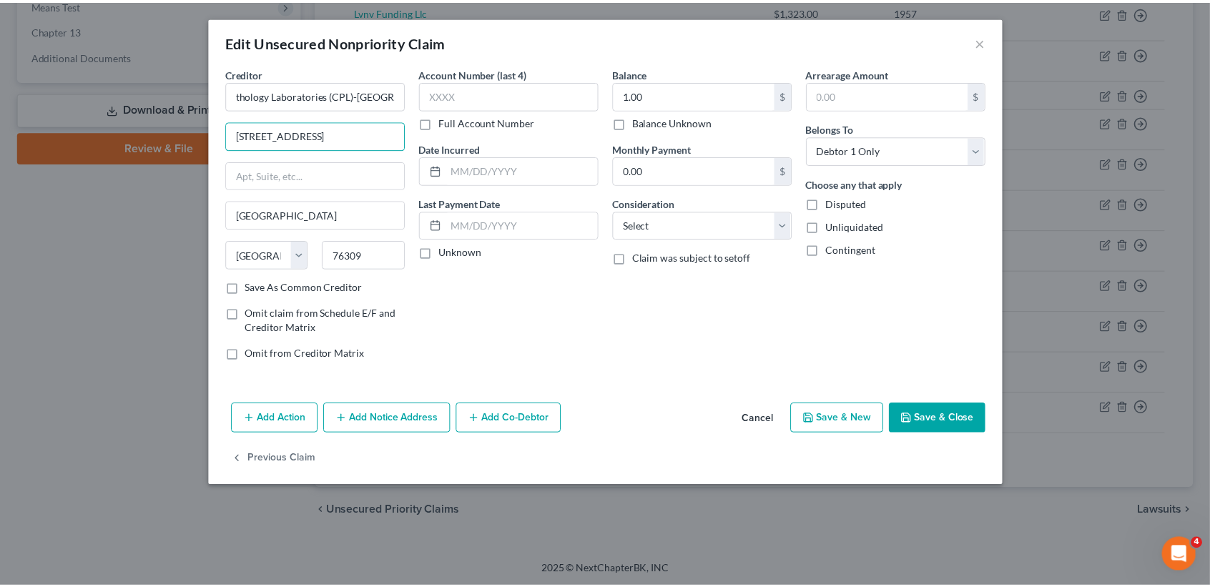
scroll to position [0, 0]
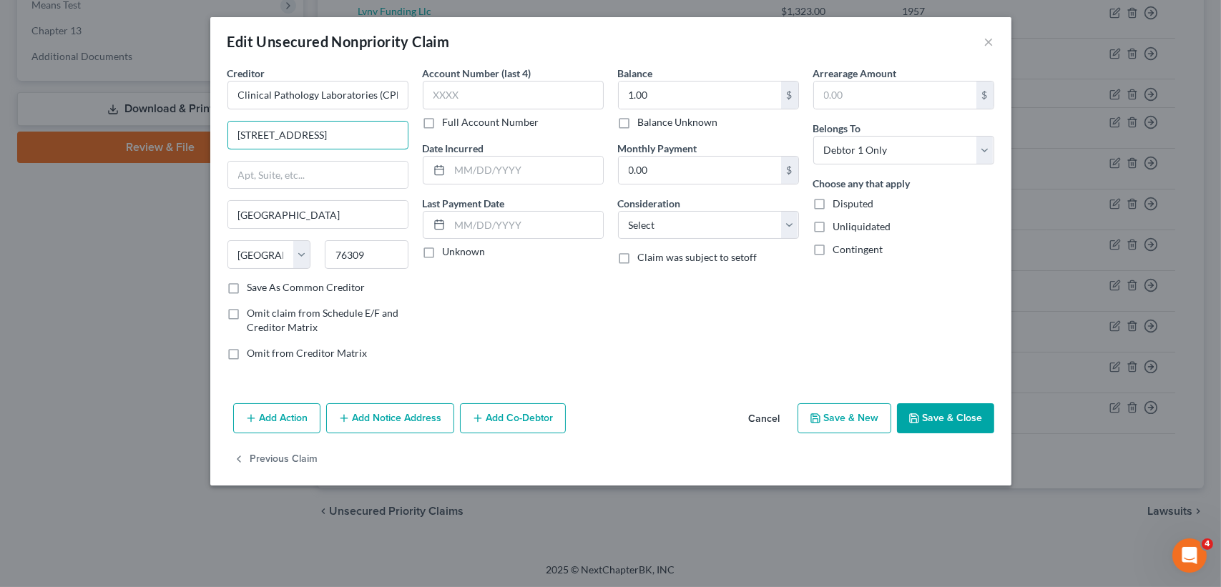
drag, startPoint x: 386, startPoint y: 146, endPoint x: 200, endPoint y: 161, distance: 187.3
click at [200, 161] on div "Edit Unsecured Nonpriority Claim × Creditor * Clinical Pathology Laboratories (…" at bounding box center [610, 293] width 1221 height 587
paste input "4412 Kell West Blvd"
type input "4412 Kell West Blvd"
drag, startPoint x: 256, startPoint y: 140, endPoint x: 156, endPoint y: 73, distance: 120.6
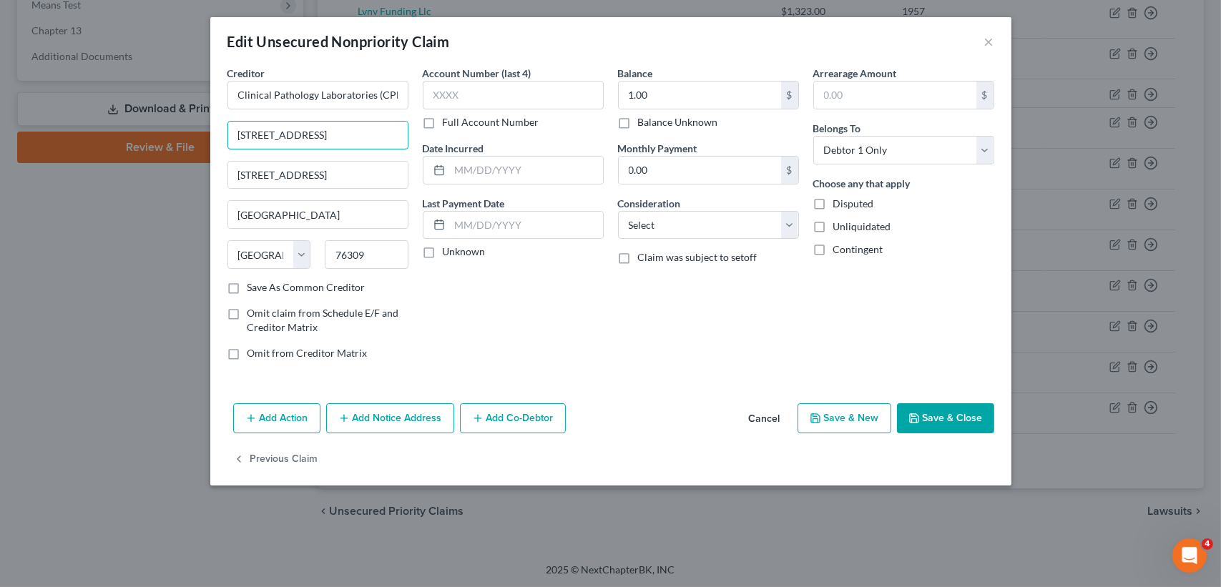
click at [175, 133] on div "Edit Unsecured Nonpriority Claim × Creditor * Clinical Pathology Laboratories (…" at bounding box center [610, 293] width 1221 height 587
type input "Diane Cooper"
click at [683, 373] on div "Creditor * Clinical Pathology Laboratories (CPL)-Kell West Diane Cooper 4412 Ke…" at bounding box center [610, 232] width 801 height 332
click at [679, 93] on input "1.00" at bounding box center [700, 95] width 162 height 27
click at [728, 349] on div "Balance 1.00 $ Balance Unknown Balance Undetermined 1.00 $ Balance Unknown Mont…" at bounding box center [708, 219] width 195 height 306
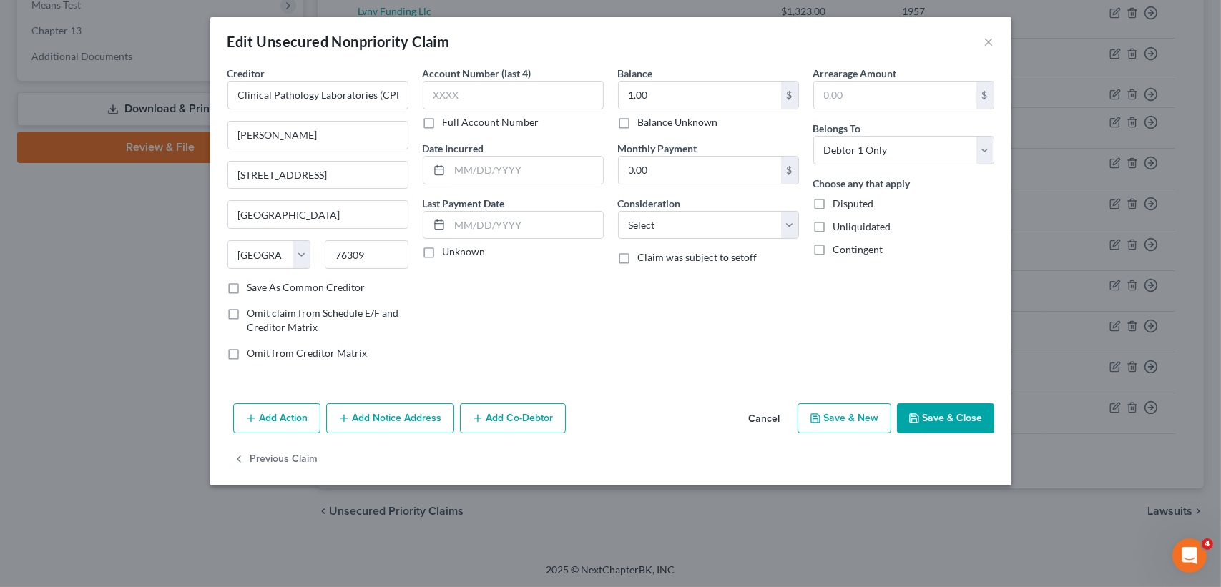
click at [968, 426] on button "Save & Close" at bounding box center [945, 418] width 97 height 30
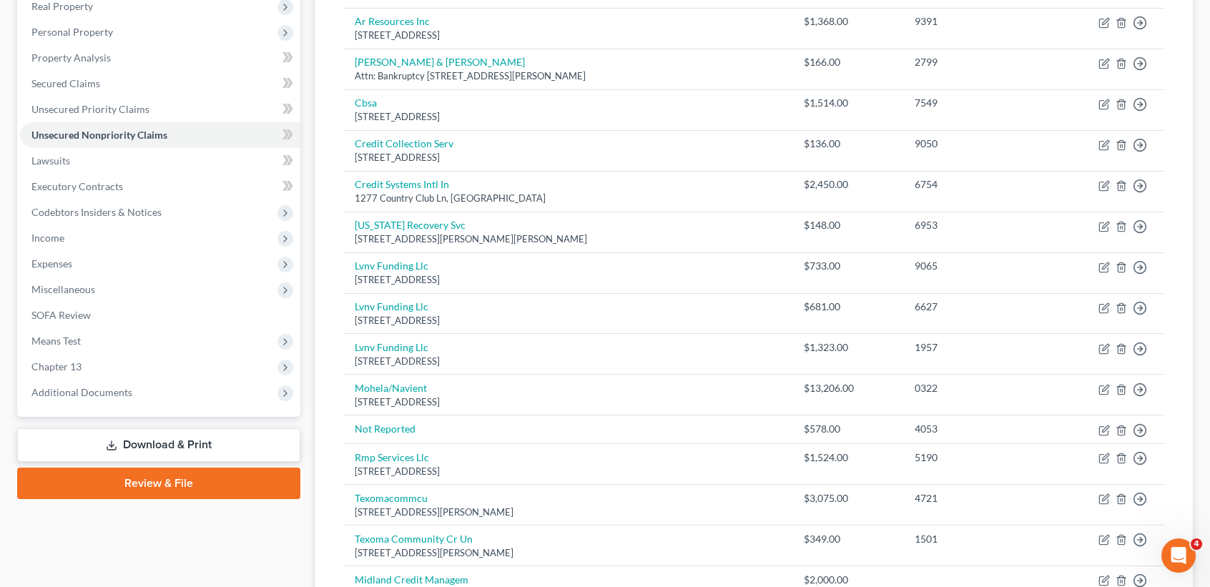
scroll to position [95, 0]
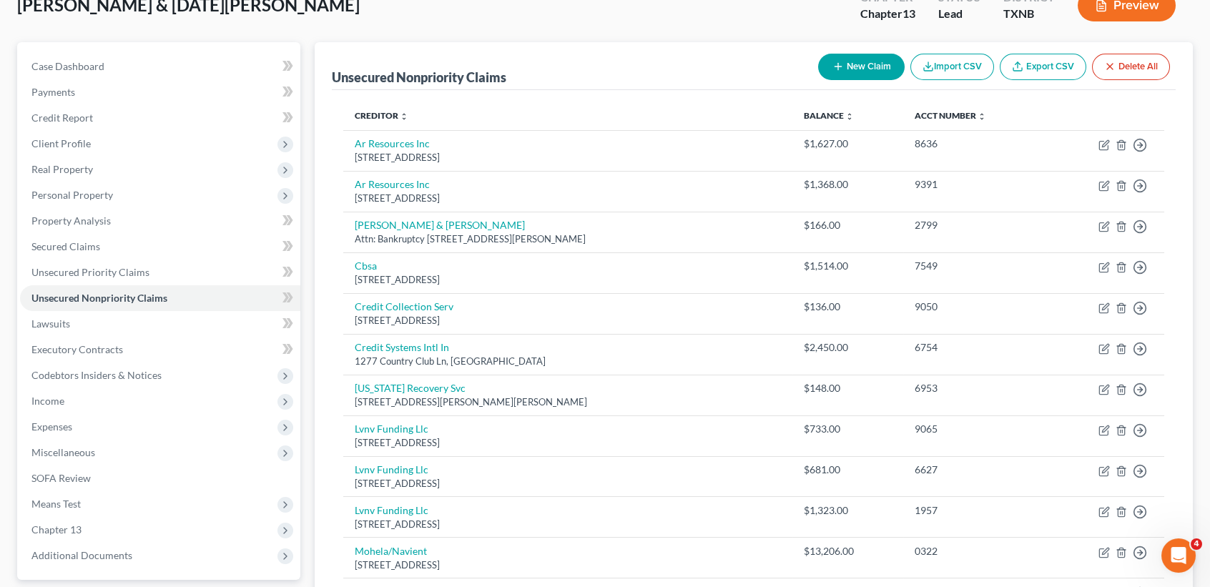
click at [858, 72] on button "New Claim" at bounding box center [861, 67] width 87 height 26
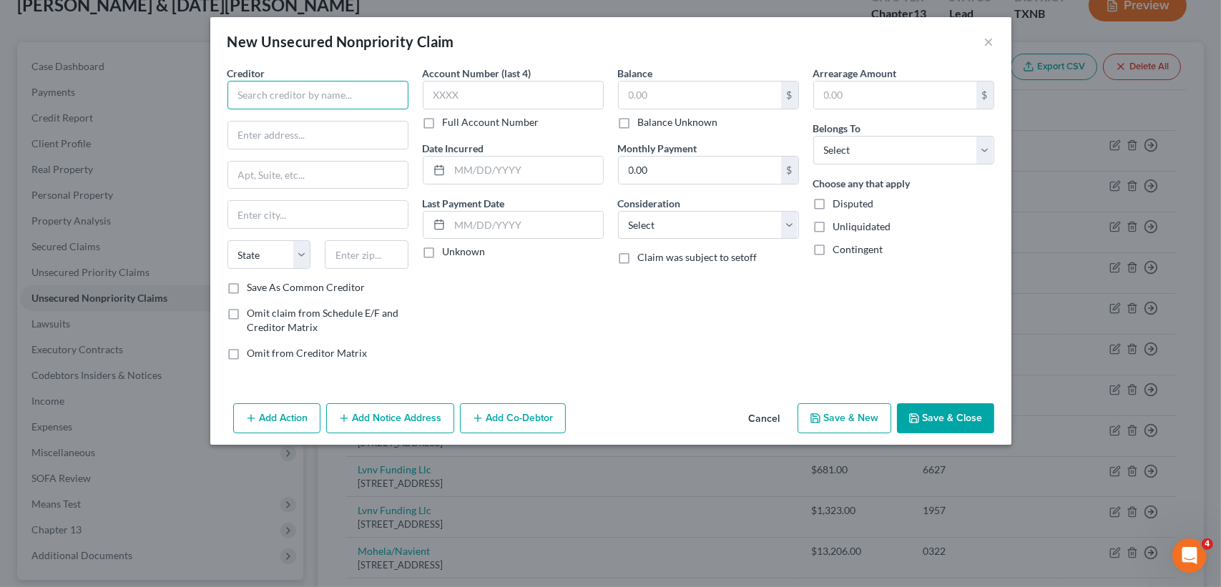
click at [324, 91] on input "text" at bounding box center [317, 95] width 181 height 29
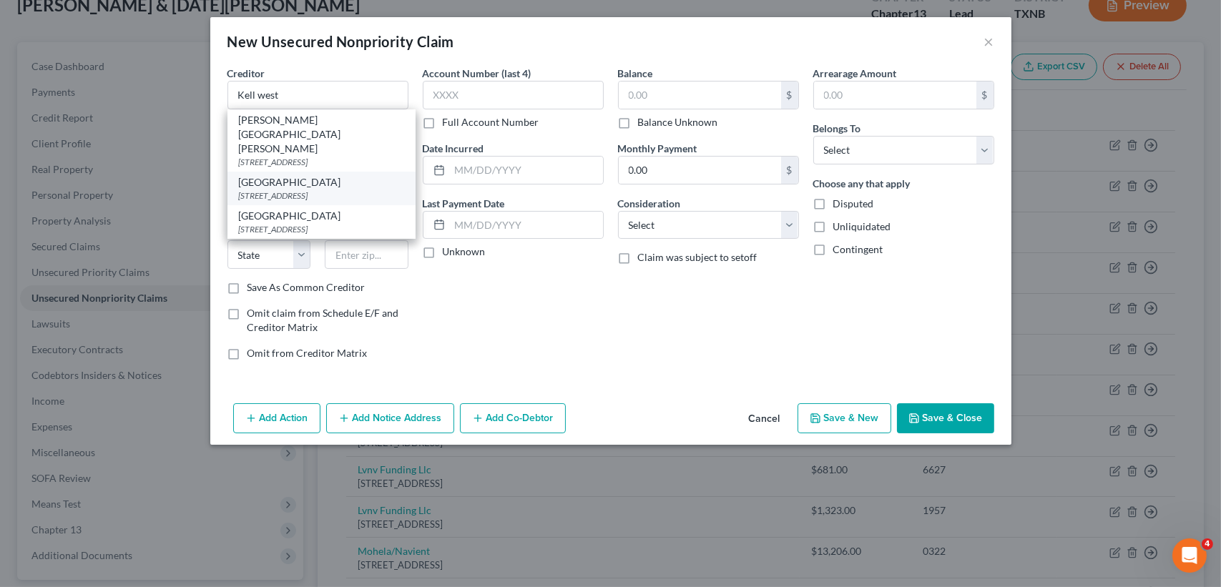
click at [343, 175] on div "[GEOGRAPHIC_DATA]" at bounding box center [321, 182] width 165 height 14
type input "[GEOGRAPHIC_DATA]"
type input "5420 Kell West Blvd."
type input "Wichita Falls"
select select "45"
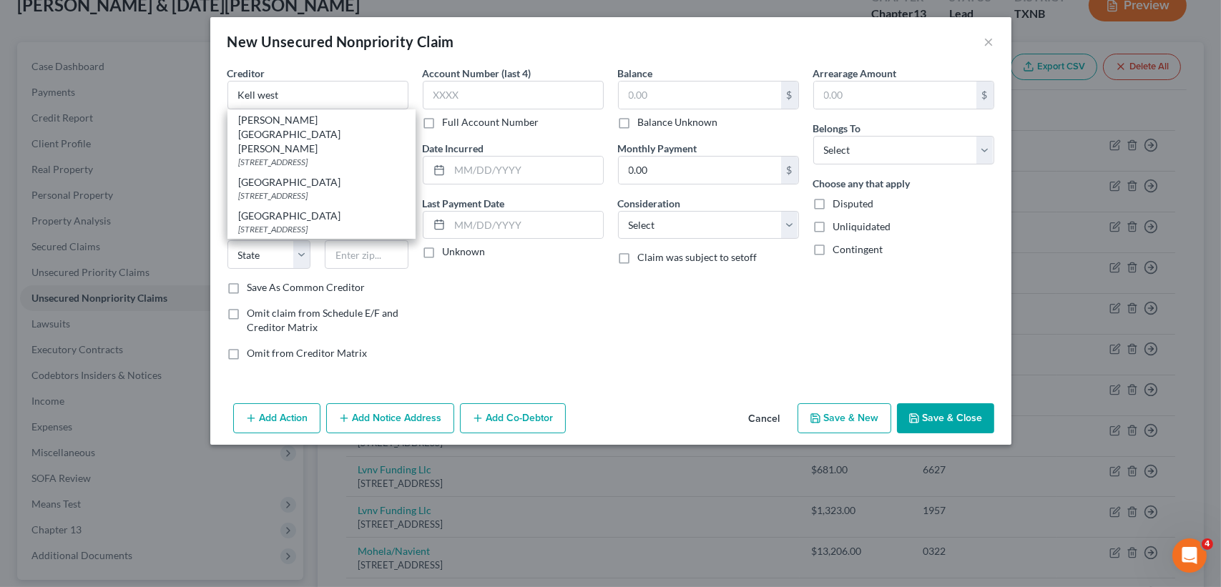
type input "76310"
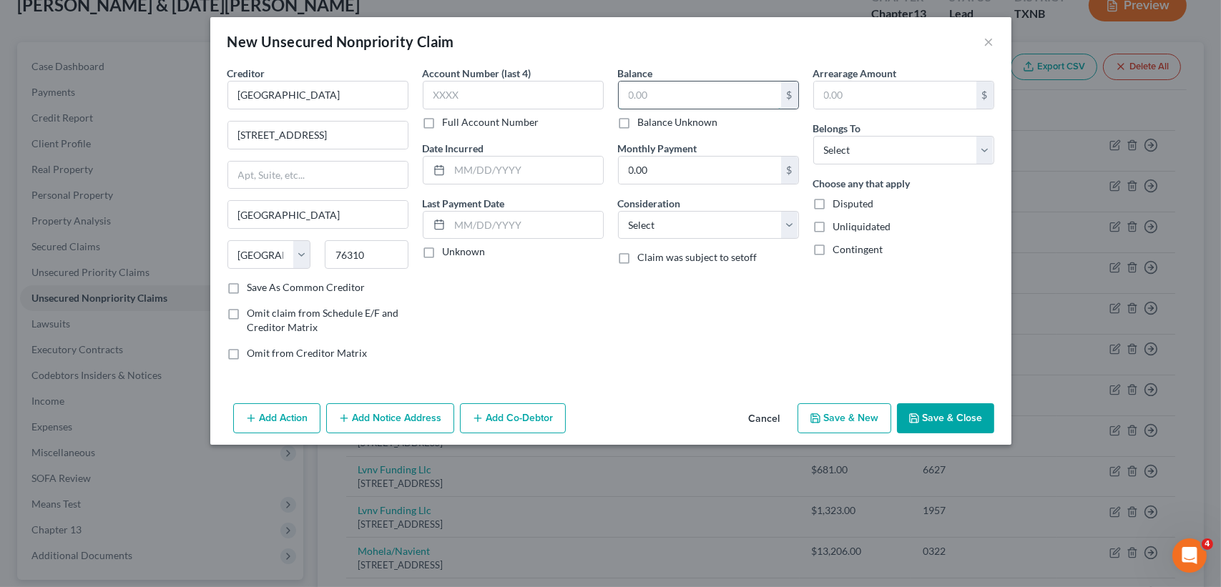
click at [659, 90] on input "text" at bounding box center [700, 95] width 162 height 27
type input "1.00"
click at [881, 173] on div "Arrearage Amount $ Belongs To * Select Debtor 1 Only Debtor 2 Only Debtor 1 And…" at bounding box center [903, 219] width 195 height 306
click at [882, 149] on select "Select Debtor 1 Only Debtor 2 Only Debtor 1 And Debtor 2 Only At Least One Of T…" at bounding box center [903, 150] width 181 height 29
select select "0"
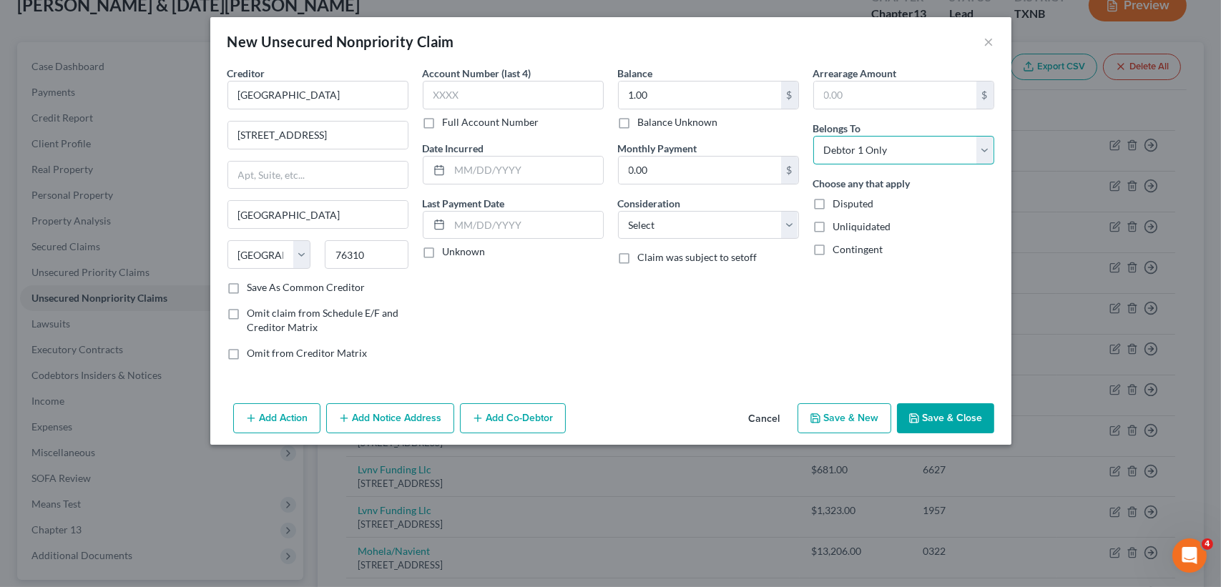
click at [813, 136] on select "Select Debtor 1 Only Debtor 2 Only Debtor 1 And Debtor 2 Only At Least One Of T…" at bounding box center [903, 150] width 181 height 29
drag, startPoint x: 955, startPoint y: 429, endPoint x: 963, endPoint y: 423, distance: 10.7
click at [956, 428] on button "Save & Close" at bounding box center [945, 418] width 97 height 30
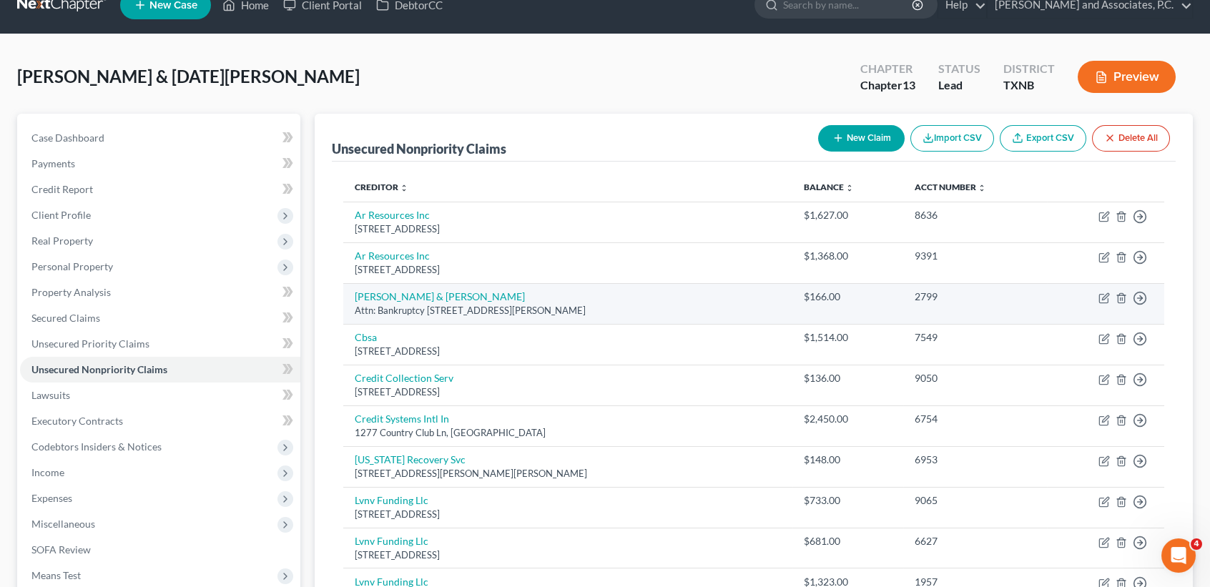
scroll to position [0, 0]
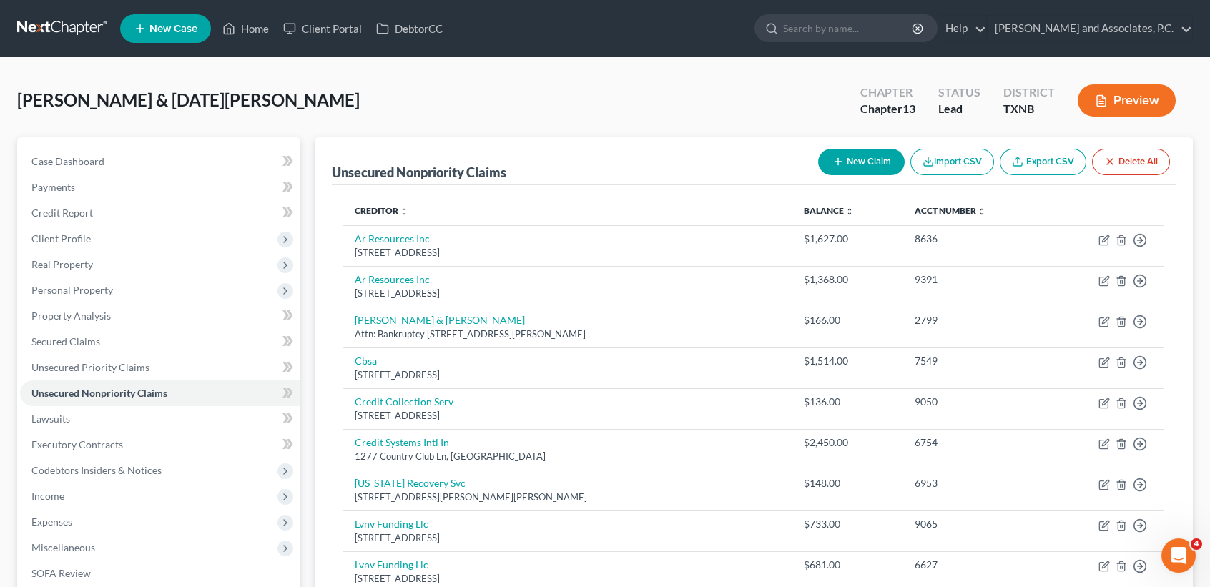
click at [834, 162] on icon "button" at bounding box center [838, 161] width 11 height 11
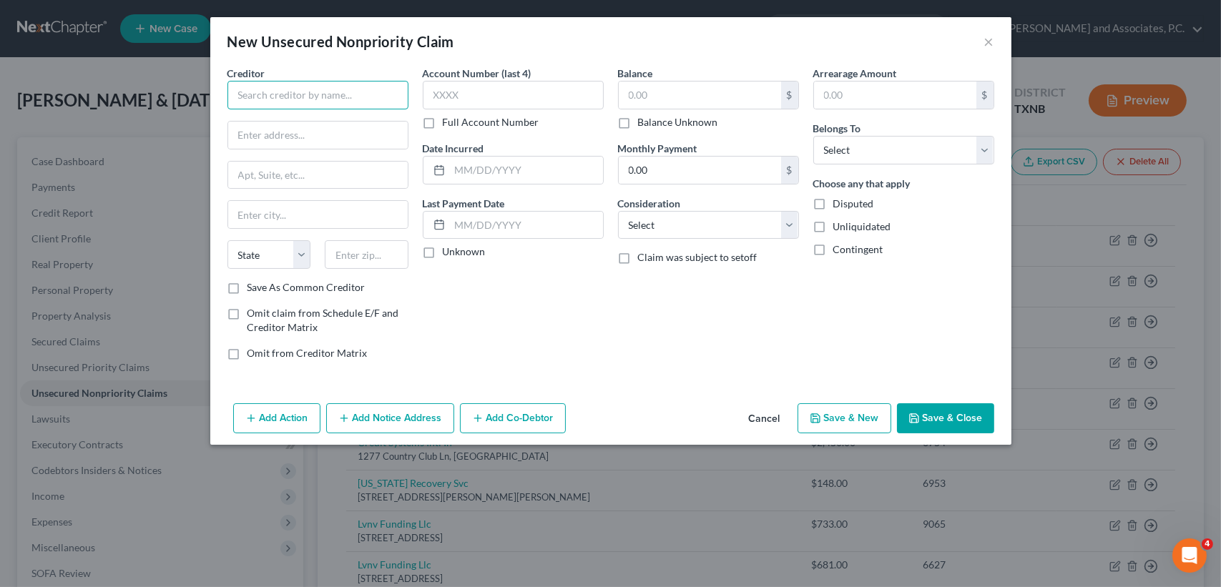
paste input "[PERSON_NAME], [GEOGRAPHIC_DATA]"
type input "[PERSON_NAME], [GEOGRAPHIC_DATA]"
paste input "5500 KELL Blvd"
type input "5500 KELL Blvd"
click at [348, 267] on input "text" at bounding box center [367, 254] width 84 height 29
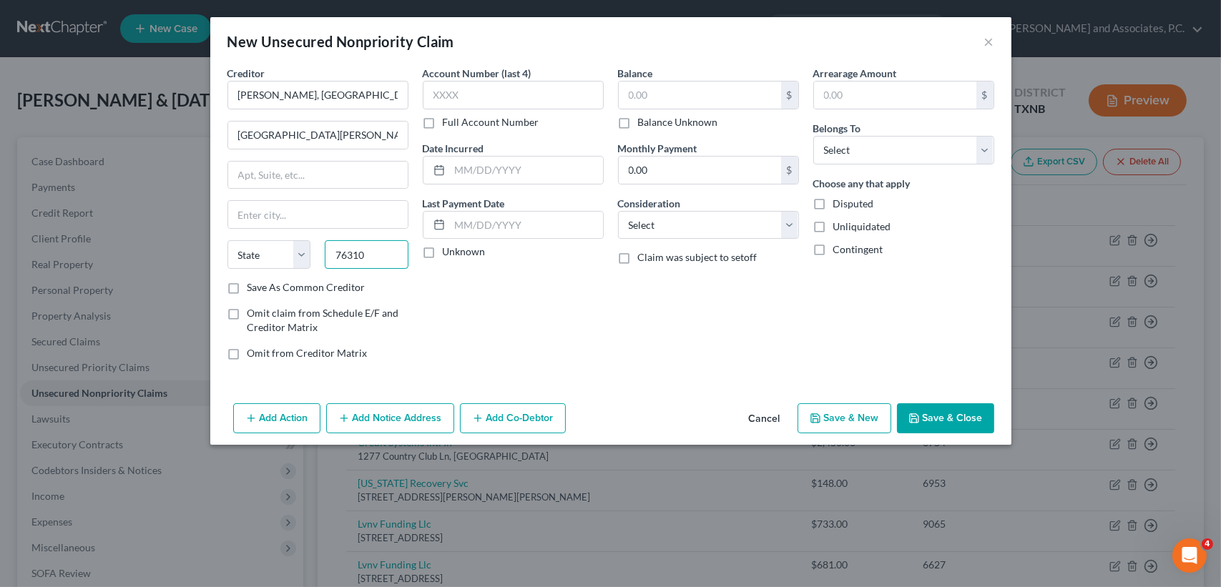
type input "76310"
type input "Wichita Falls"
select select "45"
click at [682, 76] on div "Balance $ Balance Unknown Balance Undetermined $ Balance Unknown" at bounding box center [708, 98] width 181 height 64
click at [685, 85] on input "text" at bounding box center [700, 95] width 162 height 27
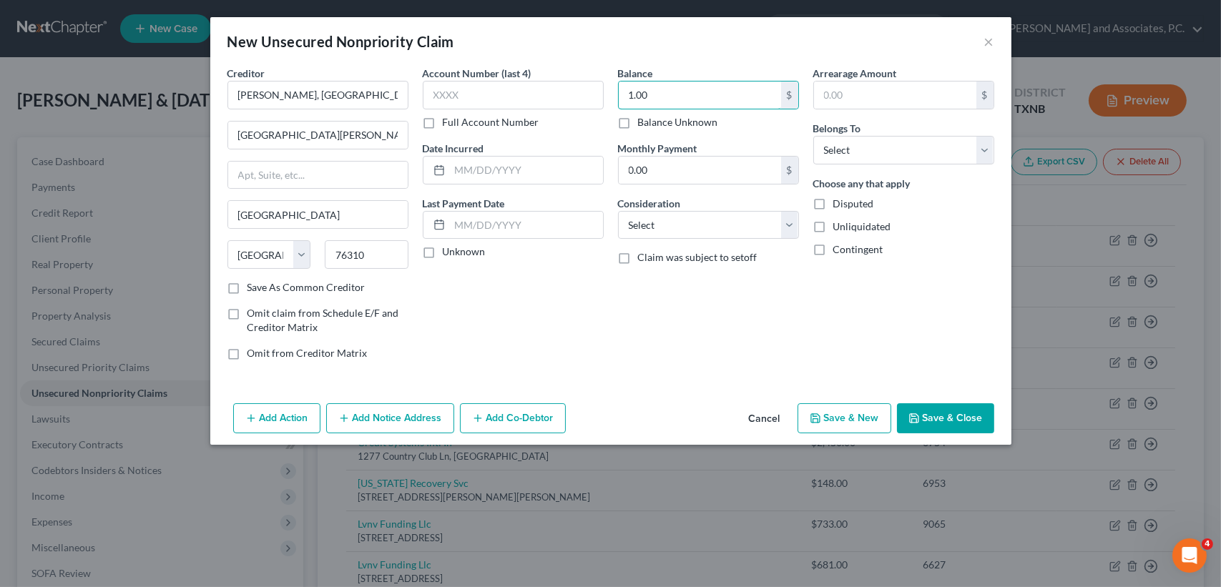
type input "1.00"
click at [848, 142] on select "Select Debtor 1 Only Debtor 2 Only Debtor 1 And Debtor 2 Only At Least One Of T…" at bounding box center [903, 150] width 181 height 29
select select "0"
click at [813, 136] on select "Select Debtor 1 Only Debtor 2 Only Debtor 1 And Debtor 2 Only At Least One Of T…" at bounding box center [903, 150] width 181 height 29
drag, startPoint x: 943, startPoint y: 406, endPoint x: 880, endPoint y: 237, distance: 180.1
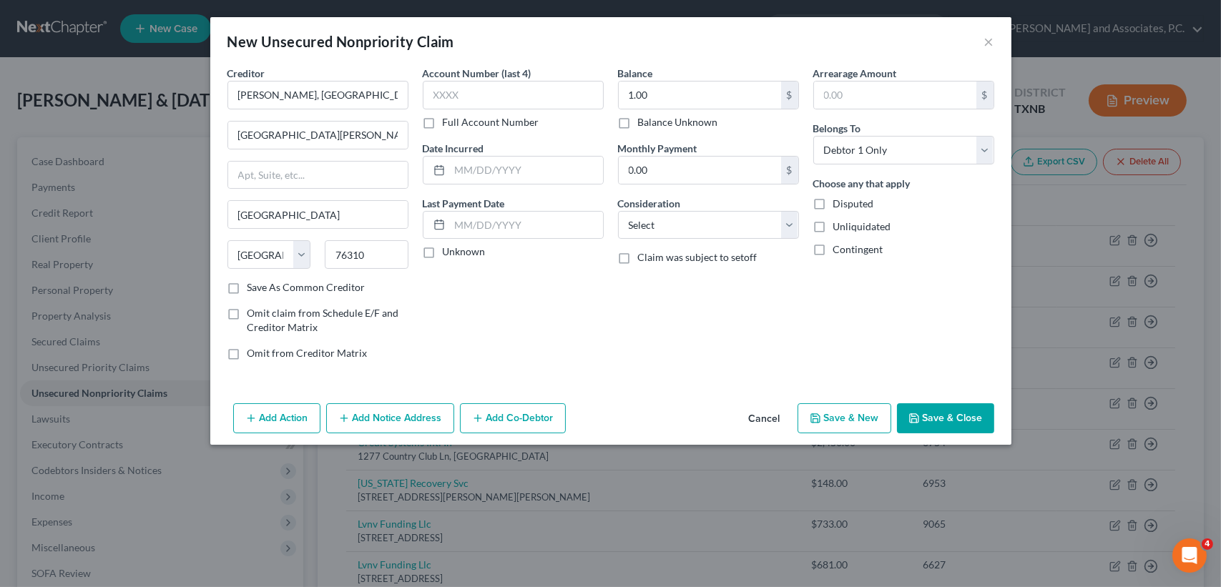
click at [943, 406] on button "Save & Close" at bounding box center [945, 418] width 97 height 30
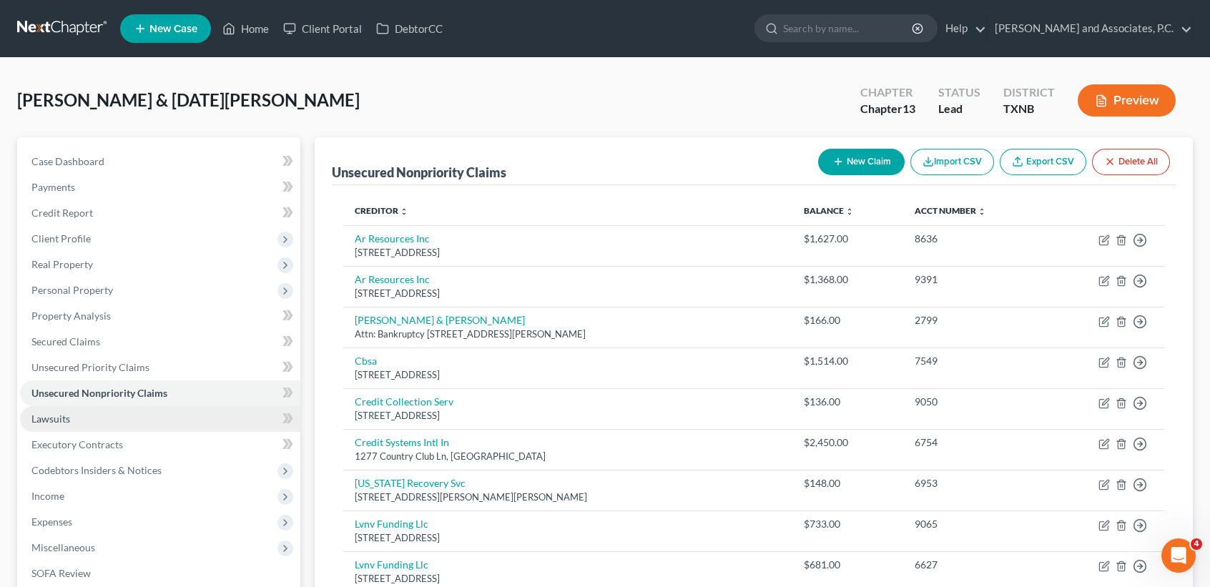
click at [104, 421] on link "Lawsuits" at bounding box center [160, 419] width 280 height 26
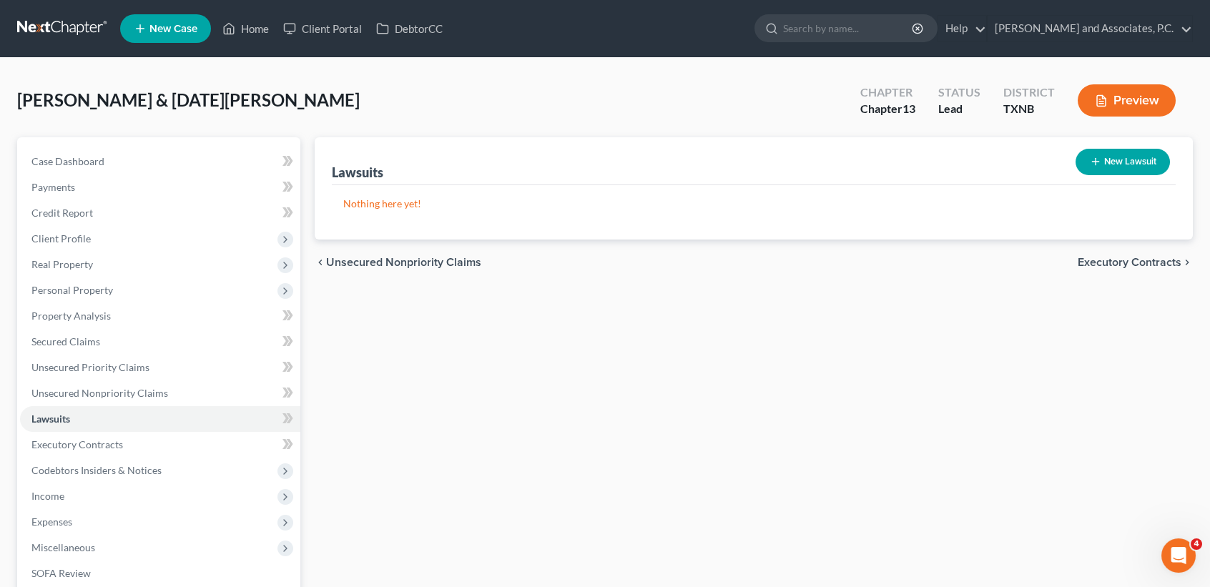
click at [1122, 159] on button "New Lawsuit" at bounding box center [1123, 162] width 94 height 26
select select "0"
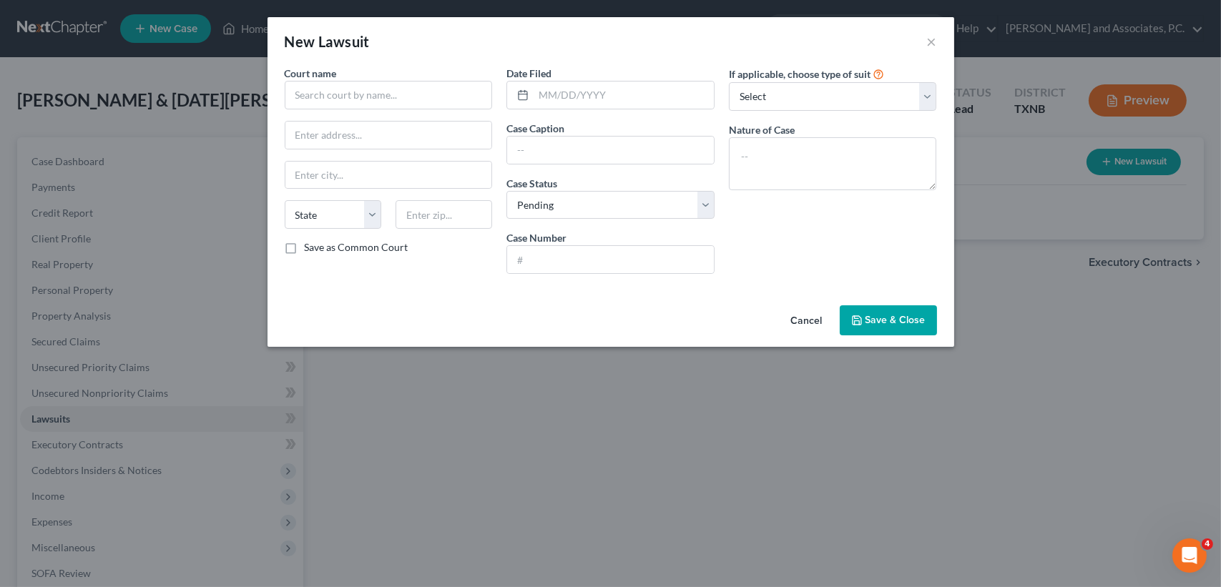
click at [813, 328] on button "Cancel" at bounding box center [807, 321] width 54 height 29
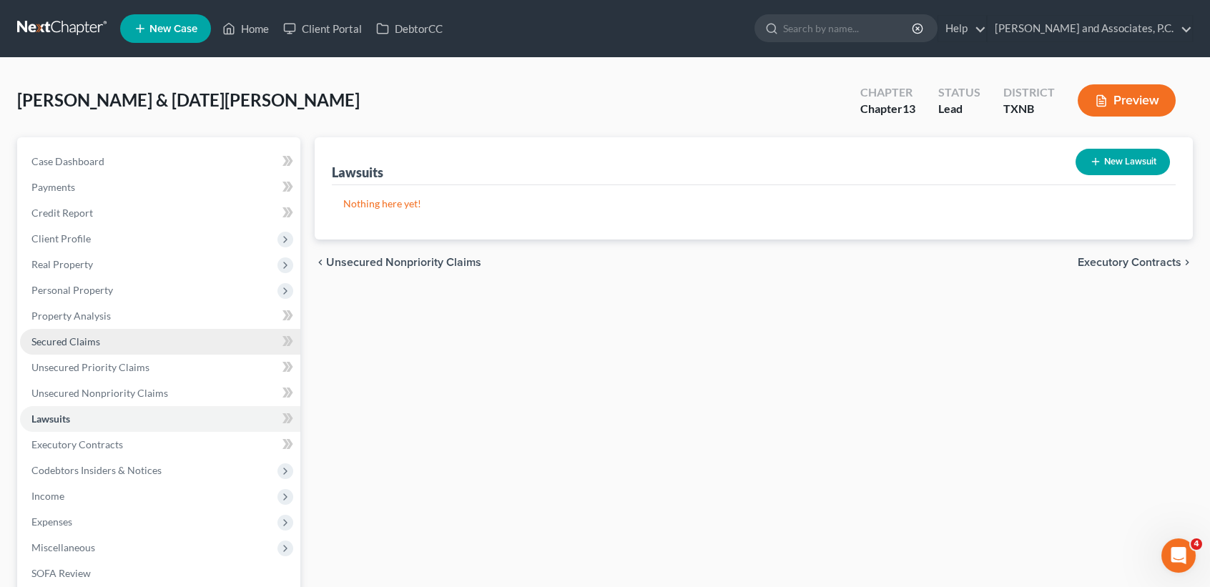
click at [108, 329] on link "Secured Claims" at bounding box center [160, 342] width 280 height 26
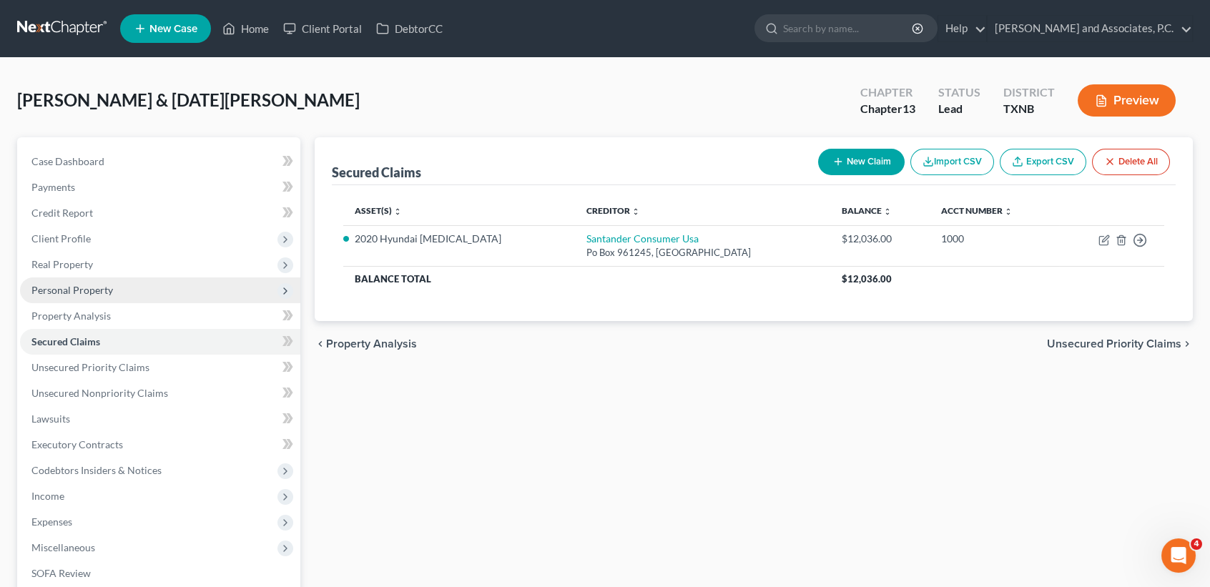
click at [108, 295] on span "Personal Property" at bounding box center [72, 290] width 82 height 12
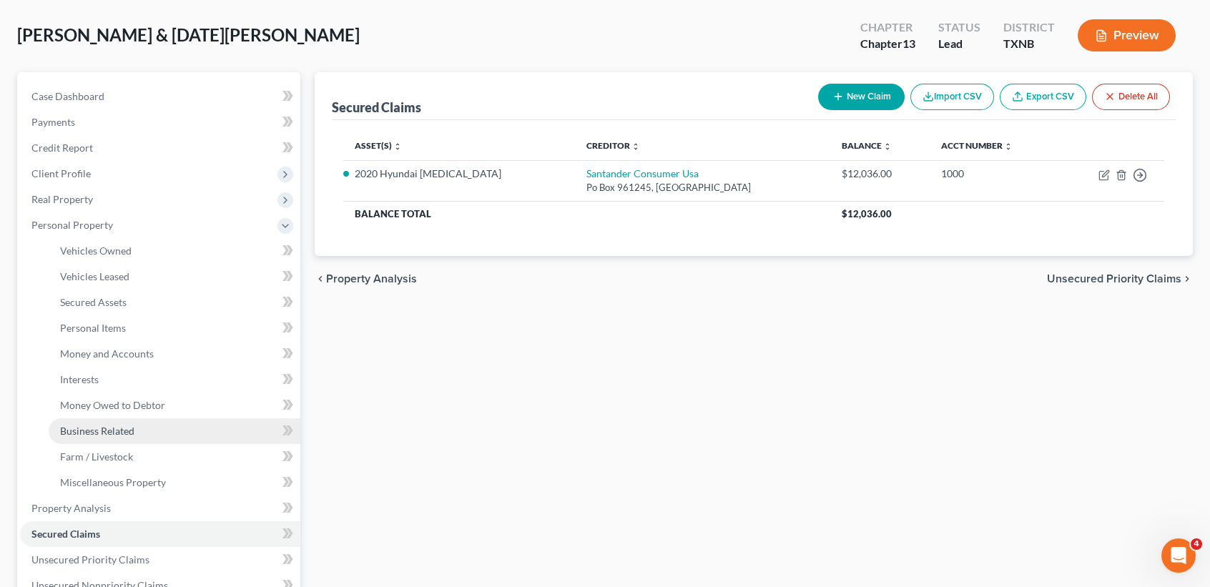
scroll to position [95, 0]
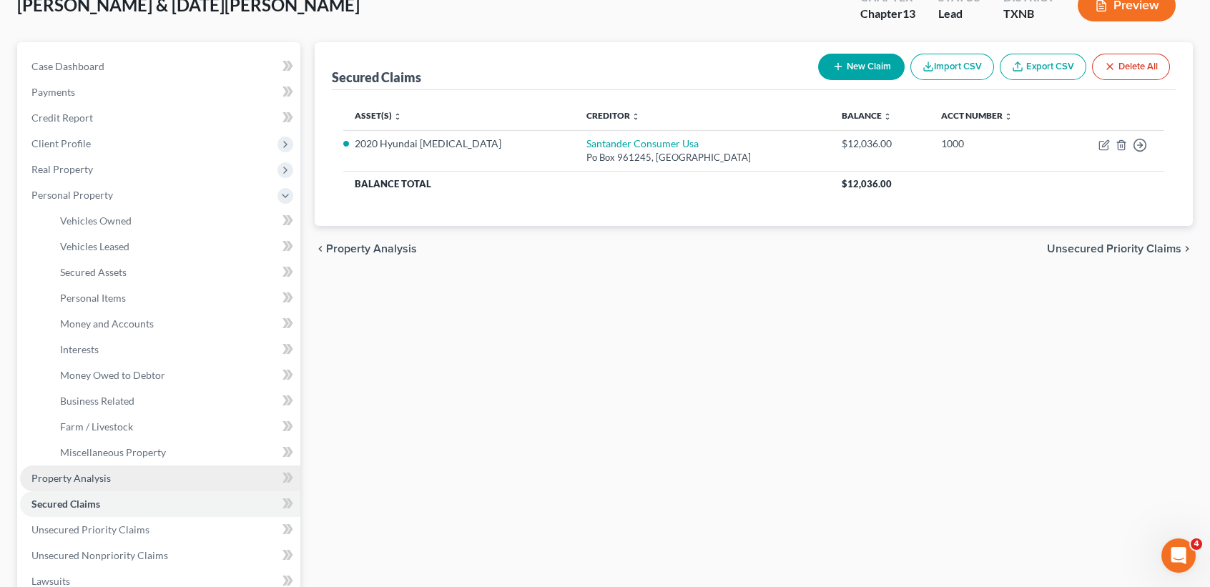
click at [63, 480] on span "Property Analysis" at bounding box center [70, 478] width 79 height 12
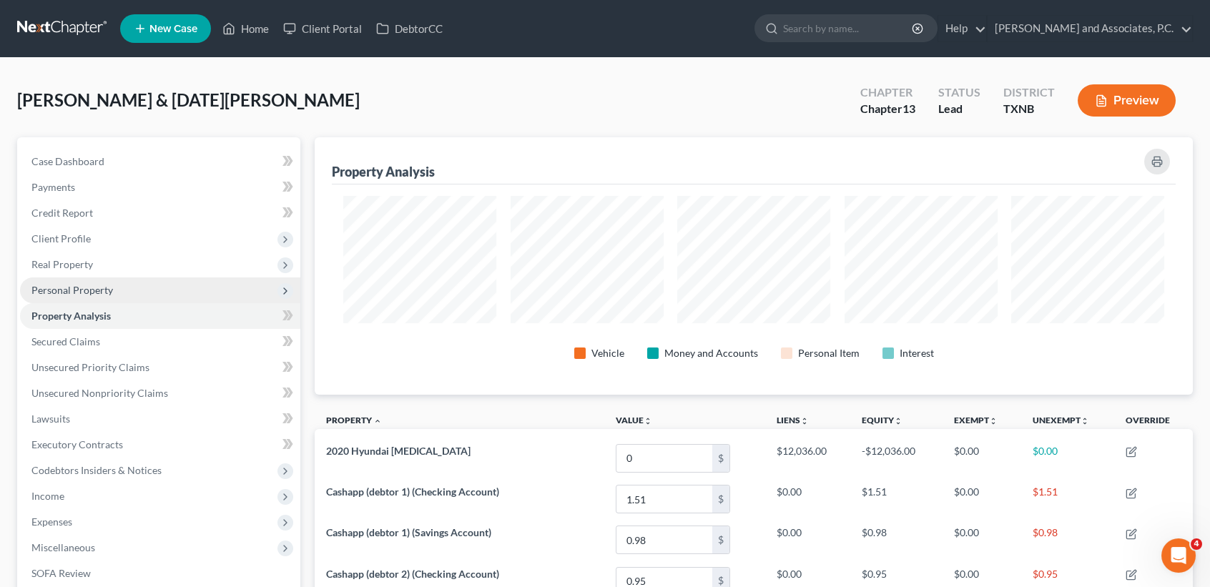
scroll to position [257, 878]
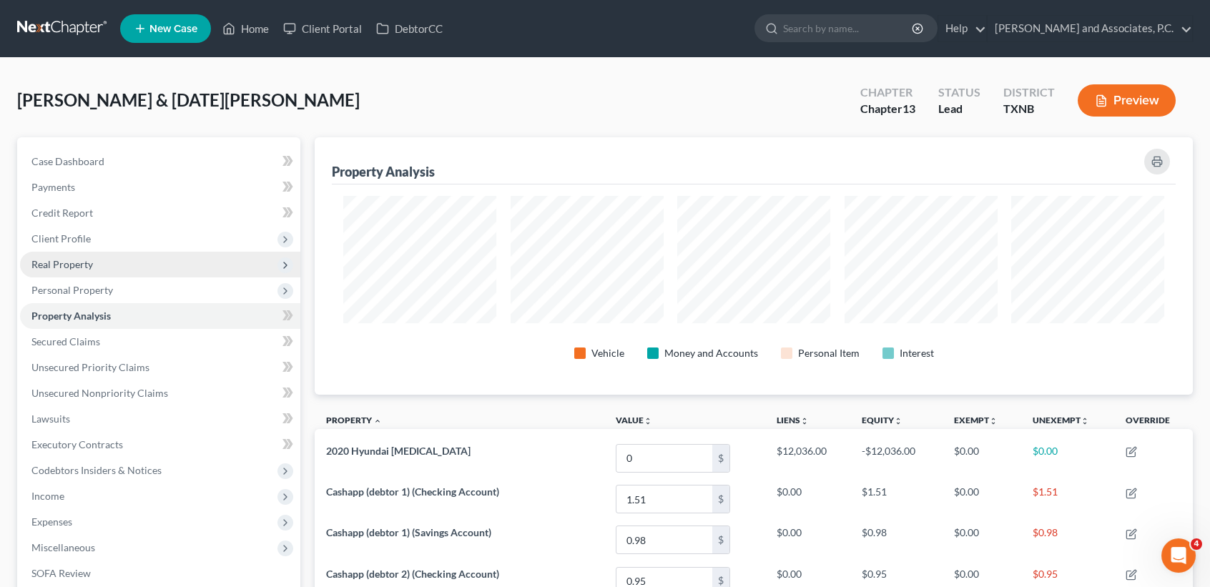
click at [72, 263] on span "Real Property" at bounding box center [62, 264] width 62 height 12
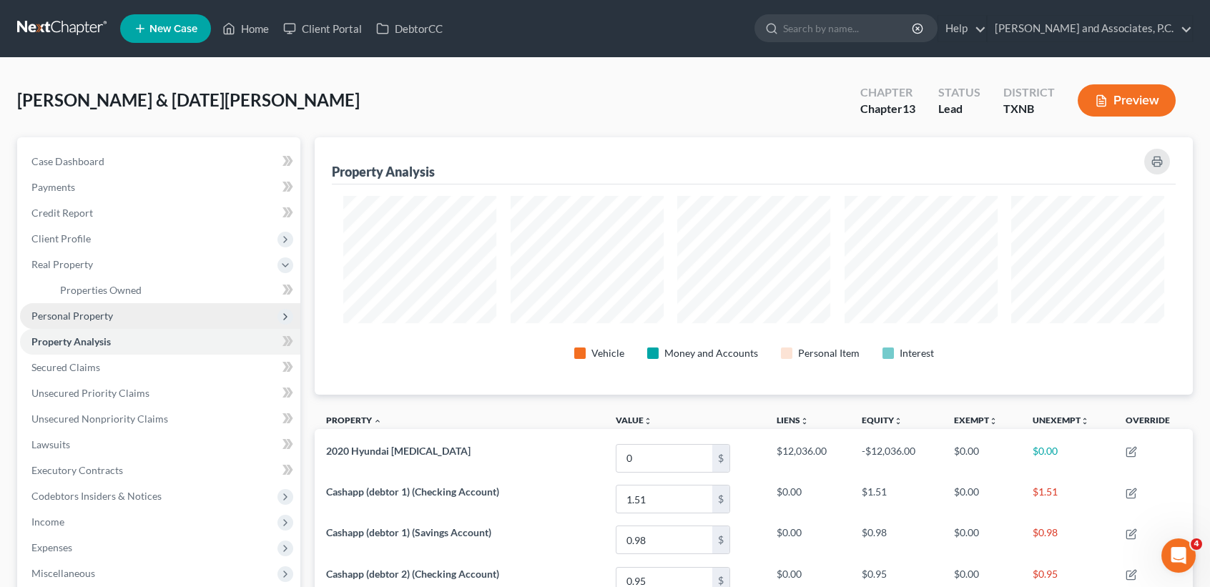
click at [67, 315] on span "Personal Property" at bounding box center [72, 316] width 82 height 12
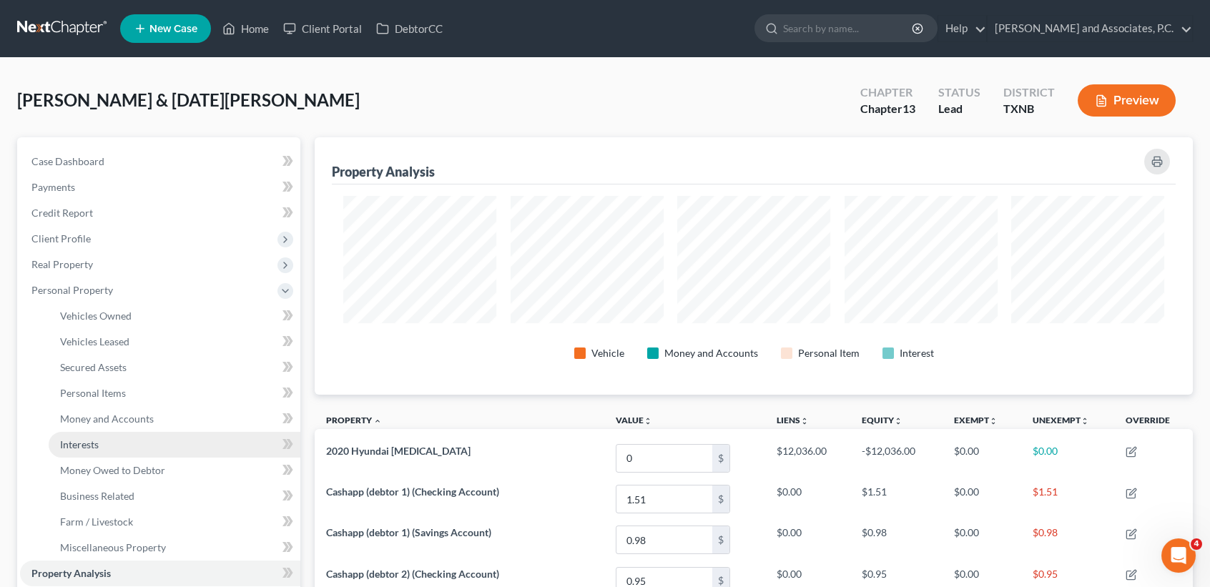
click at [105, 441] on link "Interests" at bounding box center [175, 445] width 252 height 26
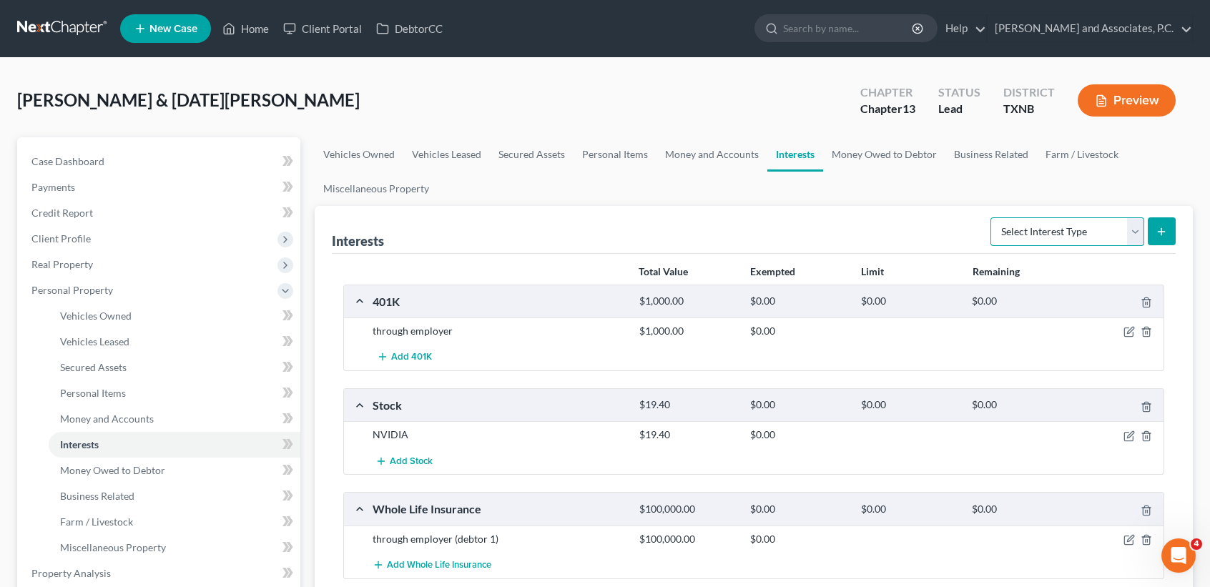
click at [1073, 230] on select "Select Interest Type 401K Annuity Bond Education IRA Government Bond Government…" at bounding box center [1068, 231] width 154 height 29
click at [906, 158] on link "Money Owed to Debtor" at bounding box center [884, 154] width 122 height 34
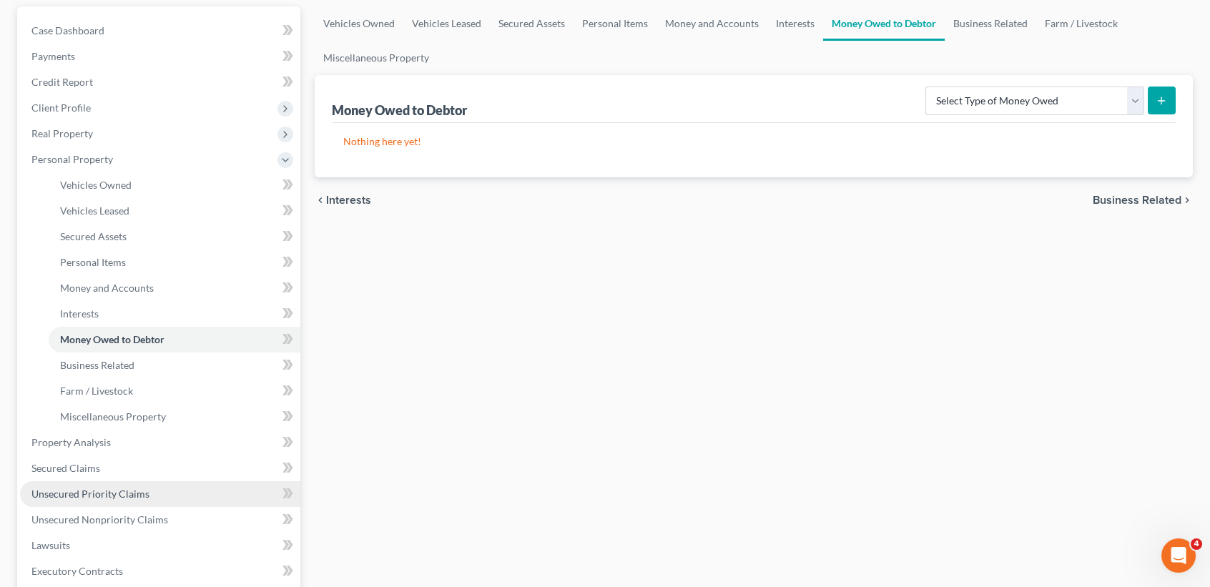
scroll to position [190, 0]
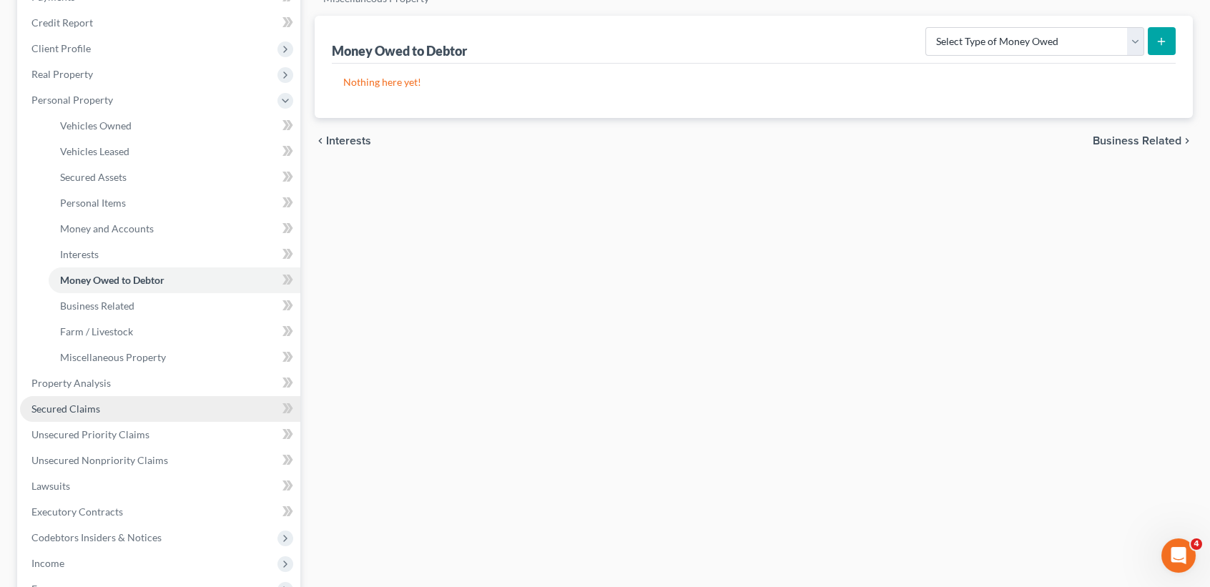
click at [64, 410] on span "Secured Claims" at bounding box center [65, 409] width 69 height 12
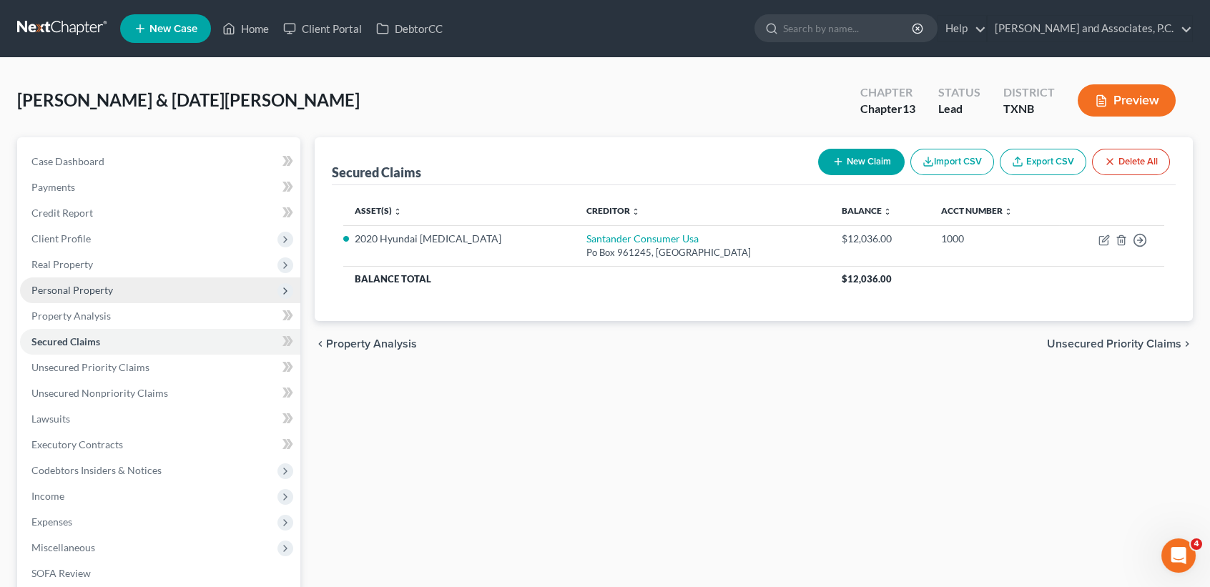
click at [81, 288] on span "Personal Property" at bounding box center [72, 290] width 82 height 12
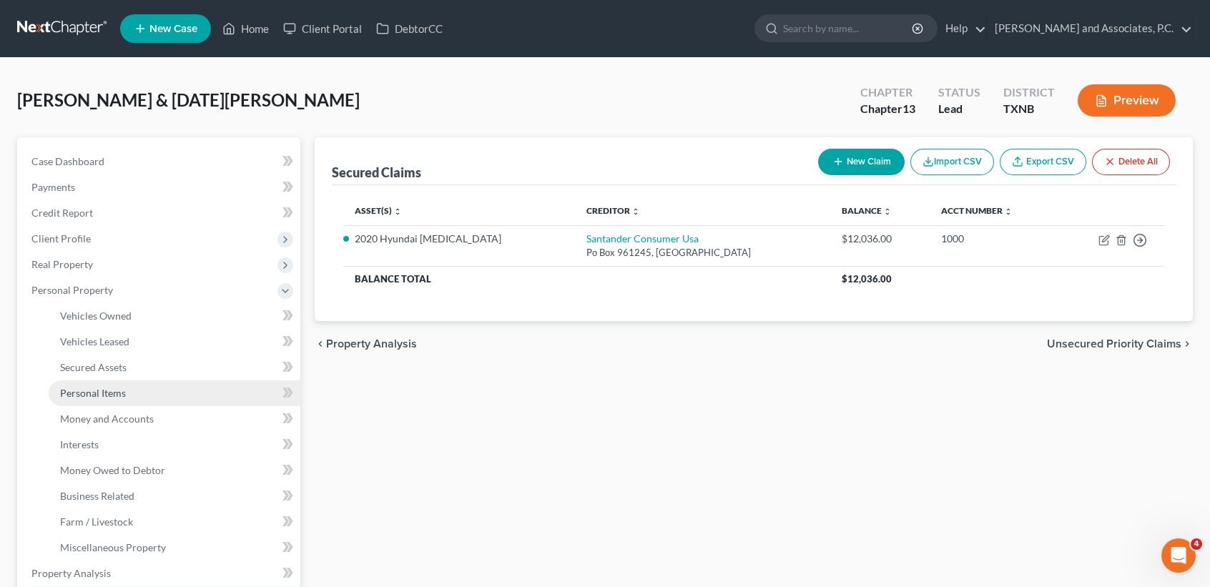
click at [96, 400] on link "Personal Items" at bounding box center [175, 393] width 252 height 26
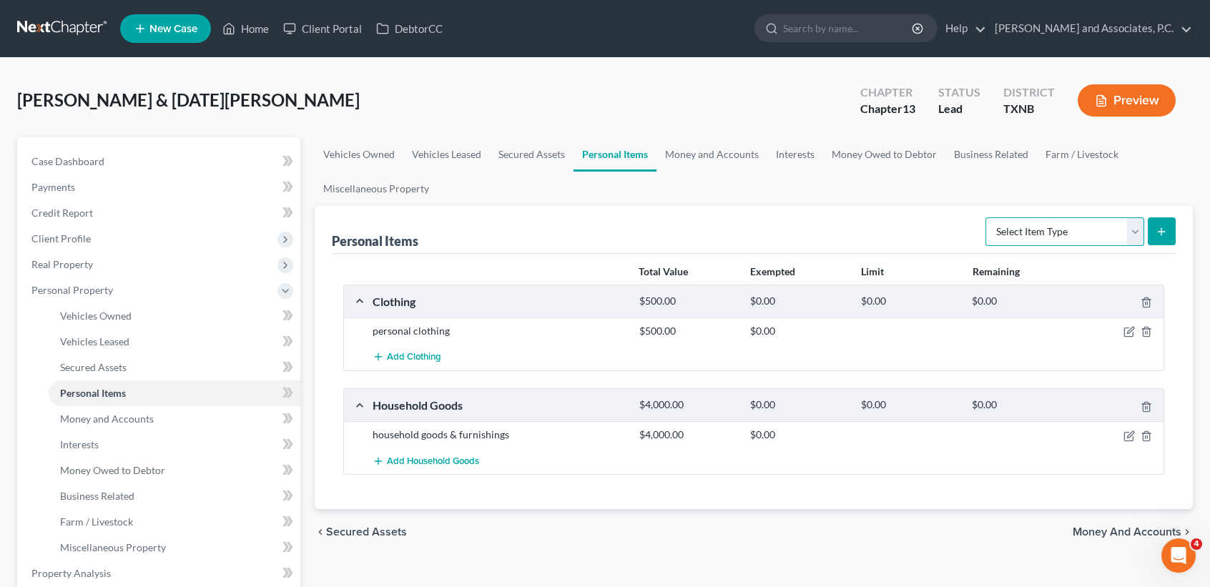
click at [1043, 234] on select "Select Item Type Clothing Collectibles Of Value Electronics Firearms Household …" at bounding box center [1065, 231] width 159 height 29
click at [724, 158] on link "Money and Accounts" at bounding box center [712, 154] width 111 height 34
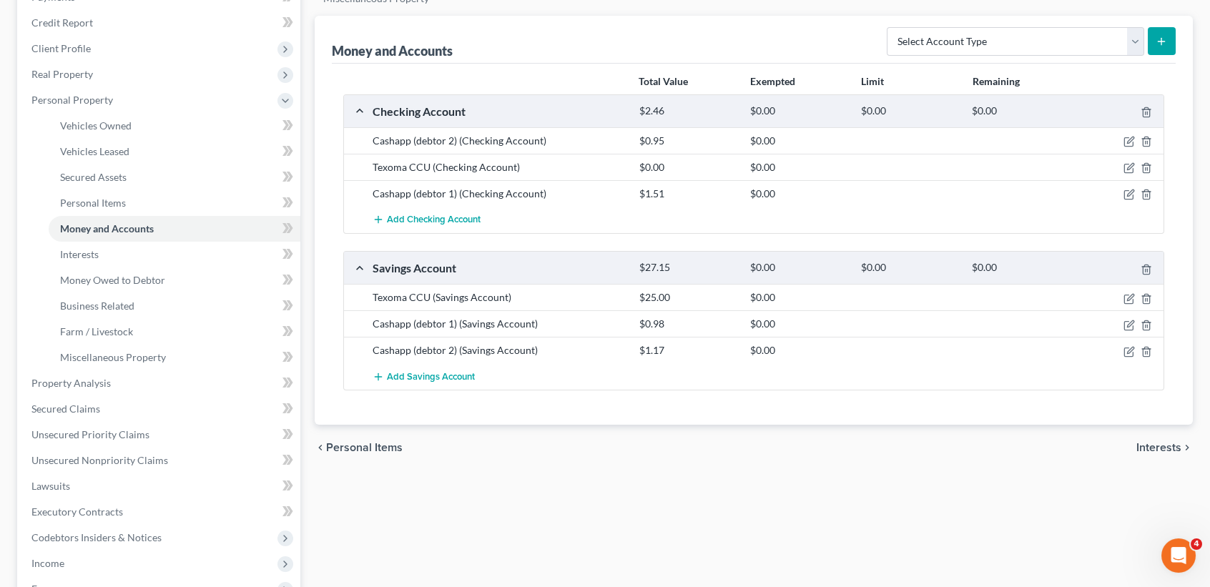
scroll to position [286, 0]
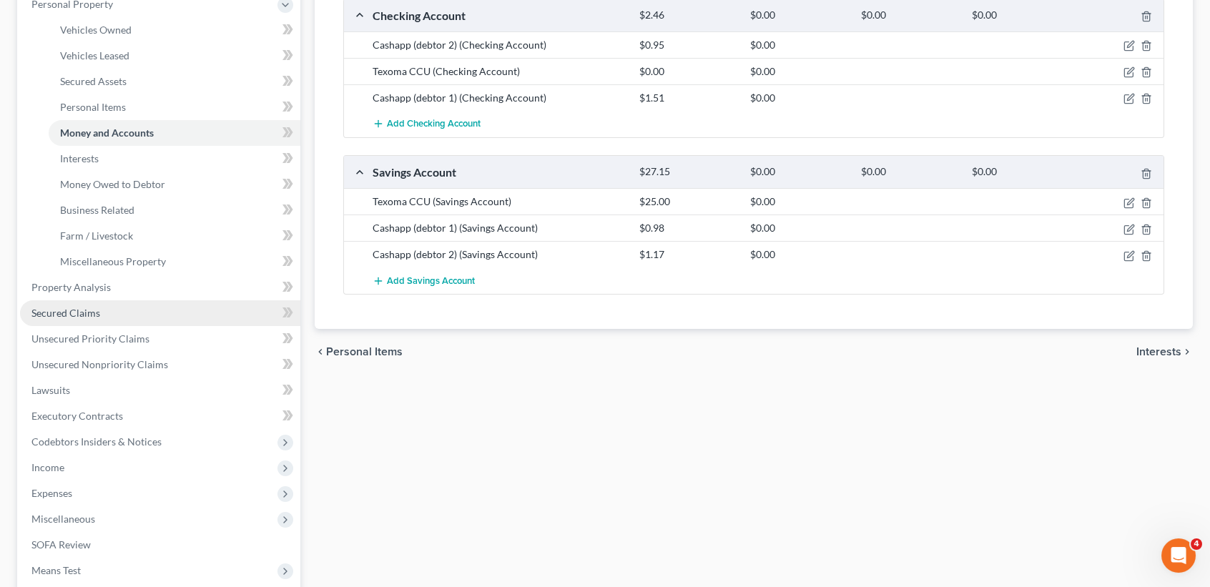
click at [37, 318] on span "Secured Claims" at bounding box center [65, 313] width 69 height 12
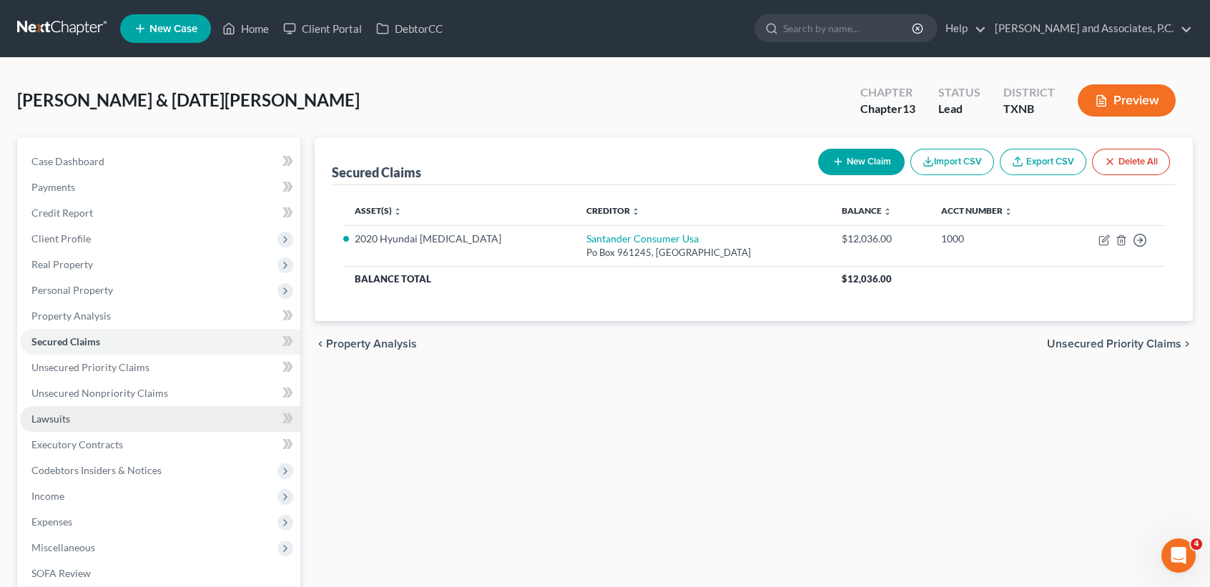
click at [52, 420] on span "Lawsuits" at bounding box center [50, 419] width 39 height 12
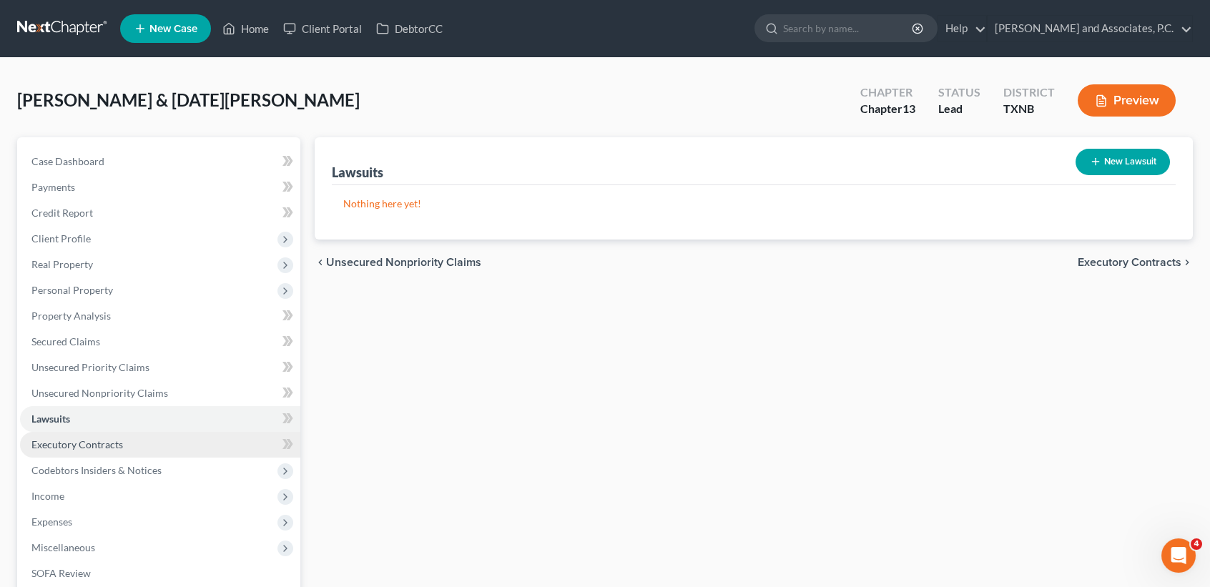
click at [64, 441] on span "Executory Contracts" at bounding box center [77, 444] width 92 height 12
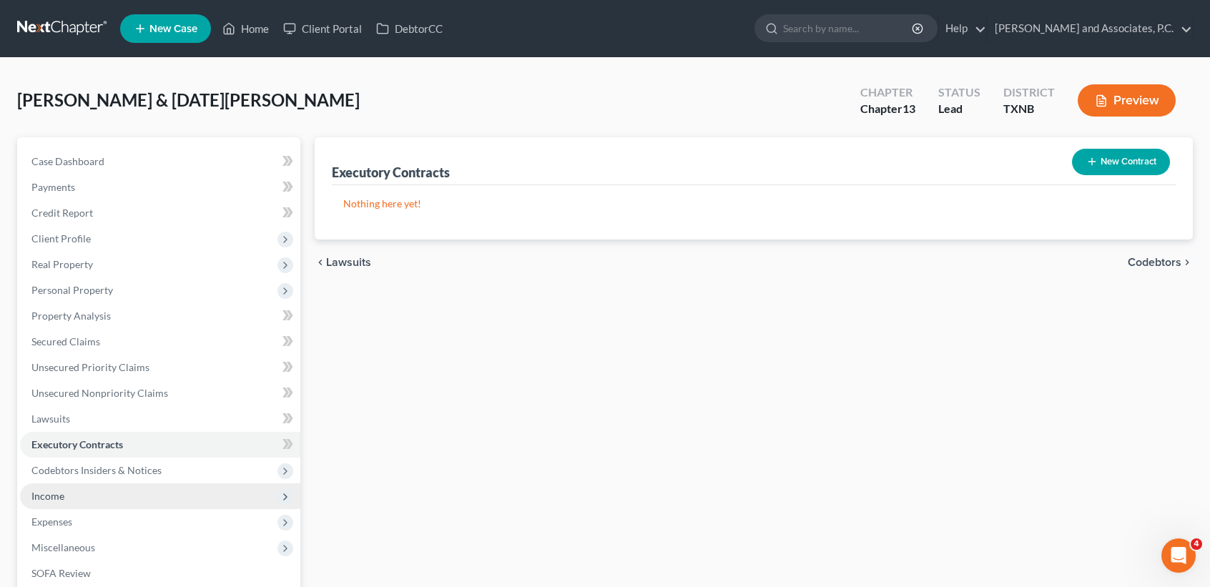
click at [78, 491] on span "Income" at bounding box center [160, 496] width 280 height 26
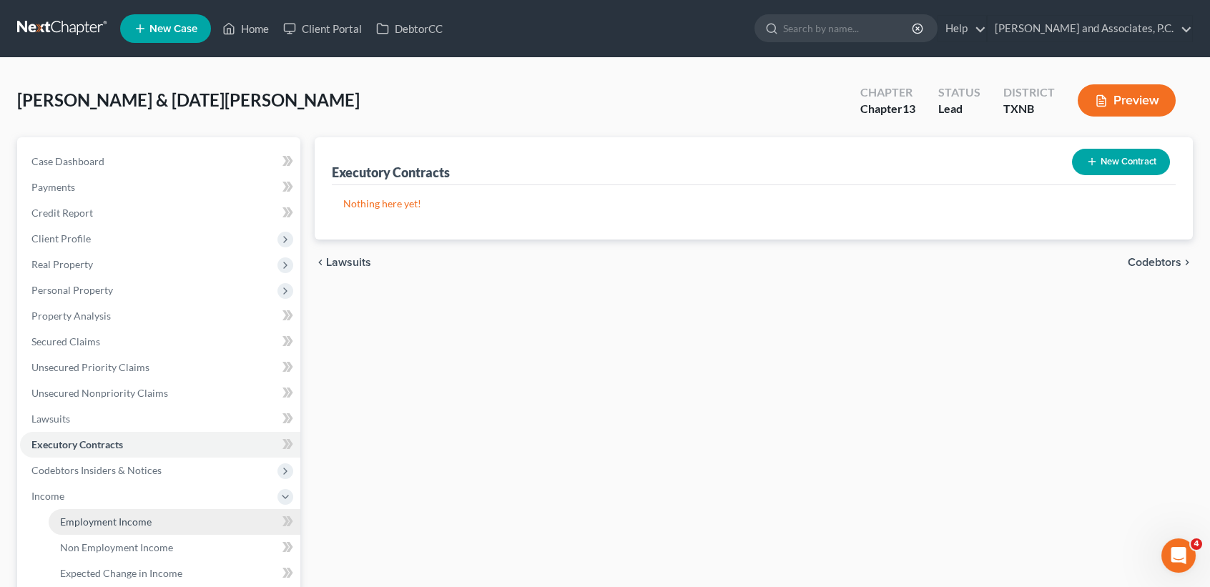
click at [77, 533] on link "Employment Income" at bounding box center [175, 522] width 252 height 26
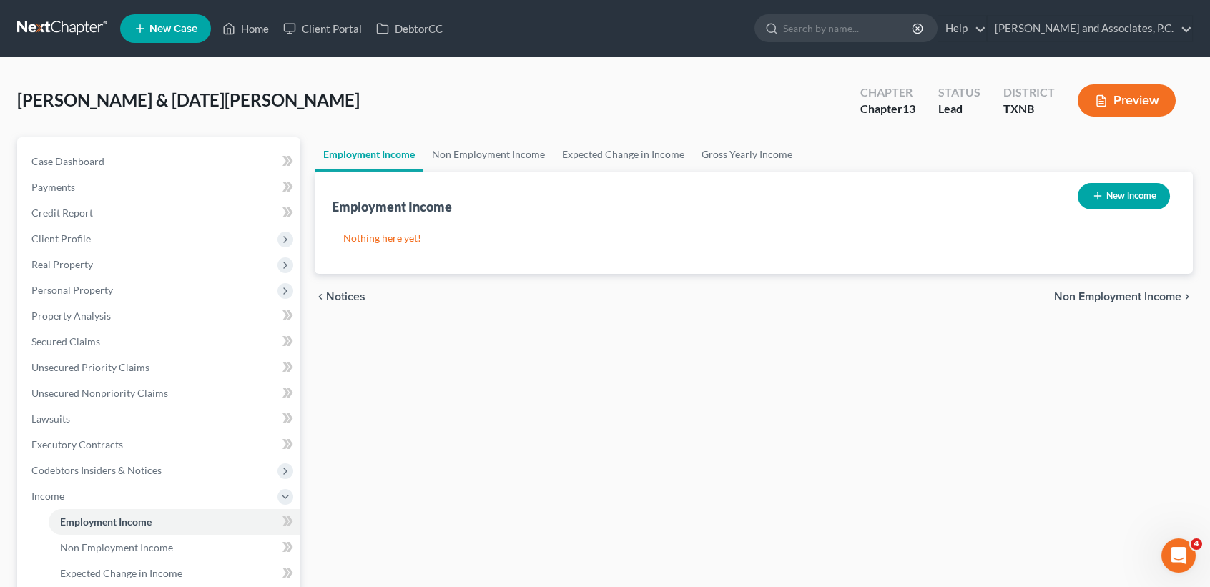
click at [1129, 192] on button "New Income" at bounding box center [1124, 196] width 92 height 26
select select "0"
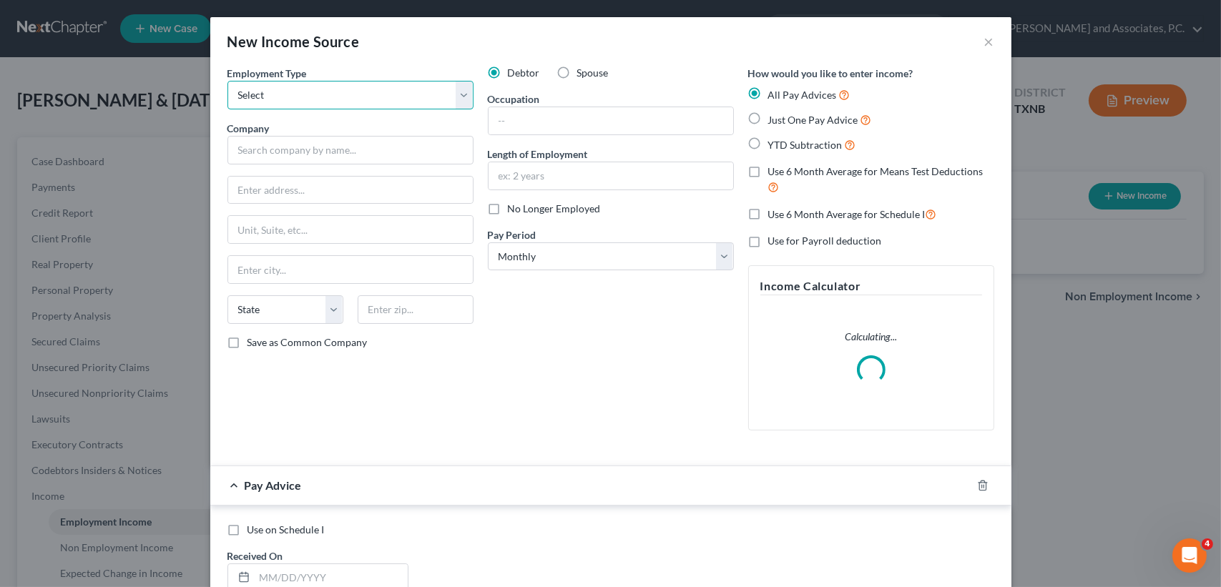
click at [329, 99] on select "Select Full or Part Time Employment Self Employment" at bounding box center [350, 95] width 246 height 29
select select "0"
click at [227, 81] on select "Select Full or Part Time Employment Self Employment" at bounding box center [350, 95] width 246 height 29
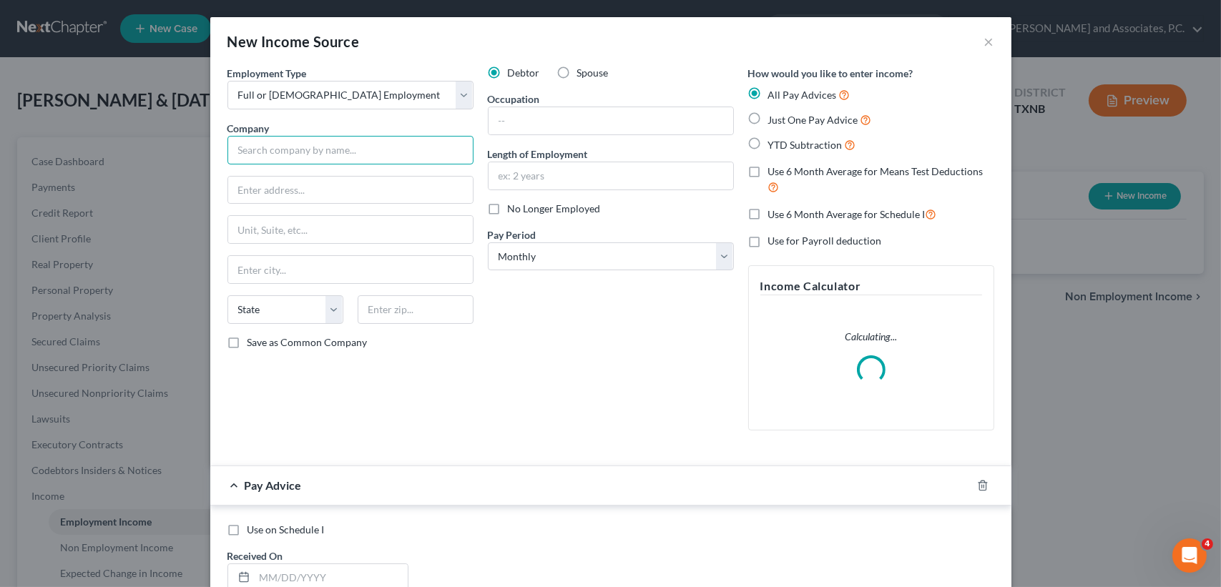
click at [259, 144] on input "text" at bounding box center [350, 150] width 246 height 29
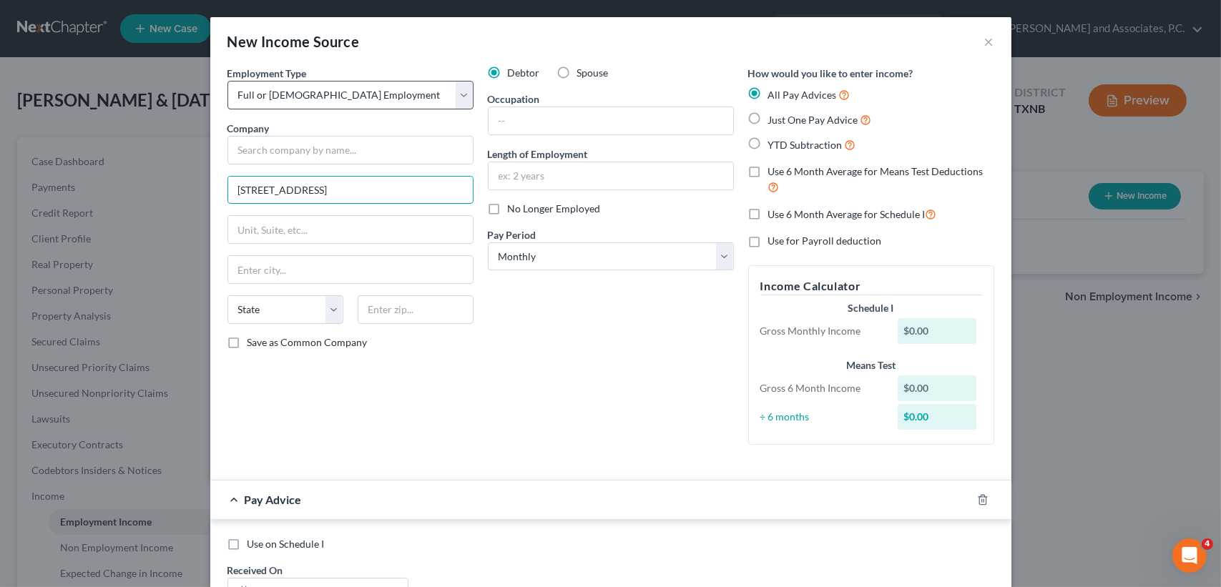
type input "315 N Cliff Drive"
type input "76450"
type input "Graham"
select select "45"
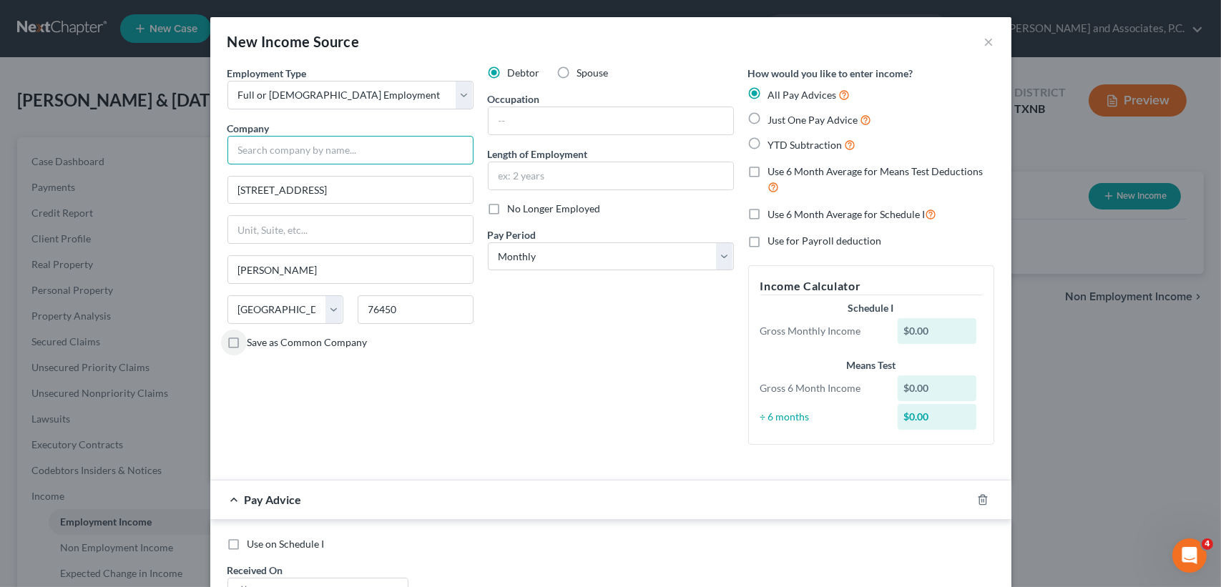
drag, startPoint x: 267, startPoint y: 153, endPoint x: 433, endPoint y: 152, distance: 165.9
click at [267, 153] on input "text" at bounding box center [350, 150] width 246 height 29
type input "S"
click at [550, 114] on input "text" at bounding box center [610, 120] width 245 height 27
type input "Young Co. Sheriffs Office"
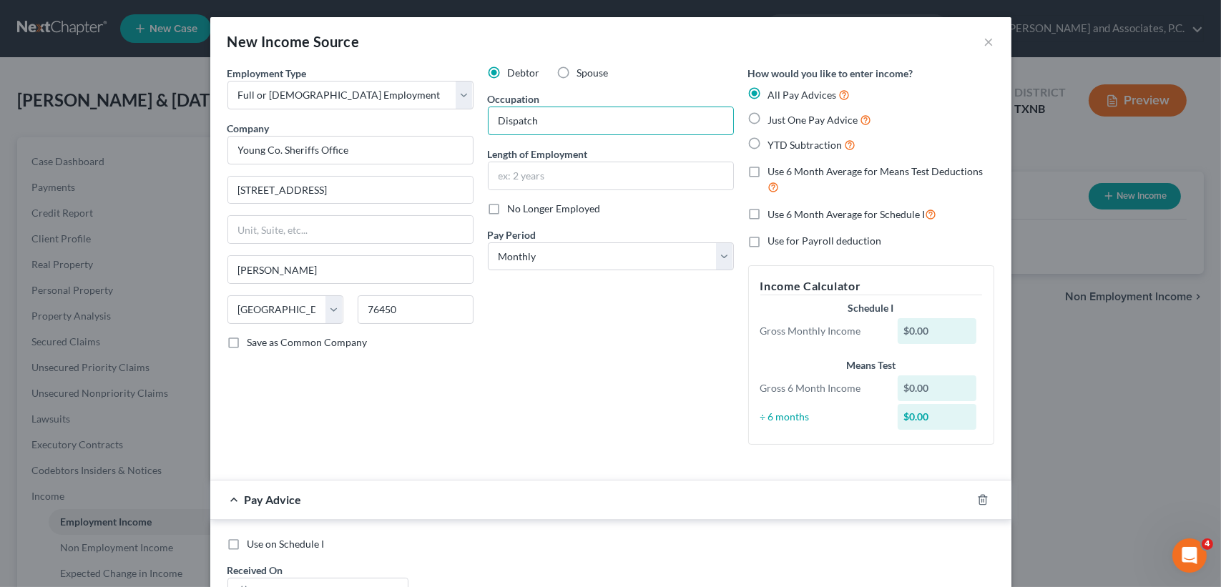
type input "Dispatch"
type input "8"
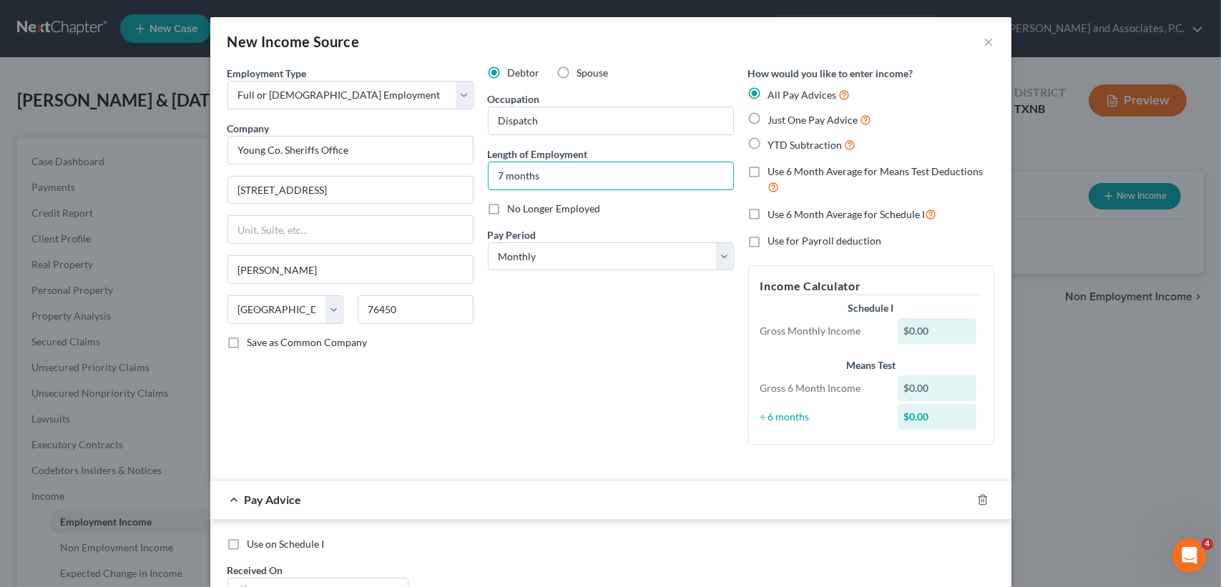
type input "7 months"
click at [523, 261] on select "Select Monthly Twice Monthly Every Other Week Weekly" at bounding box center [611, 256] width 246 height 29
select select "2"
click at [488, 242] on select "Select Monthly Twice Monthly Every Other Week Weekly" at bounding box center [611, 256] width 246 height 29
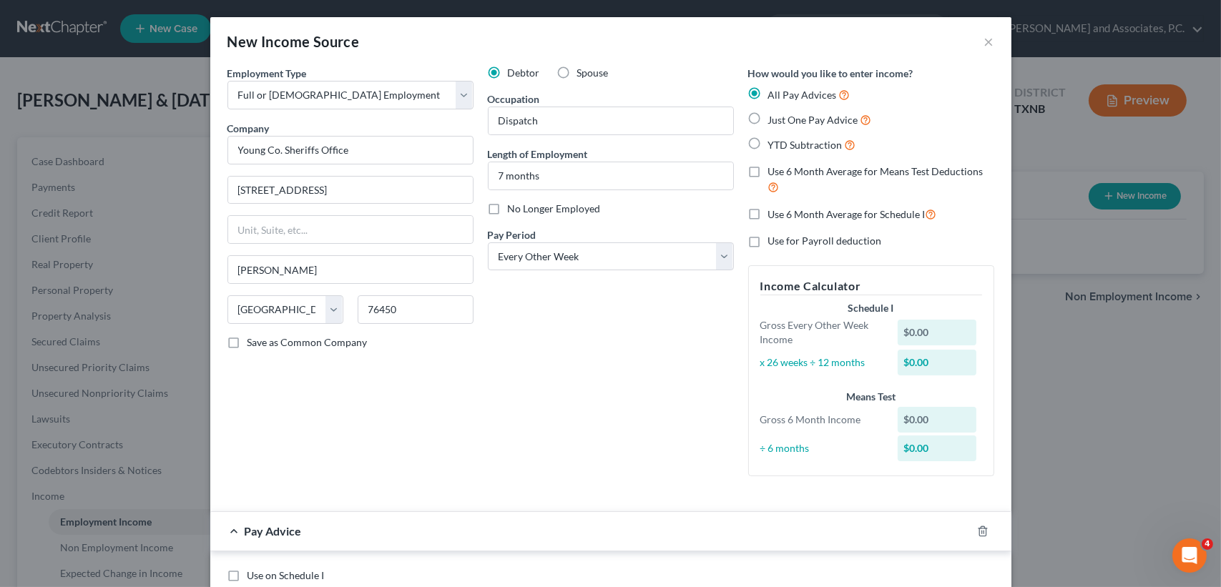
click at [532, 305] on div "Debtor Spouse Occupation Dispatch Length of Employment 7 months No Longer Emplo…" at bounding box center [611, 277] width 260 height 422
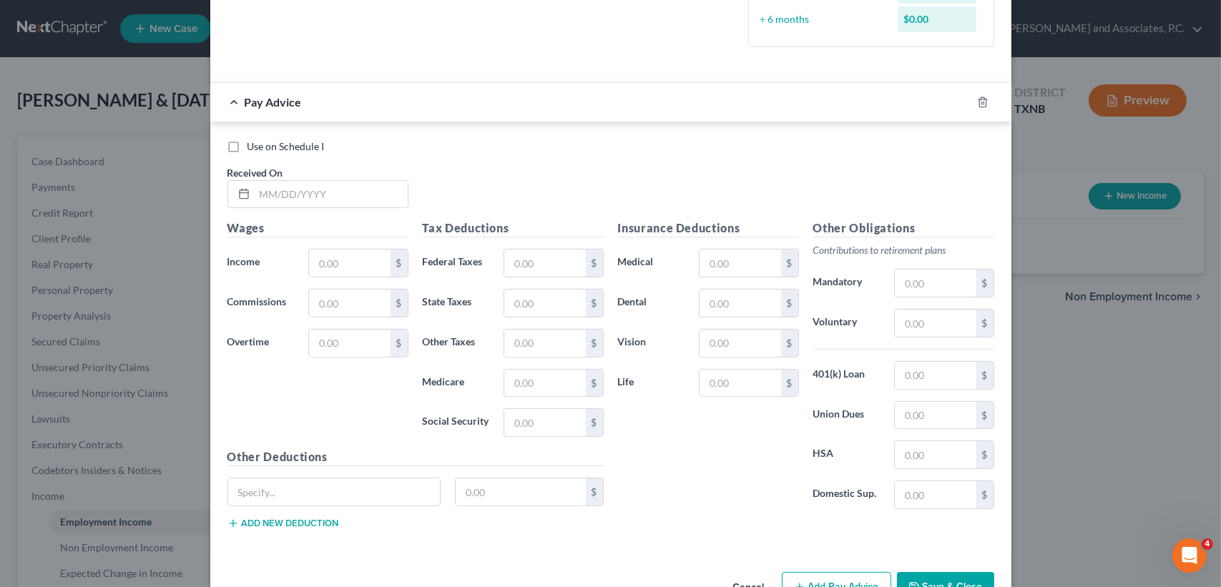
scroll to position [470, 0]
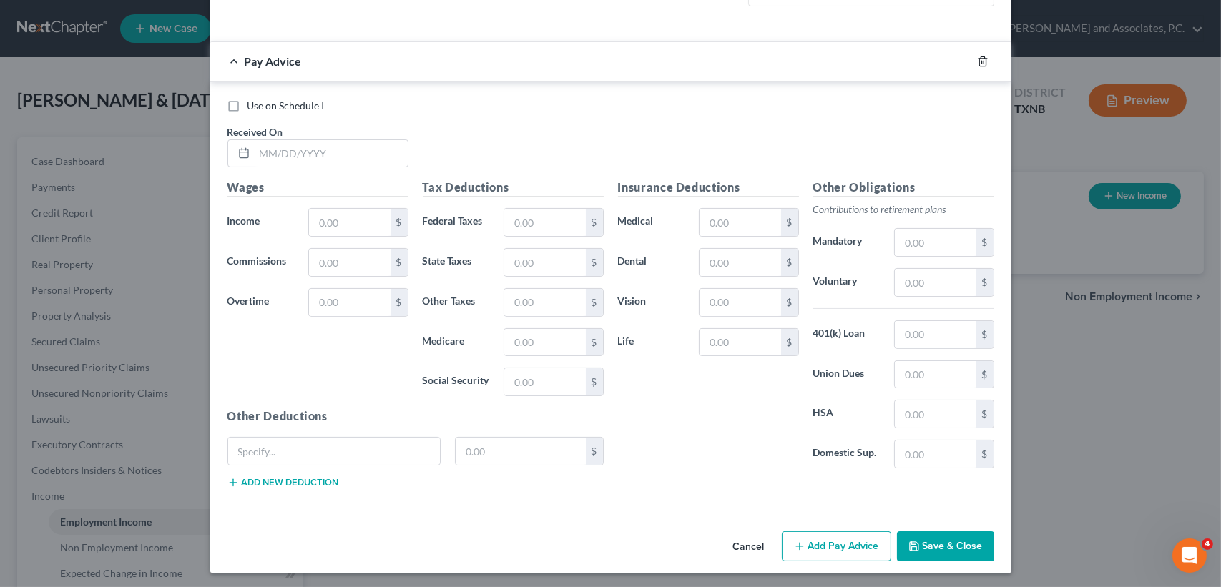
click at [977, 56] on icon "button" at bounding box center [982, 61] width 11 height 11
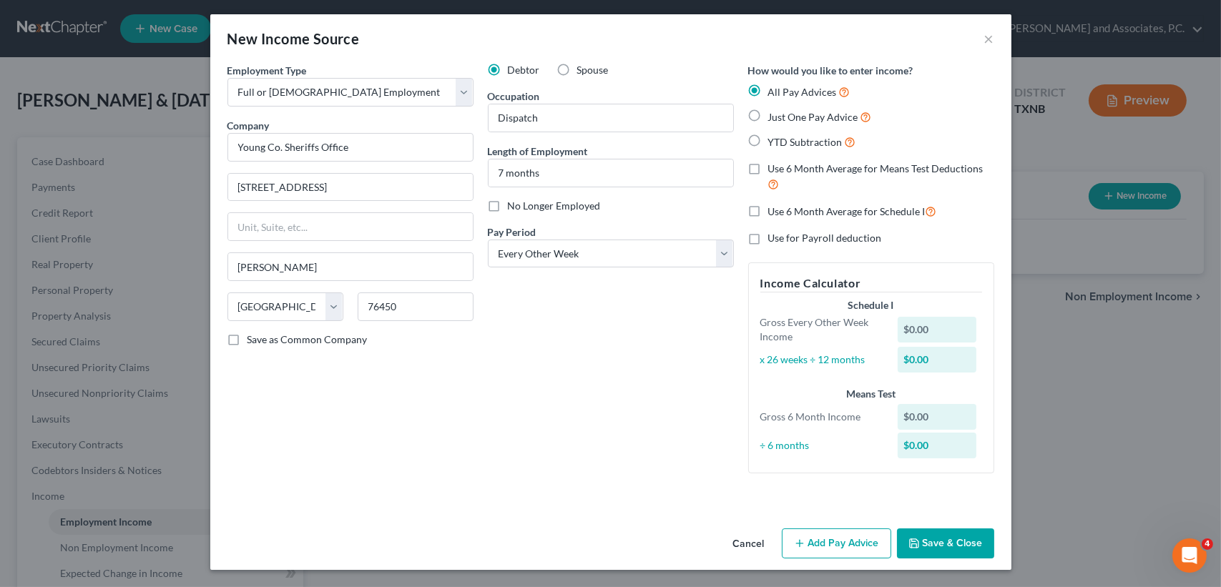
scroll to position [1, 0]
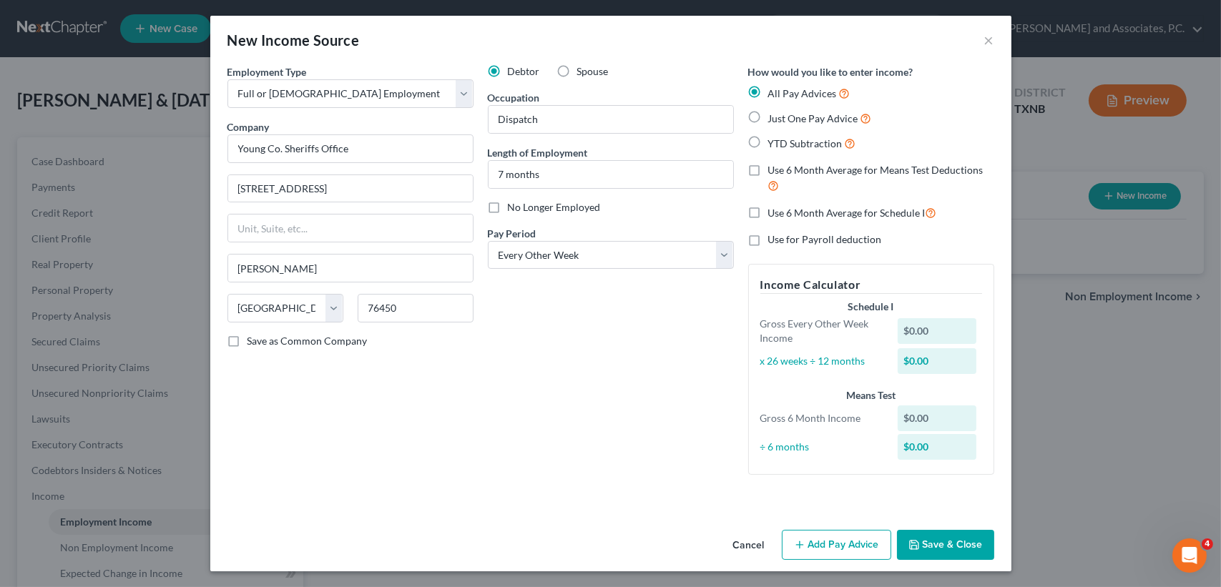
click at [928, 535] on button "Save & Close" at bounding box center [945, 545] width 97 height 30
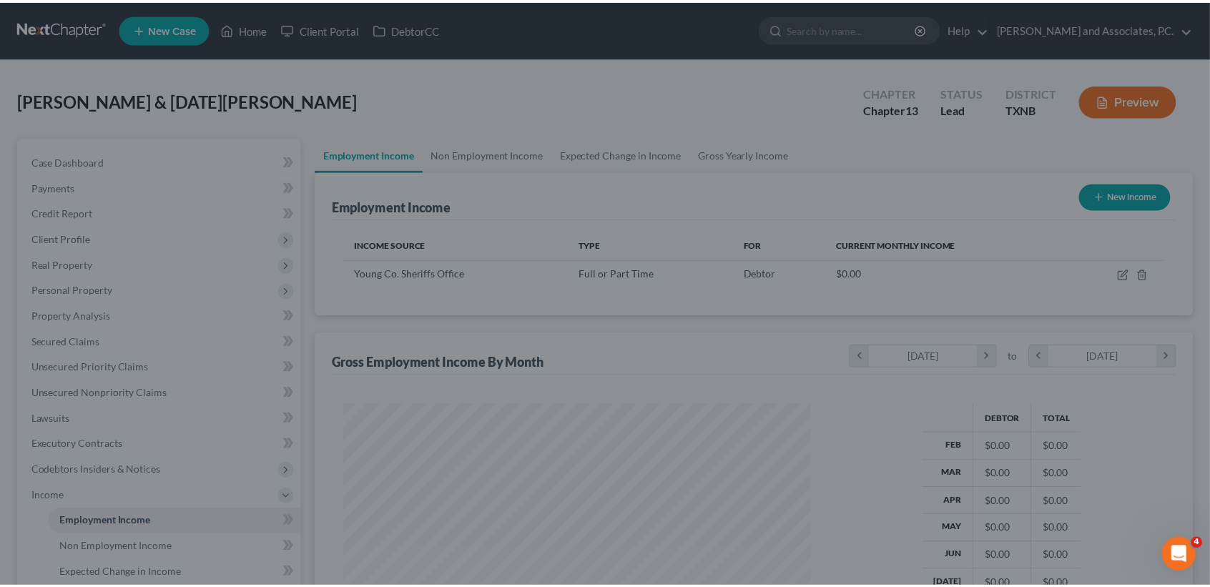
scroll to position [256, 495]
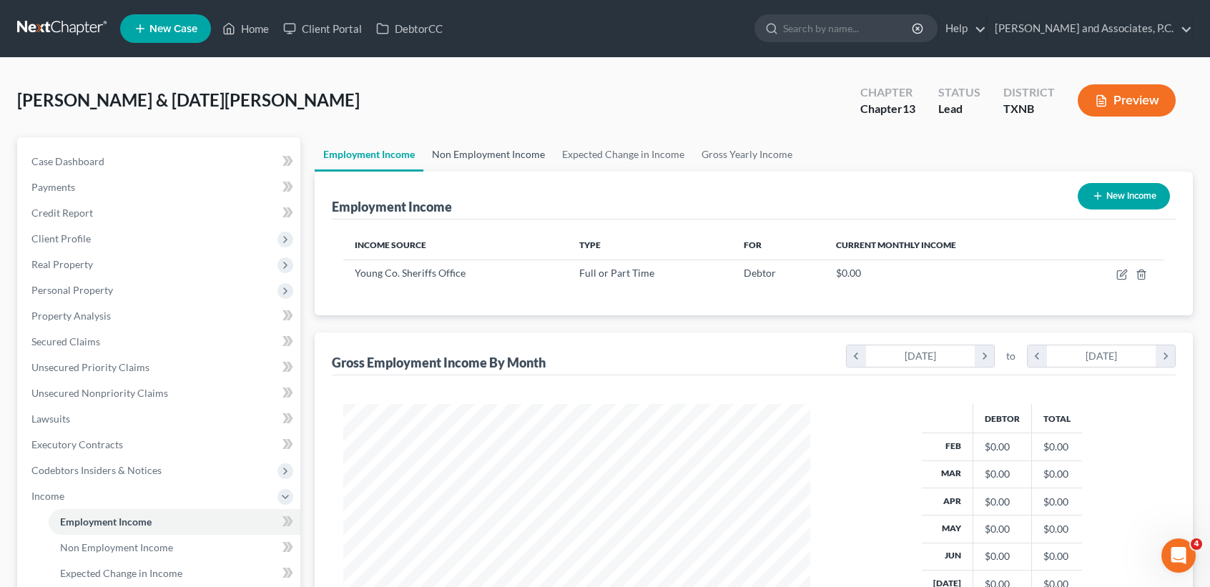
click at [513, 146] on link "Non Employment Income" at bounding box center [488, 154] width 130 height 34
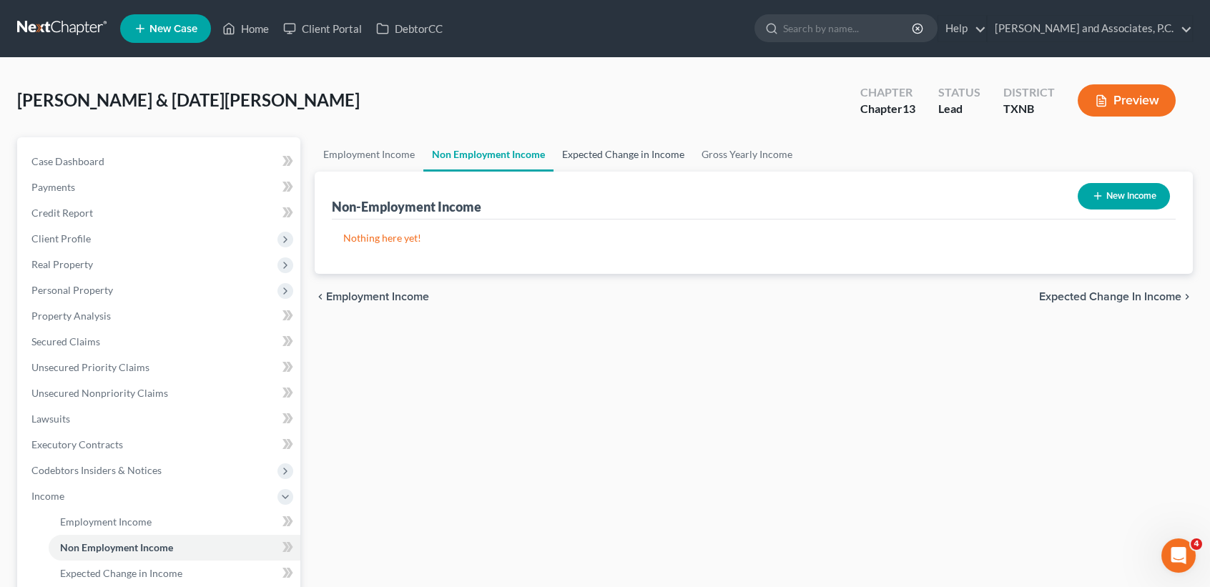
click at [617, 154] on link "Expected Change in Income" at bounding box center [623, 154] width 139 height 34
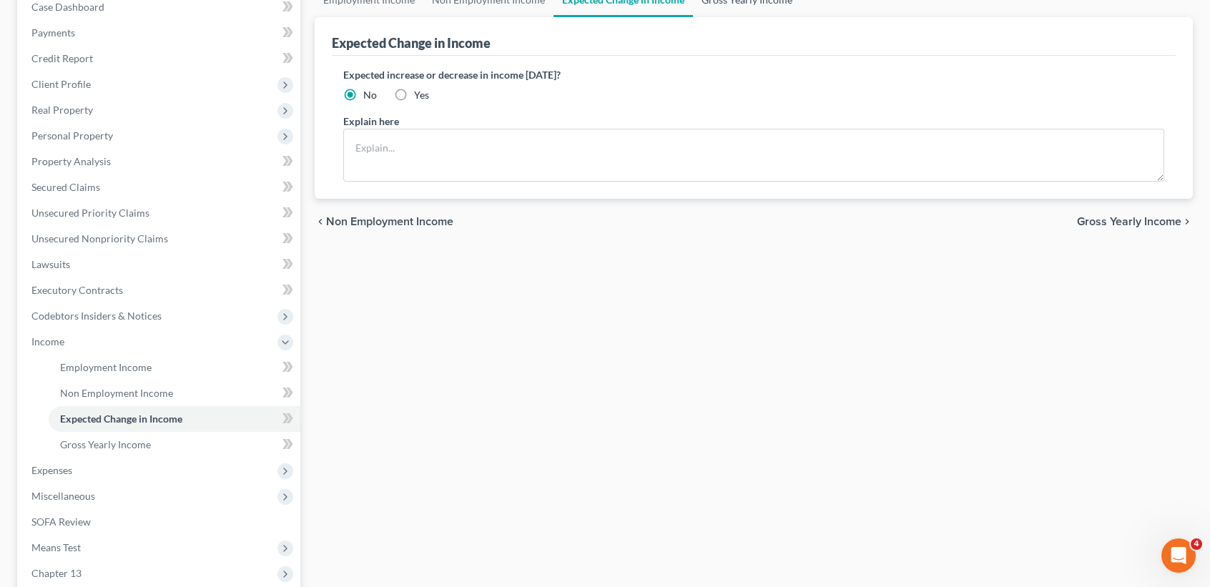
scroll to position [190, 0]
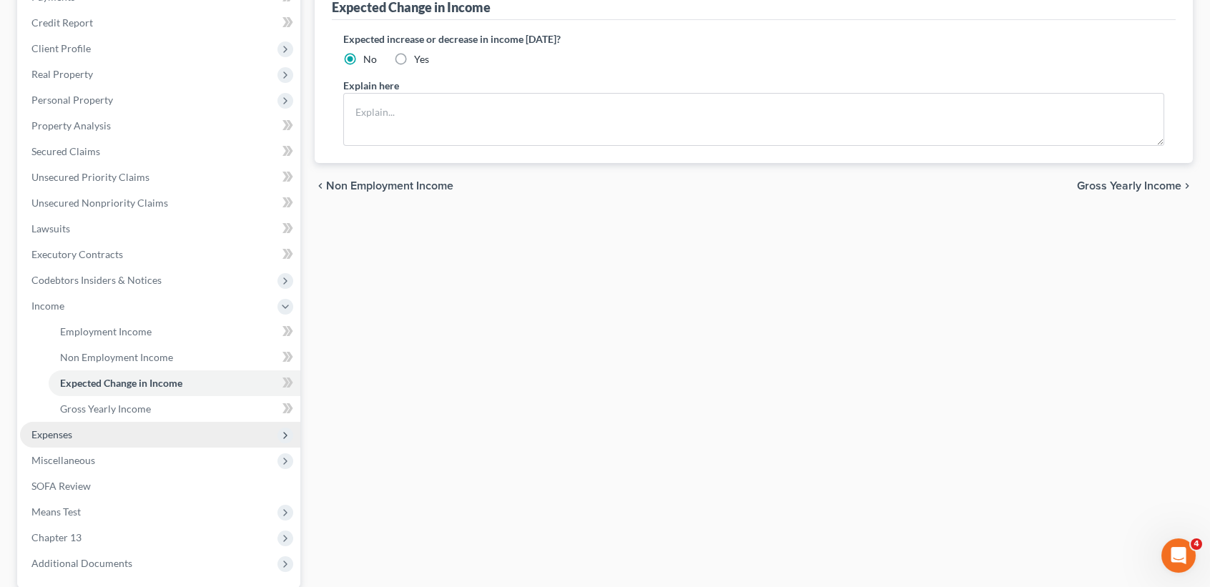
click at [55, 433] on span "Expenses" at bounding box center [51, 434] width 41 height 12
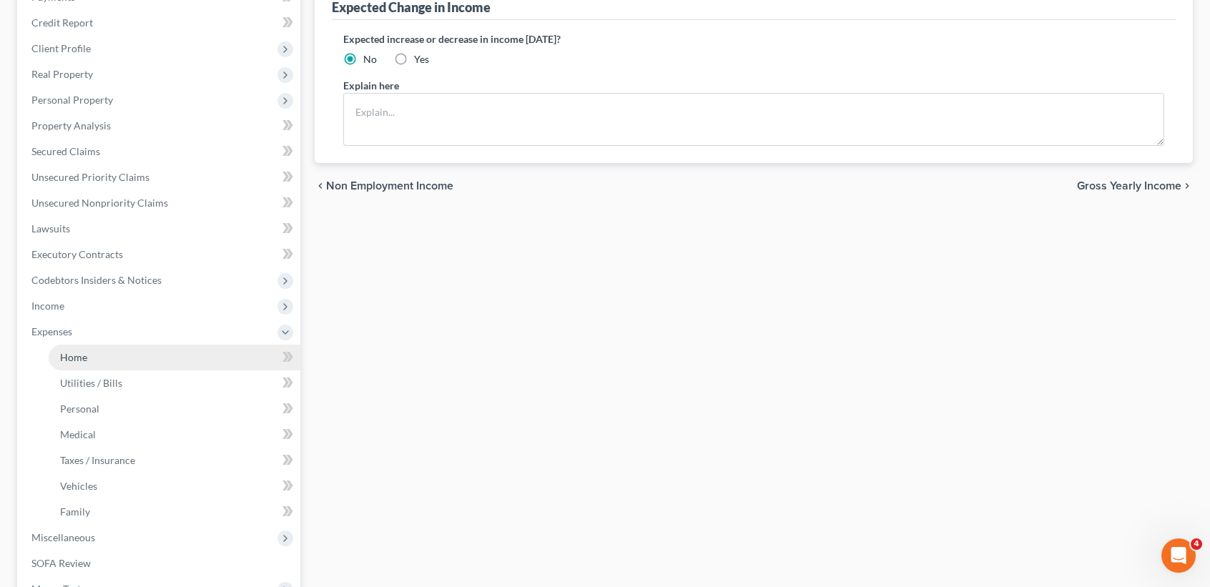
click at [80, 365] on link "Home" at bounding box center [175, 358] width 252 height 26
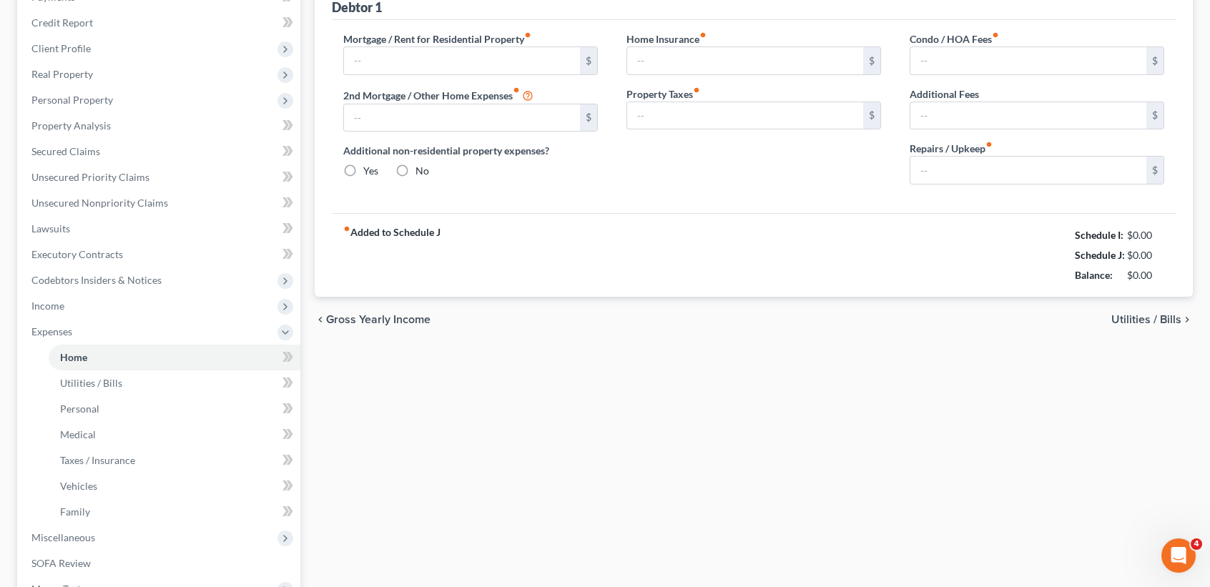
scroll to position [125, 0]
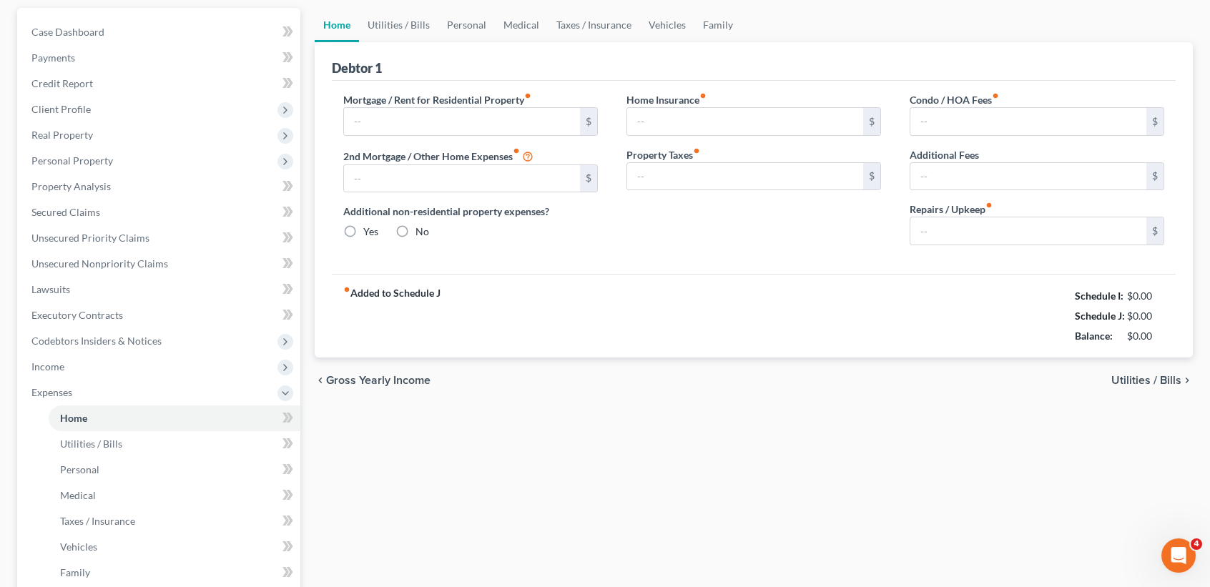
type input "0.00"
radio input "true"
type input "0.00"
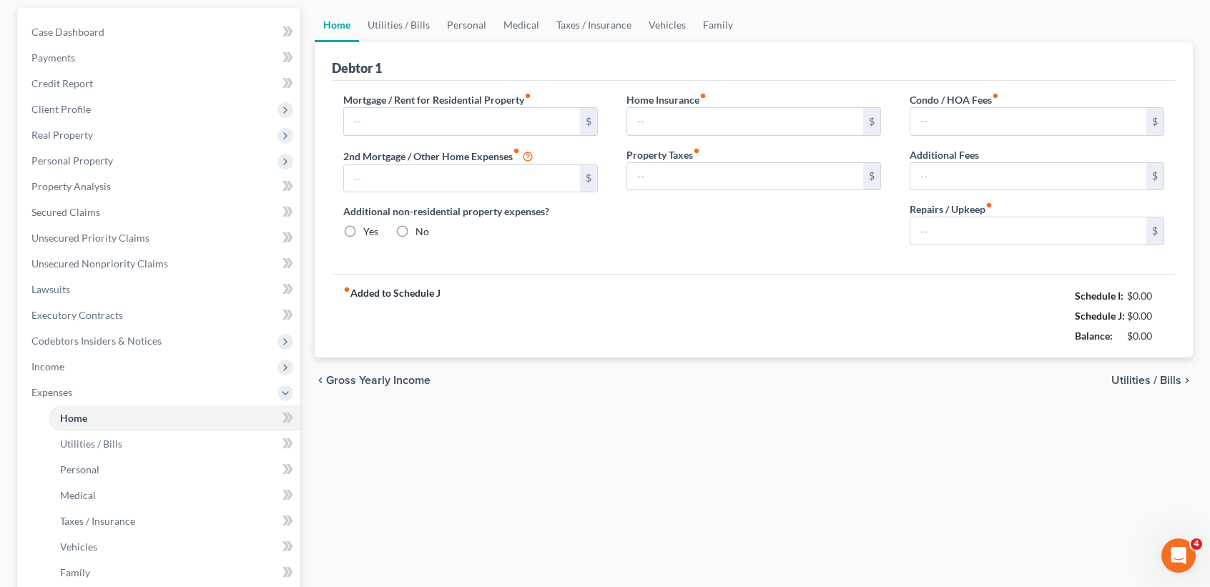
type input "0.00"
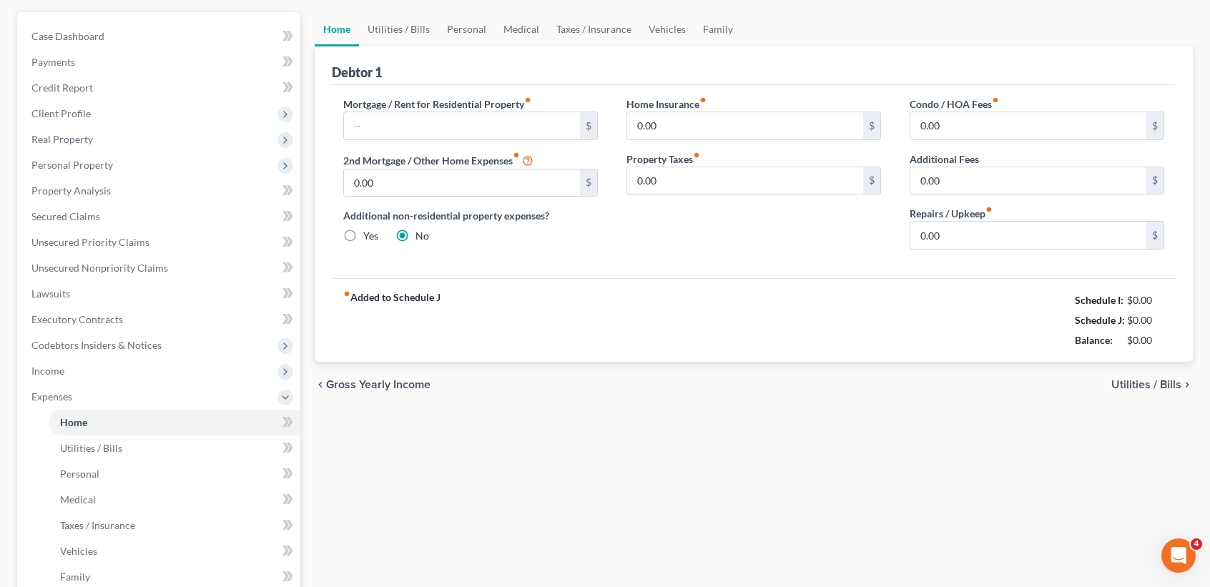
scroll to position [0, 0]
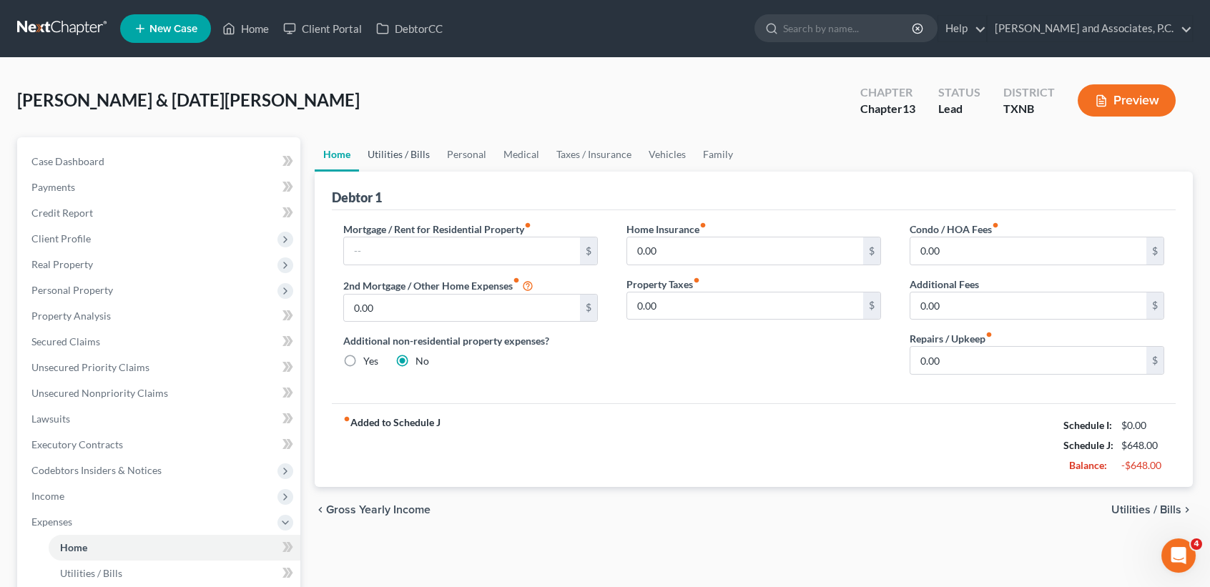
click at [393, 152] on link "Utilities / Bills" at bounding box center [398, 154] width 79 height 34
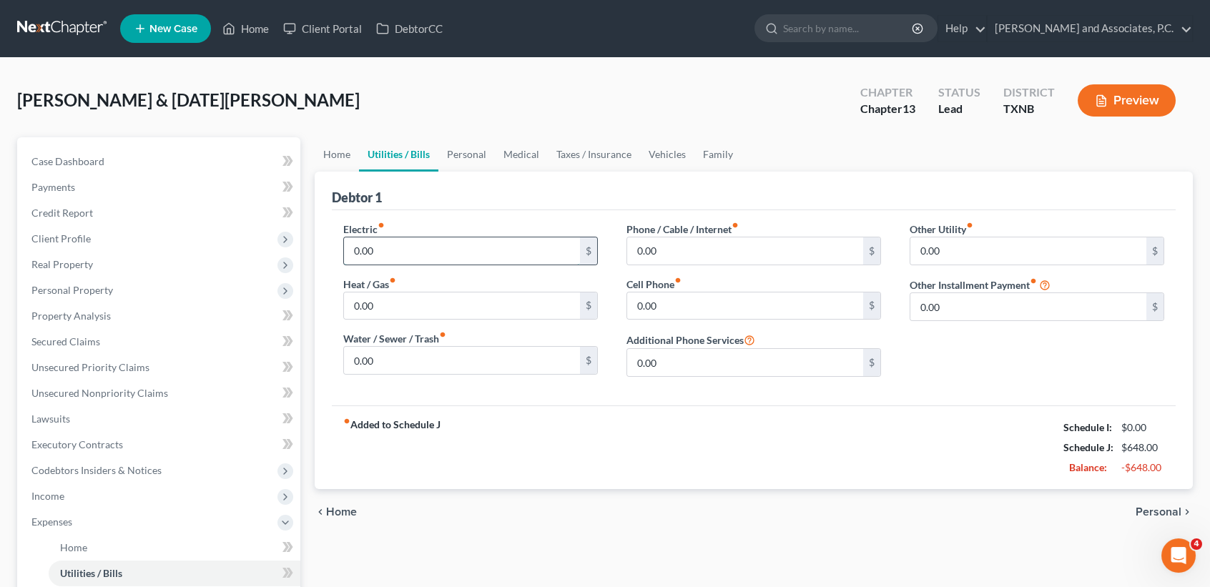
click at [404, 248] on input "0.00" at bounding box center [462, 250] width 236 height 27
type input "4"
type input "440.00"
type input "5"
type input "60.00"
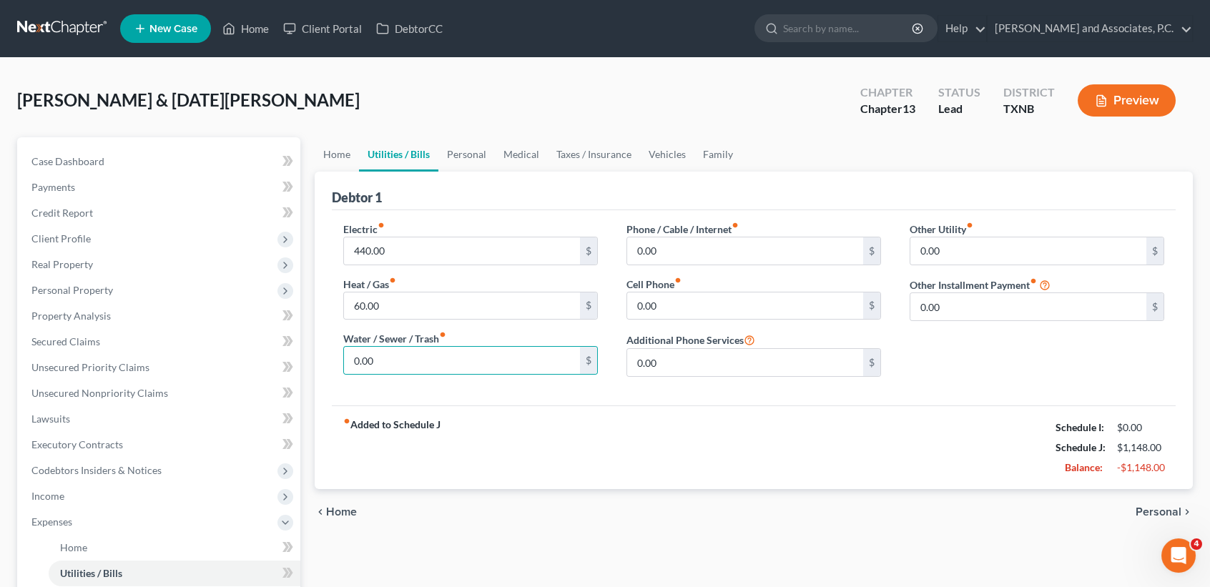
drag, startPoint x: 538, startPoint y: 414, endPoint x: 566, endPoint y: 423, distance: 29.2
click at [541, 414] on div "fiber_manual_record Added to Schedule J Schedule I: $0.00 Schedule J: $1,148.00…" at bounding box center [754, 448] width 844 height 84
click at [677, 259] on input "0.00" at bounding box center [745, 250] width 236 height 27
type input "67.00"
click at [709, 295] on input "160.00" at bounding box center [745, 306] width 236 height 27
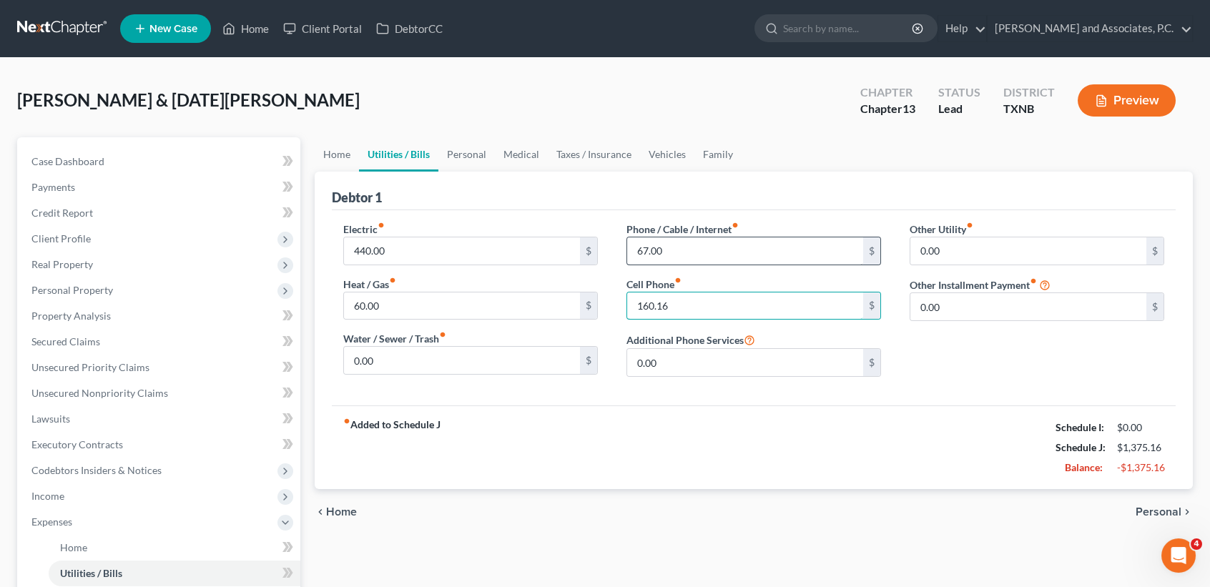
type input "160.16"
type input "64.99"
click at [463, 149] on link "Personal" at bounding box center [466, 154] width 57 height 34
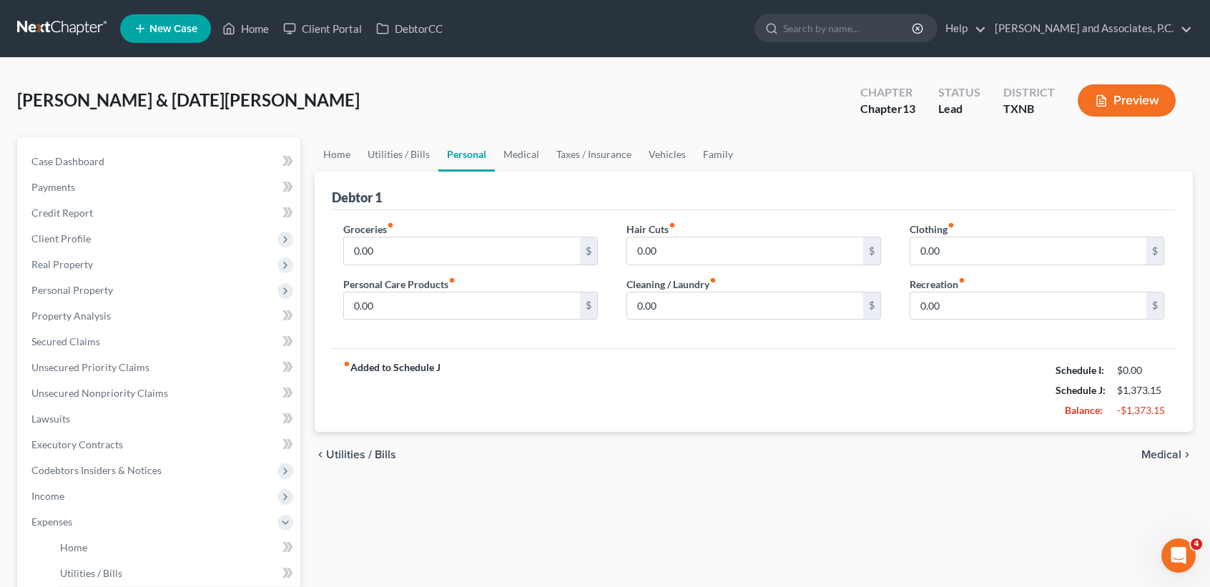
click at [461, 265] on div "Groceries fiber_manual_record 0.00 $ Personal Care Products fiber_manual_record…" at bounding box center [470, 277] width 283 height 110
click at [463, 251] on input "0.00" at bounding box center [462, 250] width 236 height 27
type input "500.00"
click at [514, 149] on link "Medical" at bounding box center [521, 154] width 53 height 34
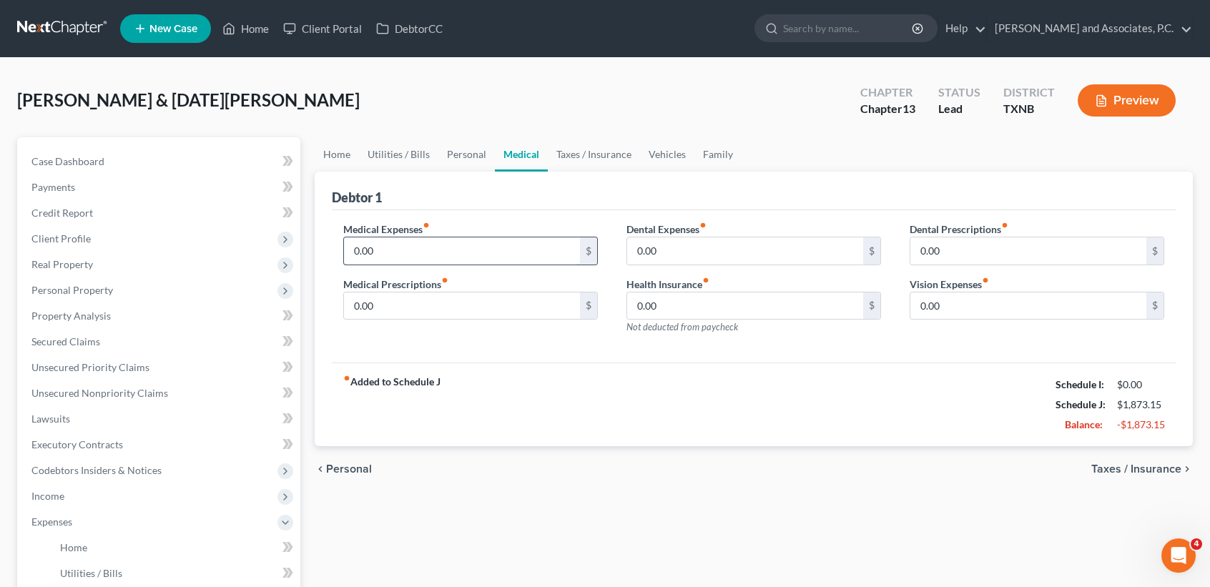
click at [468, 243] on input "0.00" at bounding box center [462, 250] width 236 height 27
click at [411, 306] on input "0.00" at bounding box center [462, 306] width 236 height 27
click at [576, 144] on link "Taxes / Insurance" at bounding box center [594, 154] width 92 height 34
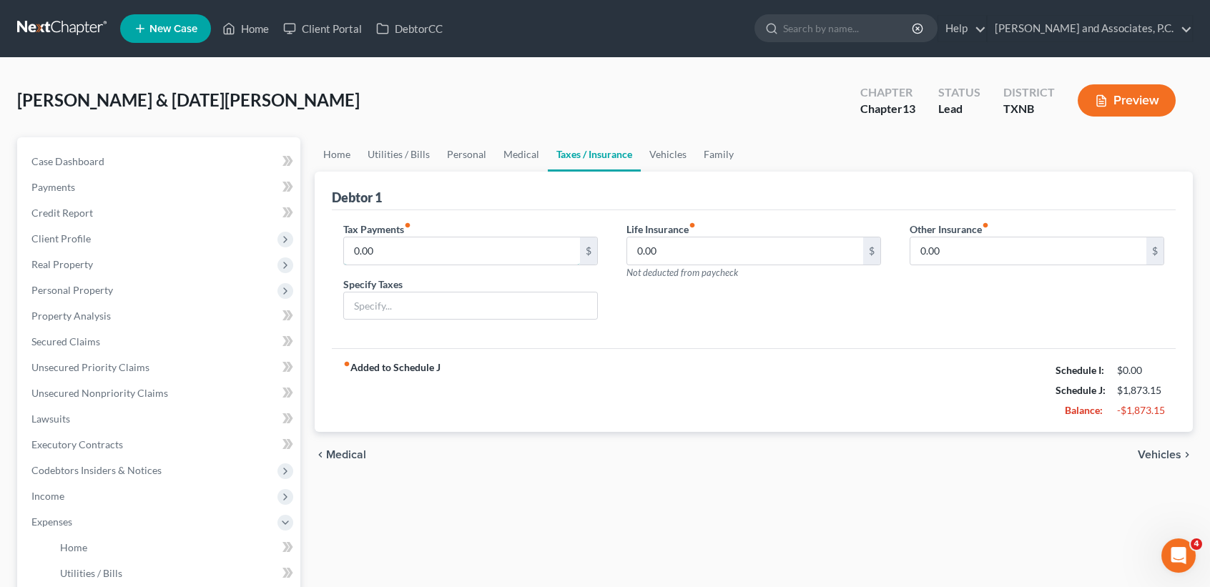
drag, startPoint x: 495, startPoint y: 250, endPoint x: 648, endPoint y: 266, distance: 153.9
click at [495, 250] on input "0.00" at bounding box center [462, 250] width 236 height 27
click at [689, 247] on input "0.00" at bounding box center [745, 250] width 236 height 27
drag, startPoint x: 551, startPoint y: 248, endPoint x: 458, endPoint y: 200, distance: 104.3
click at [551, 247] on input "0.00" at bounding box center [462, 250] width 236 height 27
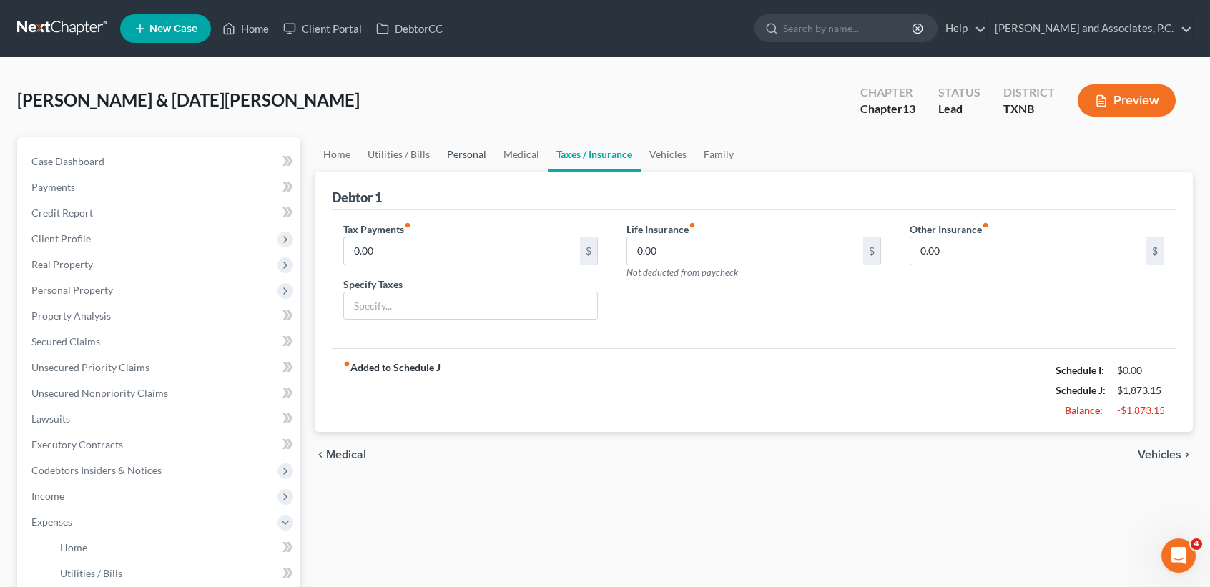
click at [468, 162] on link "Personal" at bounding box center [466, 154] width 57 height 34
click at [528, 143] on link "Medical" at bounding box center [521, 154] width 53 height 34
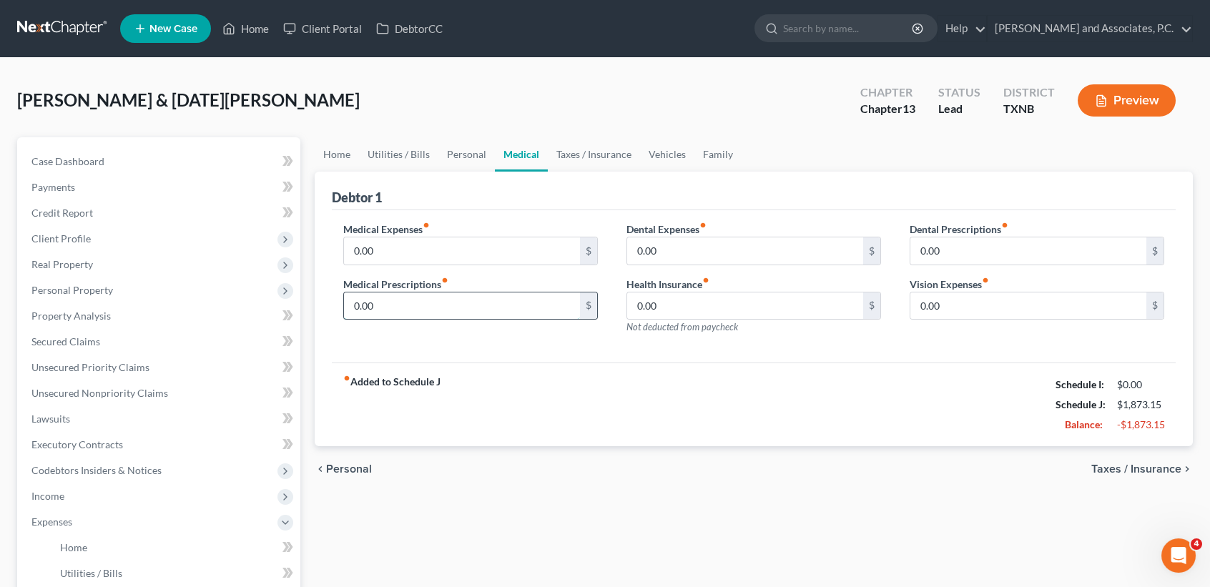
click at [463, 298] on input "0.00" at bounding box center [462, 306] width 236 height 27
drag, startPoint x: 476, startPoint y: 312, endPoint x: 253, endPoint y: 259, distance: 229.3
click at [301, 313] on div "Petition Navigation Case Dashboard Payments Invoices Payments Payments Credit R…" at bounding box center [605, 537] width 1190 height 800
type input "300.00"
click at [574, 152] on link "Taxes / Insurance" at bounding box center [594, 154] width 92 height 34
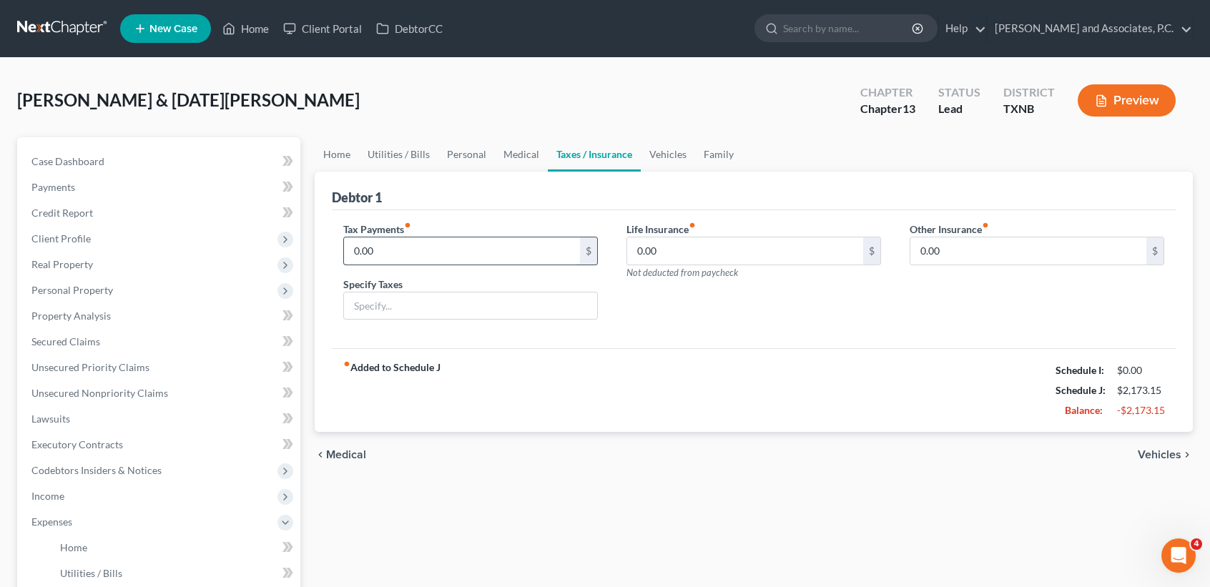
click at [411, 248] on input "0.00" at bounding box center [462, 250] width 236 height 27
click at [443, 304] on input "text" at bounding box center [470, 306] width 253 height 27
click at [671, 241] on input "0.00" at bounding box center [745, 250] width 236 height 27
click at [667, 155] on link "Vehicles" at bounding box center [668, 154] width 54 height 34
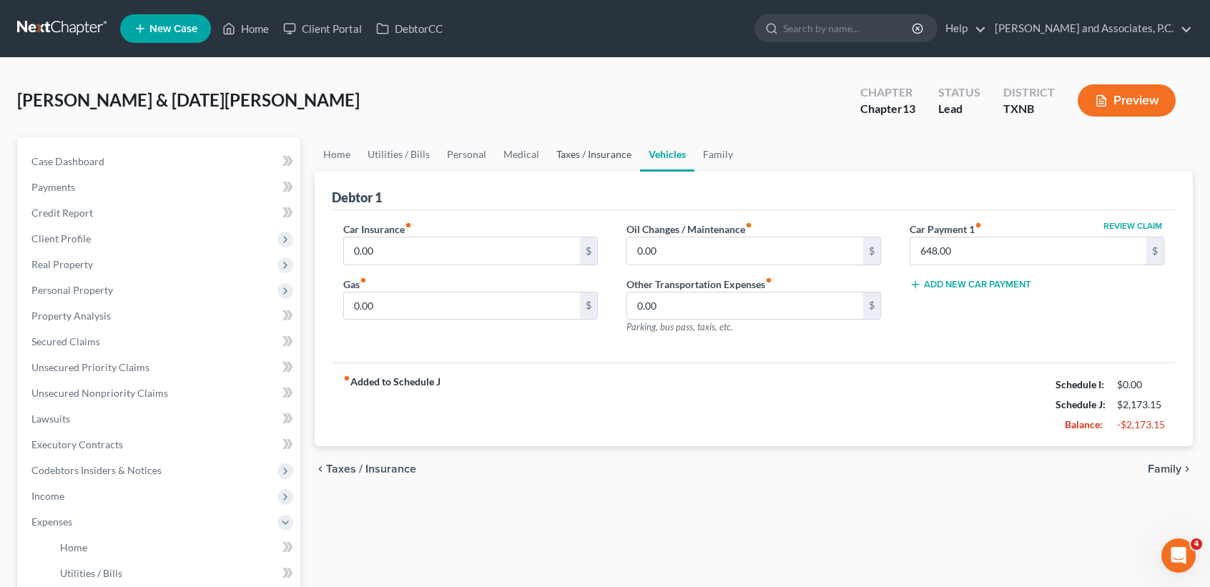
click at [608, 158] on link "Taxes / Insurance" at bounding box center [594, 154] width 92 height 34
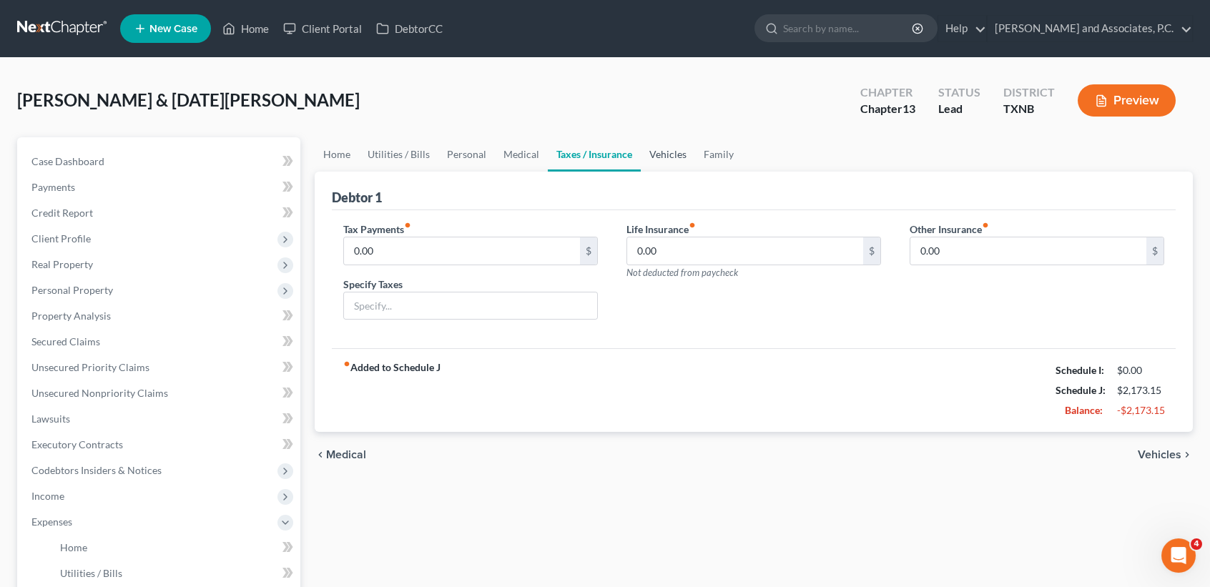
click at [674, 155] on link "Vehicles" at bounding box center [668, 154] width 54 height 34
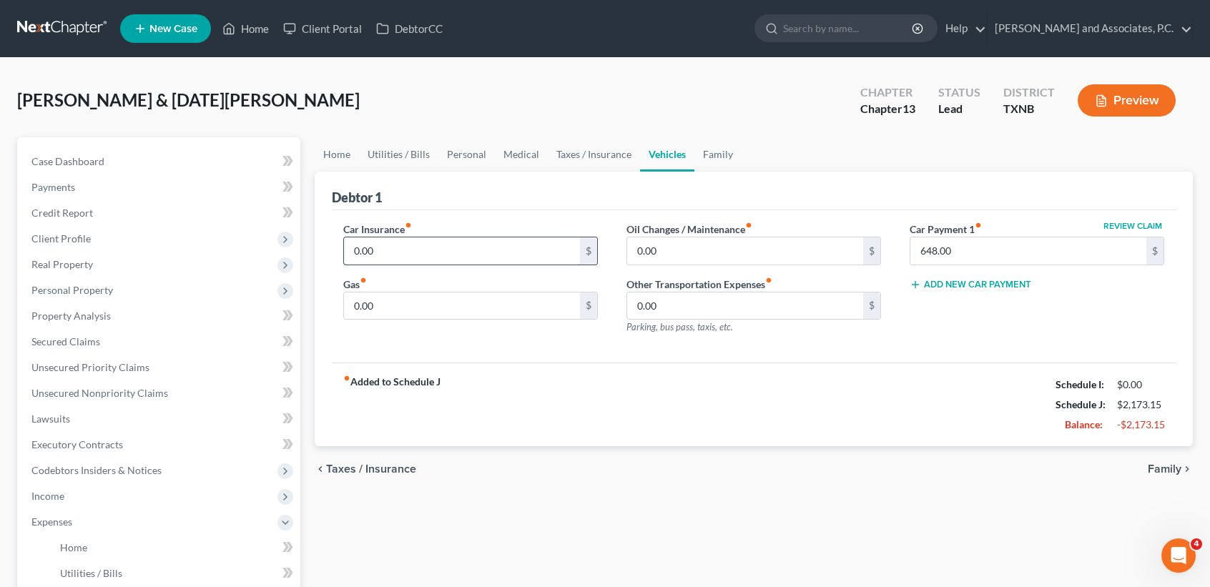
click at [418, 253] on input "0.00" at bounding box center [462, 250] width 236 height 27
click at [416, 303] on input "0.00" at bounding box center [462, 306] width 236 height 27
drag, startPoint x: 404, startPoint y: 304, endPoint x: 539, endPoint y: 370, distance: 150.0
click at [407, 304] on input "300.00" at bounding box center [462, 306] width 236 height 27
type input "300.00"
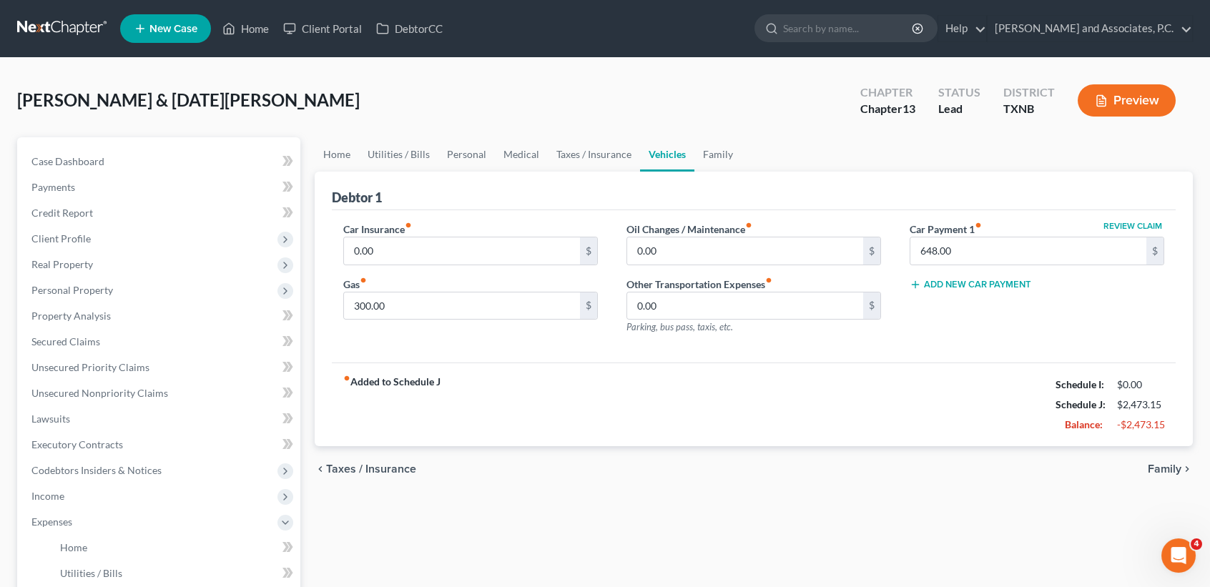
click at [539, 370] on div "fiber_manual_record Added to Schedule J Schedule I: $0.00 Schedule J: $2,473.15…" at bounding box center [754, 405] width 844 height 84
click at [729, 154] on link "Family" at bounding box center [717, 154] width 47 height 34
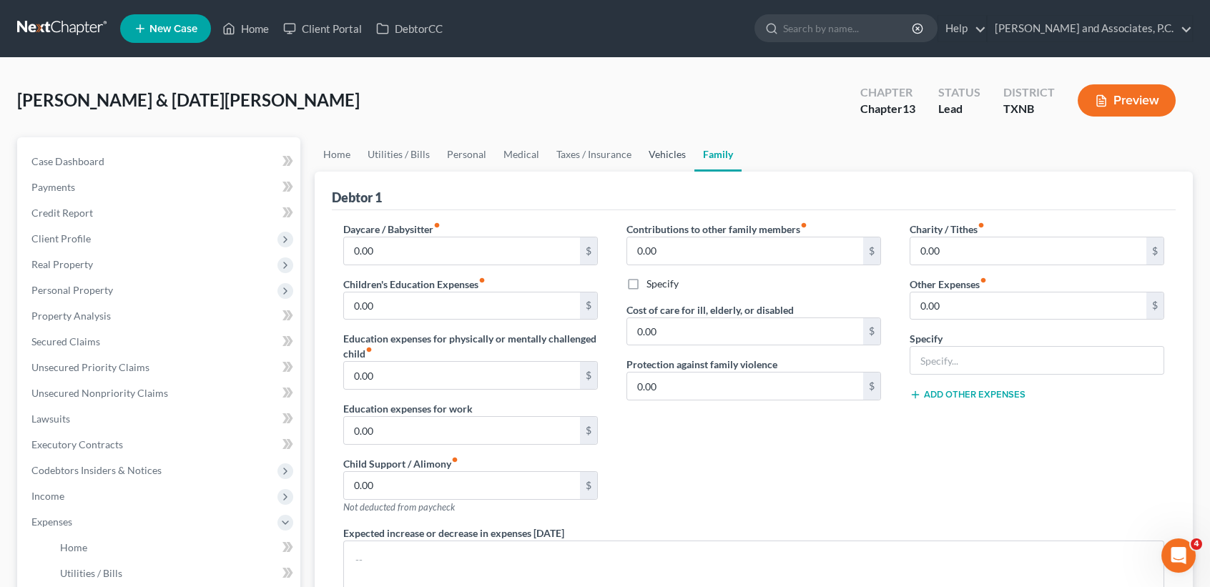
click at [670, 154] on link "Vehicles" at bounding box center [667, 154] width 54 height 34
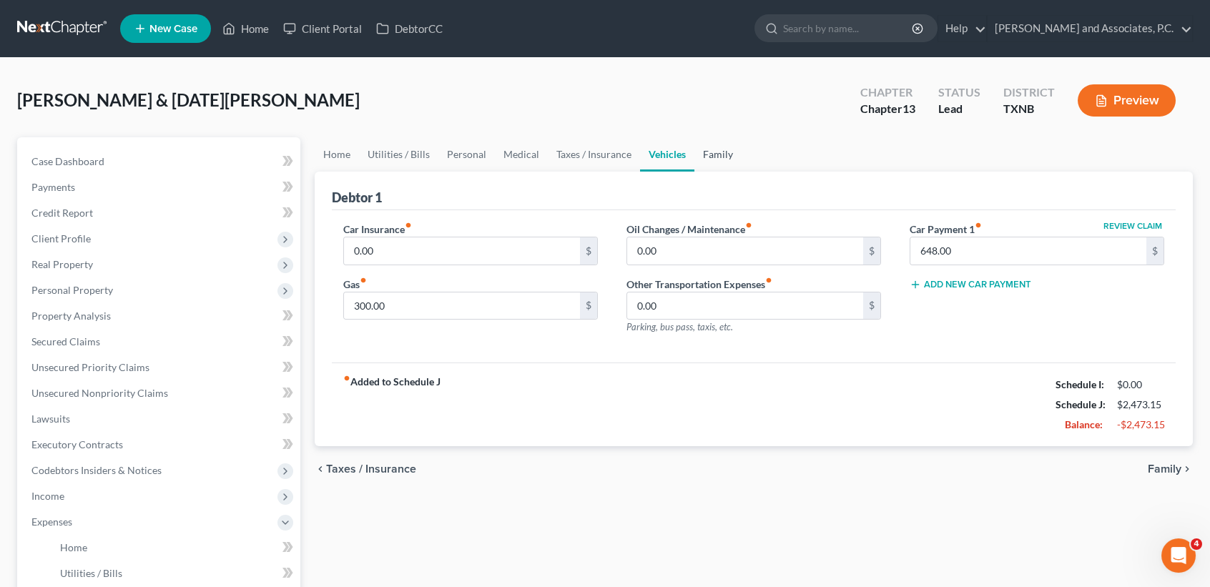
click at [724, 154] on link "Family" at bounding box center [717, 154] width 47 height 34
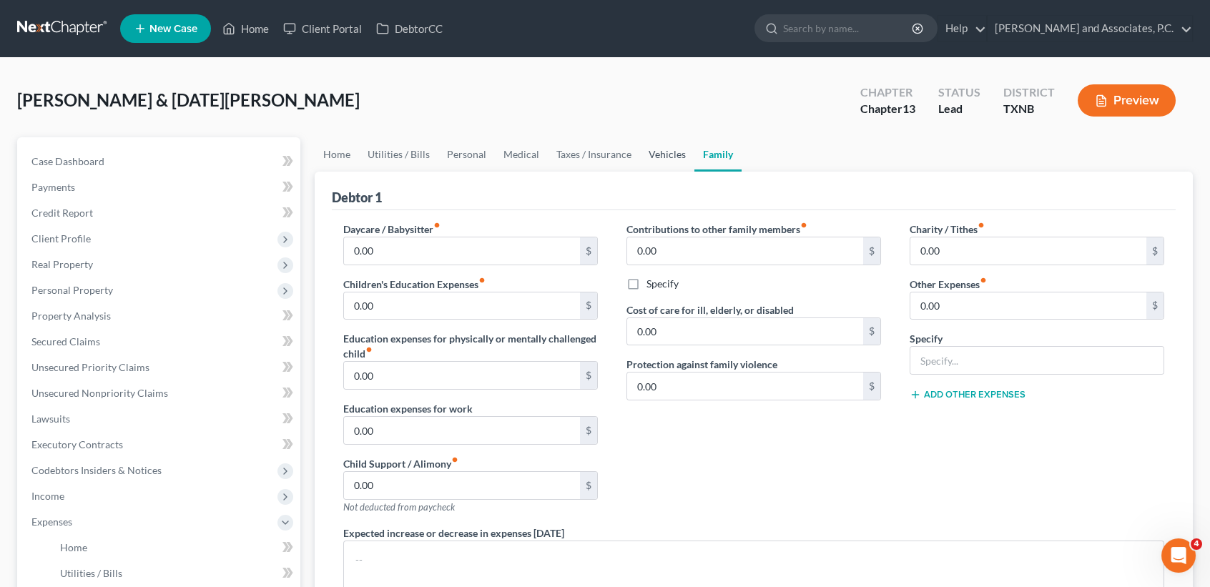
click at [665, 153] on link "Vehicles" at bounding box center [667, 154] width 54 height 34
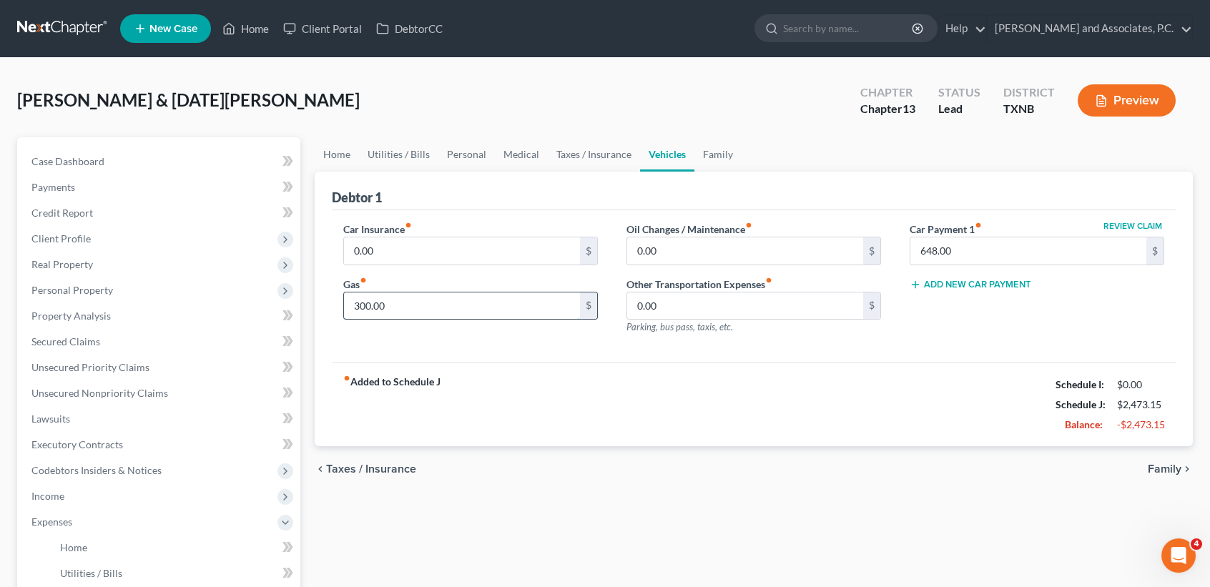
click at [443, 302] on input "300.00" at bounding box center [462, 306] width 236 height 27
type input "350.00"
type input "0.00"
click at [884, 414] on div "fiber_manual_record Added to Schedule J Schedule I: $0.00 Schedule J: $1,875.15…" at bounding box center [754, 405] width 844 height 84
click at [669, 535] on div "Home Utilities / Bills Personal Medical Taxes / Insurance Vehicles Family Debto…" at bounding box center [754, 537] width 893 height 800
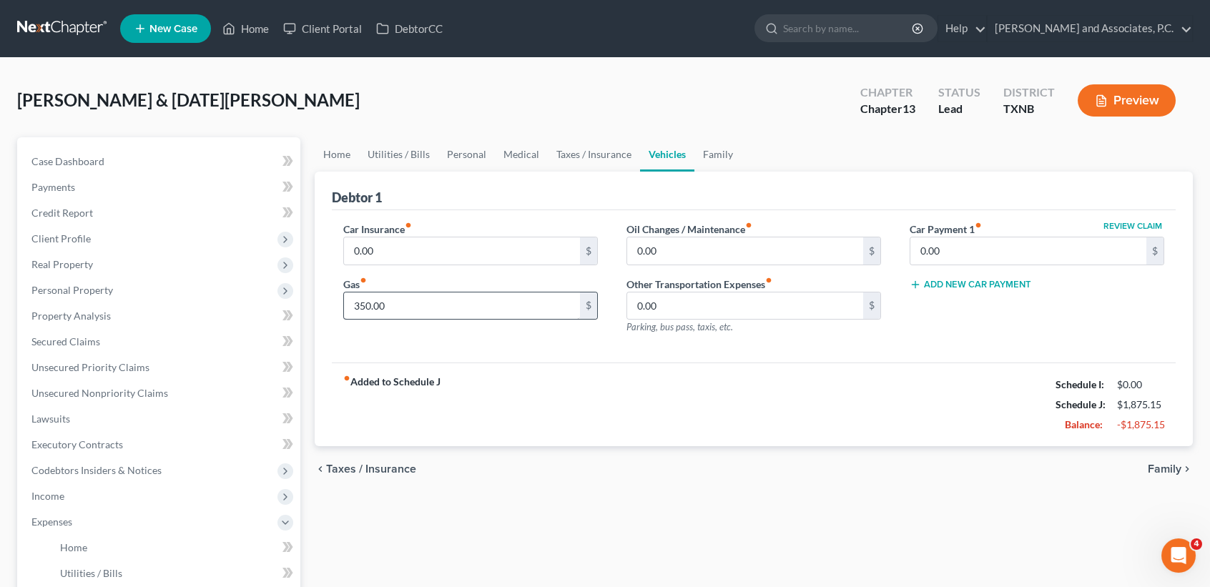
click at [450, 280] on div "Gas fiber_manual_record 350.00 $" at bounding box center [470, 299] width 255 height 44
click at [444, 302] on input "350.00" at bounding box center [462, 306] width 236 height 27
type input "400.00"
drag, startPoint x: 712, startPoint y: 155, endPoint x: 711, endPoint y: 163, distance: 8.0
click at [712, 155] on link "Family" at bounding box center [717, 154] width 47 height 34
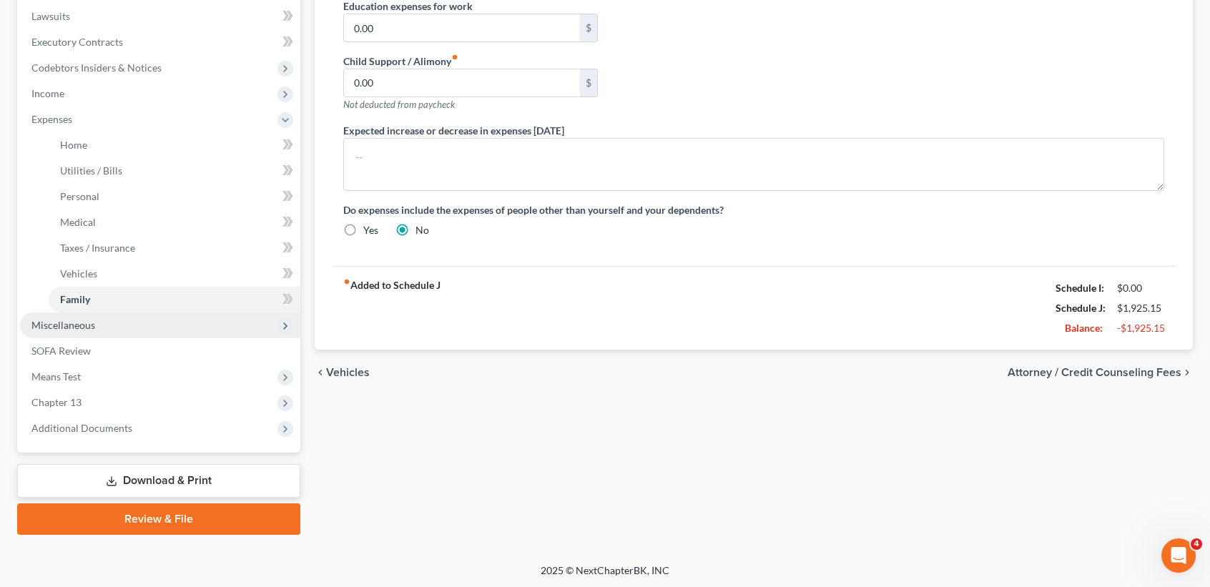
click at [63, 326] on span "Miscellaneous" at bounding box center [63, 325] width 64 height 12
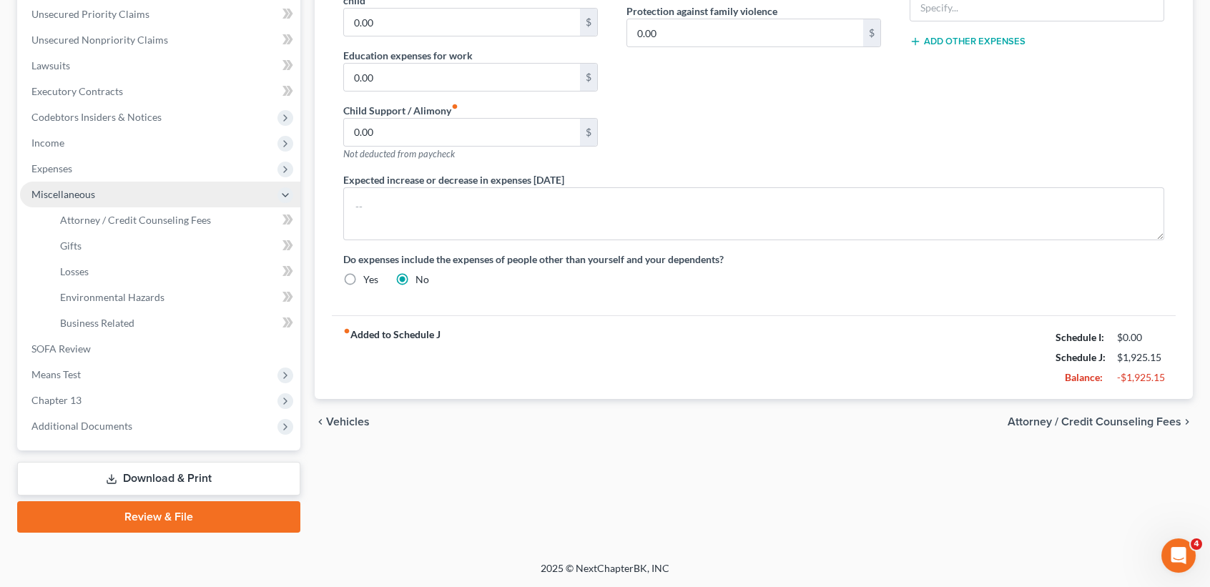
scroll to position [351, 0]
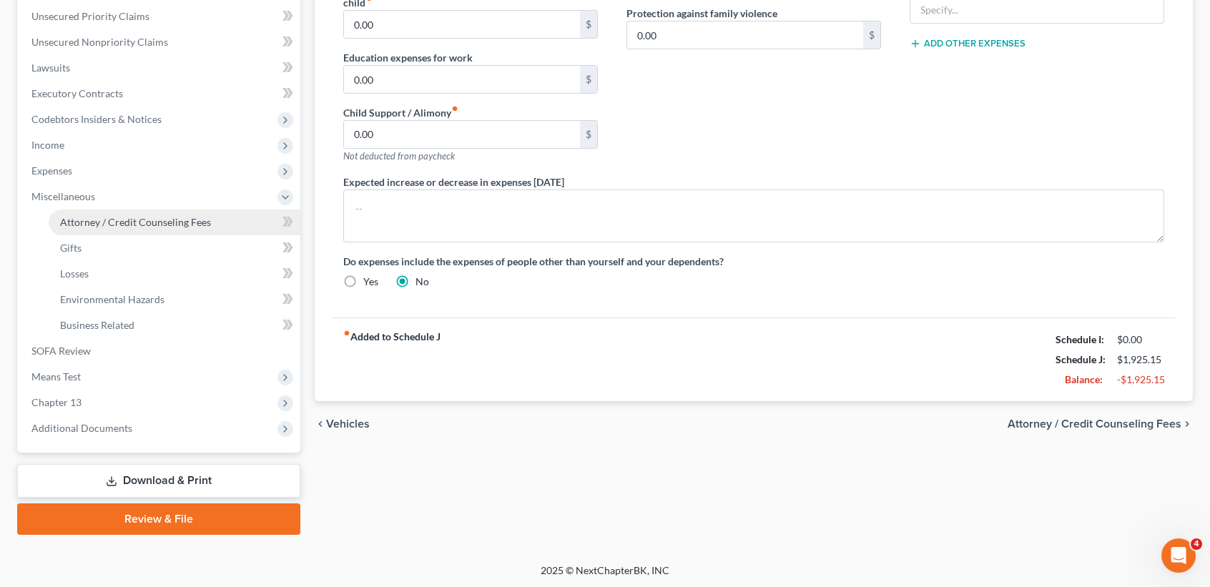
click at [92, 210] on link "Attorney / Credit Counseling Fees" at bounding box center [175, 223] width 252 height 26
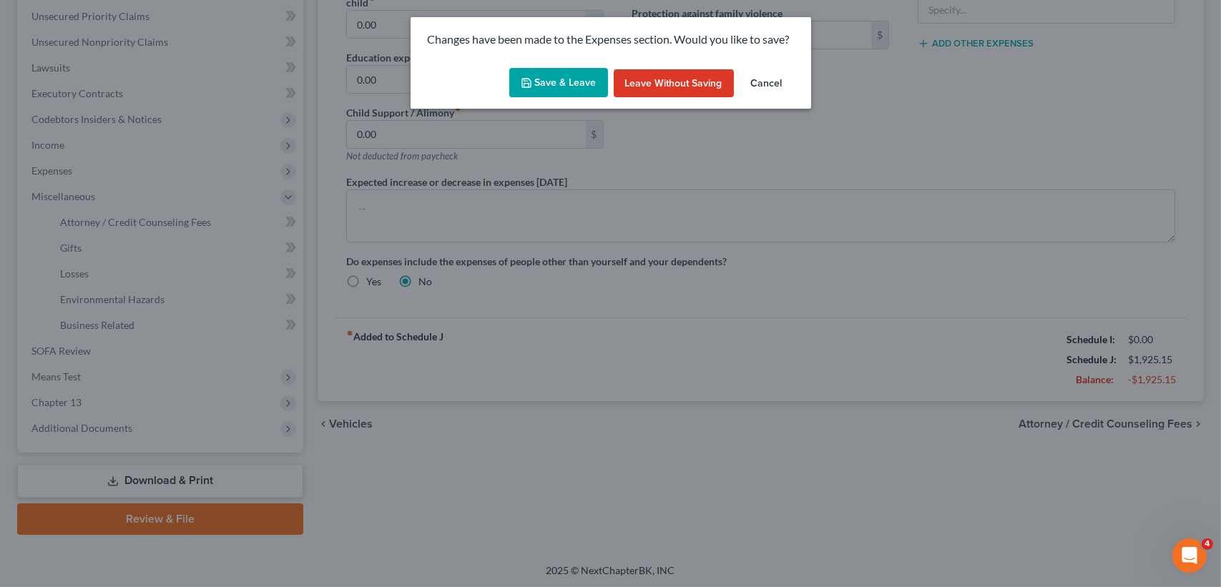
click at [567, 80] on button "Save & Leave" at bounding box center [558, 83] width 99 height 30
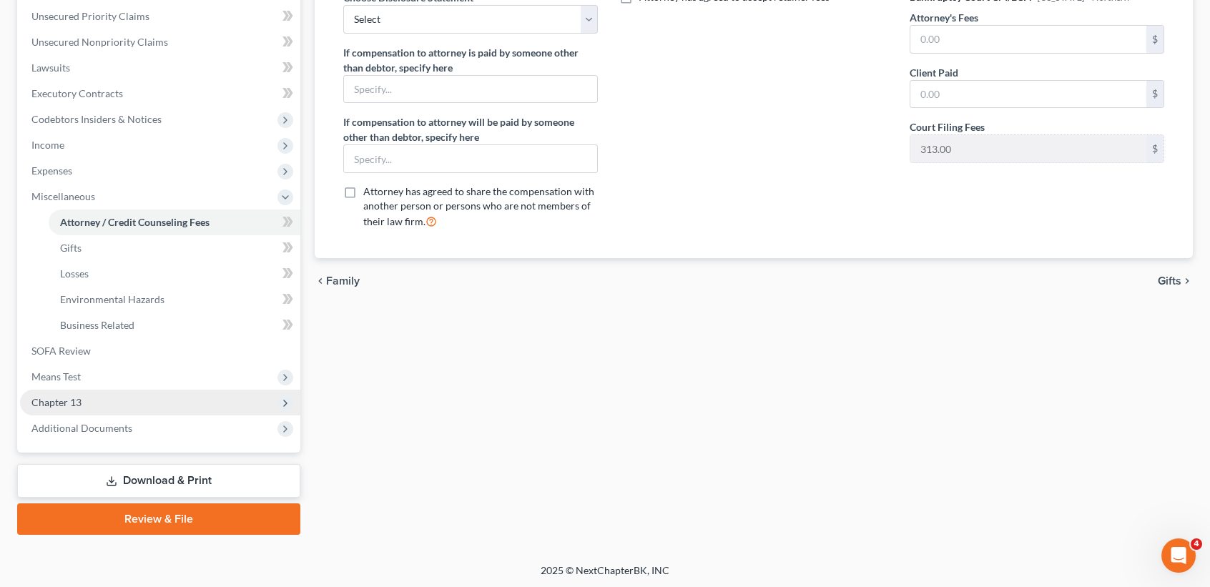
scroll to position [351, 0]
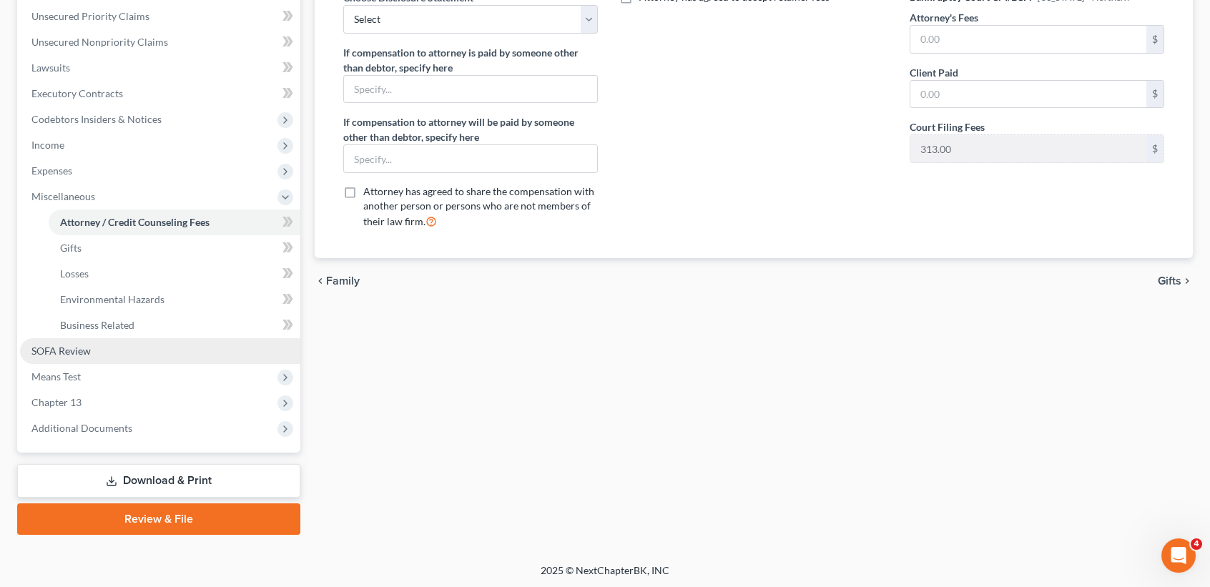
click at [67, 353] on span "SOFA Review" at bounding box center [60, 351] width 59 height 12
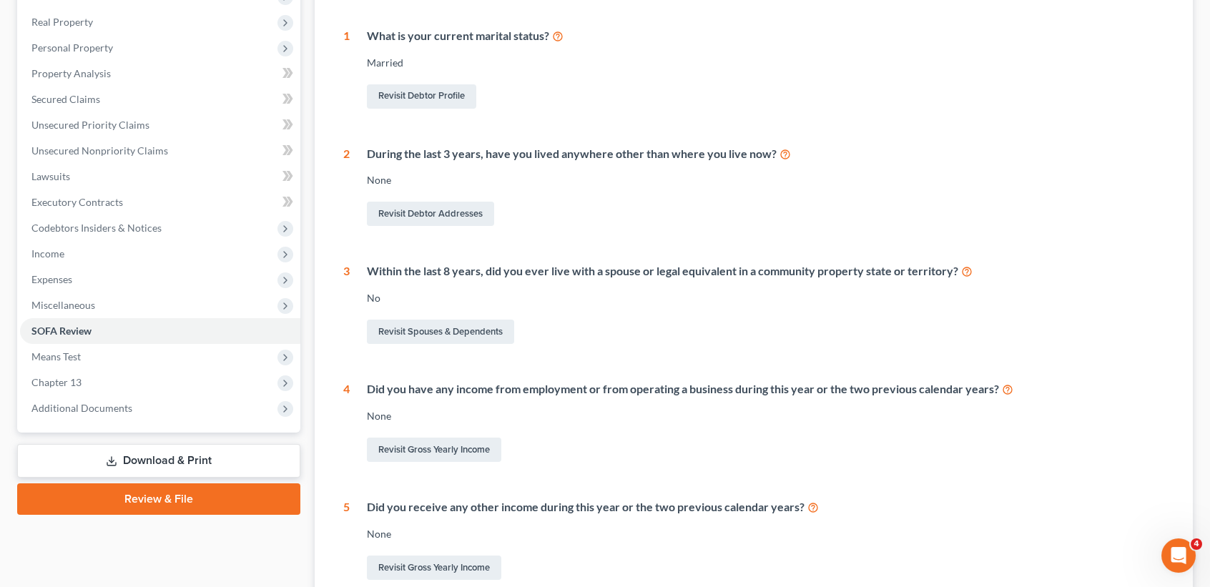
scroll to position [388, 0]
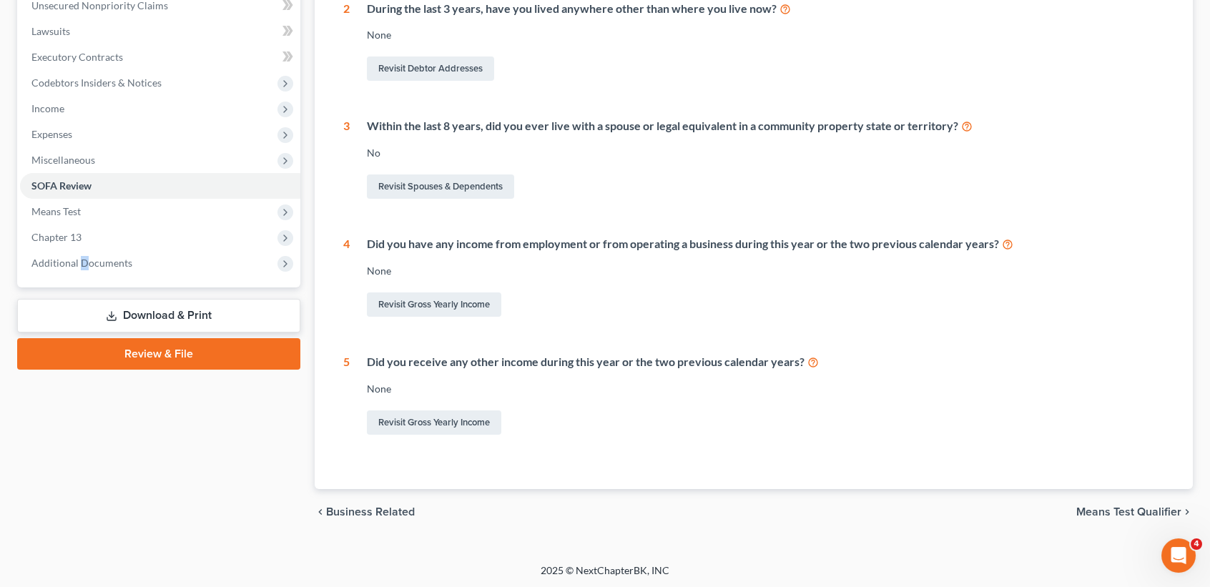
drag, startPoint x: 82, startPoint y: 253, endPoint x: 9, endPoint y: 252, distance: 73.7
click at [83, 253] on span "Additional Documents" at bounding box center [160, 263] width 280 height 26
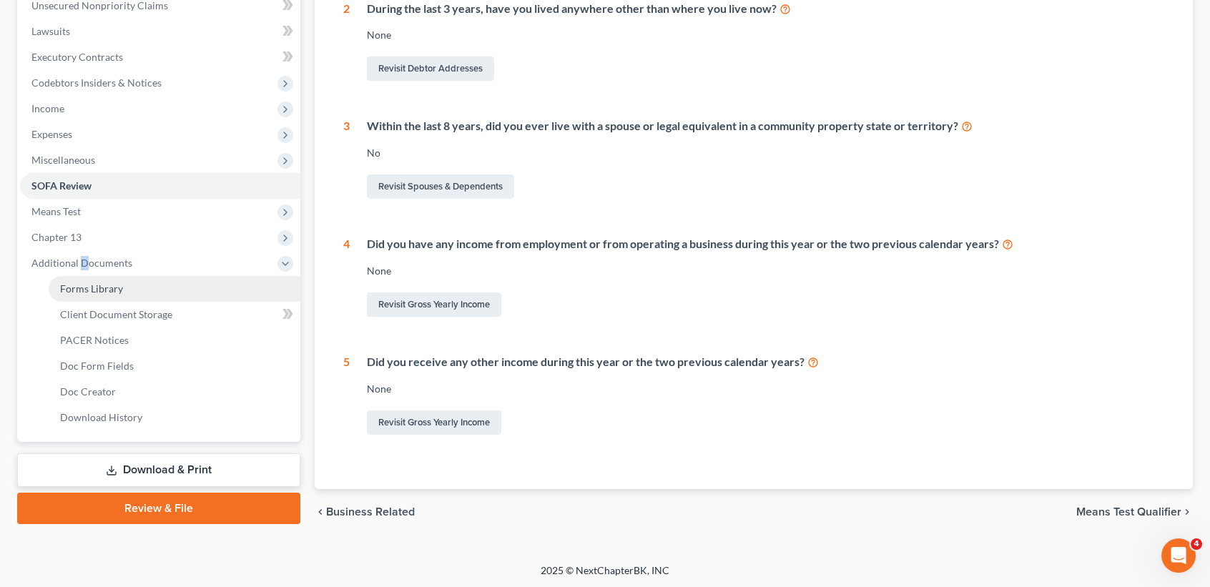
click at [140, 278] on link "Forms Library" at bounding box center [175, 289] width 252 height 26
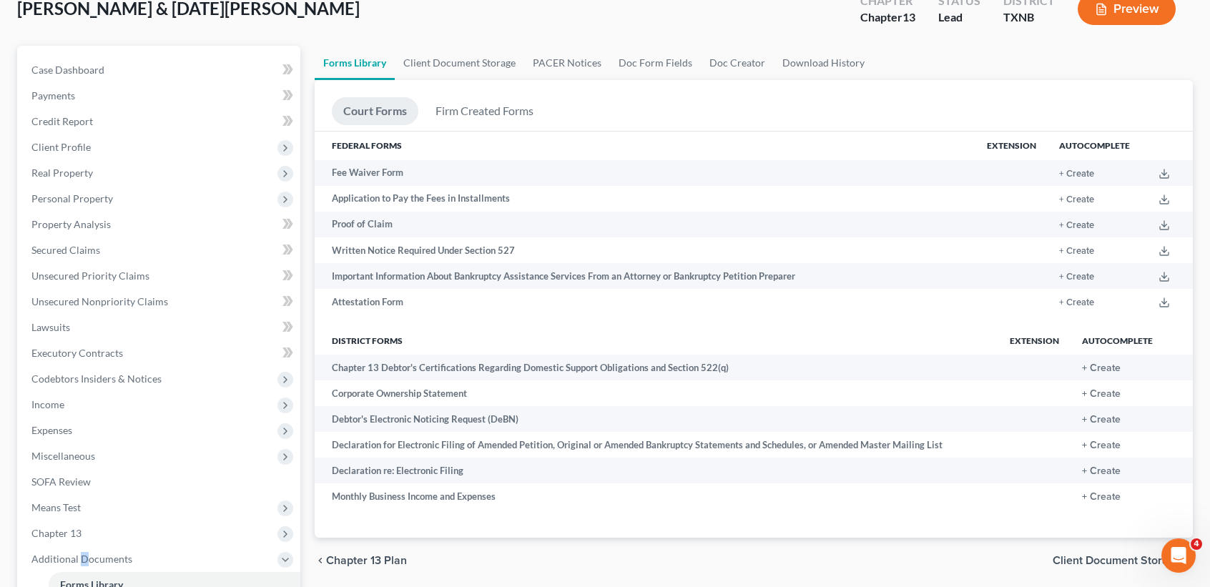
scroll to position [95, 0]
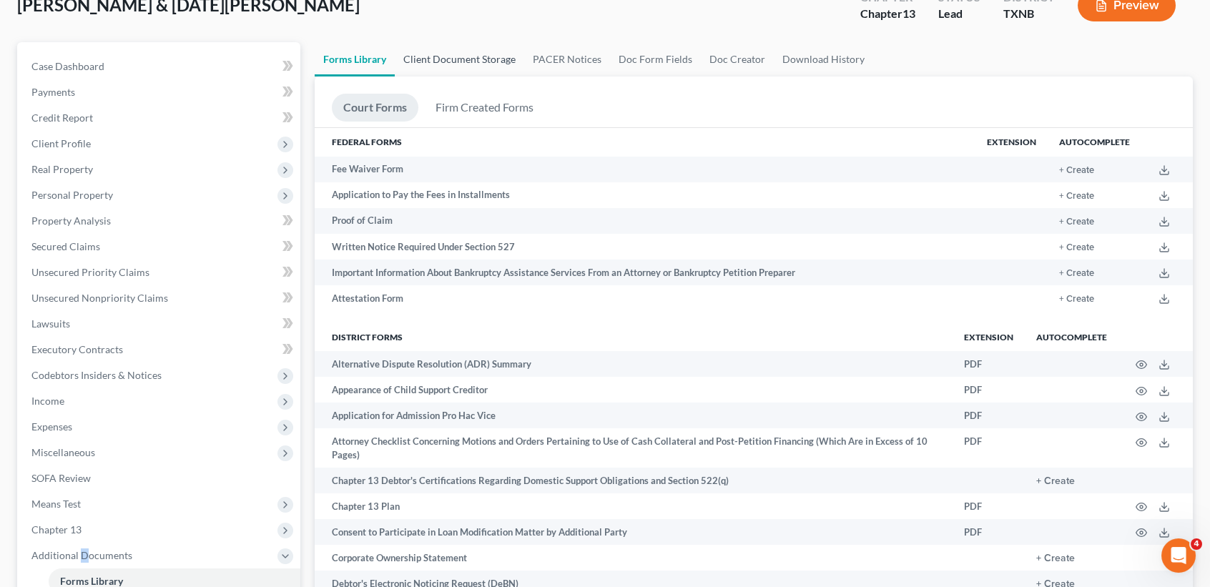
drag, startPoint x: 488, startPoint y: 62, endPoint x: 473, endPoint y: 60, distance: 14.5
click at [488, 62] on link "Client Document Storage" at bounding box center [459, 59] width 129 height 34
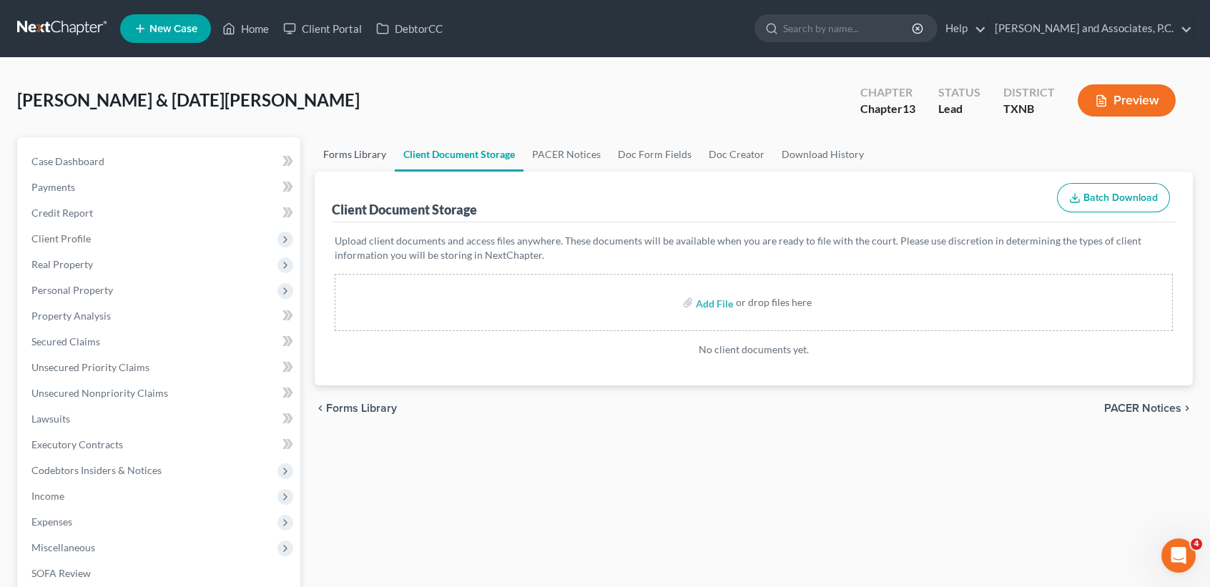
click at [350, 159] on link "Forms Library" at bounding box center [355, 154] width 80 height 34
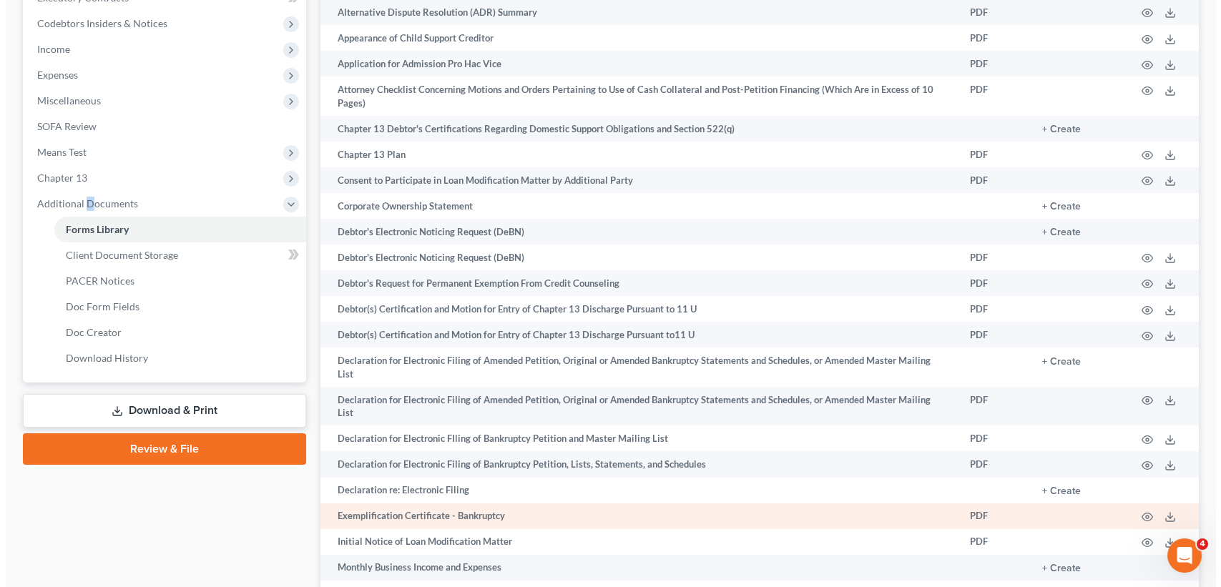
scroll to position [476, 0]
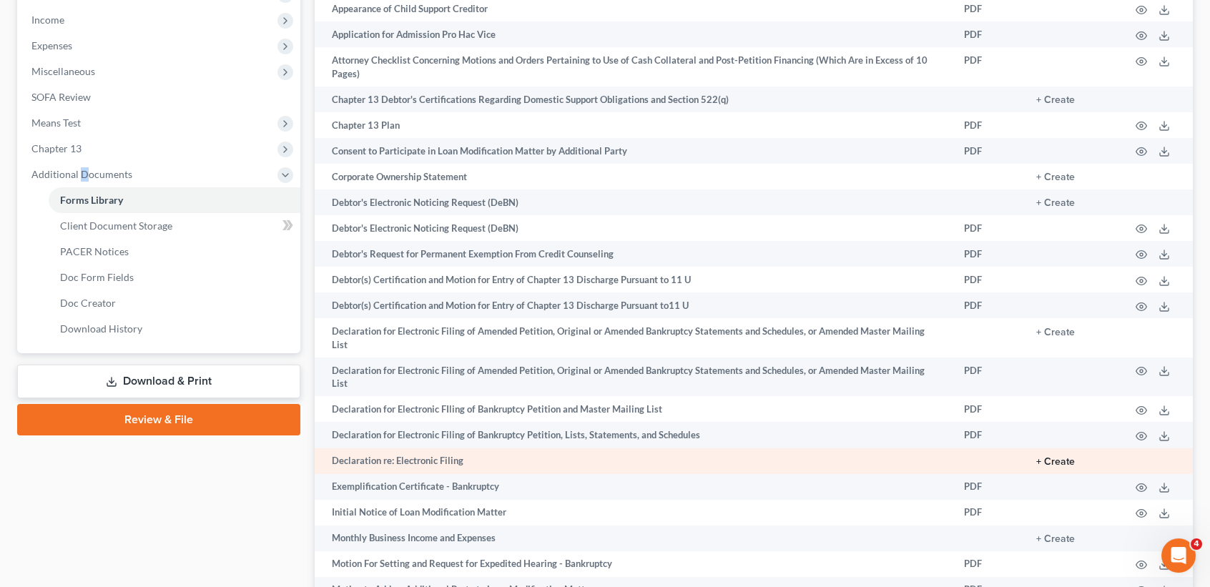
click at [1054, 461] on button "+ Create" at bounding box center [1055, 462] width 39 height 10
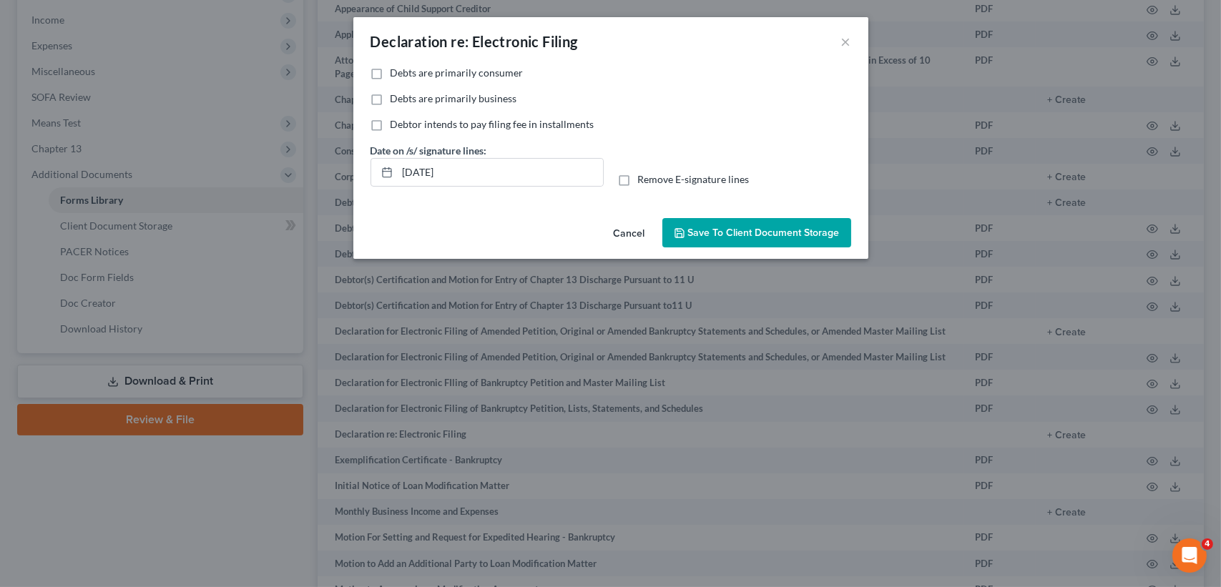
click at [391, 77] on label "Debts are primarily consumer" at bounding box center [457, 73] width 133 height 14
click at [396, 75] on input "Debts are primarily consumer" at bounding box center [400, 70] width 9 height 9
checkbox input "true"
click at [638, 180] on label "Remove E-signature lines" at bounding box center [694, 179] width 112 height 14
click at [644, 180] on input "Remove E-signature lines" at bounding box center [648, 176] width 9 height 9
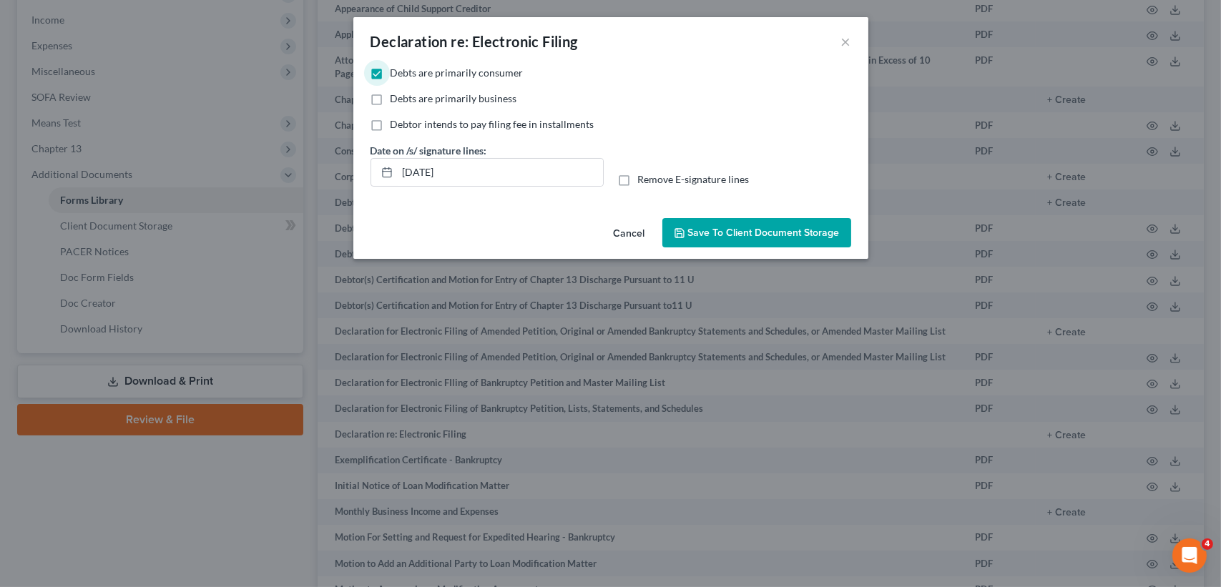
checkbox input "true"
click at [695, 238] on button "Save to Client Document Storage" at bounding box center [756, 233] width 189 height 30
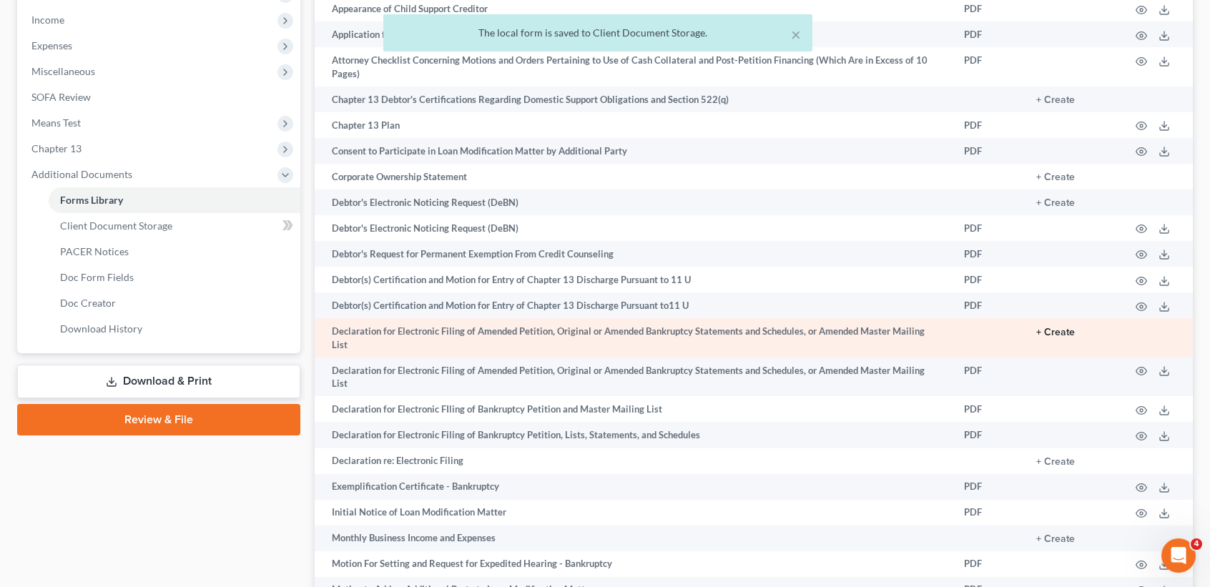
click at [1056, 328] on button "+ Create" at bounding box center [1055, 333] width 39 height 10
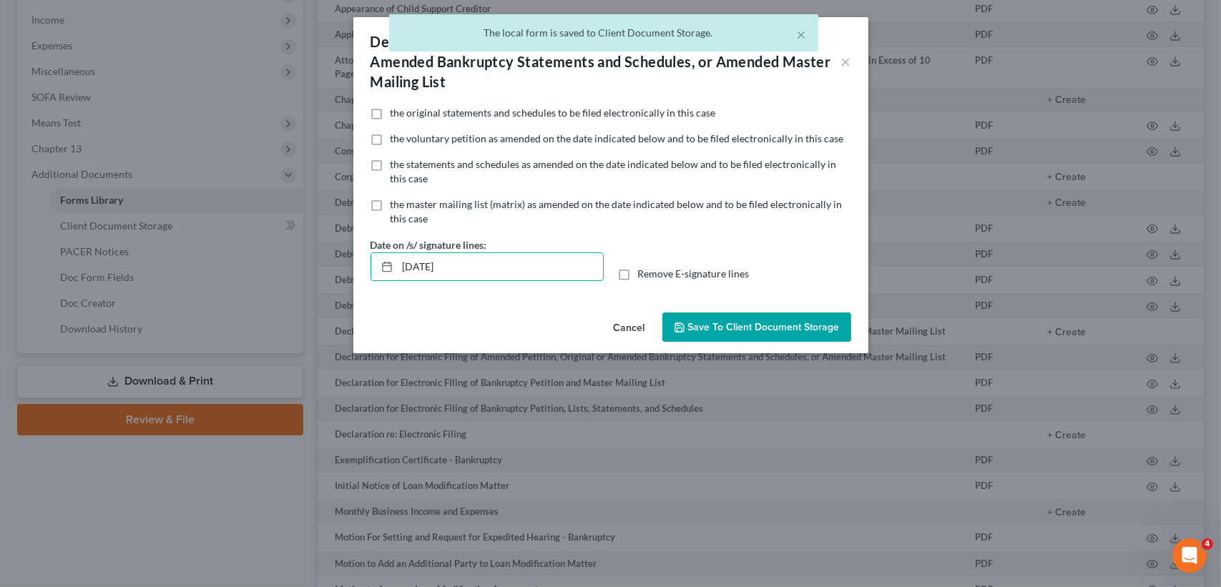
drag, startPoint x: 480, startPoint y: 265, endPoint x: 295, endPoint y: 287, distance: 186.5
click at [310, 288] on div "Declaration for Electronic Filing of Amended Petition, Original or Amended Bank…" at bounding box center [610, 293] width 1221 height 587
click at [638, 269] on label "Remove E-signature lines" at bounding box center [694, 274] width 112 height 14
click at [644, 269] on input "Remove E-signature lines" at bounding box center [648, 271] width 9 height 9
checkbox input "true"
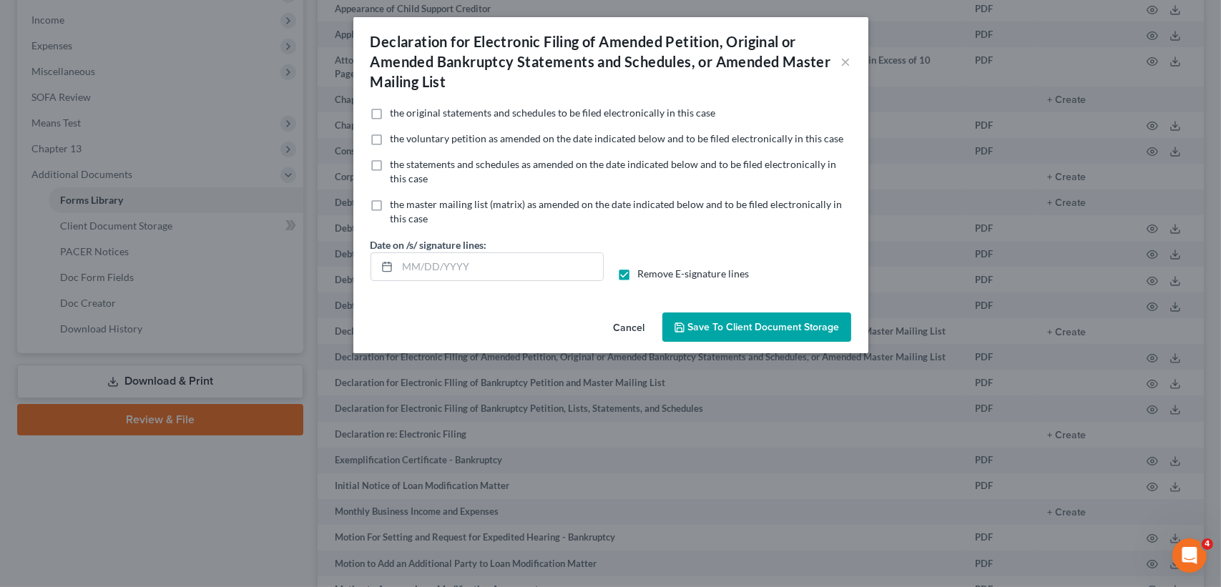
click at [700, 320] on button "Save to Client Document Storage" at bounding box center [756, 328] width 189 height 30
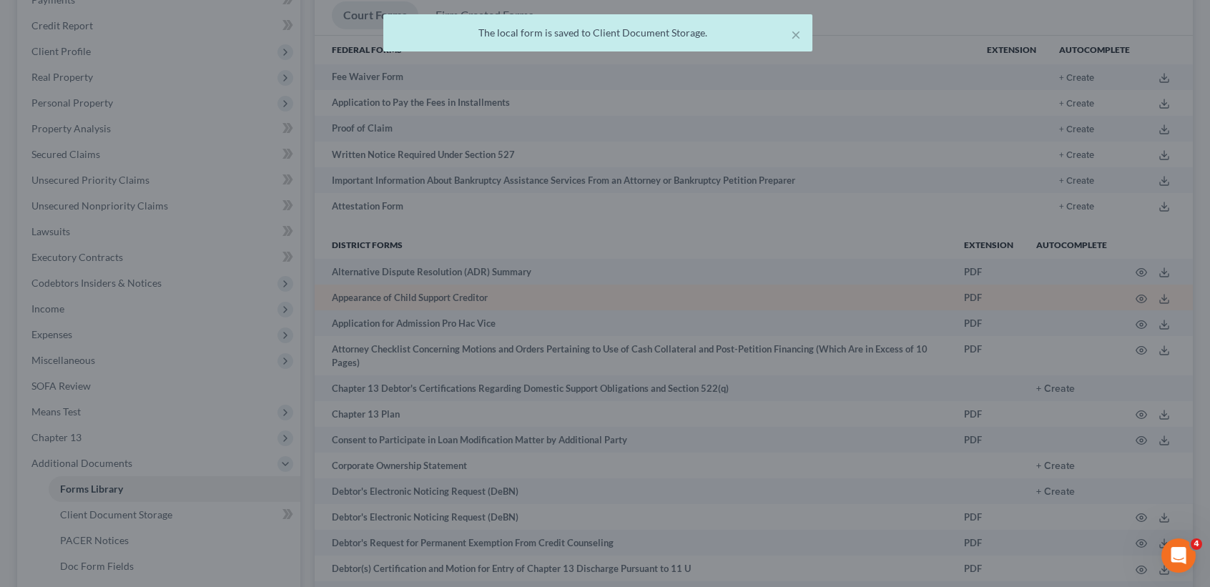
scroll to position [0, 0]
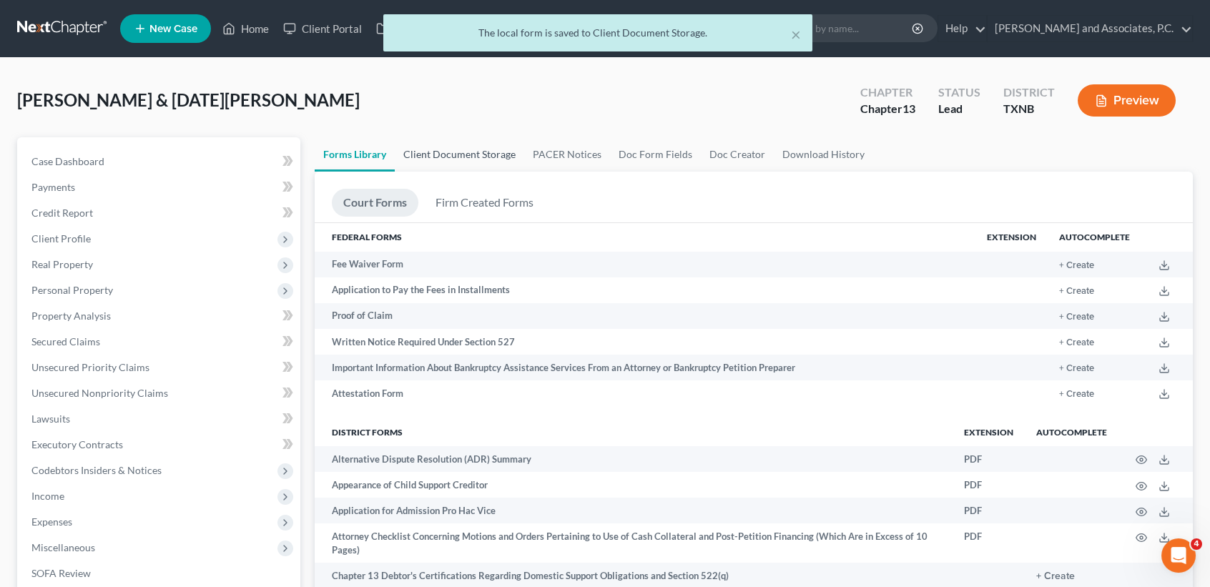
click at [455, 146] on link "Client Document Storage" at bounding box center [459, 154] width 129 height 34
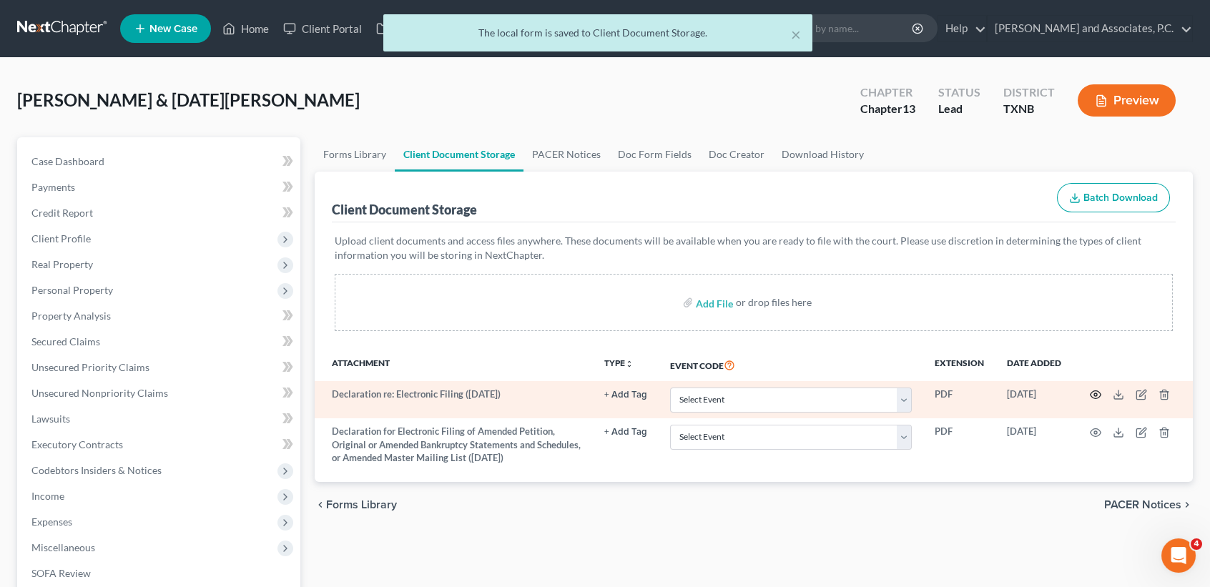
click at [1094, 391] on icon "button" at bounding box center [1095, 394] width 11 height 11
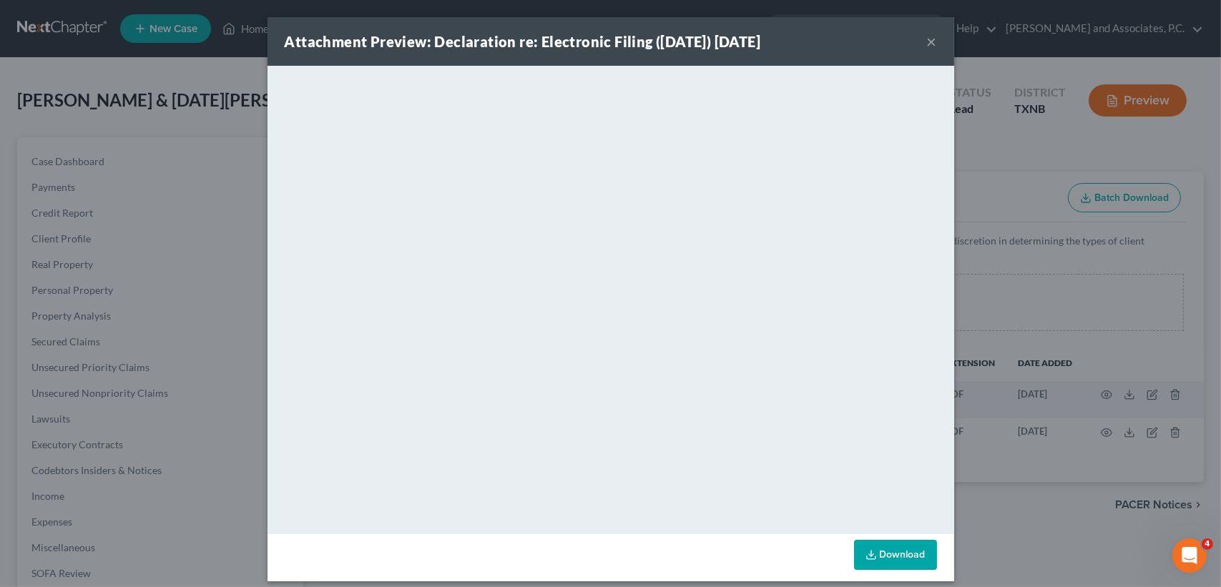
drag, startPoint x: 928, startPoint y: 39, endPoint x: 998, endPoint y: 410, distance: 377.2
click at [928, 39] on button "×" at bounding box center [932, 41] width 10 height 17
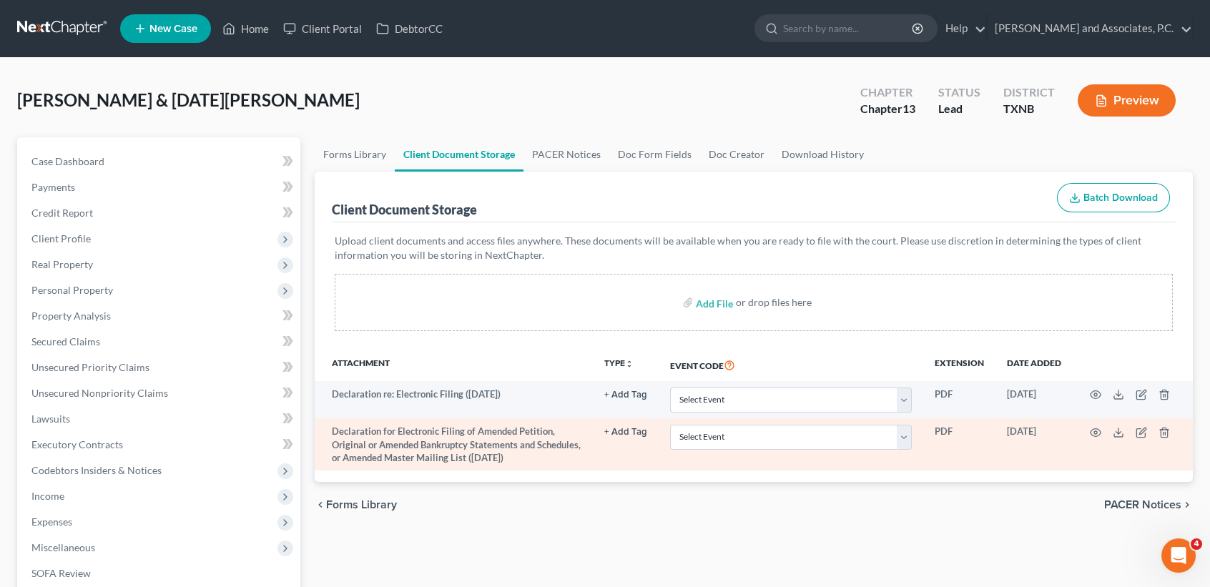
click at [1097, 425] on td at bounding box center [1133, 444] width 120 height 52
click at [1096, 428] on icon "button" at bounding box center [1096, 432] width 11 height 8
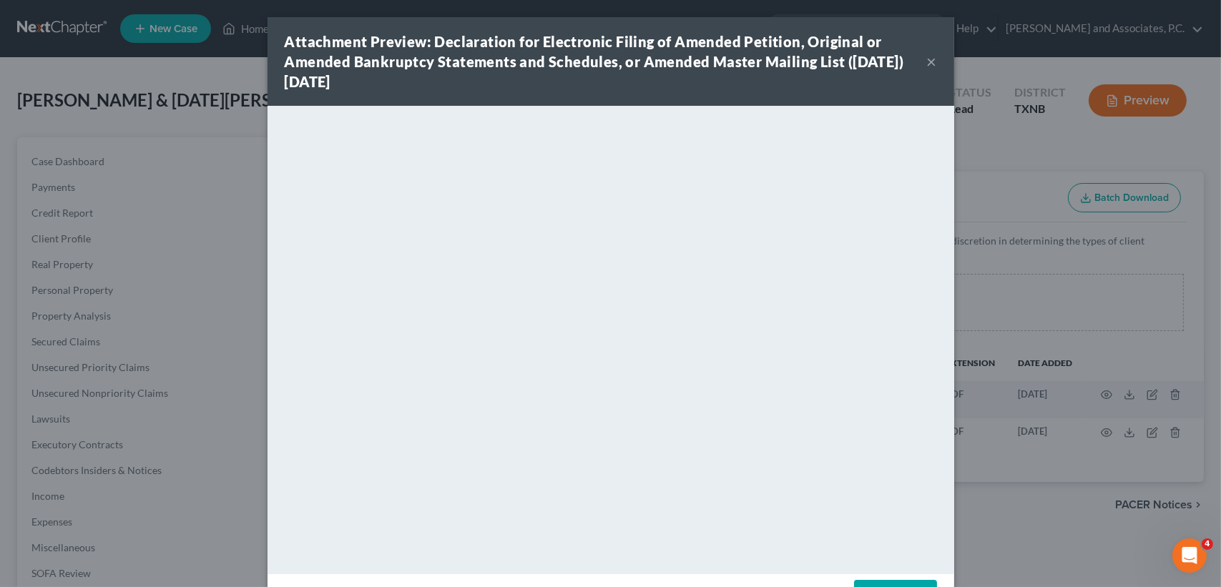
click at [927, 57] on button "×" at bounding box center [932, 61] width 10 height 17
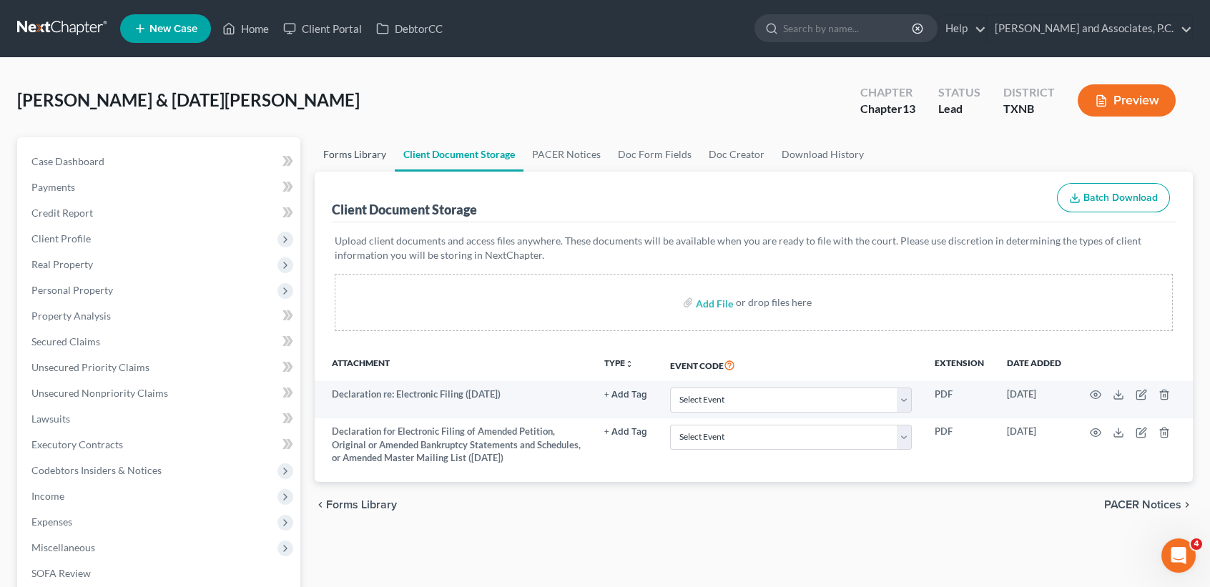
click at [366, 159] on link "Forms Library" at bounding box center [355, 154] width 80 height 34
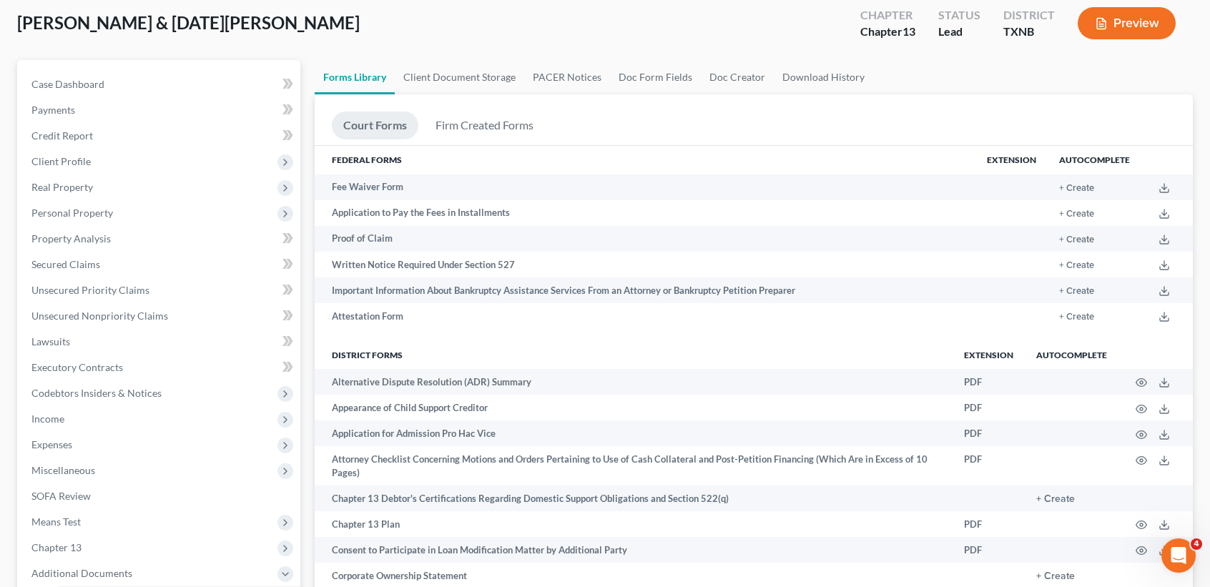
scroll to position [95, 0]
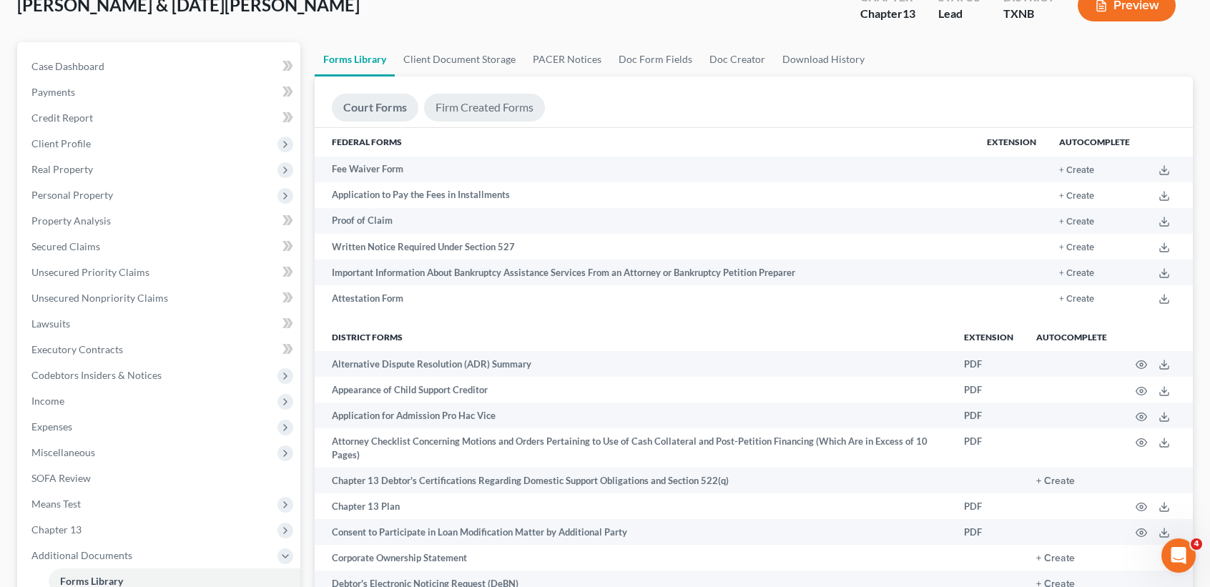
click at [488, 110] on link "Firm Created Forms" at bounding box center [484, 108] width 121 height 28
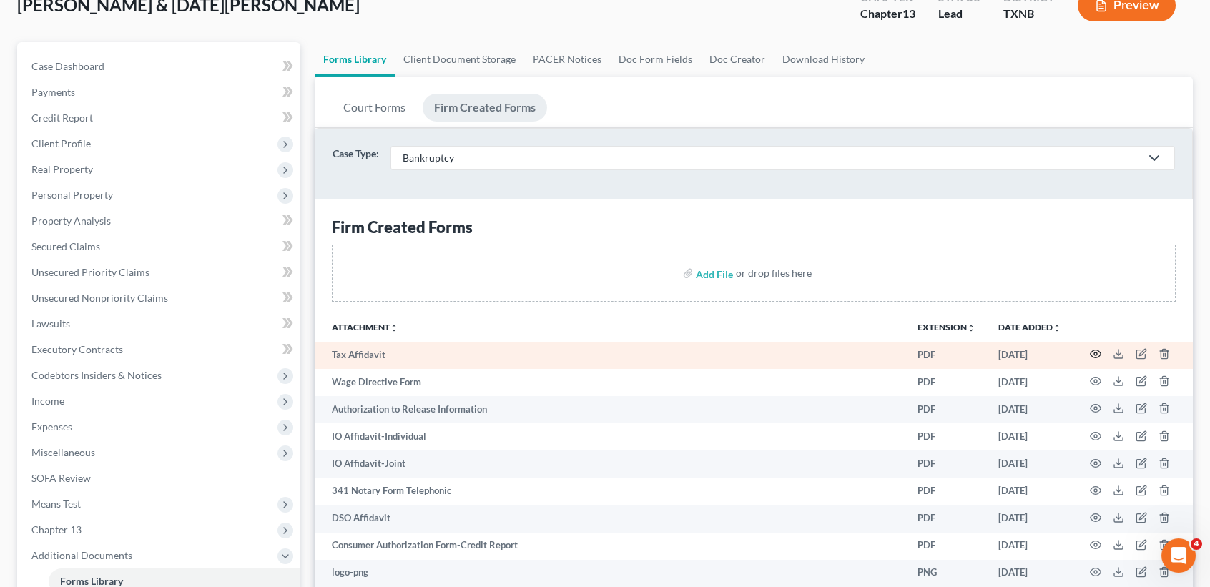
click at [1097, 354] on circle "button" at bounding box center [1095, 354] width 3 height 3
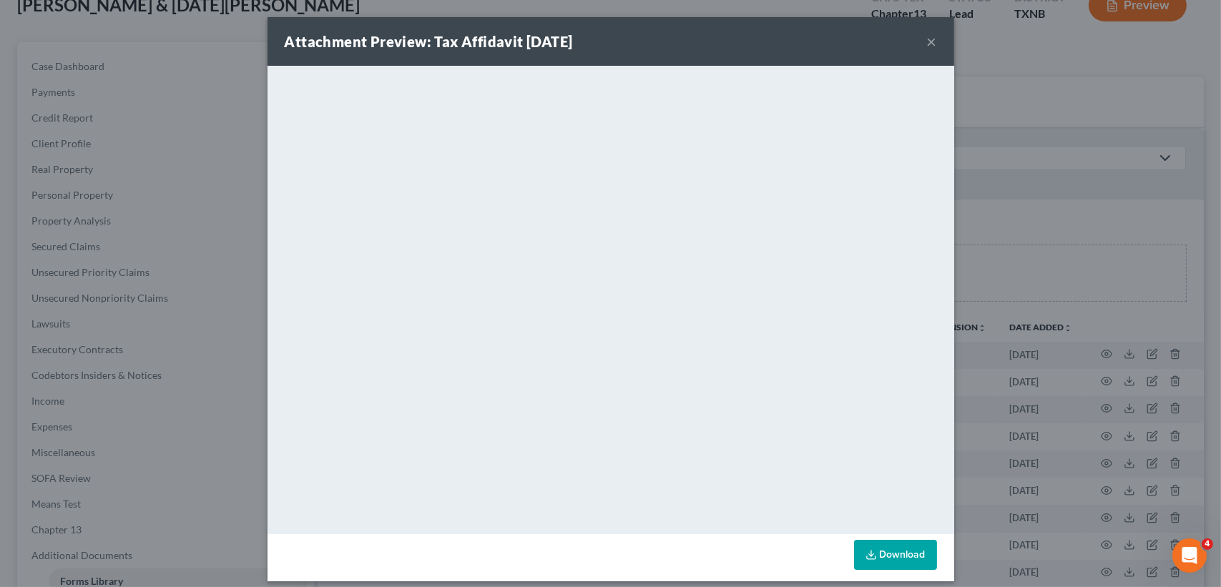
click at [927, 39] on button "×" at bounding box center [932, 41] width 10 height 17
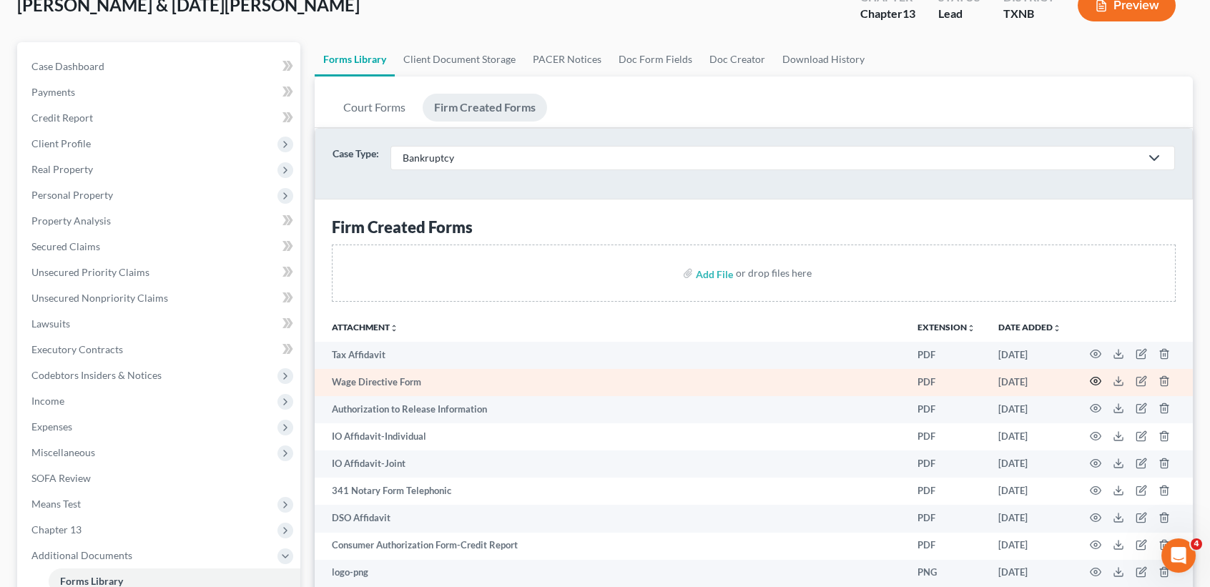
click at [1099, 382] on icon "button" at bounding box center [1096, 382] width 11 height 8
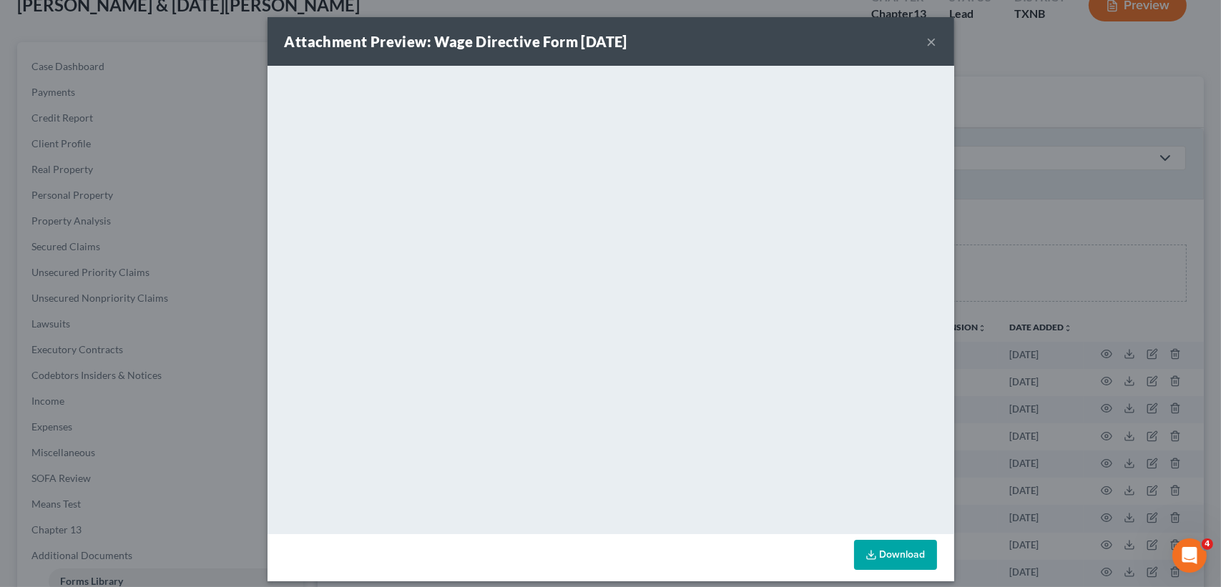
click at [928, 40] on button "×" at bounding box center [932, 41] width 10 height 17
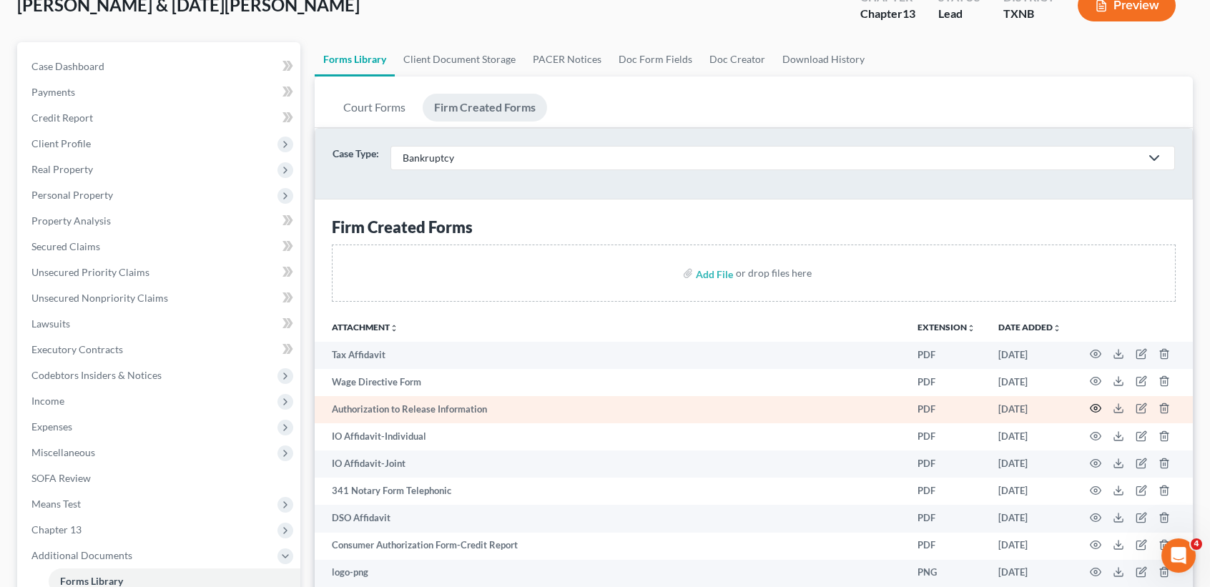
click at [1099, 408] on icon "button" at bounding box center [1095, 408] width 11 height 11
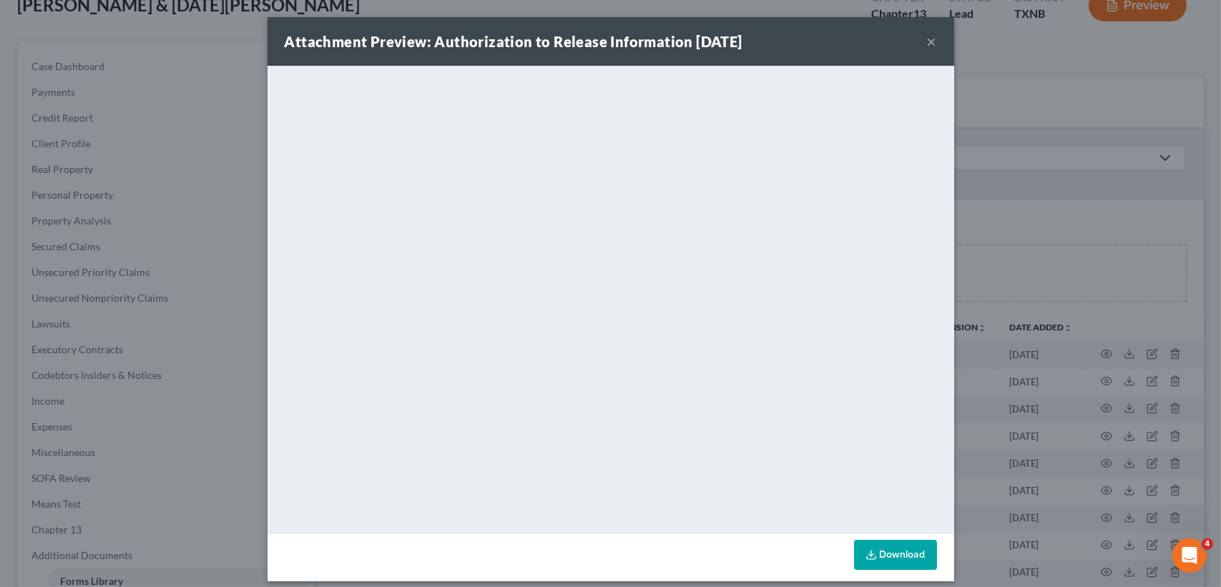
drag, startPoint x: 925, startPoint y: 41, endPoint x: 937, endPoint y: 67, distance: 27.8
click at [927, 41] on button "×" at bounding box center [932, 41] width 10 height 17
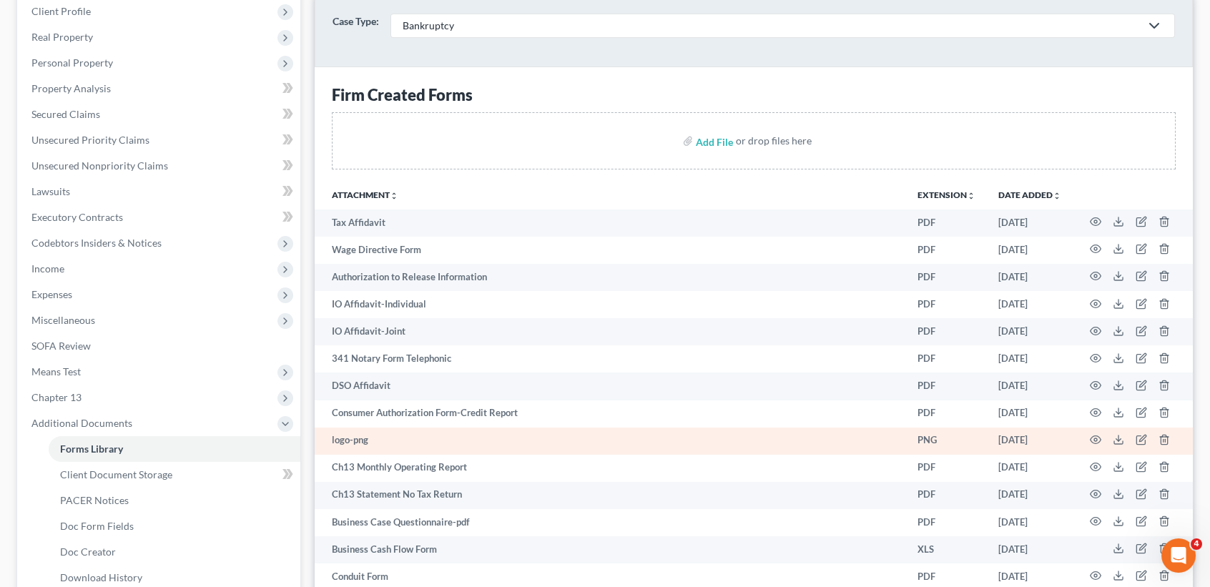
scroll to position [286, 0]
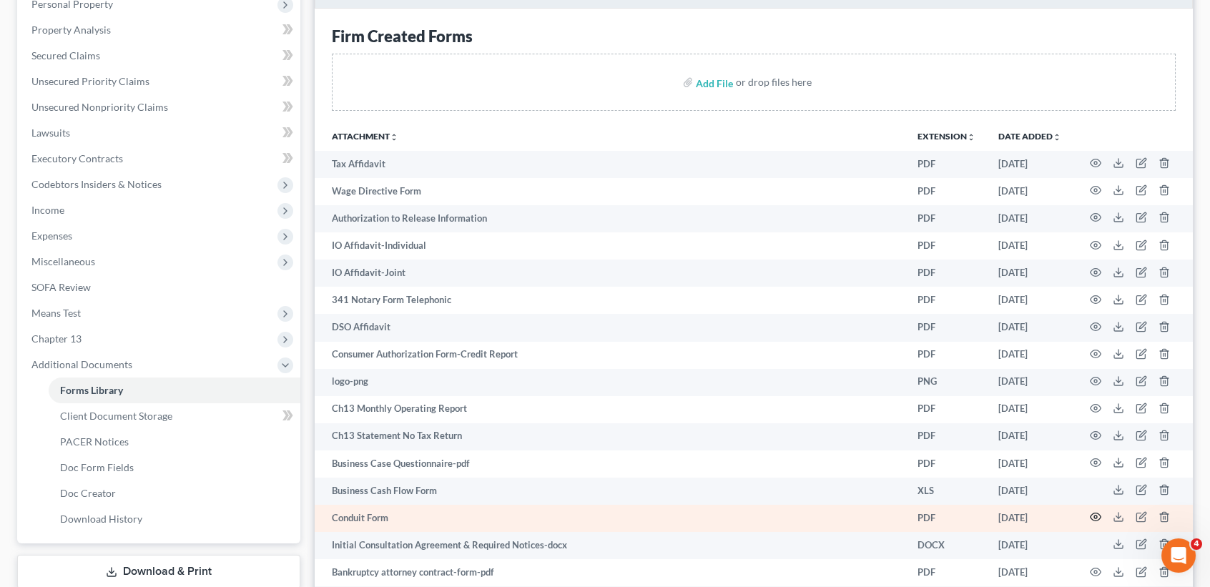
click at [1093, 511] on icon "button" at bounding box center [1095, 516] width 11 height 11
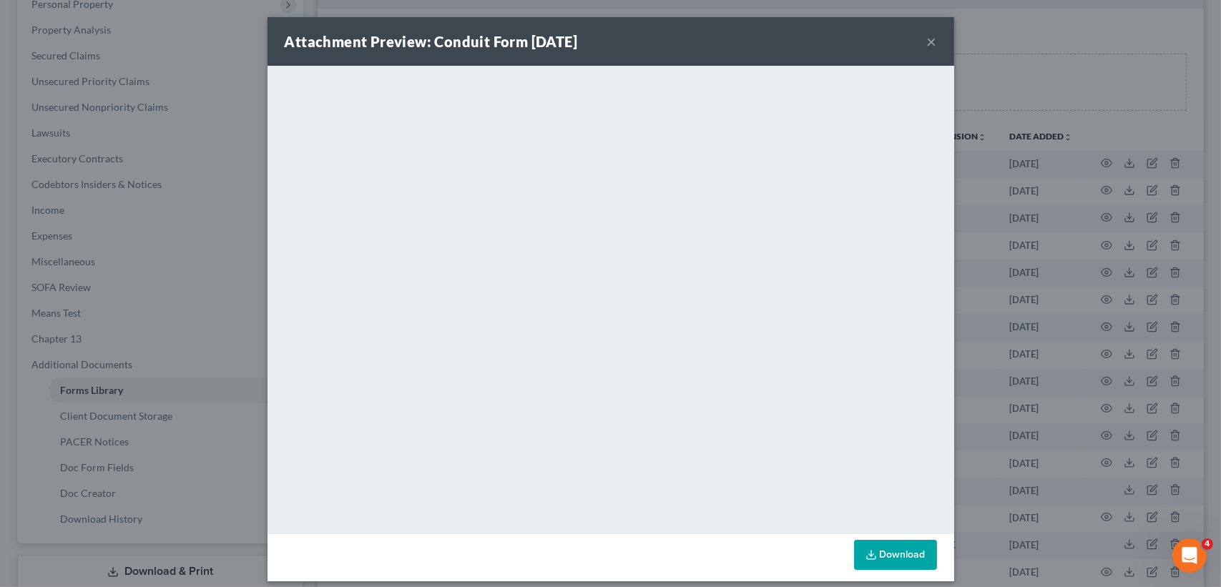
click at [927, 36] on button "×" at bounding box center [932, 41] width 10 height 17
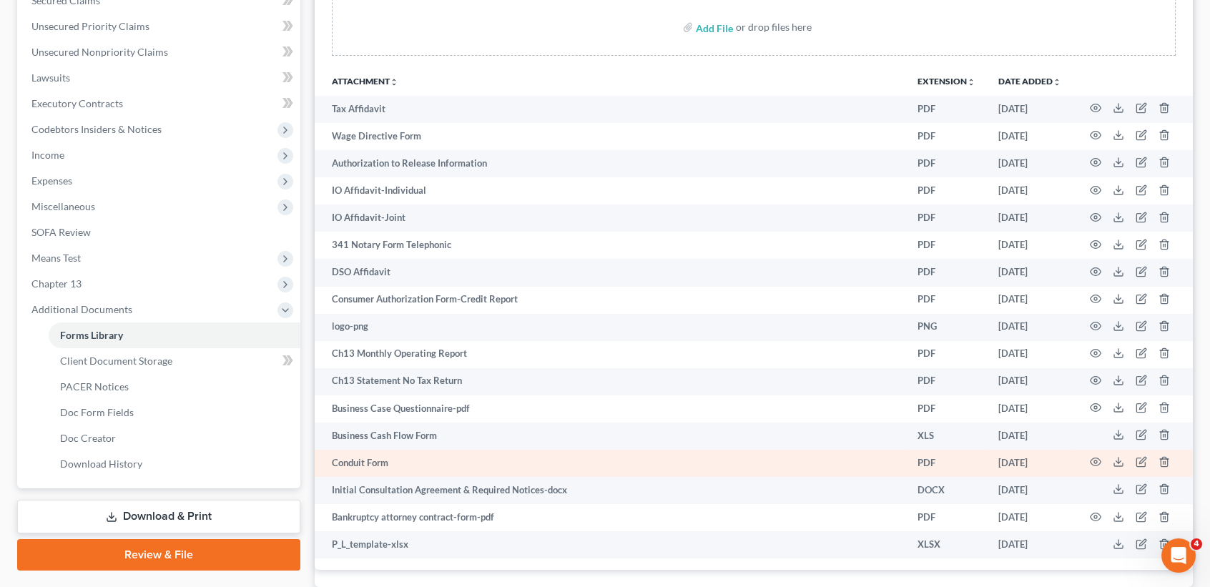
scroll to position [381, 0]
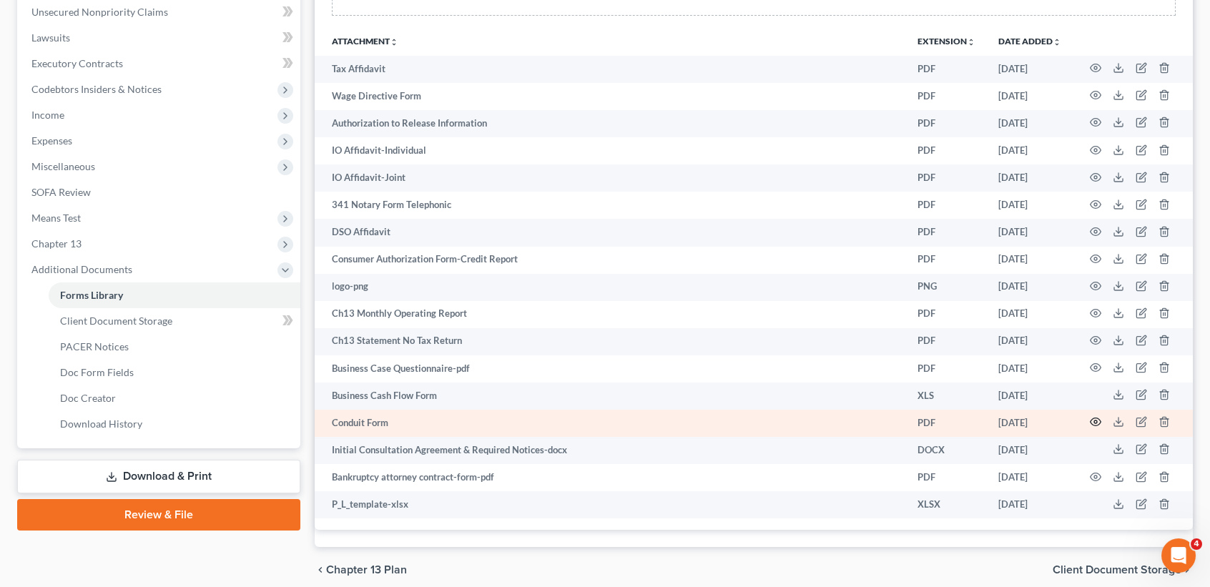
click at [1094, 418] on icon "button" at bounding box center [1095, 421] width 11 height 11
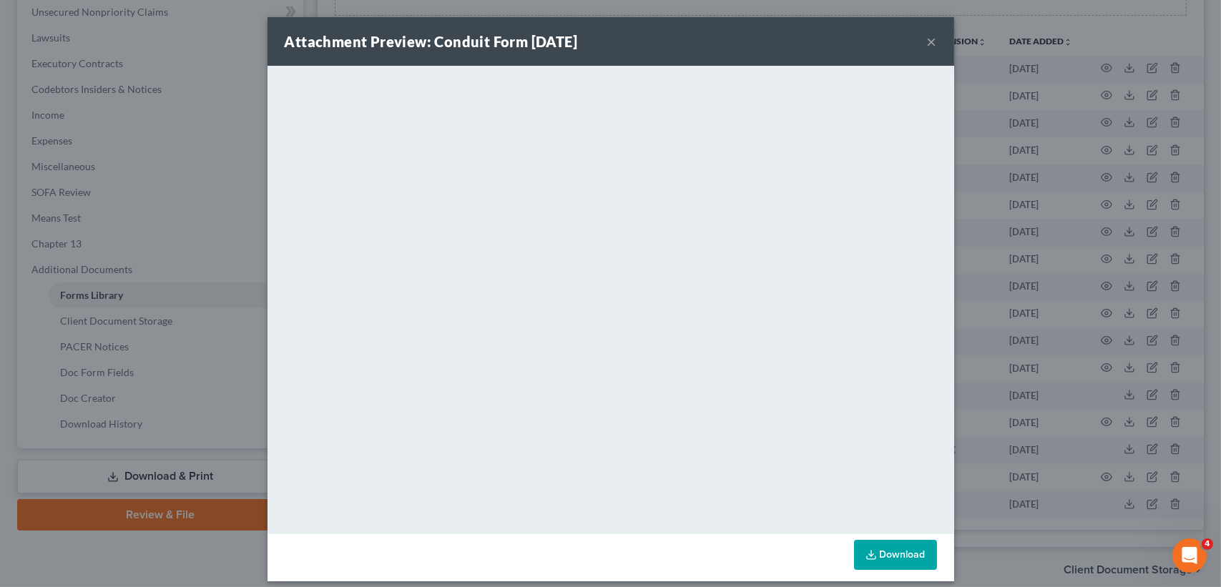
click at [927, 42] on button "×" at bounding box center [932, 41] width 10 height 17
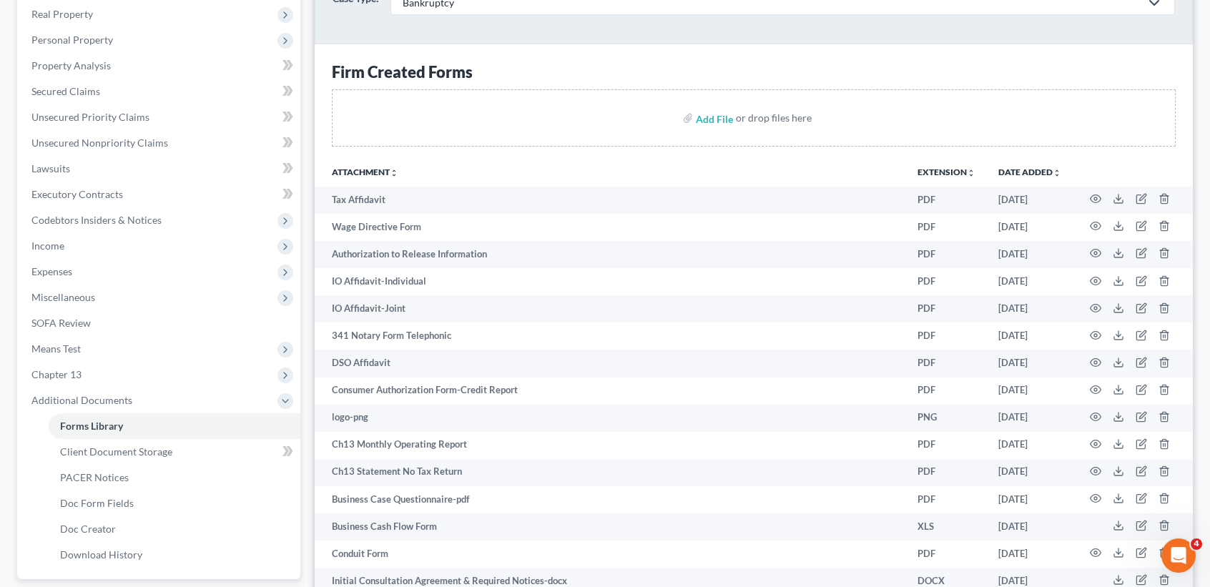
scroll to position [433, 0]
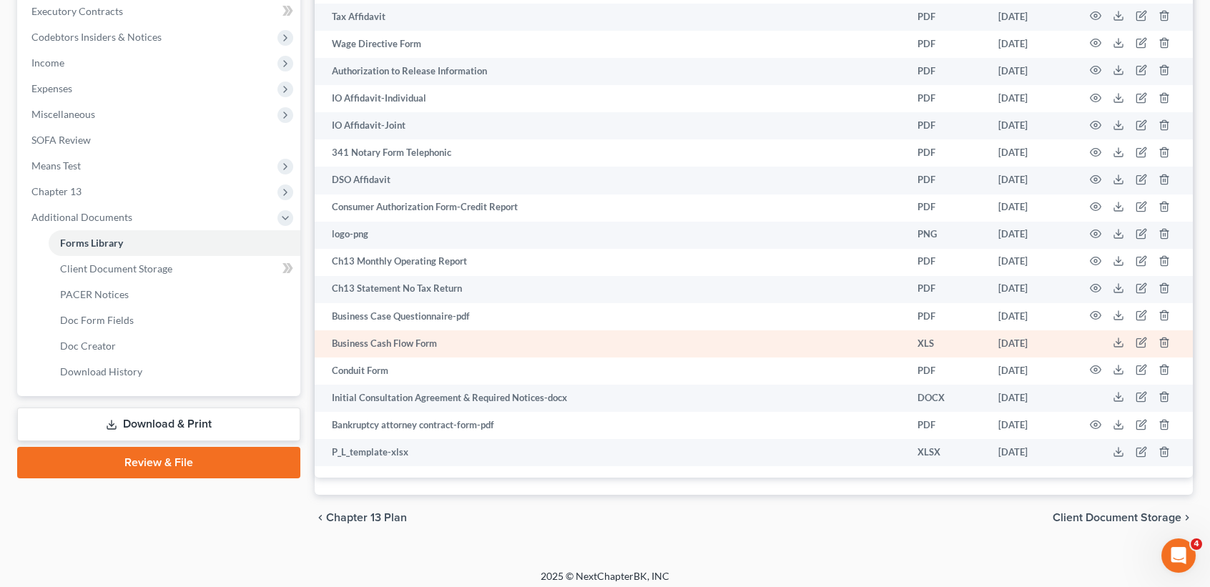
drag, startPoint x: 142, startPoint y: 421, endPoint x: 633, endPoint y: 330, distance: 499.5
click at [142, 421] on link "Download & Print" at bounding box center [158, 425] width 283 height 34
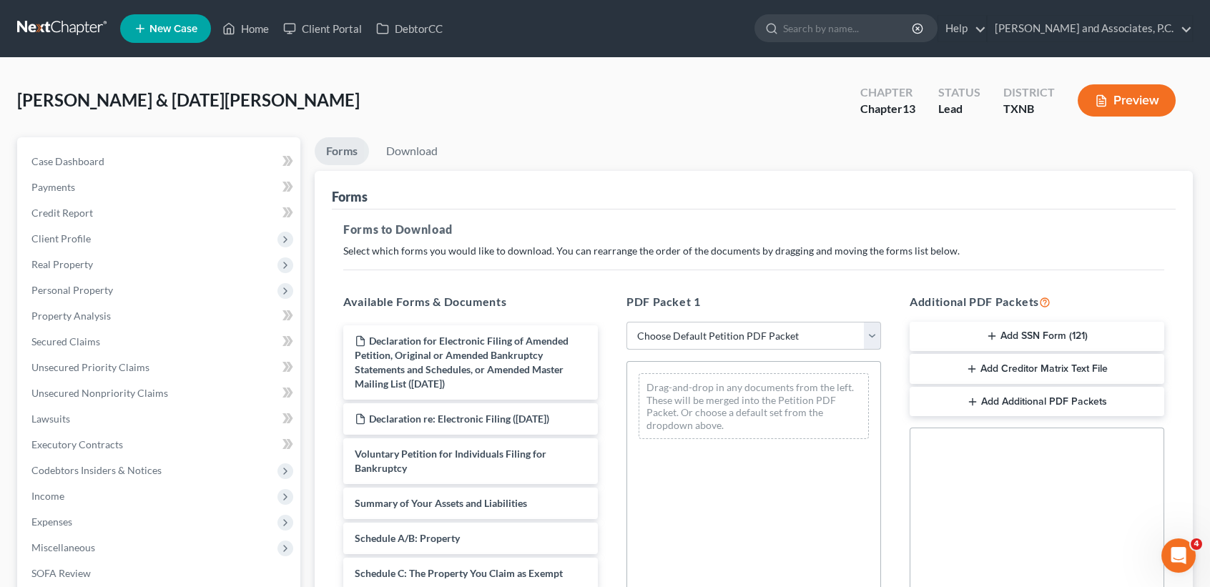
drag, startPoint x: 710, startPoint y: 330, endPoint x: 709, endPoint y: 345, distance: 15.8
click at [710, 330] on select "Choose Default Petition PDF Packet Complete Bankruptcy Petition (all forms and …" at bounding box center [754, 336] width 255 height 29
select select "3"
click at [627, 322] on select "Choose Default Petition PDF Packet Complete Bankruptcy Petition (all forms and …" at bounding box center [754, 336] width 255 height 29
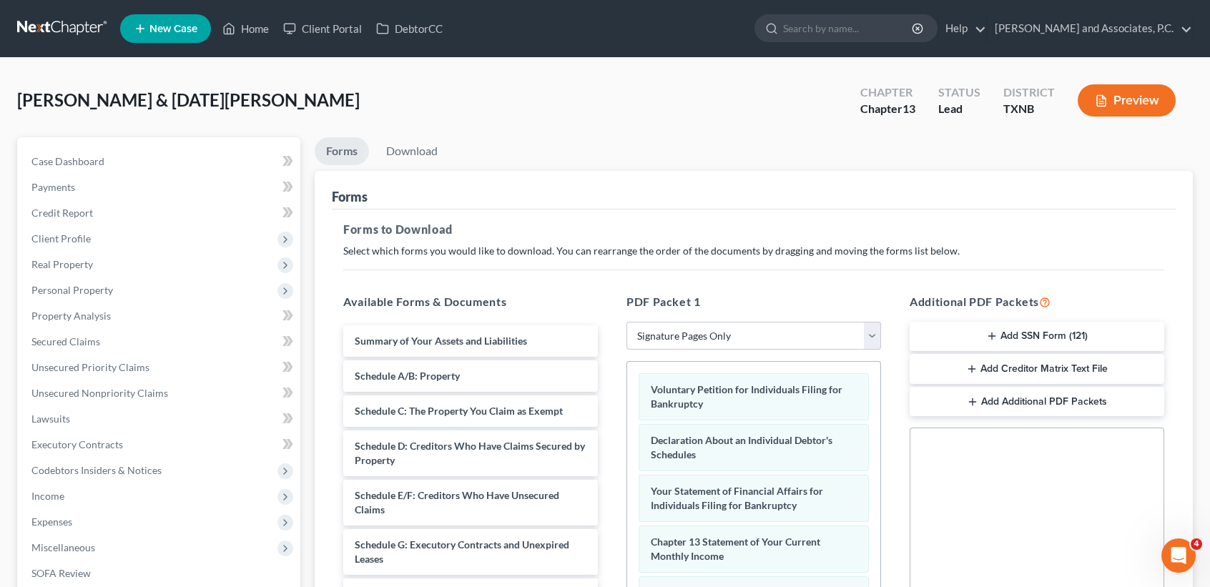
drag, startPoint x: 989, startPoint y: 337, endPoint x: 992, endPoint y: 346, distance: 9.7
click at [989, 337] on icon "button" at bounding box center [991, 335] width 11 height 11
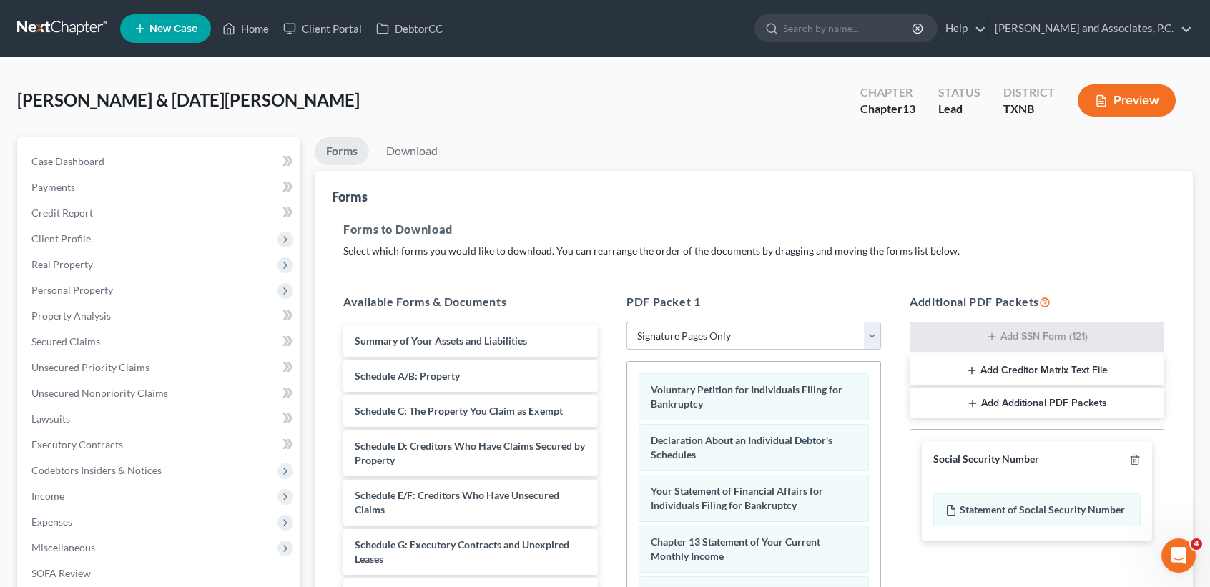
click at [989, 371] on button "Add Creditor Matrix Text File" at bounding box center [1037, 370] width 255 height 30
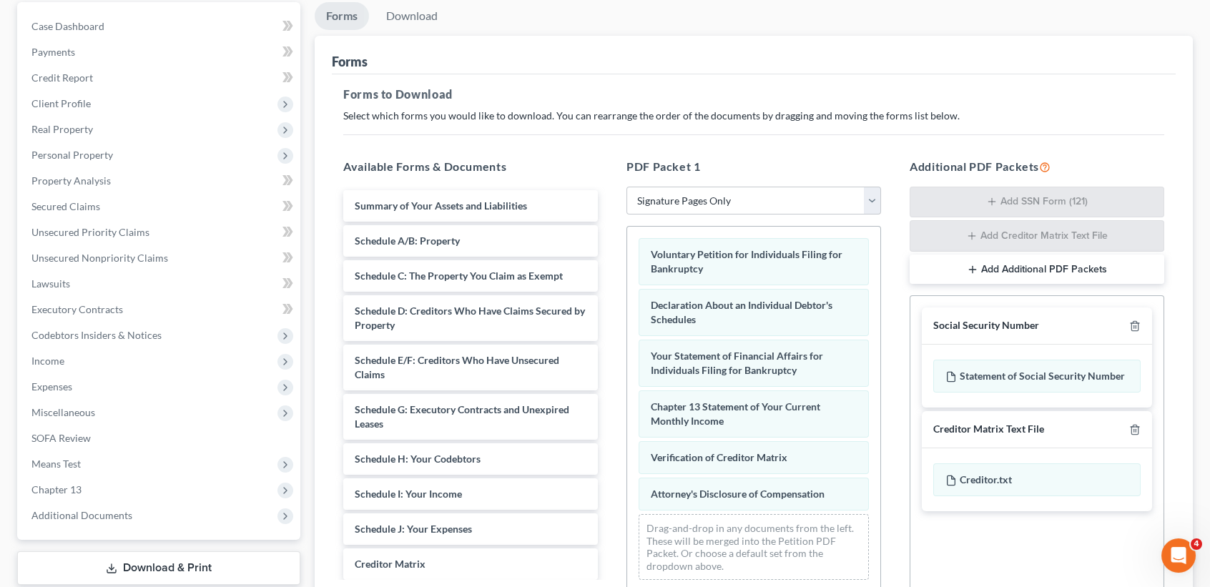
scroll to position [296, 0]
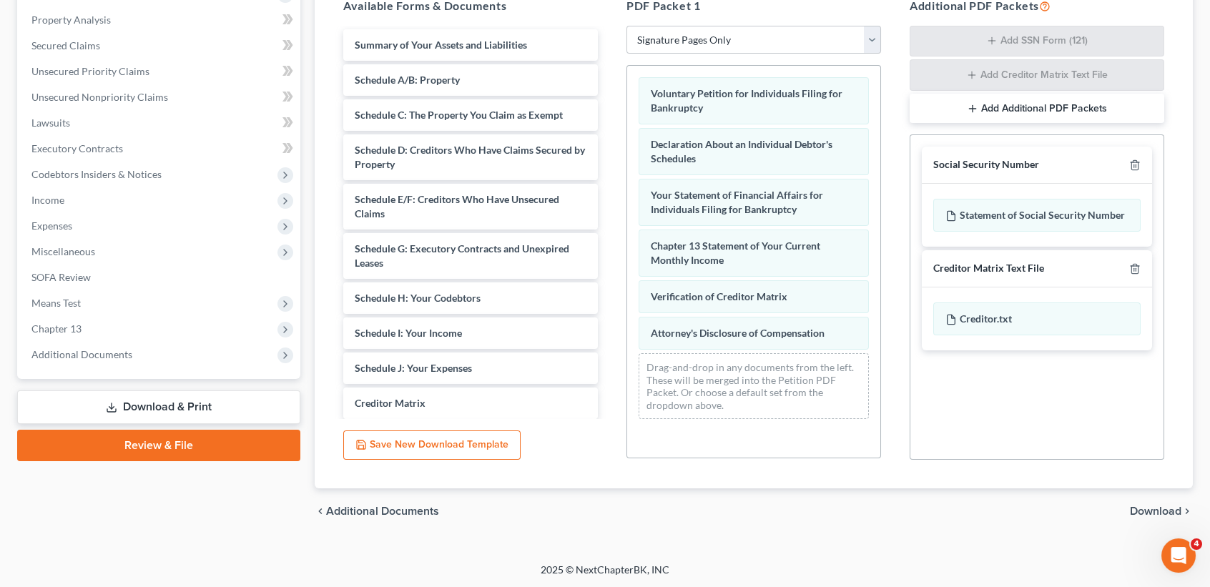
click at [1159, 515] on span "Download" at bounding box center [1155, 511] width 51 height 11
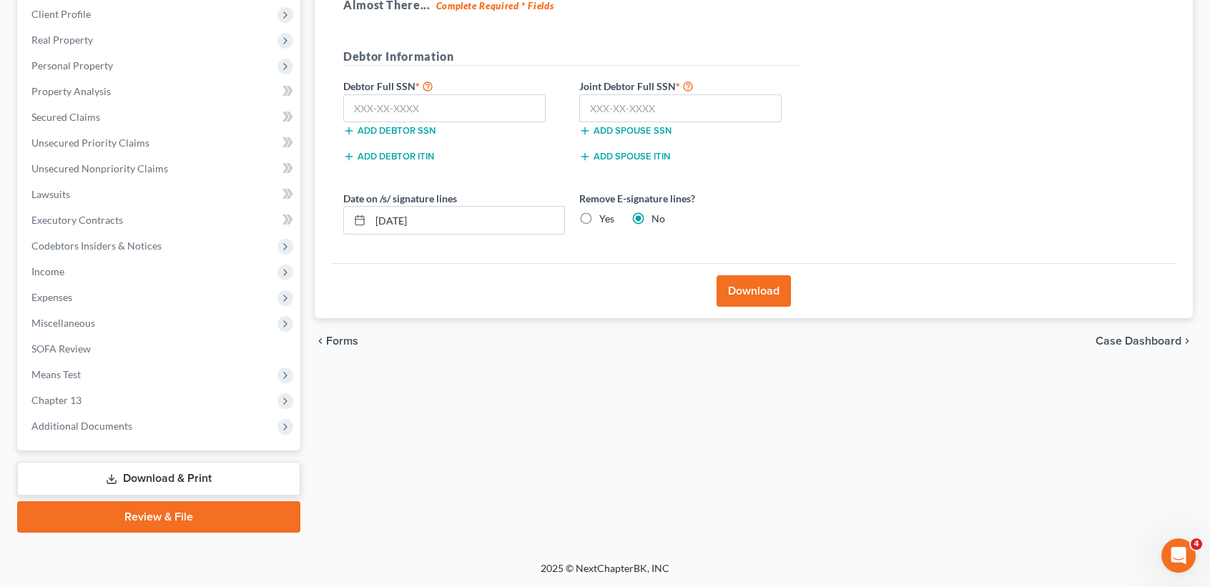
scroll to position [222, 0]
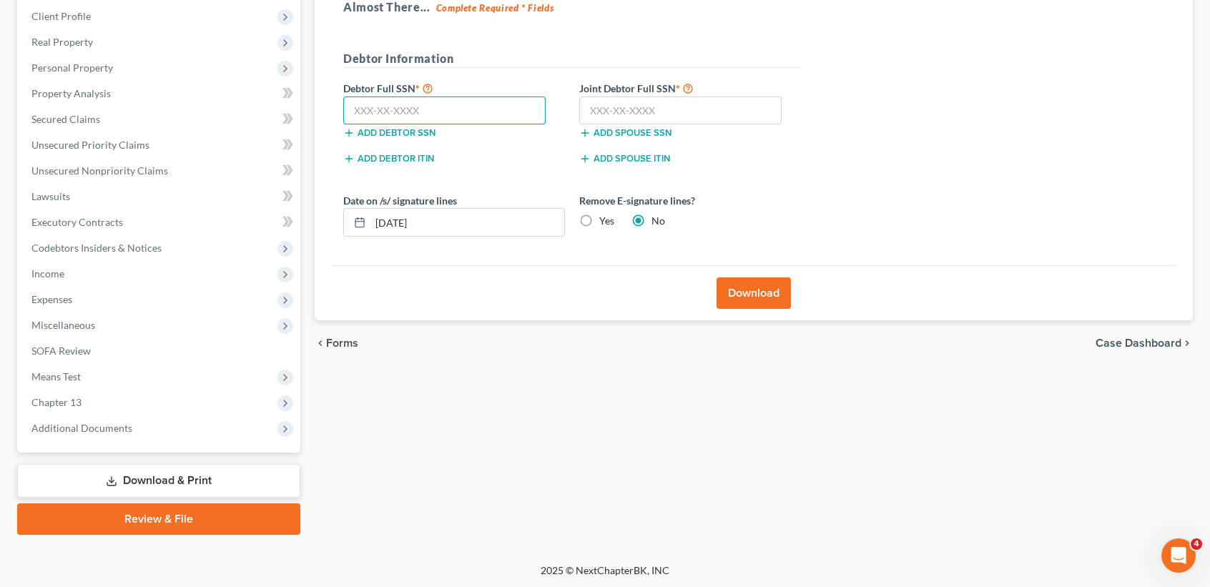
click at [499, 113] on input "text" at bounding box center [444, 111] width 202 height 29
type input "639-24-1035"
click at [650, 105] on input "text" at bounding box center [680, 111] width 202 height 29
type input "467-79-1595"
click at [600, 222] on label "Yes" at bounding box center [606, 221] width 15 height 14
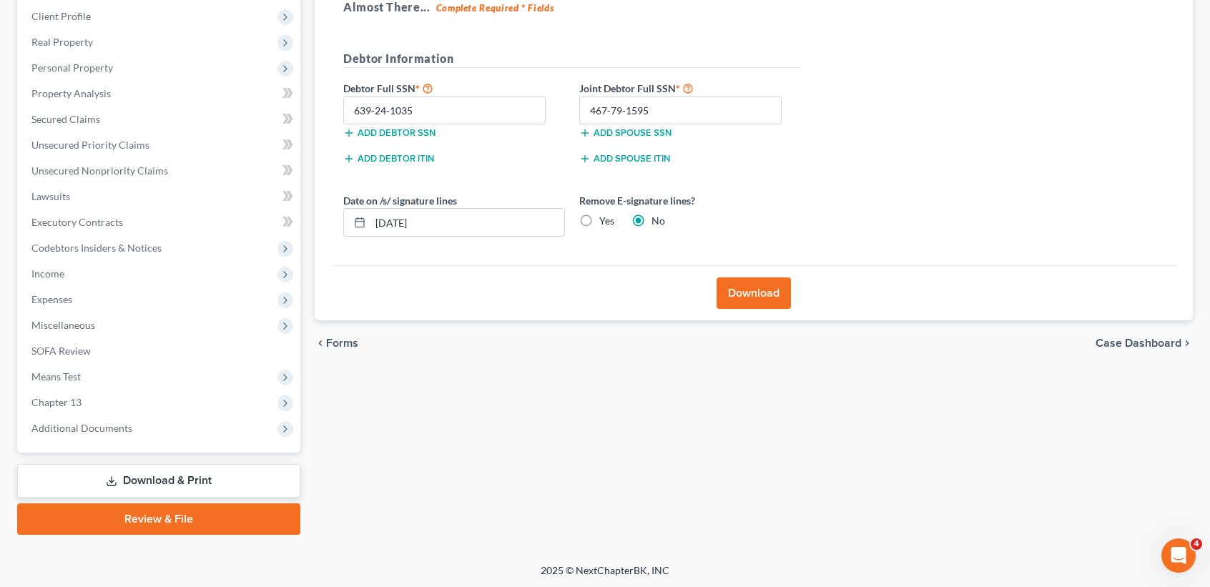
click at [605, 222] on input "Yes" at bounding box center [609, 218] width 9 height 9
radio input "true"
radio input "false"
click at [764, 302] on button "Download" at bounding box center [754, 293] width 74 height 31
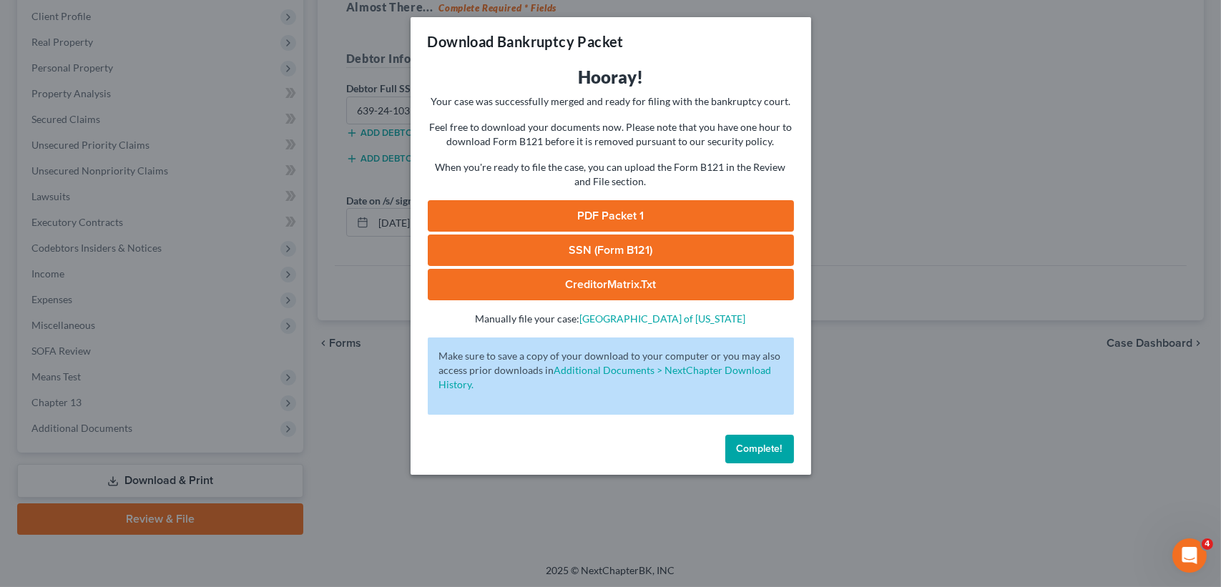
drag, startPoint x: 624, startPoint y: 217, endPoint x: 612, endPoint y: 210, distance: 15.1
click at [624, 217] on link "PDF Packet 1" at bounding box center [611, 215] width 366 height 31
click at [503, 243] on link "SSN (Form B121)" at bounding box center [611, 250] width 366 height 31
click at [625, 283] on link "CreditorMatrix.txt" at bounding box center [611, 284] width 366 height 31
click at [750, 436] on button "Complete!" at bounding box center [759, 449] width 69 height 29
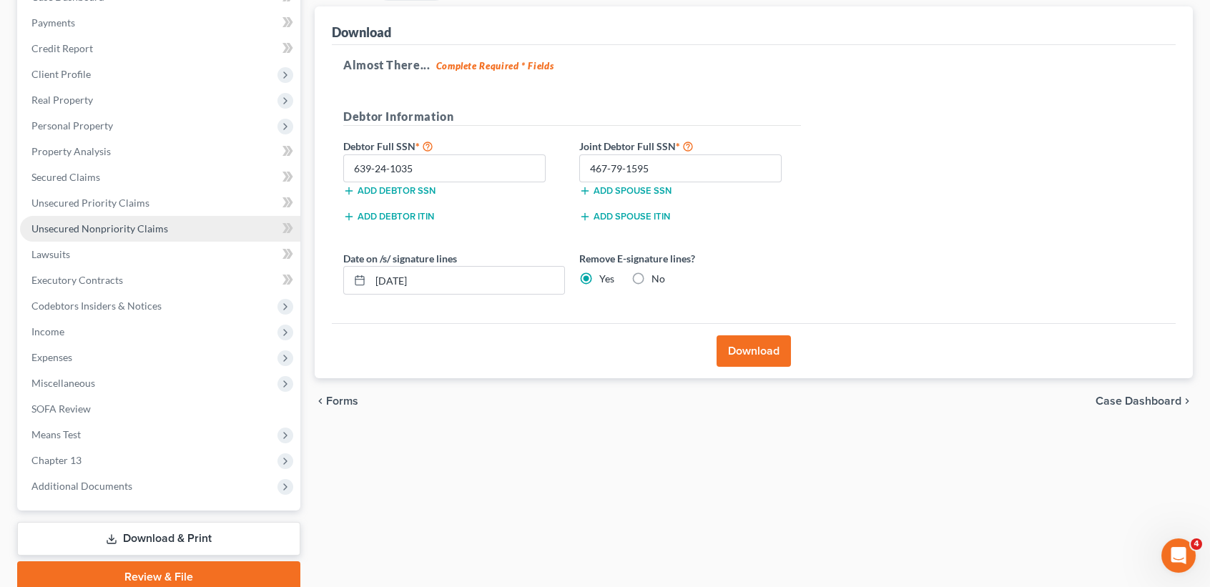
scroll to position [0, 0]
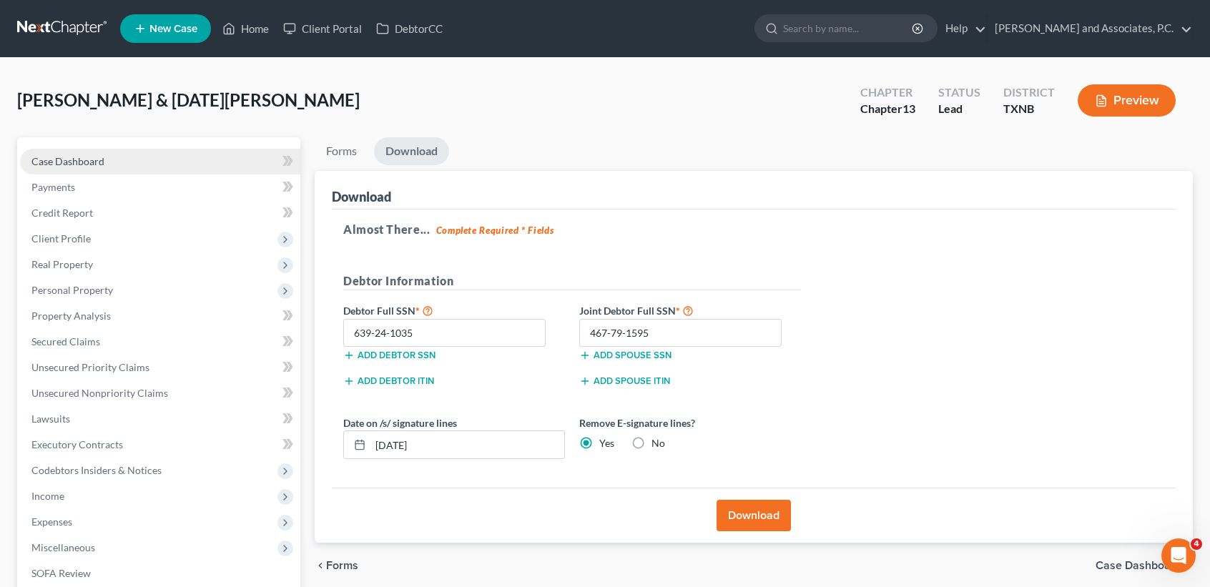
click at [58, 158] on span "Case Dashboard" at bounding box center [67, 161] width 73 height 12
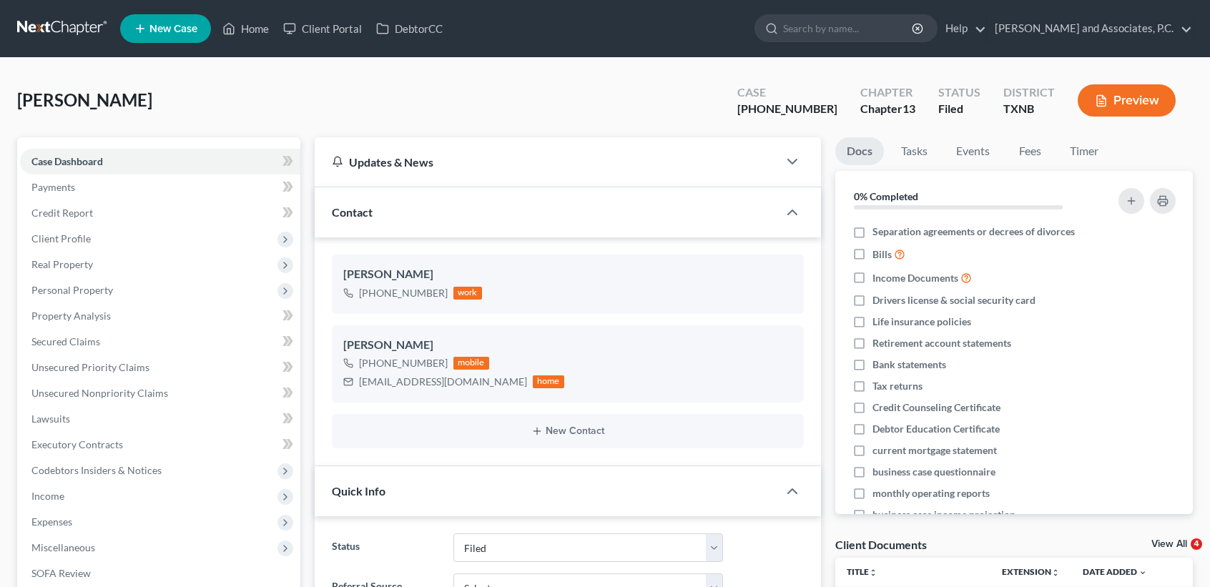
select select "5"
select select "0"
click at [230, 26] on icon at bounding box center [228, 28] width 13 height 17
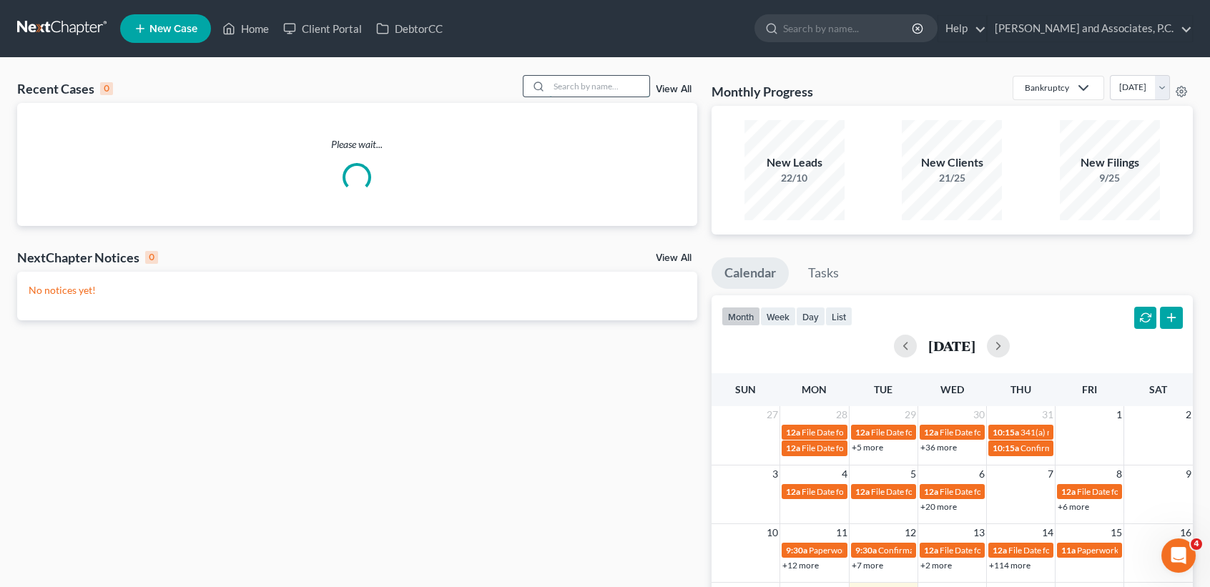
click at [583, 87] on input "search" at bounding box center [599, 86] width 100 height 21
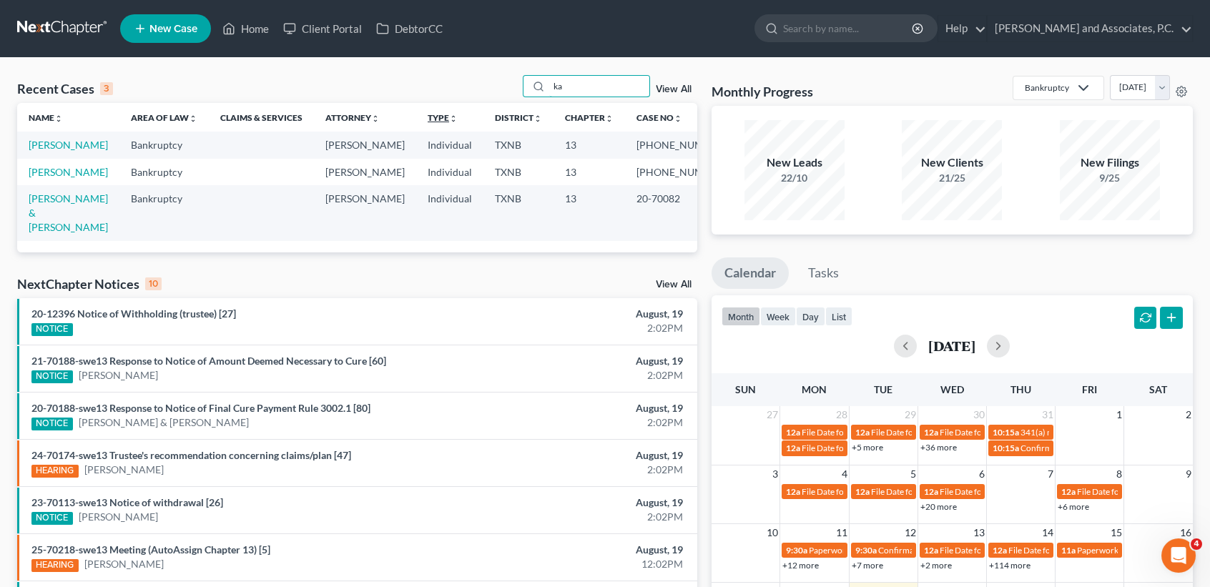
type input "k"
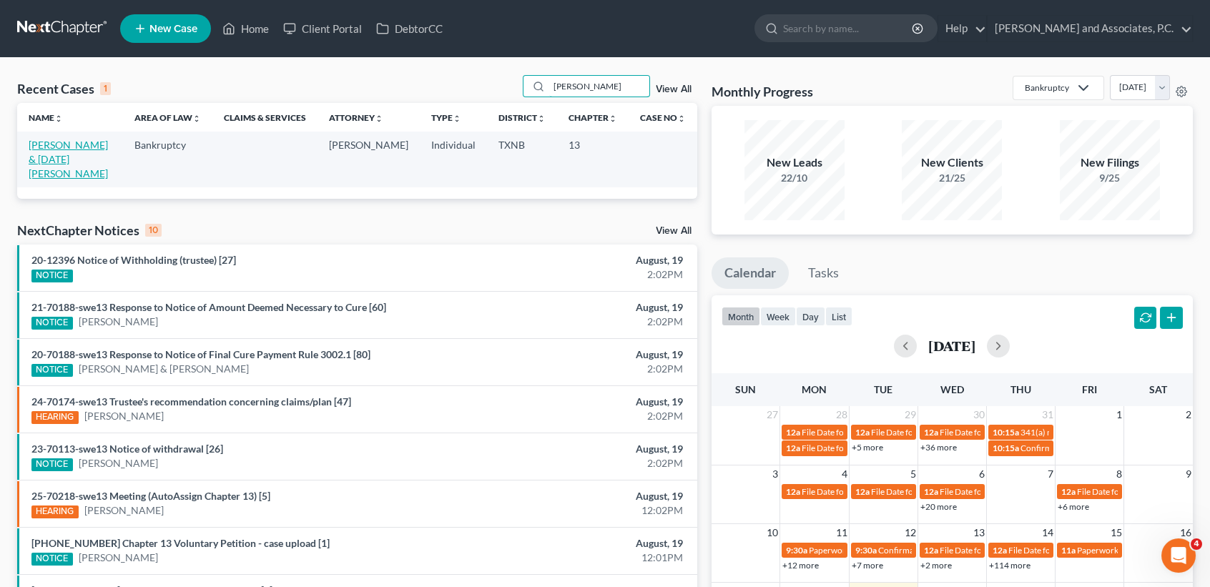
type input "[PERSON_NAME]"
click at [78, 147] on link "[PERSON_NAME] & [DATE][PERSON_NAME]" at bounding box center [68, 159] width 79 height 41
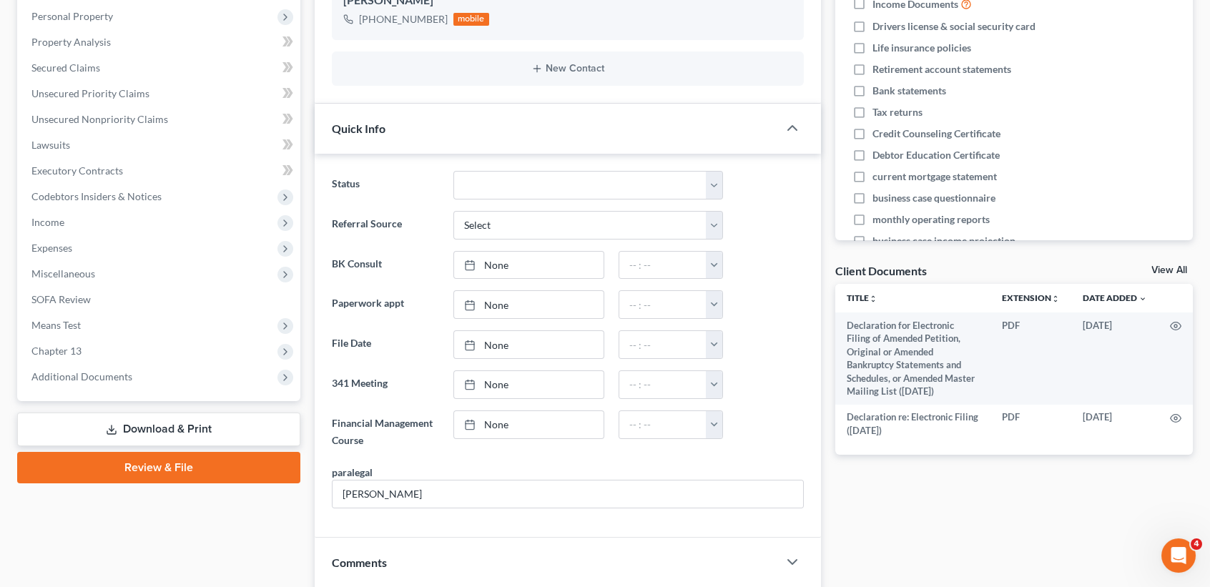
scroll to position [527, 0]
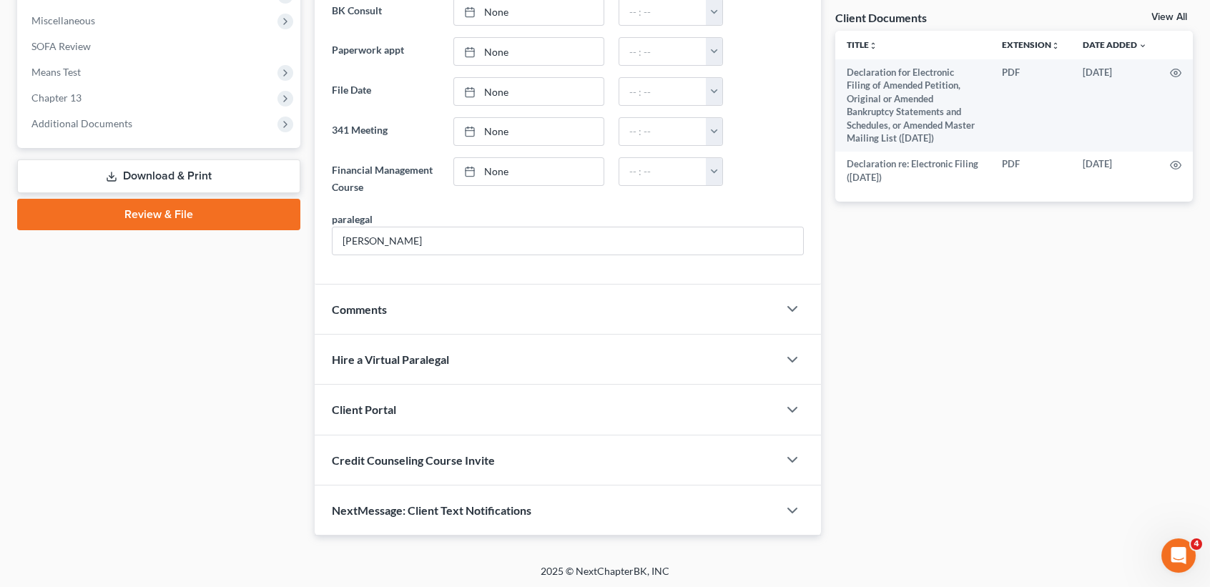
click at [482, 521] on div "NextMessage: Client Text Notifications" at bounding box center [546, 510] width 463 height 49
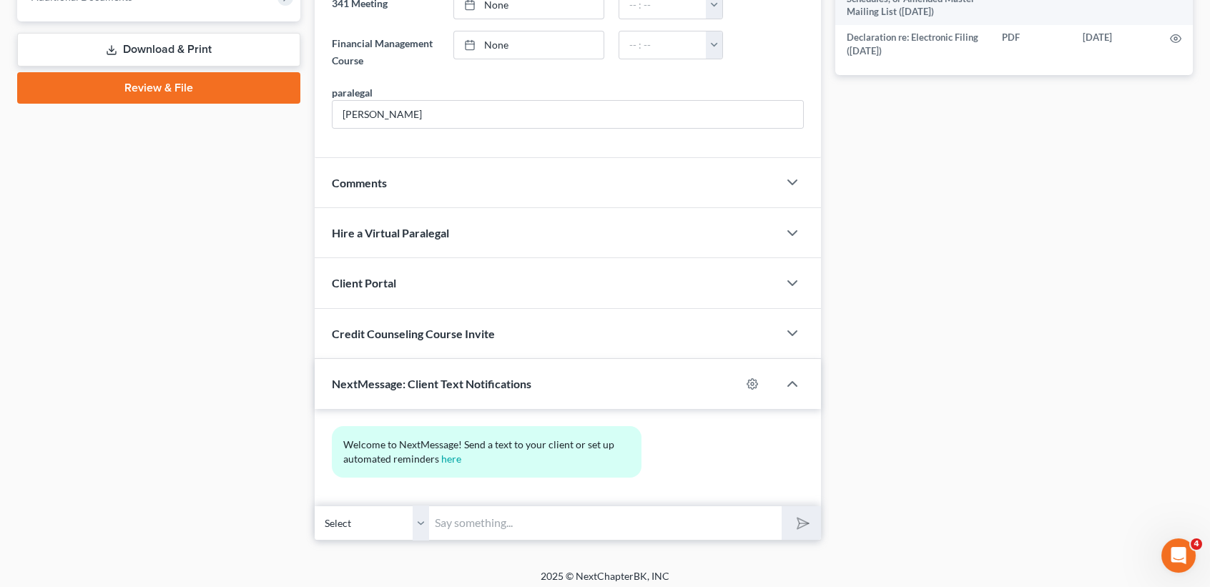
scroll to position [659, 0]
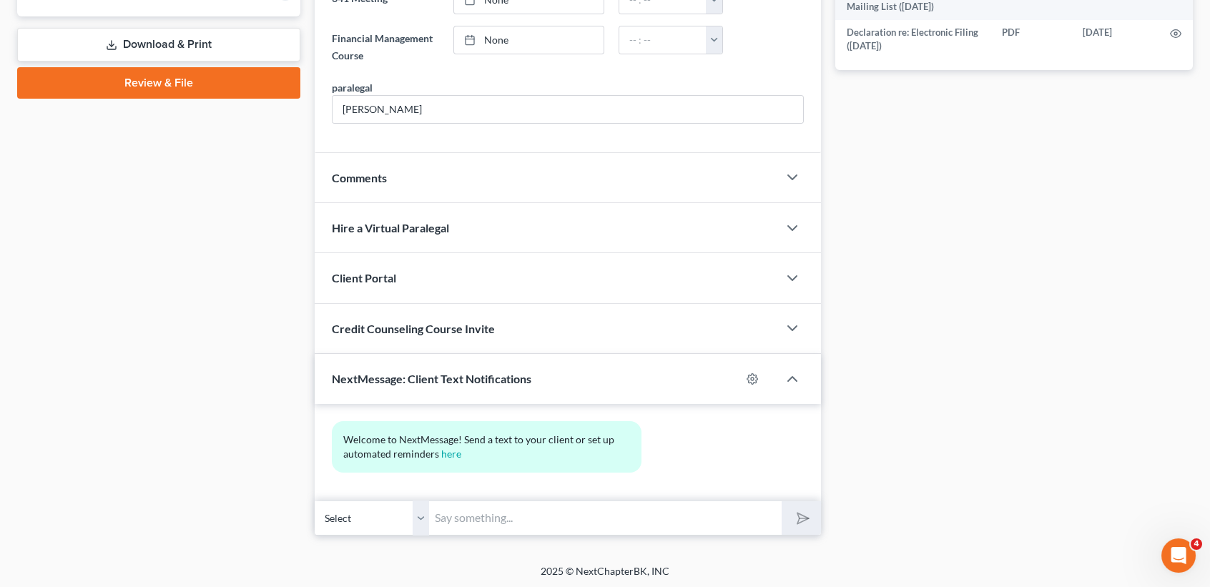
click at [489, 520] on input "text" at bounding box center [605, 518] width 353 height 35
type input "[PERSON_NAME], this is [PERSON_NAME] at Monte's. Here is a list of things I am …"
drag, startPoint x: 647, startPoint y: 518, endPoint x: 742, endPoint y: 536, distance: 97.5
click at [742, 537] on div "Petition Navigation Case Dashboard Payments Invoices Payments Payments Credit R…" at bounding box center [605, 13] width 1176 height 1069
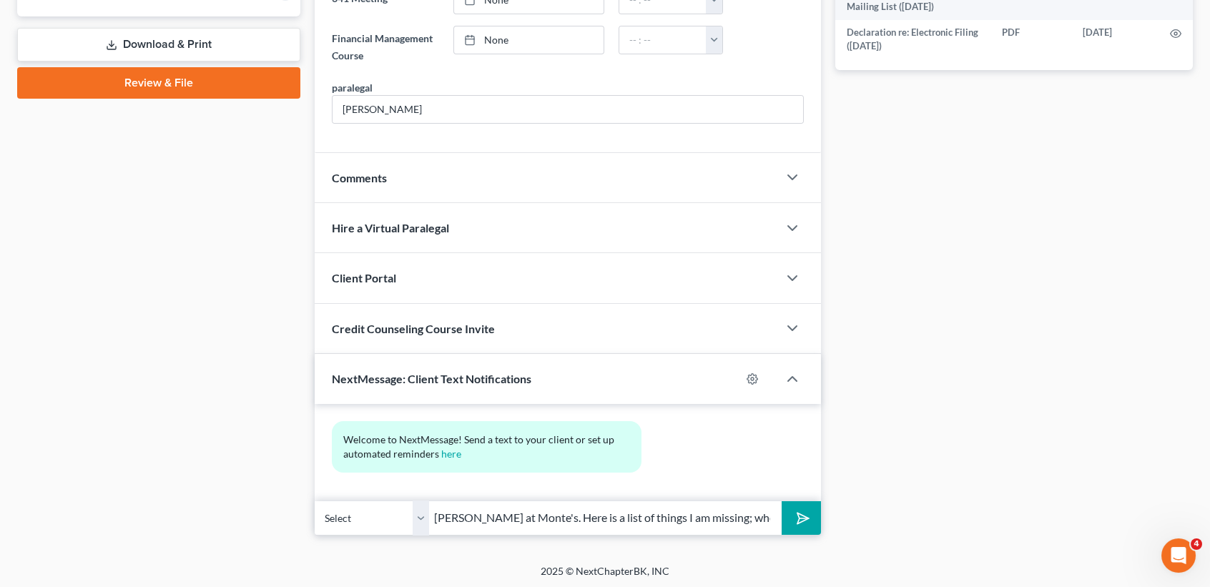
scroll to position [0, 0]
click at [801, 519] on polygon "submit" at bounding box center [800, 518] width 17 height 17
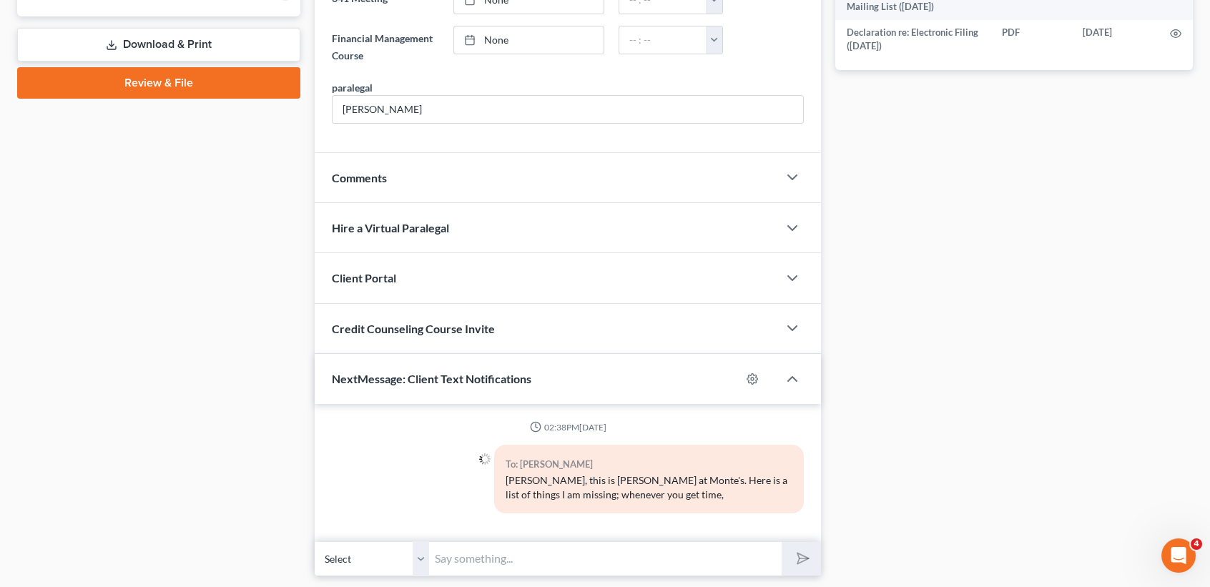
click at [661, 521] on div "To: Jeffrey Hiser Krystal, this is Desiree at Monte's. Here is a list of things…" at bounding box center [649, 484] width 324 height 79
click at [700, 547] on input "text" at bounding box center [605, 558] width 353 height 35
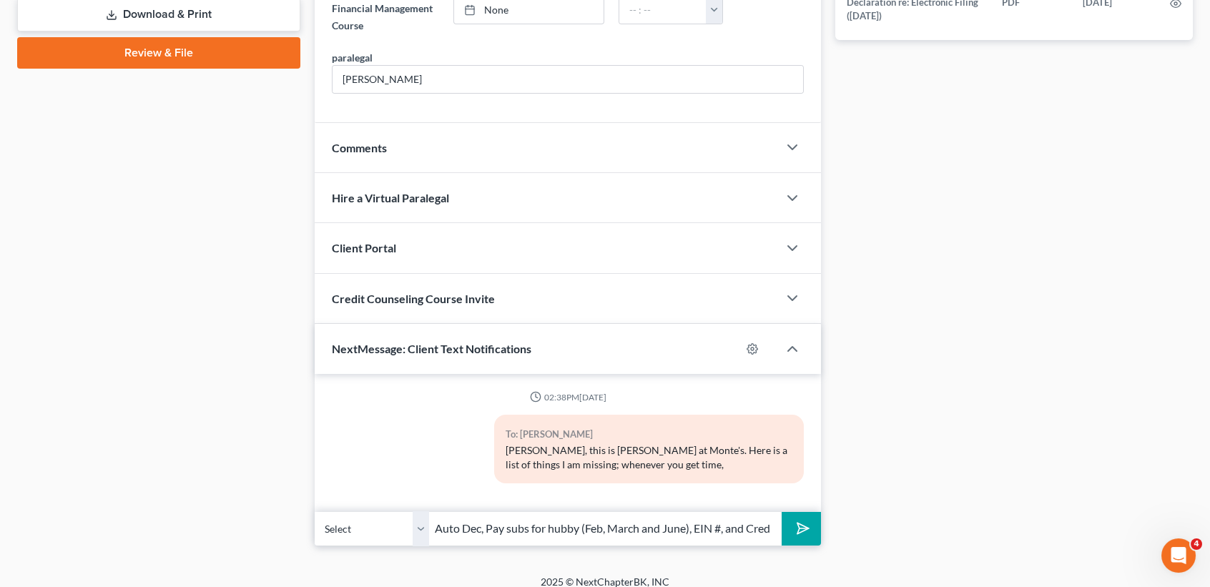
scroll to position [700, 0]
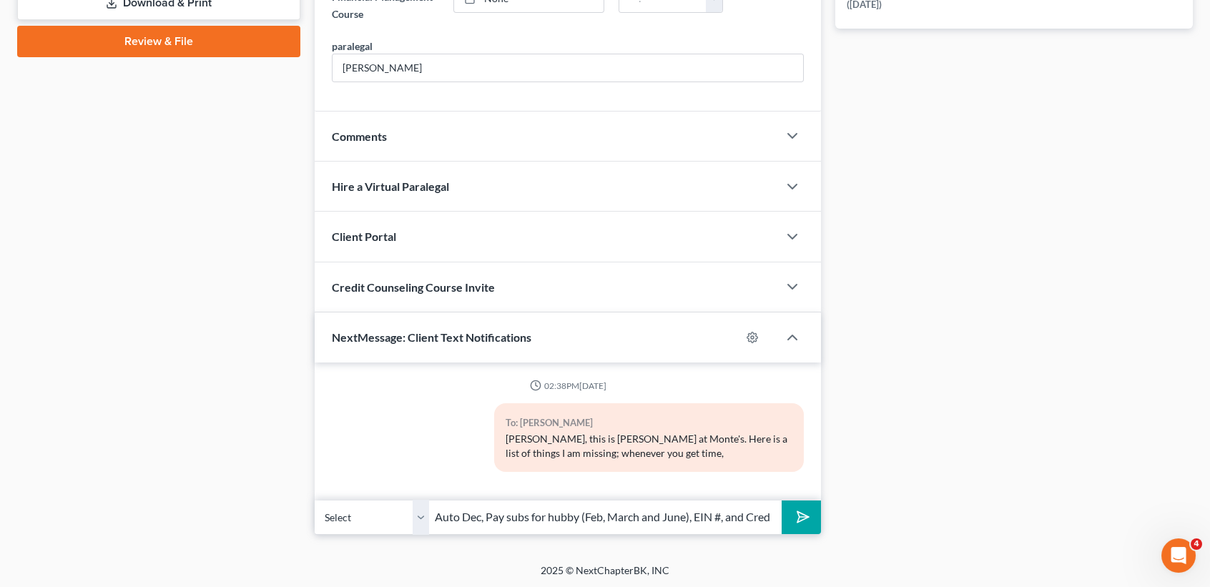
drag, startPoint x: 718, startPoint y: 511, endPoint x: 766, endPoint y: 509, distance: 48.0
click at [718, 511] on input "Auto Dec, Pay subs for hubby (Feb, March and June), EIN #, and Creditor info fo…" at bounding box center [605, 517] width 353 height 35
type input "Auto Dec, Pay subs for hubby (Feb, March and June), EIN #, and Creditor info fo…"
click at [782, 501] on button "submit" at bounding box center [801, 518] width 39 height 34
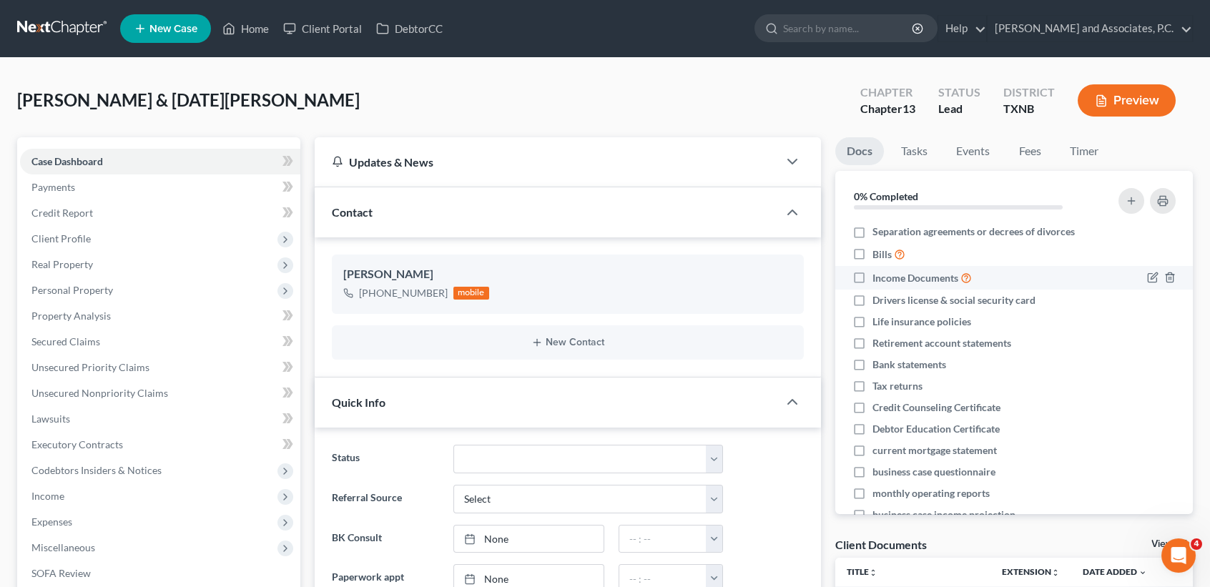
scroll to position [0, 0]
click at [269, 33] on link "Home" at bounding box center [245, 29] width 61 height 26
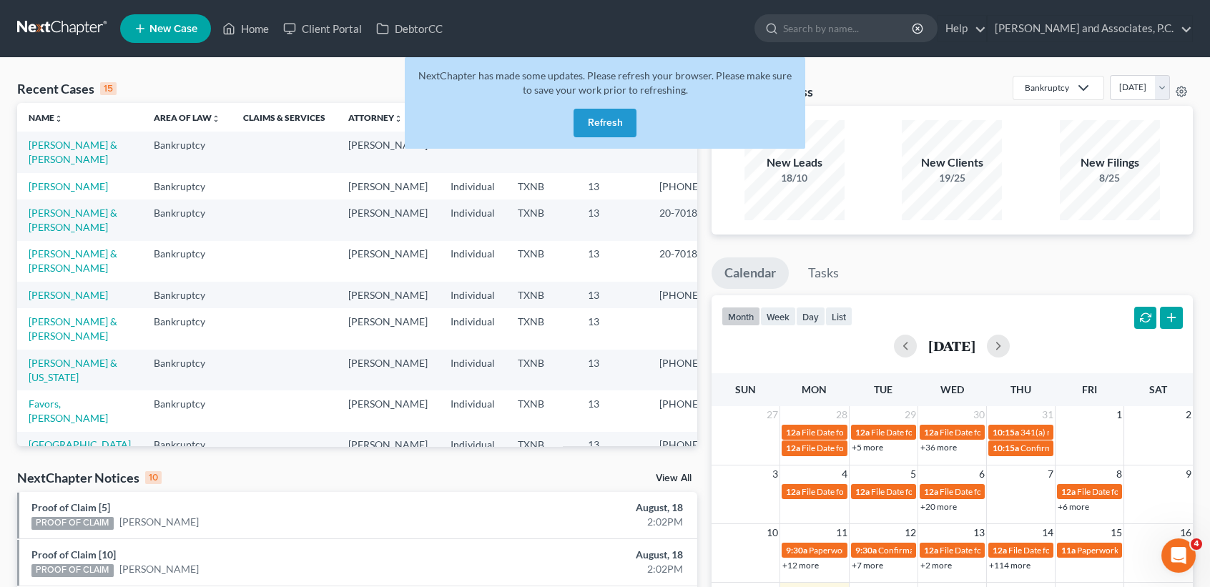
click at [669, 128] on div "NextChapter has made some updates. Please refresh your browser. Please make sur…" at bounding box center [605, 103] width 401 height 92
click at [629, 124] on button "Refresh" at bounding box center [605, 123] width 63 height 29
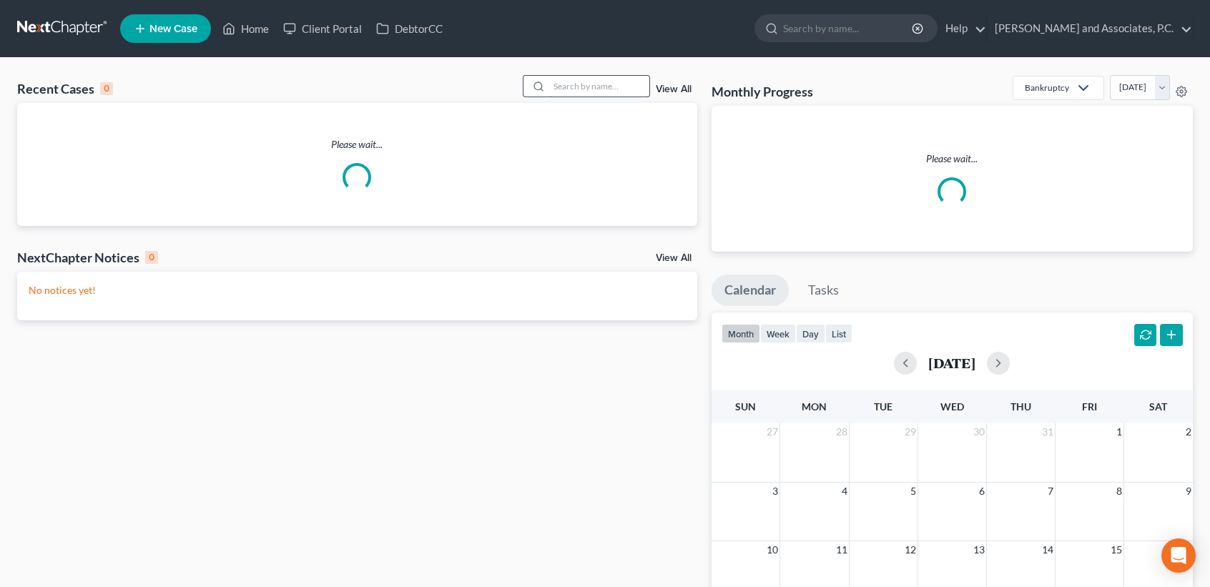
click at [596, 84] on input "search" at bounding box center [599, 86] width 100 height 21
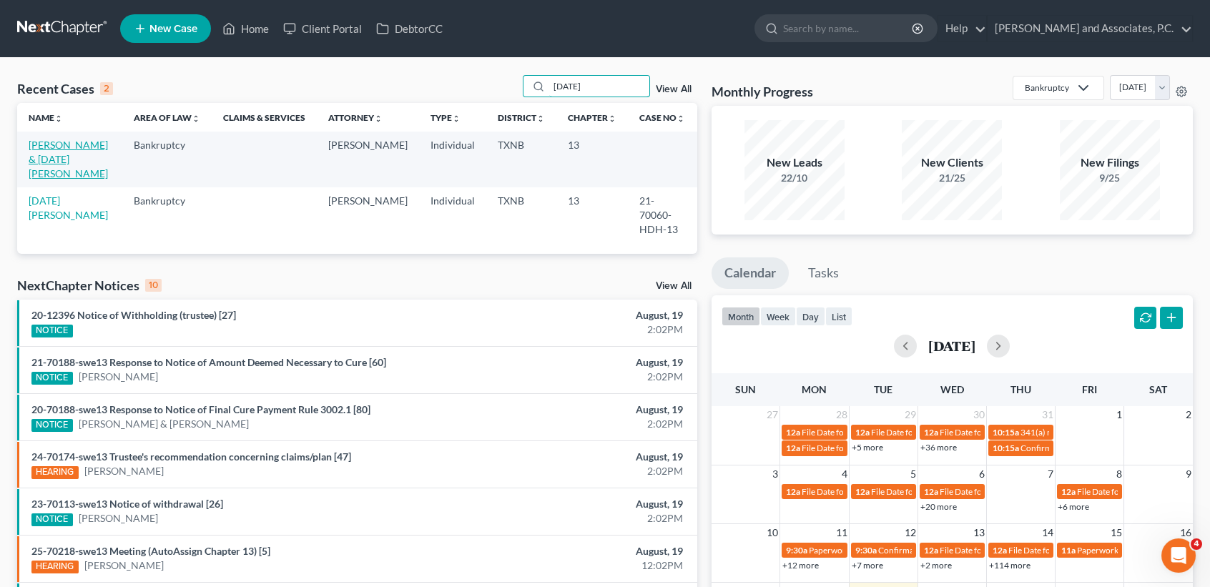
type input "[DATE]"
click at [54, 149] on link "[PERSON_NAME] & [DATE][PERSON_NAME]" at bounding box center [68, 159] width 79 height 41
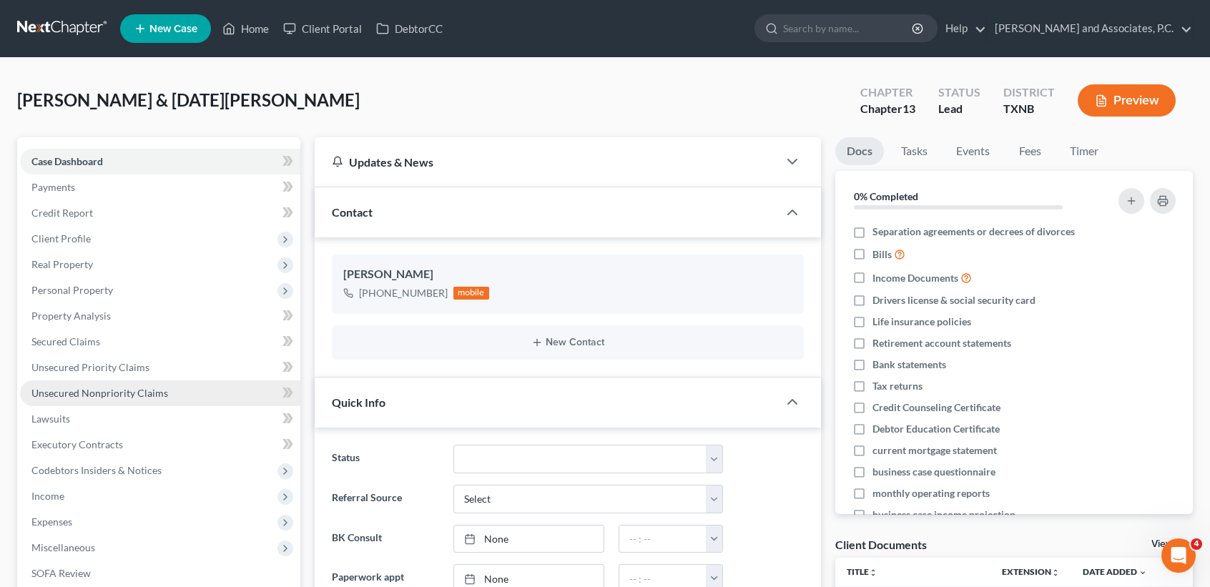
click at [71, 394] on span "Unsecured Nonpriority Claims" at bounding box center [99, 393] width 137 height 12
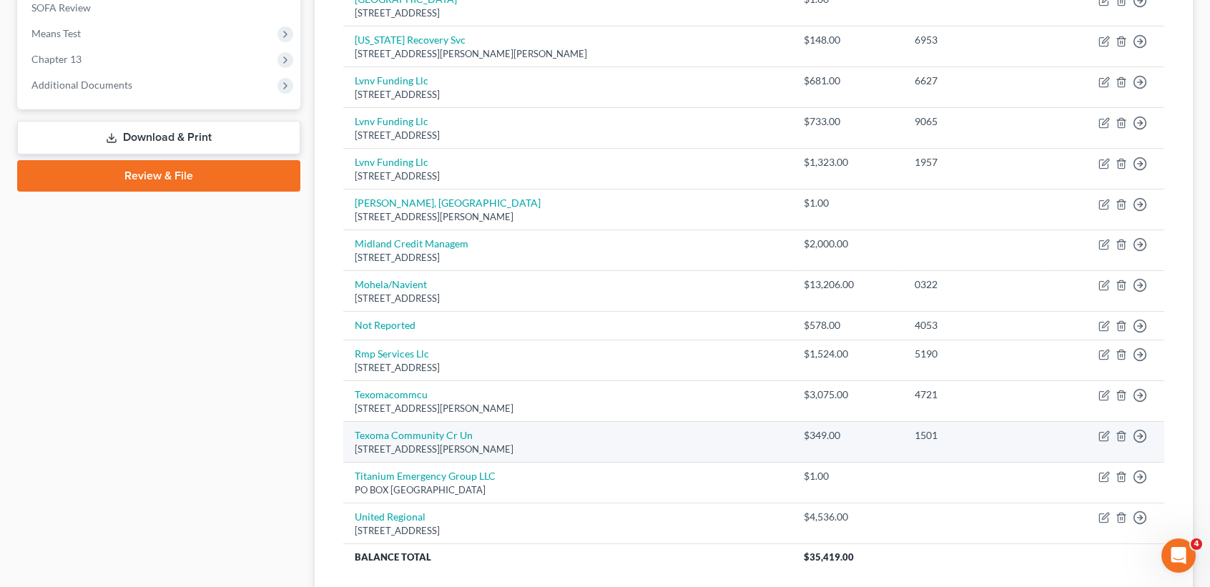
scroll to position [572, 0]
